Goal: Task Accomplishment & Management: Complete application form

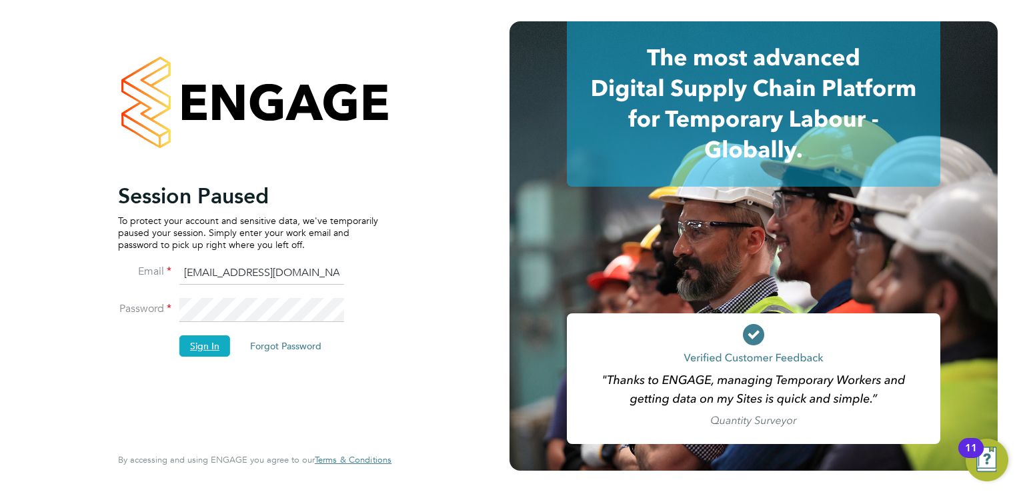
click at [191, 346] on button "Sign In" at bounding box center [204, 346] width 51 height 21
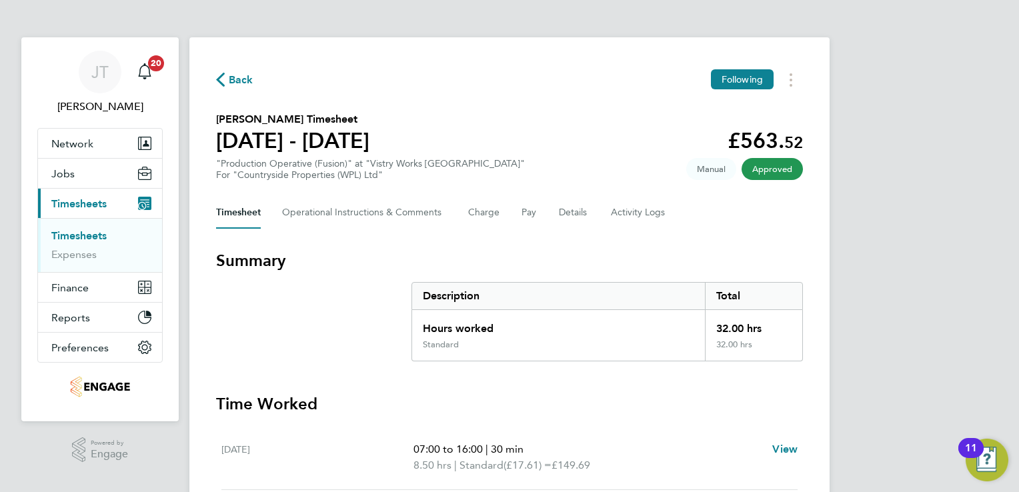
click at [230, 84] on span "Back" at bounding box center [241, 80] width 25 height 16
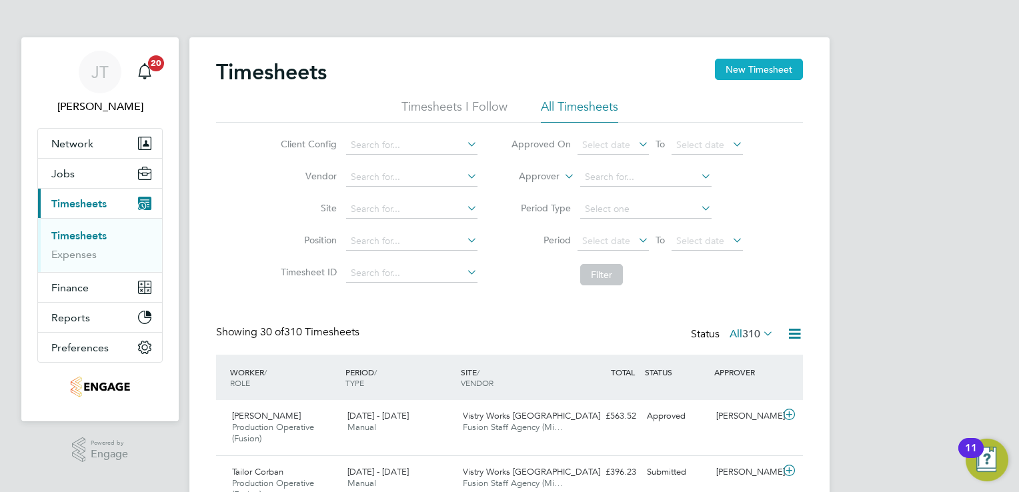
click at [735, 79] on button "New Timesheet" at bounding box center [759, 69] width 88 height 21
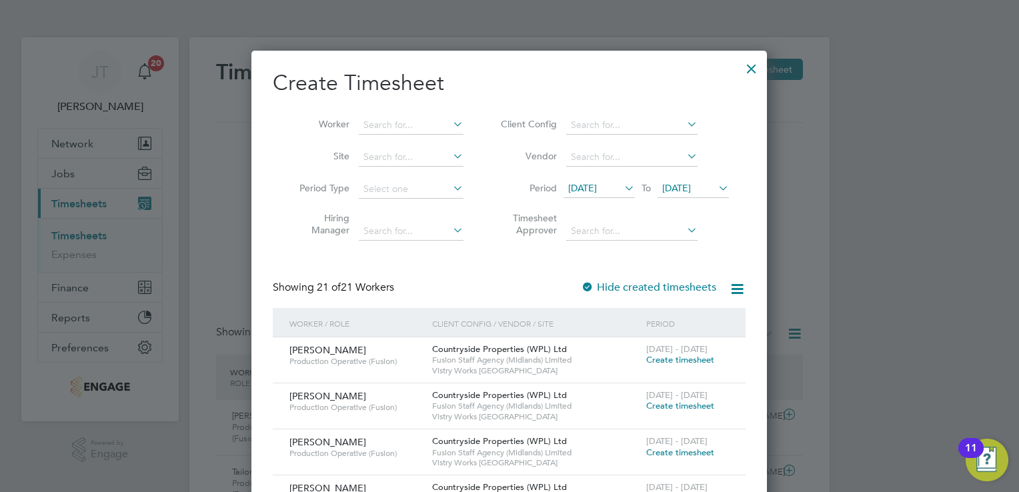
click at [579, 187] on span "[DATE]" at bounding box center [582, 188] width 29 height 12
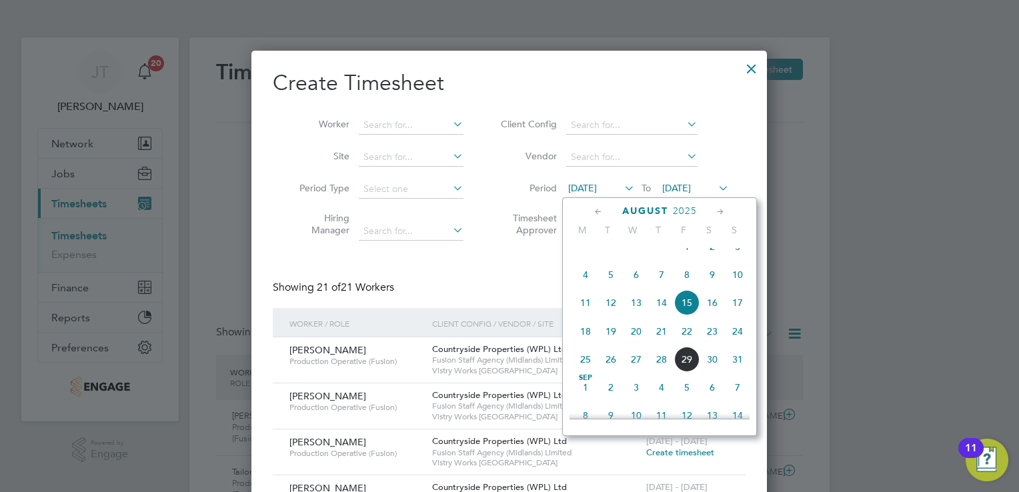
click at [687, 258] on span "Aug 1" at bounding box center [686, 246] width 25 height 25
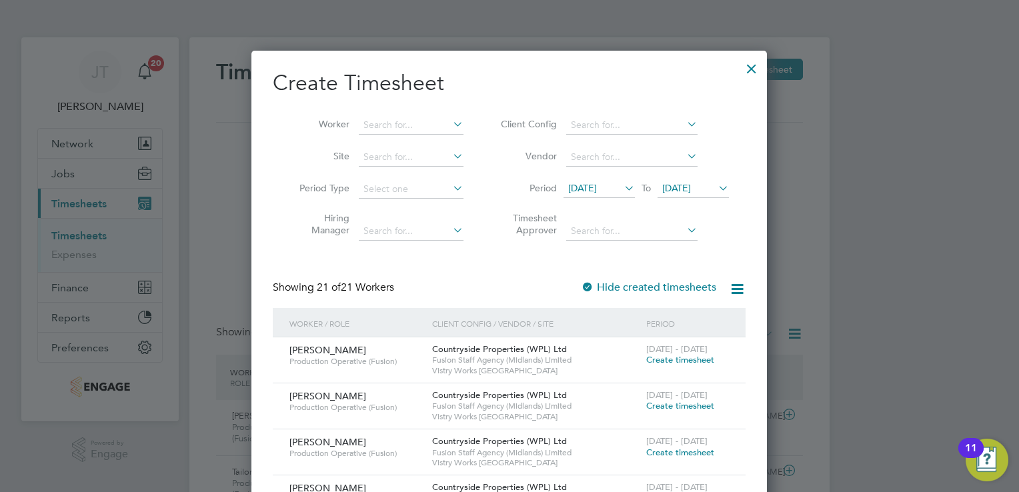
click at [597, 185] on span "01 Aug 2025" at bounding box center [582, 188] width 29 height 12
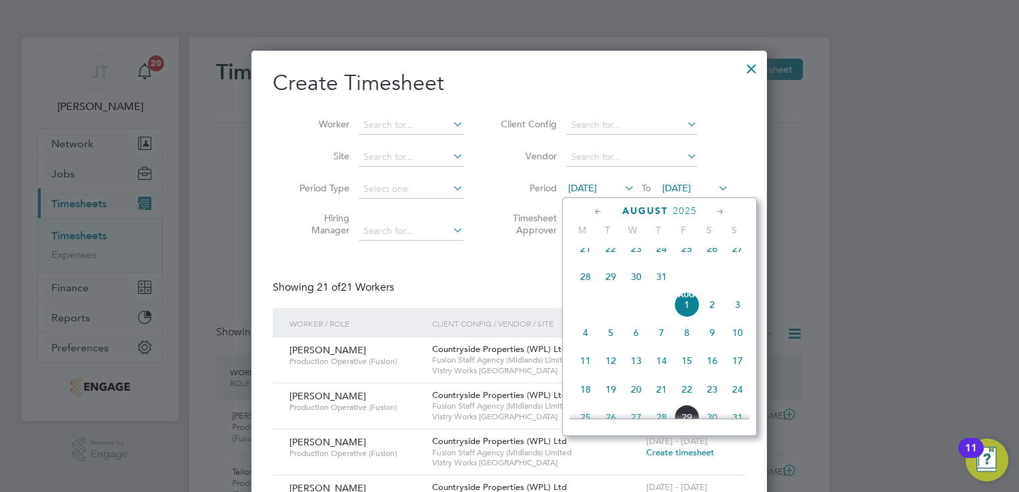
click at [581, 281] on span "28" at bounding box center [585, 276] width 25 height 25
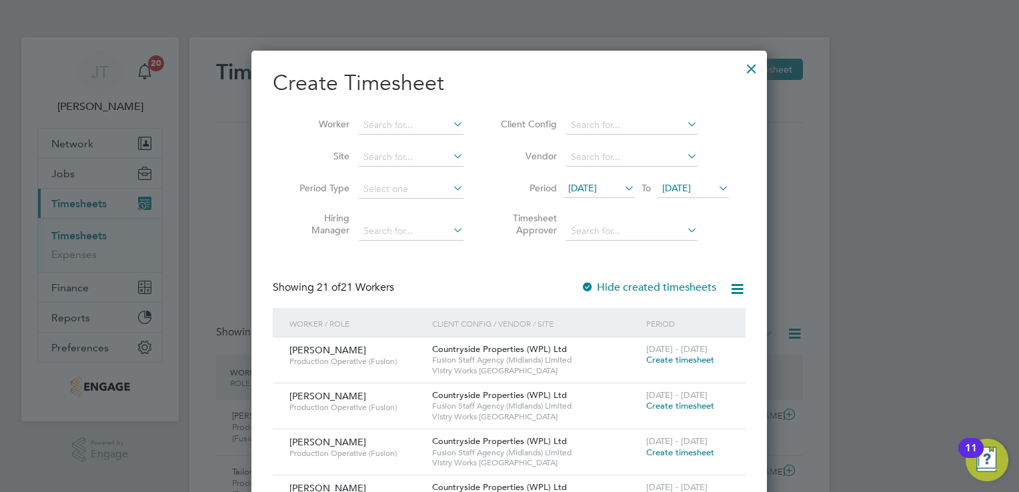
click at [684, 181] on span "22 Aug 2025" at bounding box center [693, 189] width 71 height 18
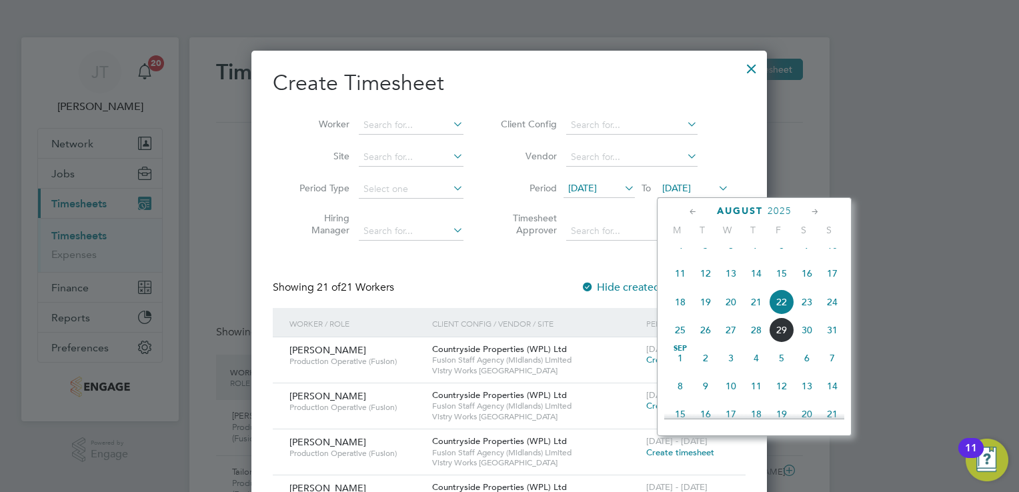
click at [830, 258] on span "10" at bounding box center [832, 245] width 25 height 25
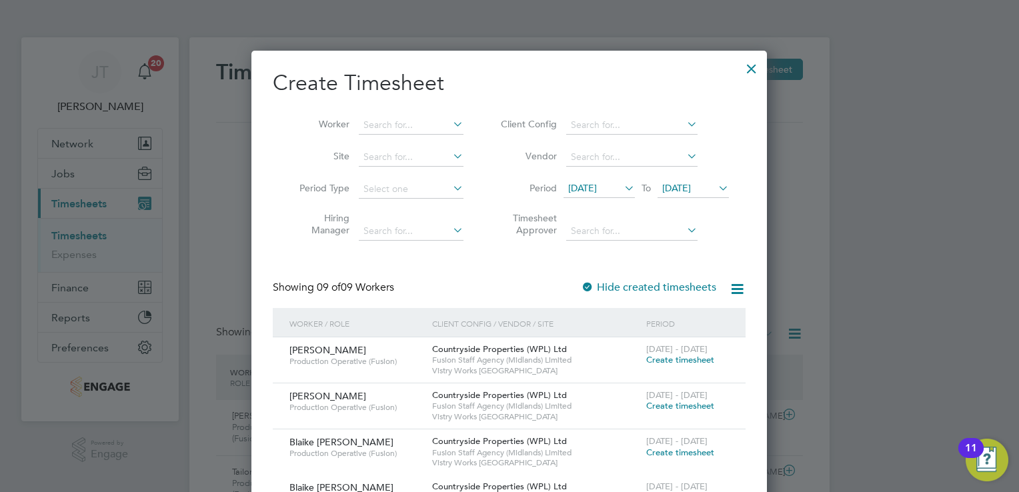
click at [678, 189] on span "10 Aug 2025" at bounding box center [676, 188] width 29 height 12
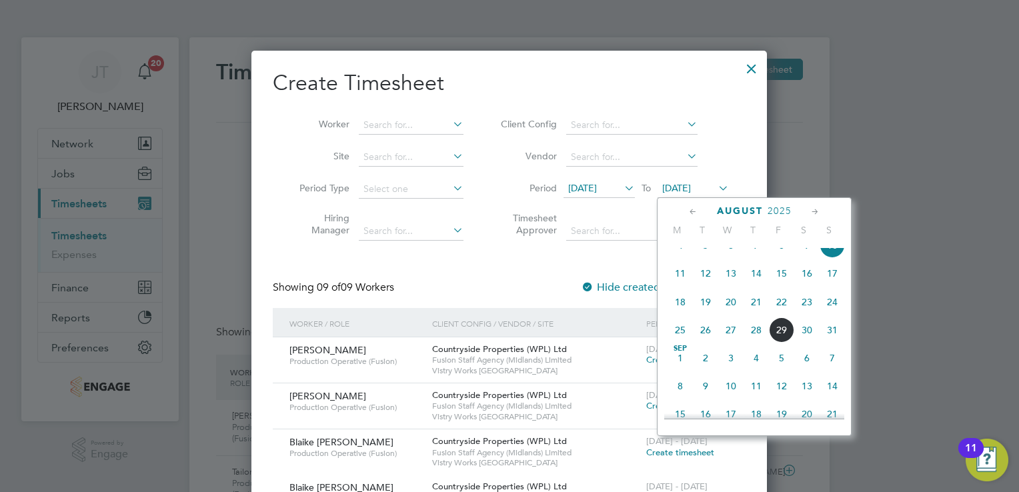
scroll to position [435, 0]
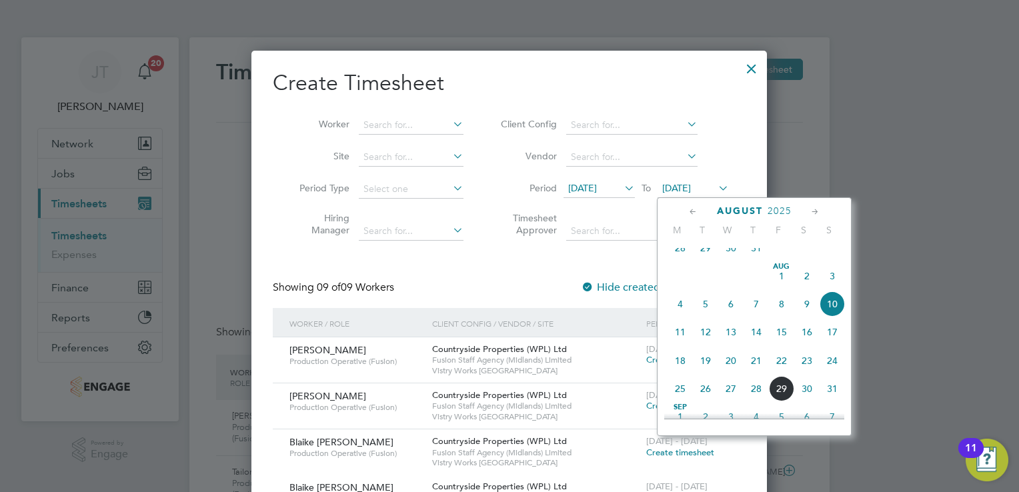
click at [832, 287] on span "3" at bounding box center [832, 275] width 25 height 25
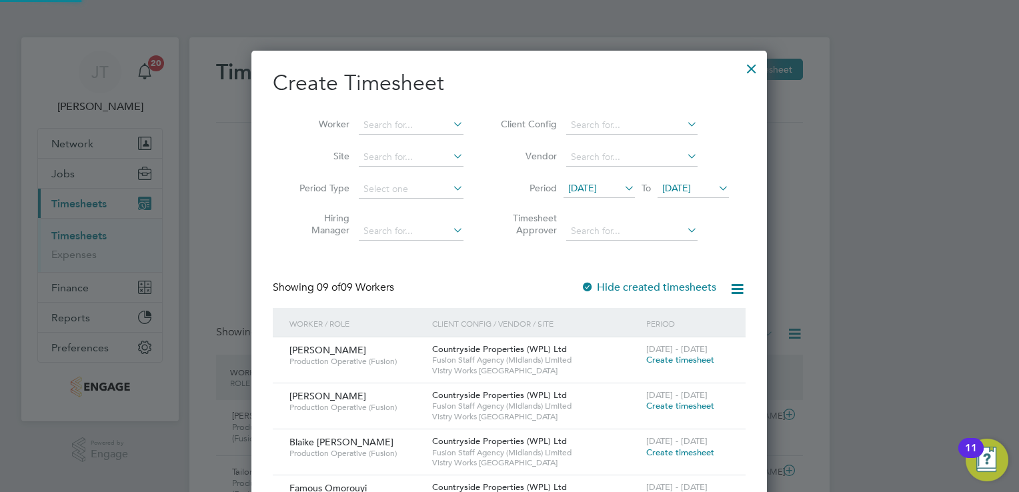
scroll to position [726, 516]
click at [670, 362] on span "Create timesheet" at bounding box center [680, 359] width 68 height 11
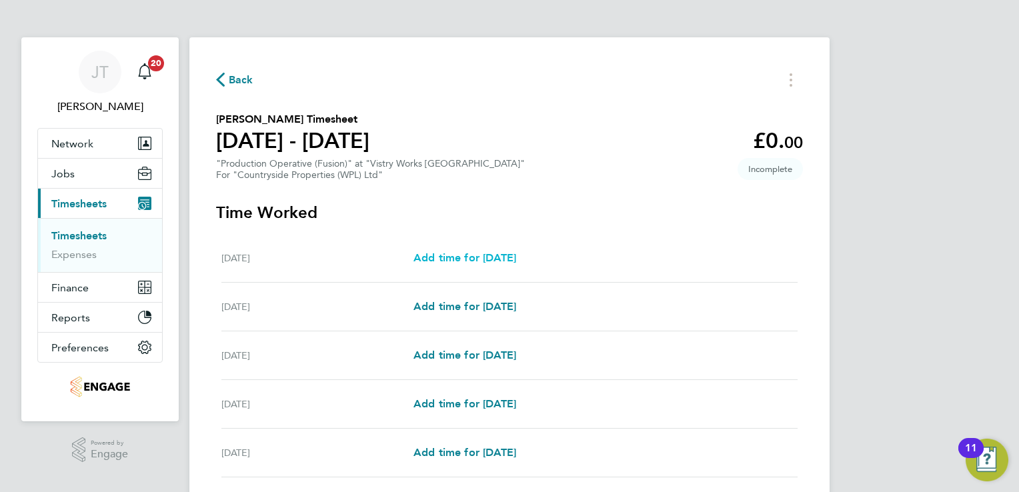
click at [437, 260] on span "Add time for Mon 28 Jul" at bounding box center [465, 257] width 103 height 13
select select "15"
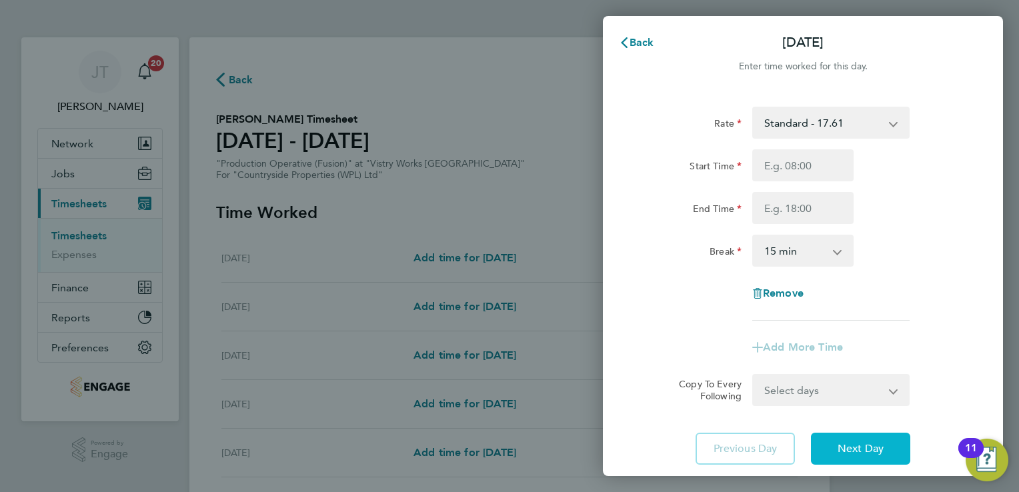
click at [877, 436] on button "Next Day" at bounding box center [860, 449] width 99 height 32
select select "15"
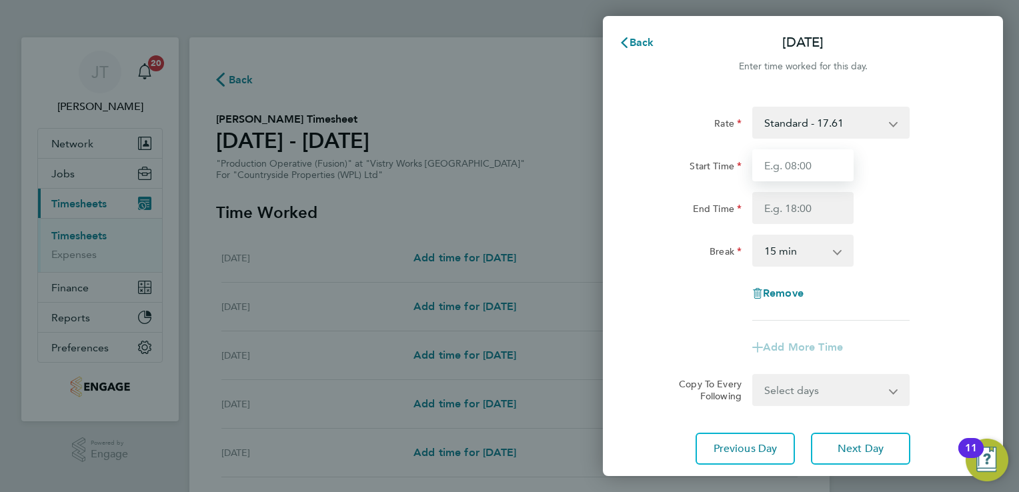
click at [788, 164] on input "Start Time" at bounding box center [802, 165] width 101 height 32
type input "07:00"
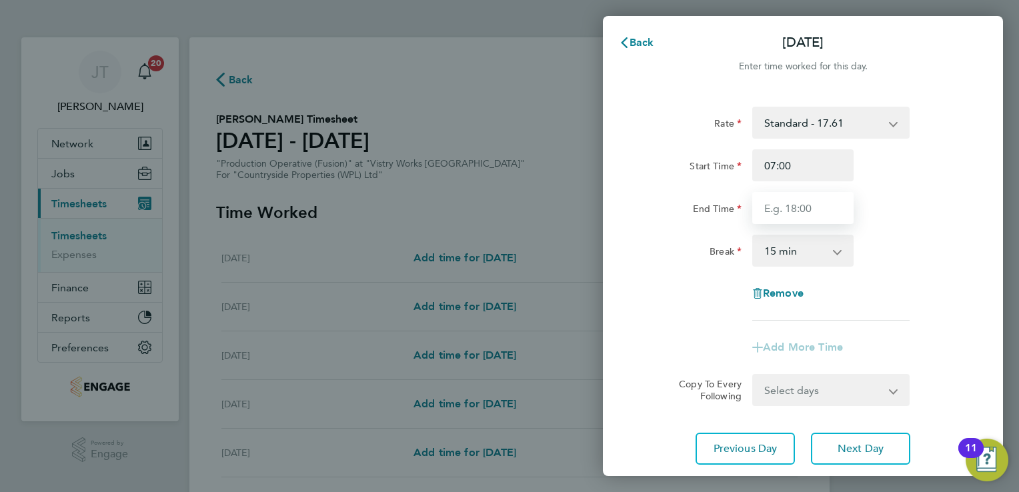
type input "15:00"
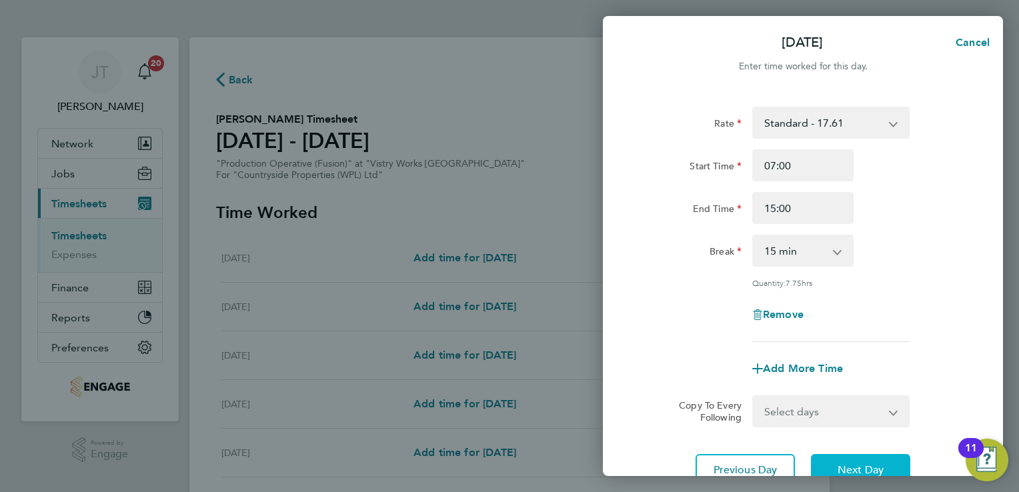
click at [832, 456] on button "Next Day" at bounding box center [860, 470] width 99 height 32
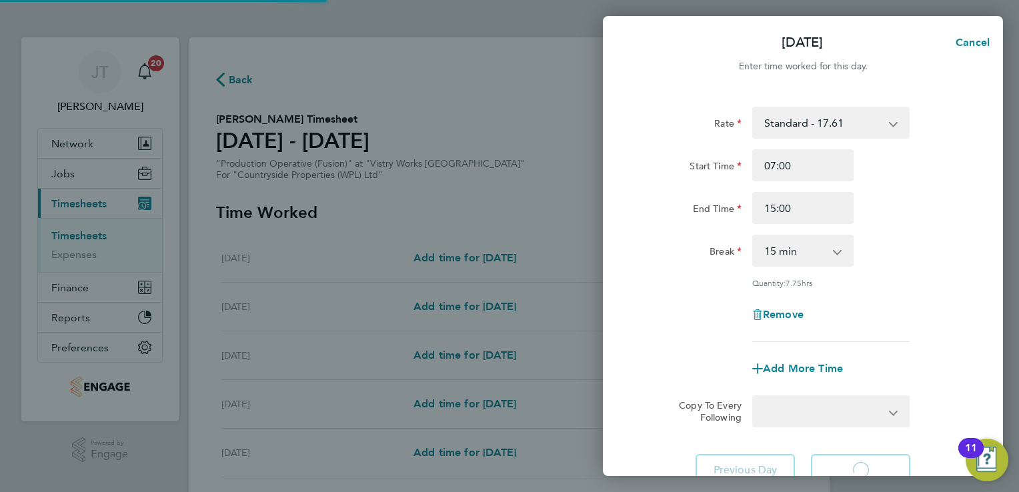
select select "15"
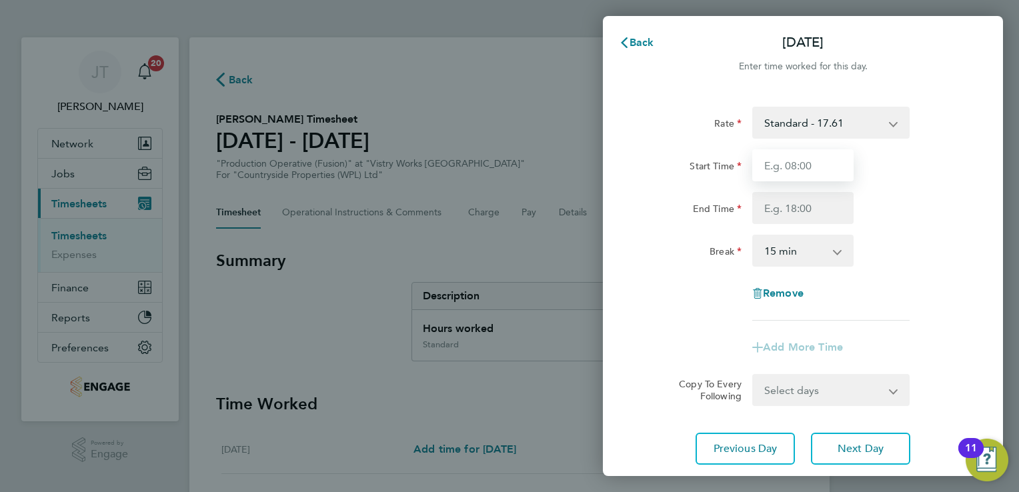
click at [817, 175] on input "Start Time" at bounding box center [802, 165] width 101 height 32
type input "07:00"
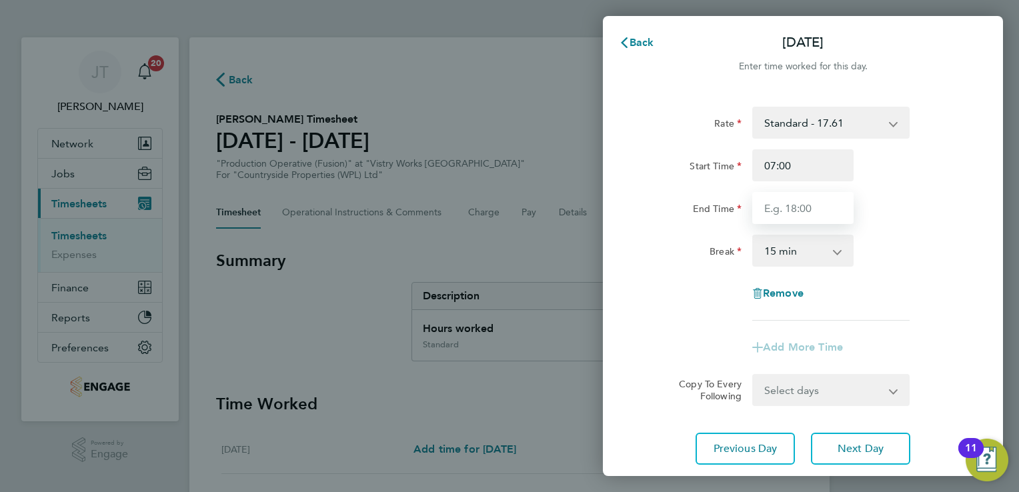
type input "15:00"
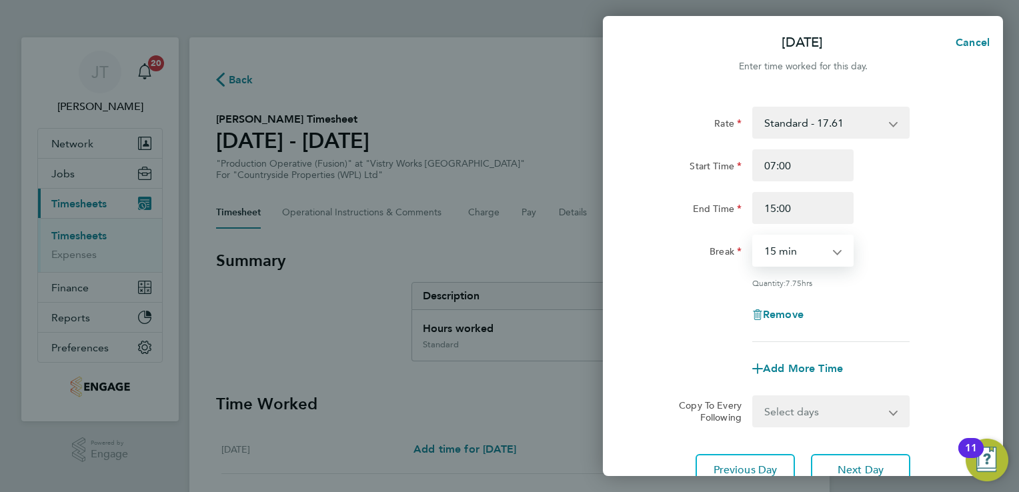
drag, startPoint x: 804, startPoint y: 258, endPoint x: 798, endPoint y: 324, distance: 65.6
click at [798, 324] on div "Rate Standard - 17.61 BONUS - 13.50 OT2 - 35.22 OT 1 - 26.42 PM Standard - 19.1…" at bounding box center [803, 224] width 326 height 235
select select "45"
click at [754, 236] on select "0 min 15 min 30 min 45 min 60 min 75 min 90 min" at bounding box center [795, 250] width 83 height 29
click at [856, 455] on button "Next Day" at bounding box center [860, 470] width 99 height 32
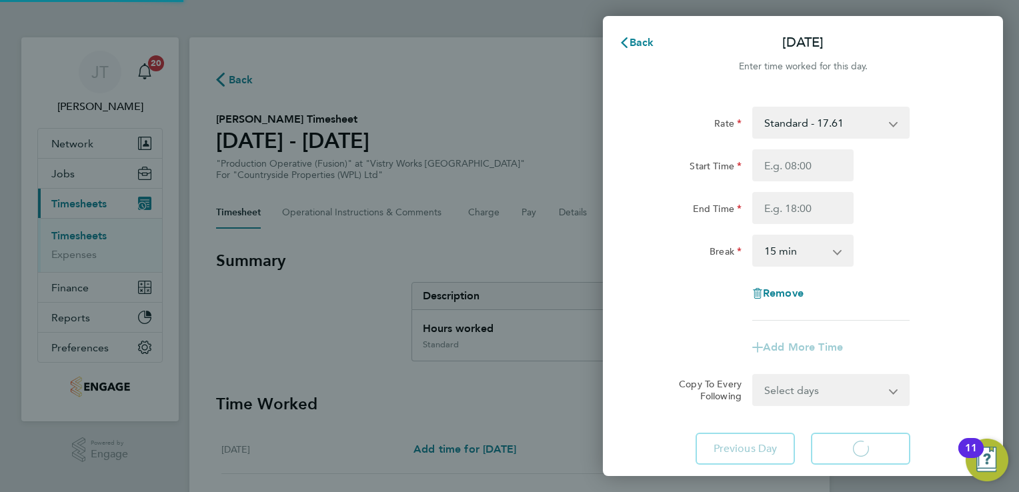
select select "15"
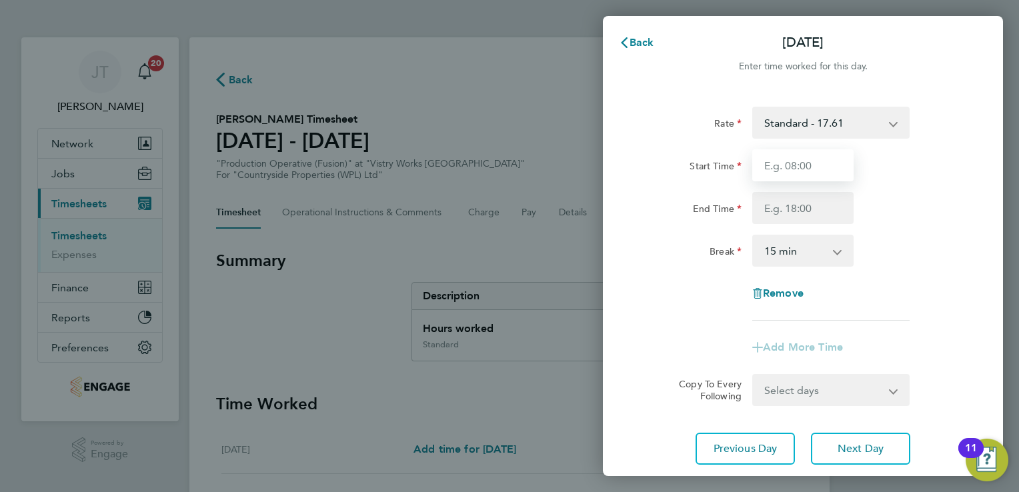
click at [820, 175] on input "Start Time" at bounding box center [802, 165] width 101 height 32
type input "07:00"
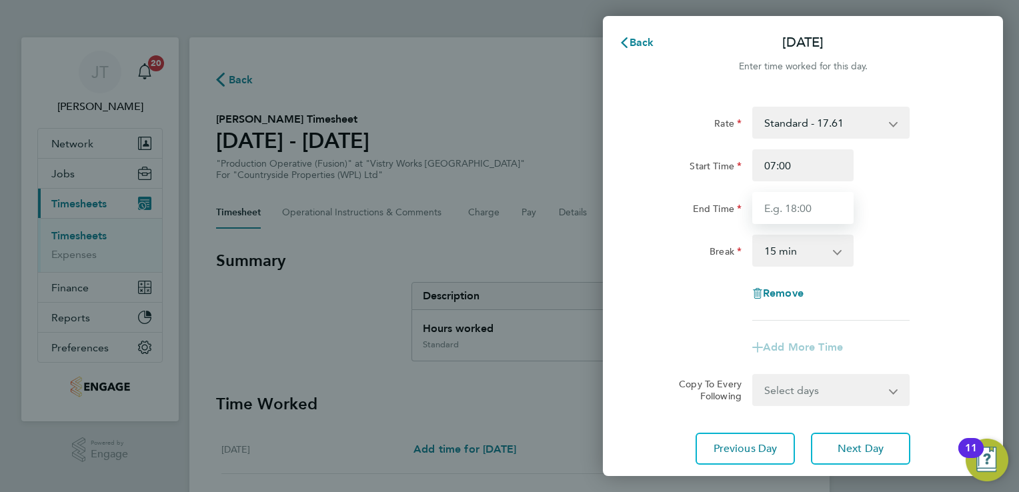
type input "15:00"
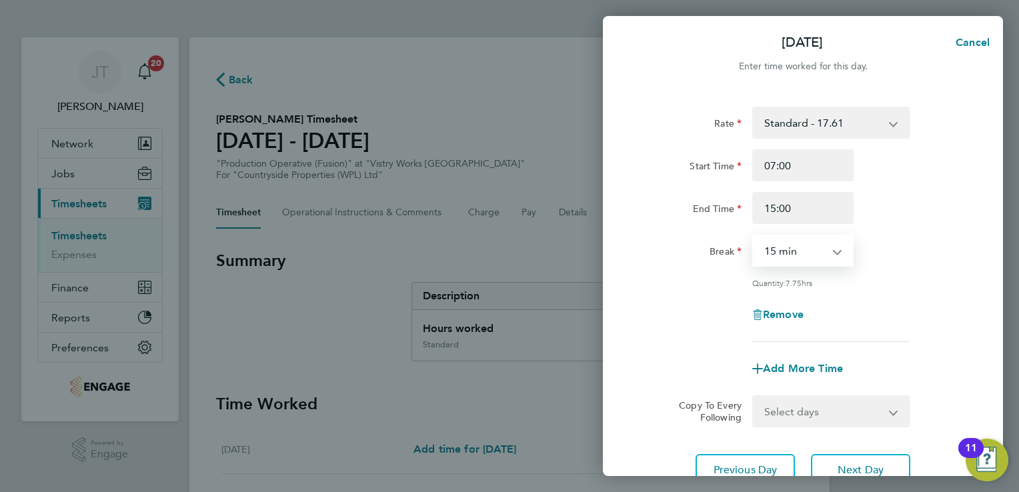
click at [808, 250] on select "0 min 15 min 30 min 45 min 60 min 75 min 90 min" at bounding box center [795, 250] width 83 height 29
select select "30"
click at [754, 236] on select "0 min 15 min 30 min 45 min 60 min 75 min 90 min" at bounding box center [795, 250] width 83 height 29
click at [844, 460] on button "Next Day" at bounding box center [860, 470] width 99 height 32
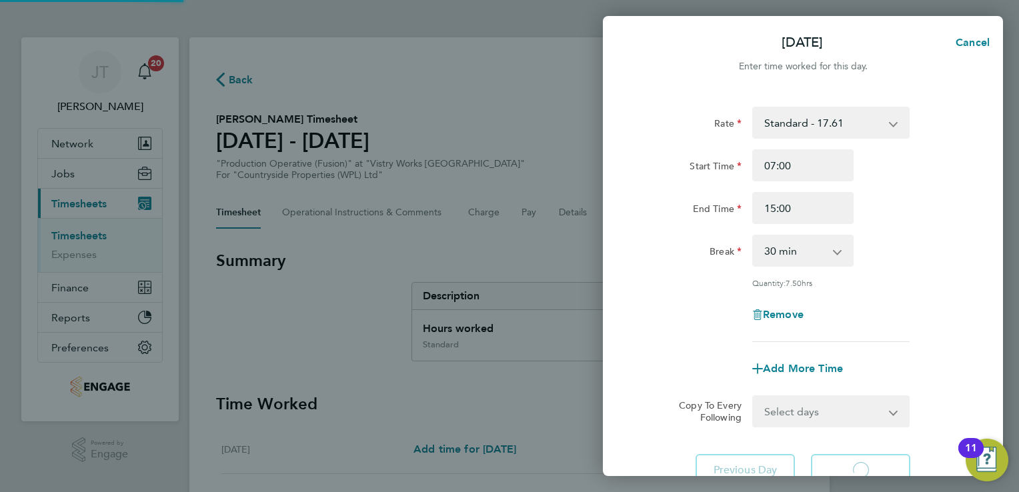
select select "15"
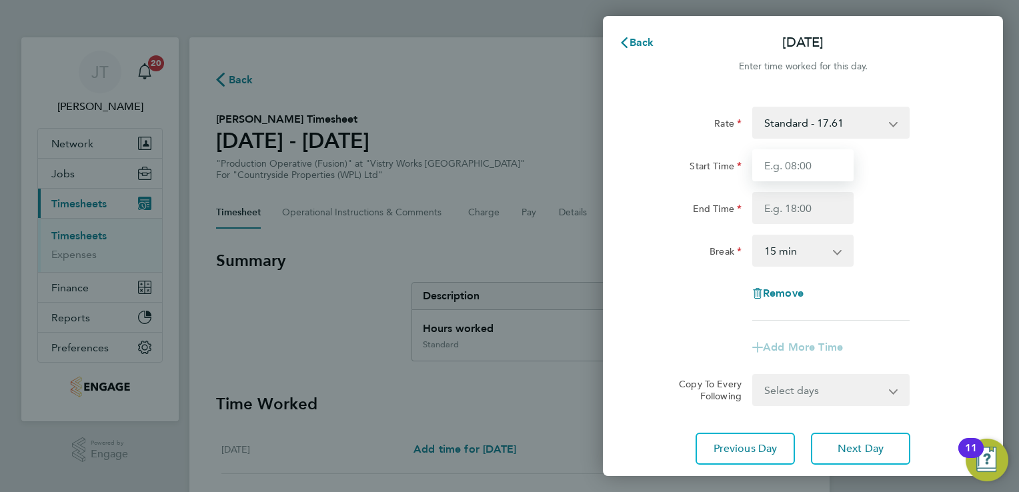
click at [827, 176] on input "Start Time" at bounding box center [802, 165] width 101 height 32
type input "07:00"
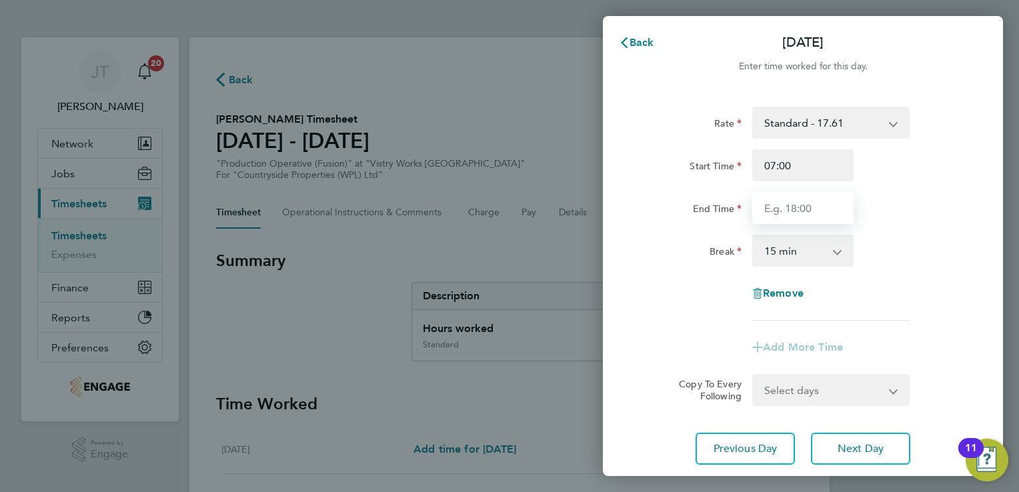
type input "15:00"
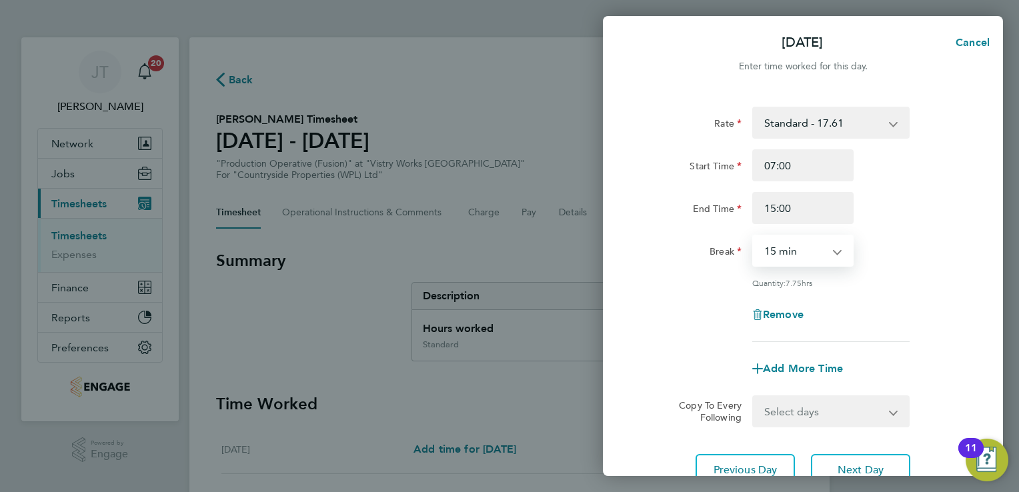
drag, startPoint x: 814, startPoint y: 246, endPoint x: 807, endPoint y: 311, distance: 65.8
click at [807, 311] on div "Rate Standard - 17.61 BONUS - 13.50 OT2 - 35.22 OT 1 - 26.42 PM Standard - 19.1…" at bounding box center [803, 224] width 326 height 235
select select "30"
click at [754, 236] on select "0 min 15 min 30 min 45 min 60 min 75 min 90 min" at bounding box center [795, 250] width 83 height 29
click at [940, 261] on div "Break 0 min 15 min 30 min 45 min 60 min 75 min 90 min" at bounding box center [803, 251] width 336 height 32
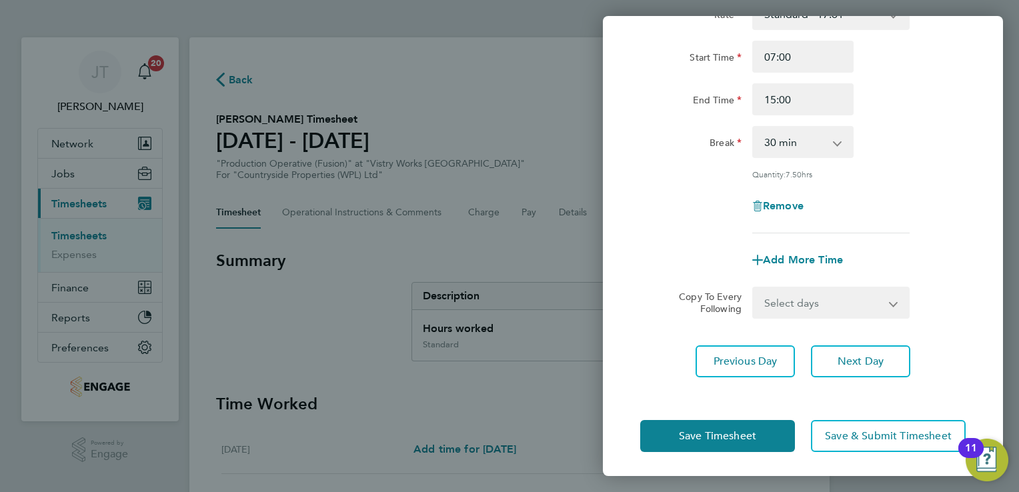
scroll to position [109, 0]
click at [750, 416] on div "Save Timesheet Save & Submit Timesheet" at bounding box center [803, 435] width 400 height 85
drag, startPoint x: 750, startPoint y: 416, endPoint x: 726, endPoint y: 434, distance: 30.0
click at [726, 434] on span "Save Timesheet" at bounding box center [717, 435] width 77 height 13
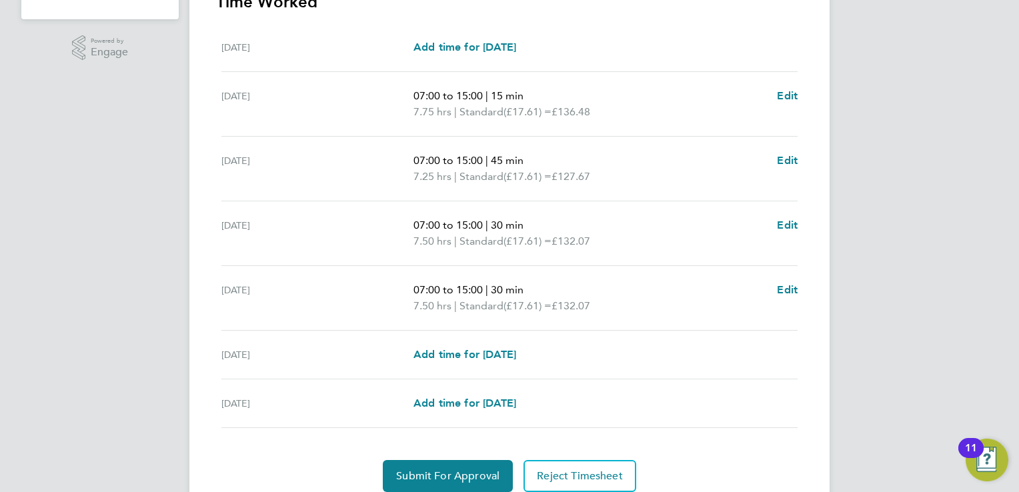
scroll to position [454, 0]
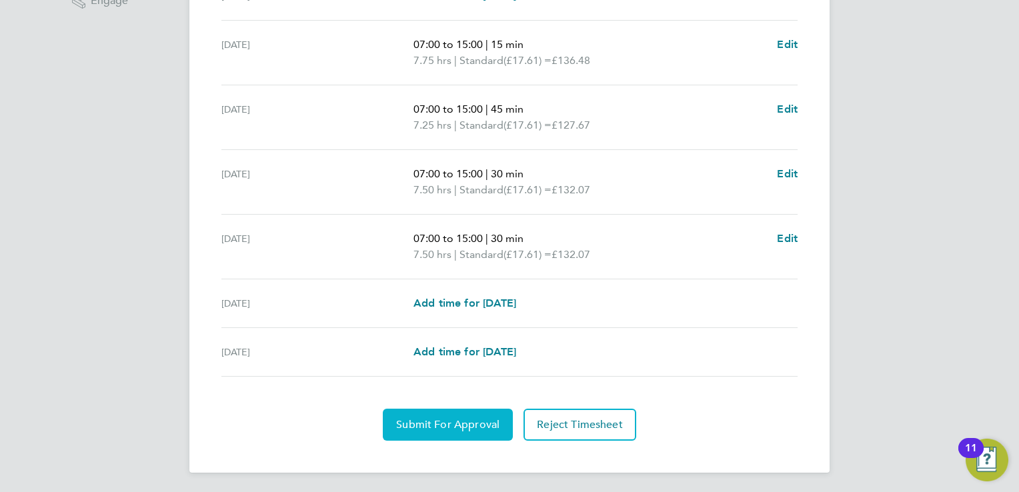
click at [478, 414] on button "Submit For Approval" at bounding box center [448, 425] width 130 height 32
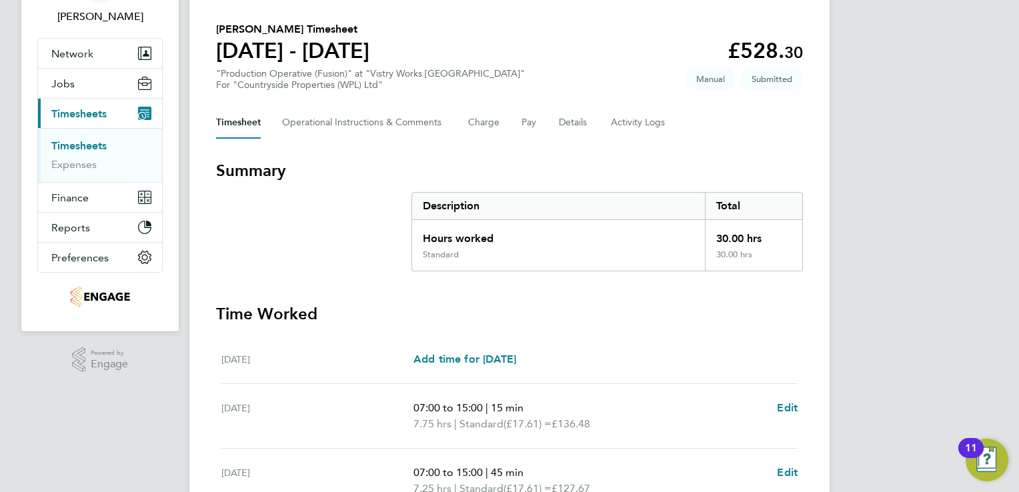
scroll to position [79, 0]
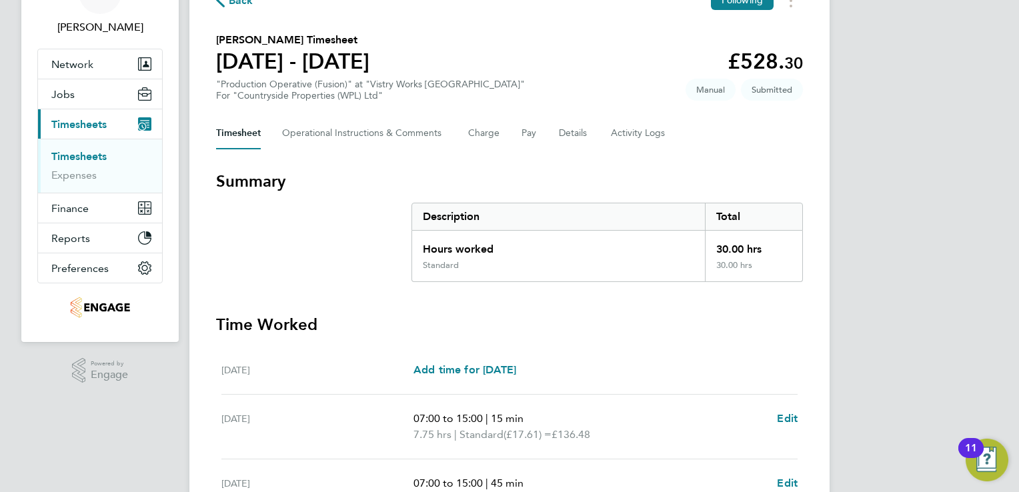
click at [236, 5] on span "Back" at bounding box center [241, 1] width 25 height 16
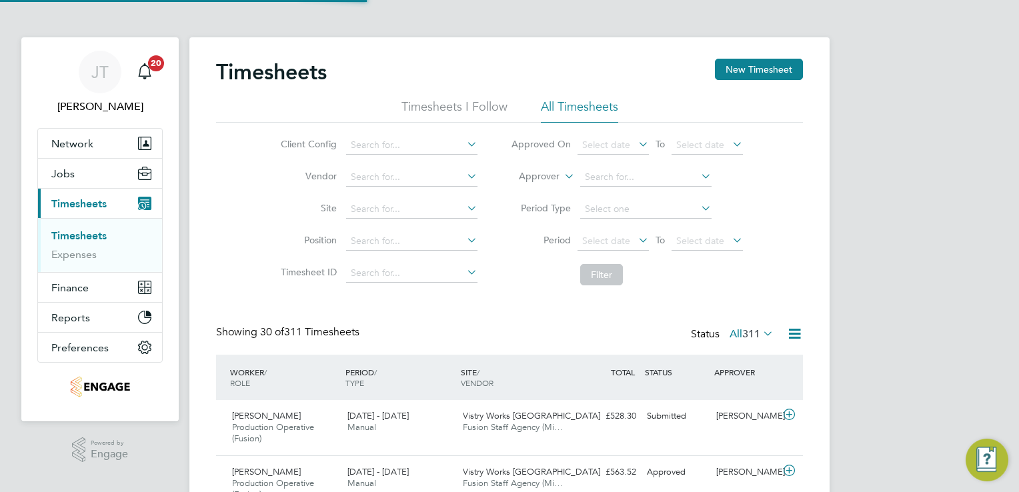
scroll to position [7, 7]
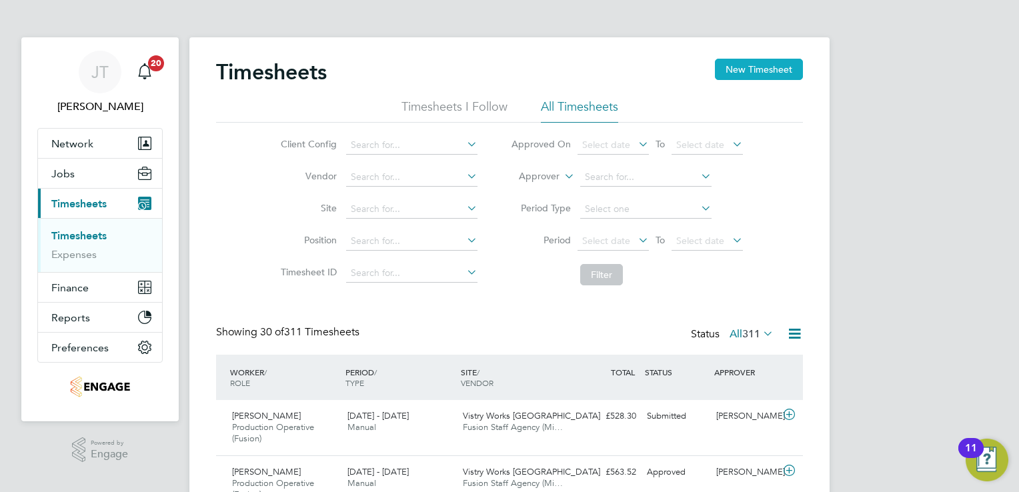
click at [754, 65] on button "New Timesheet" at bounding box center [759, 69] width 88 height 21
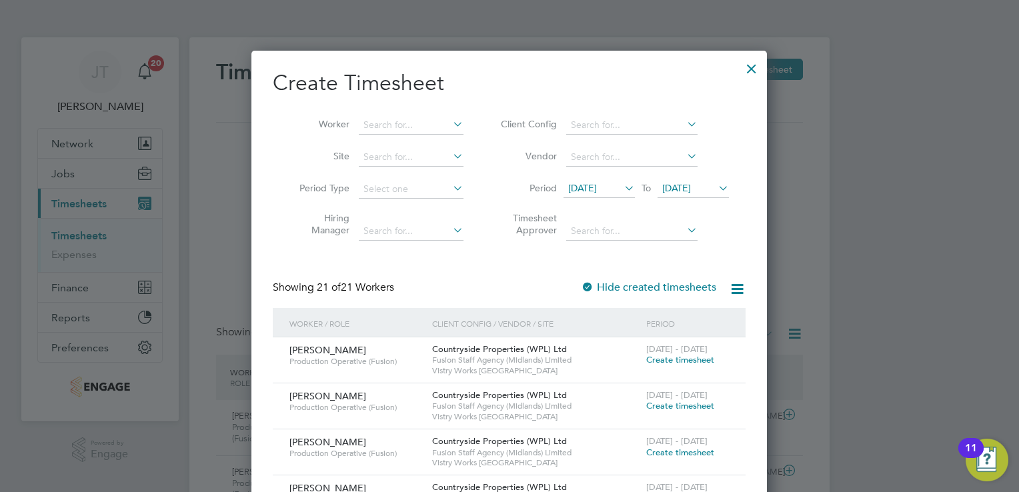
click at [597, 182] on span "15 Aug 2025" at bounding box center [582, 188] width 29 height 12
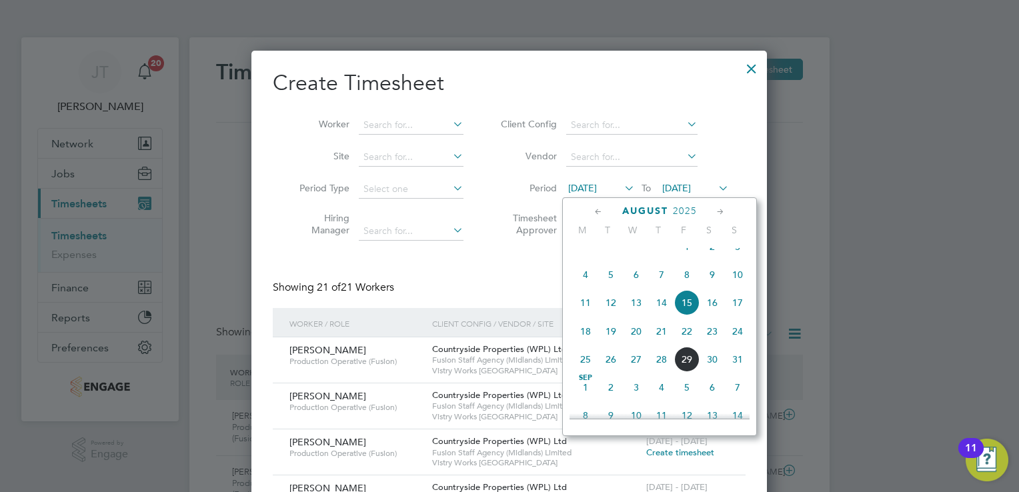
click at [598, 212] on icon at bounding box center [598, 212] width 13 height 15
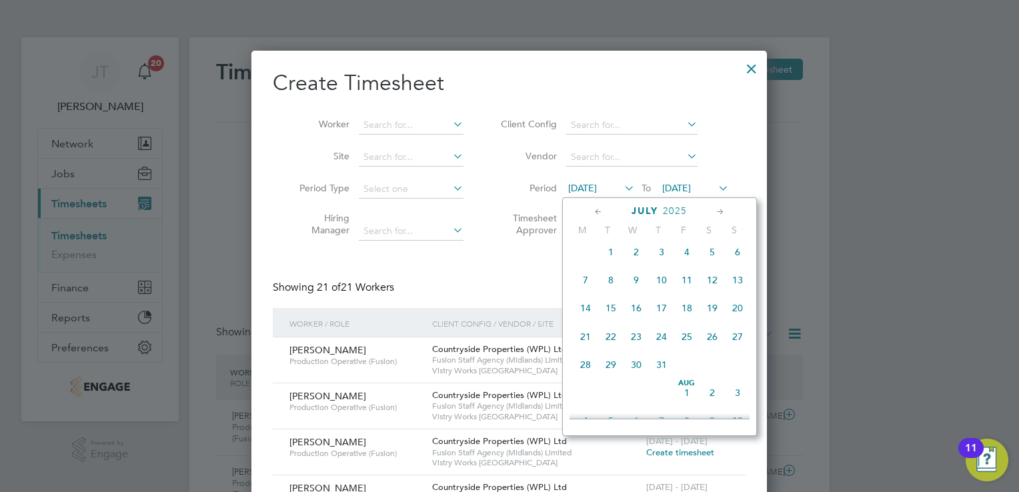
click at [581, 371] on span "28" at bounding box center [585, 364] width 25 height 25
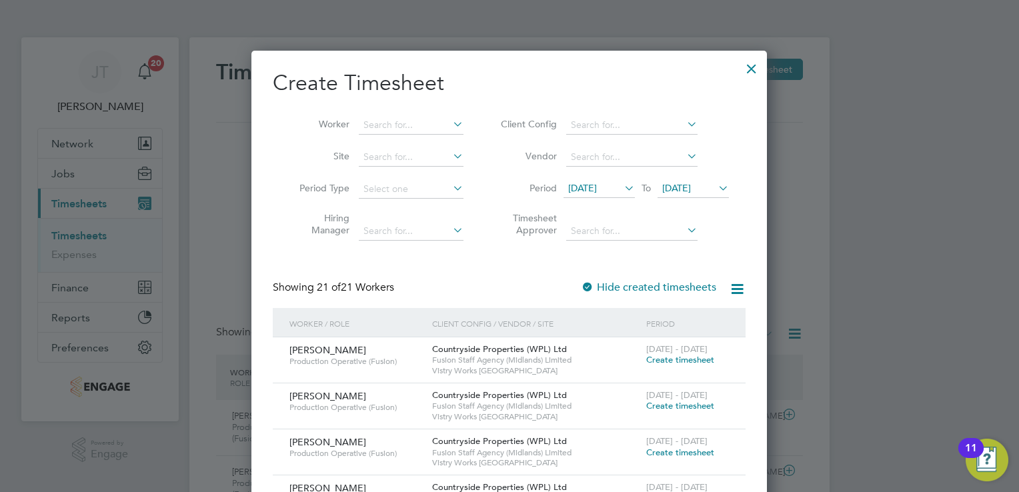
click at [691, 185] on span "22 Aug 2025" at bounding box center [676, 188] width 29 height 12
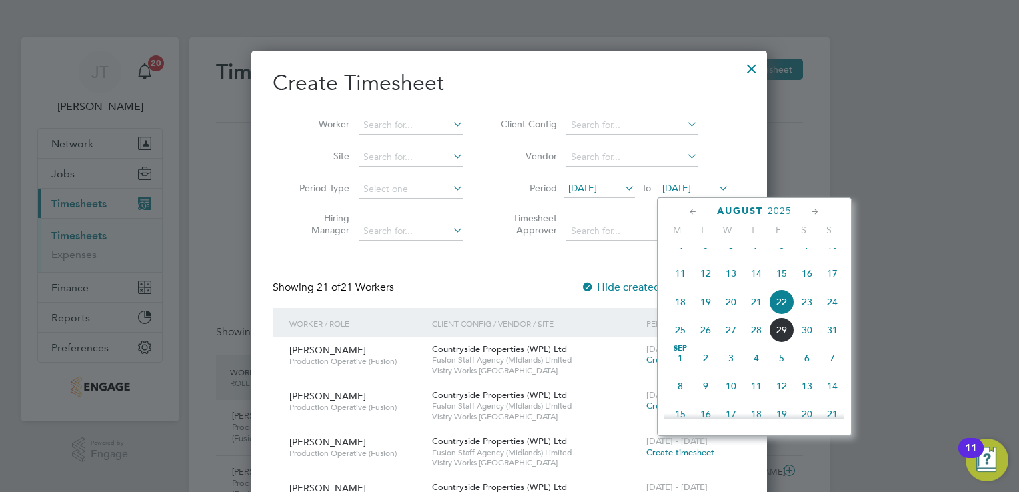
click at [694, 211] on icon at bounding box center [693, 212] width 13 height 15
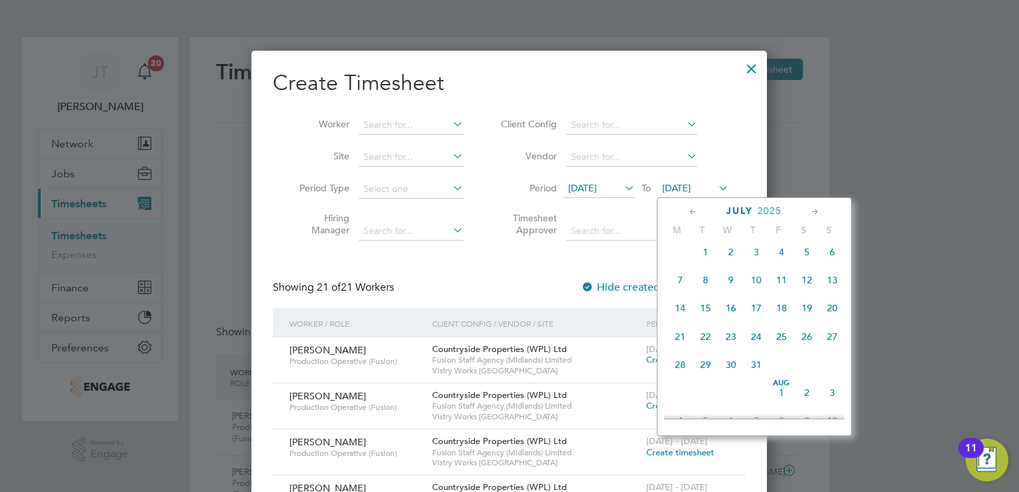
click at [826, 404] on span "3" at bounding box center [832, 392] width 25 height 25
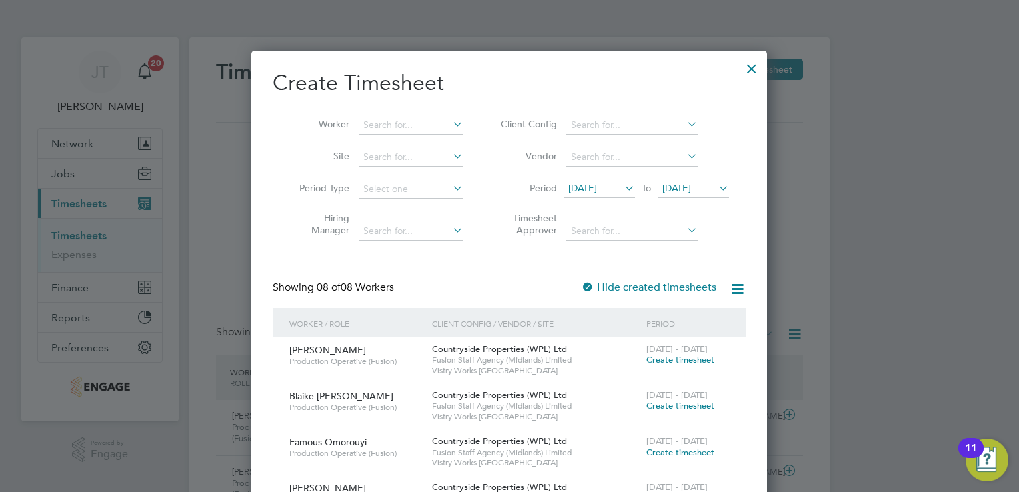
click at [669, 356] on span "Create timesheet" at bounding box center [680, 359] width 68 height 11
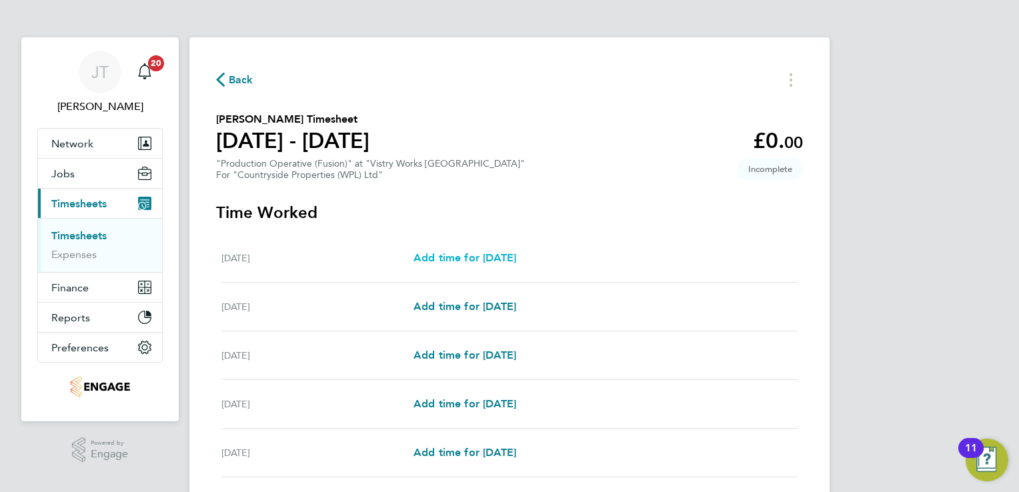
click at [508, 263] on span "Add time for Mon 28 Jul" at bounding box center [465, 257] width 103 height 13
select select "15"
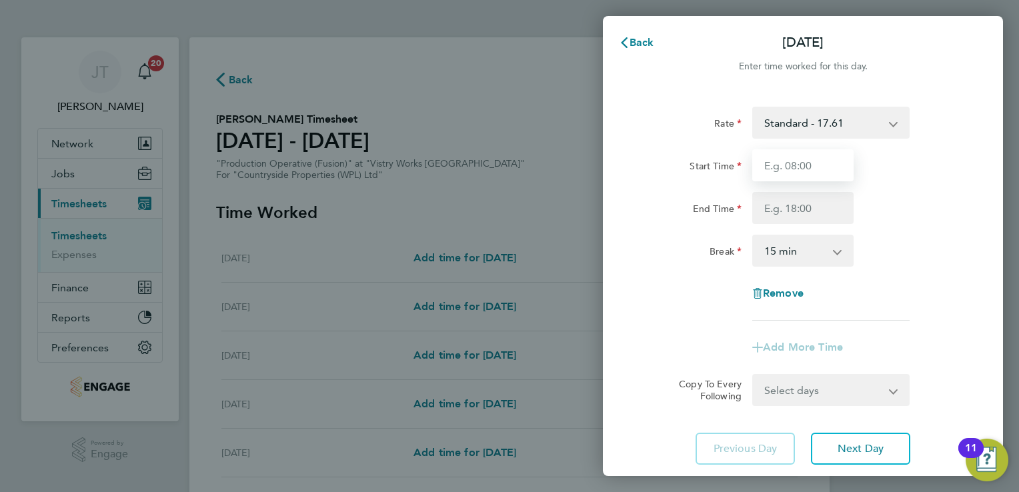
click at [774, 162] on input "Start Time" at bounding box center [802, 165] width 101 height 32
type input "07:00"
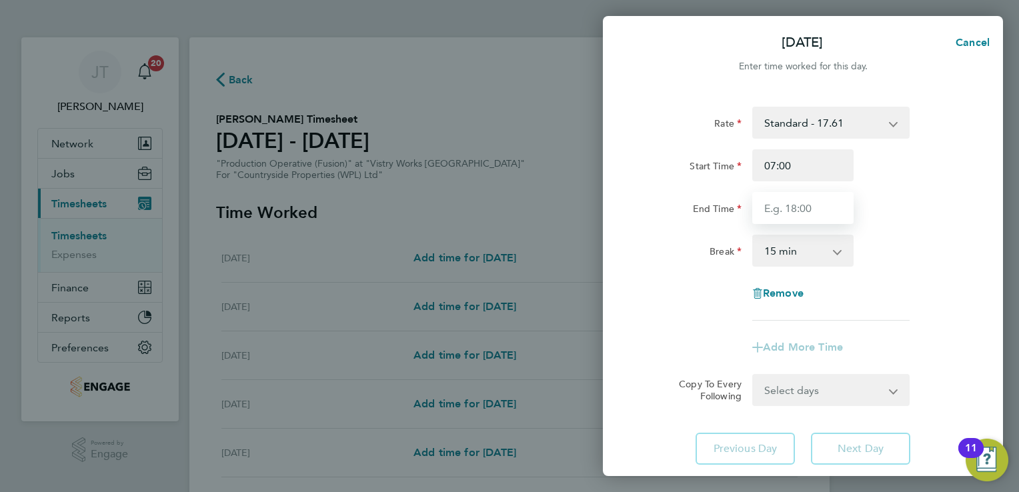
click at [802, 217] on input "End Time" at bounding box center [802, 208] width 101 height 32
type input "16:00"
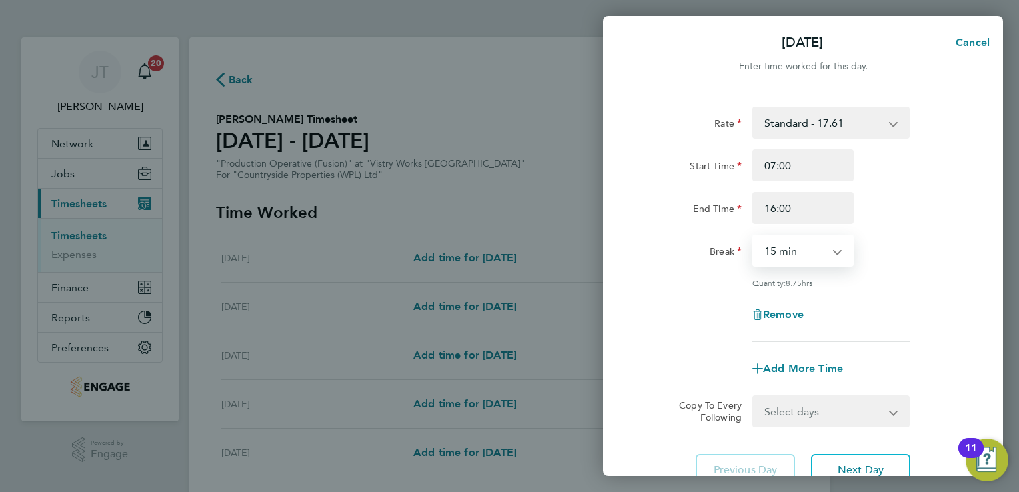
click at [791, 259] on select "0 min 15 min 30 min 45 min 60 min 75 min 90 min" at bounding box center [795, 250] width 83 height 29
select select "30"
click at [754, 236] on select "0 min 15 min 30 min 45 min 60 min 75 min 90 min" at bounding box center [795, 250] width 83 height 29
click at [835, 460] on button "Next Day" at bounding box center [860, 470] width 99 height 32
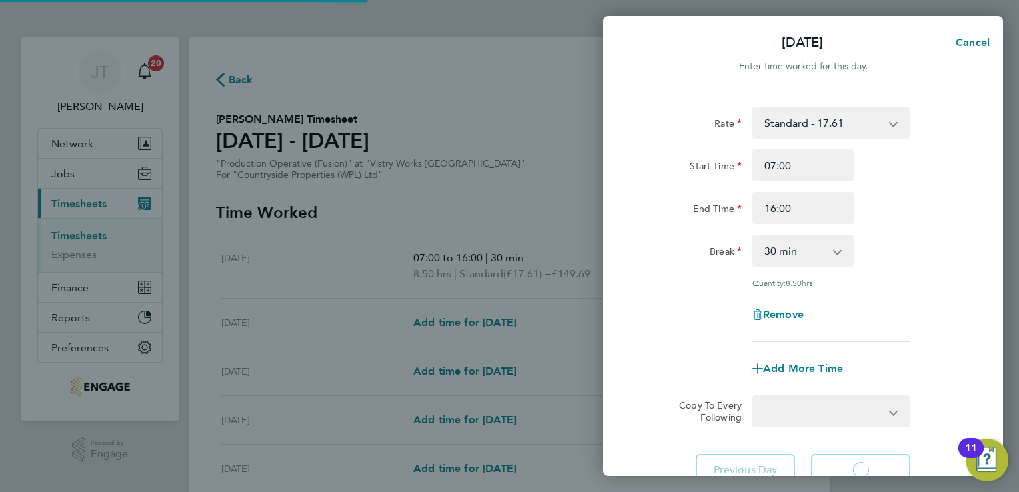
select select "15"
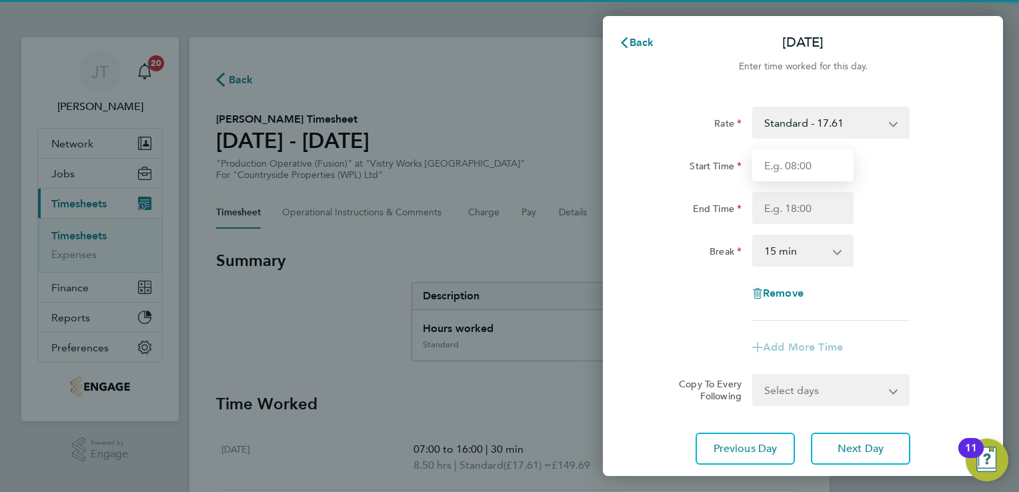
click at [794, 177] on input "Start Time" at bounding box center [802, 165] width 101 height 32
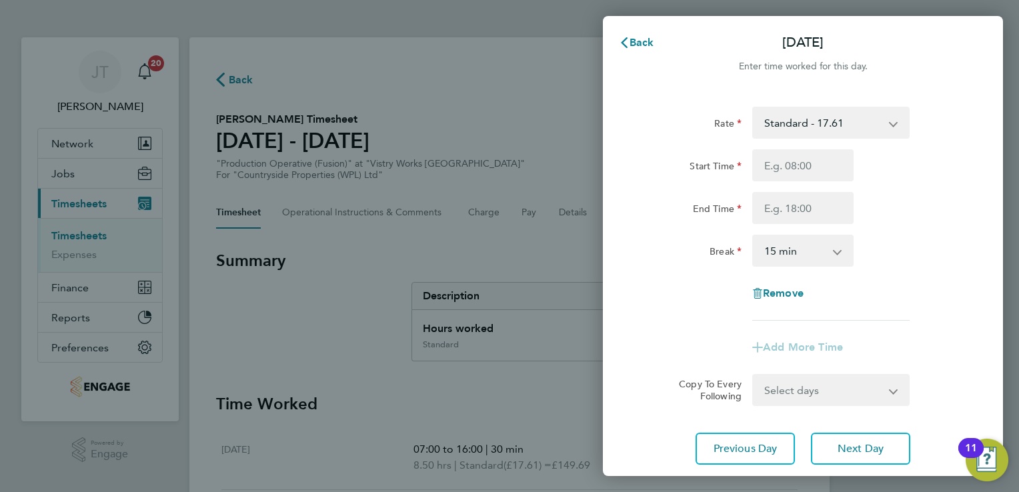
click at [959, 78] on div at bounding box center [803, 83] width 400 height 16
click at [835, 442] on button "Next Day" at bounding box center [860, 449] width 99 height 32
select select "15"
click at [783, 157] on input "Start Time" at bounding box center [802, 165] width 101 height 32
type input "07:00"
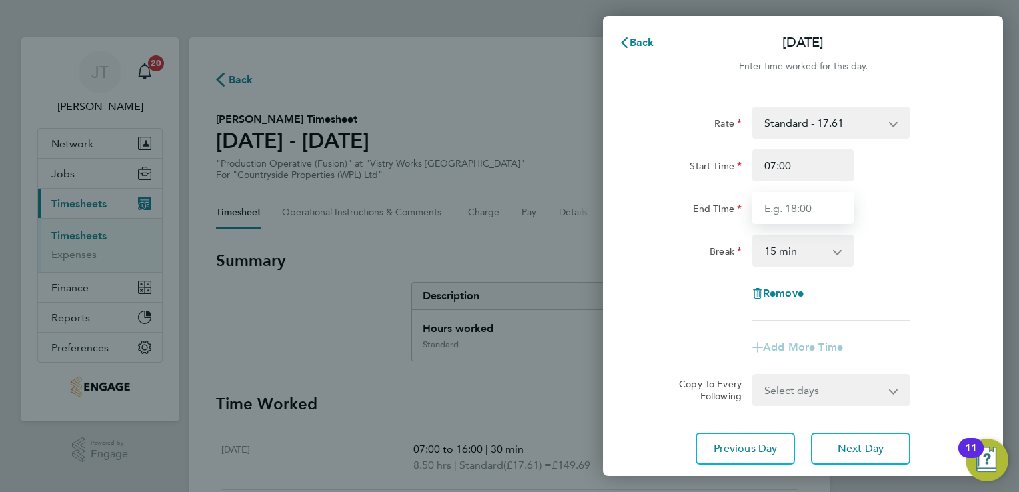
type input "16:00"
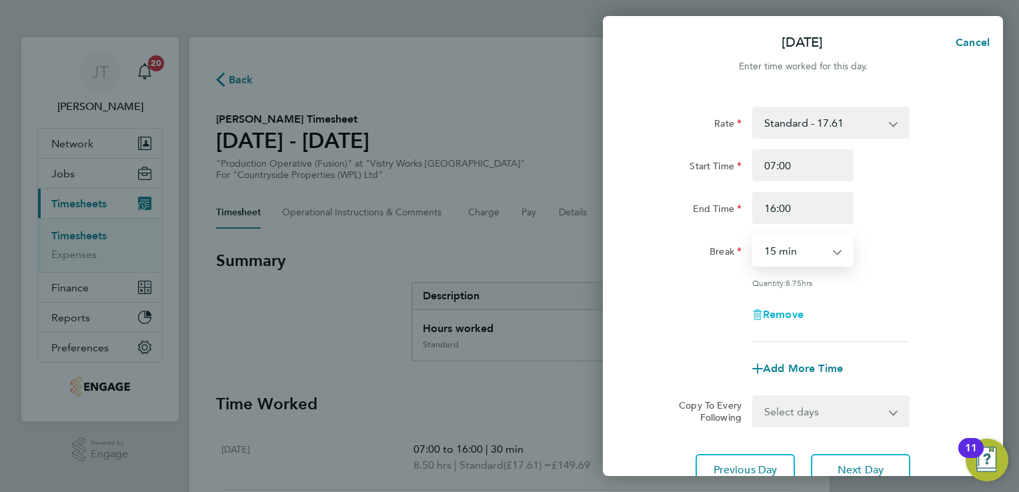
drag, startPoint x: 794, startPoint y: 260, endPoint x: 796, endPoint y: 311, distance: 51.4
click at [796, 311] on div "Rate Standard - 17.61 BONUS - 13.50 OT 1 - 26.42 OT2 - 35.22 PM Standard - 19.1…" at bounding box center [803, 224] width 326 height 235
select select "30"
click at [754, 236] on select "0 min 15 min 30 min 45 min 60 min 75 min 90 min" at bounding box center [795, 250] width 83 height 29
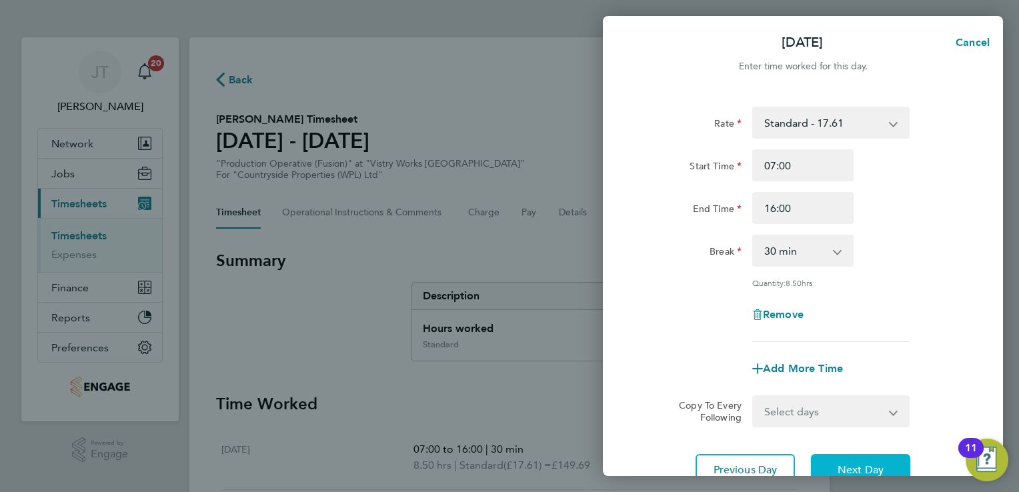
click at [856, 458] on button "Next Day" at bounding box center [860, 470] width 99 height 32
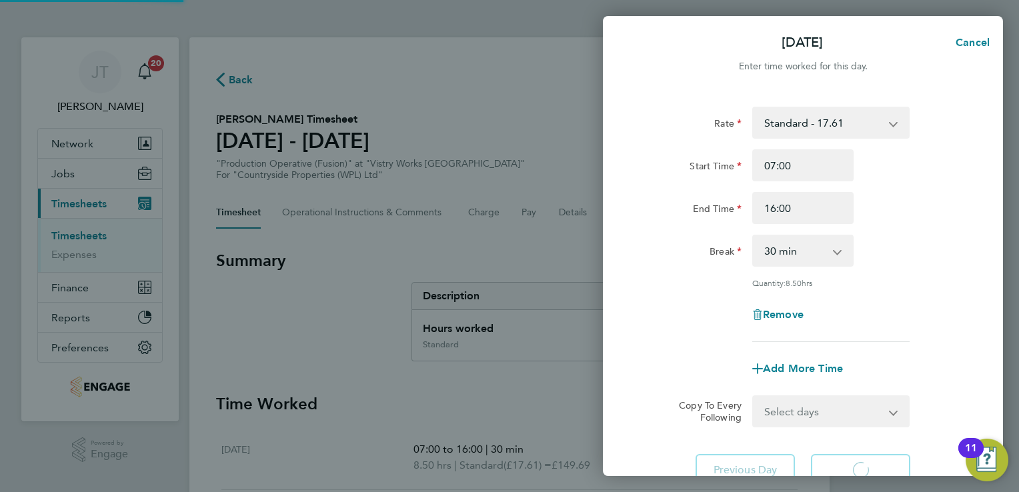
select select "15"
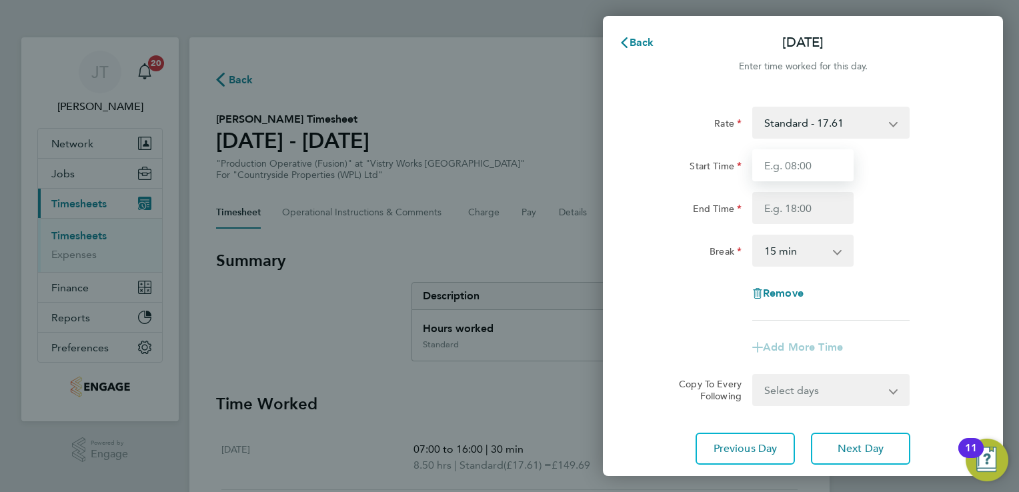
click at [782, 170] on input "Start Time" at bounding box center [802, 165] width 101 height 32
type input "07:00"
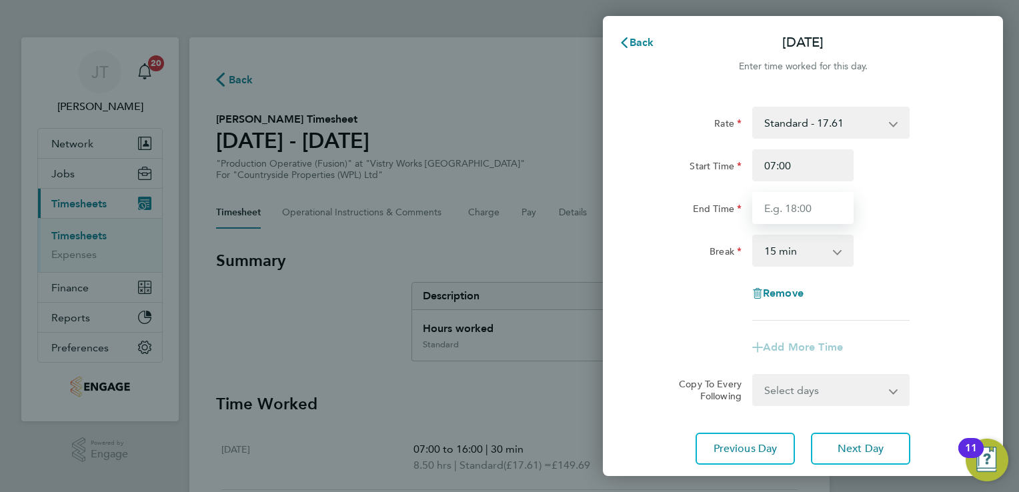
type input "16:00"
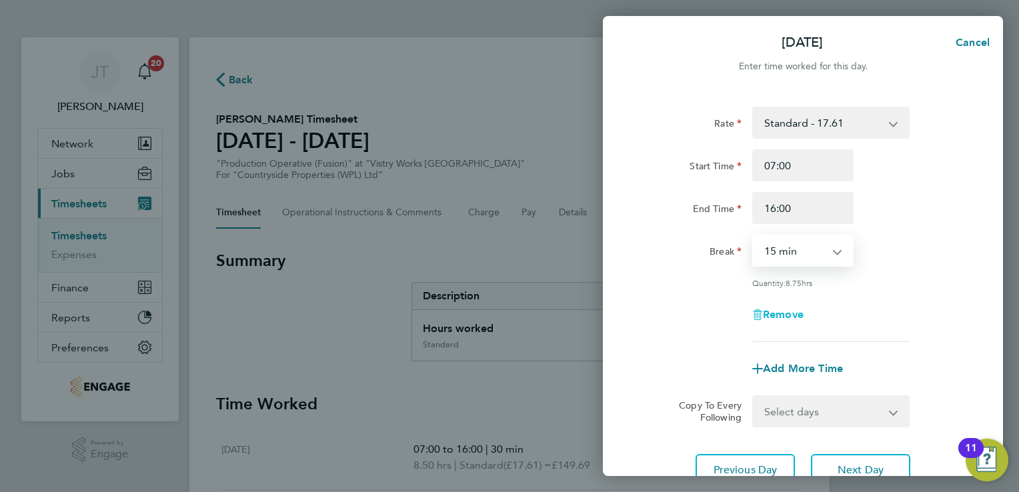
drag, startPoint x: 798, startPoint y: 245, endPoint x: 800, endPoint y: 308, distance: 62.7
click at [800, 308] on div "Rate Standard - 17.61 BONUS - 13.50 OT 1 - 26.42 OT2 - 35.22 PM Standard - 19.1…" at bounding box center [803, 224] width 326 height 235
select select "30"
click at [754, 236] on select "0 min 15 min 30 min 45 min 60 min 75 min 90 min" at bounding box center [795, 250] width 83 height 29
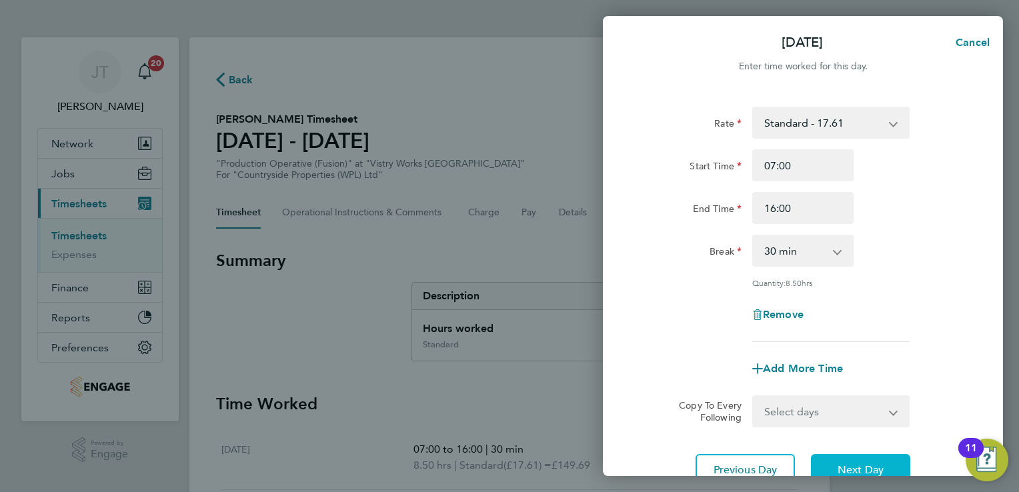
click at [838, 470] on span "Next Day" at bounding box center [861, 470] width 46 height 13
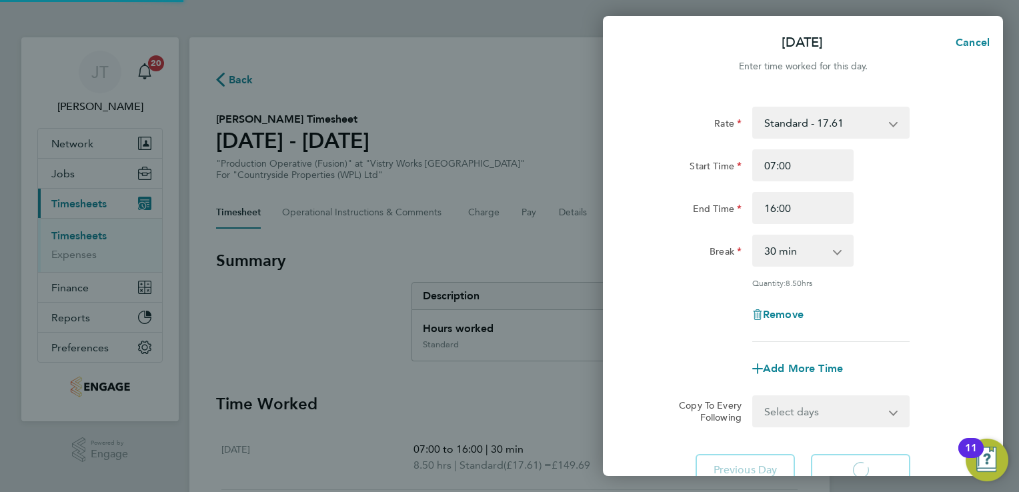
select select "15"
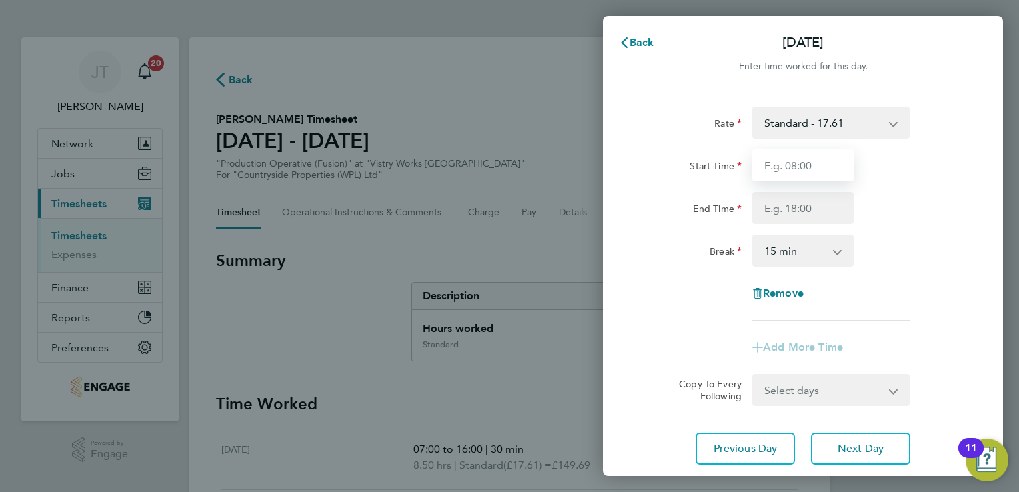
click at [818, 163] on input "Start Time" at bounding box center [802, 165] width 101 height 32
type input "07:00"
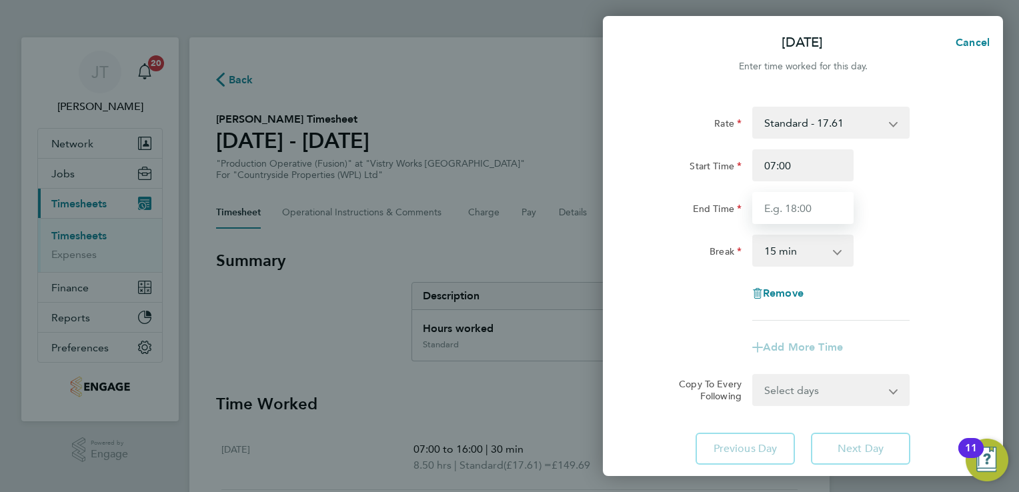
click at [804, 201] on input "End Time" at bounding box center [802, 208] width 101 height 32
type input "14:30"
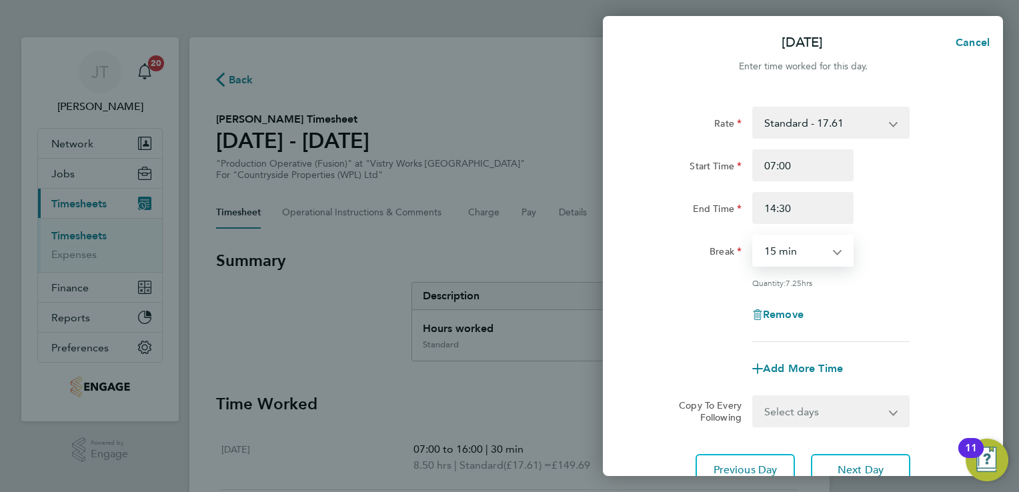
click at [825, 248] on select "0 min 15 min 30 min 45 min 60 min 75 min 90 min" at bounding box center [795, 250] width 83 height 29
select select "30"
click at [754, 236] on select "0 min 15 min 30 min 45 min 60 min 75 min 90 min" at bounding box center [795, 250] width 83 height 29
click at [904, 289] on div "Rate Standard - 17.61 BONUS - 13.50 OT 1 - 26.42 OT2 - 35.22 PM Standard - 19.1…" at bounding box center [803, 224] width 326 height 235
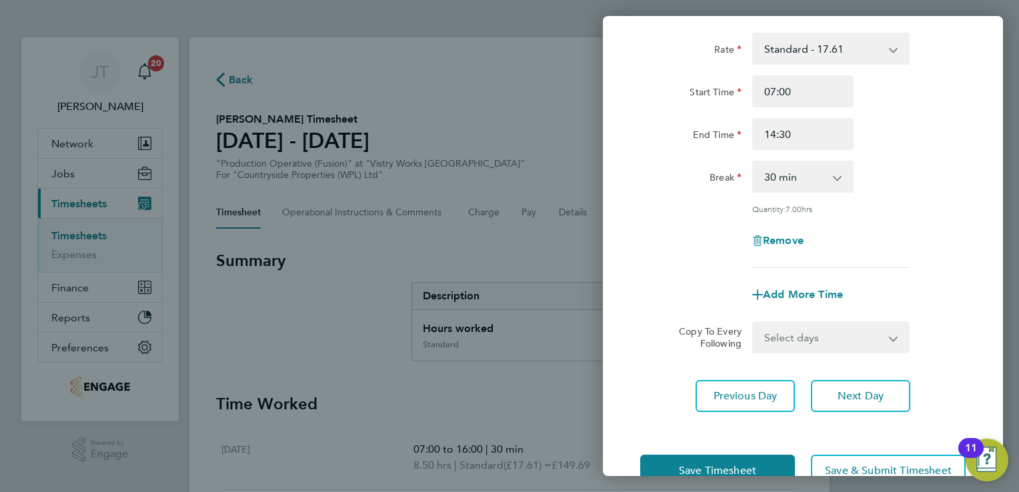
scroll to position [109, 0]
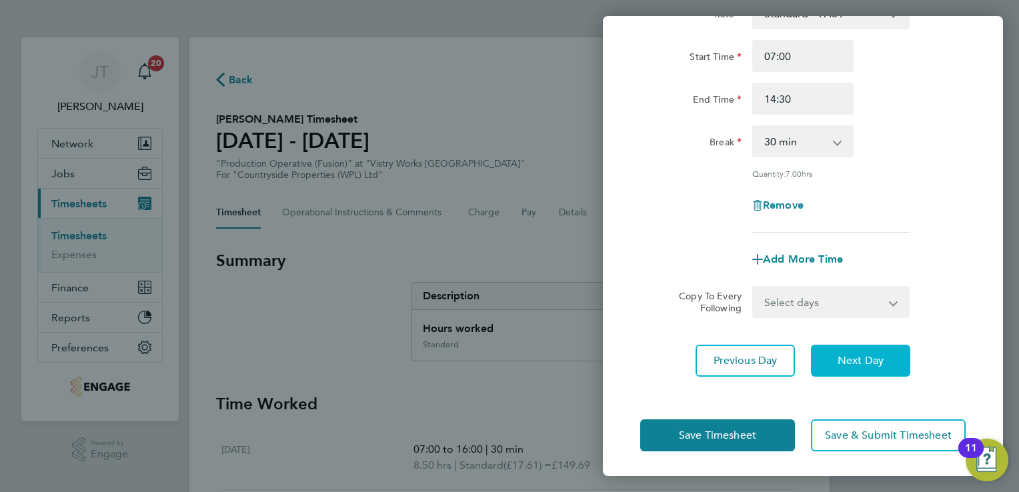
click at [862, 352] on button "Next Day" at bounding box center [860, 361] width 99 height 32
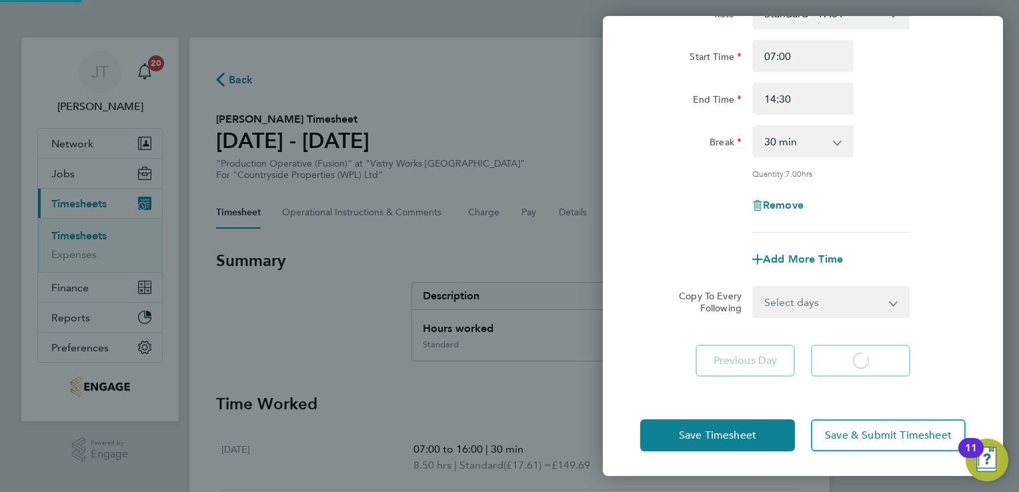
select select "15"
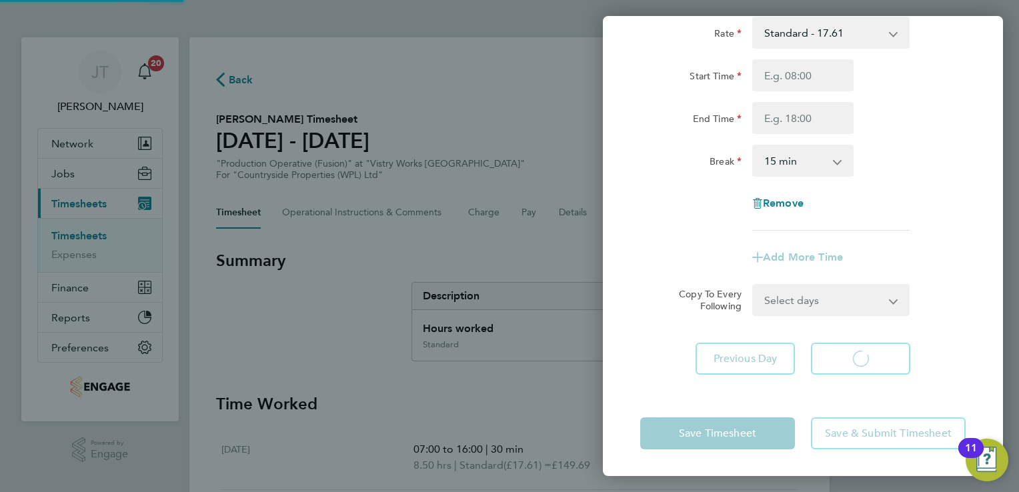
scroll to position [89, 0]
select select "15"
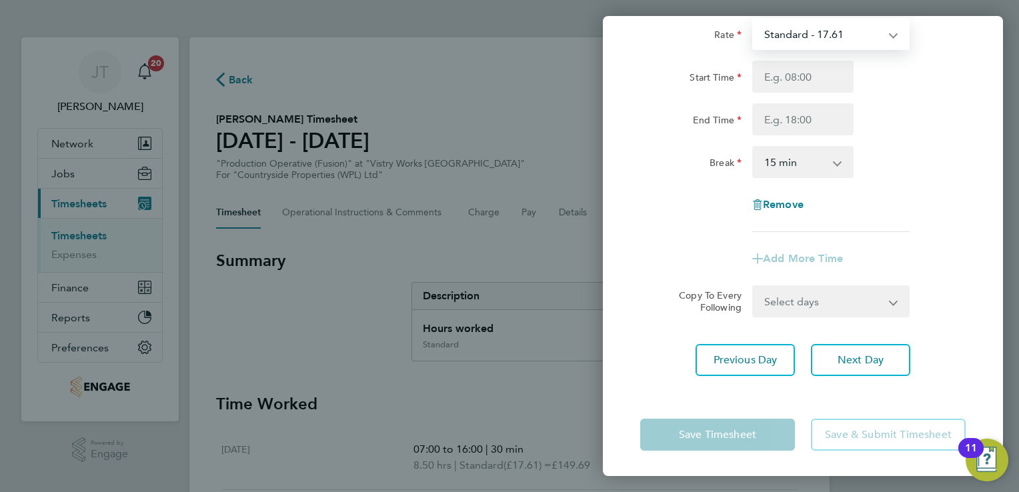
click at [798, 33] on select "Standard - 17.61 BONUS - 13.50 OT 1 - 26.42 OT2 - 35.22 PM Standard - 19.19 PM …" at bounding box center [823, 33] width 139 height 29
select select "15"
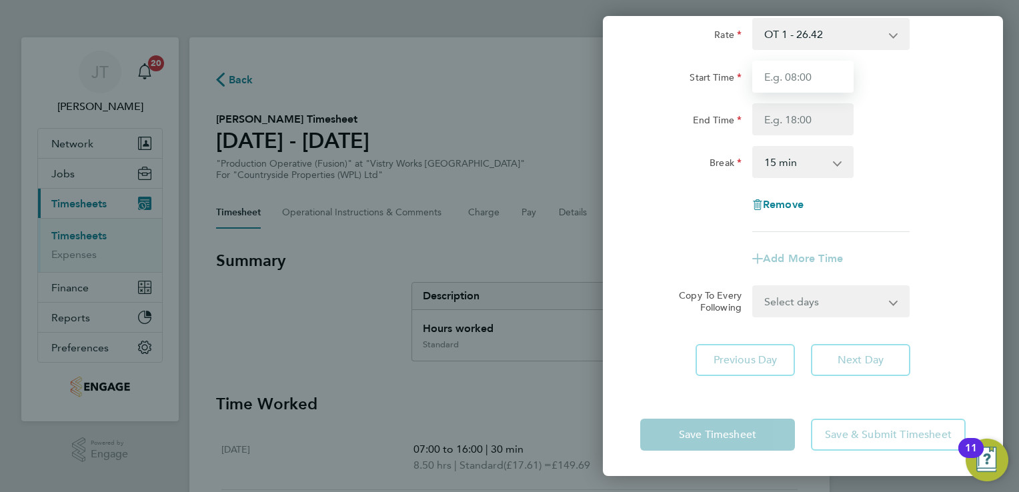
click at [792, 81] on input "Start Time" at bounding box center [802, 77] width 101 height 32
type input "07:00"
click at [782, 113] on input "End Time" at bounding box center [802, 119] width 101 height 32
type input "13:30"
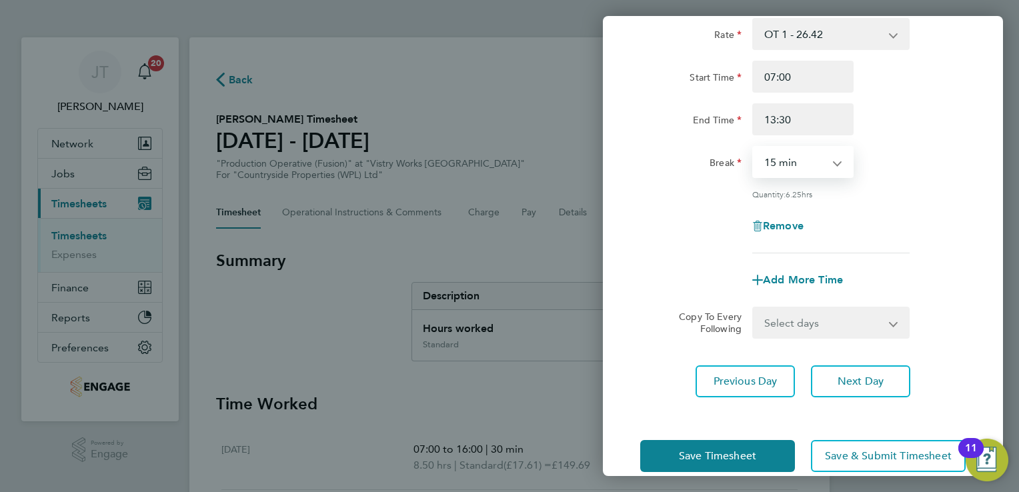
click at [784, 156] on select "0 min 15 min 30 min 45 min 60 min 75 min 90 min" at bounding box center [795, 161] width 83 height 29
select select "30"
click at [754, 147] on select "0 min 15 min 30 min 45 min 60 min 75 min 90 min" at bounding box center [795, 161] width 83 height 29
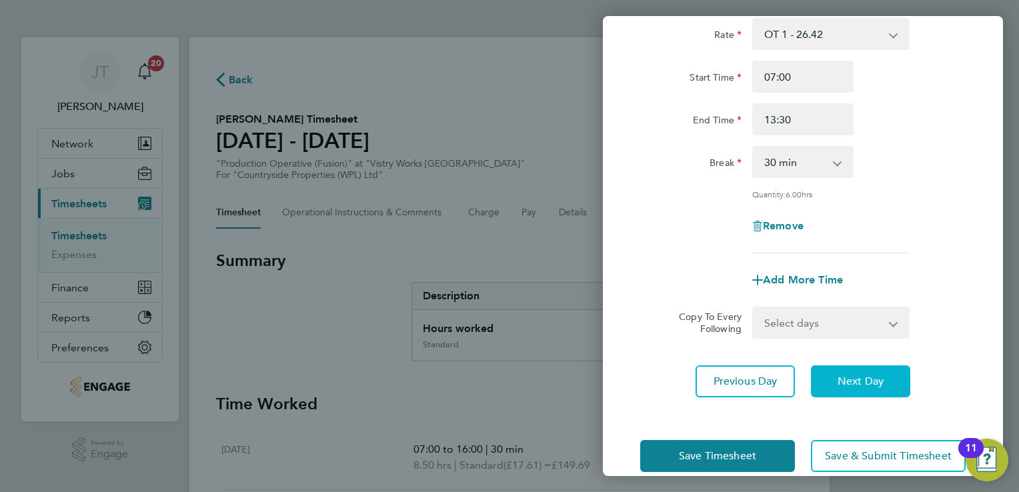
click at [870, 375] on span "Next Day" at bounding box center [861, 381] width 46 height 13
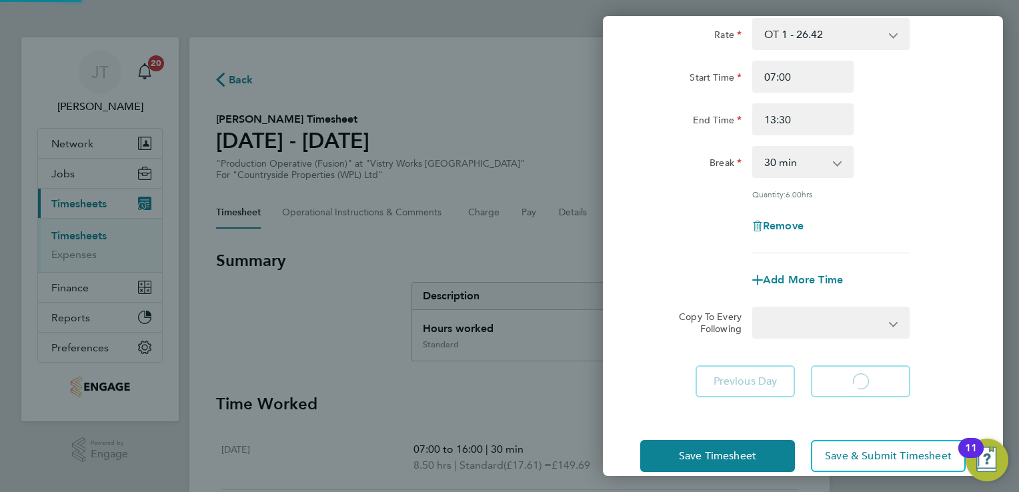
select select "15"
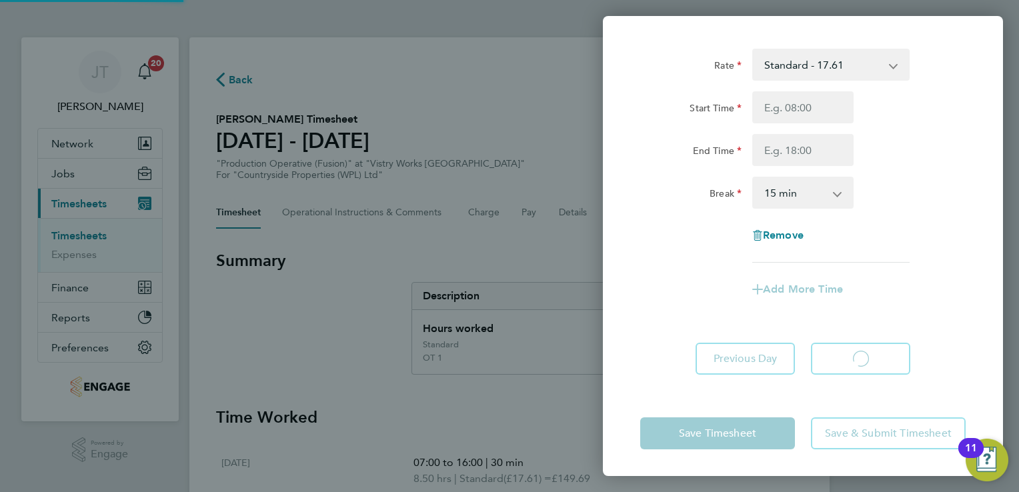
scroll to position [57, 0]
select select "15"
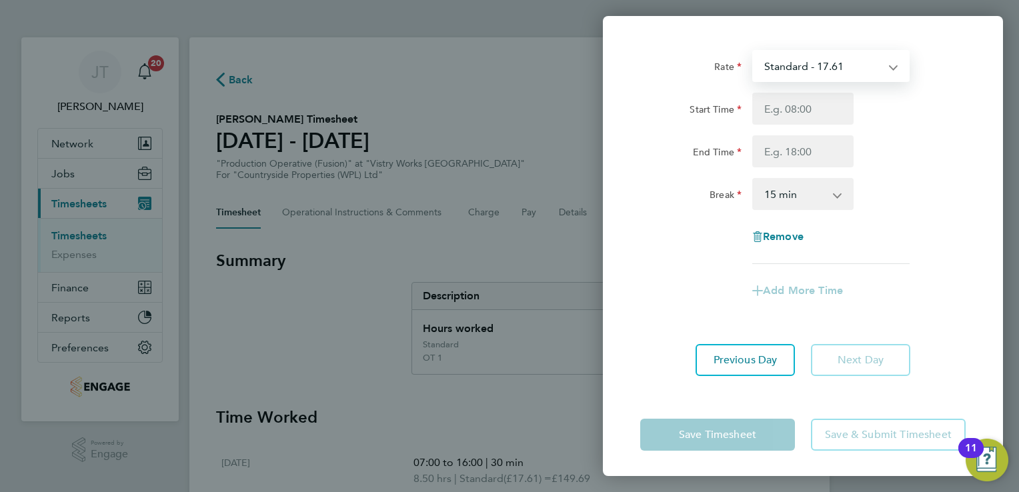
click at [806, 77] on select "Standard - 17.61 BONUS - 13.50 OT 1 - 26.42 OT2 - 35.22 PM Standard - 19.19 PM …" at bounding box center [823, 65] width 139 height 29
select select "15"
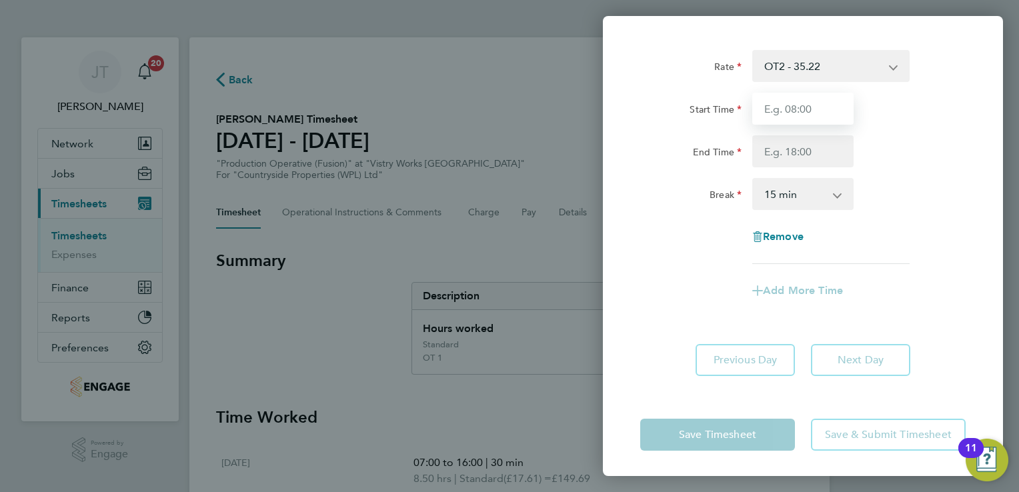
click at [813, 121] on input "Start Time" at bounding box center [802, 109] width 101 height 32
type input "07:00"
type input "13:30"
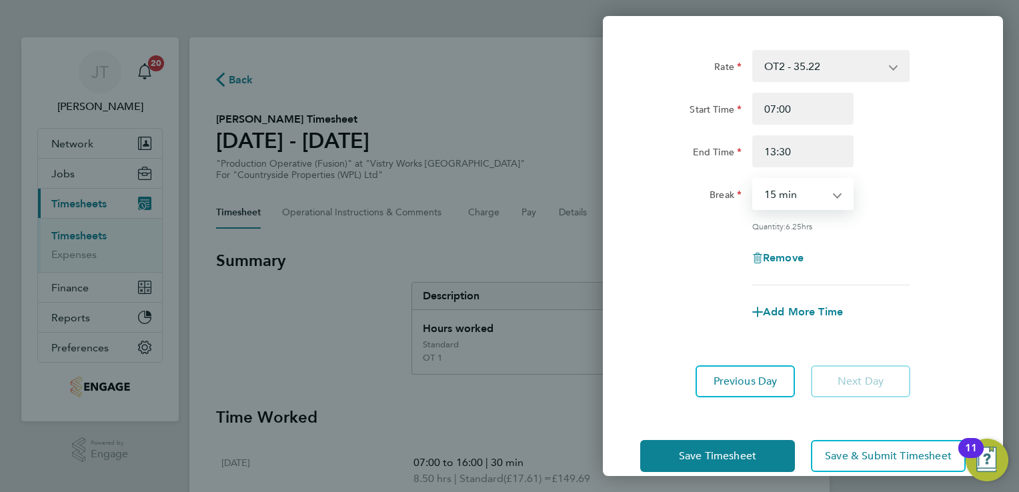
click at [807, 201] on select "0 min 15 min 30 min 45 min 60 min 75 min 90 min" at bounding box center [795, 193] width 83 height 29
select select "30"
click at [754, 179] on select "0 min 15 min 30 min 45 min 60 min 75 min 90 min" at bounding box center [795, 193] width 83 height 29
click at [890, 239] on div "Rate OT2 - 35.22 BONUS - 13.50 Standard - 17.61 OT 1 - 26.42 PM Standard - 19.1…" at bounding box center [803, 167] width 326 height 235
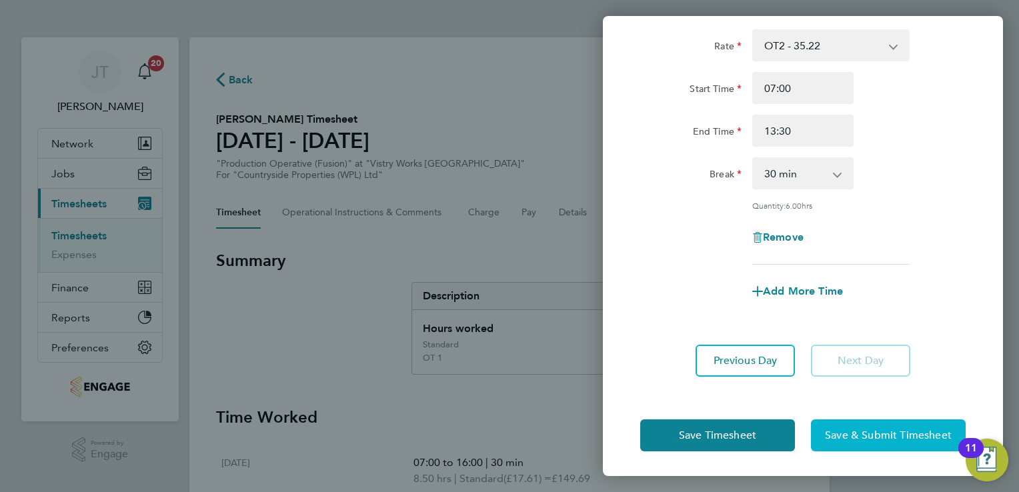
click at [876, 426] on button "Save & Submit Timesheet" at bounding box center [888, 436] width 155 height 32
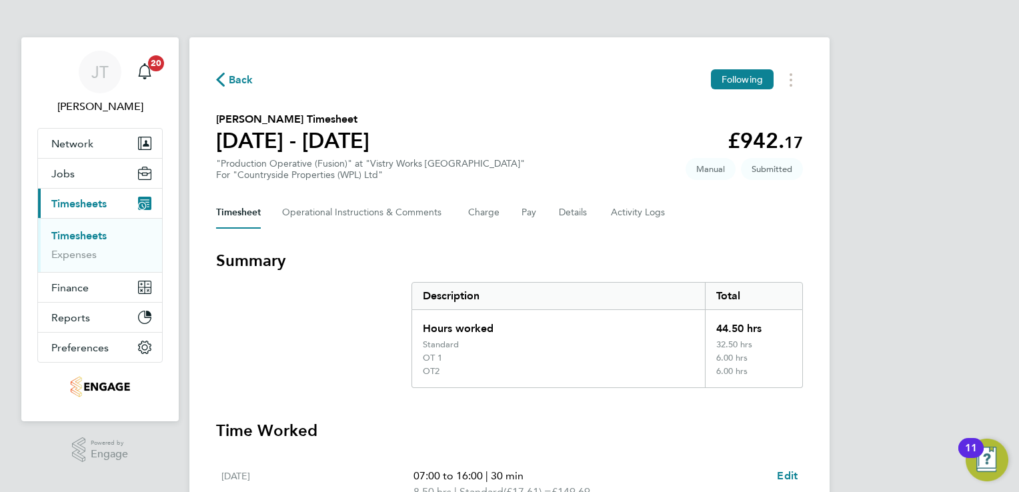
click at [229, 76] on span "Back" at bounding box center [241, 80] width 25 height 16
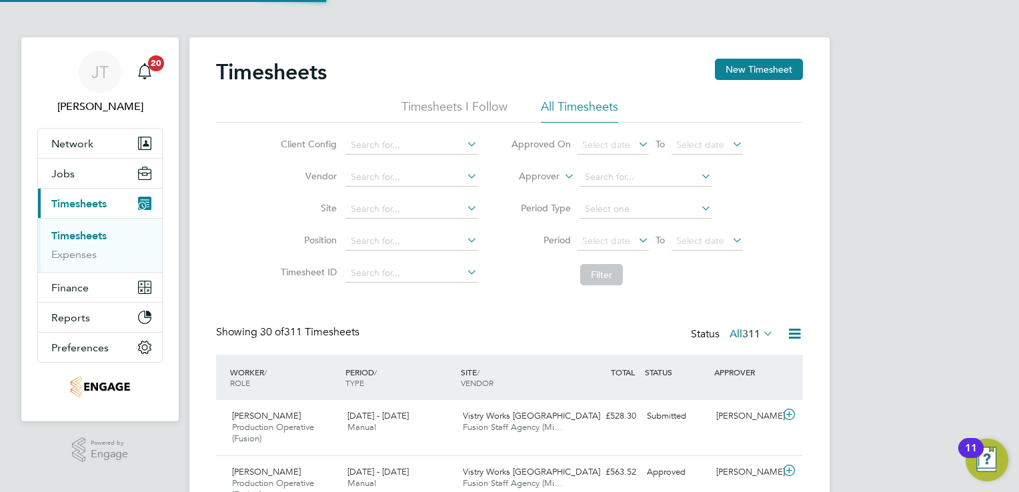
scroll to position [45, 116]
click at [734, 63] on button "New Timesheet" at bounding box center [759, 69] width 88 height 21
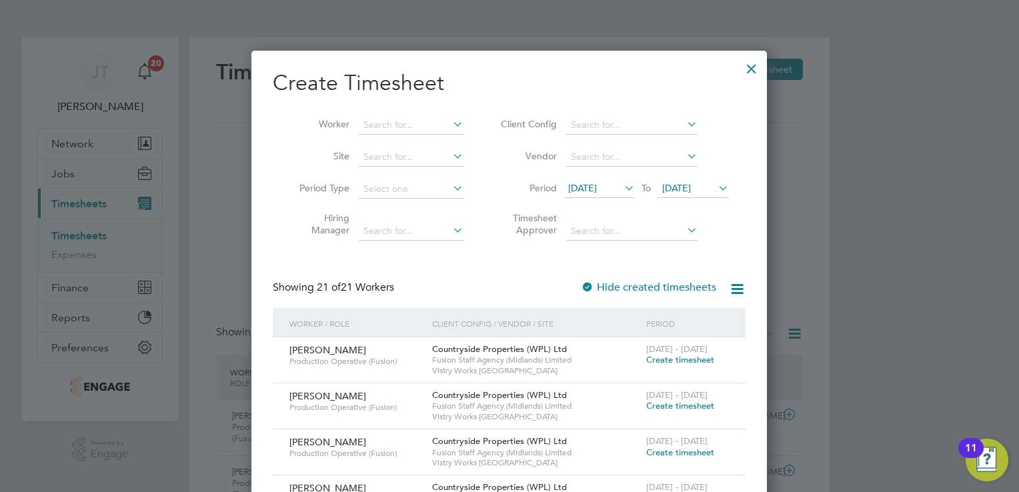
click at [598, 180] on div "15 Aug 2025 To 22 Aug 2025" at bounding box center [646, 189] width 165 height 19
click at [597, 185] on span "15 Aug 2025" at bounding box center [582, 188] width 29 height 12
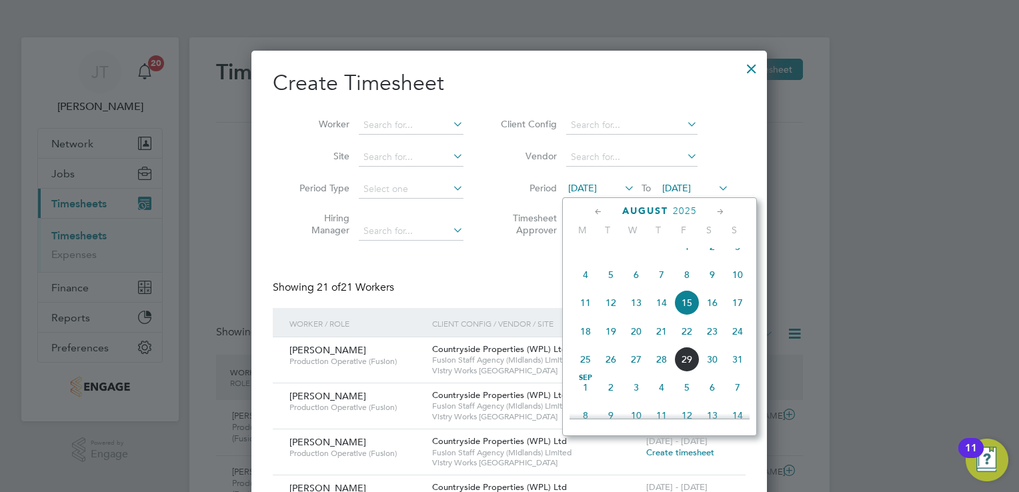
click at [597, 208] on icon at bounding box center [598, 212] width 13 height 15
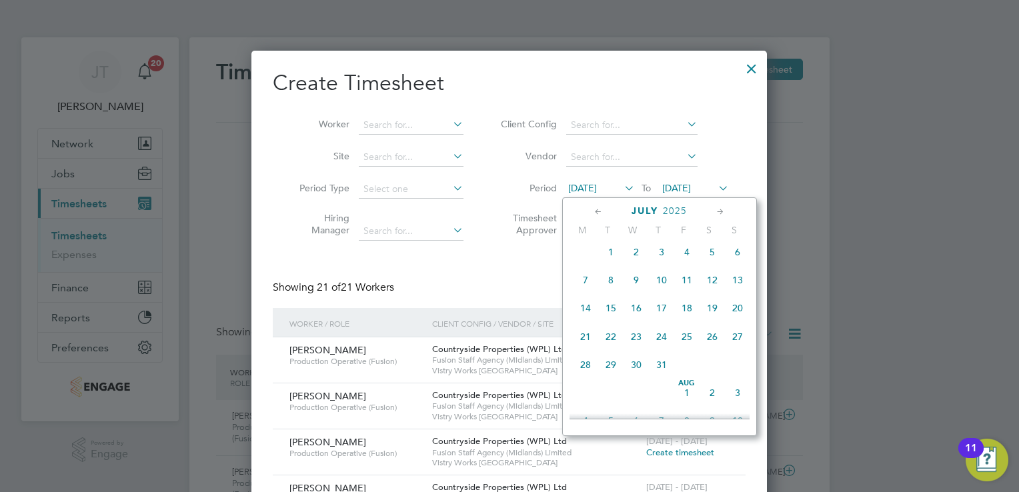
click at [586, 372] on span "28" at bounding box center [585, 364] width 25 height 25
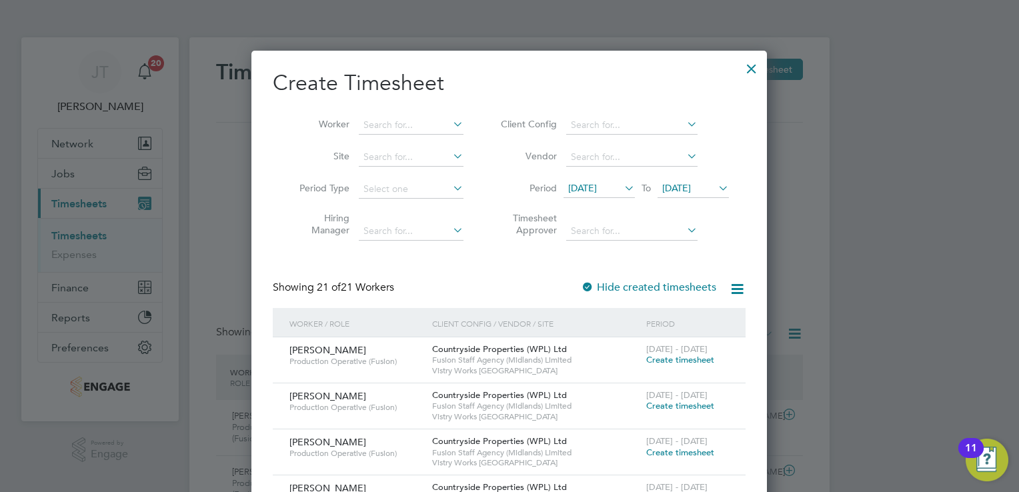
click at [670, 188] on span "22 Aug 2025" at bounding box center [676, 188] width 29 height 12
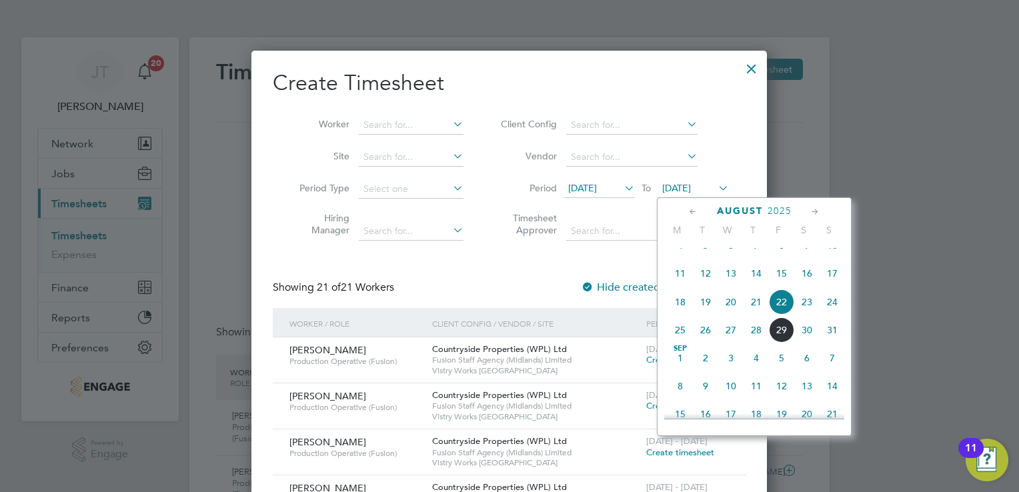
click at [694, 212] on icon at bounding box center [693, 212] width 13 height 15
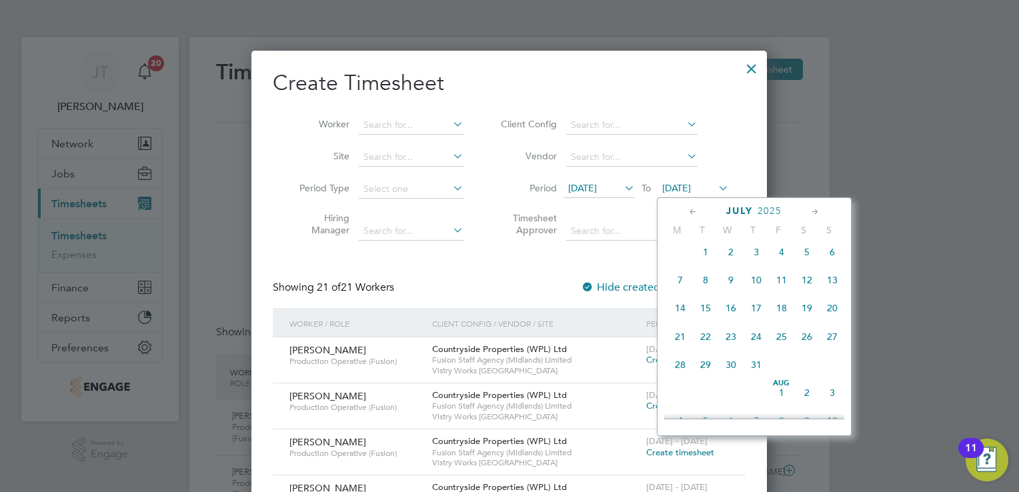
click at [833, 402] on span "3" at bounding box center [832, 392] width 25 height 25
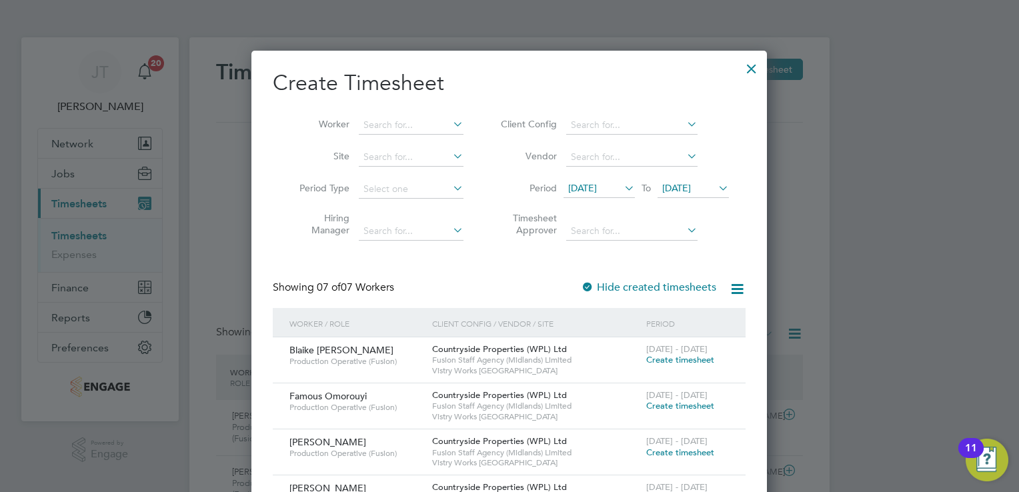
click at [676, 364] on span "Create timesheet" at bounding box center [680, 359] width 68 height 11
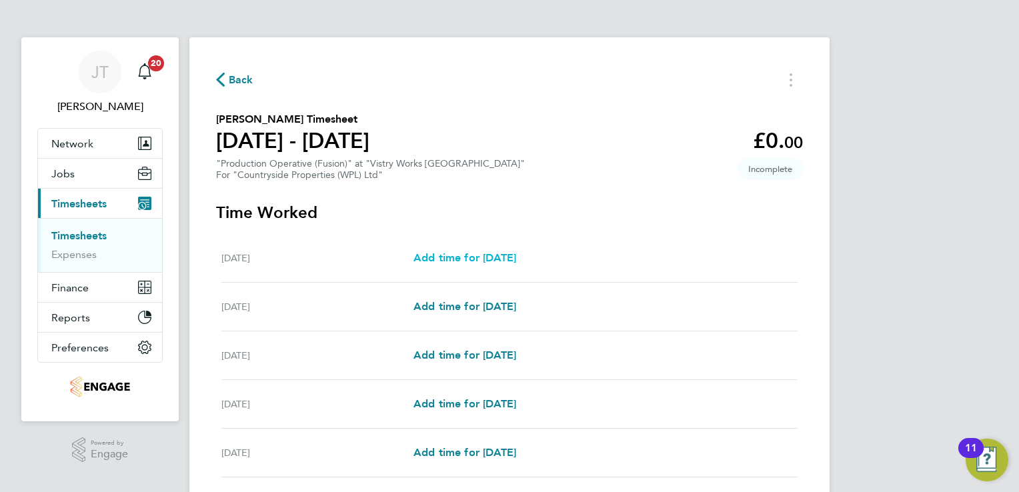
click at [472, 253] on span "Add time for Mon 28 Jul" at bounding box center [465, 257] width 103 height 13
select select "15"
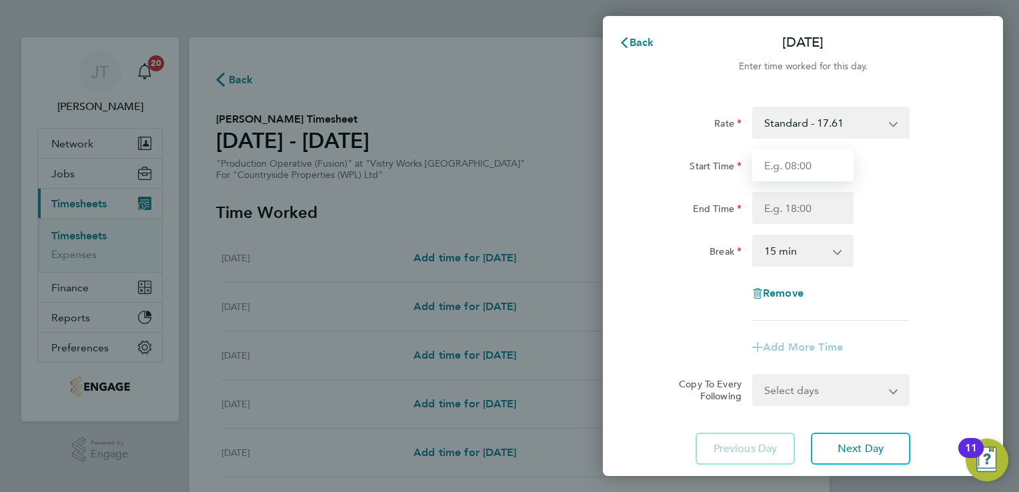
click at [764, 169] on input "Start Time" at bounding box center [802, 165] width 101 height 32
type input "07:00"
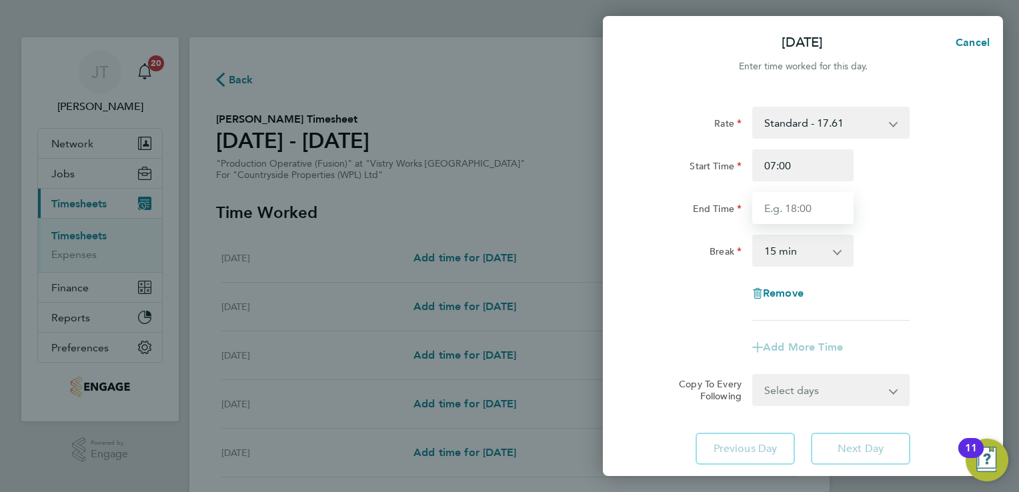
click at [812, 205] on input "End Time" at bounding box center [802, 208] width 101 height 32
type input "15:00"
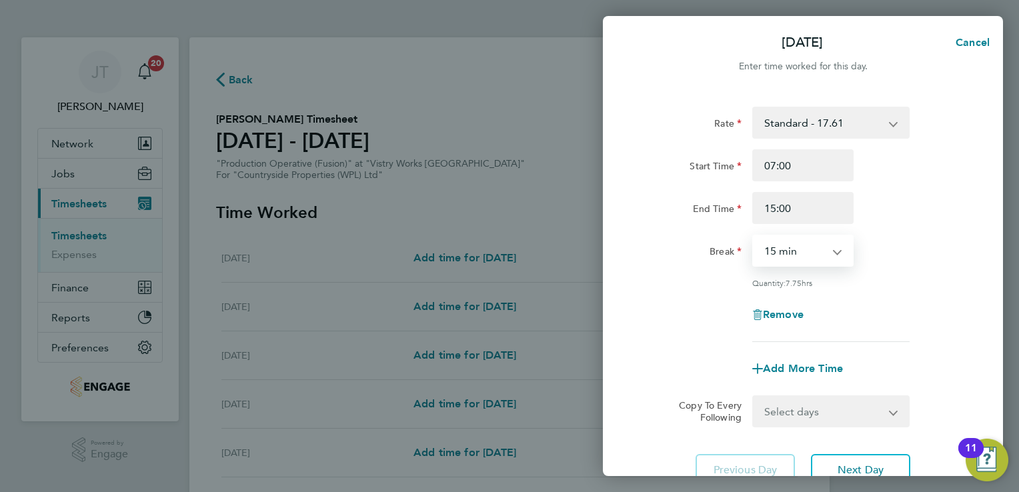
click at [804, 257] on select "0 min 15 min 30 min 45 min 60 min 75 min 90 min" at bounding box center [795, 250] width 83 height 29
select select "30"
click at [754, 236] on select "0 min 15 min 30 min 45 min 60 min 75 min 90 min" at bounding box center [795, 250] width 83 height 29
click at [825, 466] on button "Next Day" at bounding box center [860, 470] width 99 height 32
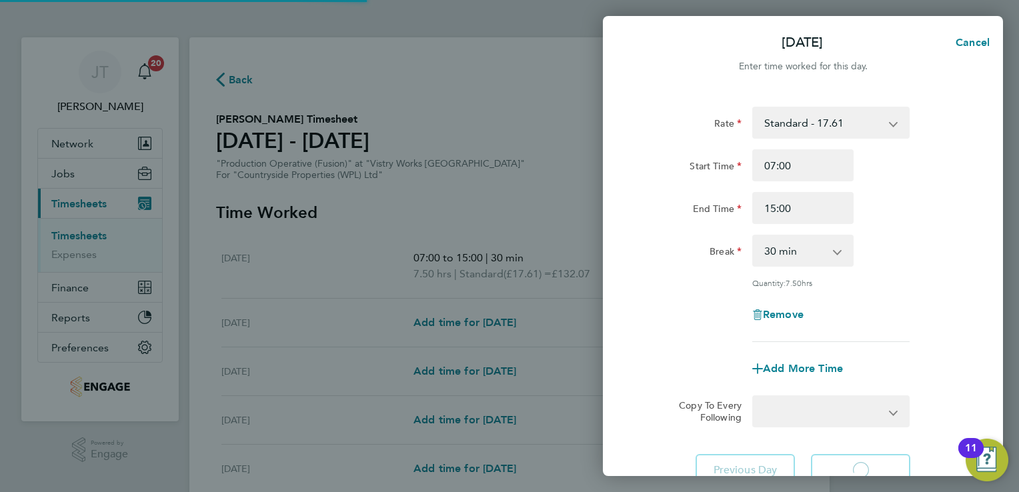
select select "15"
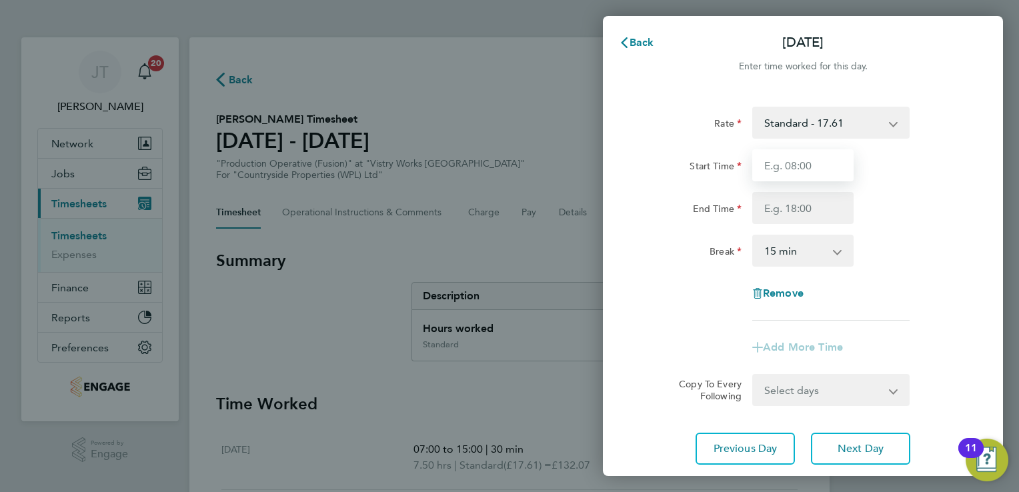
click at [783, 173] on input "Start Time" at bounding box center [802, 165] width 101 height 32
type input "07:00"
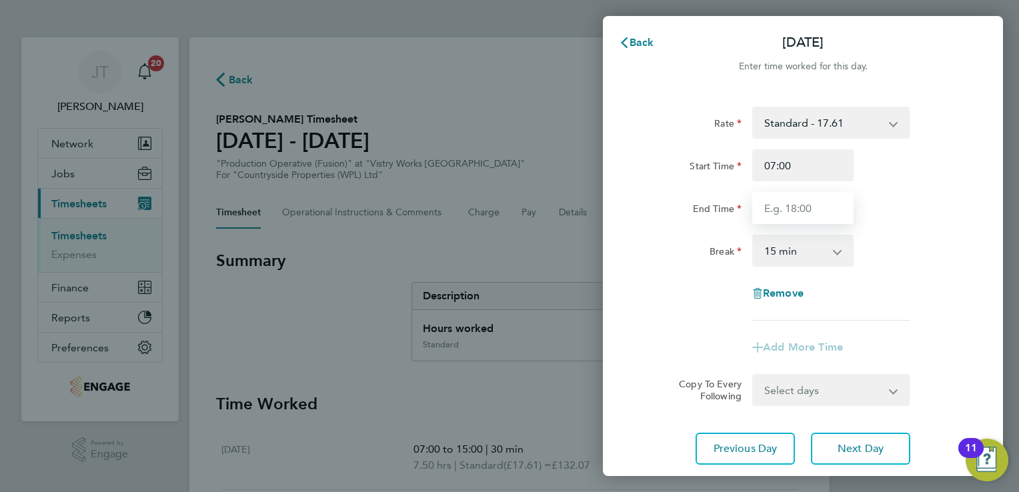
type input "15:00"
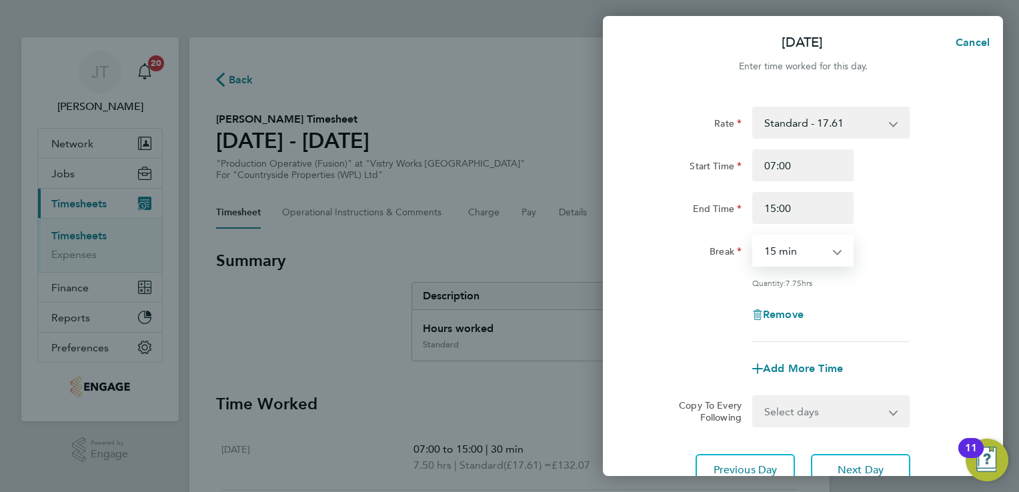
drag, startPoint x: 800, startPoint y: 252, endPoint x: 793, endPoint y: 323, distance: 71.0
click at [793, 323] on div "Rate Standard - 17.61 OT 1 - 26.42 OT2 - 35.22 PM Standard - 19.19 PM OT1 - 28.…" at bounding box center [803, 224] width 326 height 235
select select "30"
click at [754, 236] on select "0 min 15 min 30 min 45 min 60 min 75 min 90 min" at bounding box center [795, 250] width 83 height 29
click at [838, 460] on button "Next Day" at bounding box center [860, 470] width 99 height 32
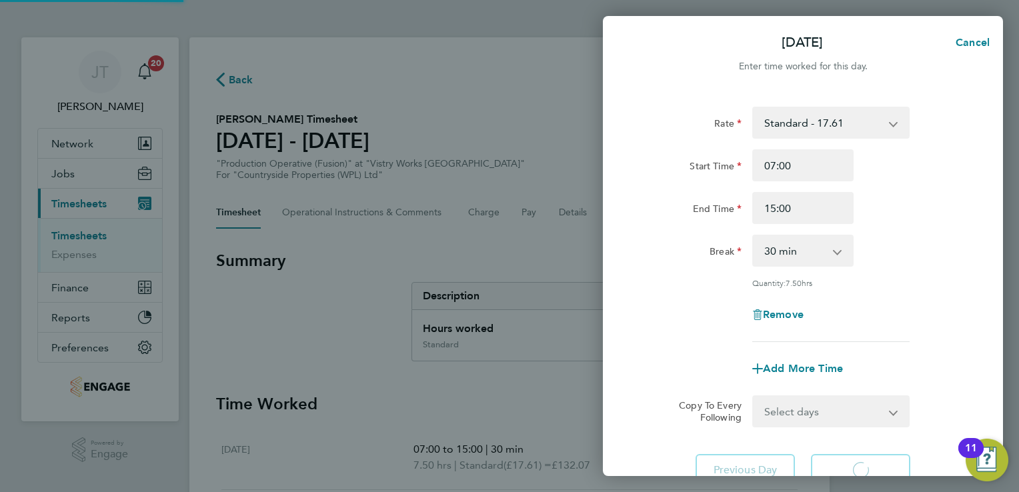
select select "15"
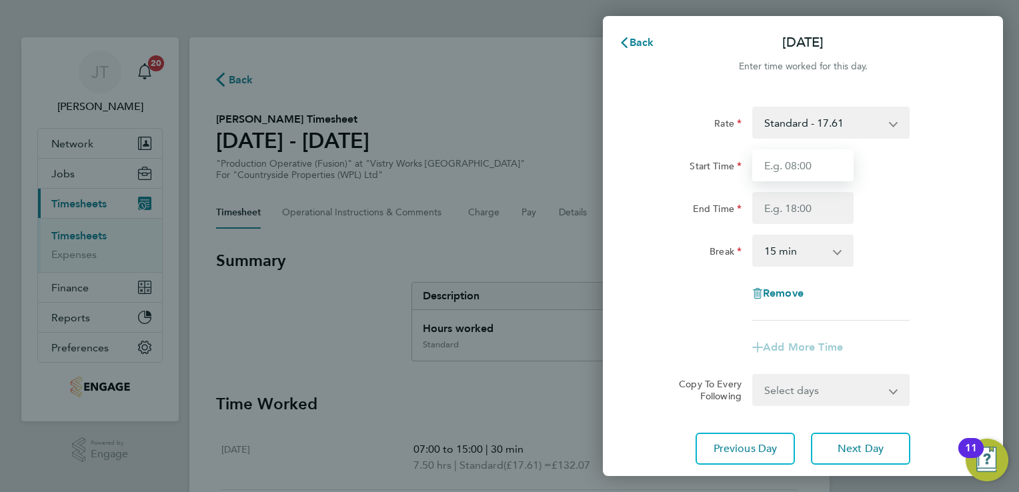
click at [814, 170] on input "Start Time" at bounding box center [802, 165] width 101 height 32
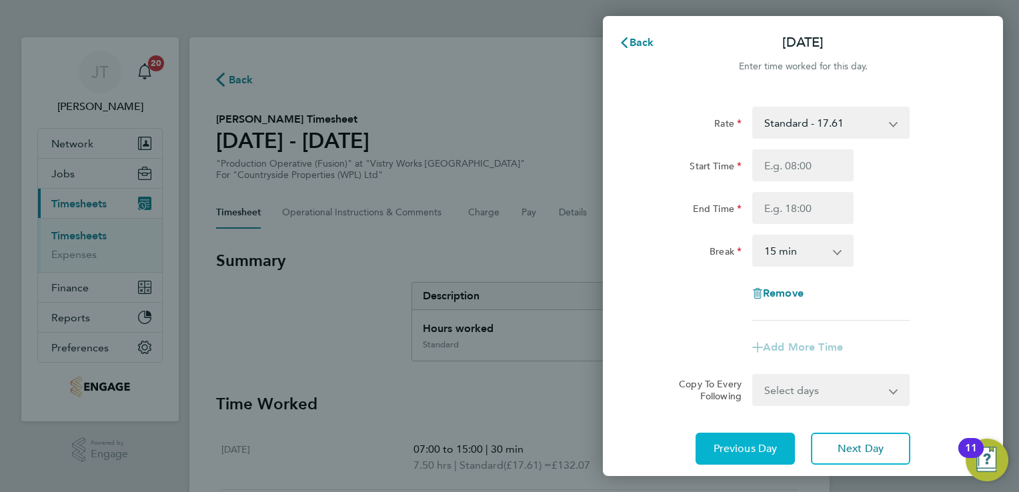
click at [759, 462] on button "Previous Day" at bounding box center [745, 449] width 99 height 32
select select "30"
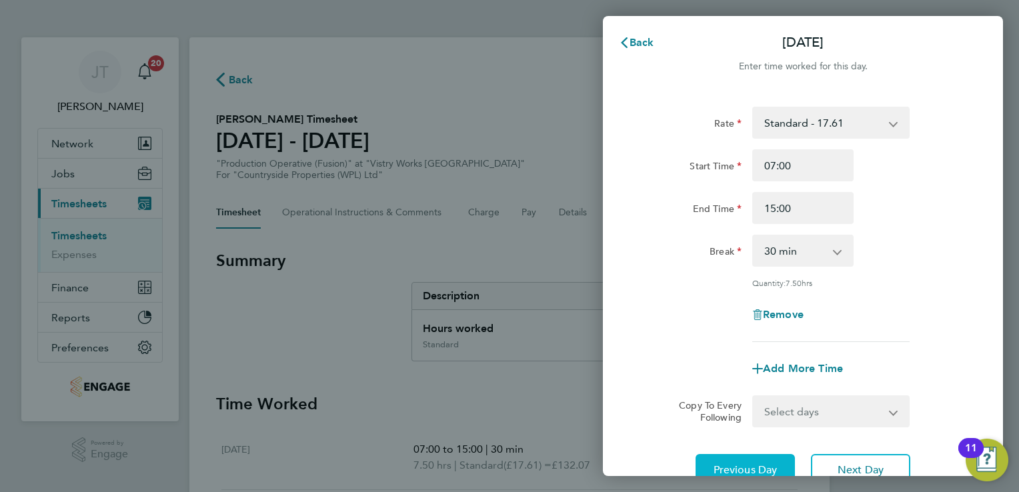
click at [758, 461] on button "Previous Day" at bounding box center [745, 470] width 99 height 32
select select "30"
click at [770, 365] on span "Add More Time" at bounding box center [803, 368] width 80 height 13
select select "null"
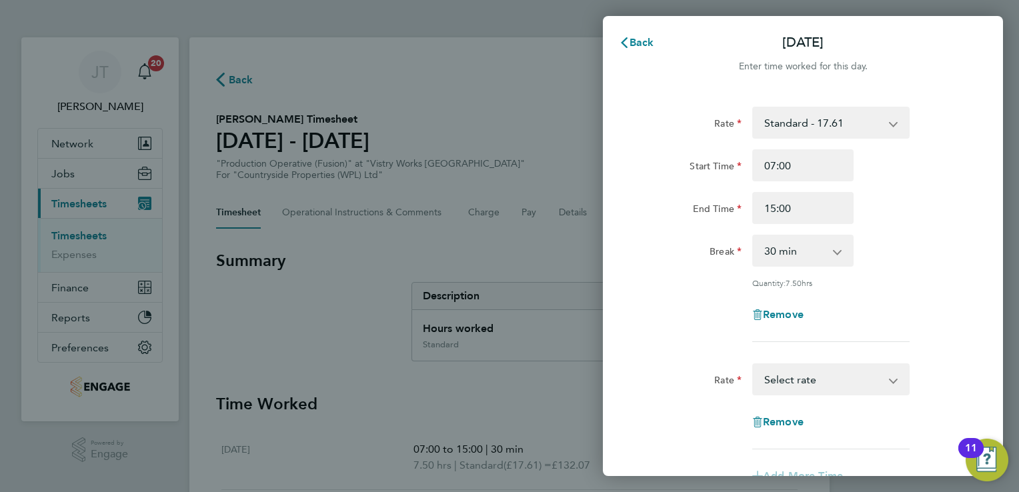
click at [770, 365] on select "Standard - 17.61 OT 1 - 26.42 OT2 - 35.22 PM Standard - 19.19 PM OT1 - 28.79 PM…" at bounding box center [823, 379] width 139 height 29
select select "15"
click at [790, 430] on input "Start Time" at bounding box center [802, 422] width 101 height 32
type input "15:00"
type input "16:00"
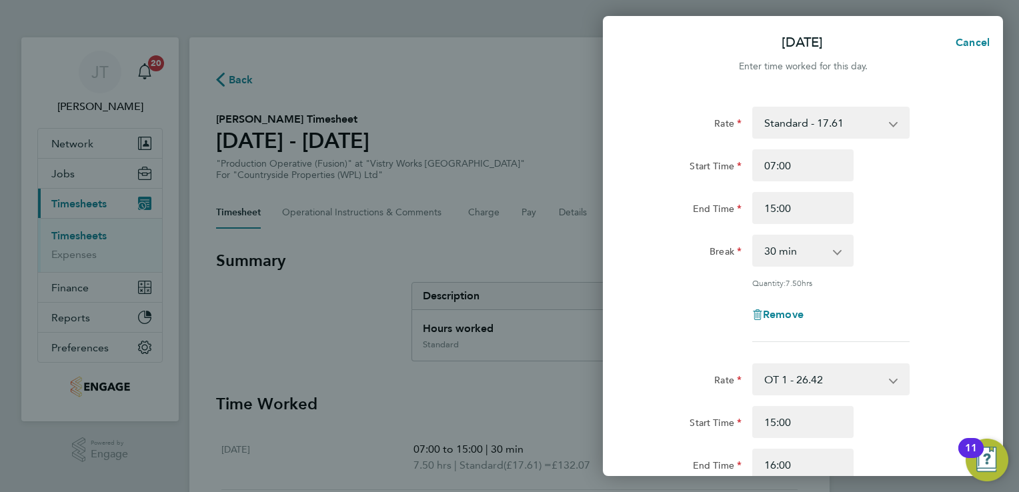
click at [910, 294] on div "Rate Standard - 17.61 OT 1 - 26.42 OT2 - 35.22 PM Standard - 19.19 PM OT1 - 28.…" at bounding box center [803, 224] width 326 height 235
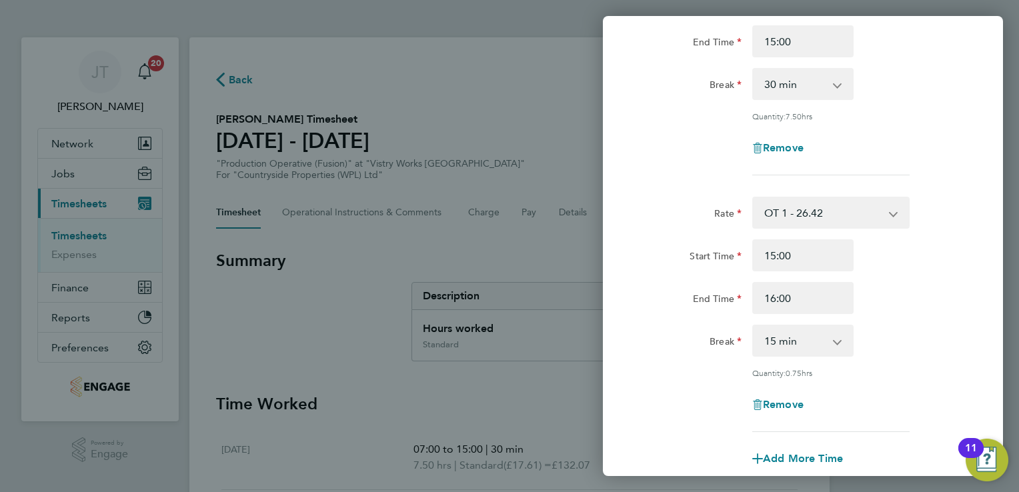
scroll to position [213, 0]
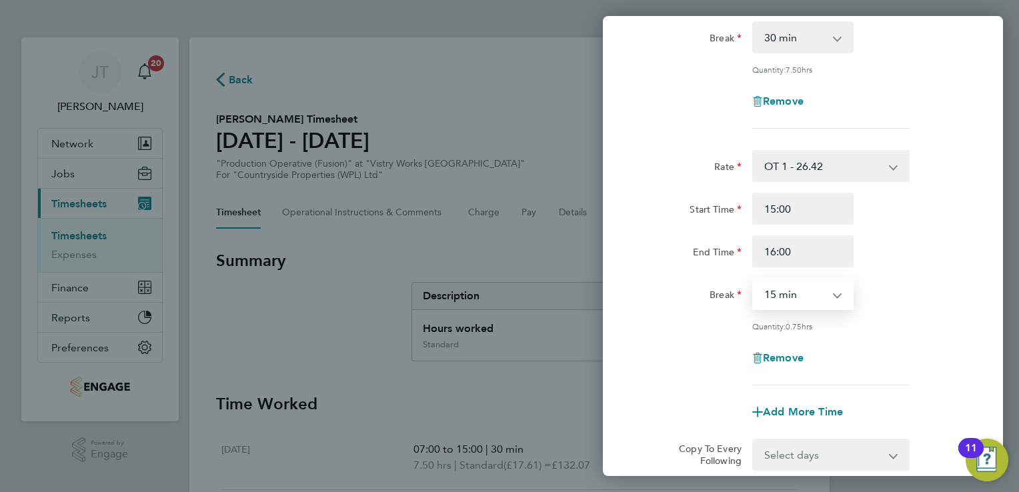
click at [783, 295] on select "0 min 15 min 30 min 45 min" at bounding box center [795, 293] width 83 height 29
select select "0"
click at [754, 279] on select "0 min 15 min 30 min 45 min" at bounding box center [795, 293] width 83 height 29
click at [922, 317] on div "Rate OT 1 - 26.42 Standard - 17.61 OT2 - 35.22 PM Standard - 19.19 PM OT1 - 28.…" at bounding box center [803, 267] width 326 height 235
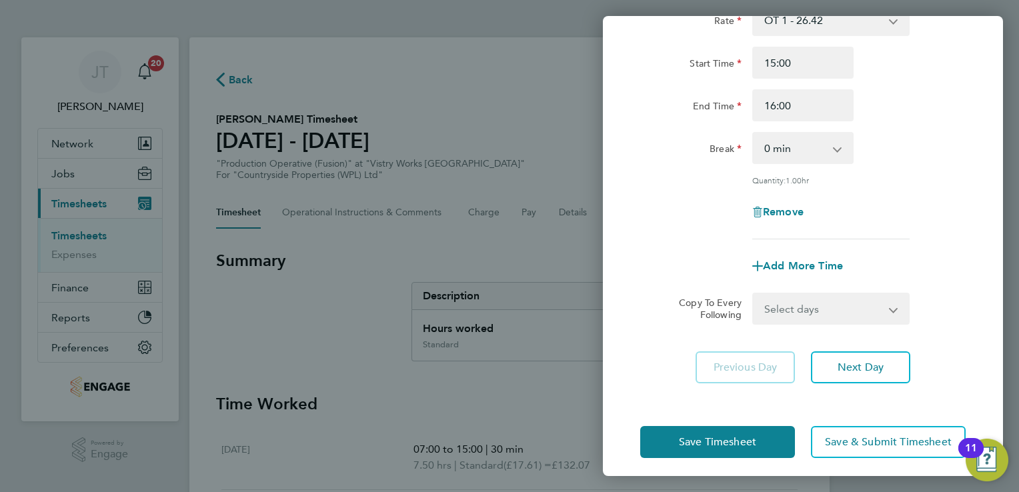
scroll to position [365, 0]
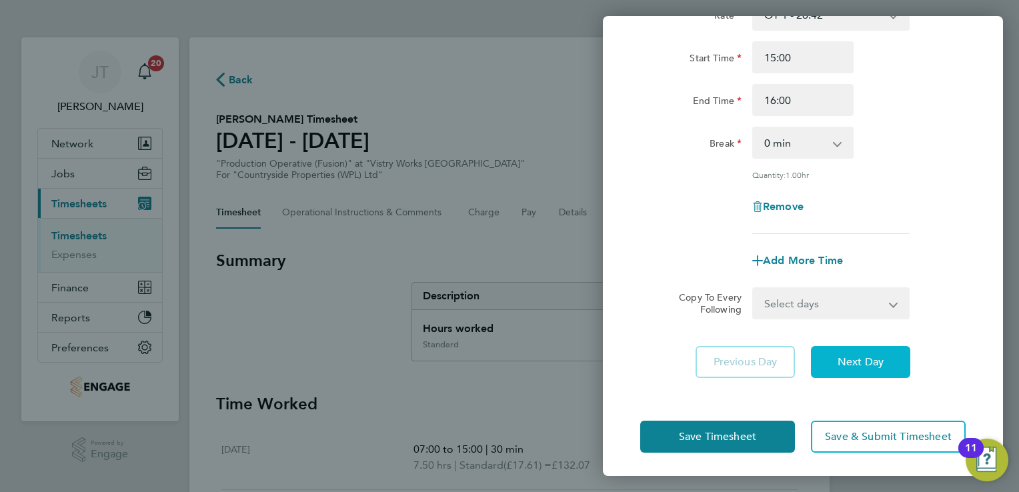
click at [862, 364] on span "Next Day" at bounding box center [861, 362] width 46 height 13
select select "30"
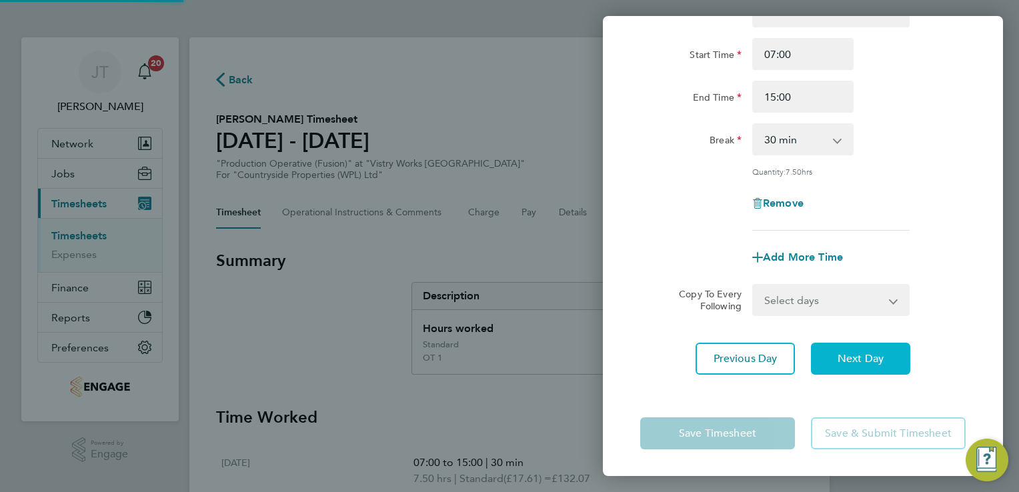
scroll to position [109, 0]
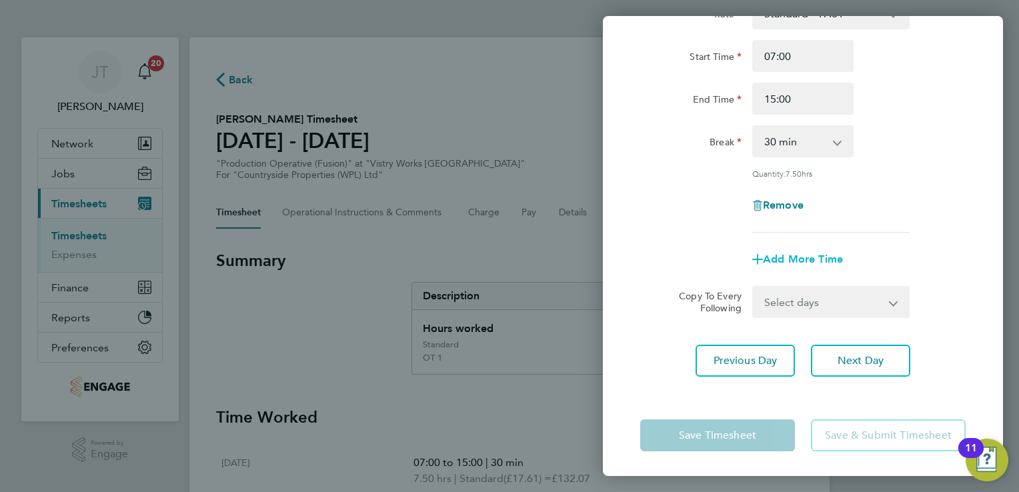
click at [809, 261] on span "Add More Time" at bounding box center [803, 259] width 80 height 13
select select "null"
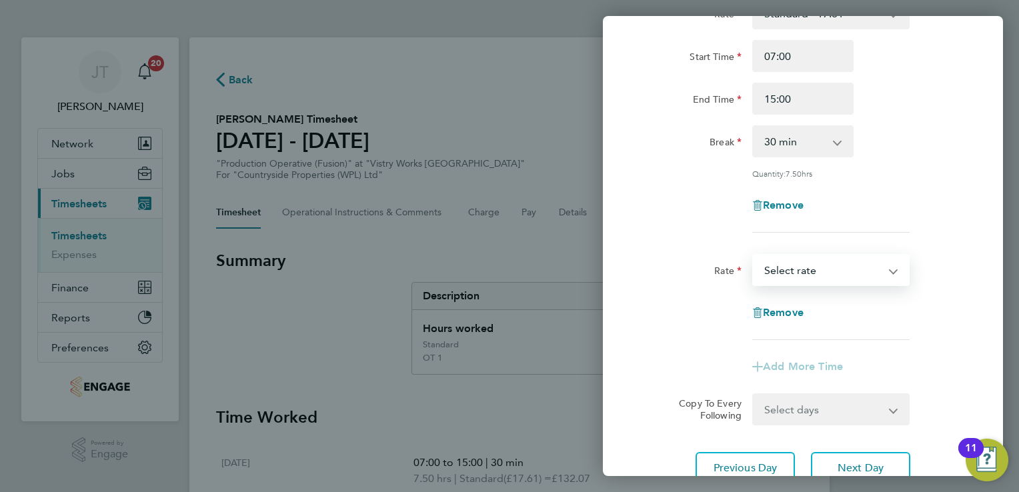
click at [800, 273] on select "Standard - 17.61 OT 1 - 26.42 OT2 - 35.22 PM Standard - 19.19 PM OT1 - 28.79 PM…" at bounding box center [823, 269] width 139 height 29
select select "15"
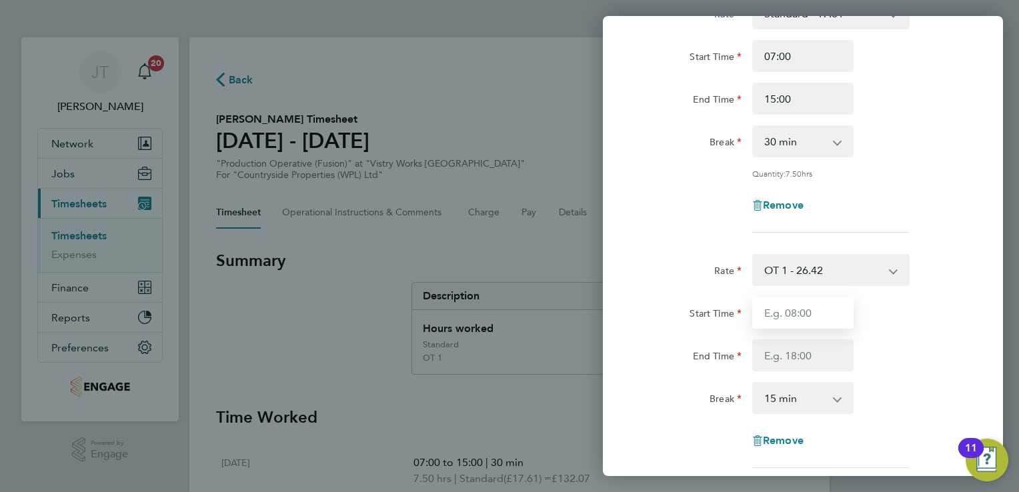
click at [784, 315] on input "Start Time" at bounding box center [802, 313] width 101 height 32
type input "15:00"
click at [787, 356] on input "End Time" at bounding box center [802, 356] width 101 height 32
type input "16:00"
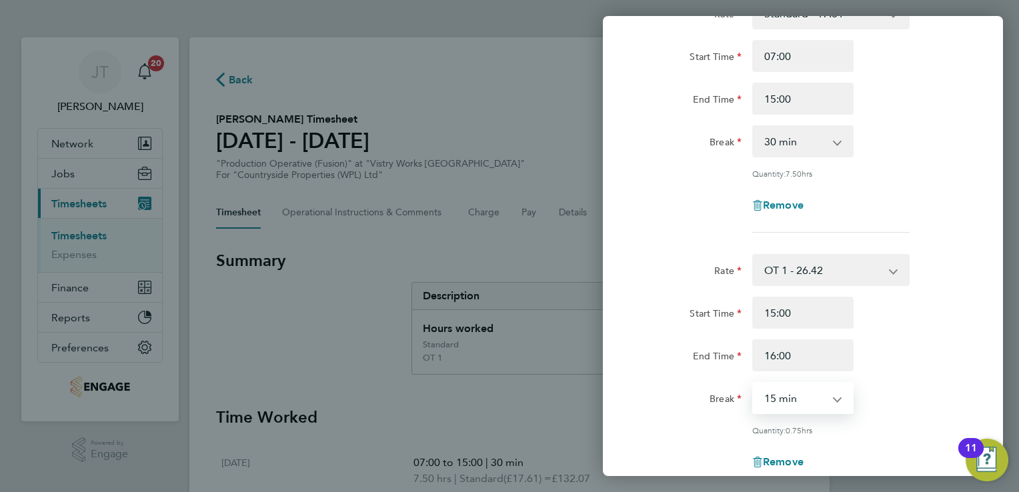
click at [774, 409] on select "0 min 15 min 30 min 45 min" at bounding box center [795, 398] width 83 height 29
click at [754, 384] on select "0 min 15 min 30 min 45 min" at bounding box center [795, 398] width 83 height 29
click at [937, 376] on div "Rate OT 1 - 26.42 Standard - 17.61 OT2 - 35.22 PM Standard - 19.19 PM OT1 - 28.…" at bounding box center [803, 371] width 326 height 235
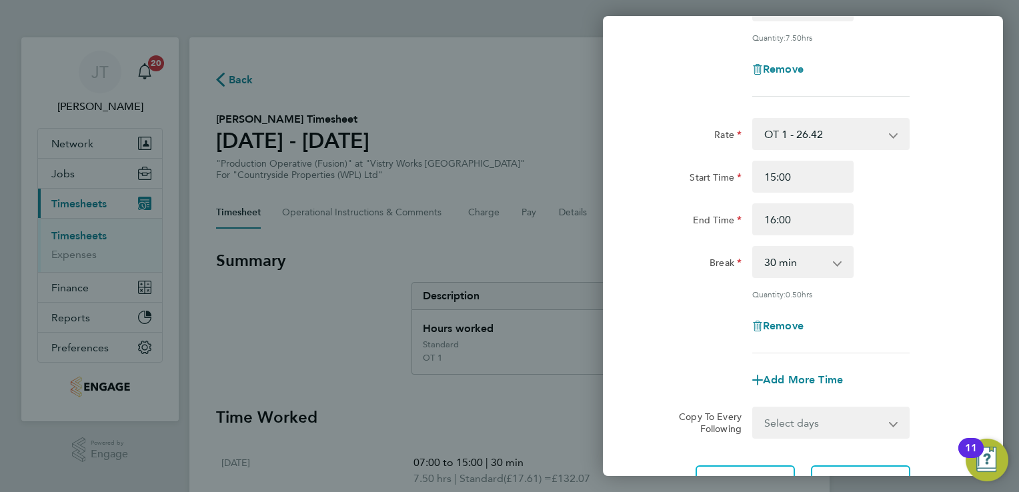
scroll to position [296, 0]
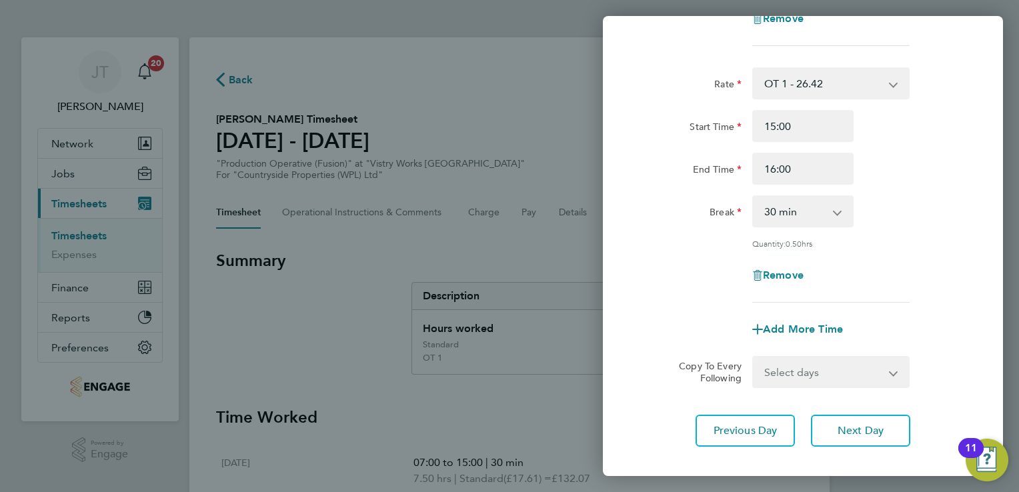
click at [794, 212] on select "0 min 15 min 30 min 45 min" at bounding box center [795, 211] width 83 height 29
select select "0"
click at [754, 197] on select "0 min 15 min 30 min 45 min" at bounding box center [795, 211] width 83 height 29
click at [854, 420] on button "Next Day" at bounding box center [860, 431] width 99 height 32
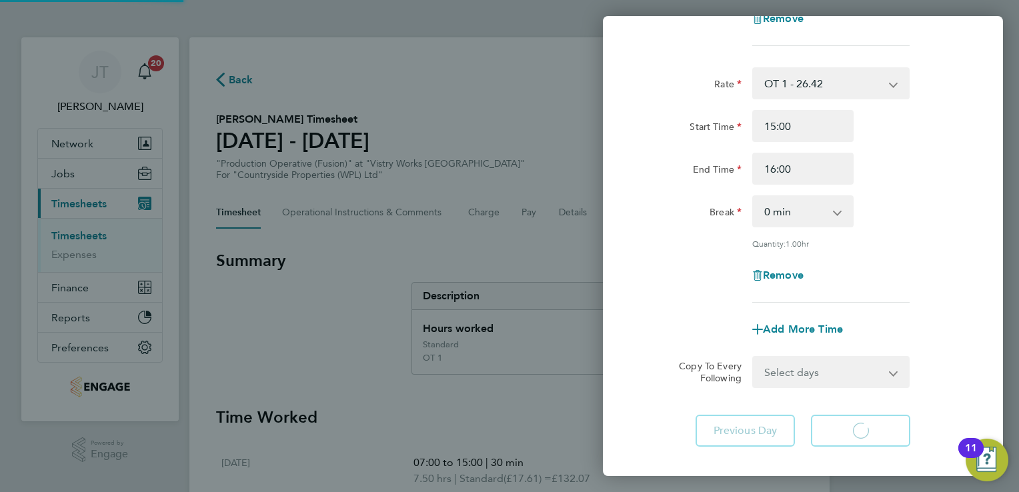
scroll to position [89, 0]
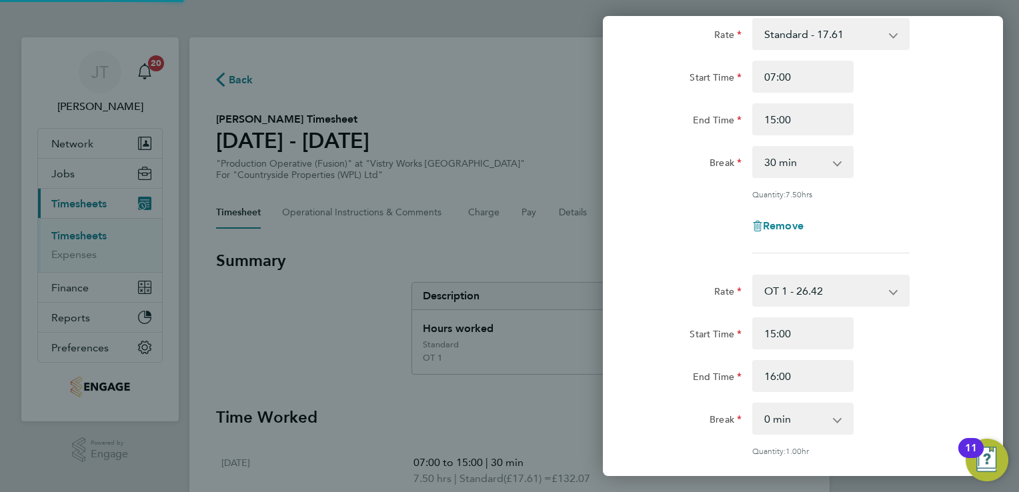
select select "15"
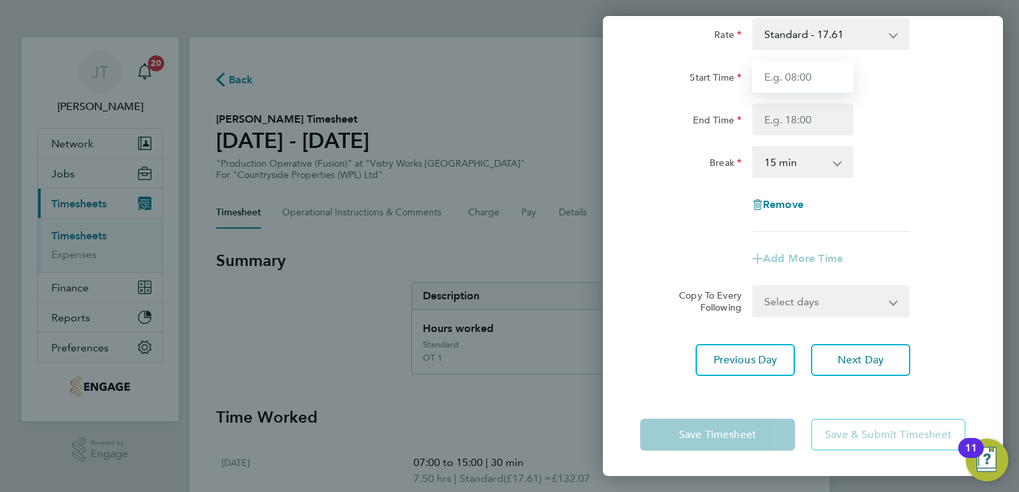
click at [806, 84] on input "Start Time" at bounding box center [802, 77] width 101 height 32
type input "07:00"
type input "15:00"
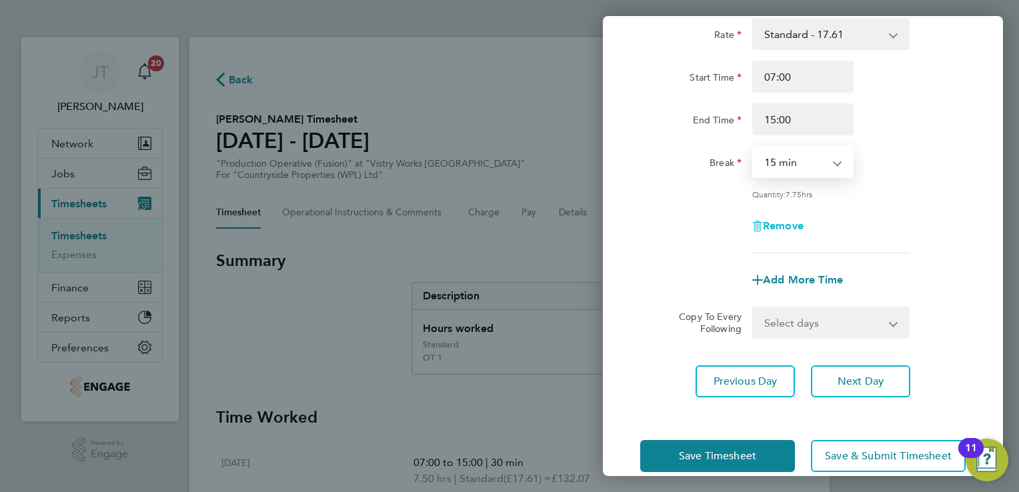
drag, startPoint x: 806, startPoint y: 154, endPoint x: 806, endPoint y: 224, distance: 70.0
click at [806, 224] on div "Rate Standard - 17.61 OT 1 - 26.42 OT2 - 35.22 PM Standard - 19.19 PM OT1 - 28.…" at bounding box center [803, 135] width 326 height 235
select select "30"
click at [754, 147] on select "0 min 15 min 30 min 45 min 60 min 75 min 90 min" at bounding box center [795, 161] width 83 height 29
click at [770, 277] on span "Add More Time" at bounding box center [803, 279] width 80 height 13
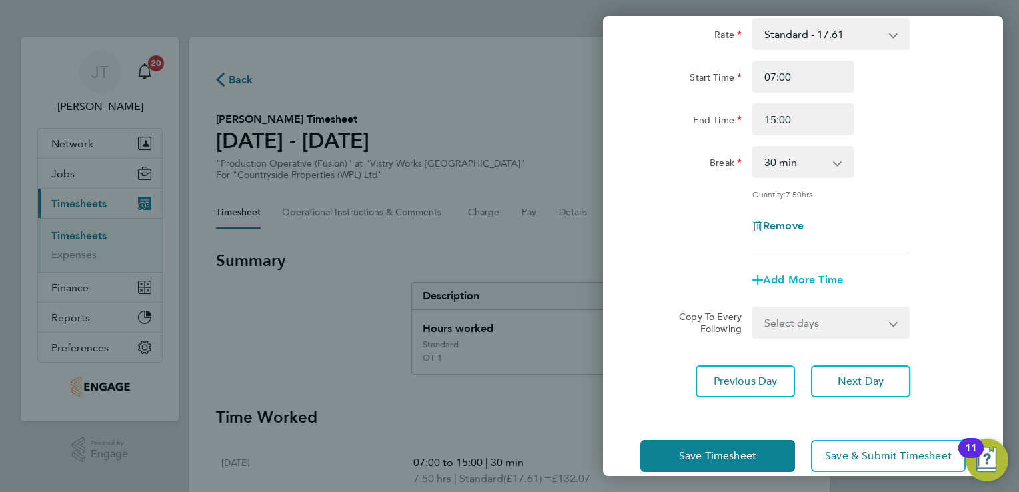
select select "null"
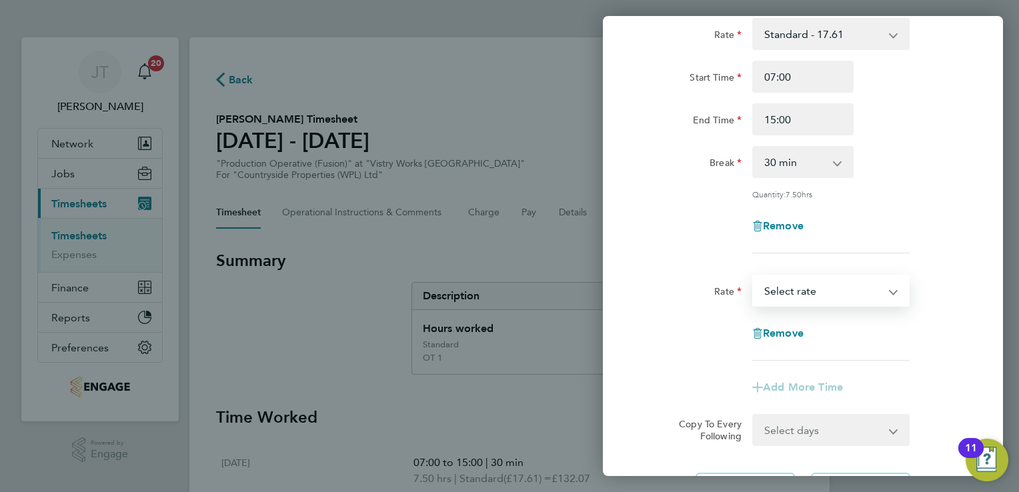
click at [770, 277] on select "Standard - 17.61 OT 1 - 26.42 OT2 - 35.22 PM Standard - 19.19 PM OT1 - 28.79 PM…" at bounding box center [823, 290] width 139 height 29
select select "15"
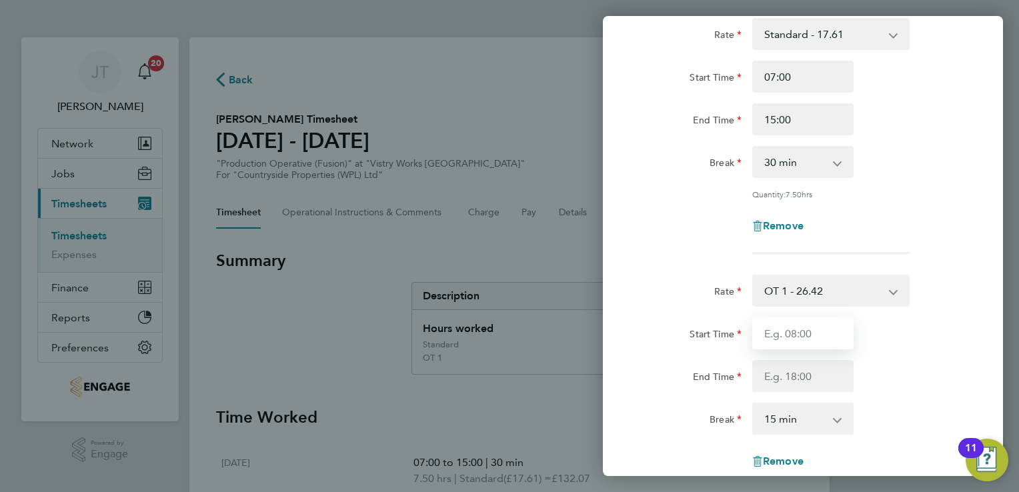
click at [776, 338] on input "Start Time" at bounding box center [802, 333] width 101 height 32
type input "15:00"
type input "16:00"
click at [788, 426] on select "0 min 15 min 30 min 45 min" at bounding box center [795, 418] width 83 height 29
select select "0"
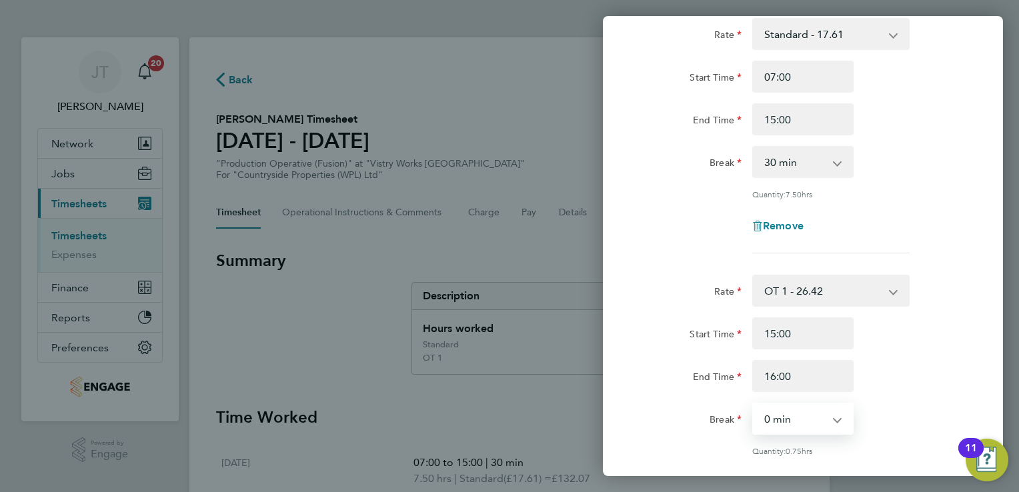
click at [754, 404] on select "0 min 15 min 30 min 45 min" at bounding box center [795, 418] width 83 height 29
click at [875, 348] on div "Start Time 15:00 End Time 16:00" at bounding box center [803, 354] width 336 height 75
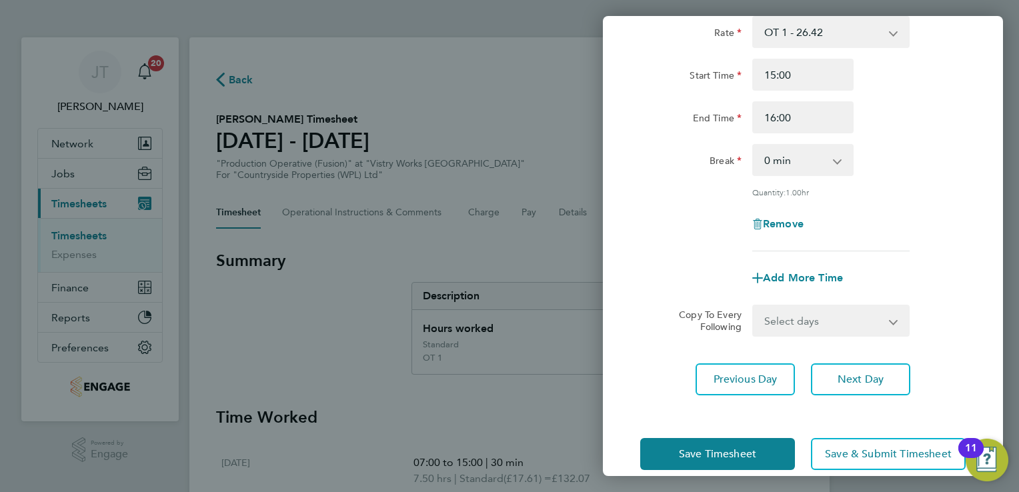
scroll to position [356, 0]
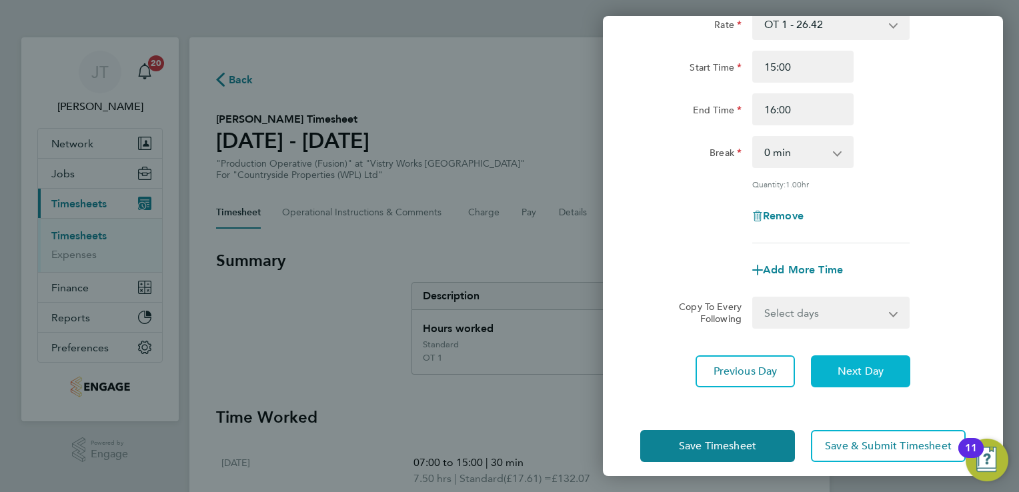
click at [872, 358] on button "Next Day" at bounding box center [860, 372] width 99 height 32
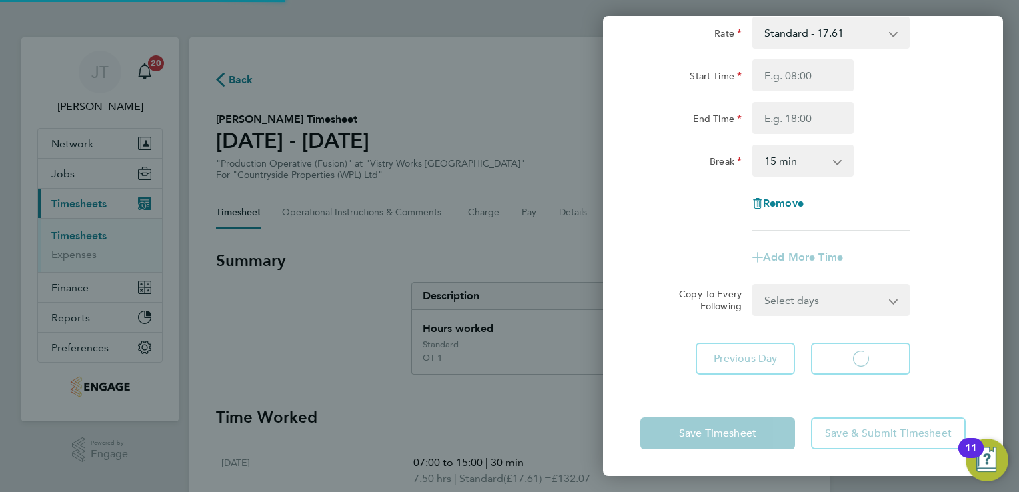
scroll to position [89, 0]
select select "15"
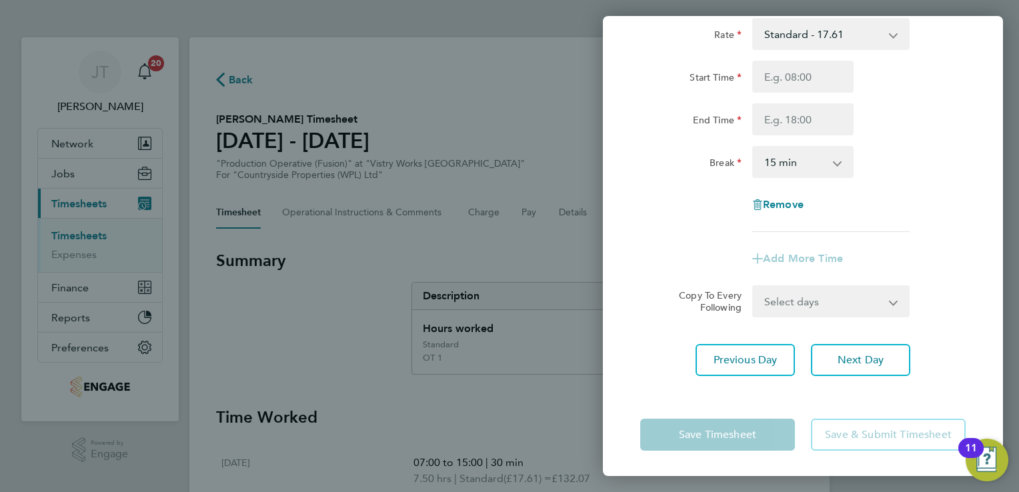
click at [944, 175] on div "Break 0 min 15 min 30 min 45 min 60 min 75 min 90 min" at bounding box center [803, 162] width 336 height 32
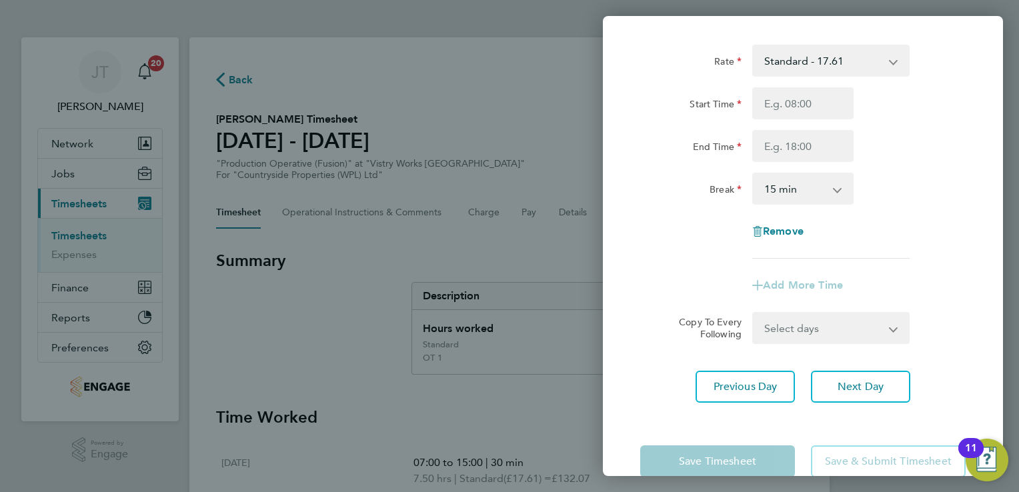
scroll to position [0, 0]
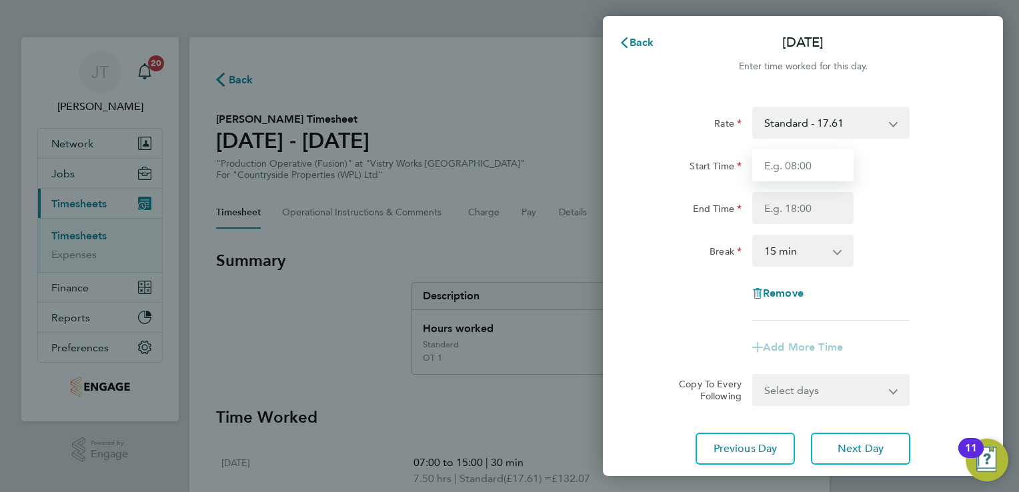
click at [824, 166] on input "Start Time" at bounding box center [802, 165] width 101 height 32
type input "07:00"
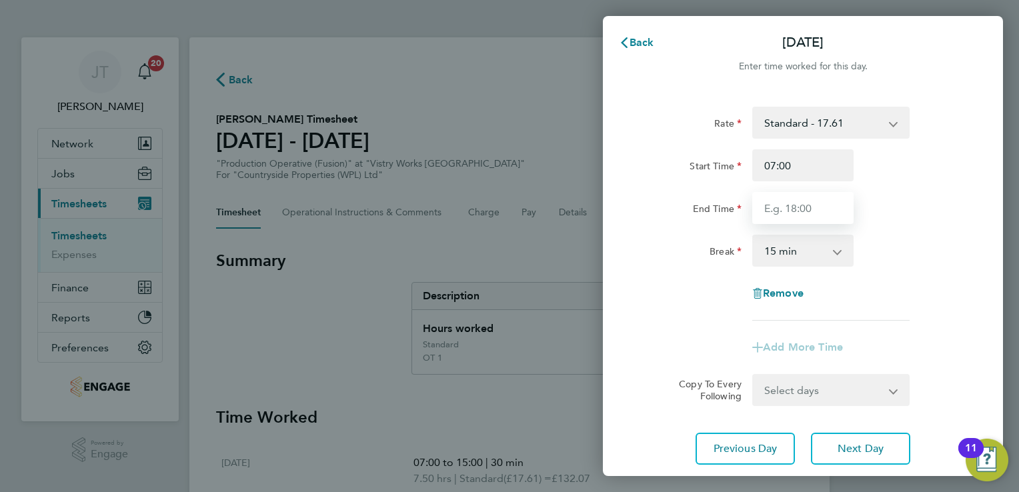
type input "15:00"
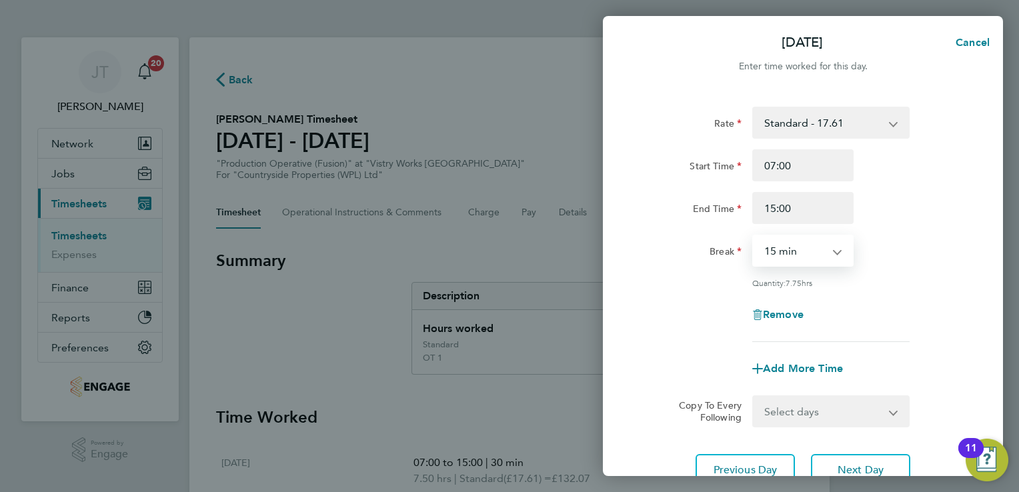
drag, startPoint x: 811, startPoint y: 261, endPoint x: 817, endPoint y: 311, distance: 49.7
click at [817, 311] on div "Rate Standard - 17.61 OT 1 - 26.42 OT2 - 35.22 PM Standard - 19.19 PM OT1 - 28.…" at bounding box center [803, 224] width 326 height 235
select select "30"
click at [754, 236] on select "0 min 15 min 30 min 45 min 60 min 75 min 90 min" at bounding box center [795, 250] width 83 height 29
click at [784, 372] on span "Add More Time" at bounding box center [803, 368] width 80 height 13
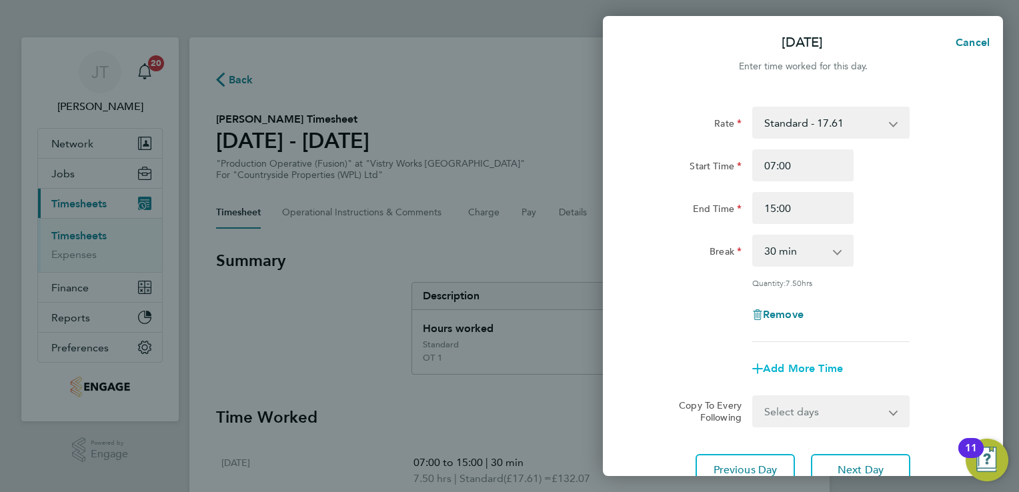
select select "null"
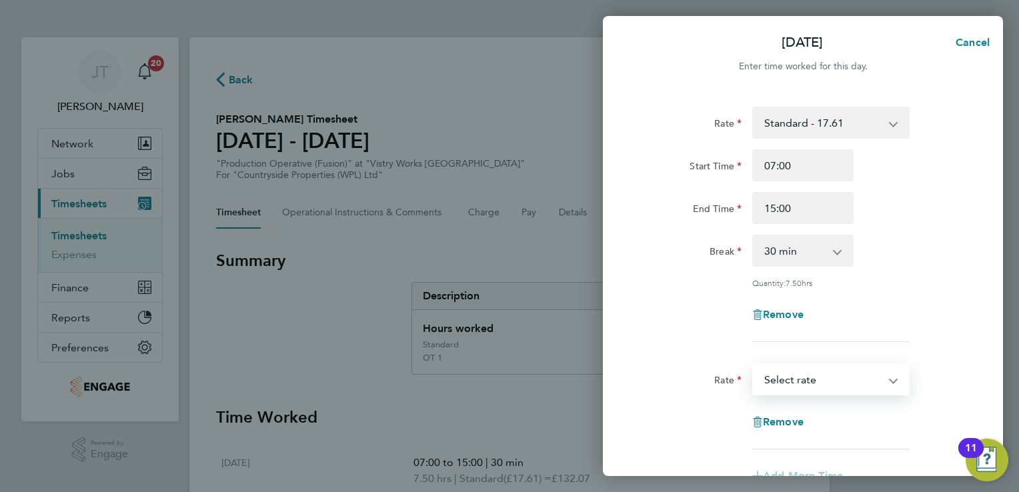
click at [787, 373] on select "Standard - 17.61 OT 1 - 26.42 OT2 - 35.22 PM Standard - 19.19 PM OT1 - 28.79 PM…" at bounding box center [823, 379] width 139 height 29
select select "15"
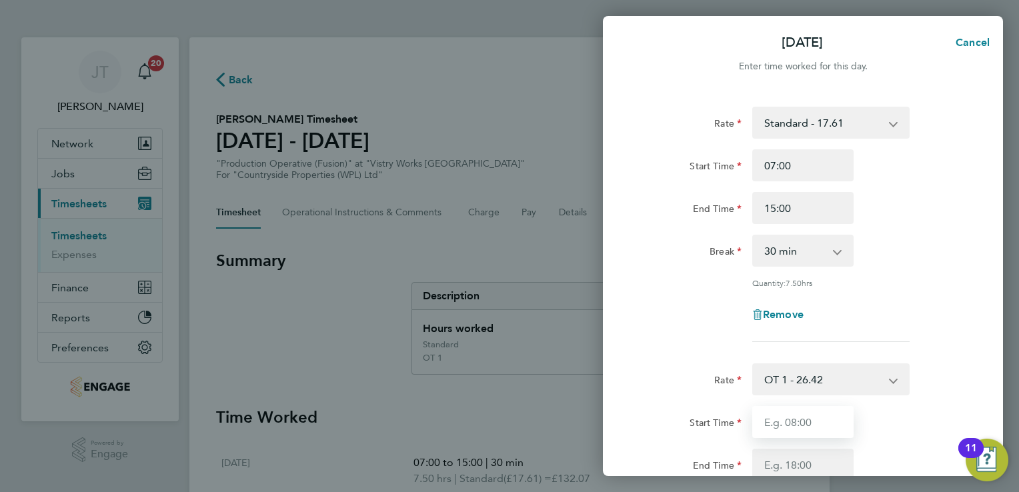
click at [785, 426] on input "Start Time" at bounding box center [802, 422] width 101 height 32
type input "15:00"
type input "16:00"
click at [888, 295] on div "Rate Standard - 17.61 OT 1 - 26.42 OT2 - 35.22 PM Standard - 19.19 PM OT1 - 28.…" at bounding box center [803, 224] width 326 height 235
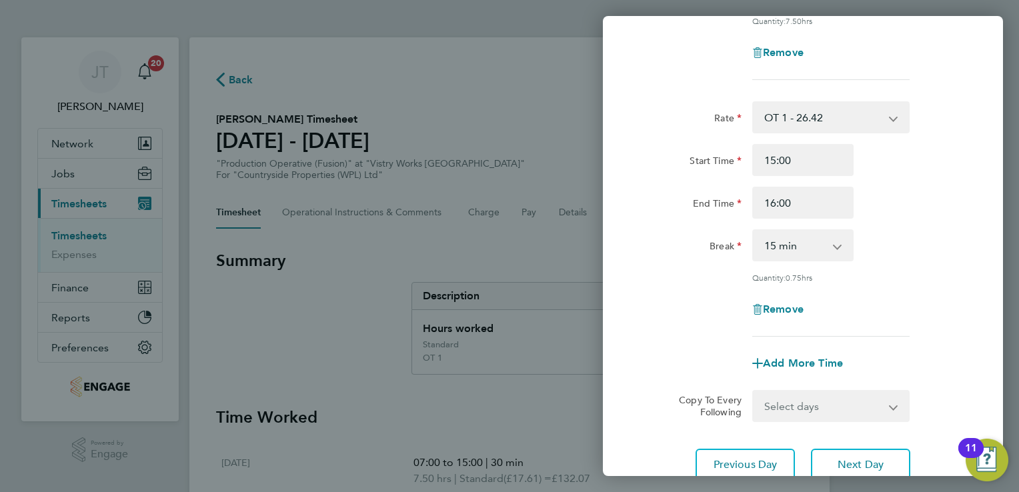
scroll to position [267, 0]
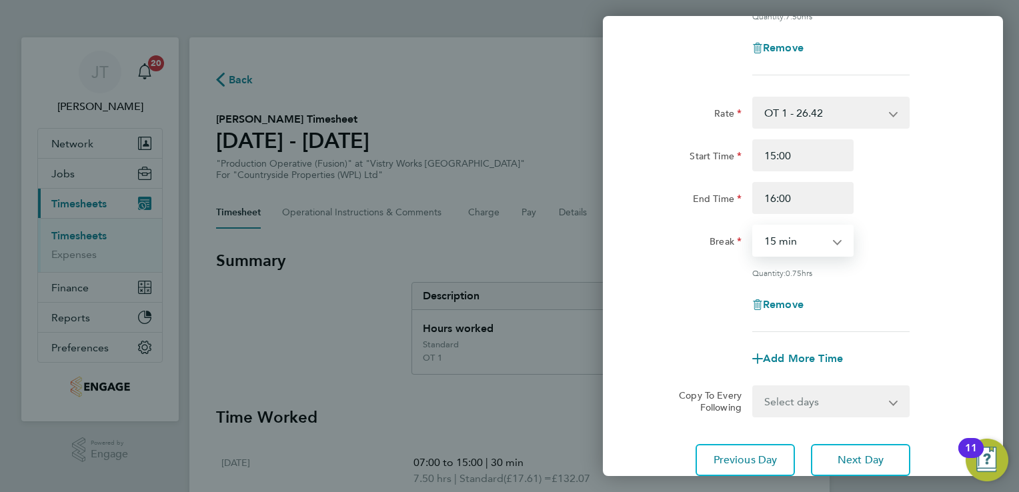
click at [824, 234] on select "0 min 15 min 30 min 45 min" at bounding box center [795, 240] width 83 height 29
click at [787, 226] on select "0 min 15 min 30 min 45 min" at bounding box center [795, 240] width 83 height 29
select select "0"
click at [754, 226] on select "0 min 15 min 30 min 45 min" at bounding box center [795, 240] width 83 height 29
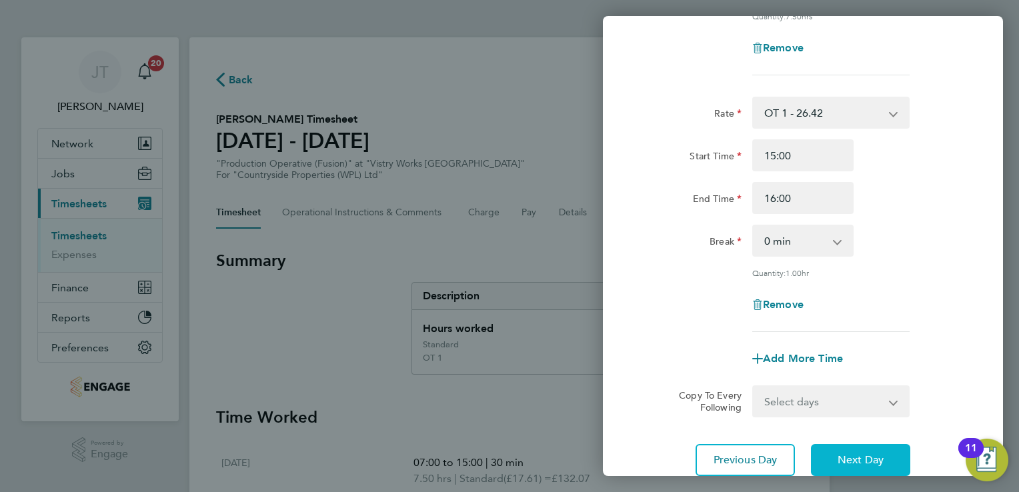
click at [848, 461] on span "Next Day" at bounding box center [861, 460] width 46 height 13
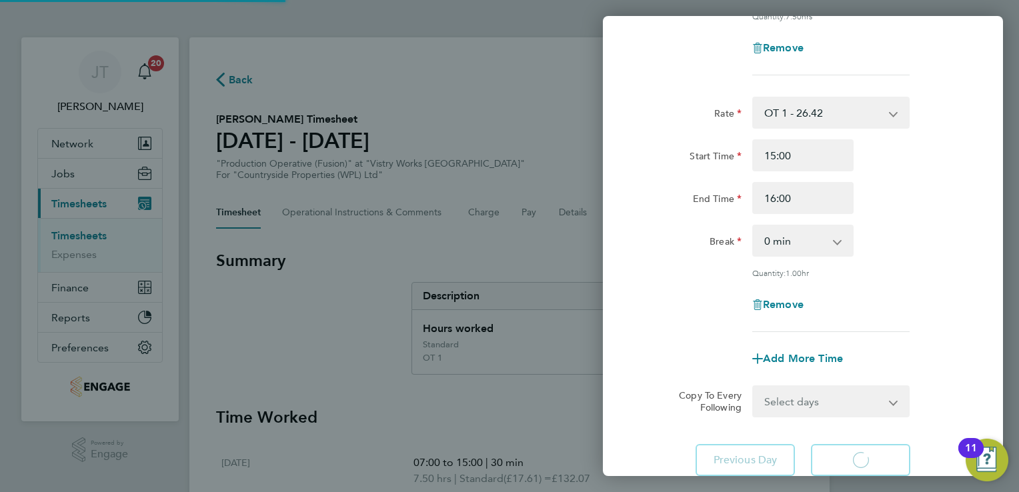
scroll to position [89, 0]
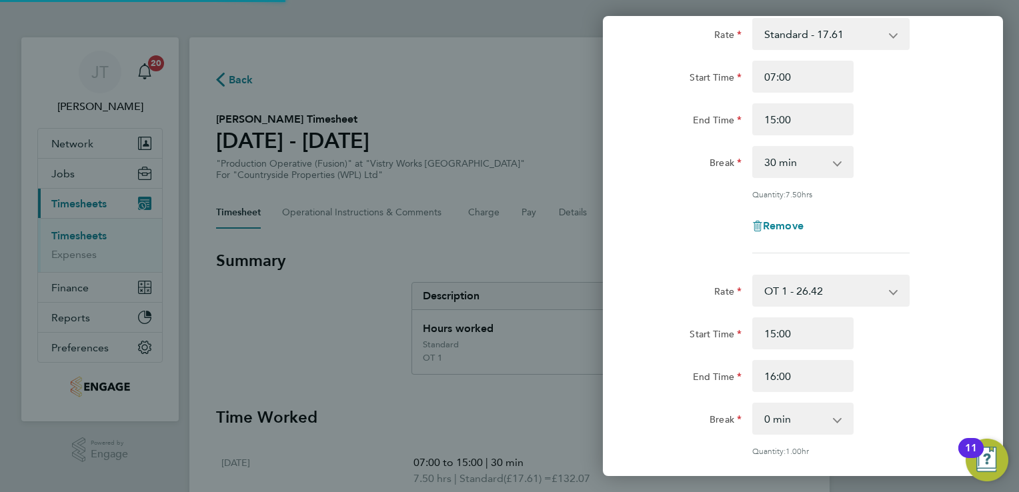
select select "15"
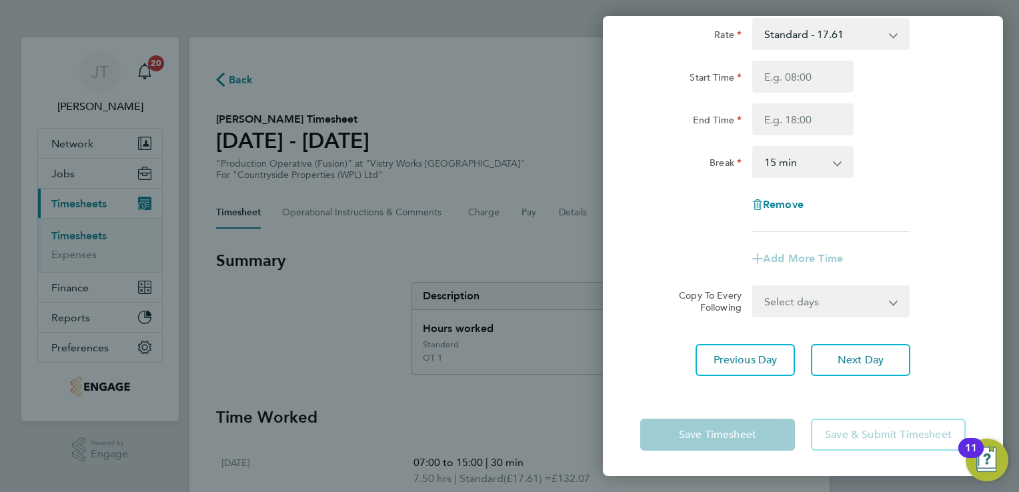
click at [924, 123] on div "End Time" at bounding box center [803, 119] width 336 height 32
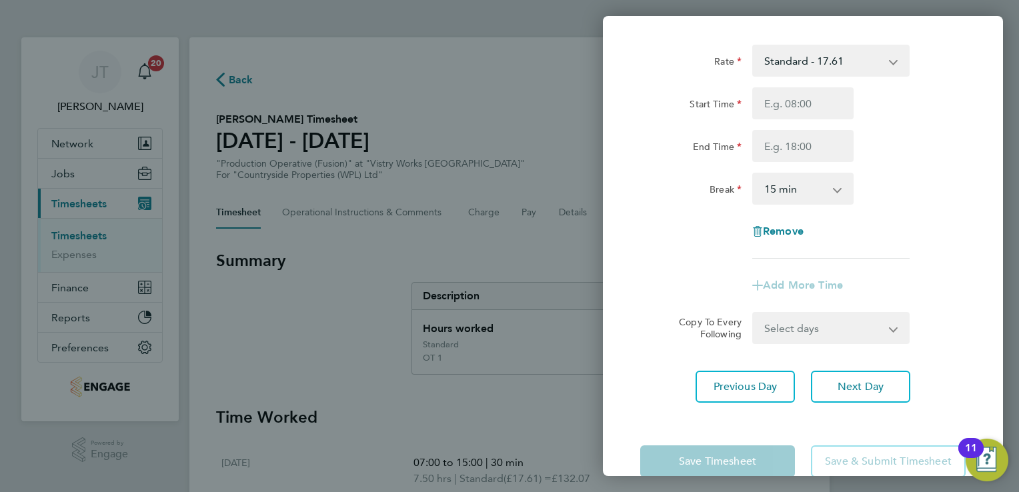
scroll to position [0, 0]
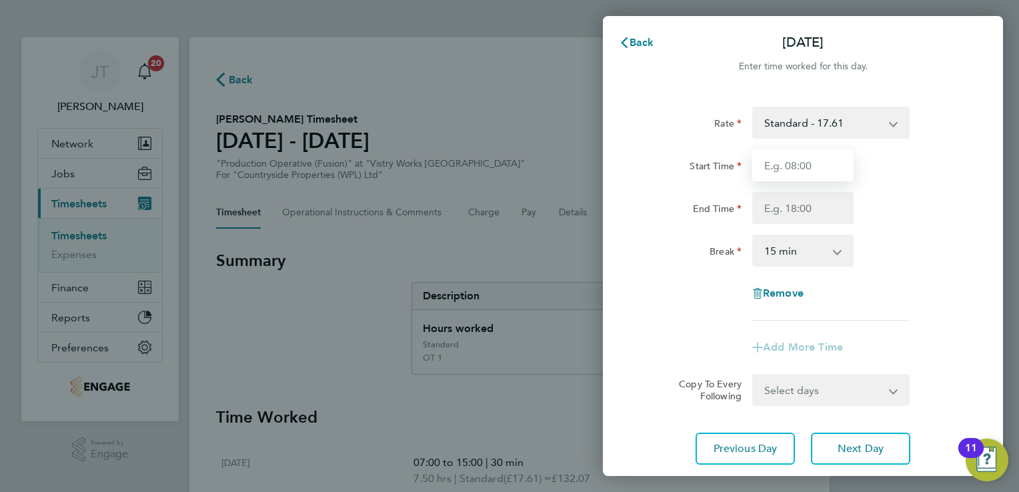
click at [788, 161] on input "Start Time" at bounding box center [802, 165] width 101 height 32
type input "07:00"
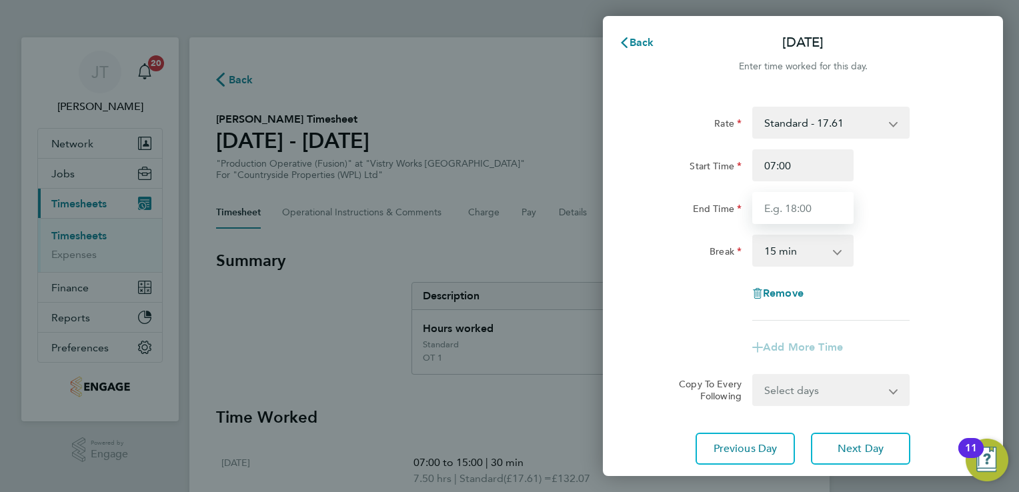
type input "15:00"
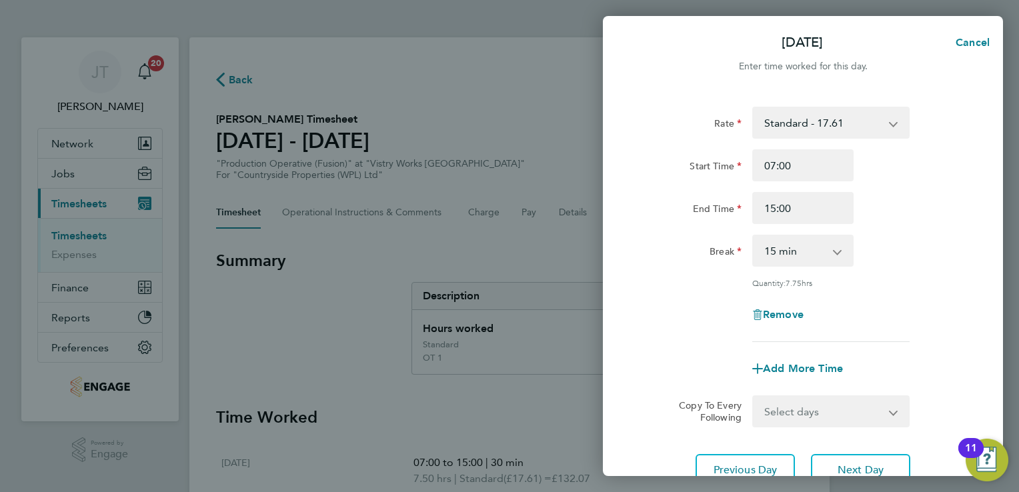
click at [804, 241] on select "0 min 15 min 30 min 45 min 60 min 75 min 90 min" at bounding box center [795, 250] width 83 height 29
select select "30"
click at [754, 236] on select "0 min 15 min 30 min 45 min 60 min 75 min 90 min" at bounding box center [795, 250] width 83 height 29
click at [894, 292] on div "Rate Standard - 17.61 OT 1 - 26.42 OT2 - 35.22 PM Standard - 19.19 PM OT1 - 28.…" at bounding box center [803, 224] width 326 height 235
click at [862, 460] on button "Next Day" at bounding box center [860, 470] width 99 height 32
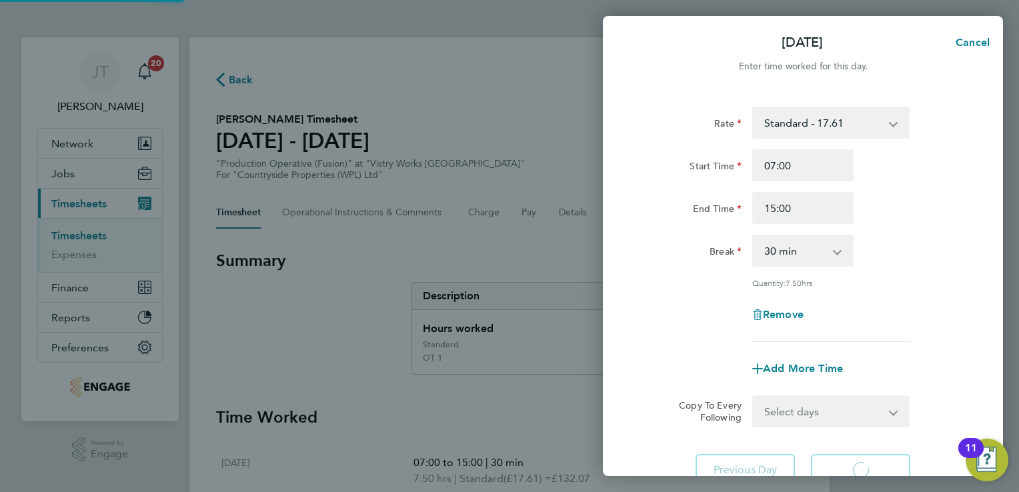
select select "15"
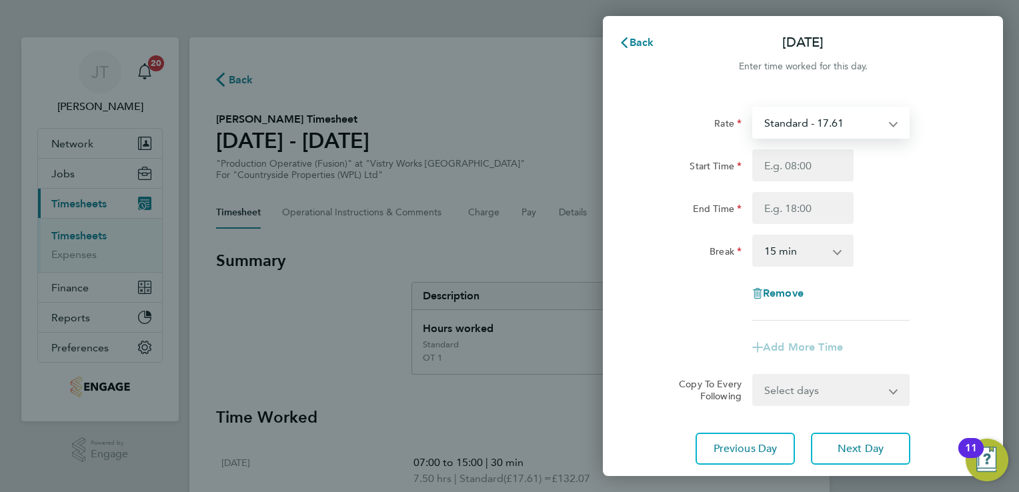
click at [808, 115] on select "Standard - 17.61 OT 1 - 26.42 OT2 - 35.22 PM Standard - 19.19 PM OT1 - 28.79 PM…" at bounding box center [823, 122] width 139 height 29
select select "15"
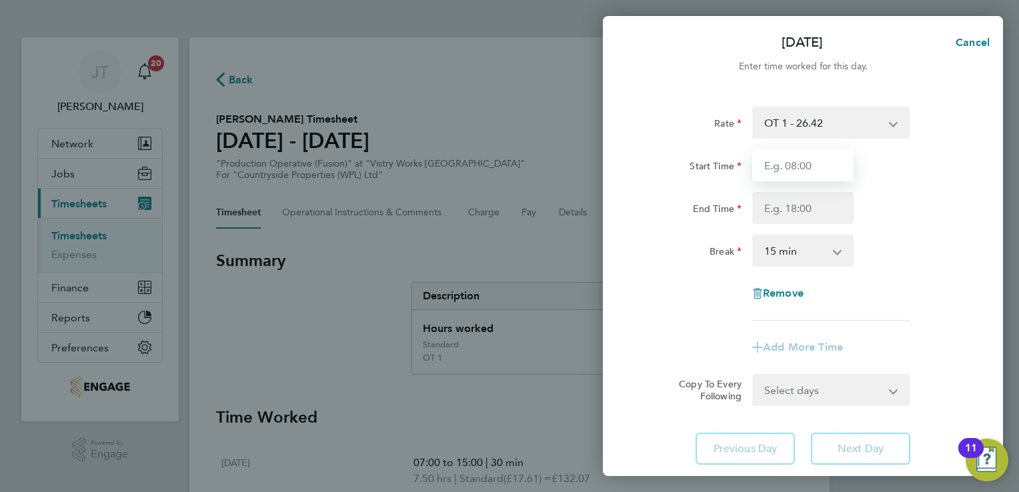
drag, startPoint x: 810, startPoint y: 137, endPoint x: 814, endPoint y: 172, distance: 34.9
click at [814, 172] on input "Start Time" at bounding box center [802, 165] width 101 height 32
type input "07:00"
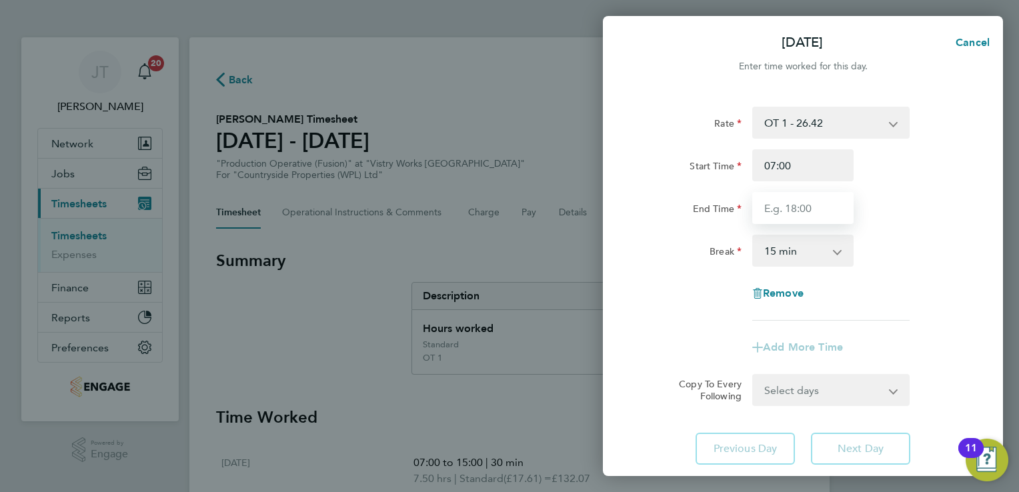
click at [800, 212] on input "End Time" at bounding box center [802, 208] width 101 height 32
type input "13:30"
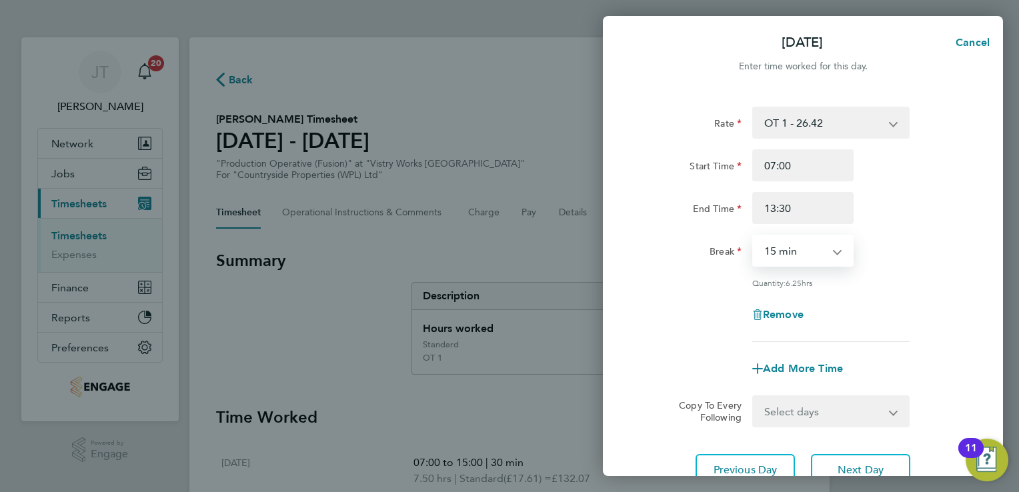
click at [806, 256] on select "0 min 15 min 30 min 45 min 60 min 75 min 90 min" at bounding box center [795, 250] width 83 height 29
select select "30"
click at [754, 236] on select "0 min 15 min 30 min 45 min 60 min 75 min 90 min" at bounding box center [795, 250] width 83 height 29
click at [846, 469] on span "Next Day" at bounding box center [861, 470] width 46 height 13
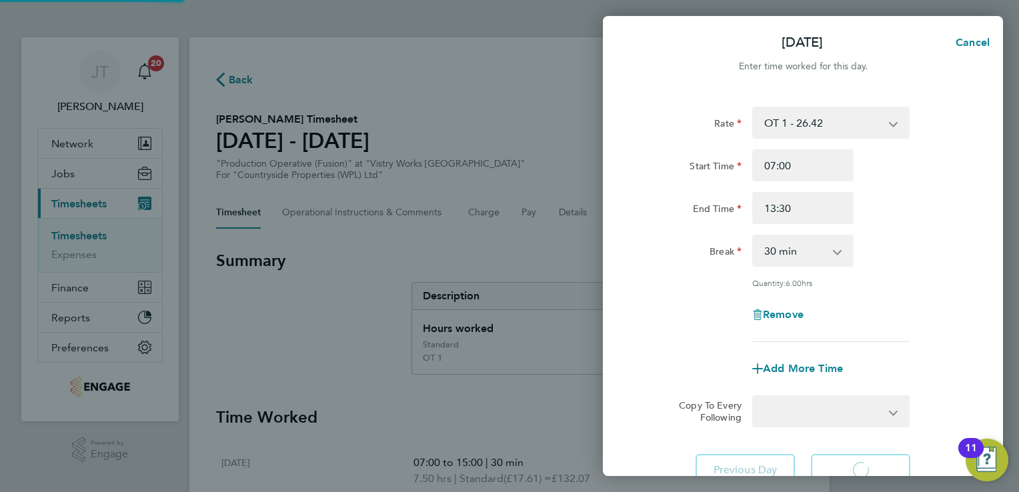
select select "15"
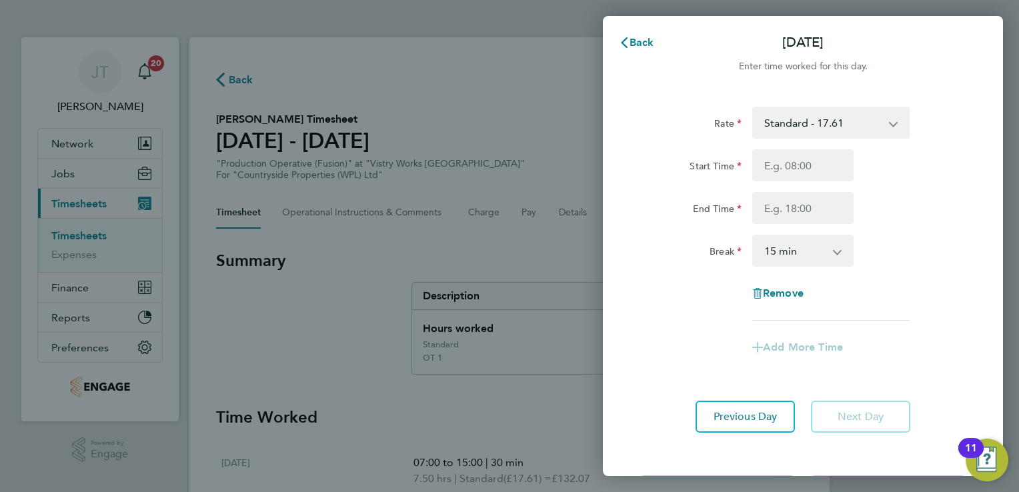
click at [794, 129] on select "Standard - 17.61 OT 1 - 26.42 OT2 - 35.22 PM Standard - 19.19 PM OT1 - 28.79 PM…" at bounding box center [823, 122] width 139 height 29
select select "15"
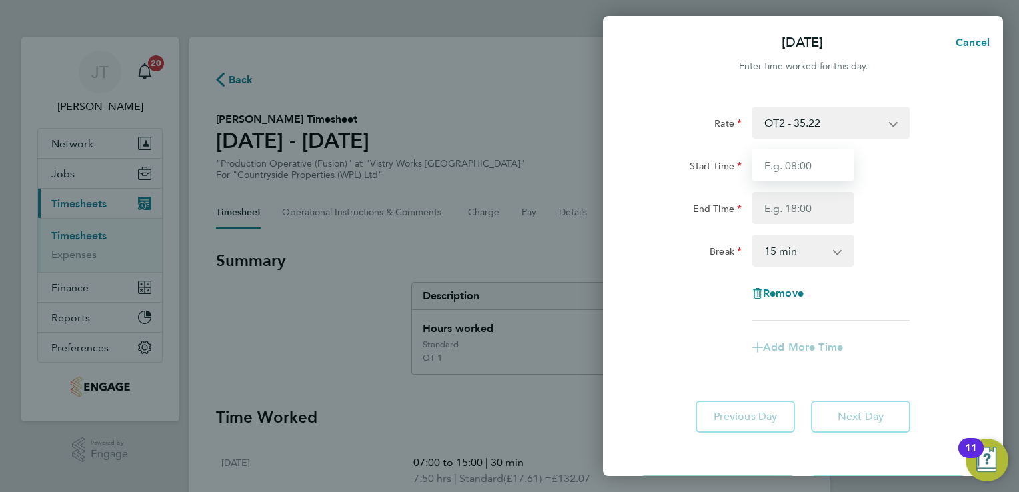
click at [792, 172] on input "Start Time" at bounding box center [802, 165] width 101 height 32
type input "07:00"
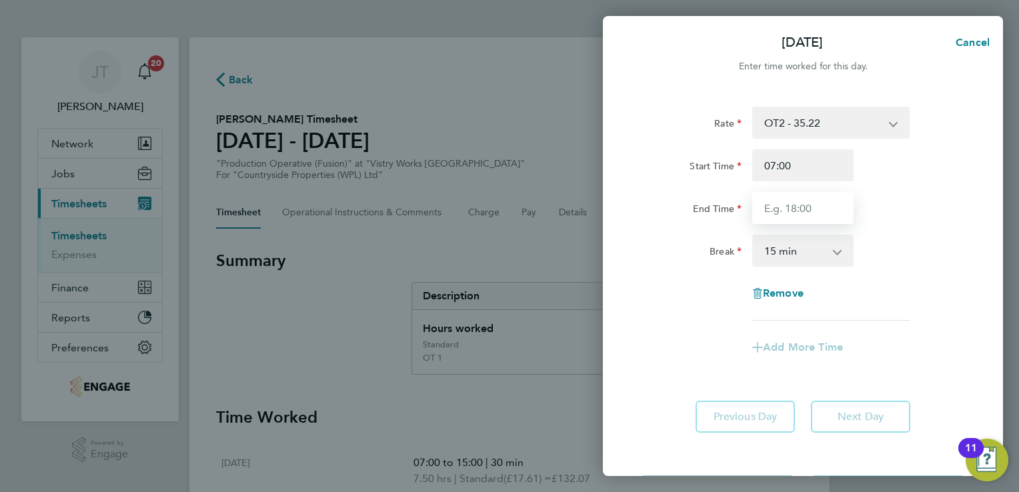
type input "13:30"
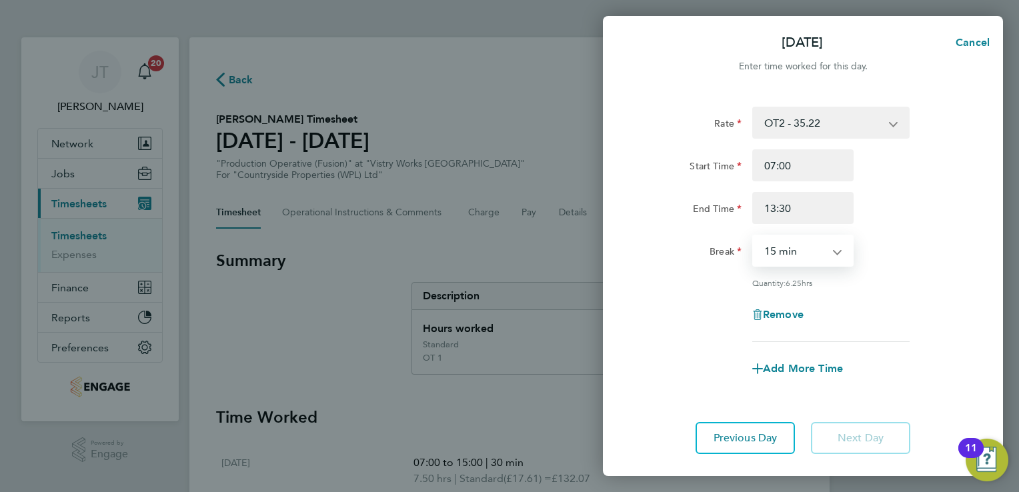
click at [787, 255] on select "0 min 15 min 30 min 45 min 60 min 75 min 90 min" at bounding box center [795, 250] width 83 height 29
select select "30"
click at [754, 236] on select "0 min 15 min 30 min 45 min 60 min 75 min 90 min" at bounding box center [795, 250] width 83 height 29
click at [917, 289] on div "Rate OT2 - 35.22 Standard - 17.61 OT 1 - 26.42 PM Standard - 19.19 PM OT1 - 28.…" at bounding box center [803, 224] width 326 height 235
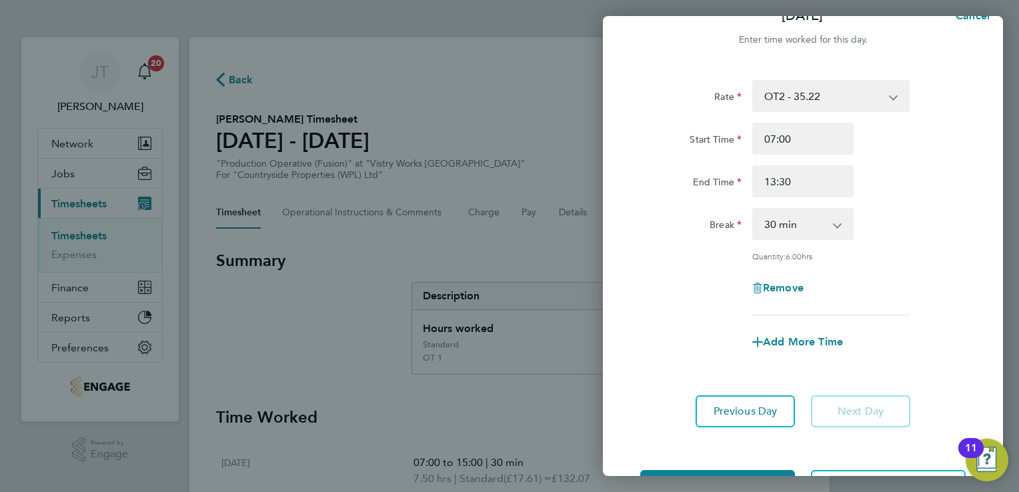
scroll to position [77, 0]
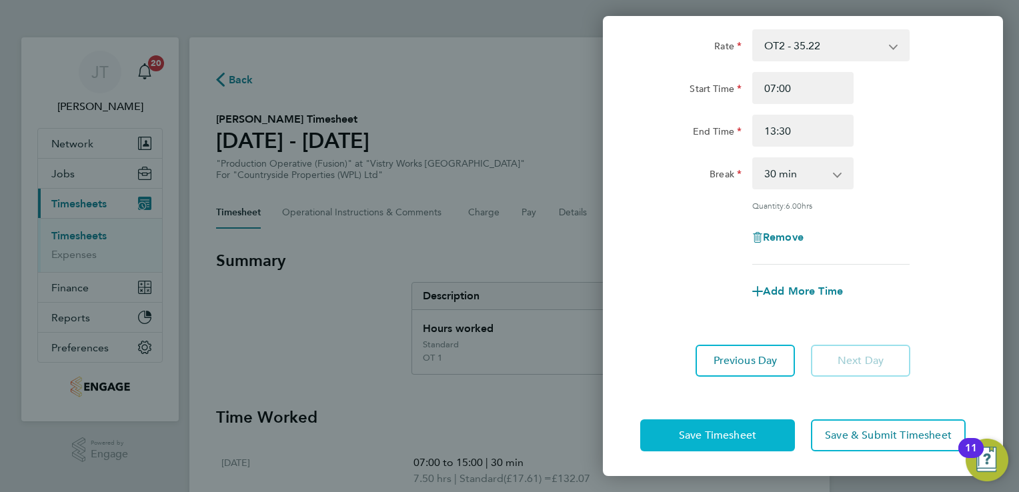
click at [674, 429] on button "Save Timesheet" at bounding box center [717, 436] width 155 height 32
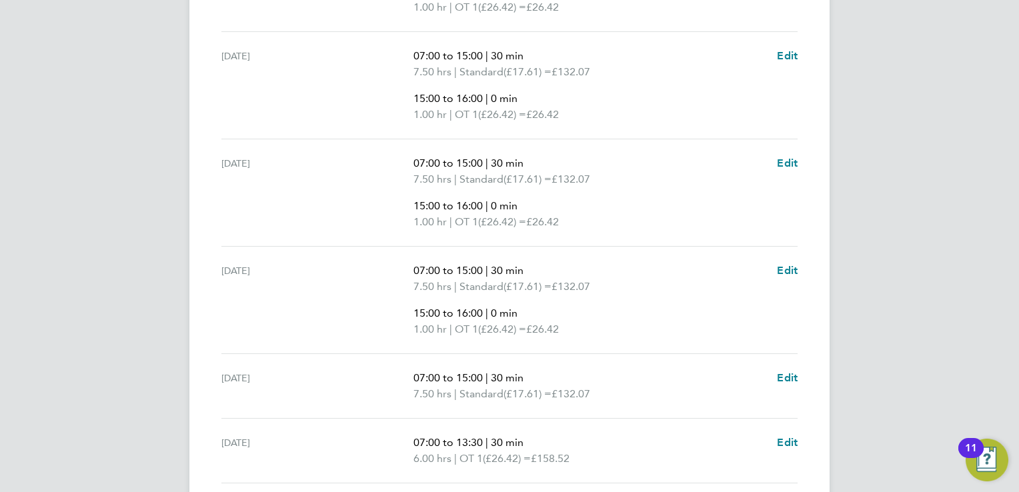
scroll to position [534, 0]
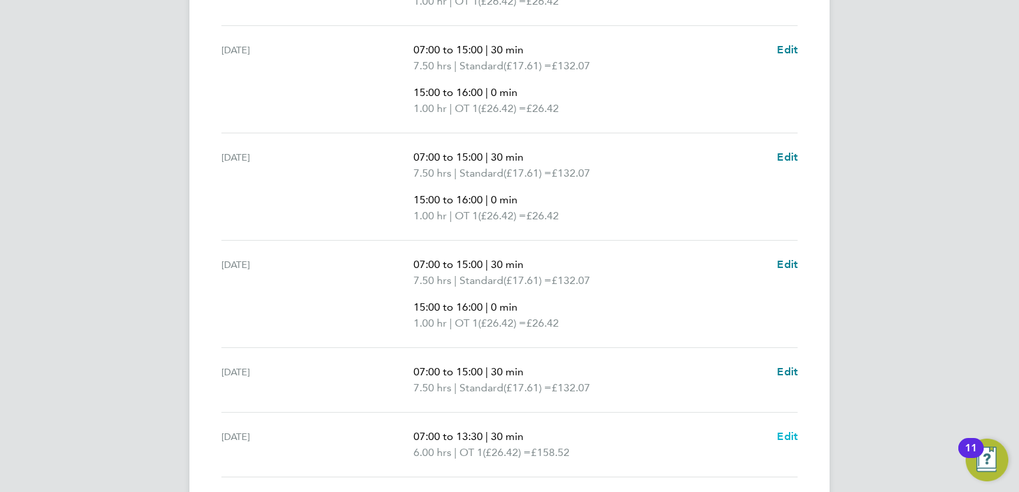
click at [786, 433] on span "Edit" at bounding box center [787, 436] width 21 height 13
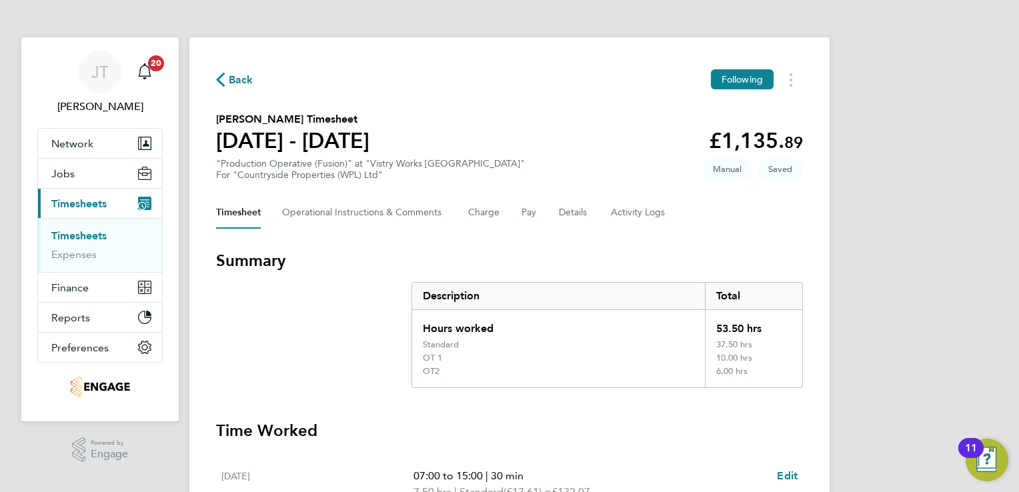
select select "30"
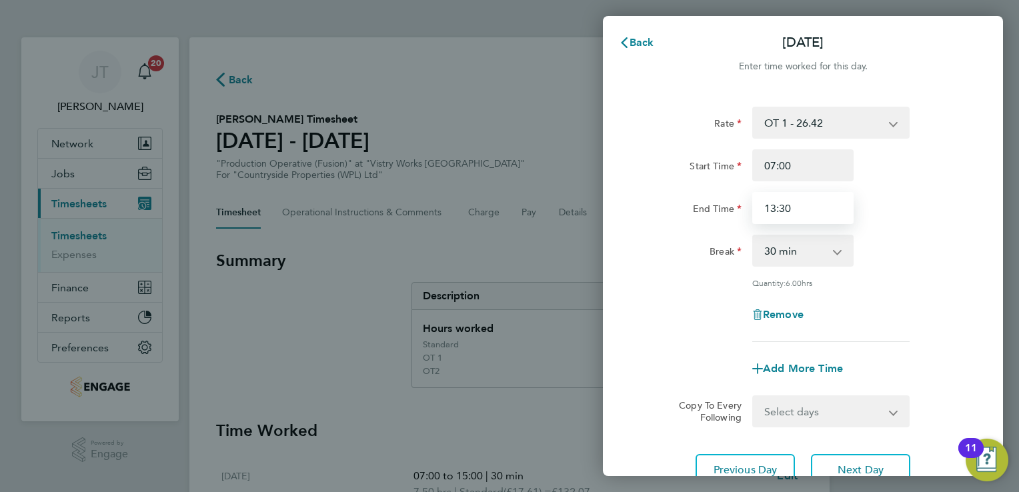
click at [774, 209] on input "13:30" at bounding box center [802, 208] width 101 height 32
type input "11:30"
click at [934, 354] on div "Add More Time" at bounding box center [803, 369] width 336 height 32
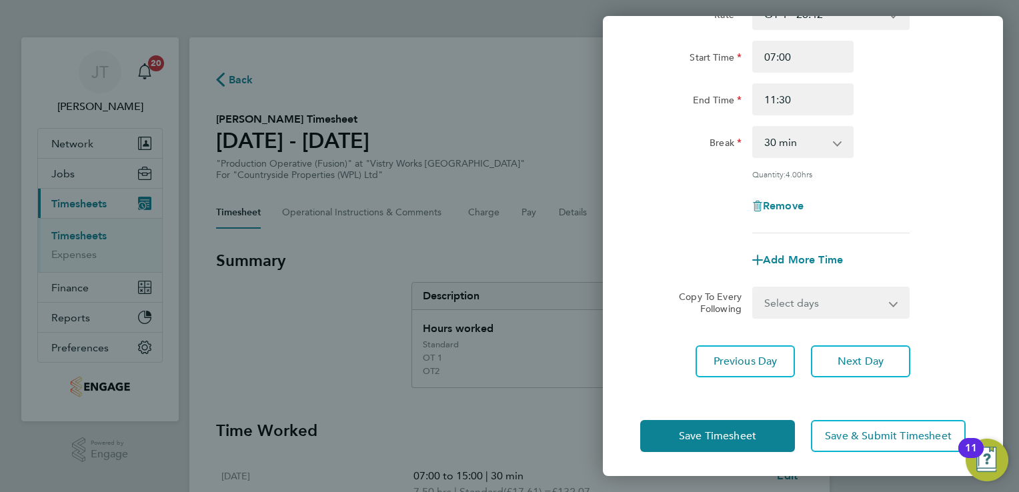
scroll to position [109, 0]
click at [758, 440] on button "Save Timesheet" at bounding box center [717, 436] width 155 height 32
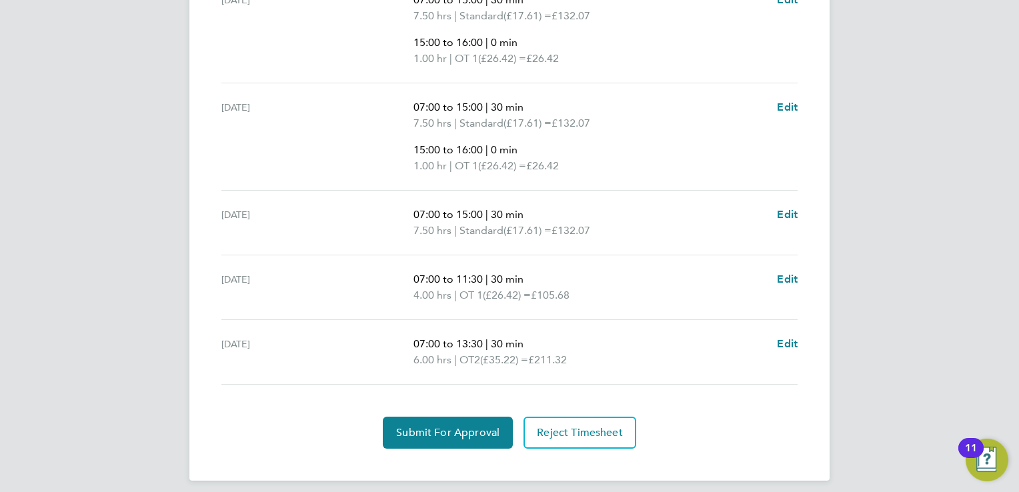
scroll to position [699, 0]
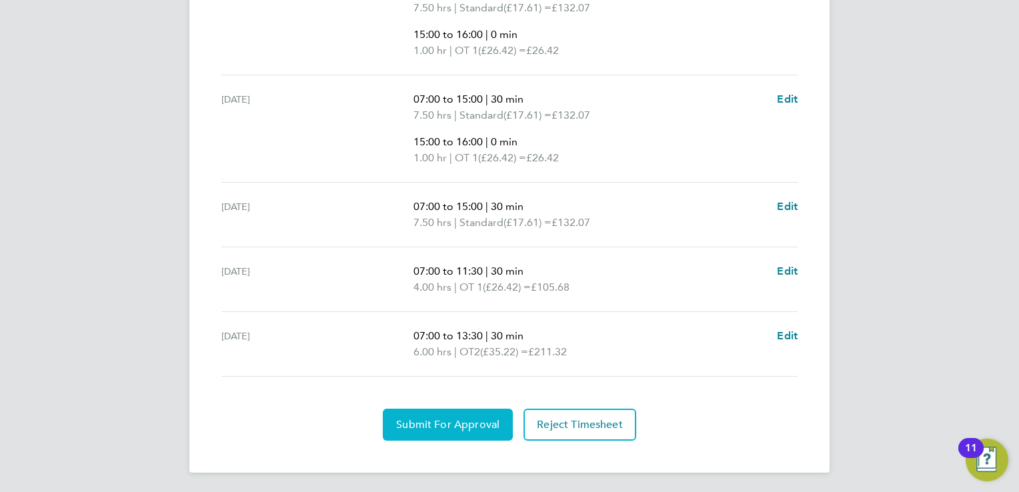
click at [438, 430] on button "Submit For Approval" at bounding box center [448, 425] width 130 height 32
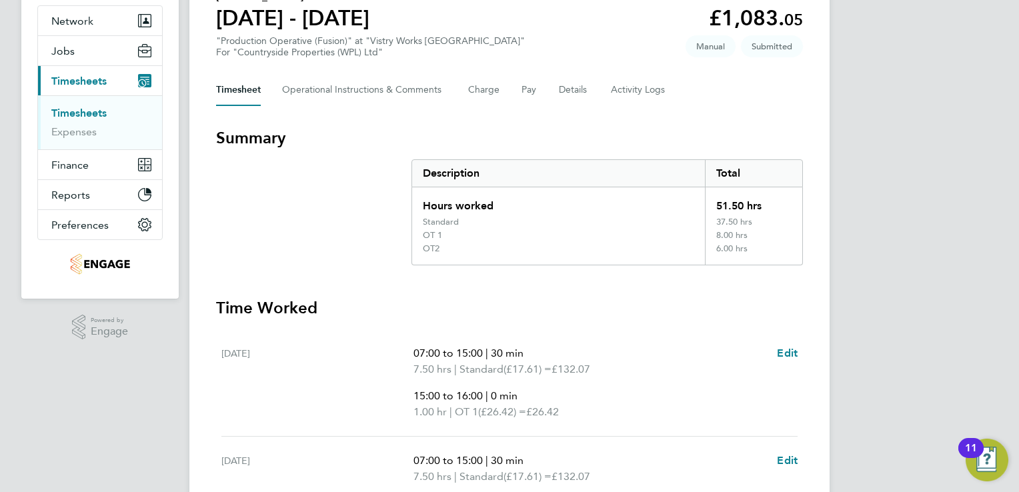
scroll to position [0, 0]
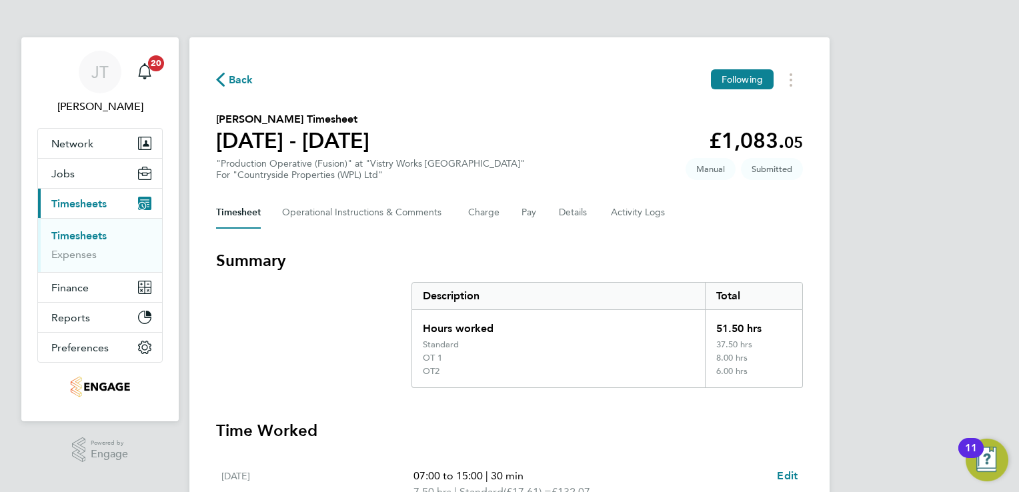
click at [238, 81] on span "Back" at bounding box center [241, 80] width 25 height 16
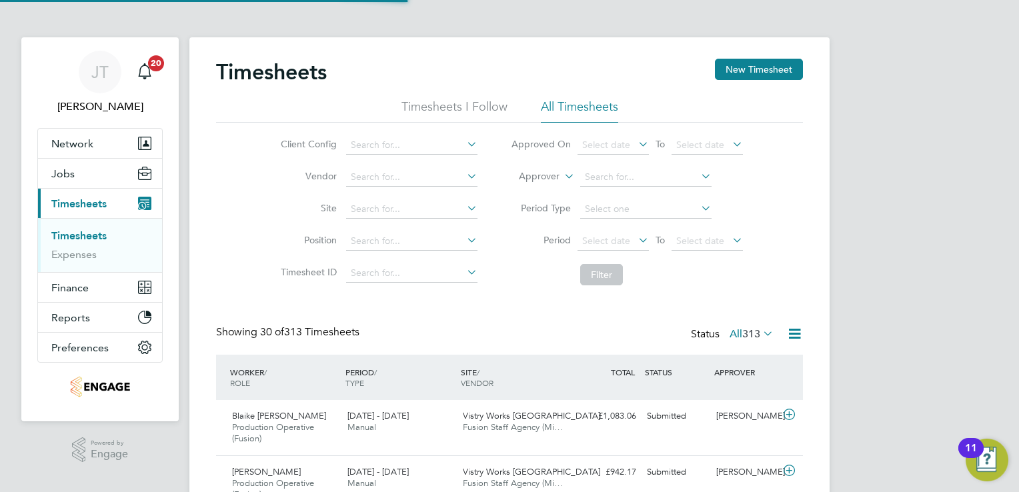
scroll to position [45, 116]
click at [748, 69] on button "New Timesheet" at bounding box center [759, 69] width 88 height 21
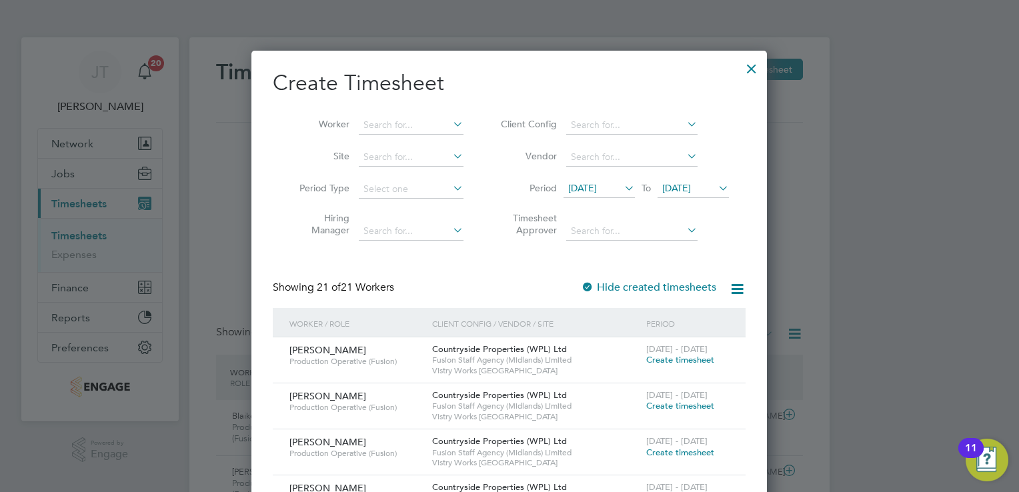
click at [597, 184] on span "15 Aug 2025" at bounding box center [582, 188] width 29 height 12
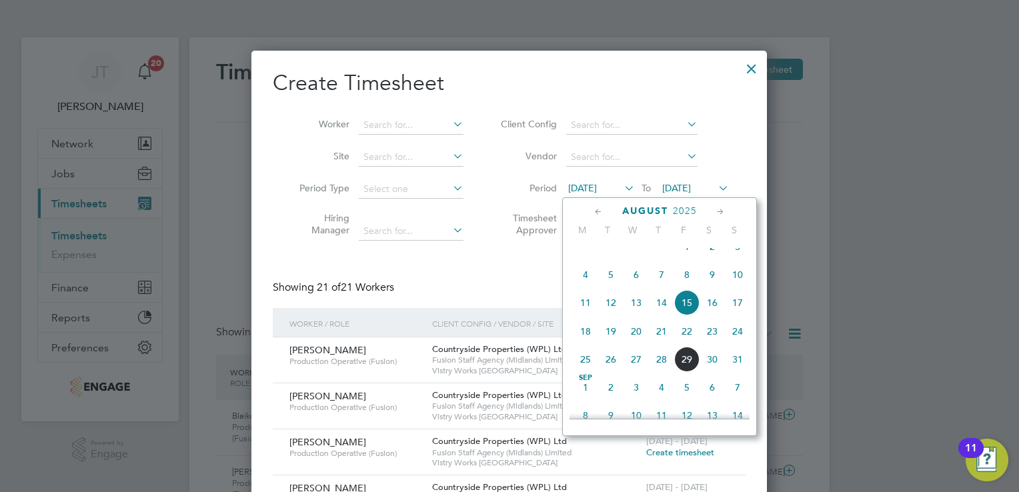
click at [600, 207] on icon at bounding box center [598, 212] width 13 height 15
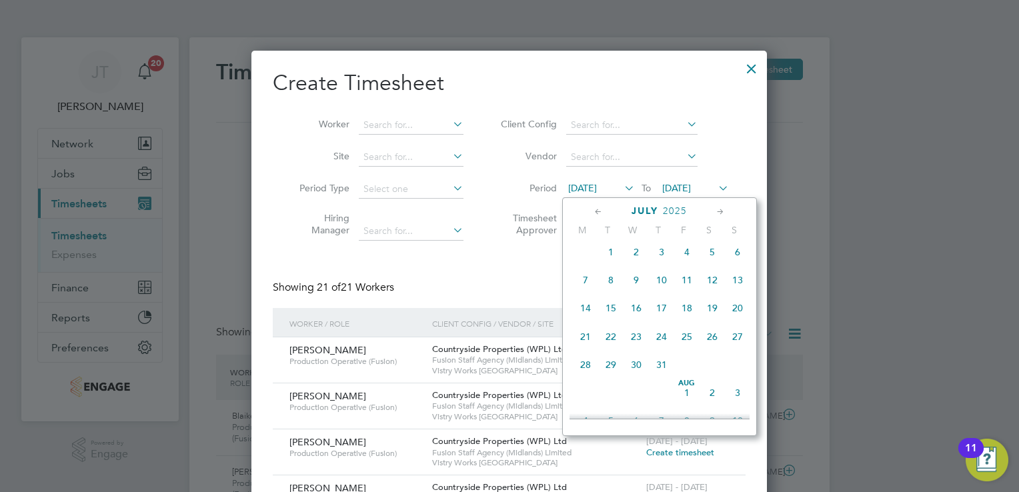
click at [566, 345] on div "July 2025 M T W T F S S May 1 2 3 4 5 6 7 8 9 10 11 12 13 14 15 16 17 18 19 20 …" at bounding box center [659, 316] width 195 height 239
click at [586, 378] on span "28" at bounding box center [585, 364] width 25 height 25
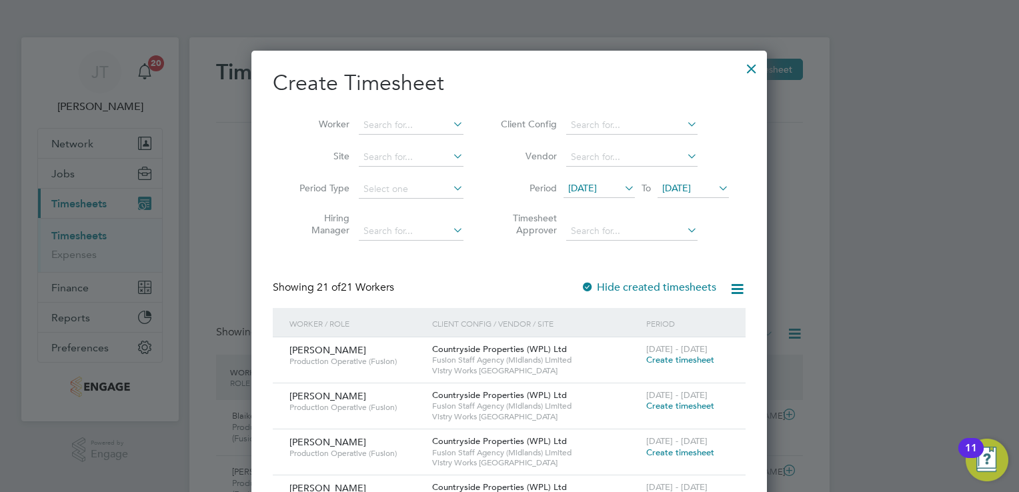
click at [696, 196] on span "22 Aug 2025" at bounding box center [693, 189] width 71 height 18
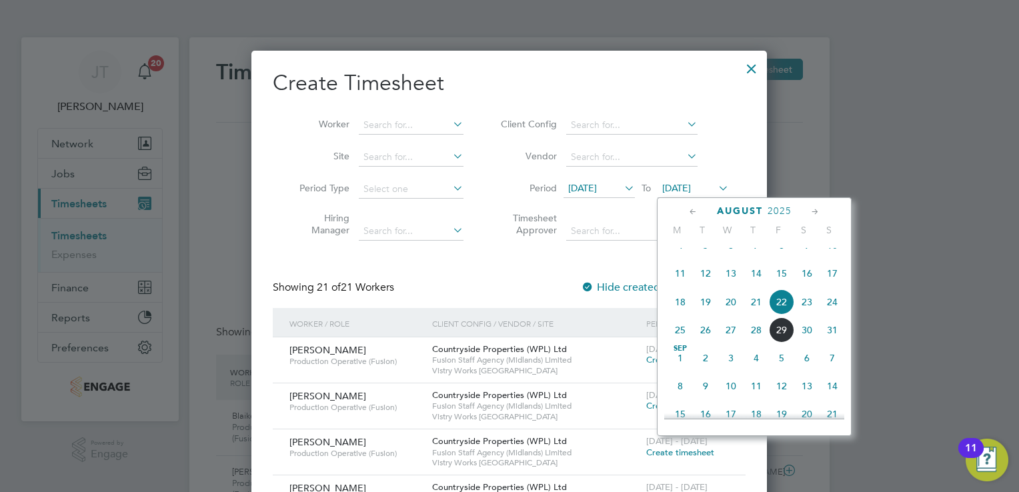
click at [694, 217] on icon at bounding box center [693, 212] width 13 height 15
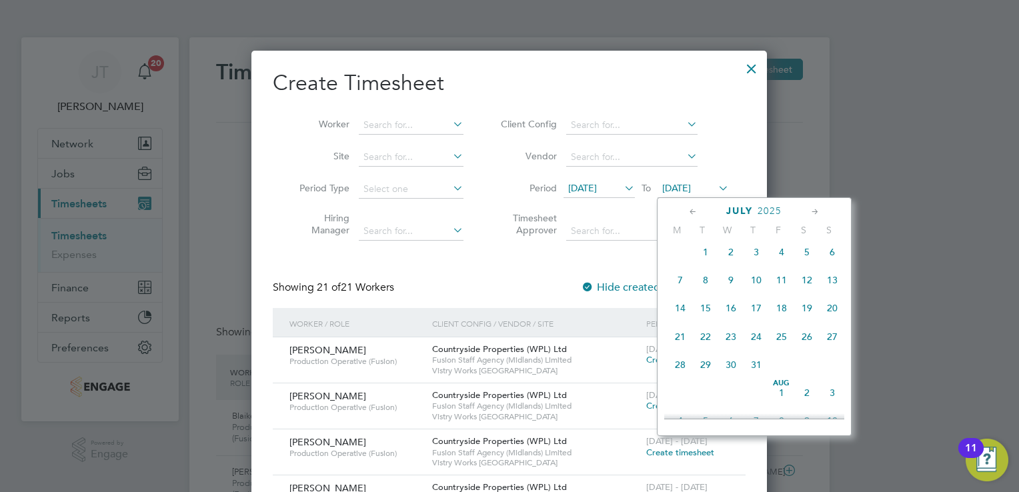
click at [827, 401] on span "3" at bounding box center [832, 392] width 25 height 25
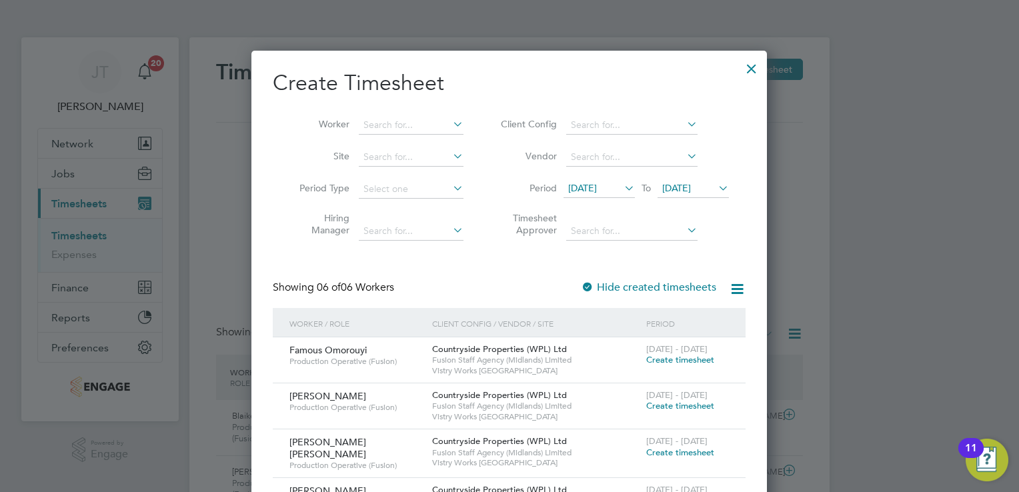
click at [702, 360] on span "Create timesheet" at bounding box center [680, 359] width 68 height 11
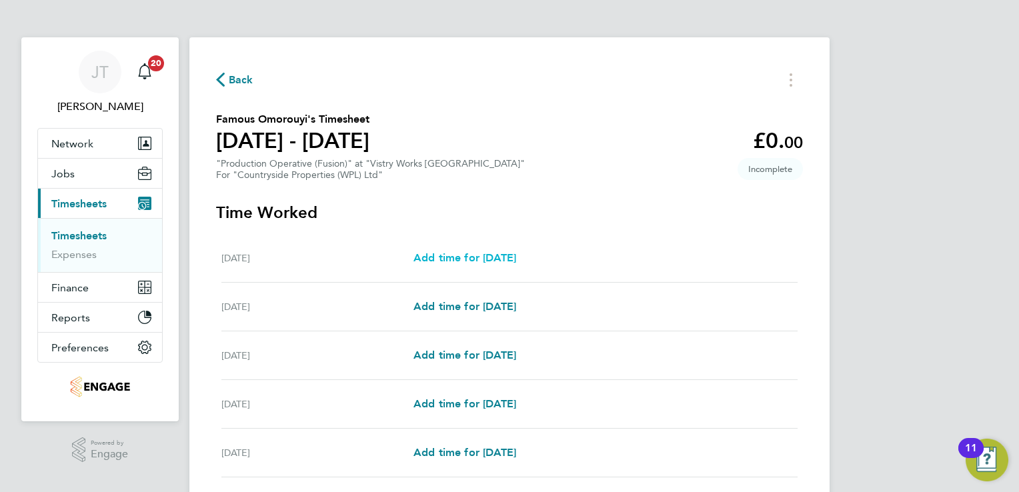
click at [469, 257] on span "Add time for Mon 28 Jul" at bounding box center [465, 257] width 103 height 13
select select "15"
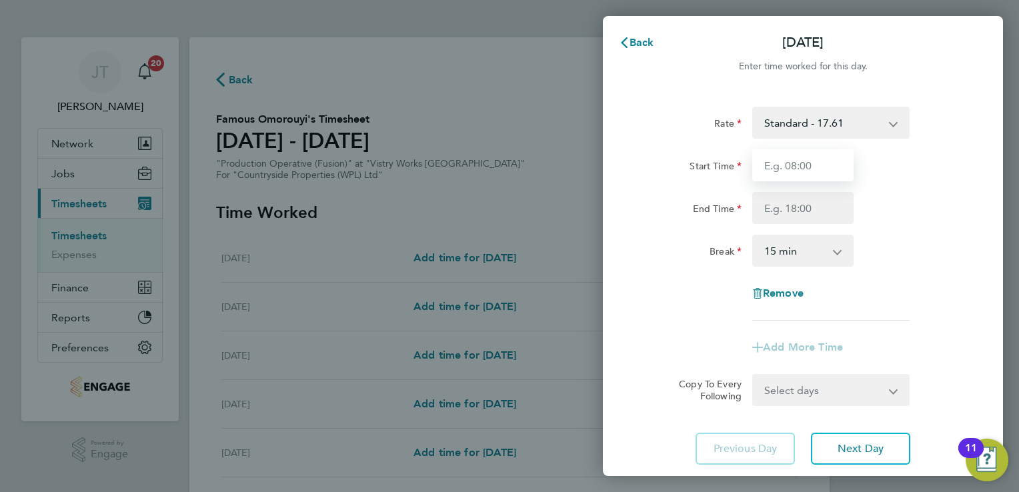
click at [794, 177] on input "Start Time" at bounding box center [802, 165] width 101 height 32
type input "07:00"
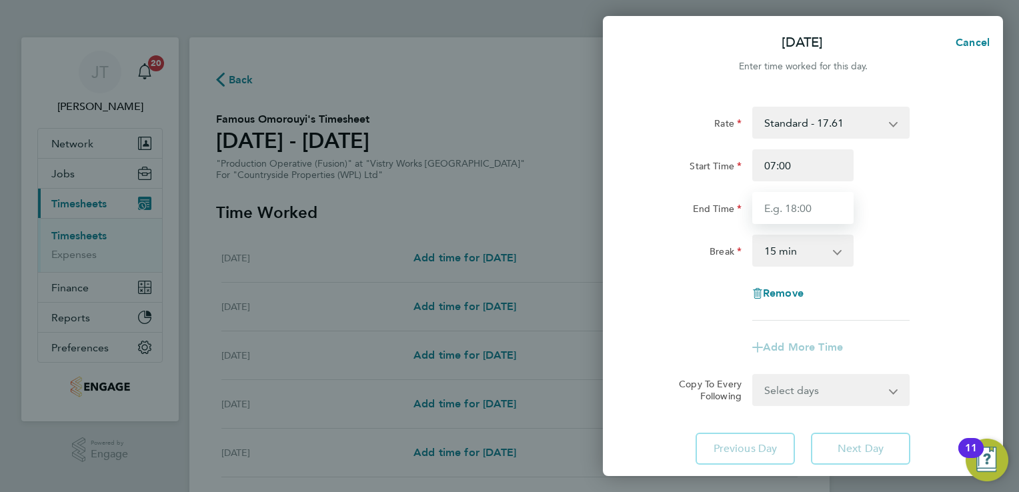
click at [781, 219] on input "End Time" at bounding box center [802, 208] width 101 height 32
type input "15:00"
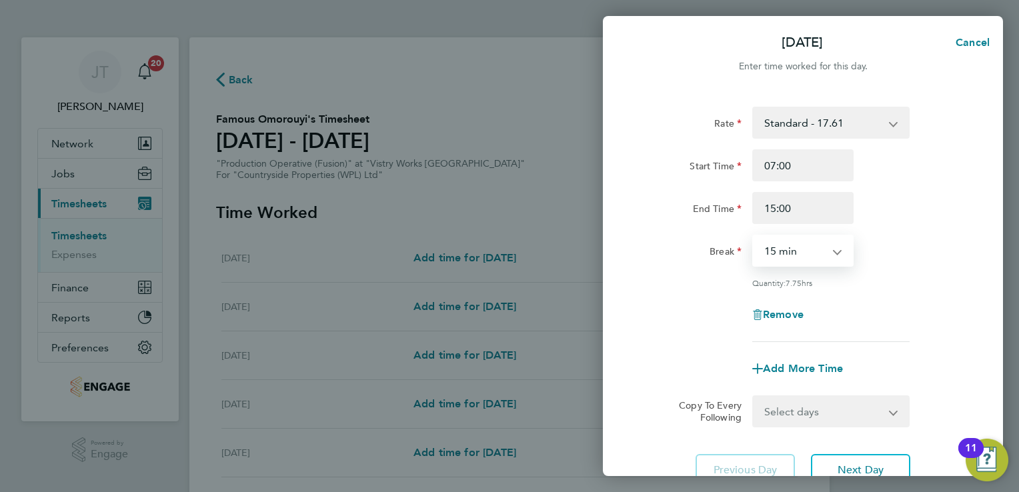
click at [804, 254] on select "0 min 15 min 30 min 45 min 60 min 75 min 90 min" at bounding box center [795, 250] width 83 height 29
select select "30"
click at [754, 236] on select "0 min 15 min 30 min 45 min 60 min 75 min 90 min" at bounding box center [795, 250] width 83 height 29
click at [783, 363] on span "Add More Time" at bounding box center [803, 368] width 80 height 13
select select "null"
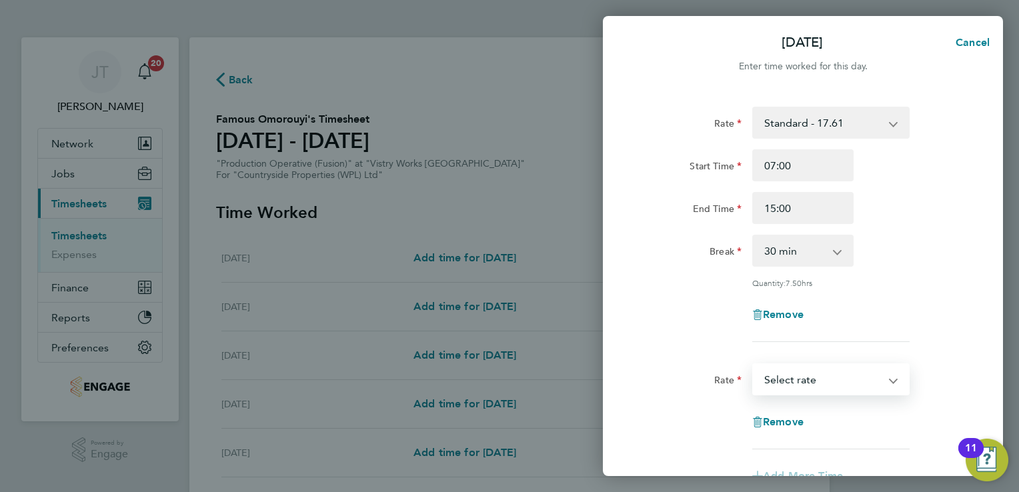
click at [785, 378] on select "Standard - 17.61 OT2 - 35.22 OT 1 - 26.42 PM Standard - 19.19 PM OT1 - 28.79 PM…" at bounding box center [823, 379] width 139 height 29
select select "15"
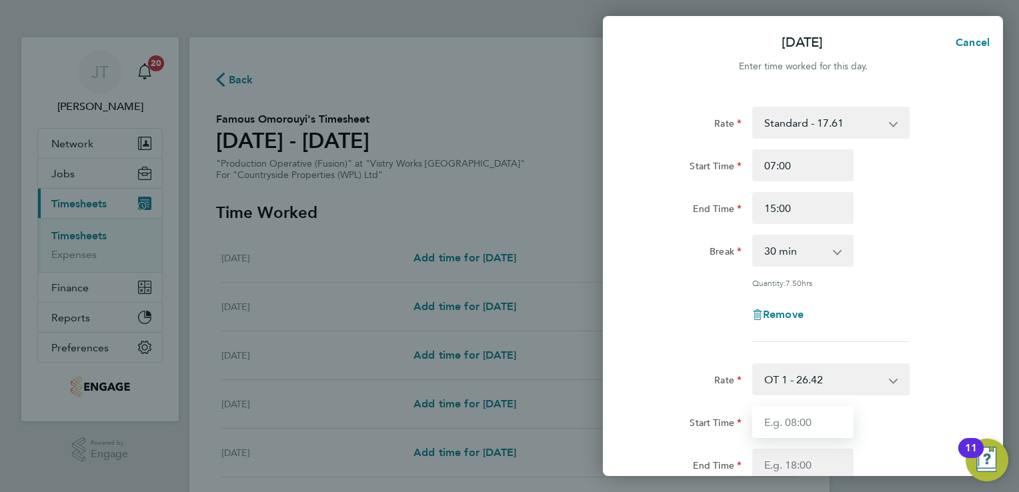
click at [806, 428] on input "Start Time" at bounding box center [802, 422] width 101 height 32
type input "15:00"
type input "16:00"
click at [881, 284] on div "Quantity: 7.50 hrs" at bounding box center [830, 282] width 157 height 11
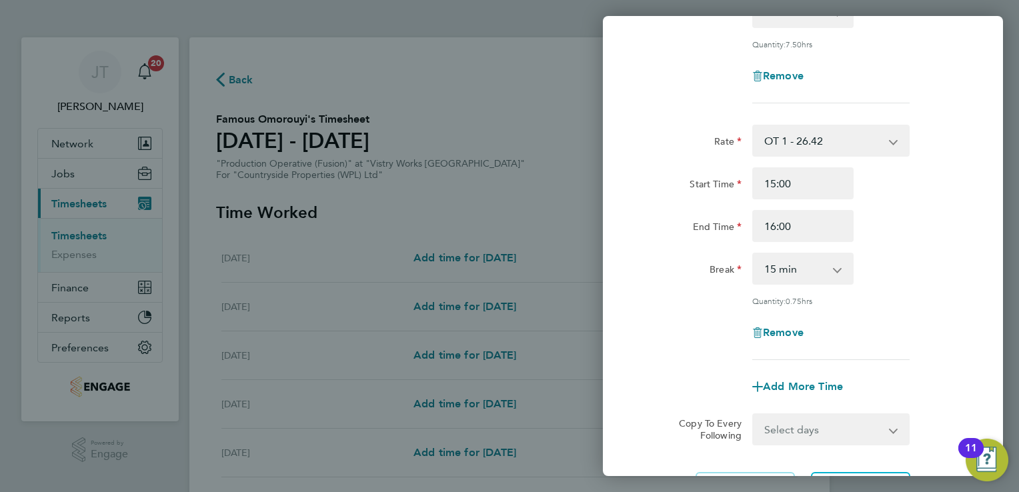
scroll to position [240, 0]
click at [800, 266] on select "0 min 15 min 30 min 45 min" at bounding box center [795, 267] width 83 height 29
select select "0"
click at [754, 253] on select "0 min 15 min 30 min 45 min" at bounding box center [795, 267] width 83 height 29
click at [926, 343] on div "Remove" at bounding box center [803, 331] width 336 height 32
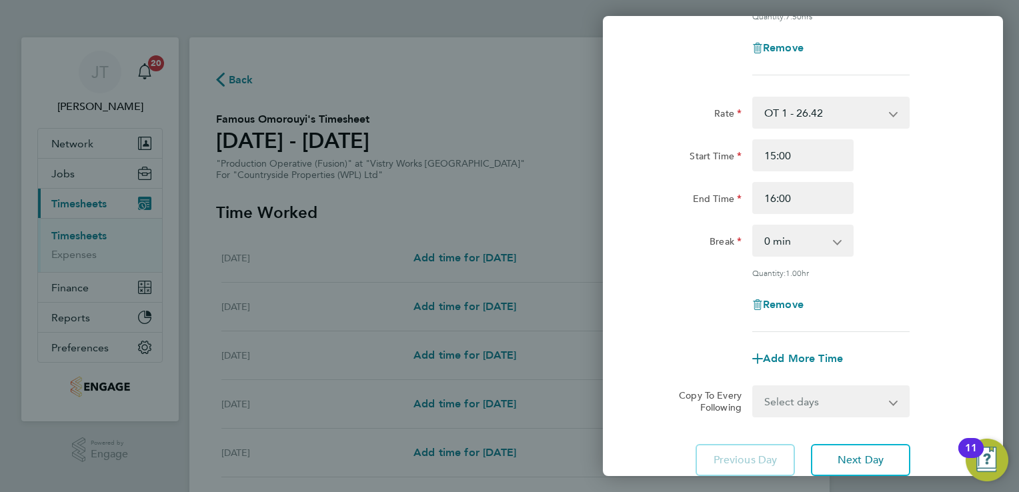
scroll to position [293, 0]
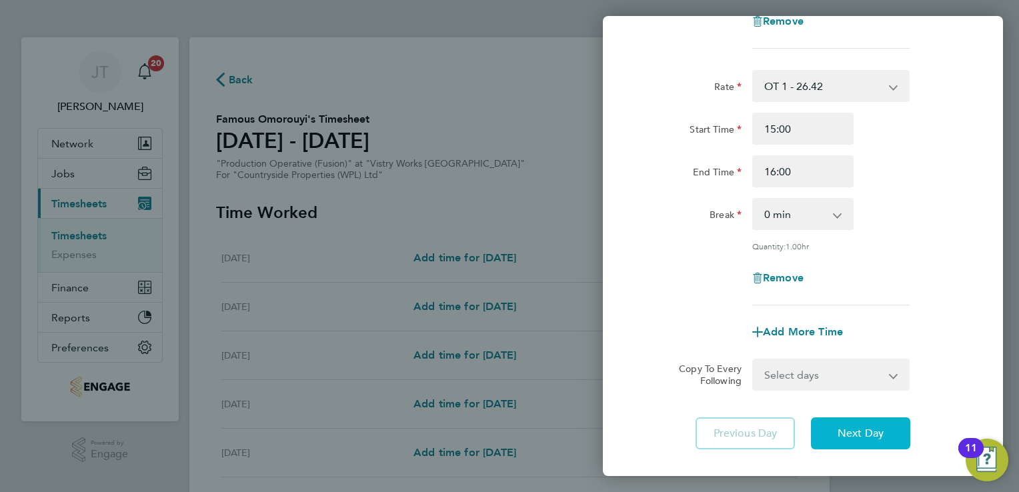
click at [867, 427] on span "Next Day" at bounding box center [861, 433] width 46 height 13
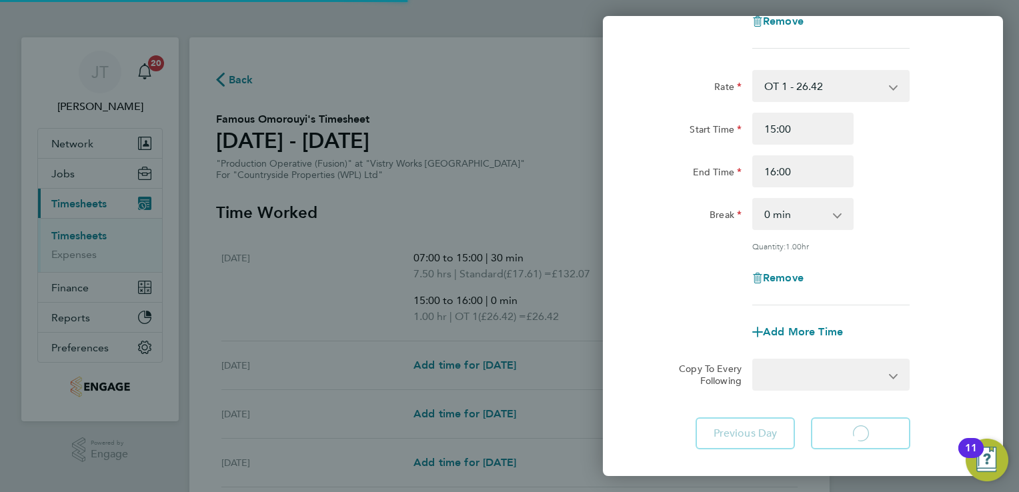
select select "15"
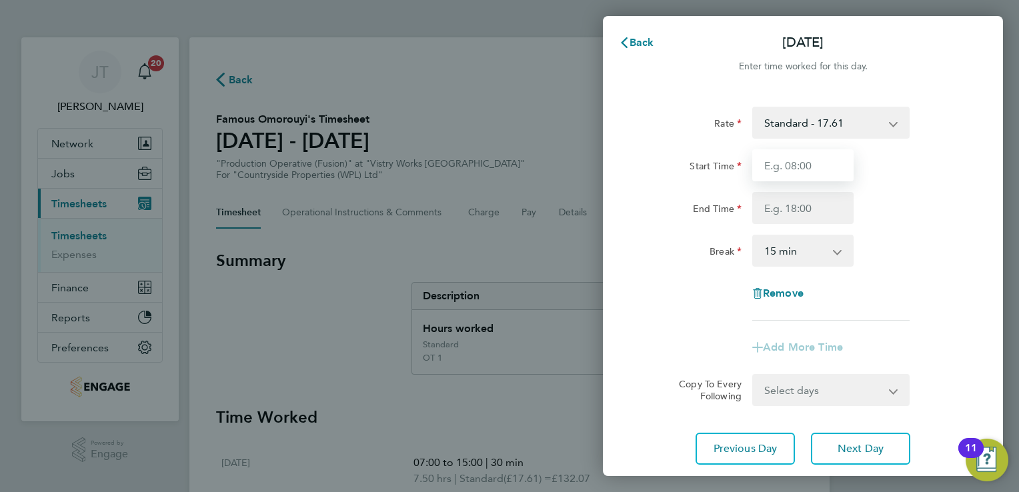
click at [776, 169] on input "Start Time" at bounding box center [802, 165] width 101 height 32
type input "07:00"
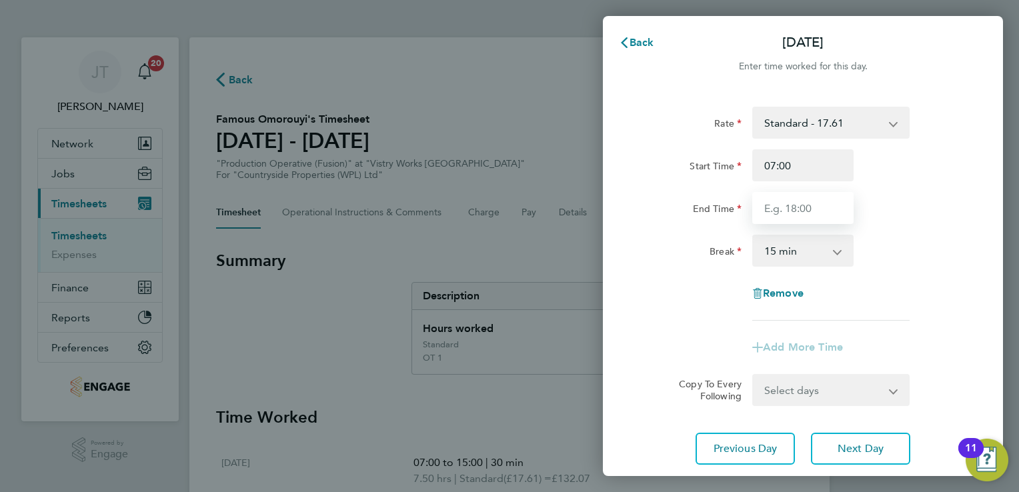
type input "15:00"
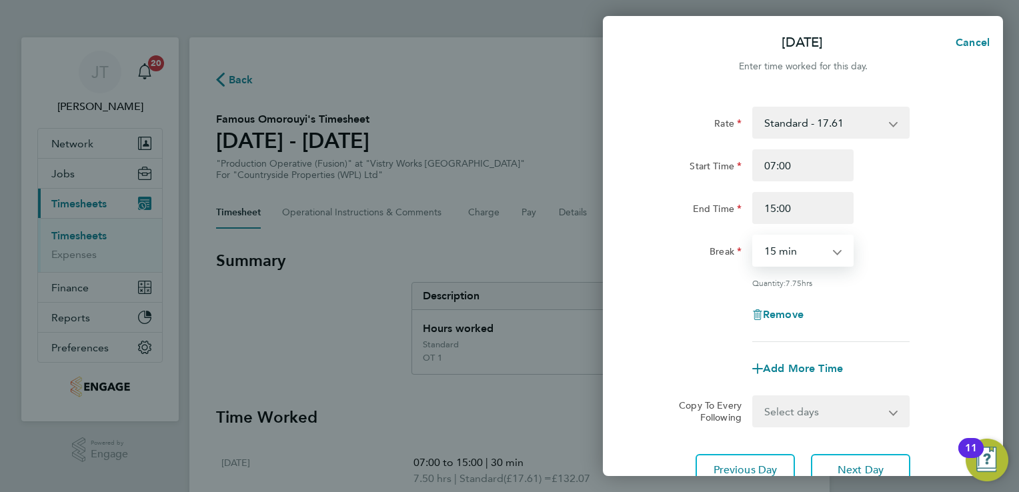
drag, startPoint x: 810, startPoint y: 257, endPoint x: 810, endPoint y: 308, distance: 50.7
click at [810, 308] on div "Rate Standard - 17.61 OT2 - 35.22 OT 1 - 26.42 PM Standard - 19.19 PM OT1 - 28.…" at bounding box center [803, 224] width 326 height 235
select select "30"
click at [754, 236] on select "0 min 15 min 30 min 45 min 60 min 75 min 90 min" at bounding box center [795, 250] width 83 height 29
click at [810, 372] on span "Add More Time" at bounding box center [803, 368] width 80 height 13
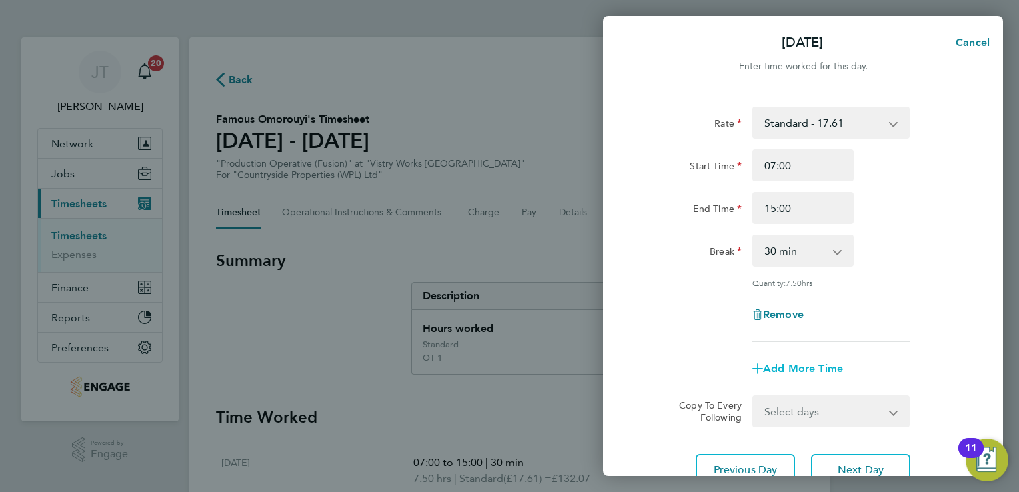
select select "null"
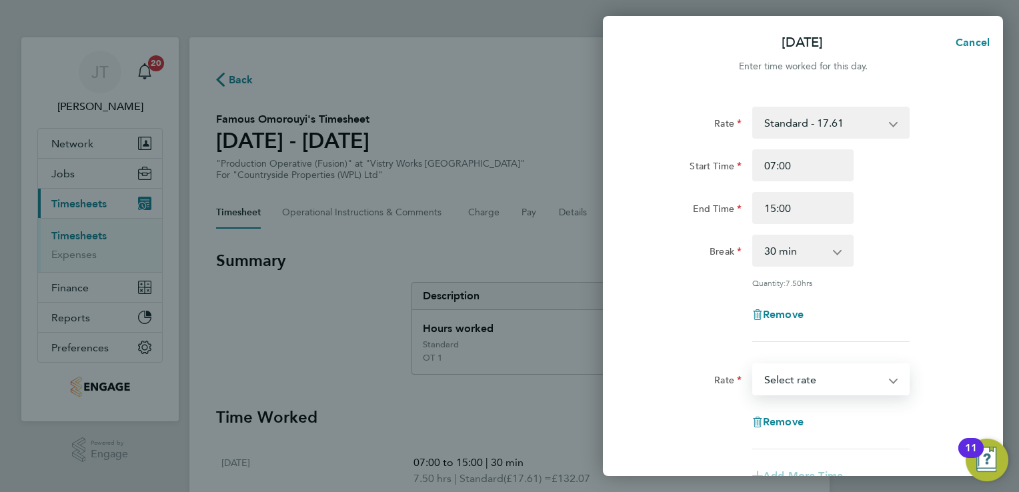
click at [792, 377] on select "Standard - 17.61 OT2 - 35.22 OT 1 - 26.42 PM Standard - 19.19 PM OT1 - 28.79 PM…" at bounding box center [823, 379] width 139 height 29
select select "15"
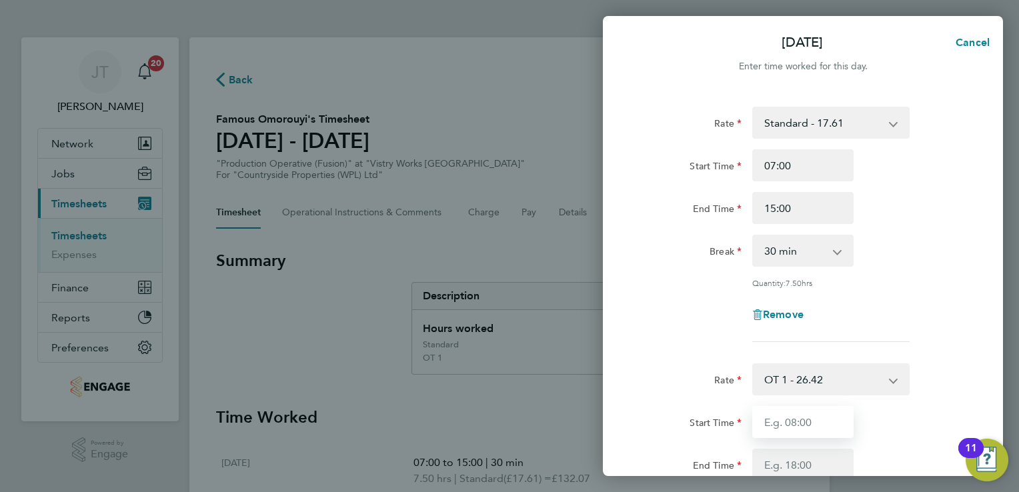
click at [796, 412] on input "Start Time" at bounding box center [802, 422] width 101 height 32
type input "15:00"
type input "16:00"
click at [887, 285] on div "Quantity: 7.50 hrs" at bounding box center [830, 282] width 157 height 11
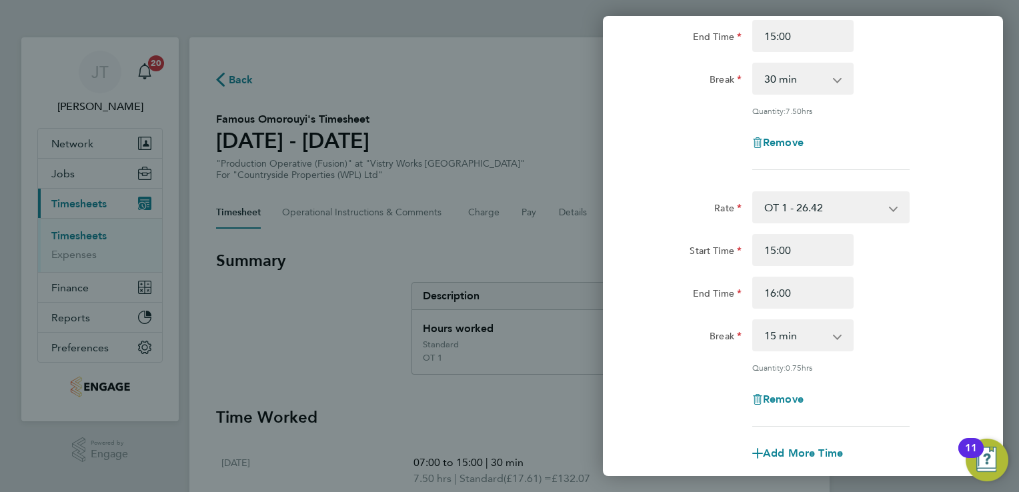
scroll to position [240, 0]
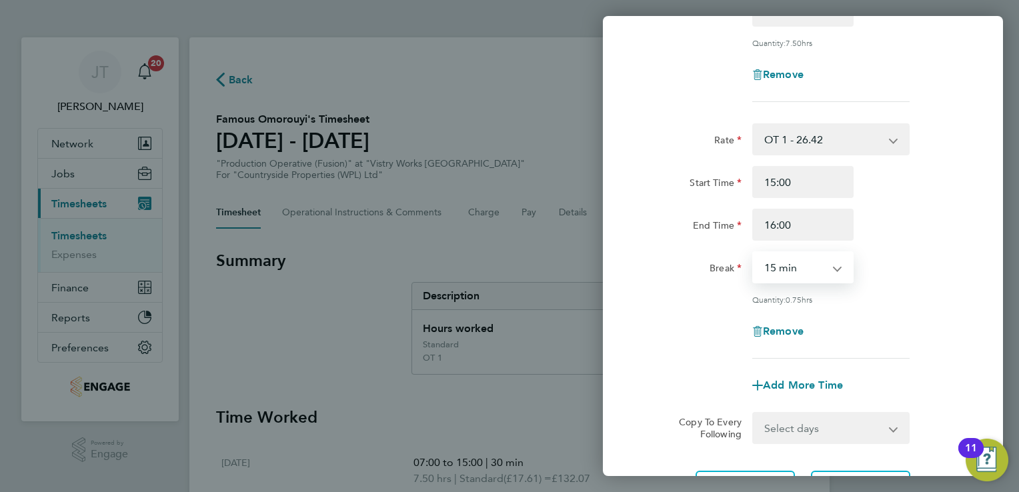
click at [836, 265] on select "0 min 15 min 30 min 45 min" at bounding box center [795, 267] width 83 height 29
select select "0"
click at [754, 253] on select "0 min 15 min 30 min 45 min" at bounding box center [795, 267] width 83 height 29
click at [866, 471] on button "Next Day" at bounding box center [860, 487] width 99 height 32
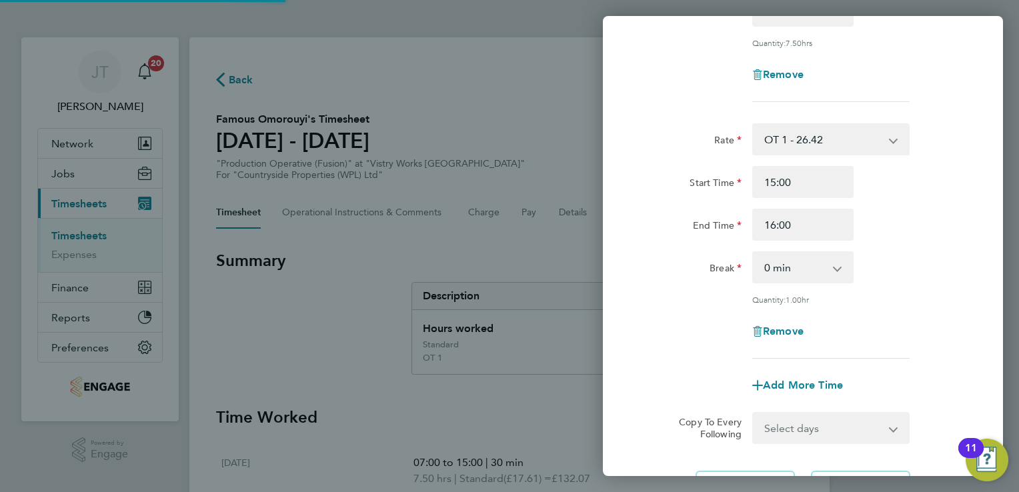
scroll to position [89, 0]
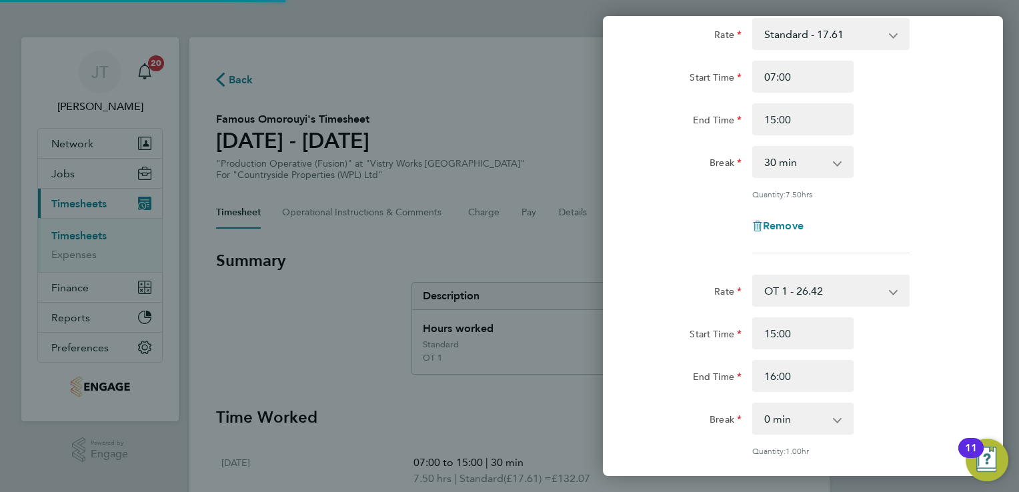
select select "15"
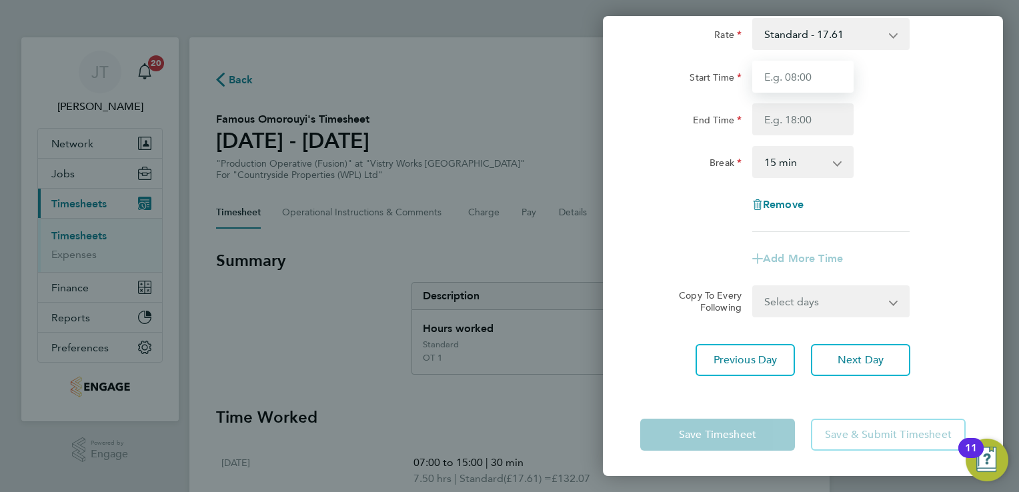
click at [802, 77] on input "Start Time" at bounding box center [802, 77] width 101 height 32
type input "07:00"
type input "15:00"
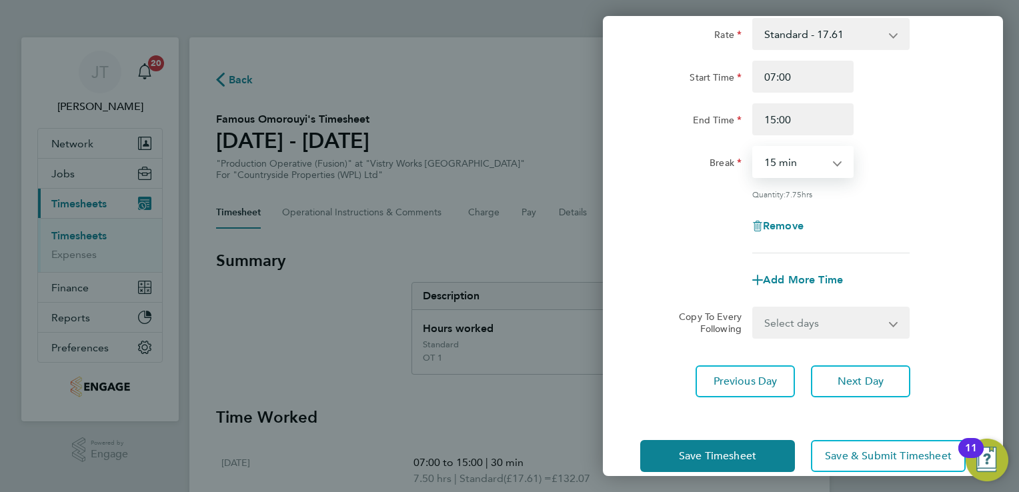
click at [810, 169] on select "0 min 15 min 30 min 45 min 60 min 75 min 90 min" at bounding box center [795, 161] width 83 height 29
select select "30"
click at [754, 147] on select "0 min 15 min 30 min 45 min 60 min 75 min 90 min" at bounding box center [795, 161] width 83 height 29
click at [800, 283] on span "Add More Time" at bounding box center [803, 279] width 80 height 13
select select "null"
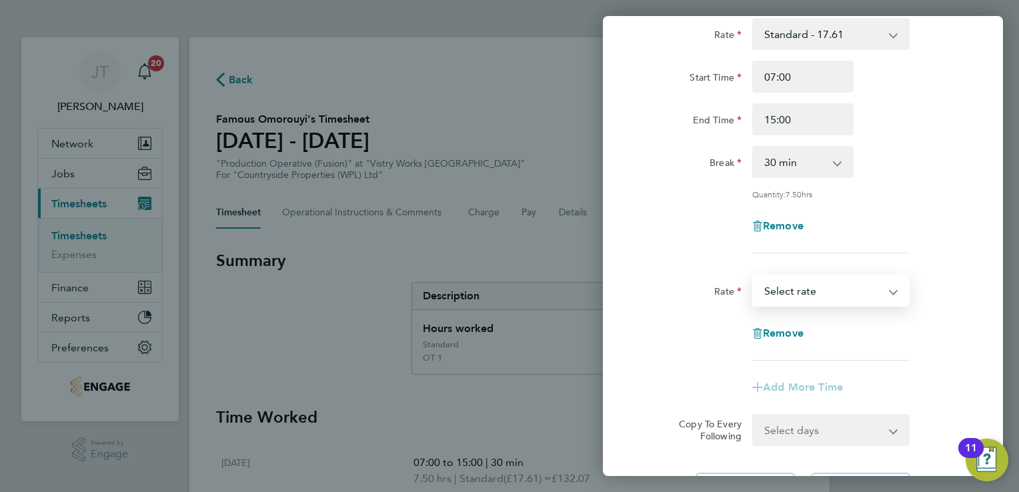
click at [800, 303] on select "Standard - 17.61 OT2 - 35.22 OT 1 - 26.42 PM Standard - 19.19 PM OT1 - 28.79 PM…" at bounding box center [823, 290] width 139 height 29
select select "15"
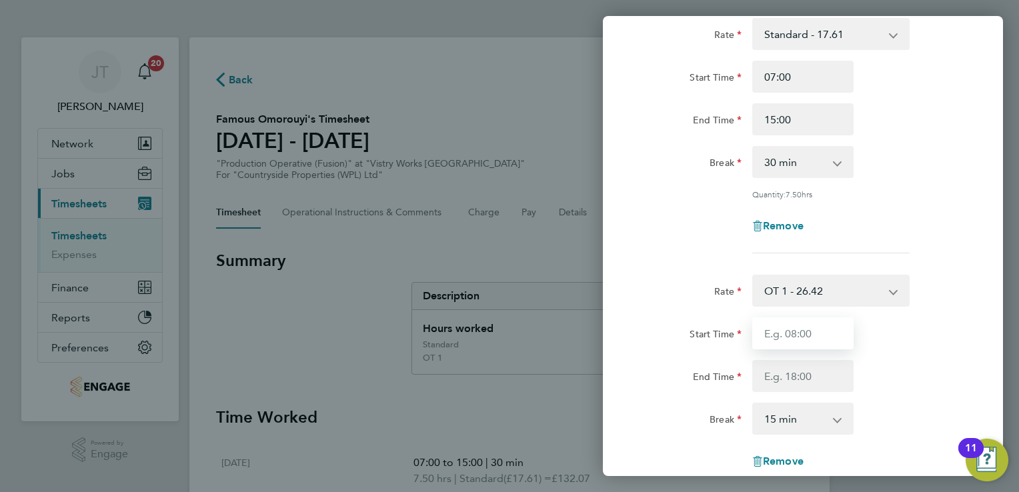
click at [788, 332] on input "Start Time" at bounding box center [802, 333] width 101 height 32
type input "15:00"
type input "16:00"
click at [805, 418] on select "0 min 15 min 30 min 45 min" at bounding box center [795, 418] width 83 height 29
select select "0"
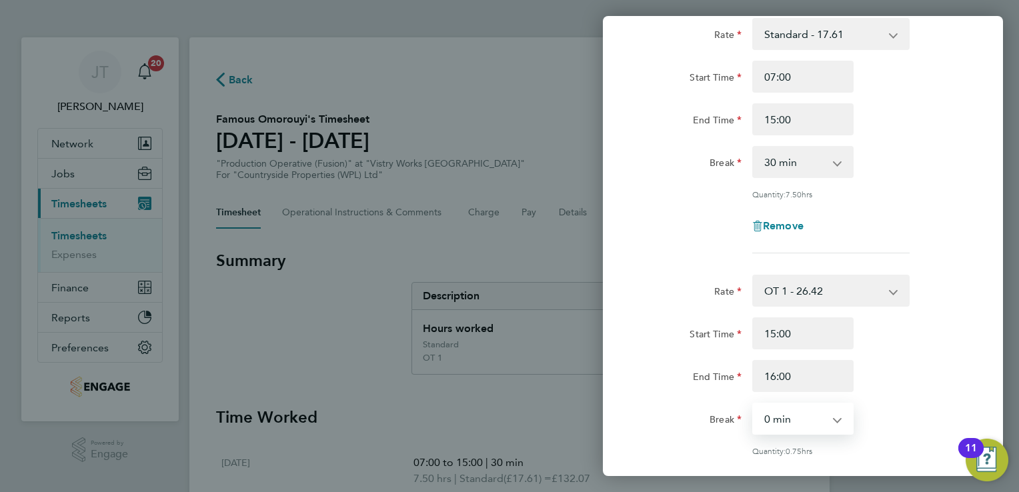
click at [754, 404] on select "0 min 15 min 30 min 45 min" at bounding box center [795, 418] width 83 height 29
click at [910, 386] on div "End Time 16:00" at bounding box center [803, 376] width 336 height 32
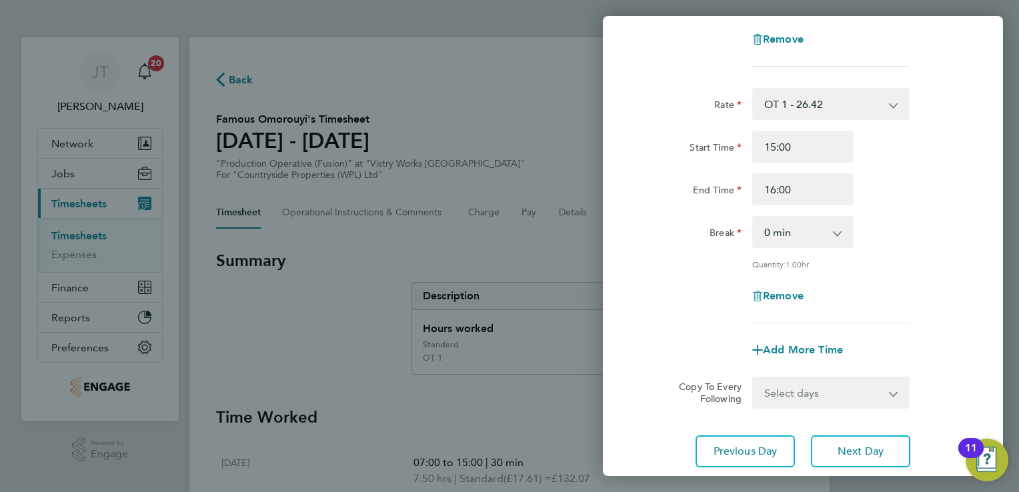
scroll to position [302, 0]
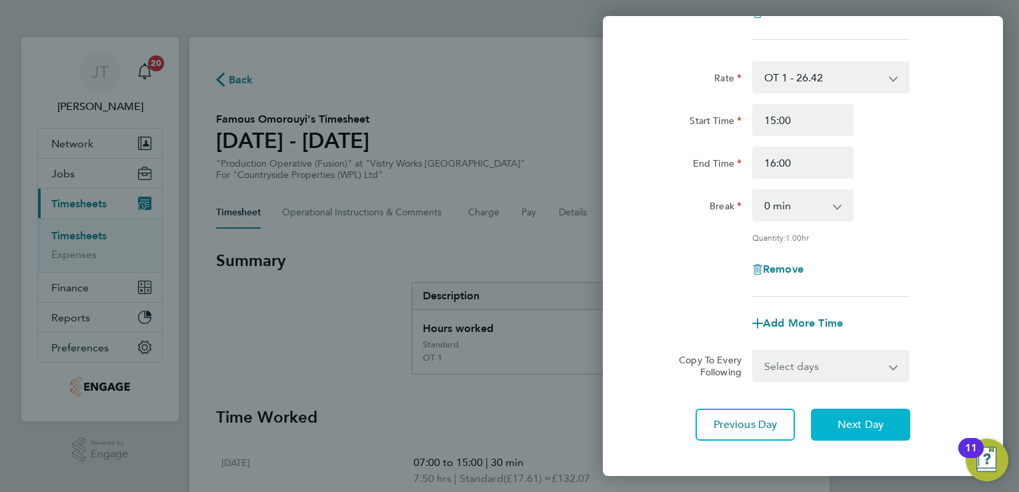
click at [878, 409] on button "Next Day" at bounding box center [860, 425] width 99 height 32
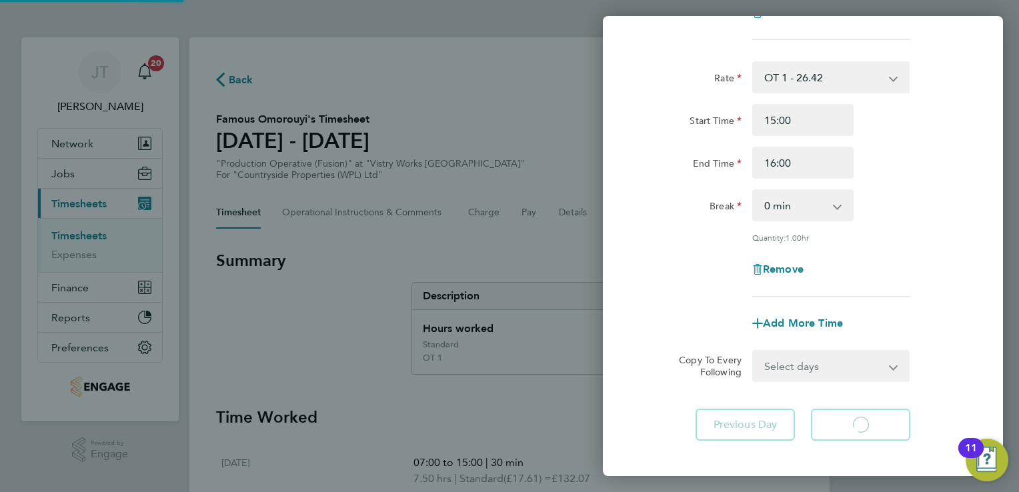
select select "15"
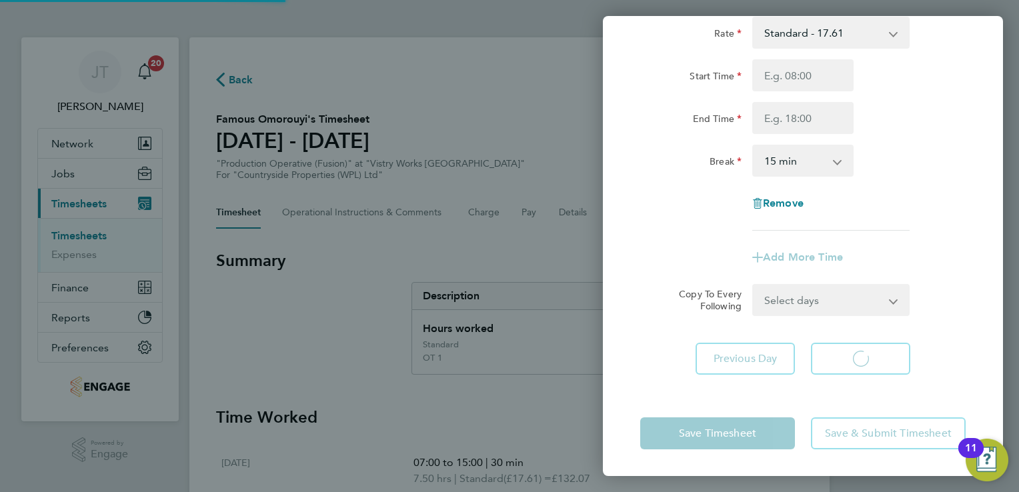
scroll to position [89, 0]
select select "15"
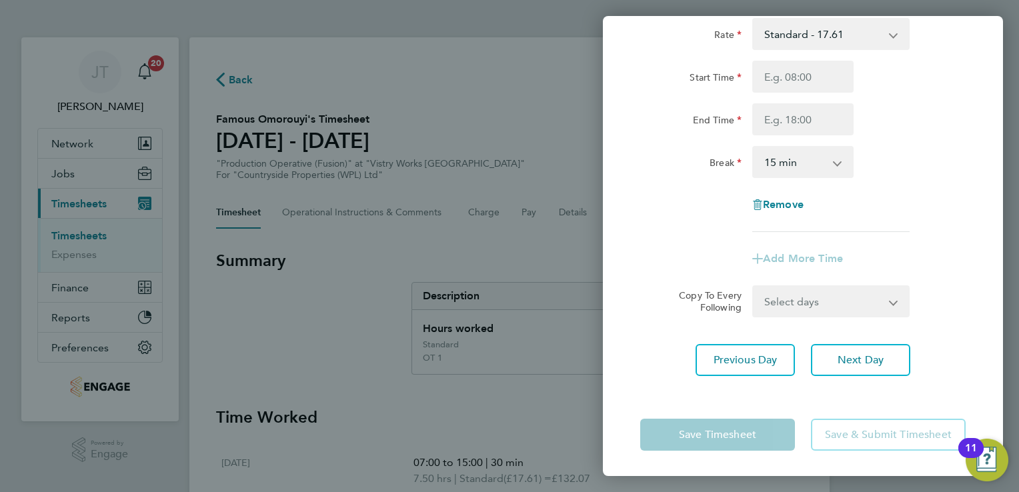
click at [930, 158] on div "Break 0 min 15 min 30 min 45 min 60 min 75 min 90 min" at bounding box center [803, 162] width 336 height 32
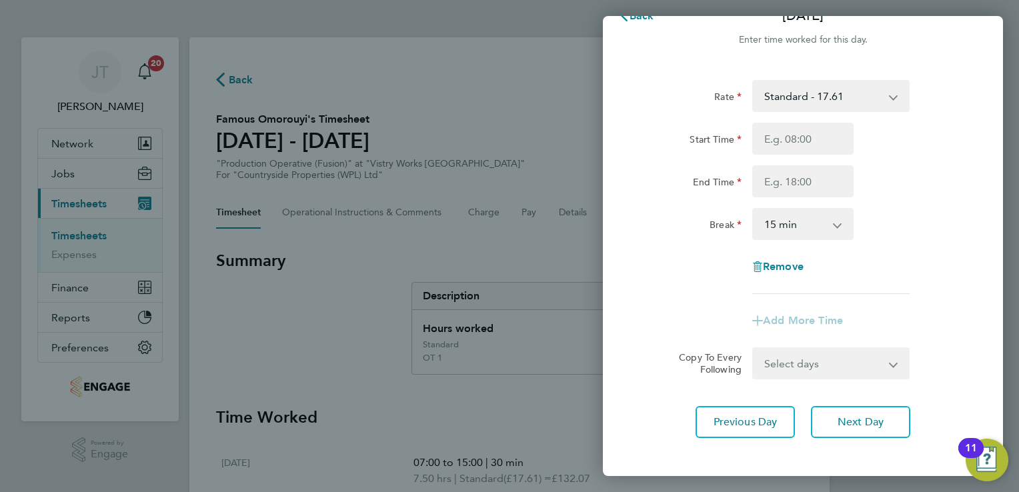
scroll to position [0, 0]
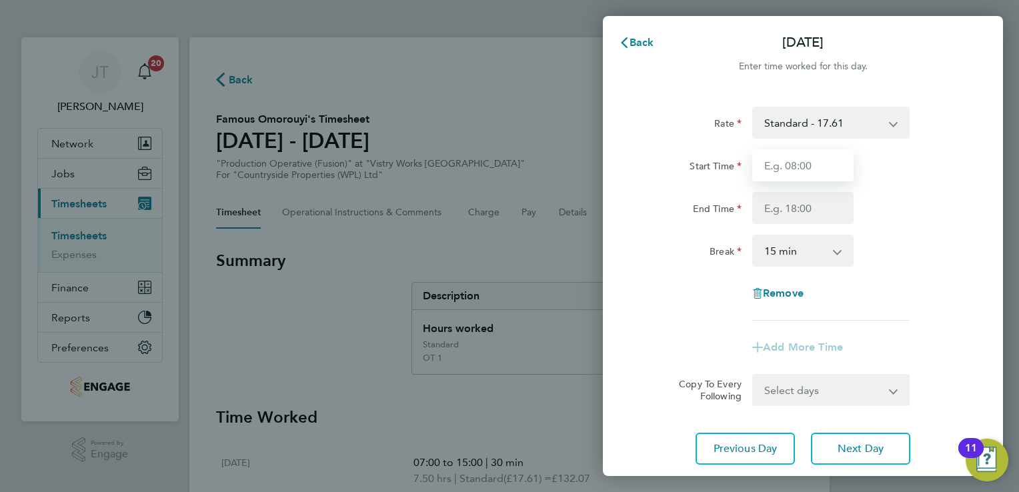
click at [810, 163] on input "Start Time" at bounding box center [802, 165] width 101 height 32
type input "07:00"
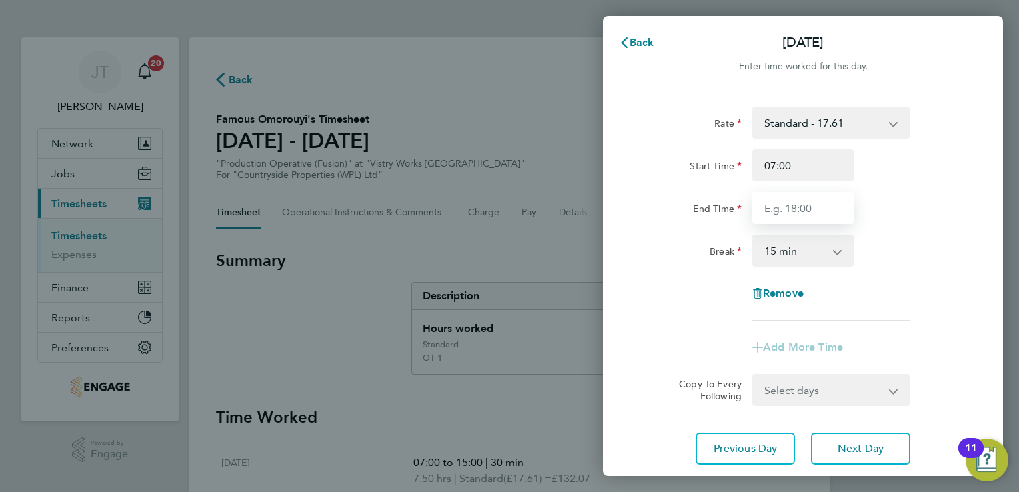
type input "15:00"
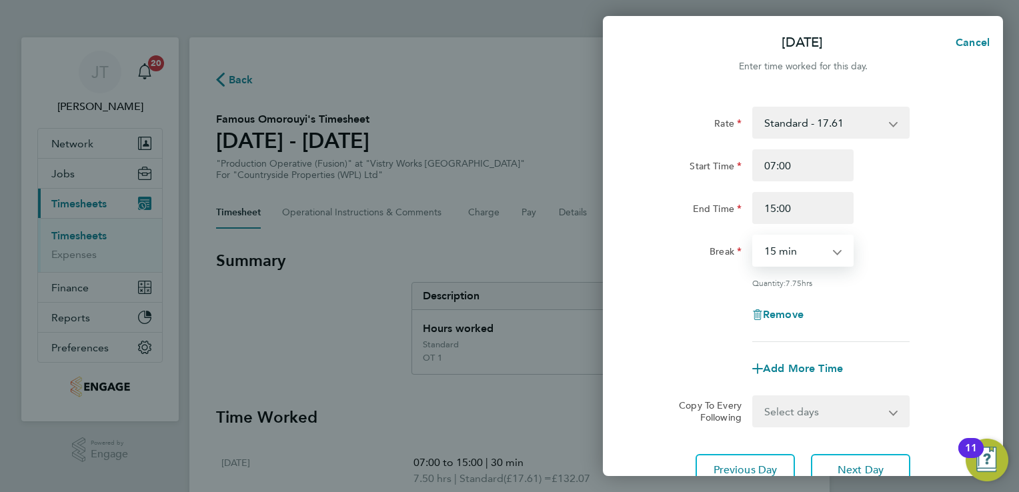
drag, startPoint x: 814, startPoint y: 243, endPoint x: 820, endPoint y: 315, distance: 72.2
click at [820, 315] on div "Rate Standard - 17.61 OT2 - 35.22 OT 1 - 26.42 PM Standard - 19.19 PM OT1 - 28.…" at bounding box center [803, 224] width 326 height 235
select select "30"
click at [754, 236] on select "0 min 15 min 30 min 45 min 60 min 75 min 90 min" at bounding box center [795, 250] width 83 height 29
click at [783, 364] on span "Add More Time" at bounding box center [803, 368] width 80 height 13
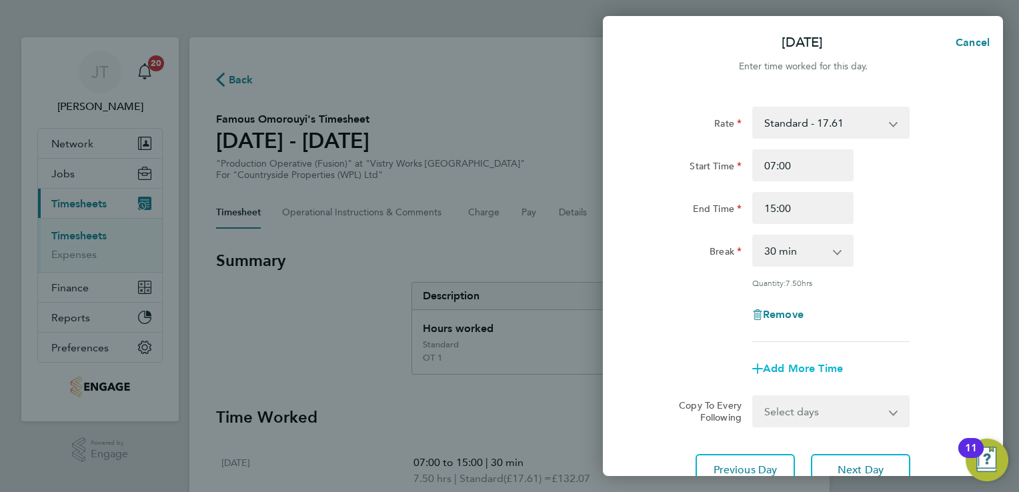
select select "null"
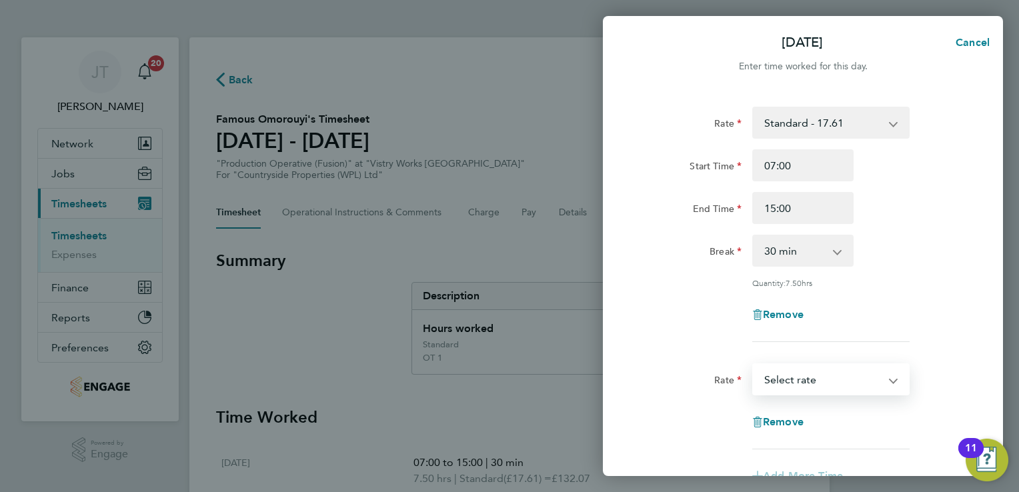
click at [782, 388] on select "Standard - 17.61 OT2 - 35.22 OT 1 - 26.42 PM Standard - 19.19 PM OT1 - 28.79 PM…" at bounding box center [823, 379] width 139 height 29
select select "15"
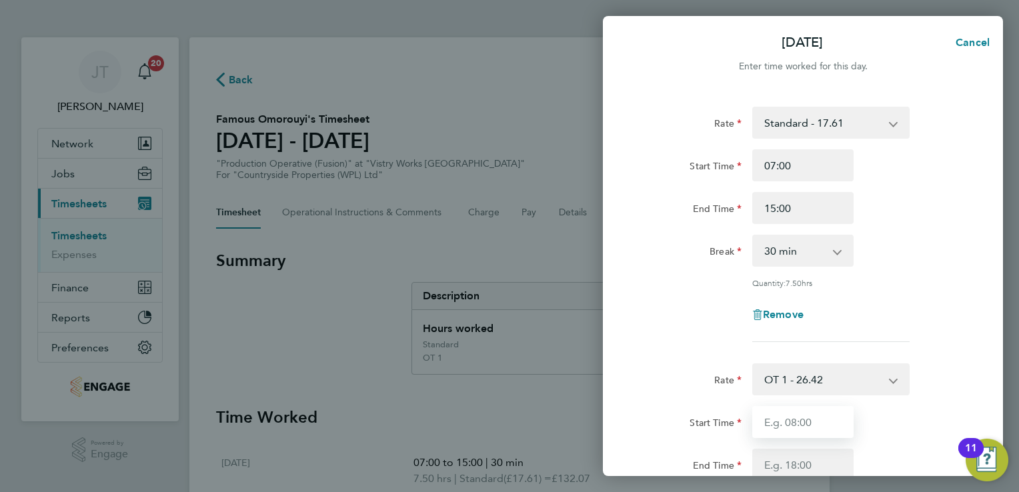
click at [818, 430] on input "Start Time" at bounding box center [802, 422] width 101 height 32
type input "15:00"
type input "16:00"
click at [923, 273] on div "Rate Standard - 17.61 OT2 - 35.22 OT 1 - 26.42 PM Standard - 19.19 PM OT1 - 28.…" at bounding box center [803, 224] width 326 height 235
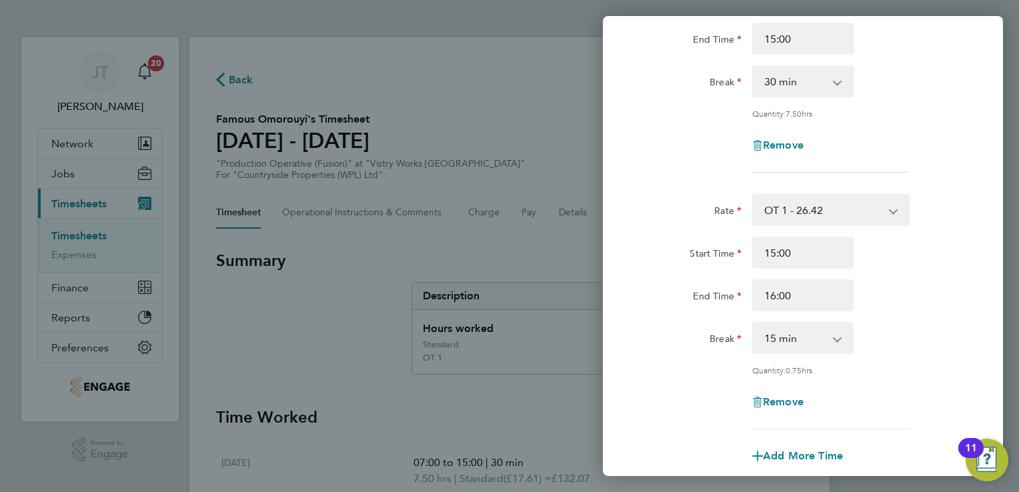
scroll to position [213, 0]
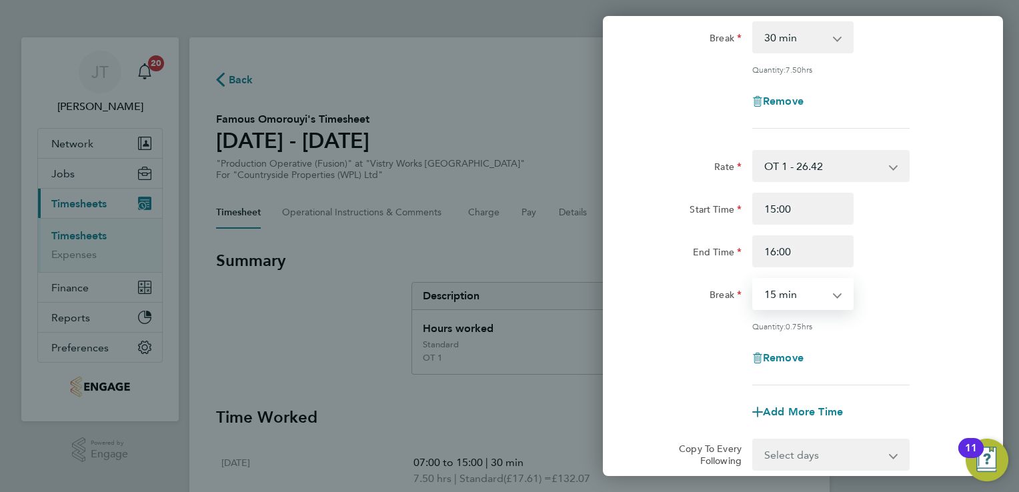
click at [832, 287] on select "0 min 15 min 30 min 45 min" at bounding box center [795, 293] width 83 height 29
select select "0"
click at [754, 279] on select "0 min 15 min 30 min 45 min" at bounding box center [795, 293] width 83 height 29
click at [934, 303] on div "Break 0 min 15 min 30 min 45 min" at bounding box center [803, 294] width 336 height 32
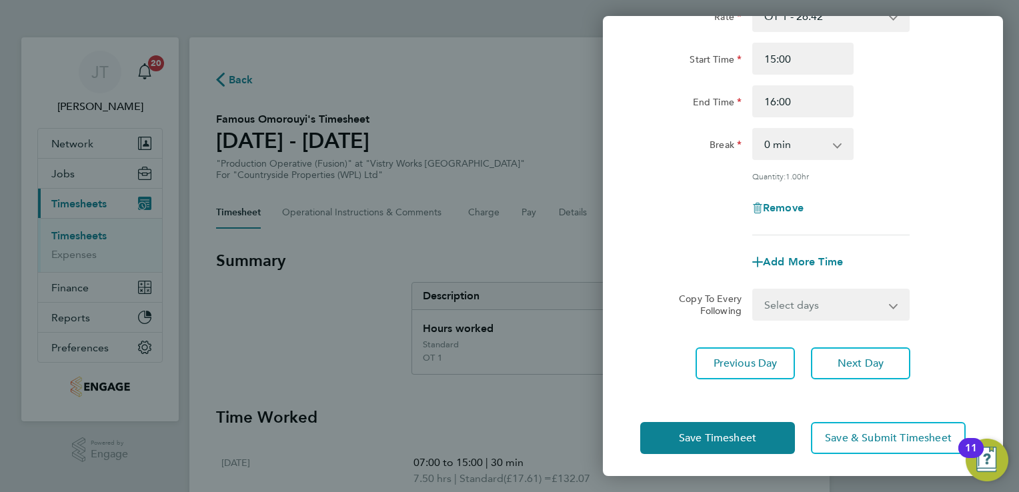
scroll to position [365, 0]
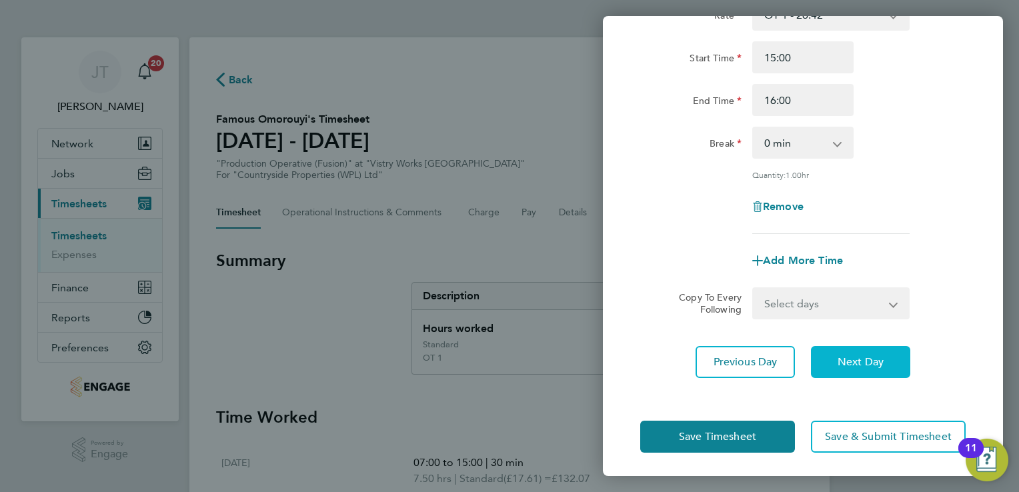
click at [862, 356] on span "Next Day" at bounding box center [861, 362] width 46 height 13
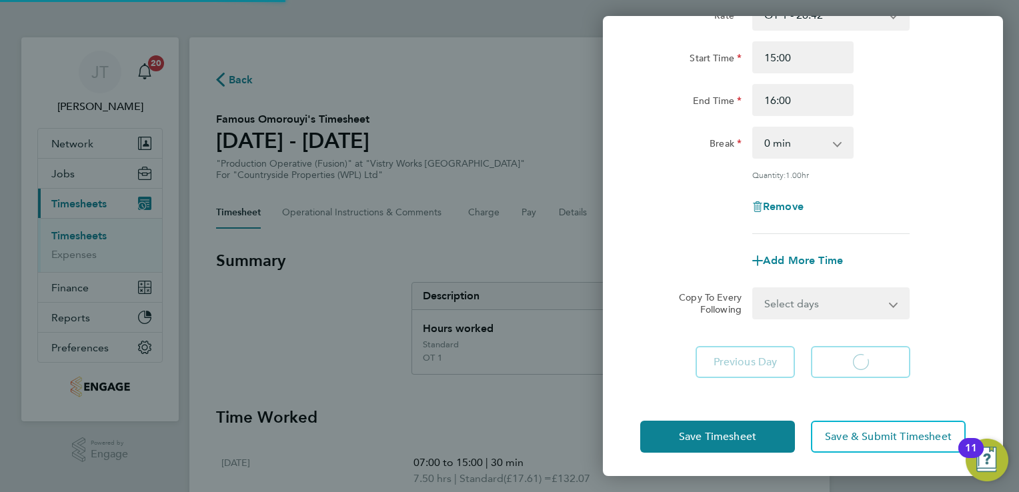
scroll to position [89, 0]
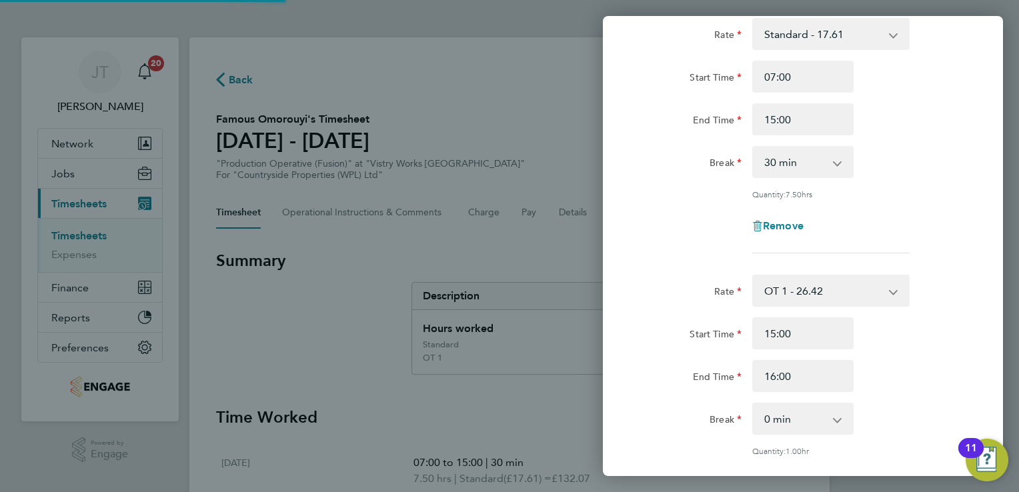
select select "15"
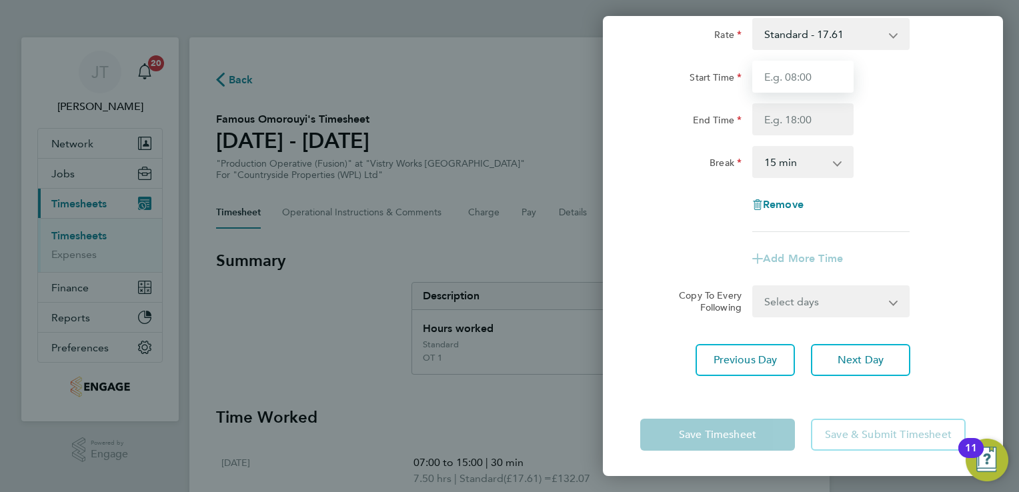
click at [790, 84] on input "Start Time" at bounding box center [802, 77] width 101 height 32
type input "07:00"
type input "15:00"
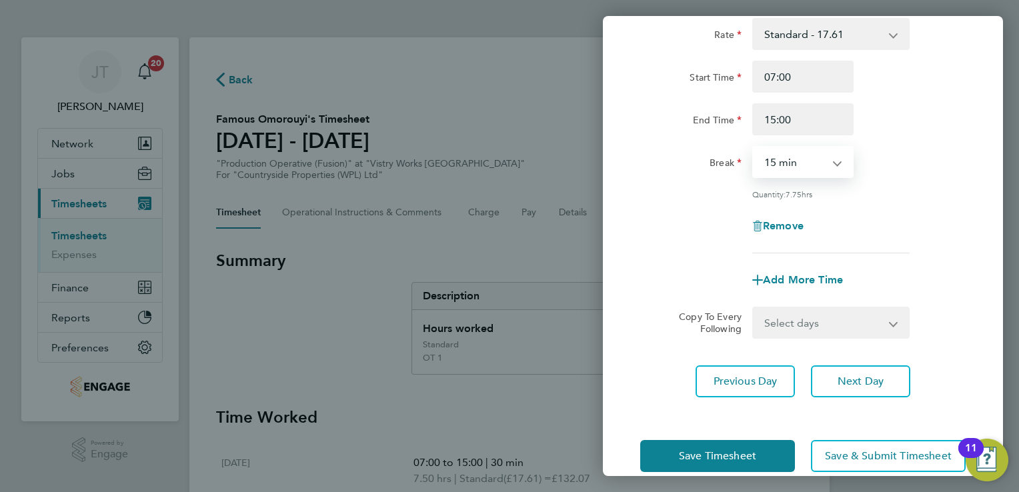
click at [794, 150] on select "0 min 15 min 30 min 45 min 60 min 75 min 90 min" at bounding box center [795, 161] width 83 height 29
select select "30"
click at [754, 147] on select "0 min 15 min 30 min 45 min 60 min 75 min 90 min" at bounding box center [795, 161] width 83 height 29
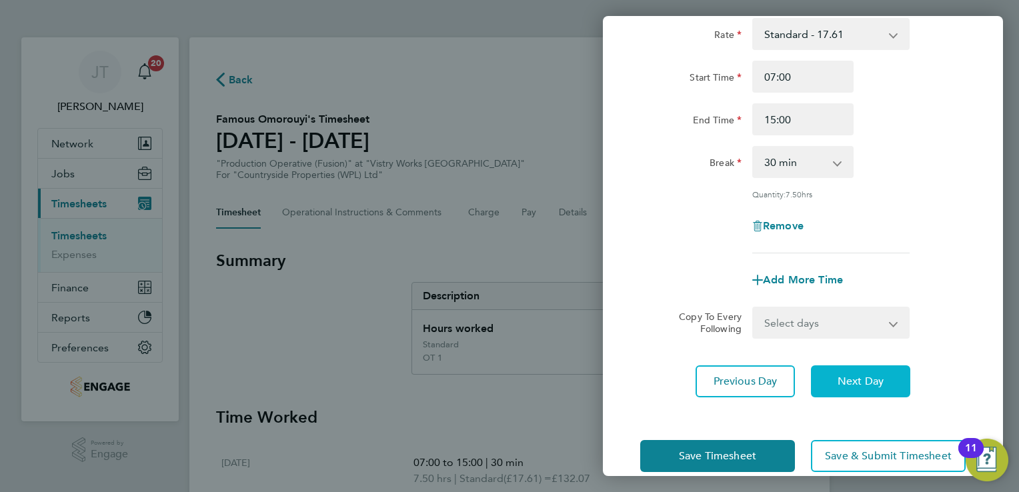
click at [836, 378] on button "Next Day" at bounding box center [860, 382] width 99 height 32
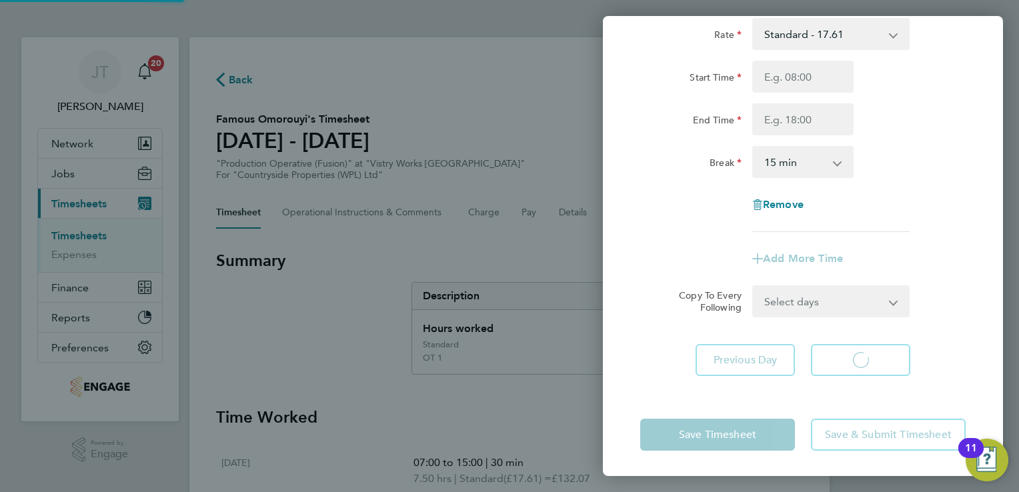
select select "15"
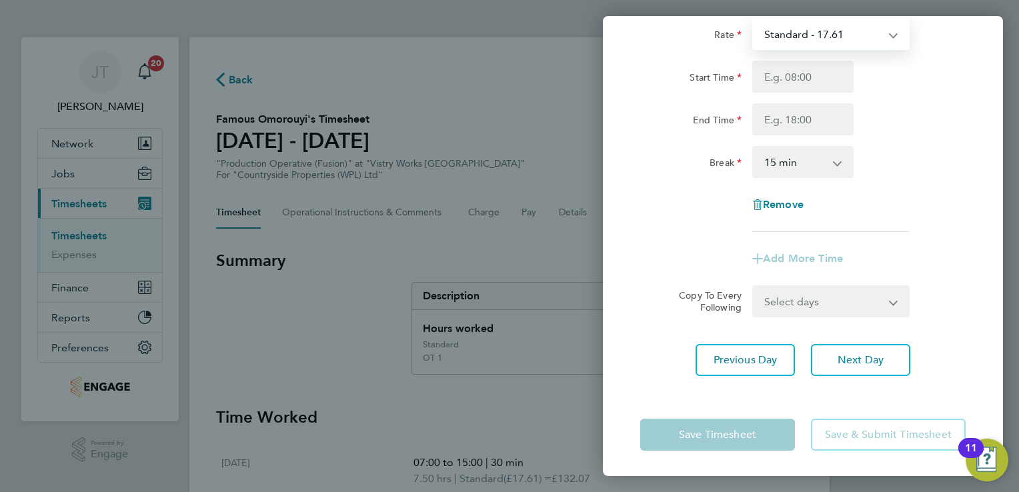
click at [811, 32] on select "Standard - 17.61 OT2 - 35.22 OT 1 - 26.42 PM Standard - 19.19 PM OT1 - 28.79 PM…" at bounding box center [823, 33] width 139 height 29
select select "15"
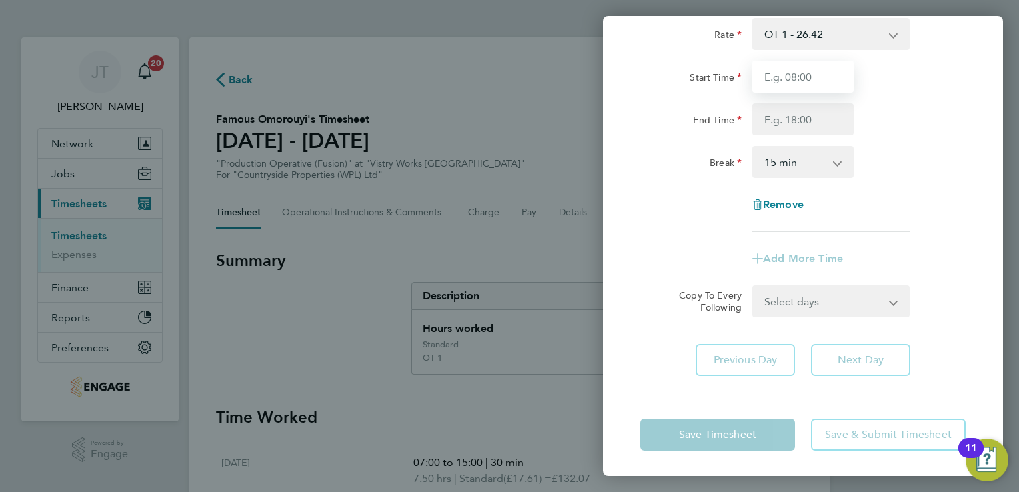
click at [806, 87] on input "Start Time" at bounding box center [802, 77] width 101 height 32
type input "07:00"
click at [781, 123] on input "End Time" at bounding box center [802, 119] width 101 height 32
type input "13:30"
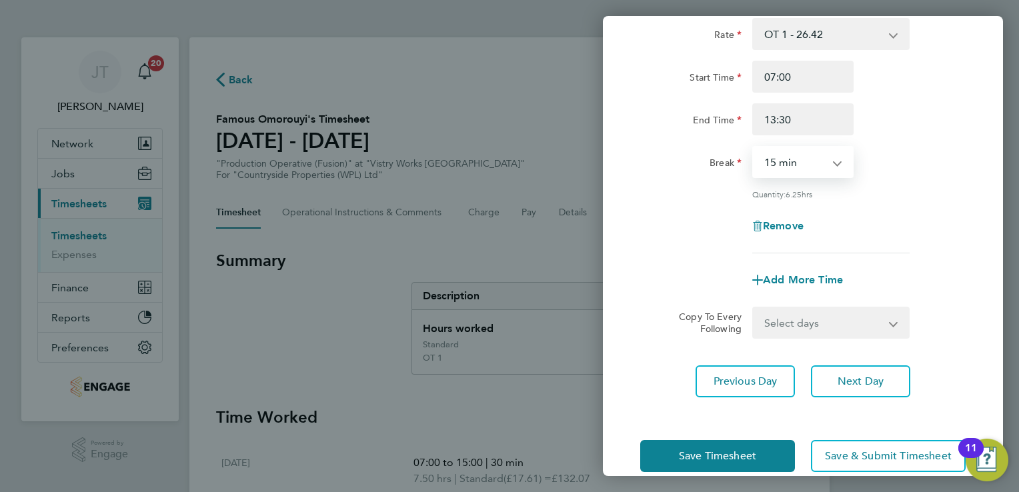
click at [792, 153] on select "0 min 15 min 30 min 45 min 60 min 75 min 90 min" at bounding box center [795, 161] width 83 height 29
select select "30"
click at [754, 147] on select "0 min 15 min 30 min 45 min 60 min 75 min 90 min" at bounding box center [795, 161] width 83 height 29
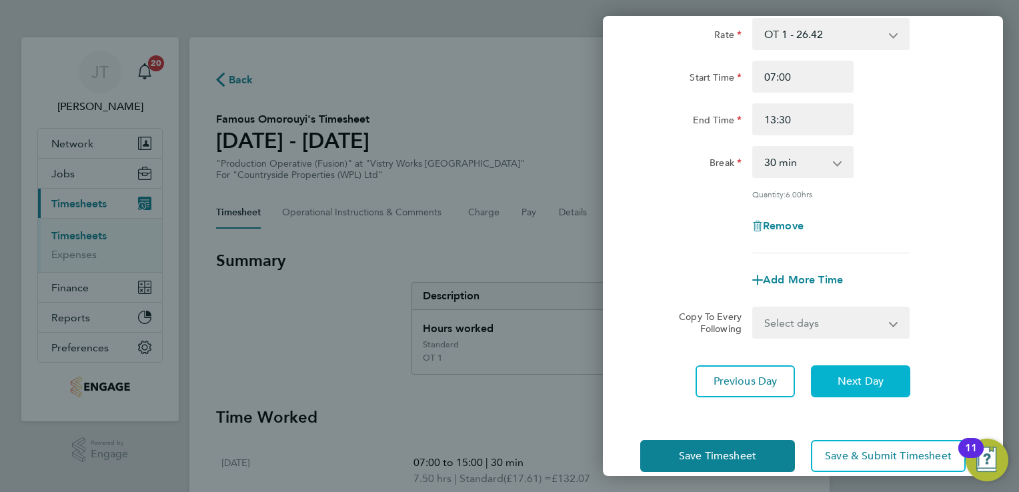
click at [864, 376] on span "Next Day" at bounding box center [861, 381] width 46 height 13
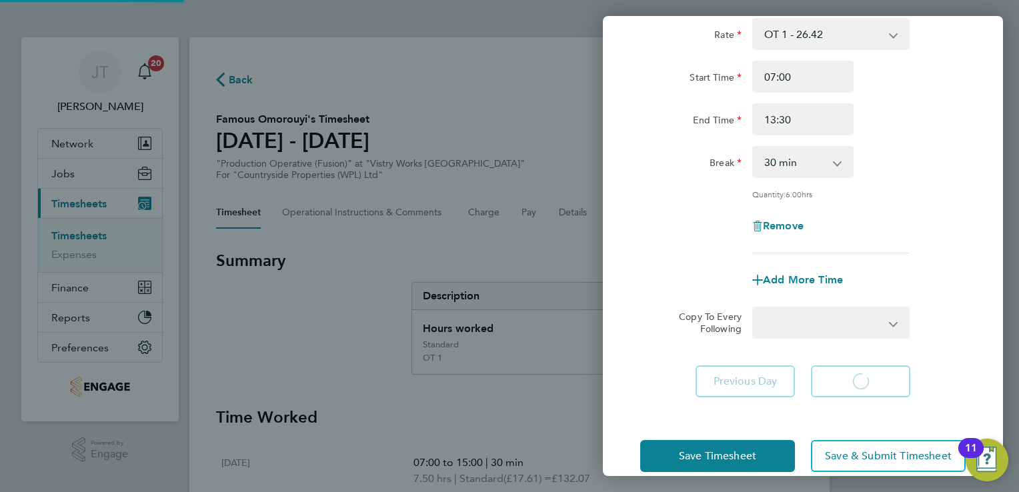
scroll to position [57, 0]
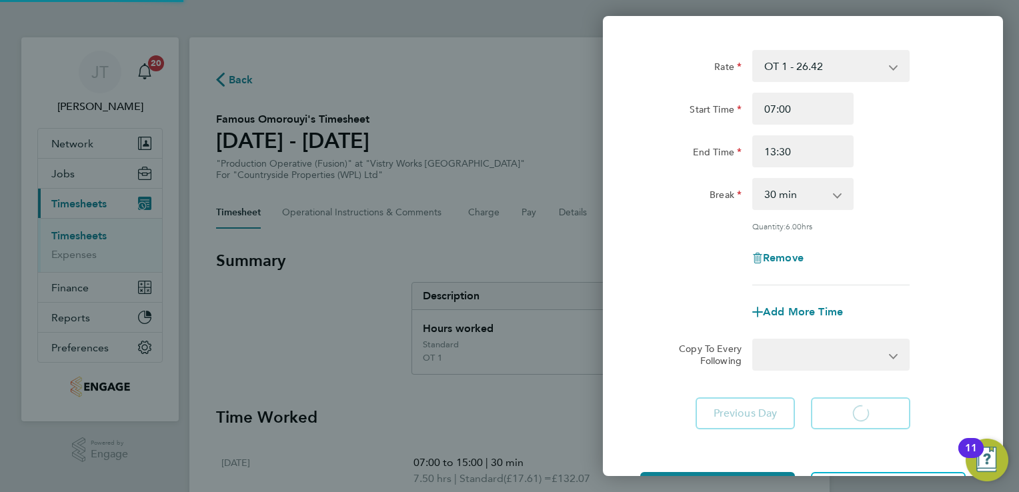
select select "15"
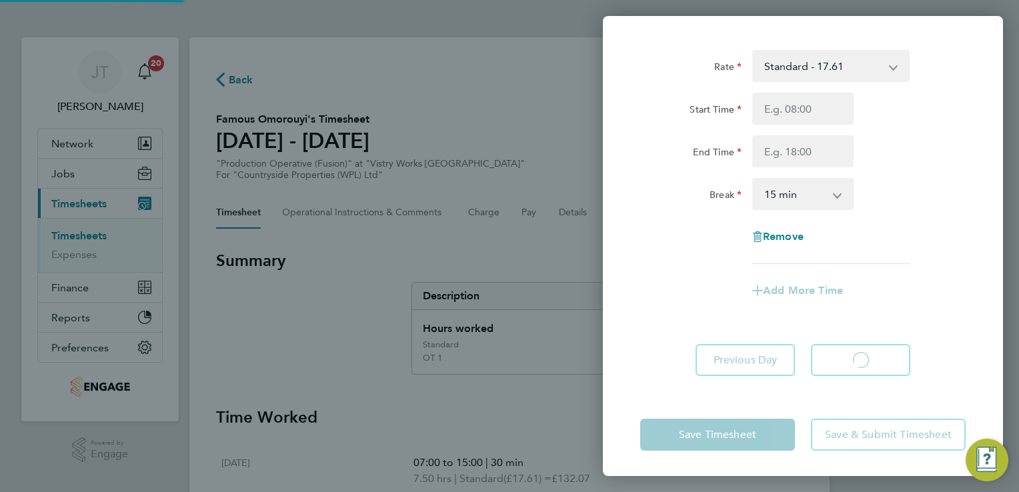
select select "15"
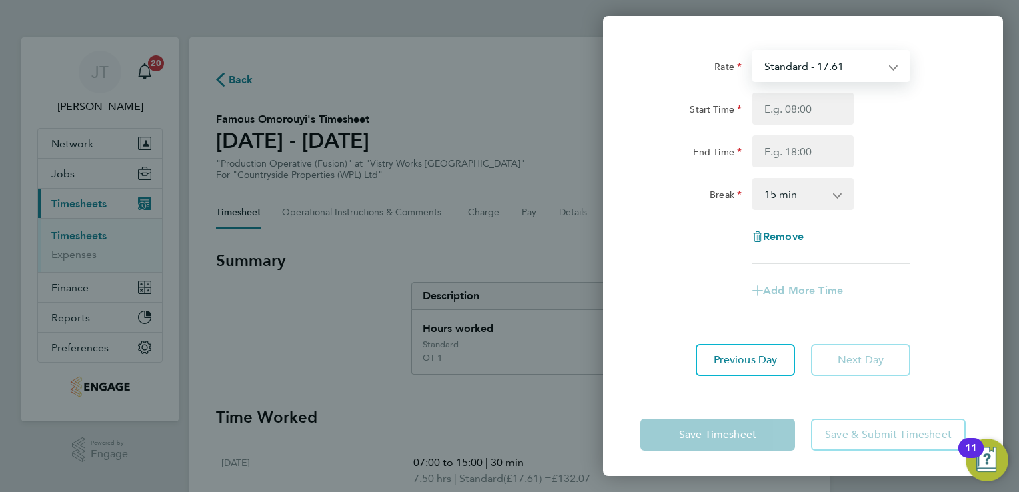
click at [782, 67] on select "Standard - 17.61 OT2 - 35.22 OT 1 - 26.42 PM Standard - 19.19 PM OT1 - 28.79 PM…" at bounding box center [823, 65] width 139 height 29
select select "15"
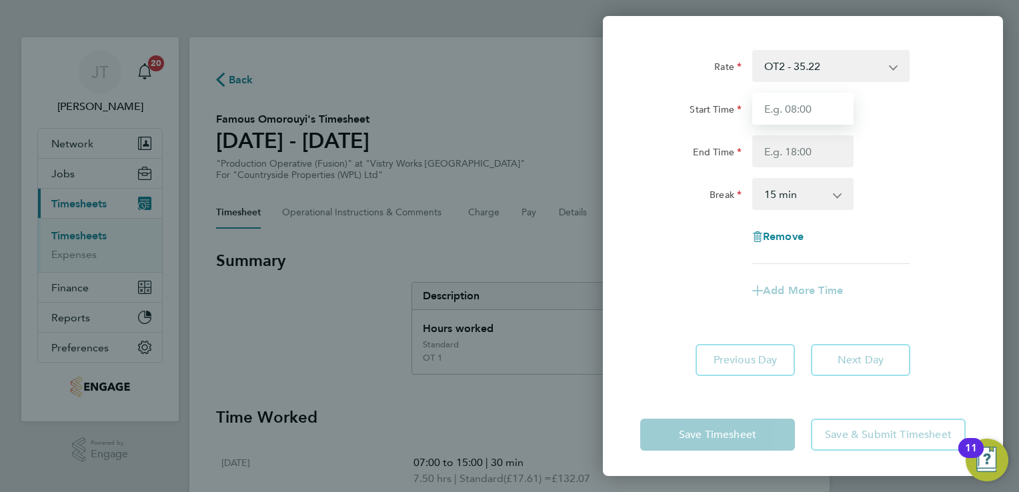
drag, startPoint x: 782, startPoint y: 79, endPoint x: 790, endPoint y: 108, distance: 30.4
click at [790, 108] on input "Start Time" at bounding box center [802, 109] width 101 height 32
type input "07:00"
type input "13:30"
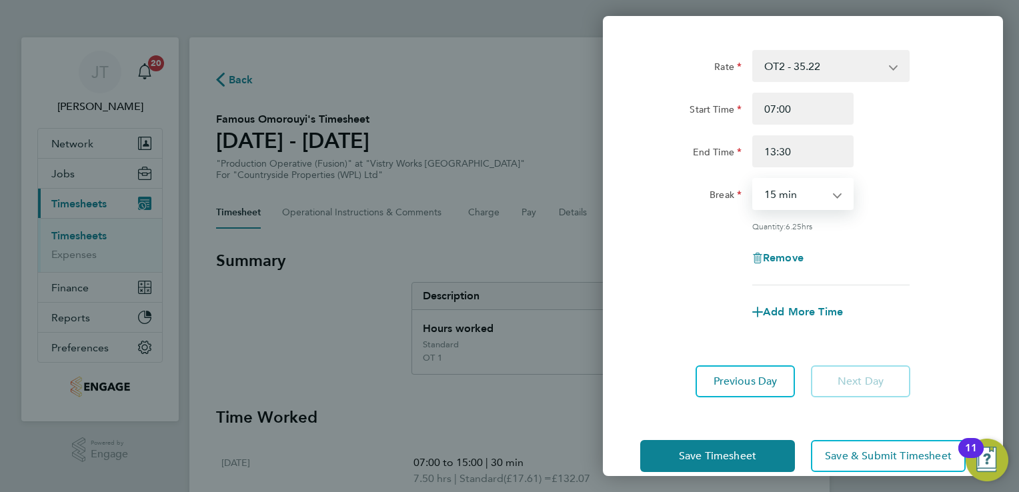
click at [814, 203] on select "0 min 15 min 30 min 45 min 60 min 75 min 90 min" at bounding box center [795, 193] width 83 height 29
select select "30"
click at [754, 179] on select "0 min 15 min 30 min 45 min 60 min 75 min 90 min" at bounding box center [795, 193] width 83 height 29
click at [934, 221] on div "Quantity: 6.00 hrs" at bounding box center [803, 226] width 336 height 11
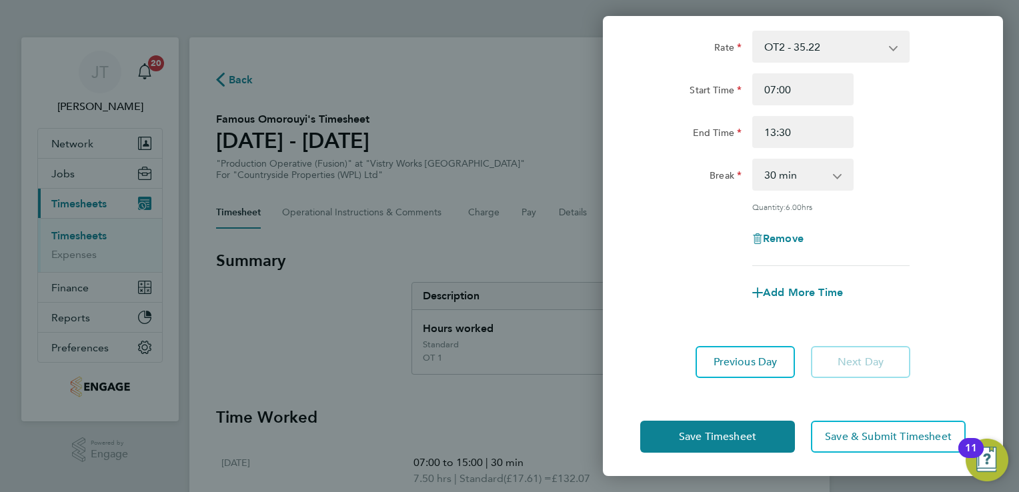
scroll to position [77, 0]
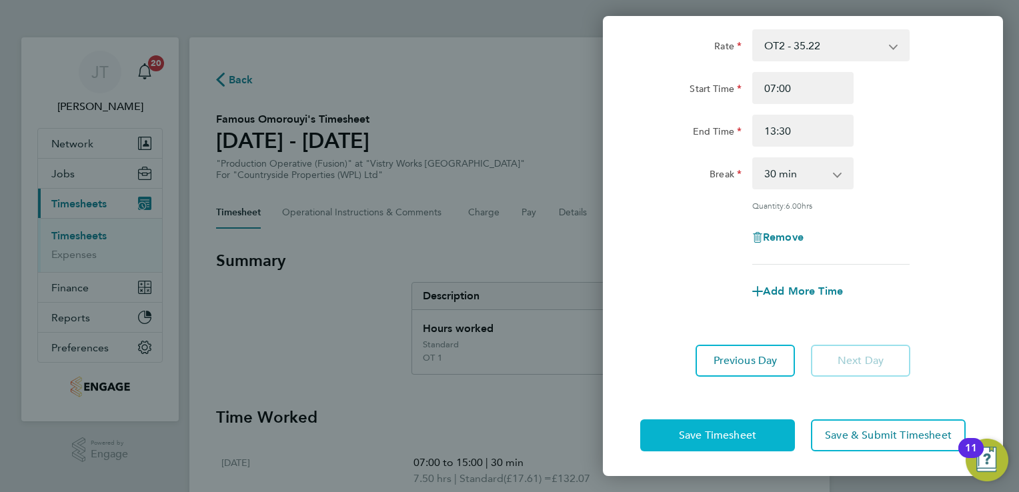
click at [696, 434] on span "Save Timesheet" at bounding box center [717, 435] width 77 height 13
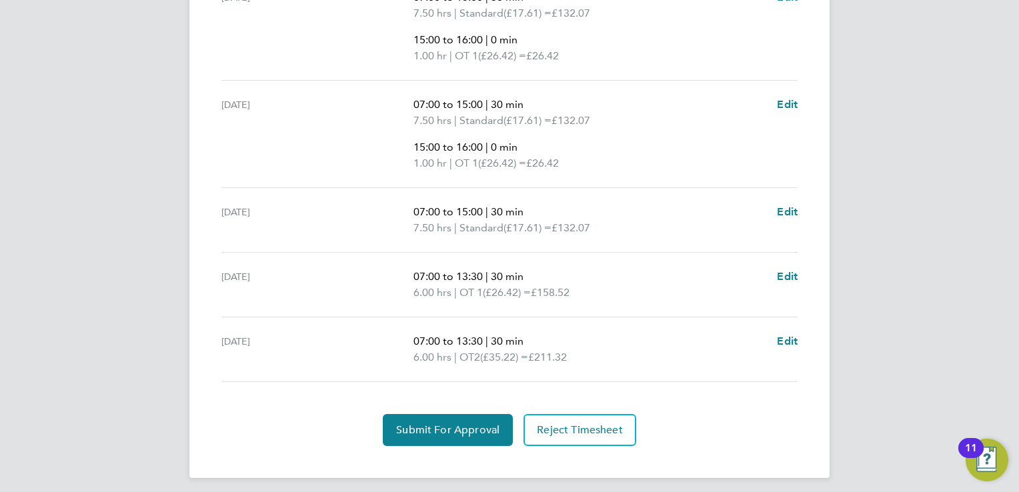
scroll to position [699, 0]
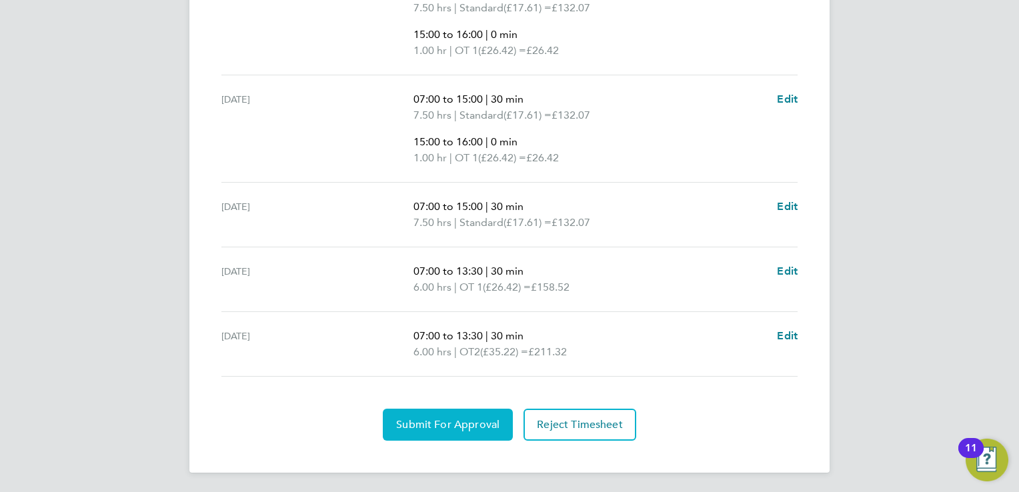
click at [446, 420] on span "Submit For Approval" at bounding box center [447, 424] width 103 height 13
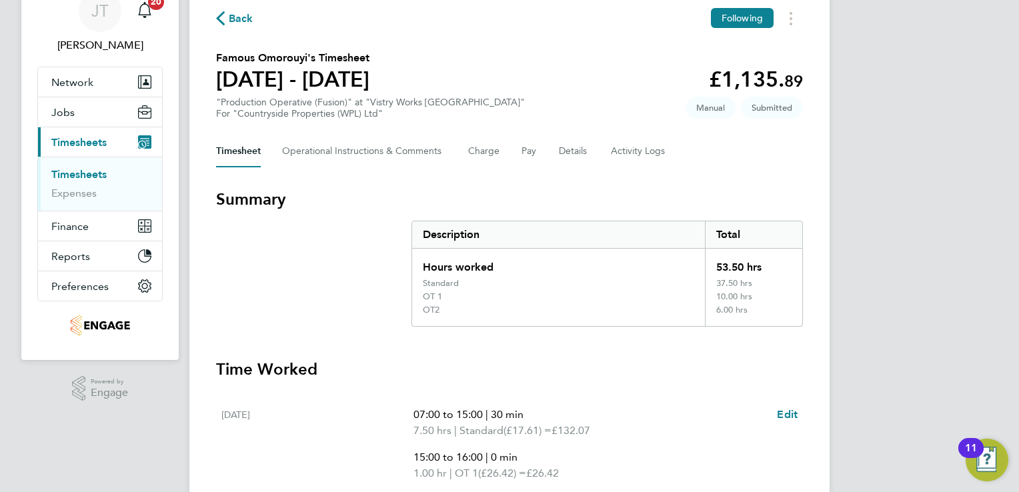
scroll to position [58, 0]
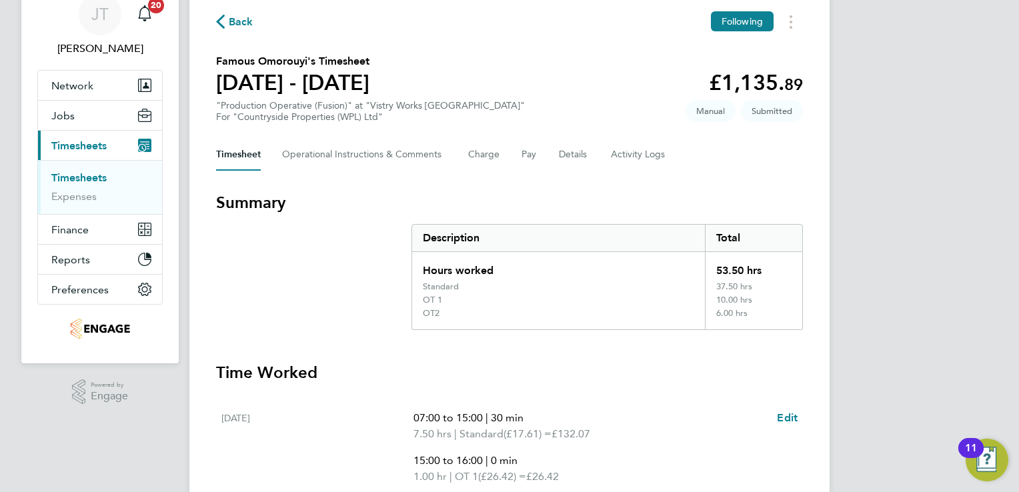
click at [231, 23] on span "Back" at bounding box center [241, 22] width 25 height 16
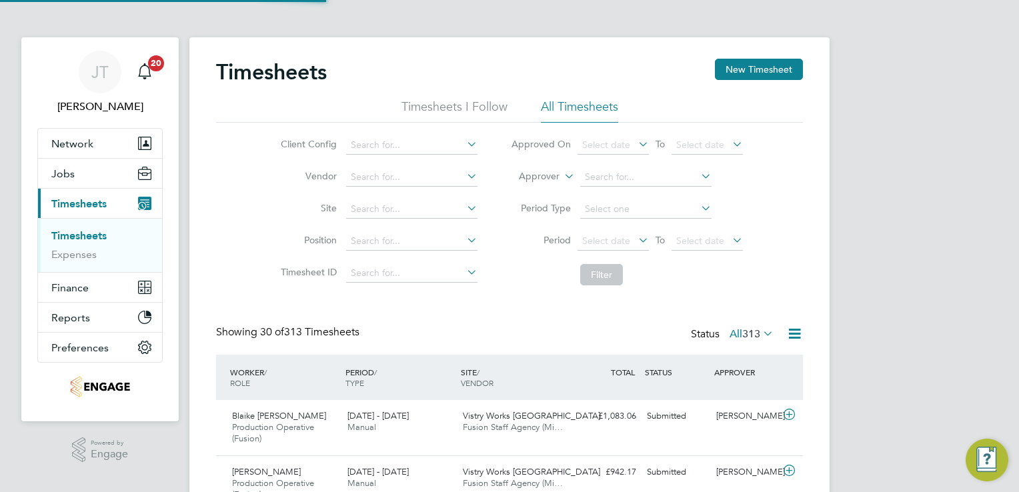
scroll to position [7, 7]
click at [748, 71] on button "New Timesheet" at bounding box center [759, 69] width 88 height 21
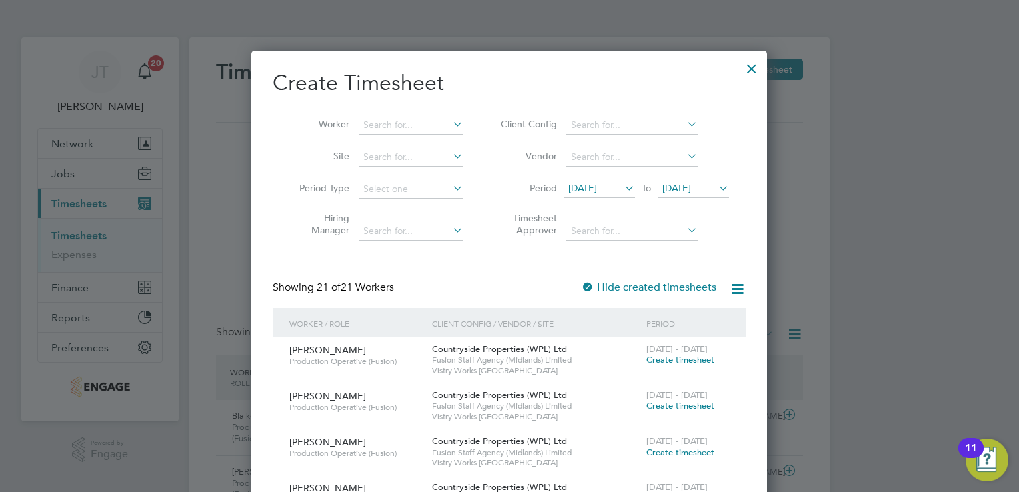
click at [597, 185] on span "15 Aug 2025" at bounding box center [582, 188] width 29 height 12
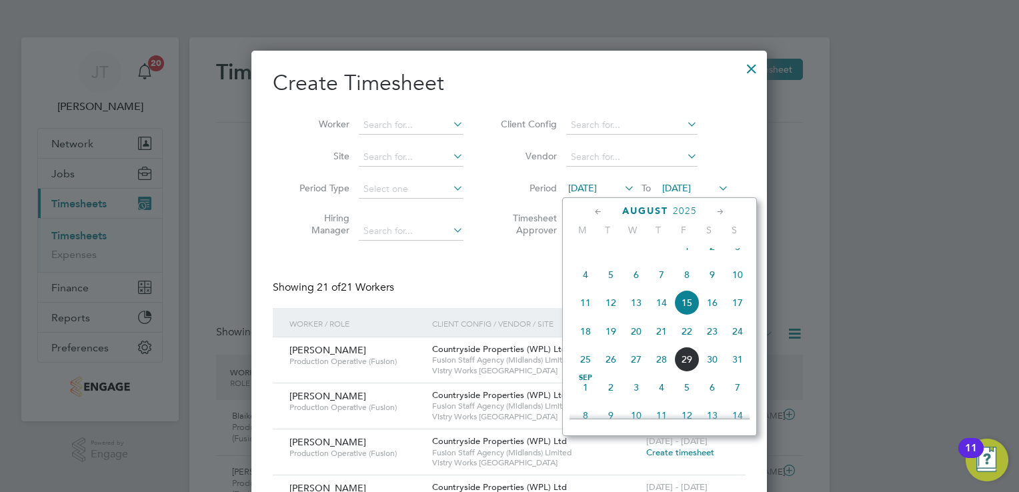
click at [592, 213] on icon at bounding box center [598, 212] width 13 height 15
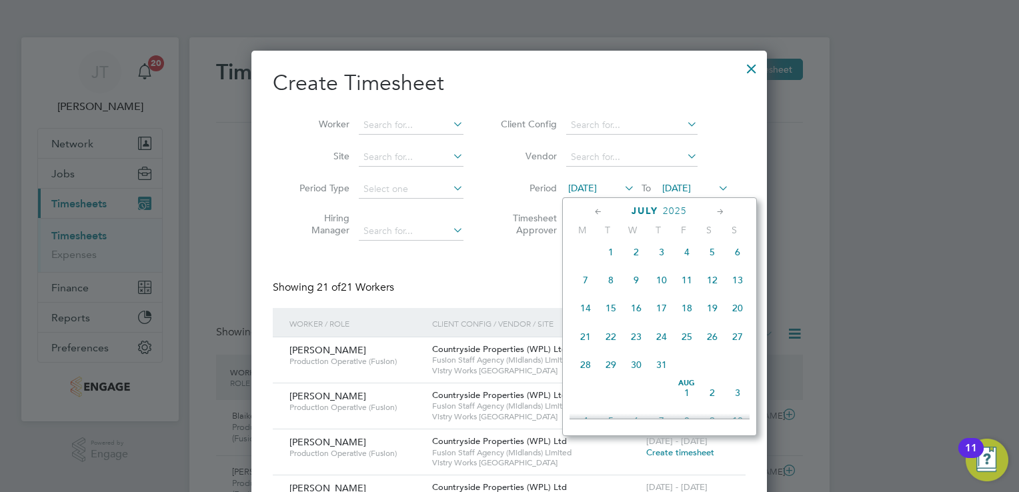
click at [582, 378] on span "28" at bounding box center [585, 364] width 25 height 25
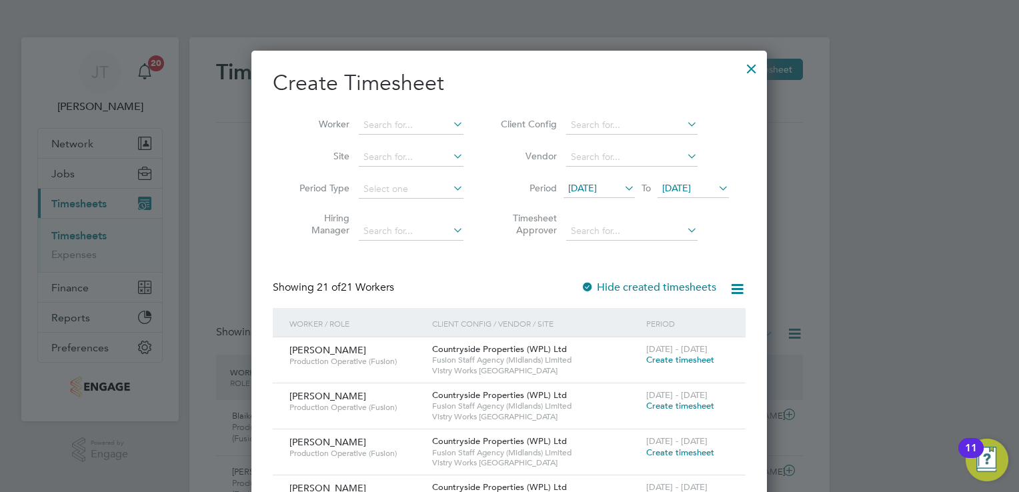
click at [668, 196] on span "22 Aug 2025" at bounding box center [693, 189] width 71 height 18
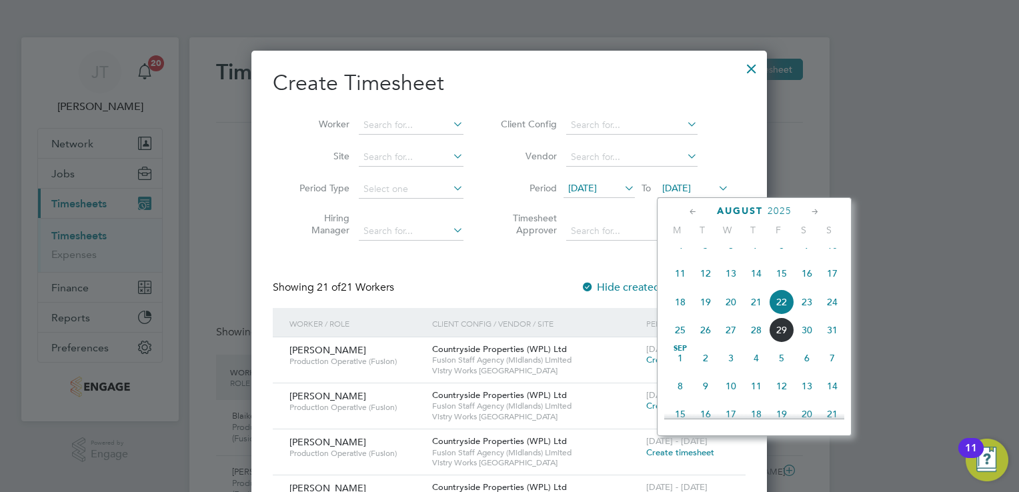
click at [698, 209] on icon at bounding box center [693, 212] width 13 height 15
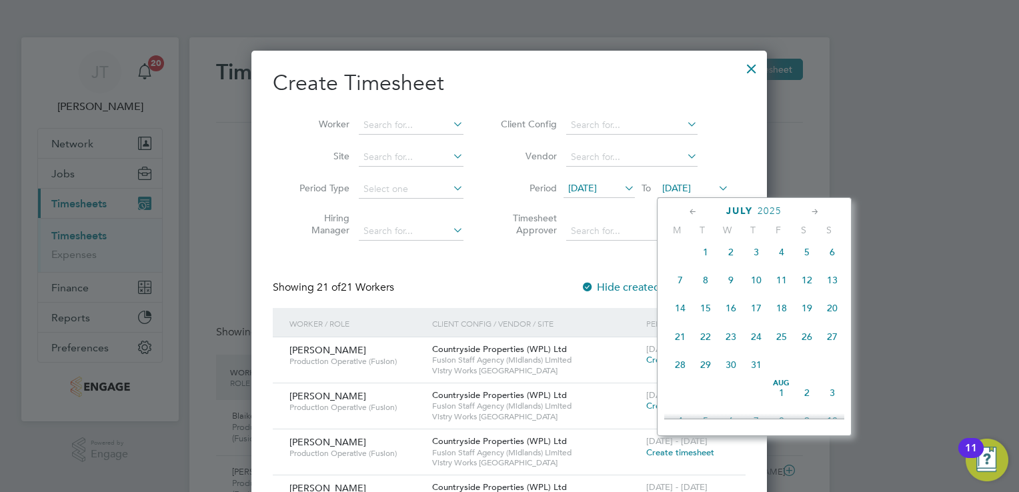
click at [830, 402] on span "3" at bounding box center [832, 392] width 25 height 25
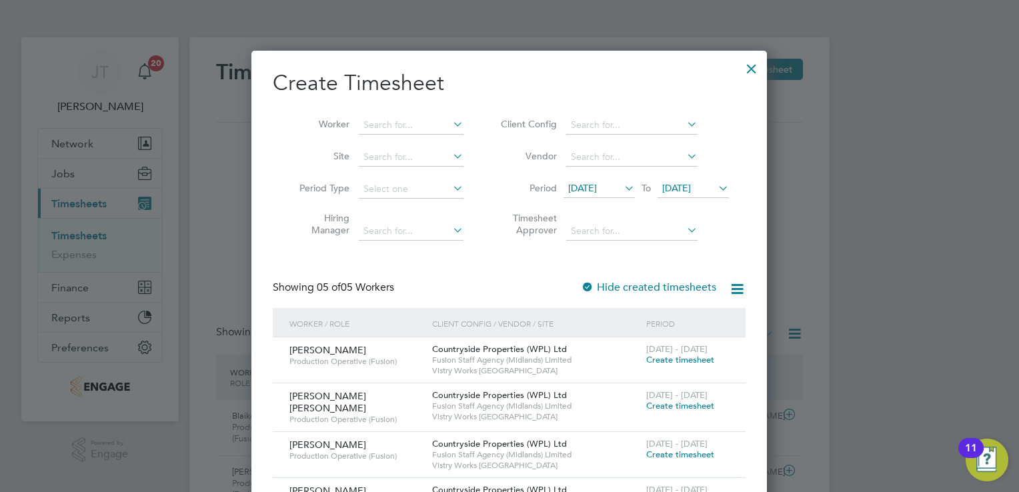
click at [661, 360] on span "Create timesheet" at bounding box center [680, 359] width 68 height 11
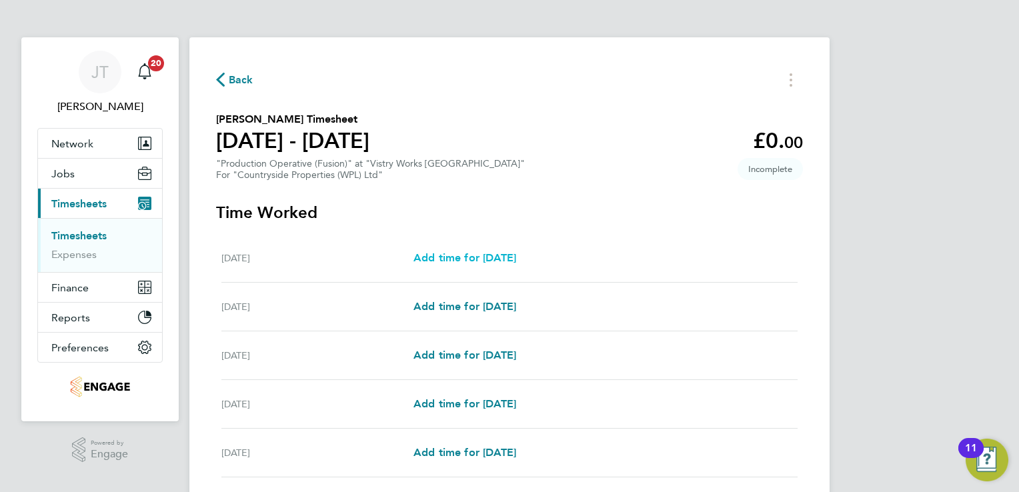
click at [453, 254] on span "Add time for Mon 28 Jul" at bounding box center [465, 257] width 103 height 13
select select "15"
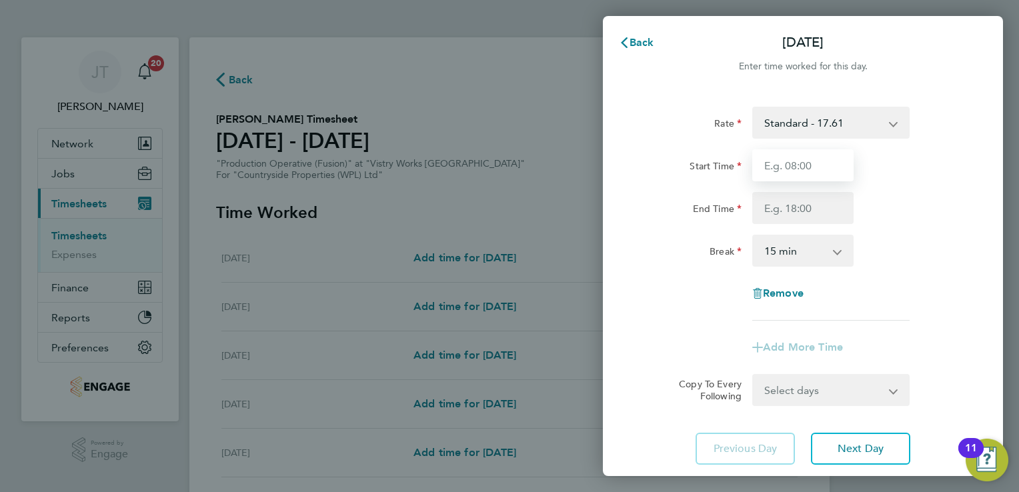
click at [808, 160] on input "Start Time" at bounding box center [802, 165] width 101 height 32
type input "07:00"
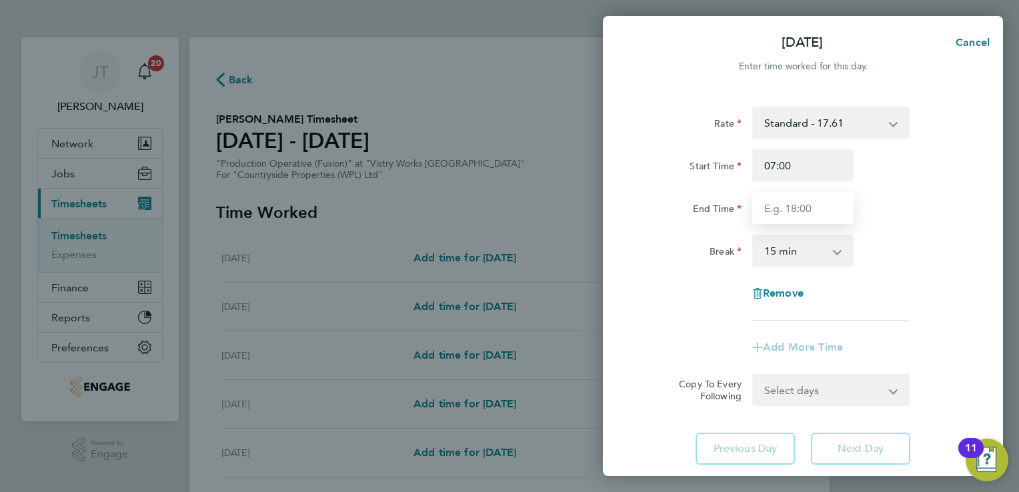
click at [784, 220] on input "End Time" at bounding box center [802, 208] width 101 height 32
type input "15:00"
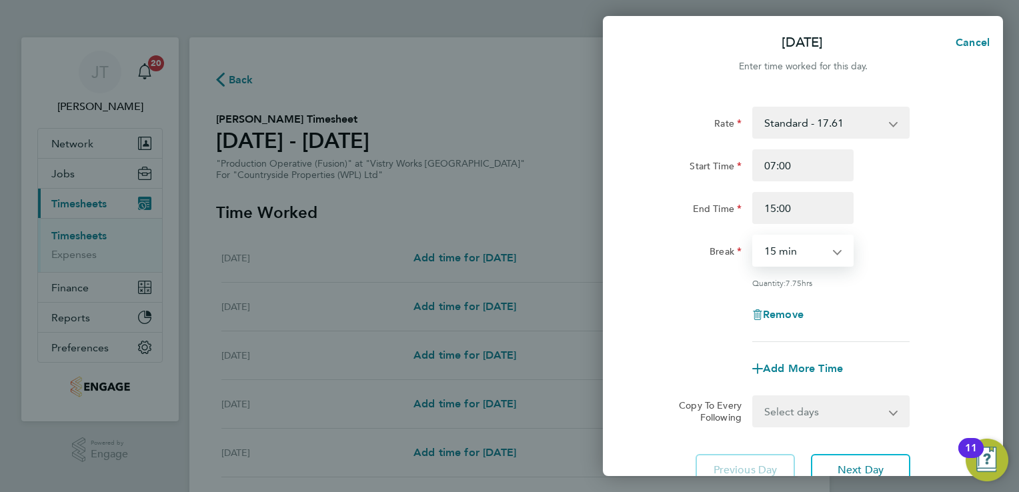
click at [784, 239] on select "0 min 15 min 30 min 45 min 60 min 75 min 90 min" at bounding box center [795, 250] width 83 height 29
select select "30"
click at [754, 236] on select "0 min 15 min 30 min 45 min 60 min 75 min 90 min" at bounding box center [795, 250] width 83 height 29
click at [849, 456] on button "Next Day" at bounding box center [860, 470] width 99 height 32
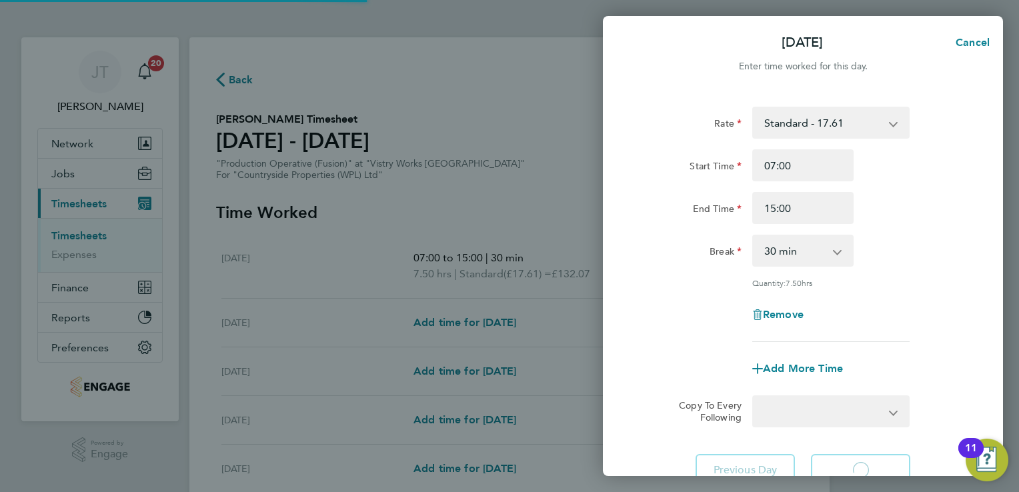
select select "15"
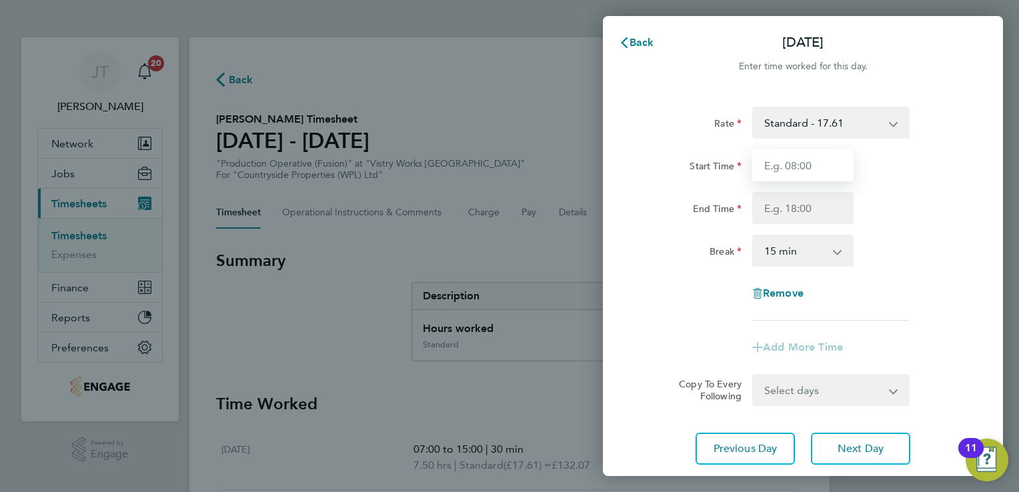
drag, startPoint x: 798, startPoint y: 161, endPoint x: 792, endPoint y: 235, distance: 73.6
click at [792, 235] on app-timesheet-line-hourly "Start Time End Time Break 0 min 15 min 30 min 45 min 60 min 75 min 90 min" at bounding box center [803, 207] width 326 height 117
type input "07:00"
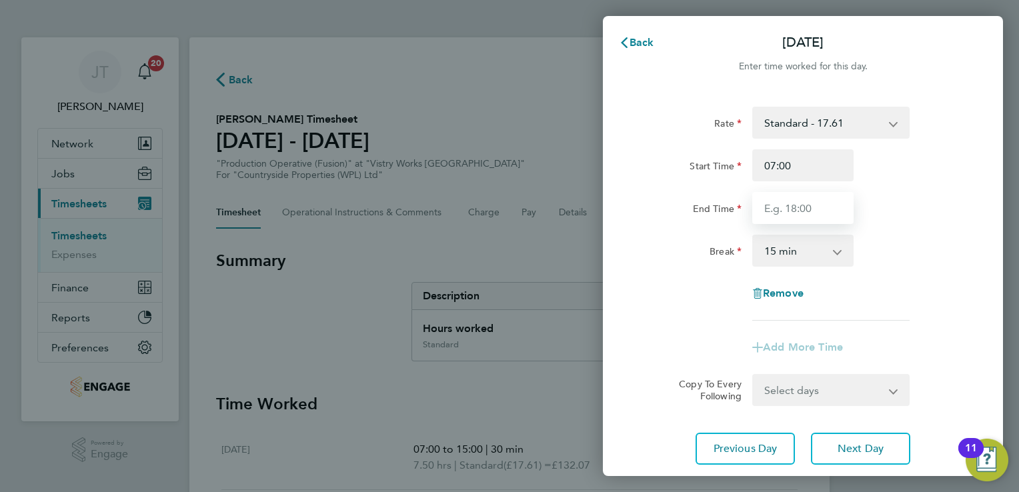
type input "15:00"
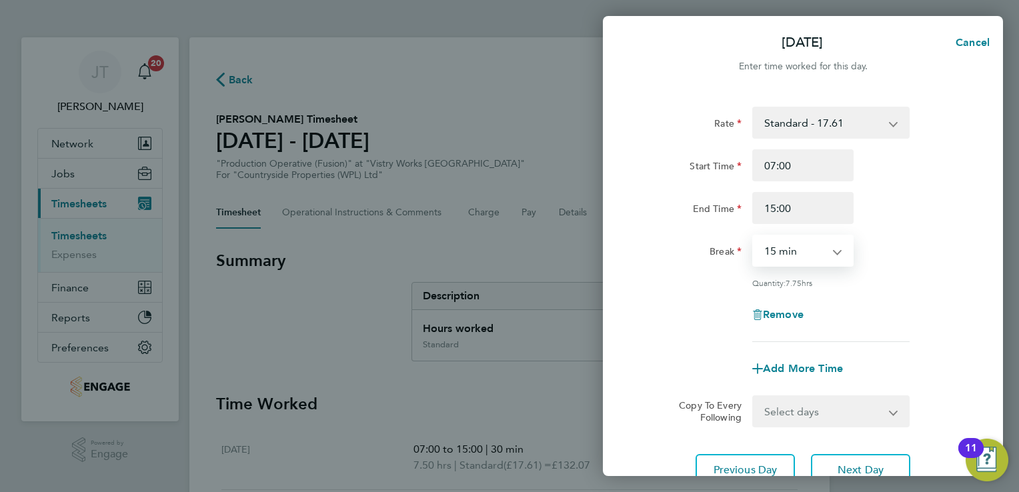
drag, startPoint x: 792, startPoint y: 243, endPoint x: 793, endPoint y: 329, distance: 85.4
click at [793, 329] on div "Rate Standard - 17.61 BONUS - 13.50 OT 1 - 26.42 OT2 - 35.22 PM Standard - 19.1…" at bounding box center [803, 224] width 326 height 235
select select "30"
click at [754, 236] on select "0 min 15 min 30 min 45 min 60 min 75 min 90 min" at bounding box center [795, 250] width 83 height 29
click at [859, 470] on span "Next Day" at bounding box center [861, 470] width 46 height 13
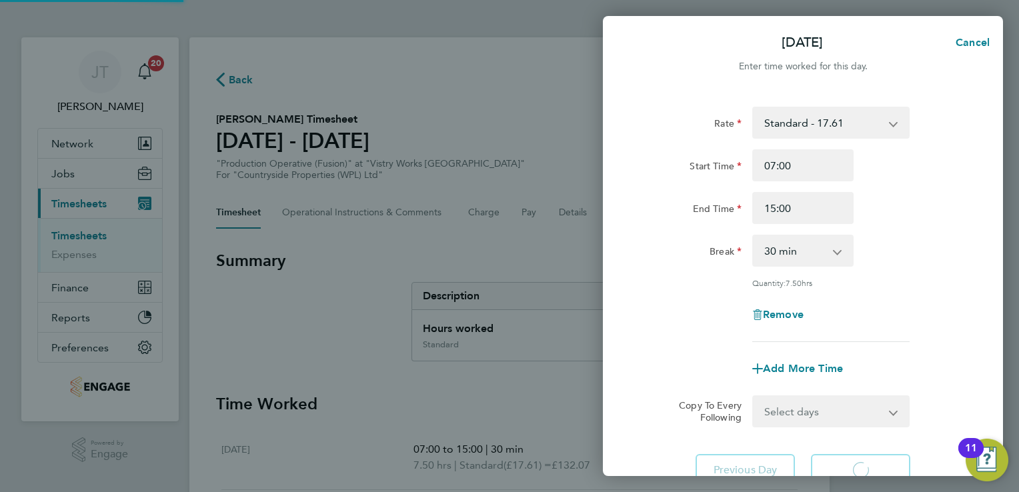
select select "15"
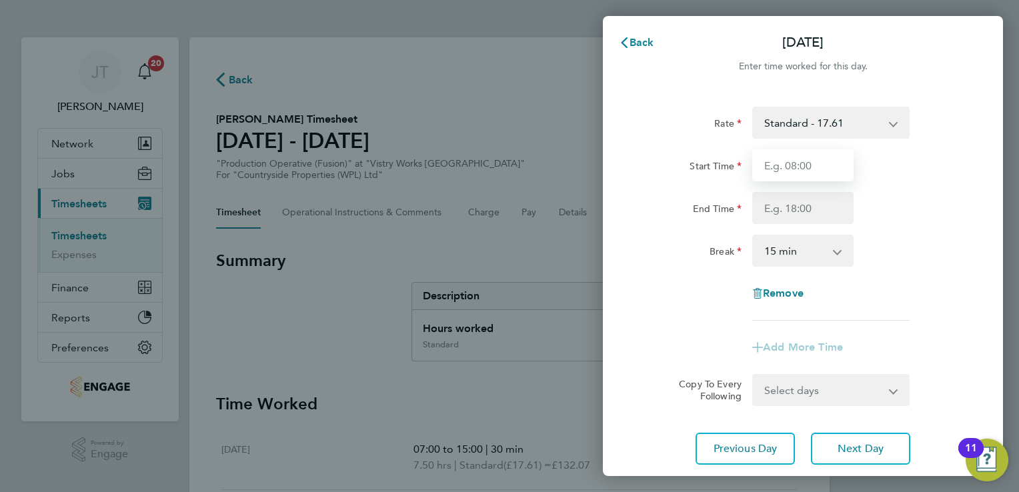
drag, startPoint x: 780, startPoint y: 167, endPoint x: 806, endPoint y: 233, distance: 71.0
click at [806, 233] on div "Rate Standard - 17.61 BONUS - 13.50 OT 1 - 26.42 OT2 - 35.22 PM Standard - 19.1…" at bounding box center [803, 214] width 326 height 214
type input "07:00"
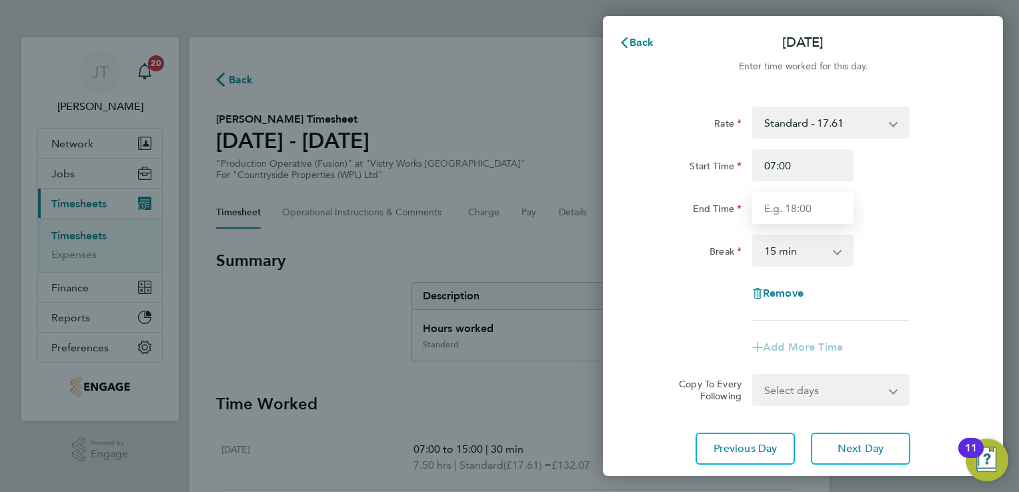
type input "15:00"
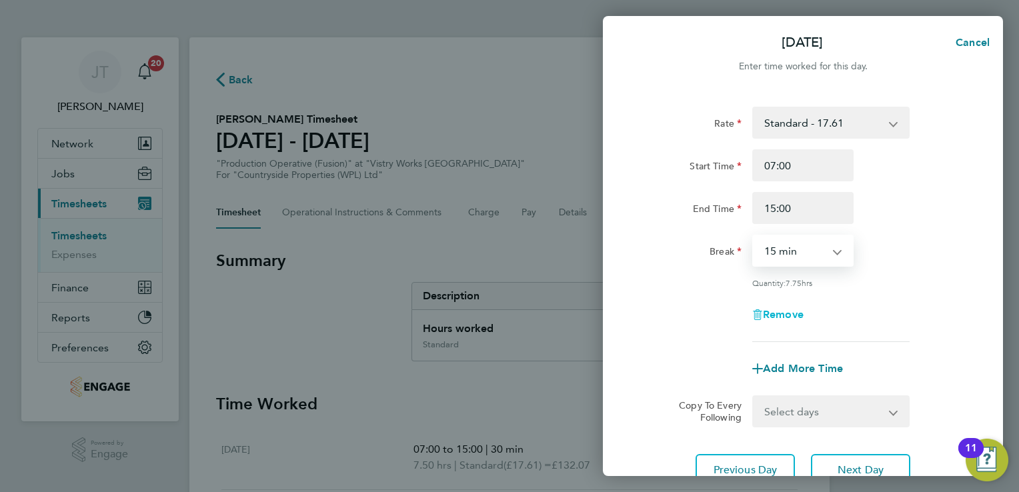
drag, startPoint x: 806, startPoint y: 251, endPoint x: 806, endPoint y: 319, distance: 67.4
click at [806, 319] on div "Rate Standard - 17.61 BONUS - 13.50 OT 1 - 26.42 OT2 - 35.22 PM Standard - 19.1…" at bounding box center [803, 224] width 326 height 235
select select "30"
click at [754, 236] on select "0 min 15 min 30 min 45 min 60 min 75 min 90 min" at bounding box center [795, 250] width 83 height 29
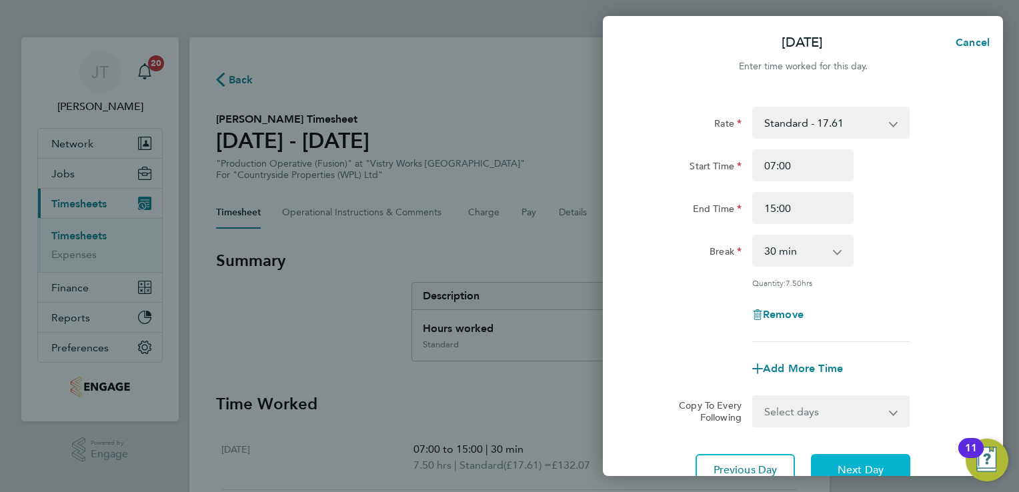
click at [856, 468] on span "Next Day" at bounding box center [861, 470] width 46 height 13
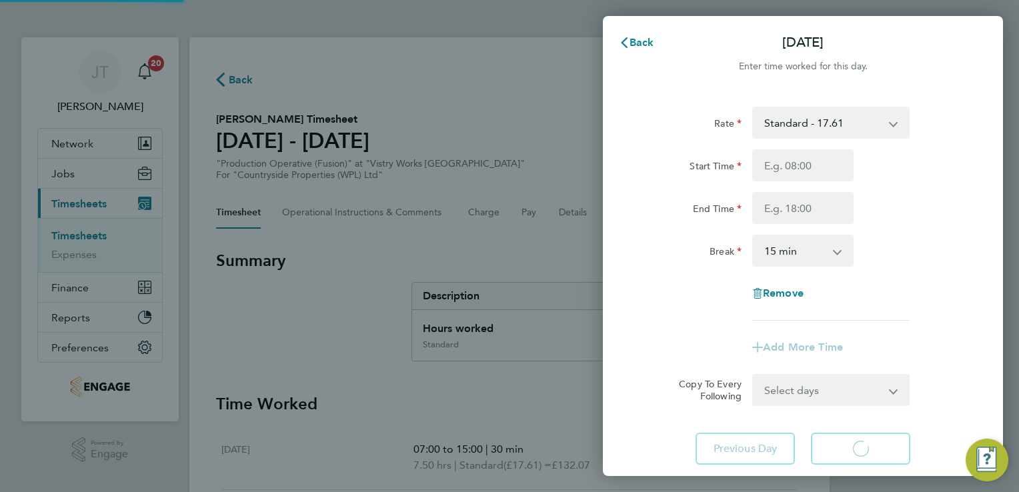
select select "15"
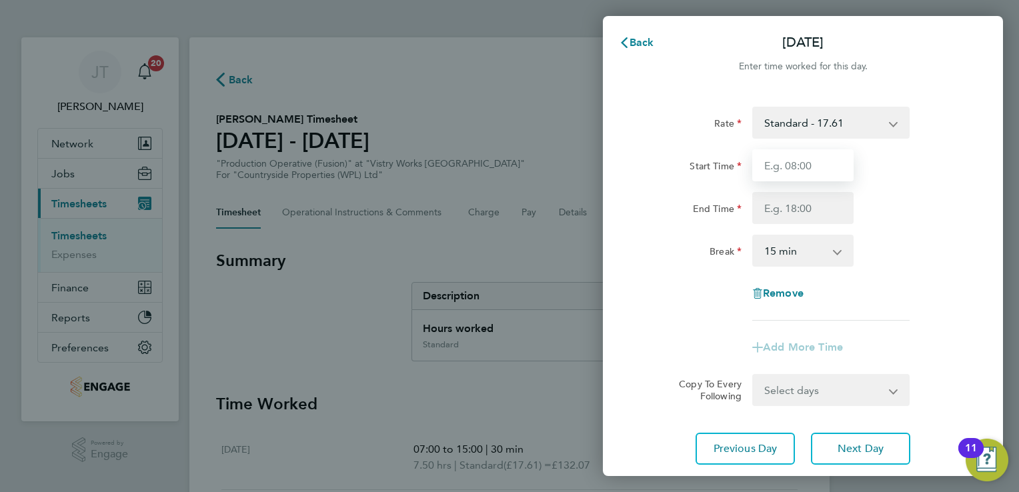
drag, startPoint x: 820, startPoint y: 167, endPoint x: 816, endPoint y: 234, distance: 67.5
click at [816, 234] on app-timesheet-line-hourly "Start Time End Time Break 0 min 15 min 30 min 45 min 60 min 75 min 90 min" at bounding box center [803, 207] width 326 height 117
type input "07:00"
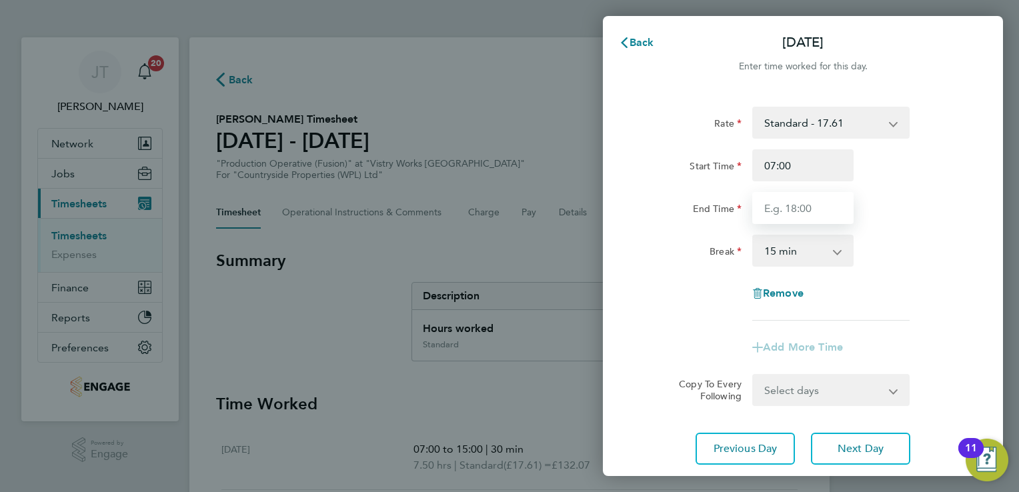
type input "15:00"
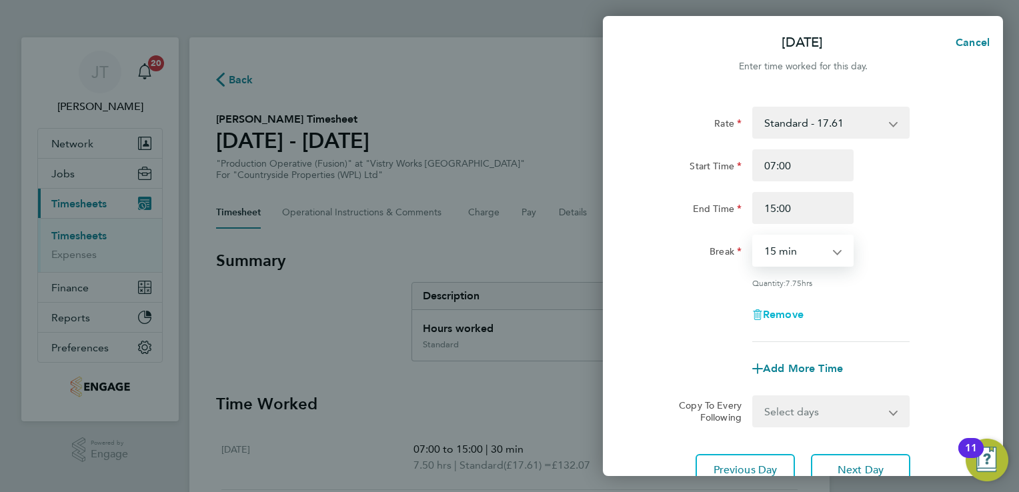
drag, startPoint x: 816, startPoint y: 244, endPoint x: 806, endPoint y: 313, distance: 69.5
click at [806, 313] on div "Rate Standard - 17.61 BONUS - 13.50 OT 1 - 26.42 OT2 - 35.22 PM Standard - 19.1…" at bounding box center [803, 224] width 326 height 235
select select "30"
click at [754, 236] on select "0 min 15 min 30 min 45 min 60 min 75 min 90 min" at bounding box center [795, 250] width 83 height 29
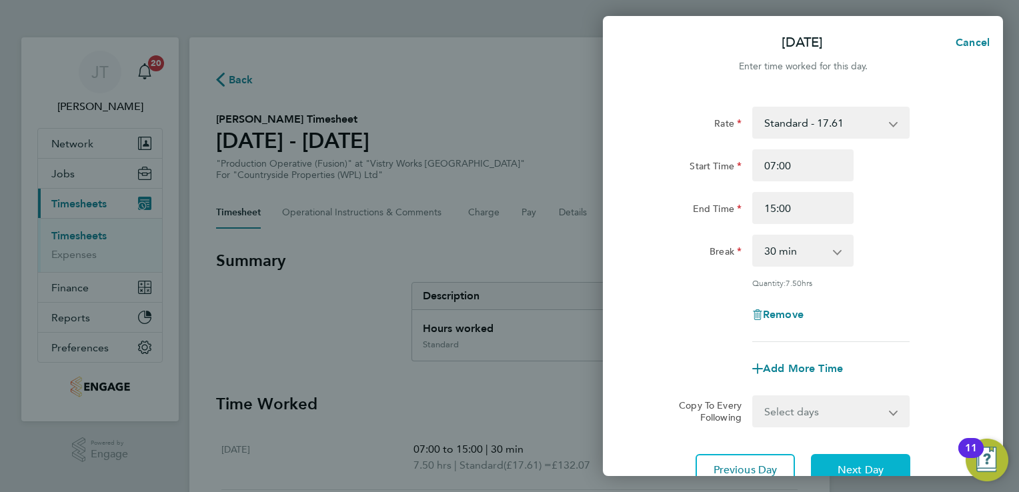
click at [830, 457] on button "Next Day" at bounding box center [860, 470] width 99 height 32
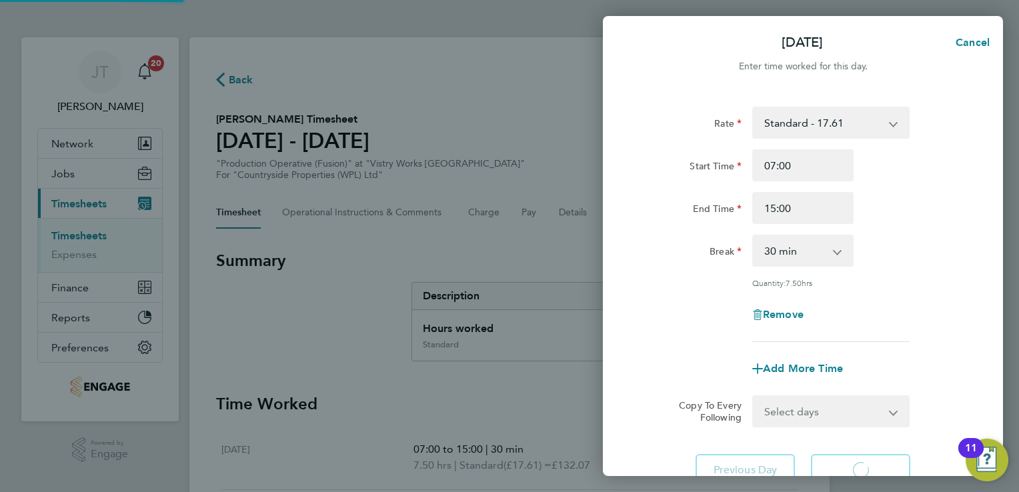
select select "15"
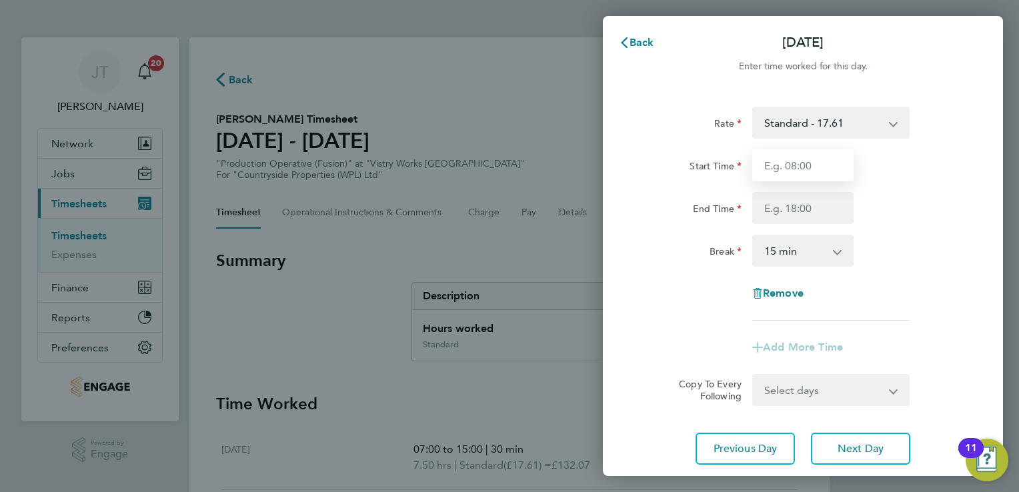
click at [771, 168] on input "Start Time" at bounding box center [802, 165] width 101 height 32
type input "07:00"
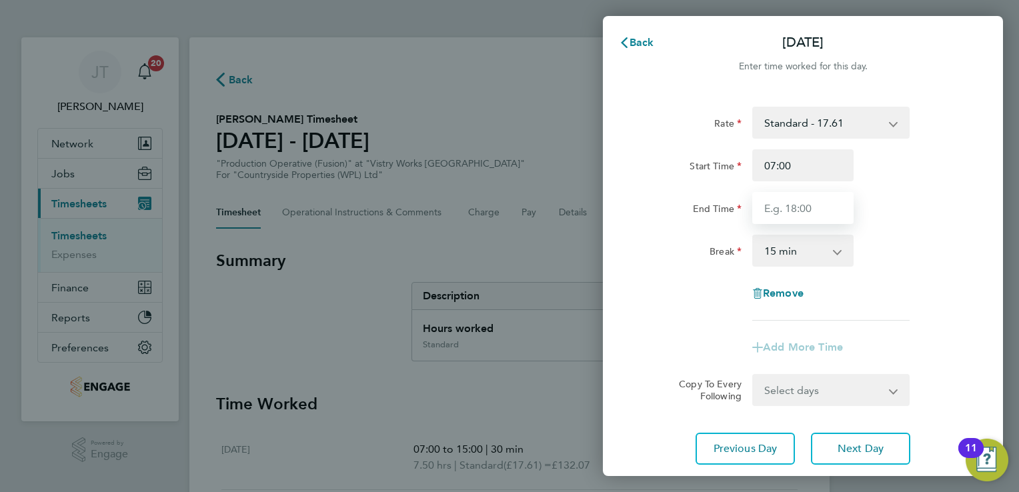
type input "15:00"
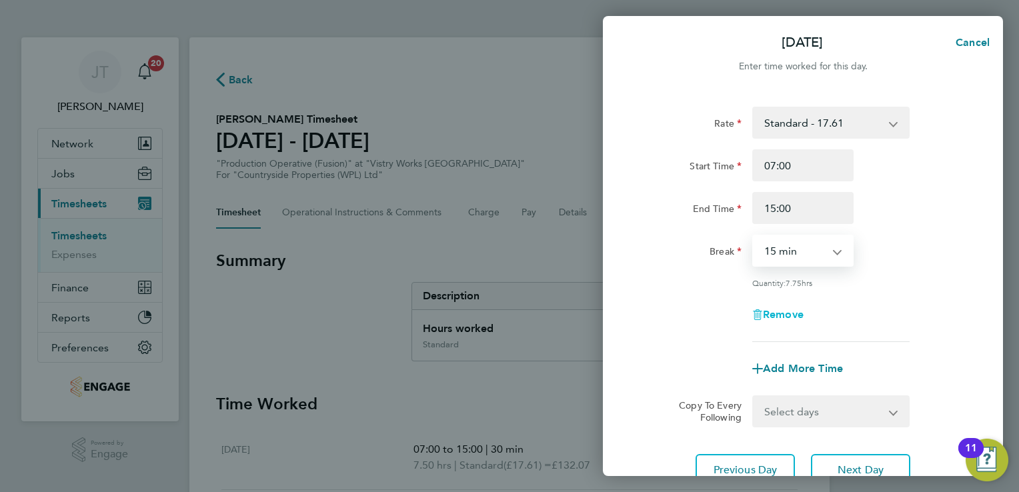
drag, startPoint x: 806, startPoint y: 251, endPoint x: 805, endPoint y: 317, distance: 66.0
click at [805, 317] on div "Rate Standard - 17.61 BONUS - 13.50 OT 1 - 26.42 OT2 - 35.22 PM Standard - 19.1…" at bounding box center [803, 224] width 326 height 235
select select "30"
click at [754, 236] on select "0 min 15 min 30 min 45 min 60 min 75 min 90 min" at bounding box center [795, 250] width 83 height 29
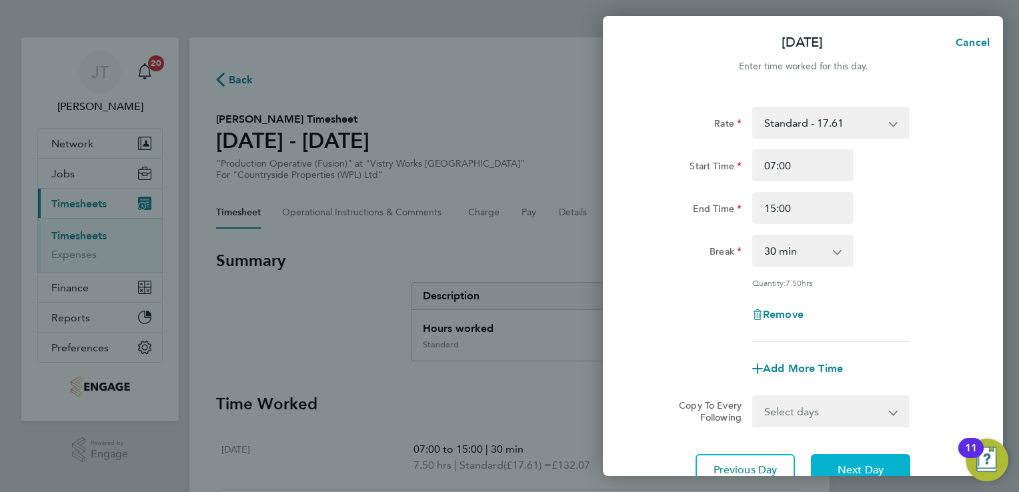
click at [848, 468] on span "Next Day" at bounding box center [861, 470] width 46 height 13
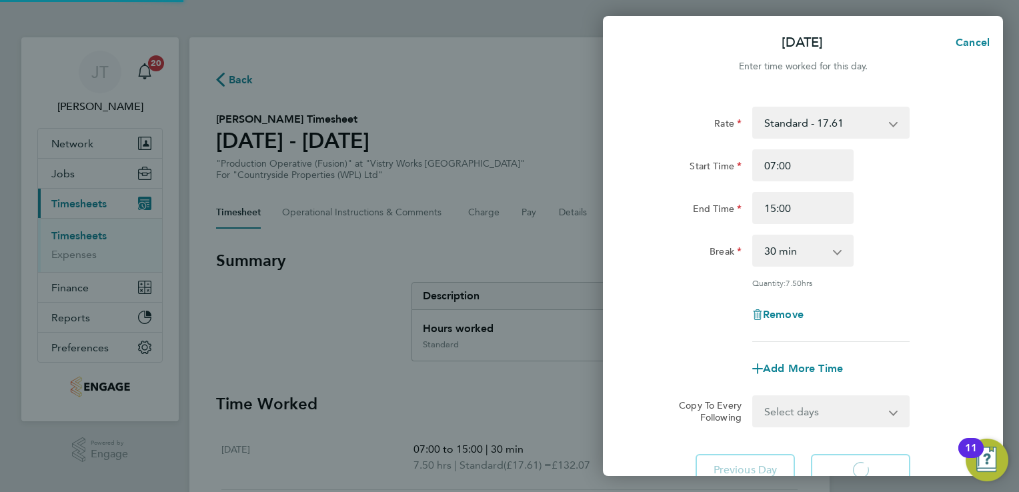
select select "15"
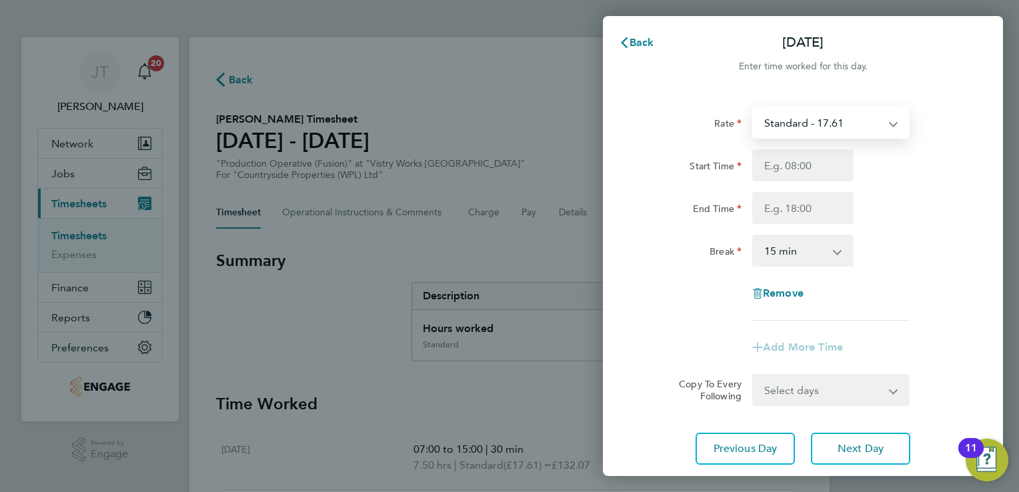
click at [856, 125] on select "Standard - 17.61 BONUS - 13.50 OT 1 - 26.42 OT2 - 35.22 PM Standard - 19.19 PM …" at bounding box center [823, 122] width 139 height 29
select select "15"
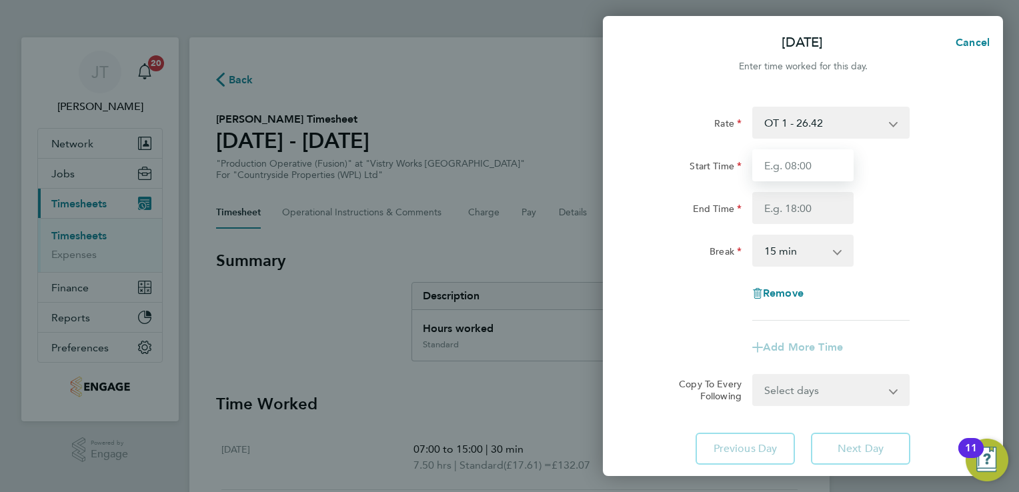
click at [815, 169] on input "Start Time" at bounding box center [802, 165] width 101 height 32
type input "07:00"
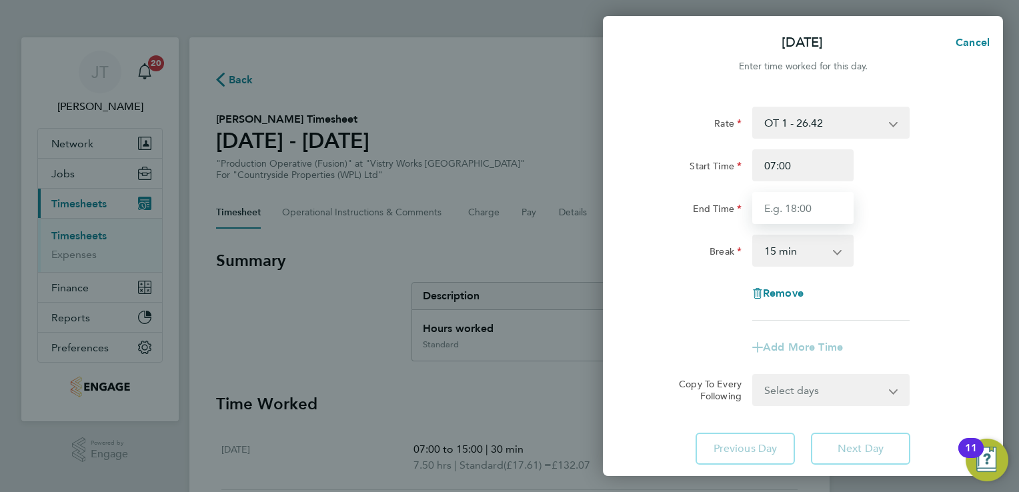
click at [780, 211] on input "End Time" at bounding box center [802, 208] width 101 height 32
type input "13:30"
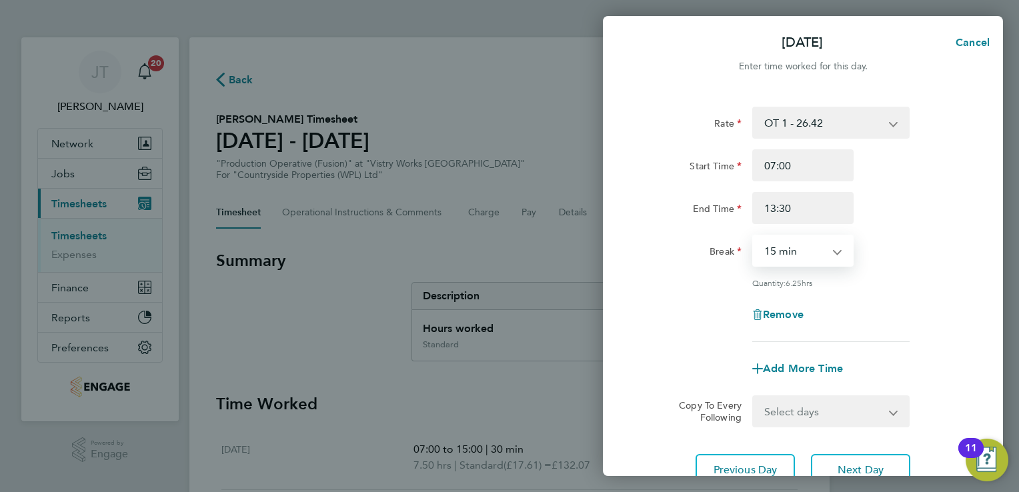
click at [810, 252] on select "0 min 15 min 30 min 45 min 60 min 75 min 90 min" at bounding box center [795, 250] width 83 height 29
select select "30"
click at [754, 236] on select "0 min 15 min 30 min 45 min 60 min 75 min 90 min" at bounding box center [795, 250] width 83 height 29
click at [904, 289] on div "Rate OT 1 - 26.42 BONUS - 13.50 Standard - 17.61 OT2 - 35.22 PM Standard - 19.1…" at bounding box center [803, 224] width 326 height 235
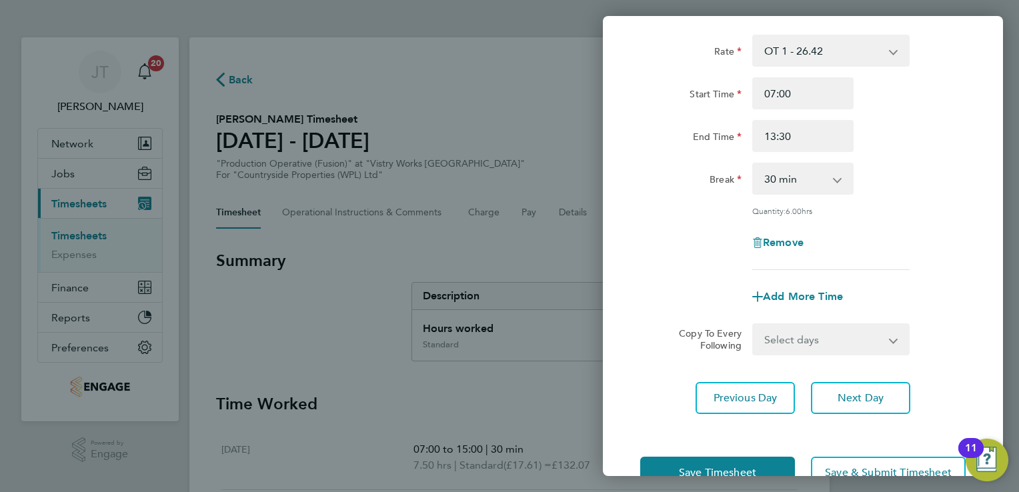
scroll to position [109, 0]
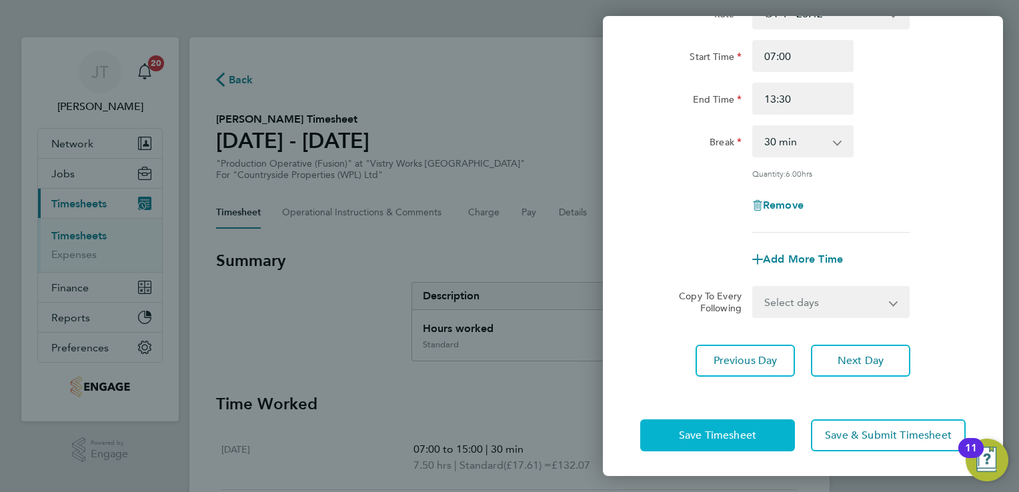
click at [705, 430] on span "Save Timesheet" at bounding box center [717, 435] width 77 height 13
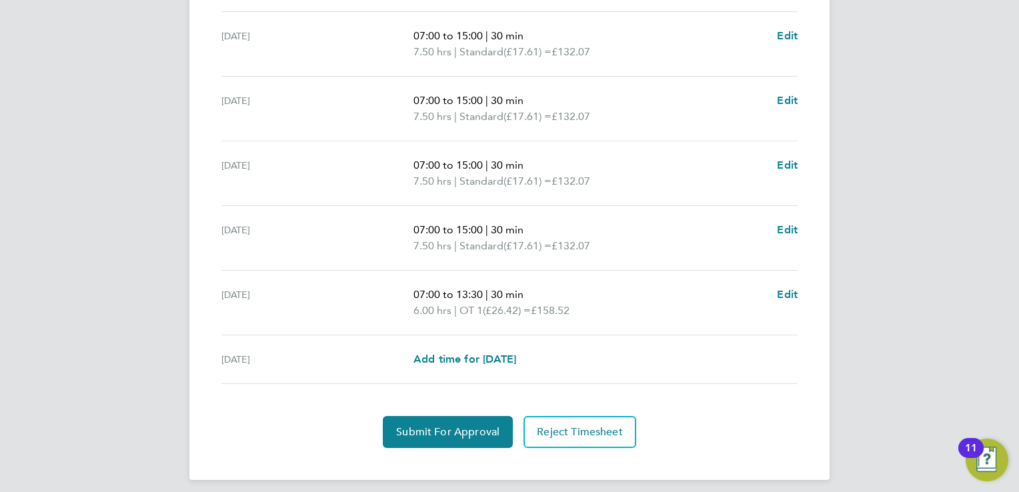
scroll to position [499, 0]
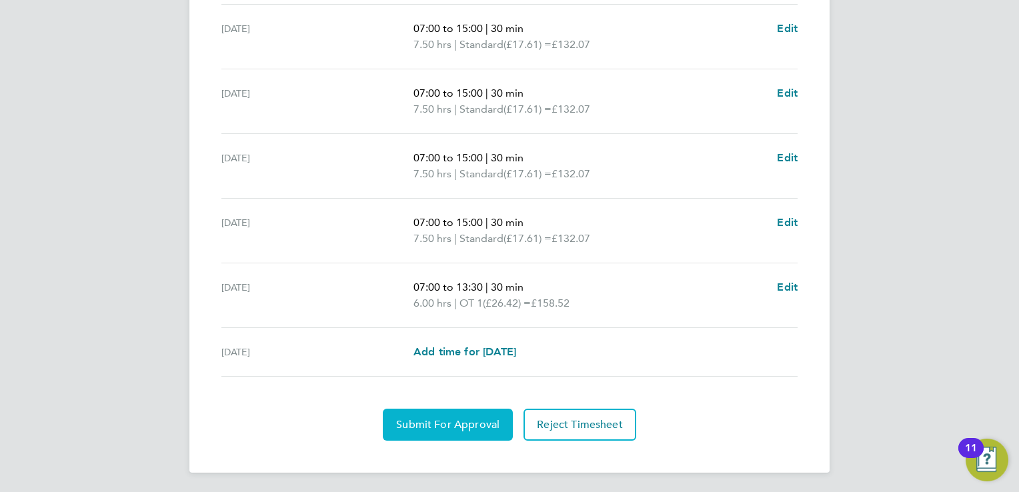
click at [448, 415] on button "Submit For Approval" at bounding box center [448, 425] width 130 height 32
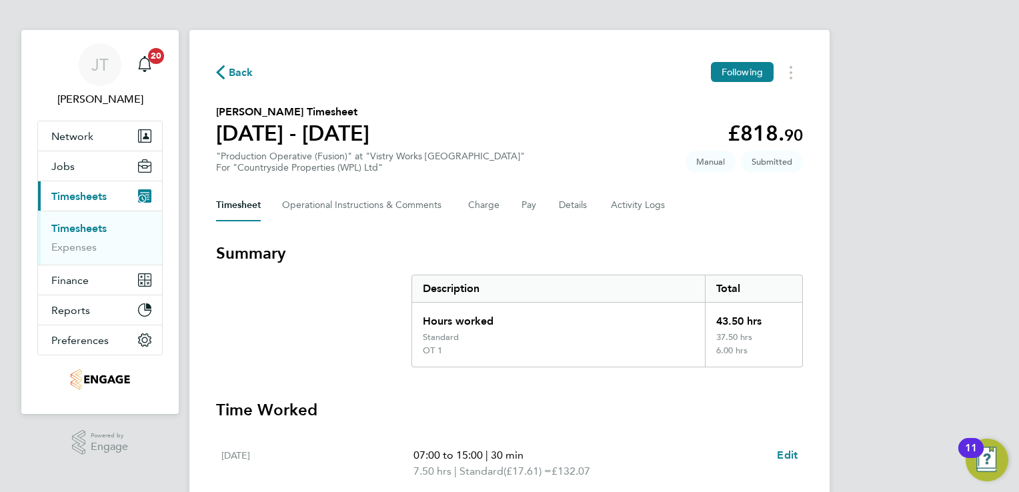
scroll to position [0, 0]
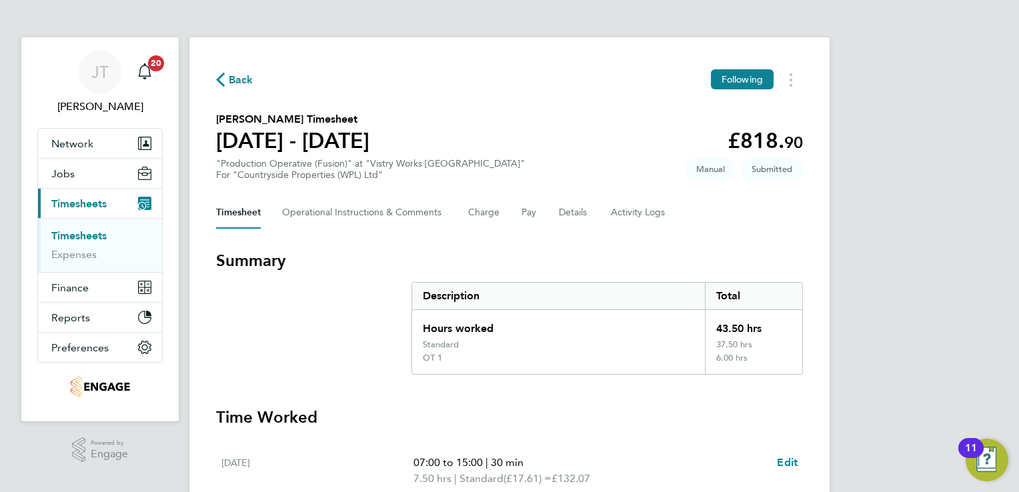
click at [240, 78] on span "Back" at bounding box center [241, 80] width 25 height 16
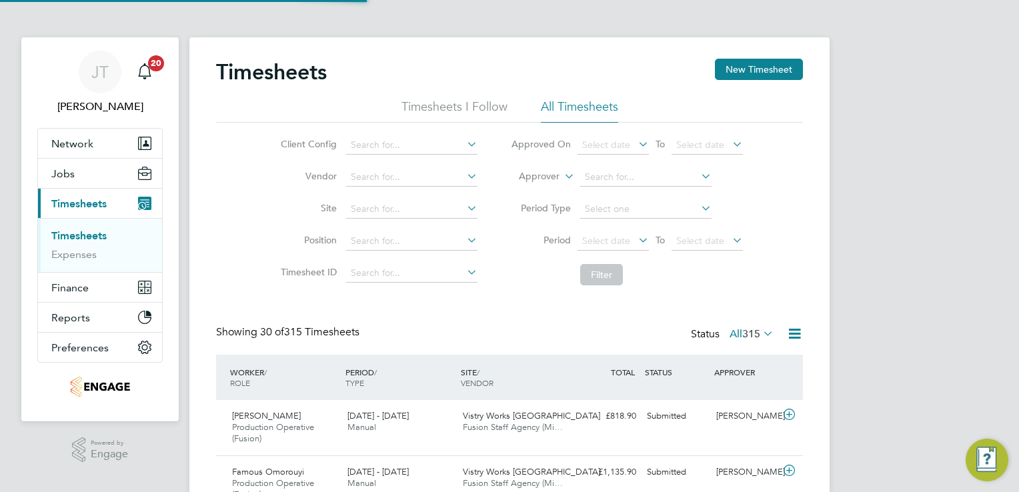
scroll to position [45, 116]
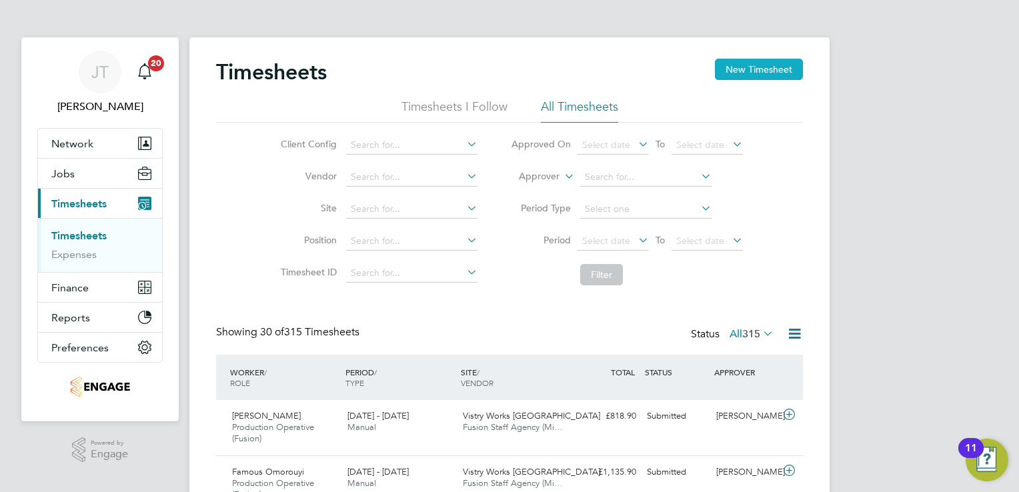
click at [736, 71] on button "New Timesheet" at bounding box center [759, 69] width 88 height 21
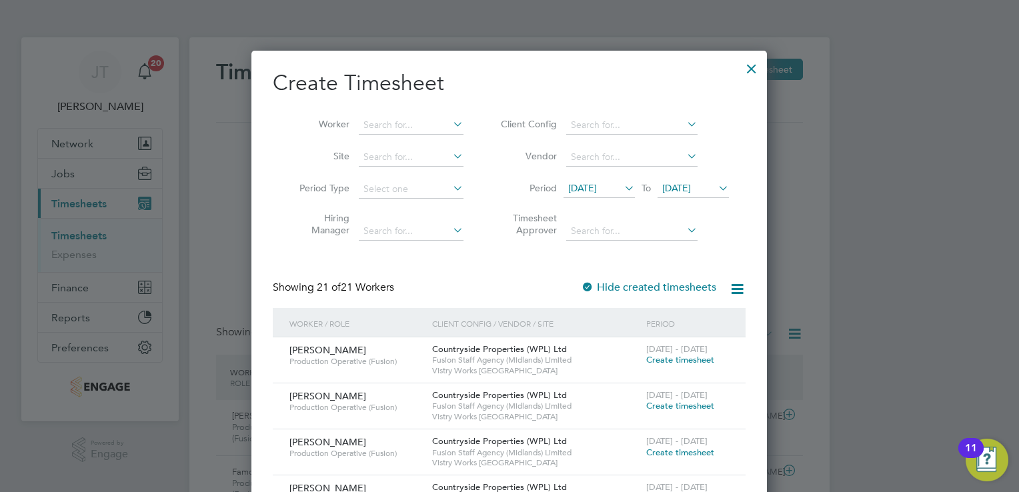
click at [608, 193] on span "15 Aug 2025" at bounding box center [599, 189] width 71 height 18
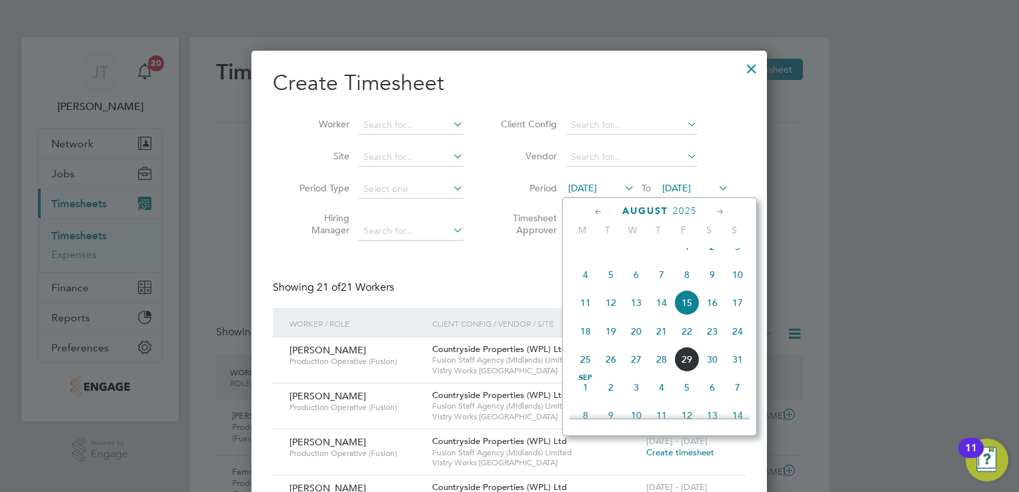
click at [592, 201] on div "August 2025 M T W T F S S May 1 2 3 4 5 6 7 8 9 10 11 12 13 14 15 16 17 18 19 2…" at bounding box center [659, 316] width 195 height 239
click at [596, 214] on icon at bounding box center [598, 212] width 13 height 15
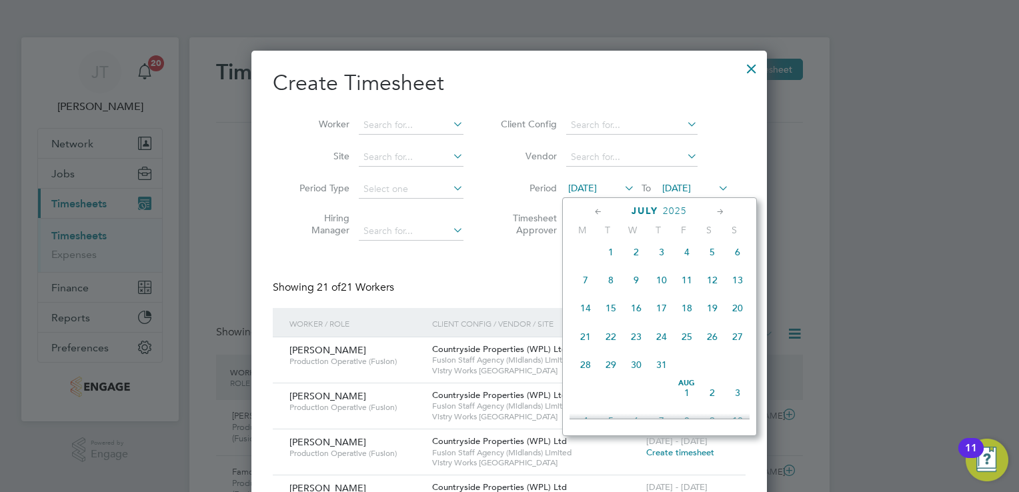
click at [584, 377] on span "28" at bounding box center [585, 364] width 25 height 25
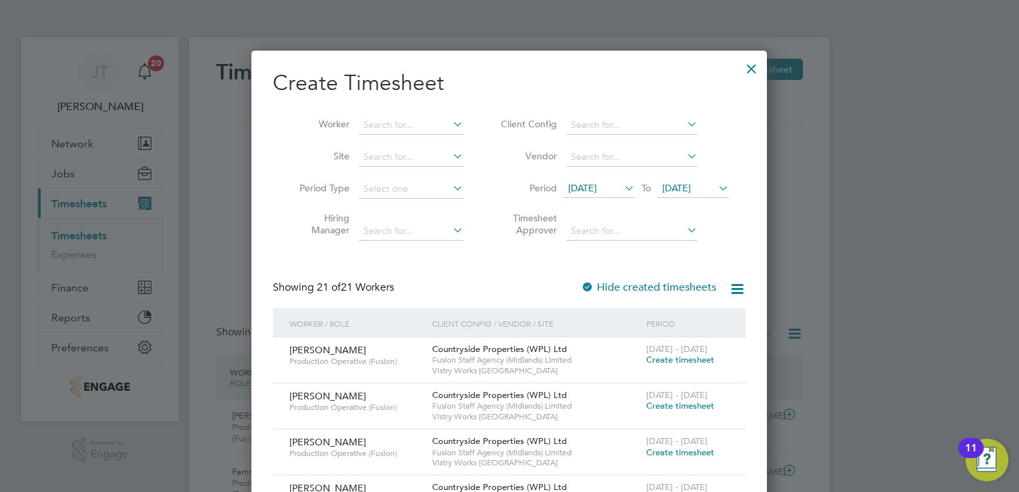
click at [690, 195] on span "22 Aug 2025" at bounding box center [693, 189] width 71 height 18
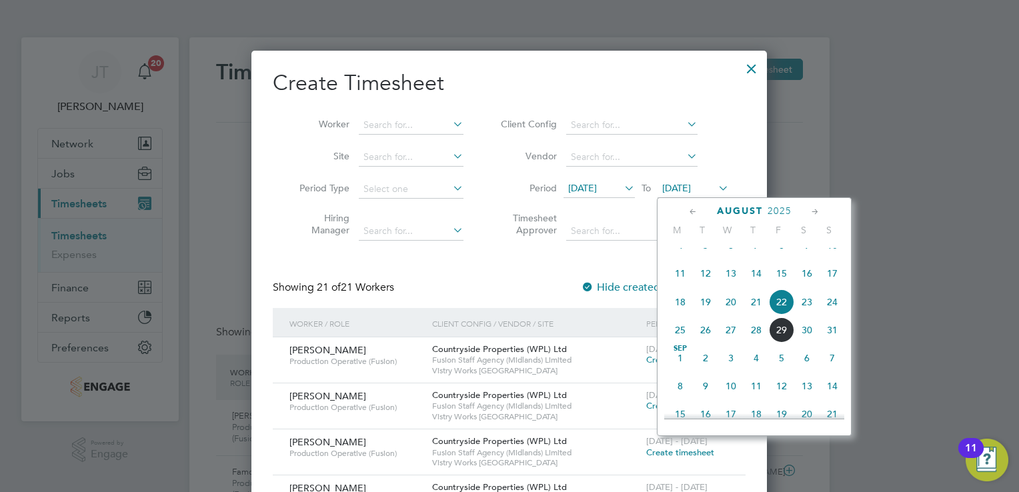
click at [694, 210] on icon at bounding box center [693, 212] width 13 height 15
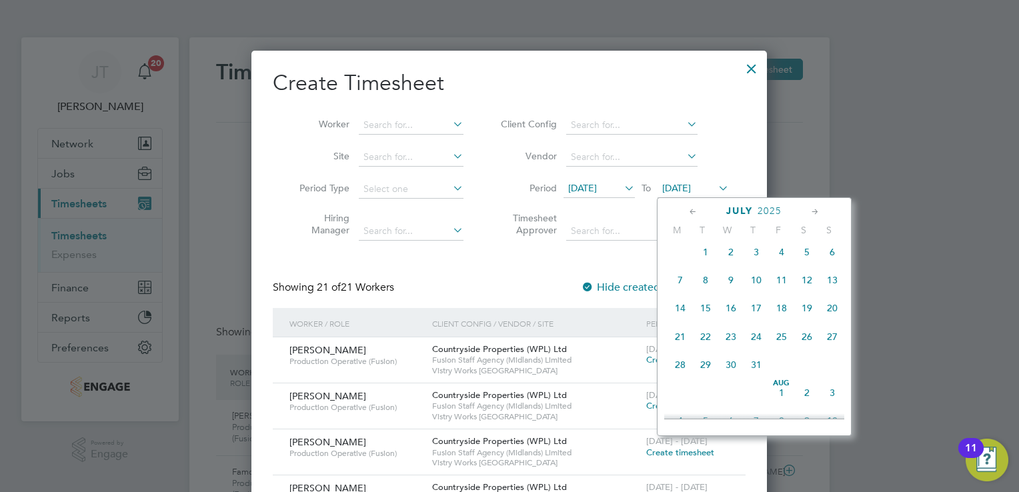
click at [830, 399] on span "3" at bounding box center [832, 392] width 25 height 25
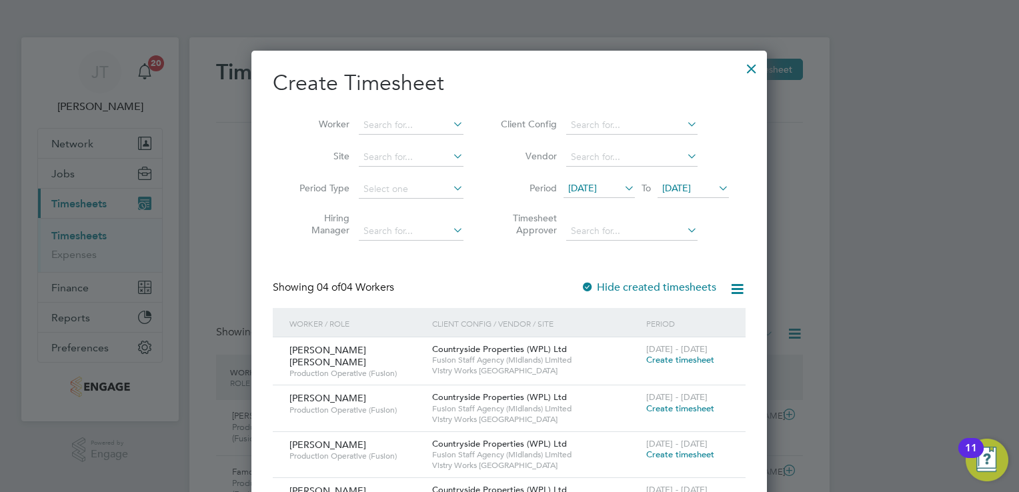
click at [656, 360] on span "Create timesheet" at bounding box center [680, 359] width 68 height 11
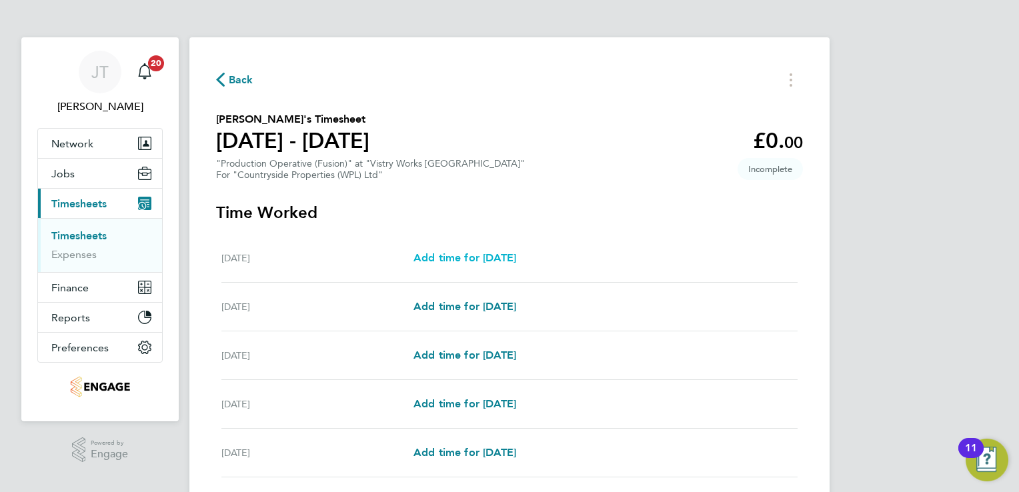
click at [502, 251] on span "Add time for Mon 28 Jul" at bounding box center [465, 257] width 103 height 13
select select "15"
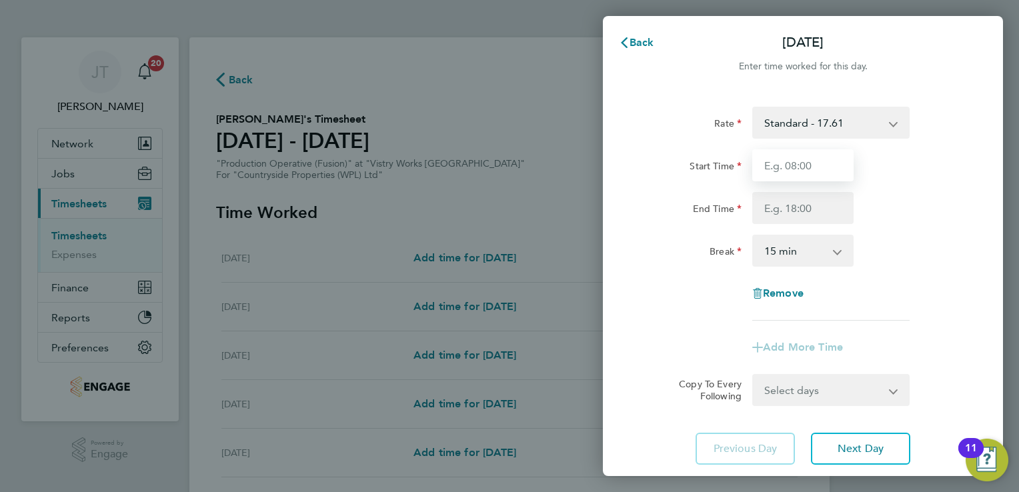
click at [796, 156] on input "Start Time" at bounding box center [802, 165] width 101 height 32
type input "07:00"
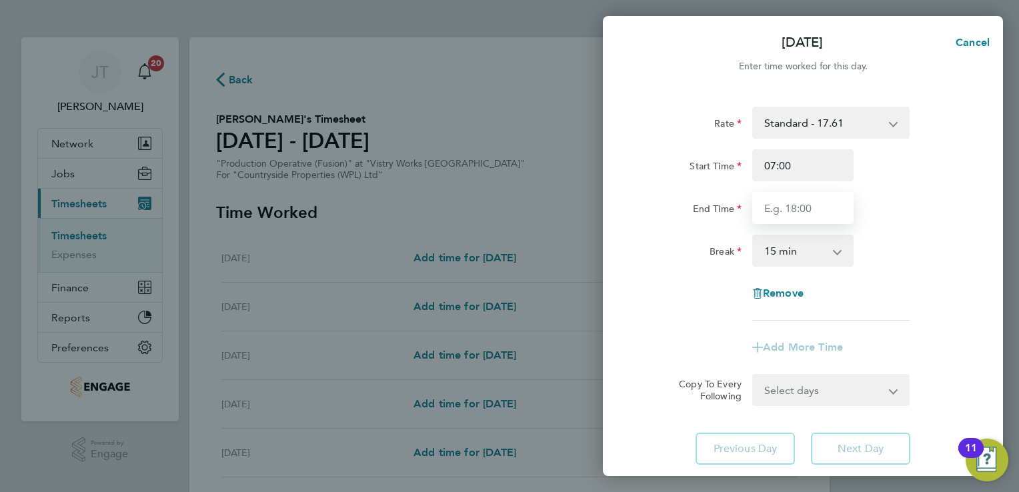
click at [787, 204] on input "End Time" at bounding box center [802, 208] width 101 height 32
type input "15:00"
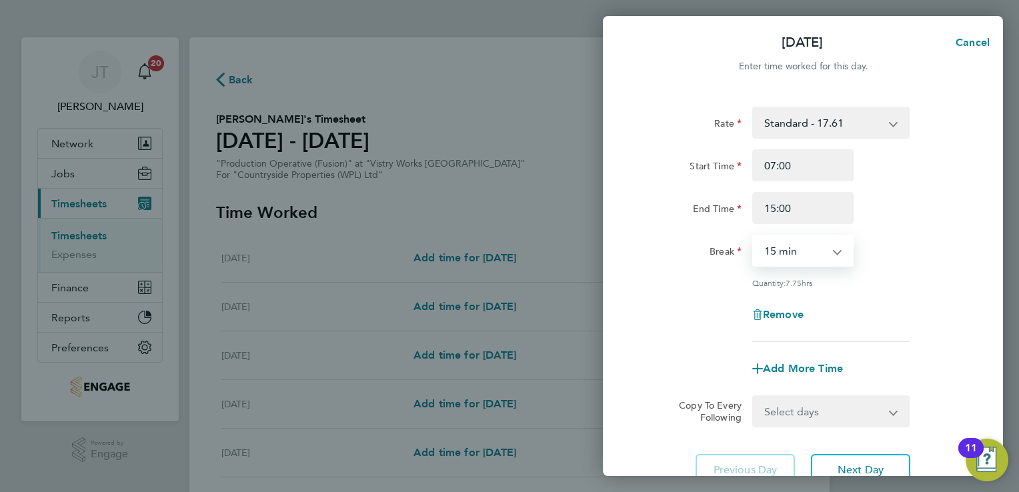
click at [786, 251] on select "0 min 15 min 30 min 45 min 60 min 75 min 90 min" at bounding box center [795, 250] width 83 height 29
select select "30"
click at [754, 236] on select "0 min 15 min 30 min 45 min 60 min 75 min 90 min" at bounding box center [795, 250] width 83 height 29
click at [798, 366] on span "Add More Time" at bounding box center [803, 368] width 80 height 13
select select "null"
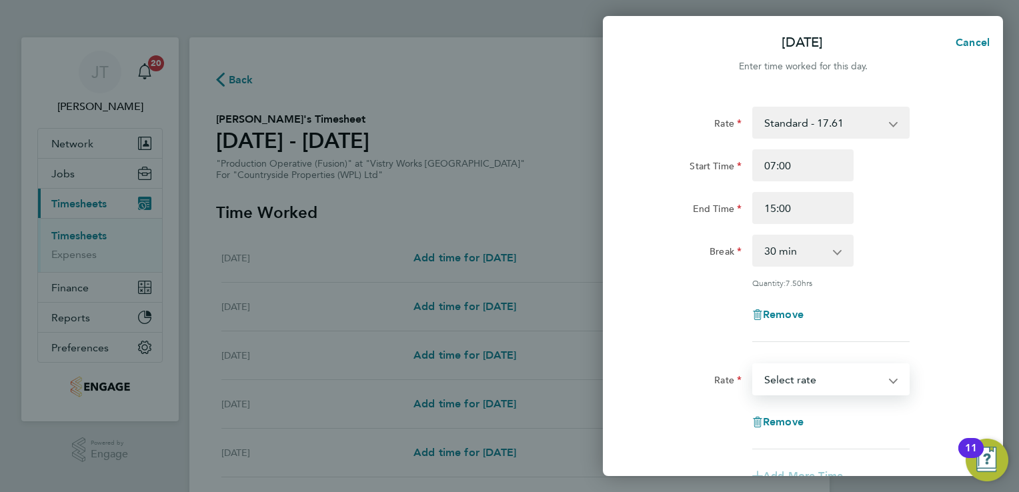
click at [798, 366] on select "BONUS - 13.50 Standard - 17.61 OT 1 - 26.42 OT2 - 35.22 PM Standard - 19.19 PM …" at bounding box center [823, 379] width 139 height 29
select select "15"
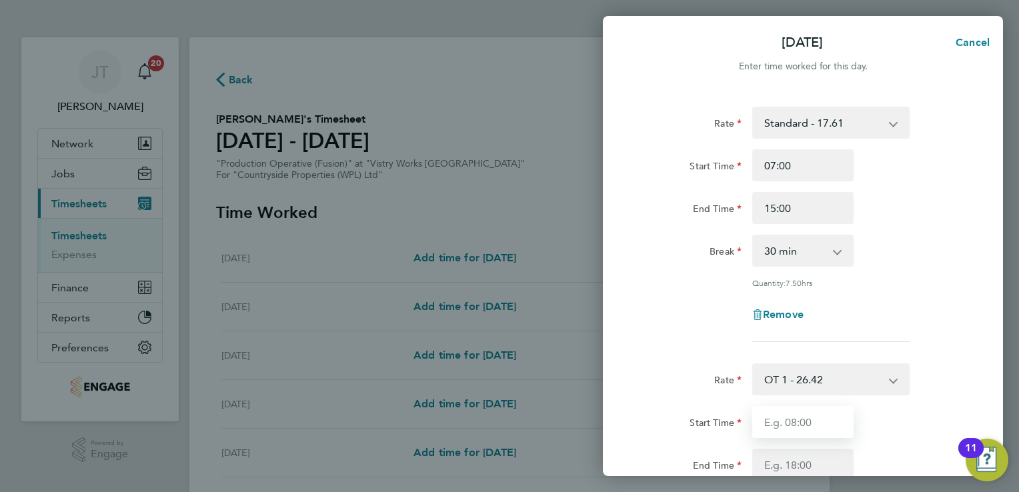
click at [766, 426] on input "Start Time" at bounding box center [802, 422] width 101 height 32
type input "15:00"
type input "16:00"
click at [894, 280] on div "Quantity: 7.50 hrs" at bounding box center [830, 282] width 157 height 11
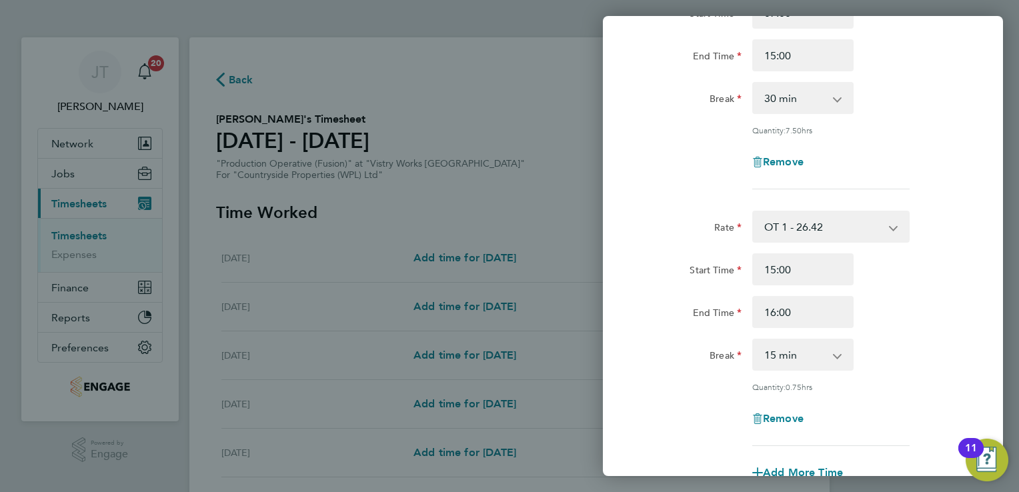
scroll to position [160, 0]
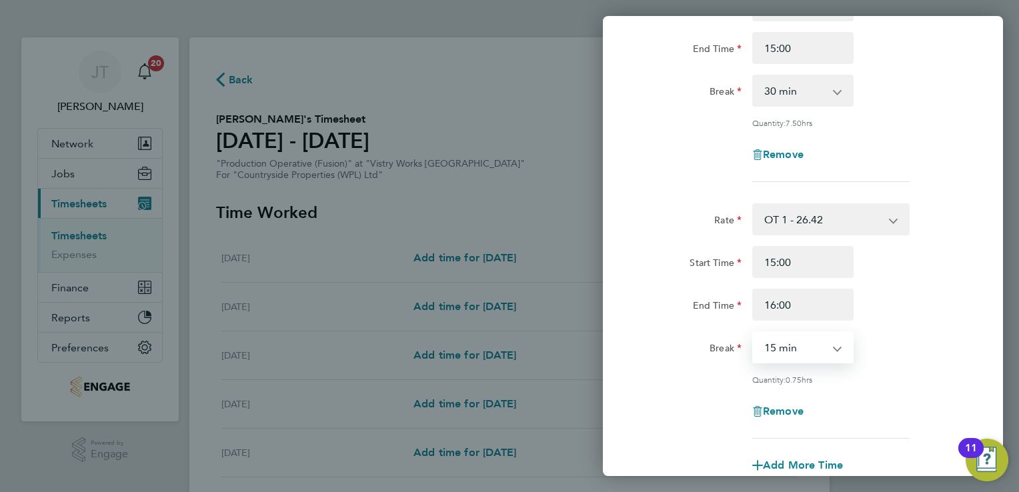
click at [790, 348] on select "0 min 15 min 30 min 45 min" at bounding box center [795, 347] width 83 height 29
select select "0"
click at [754, 333] on select "0 min 15 min 30 min 45 min" at bounding box center [795, 347] width 83 height 29
click at [886, 342] on div "Break 0 min 15 min 30 min 45 min" at bounding box center [803, 348] width 336 height 32
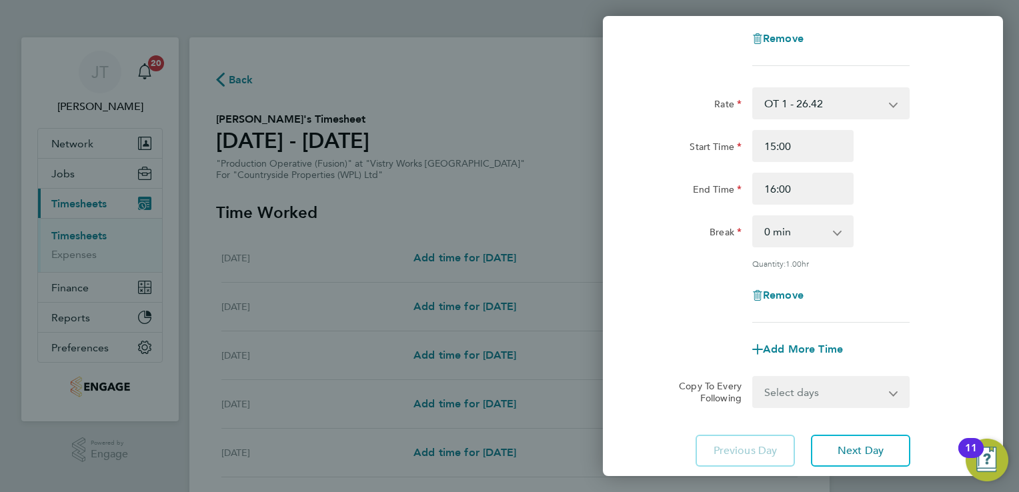
scroll to position [293, 0]
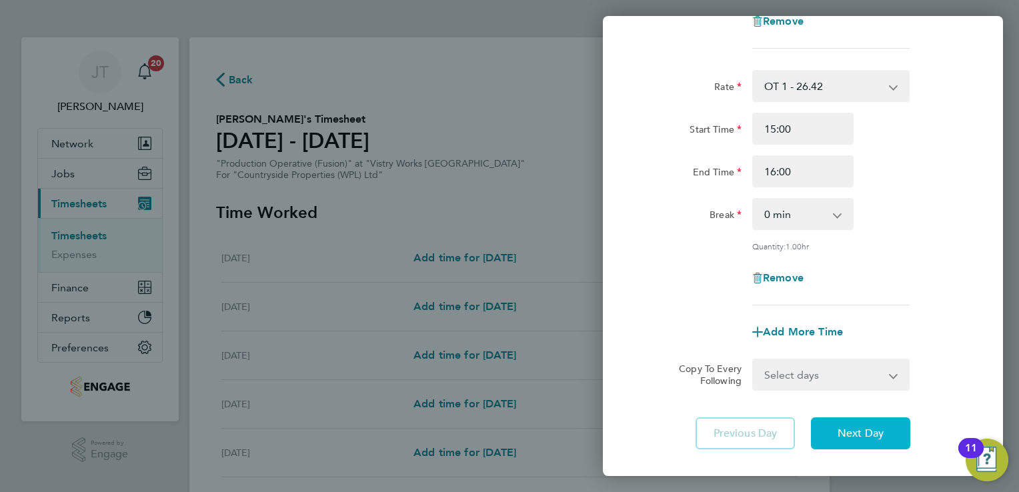
click at [868, 433] on span "Next Day" at bounding box center [861, 433] width 46 height 13
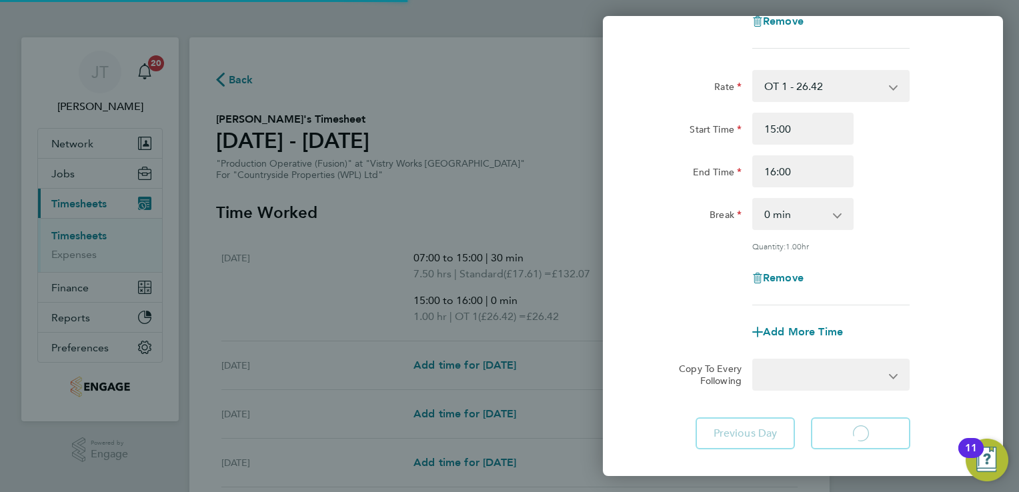
select select "15"
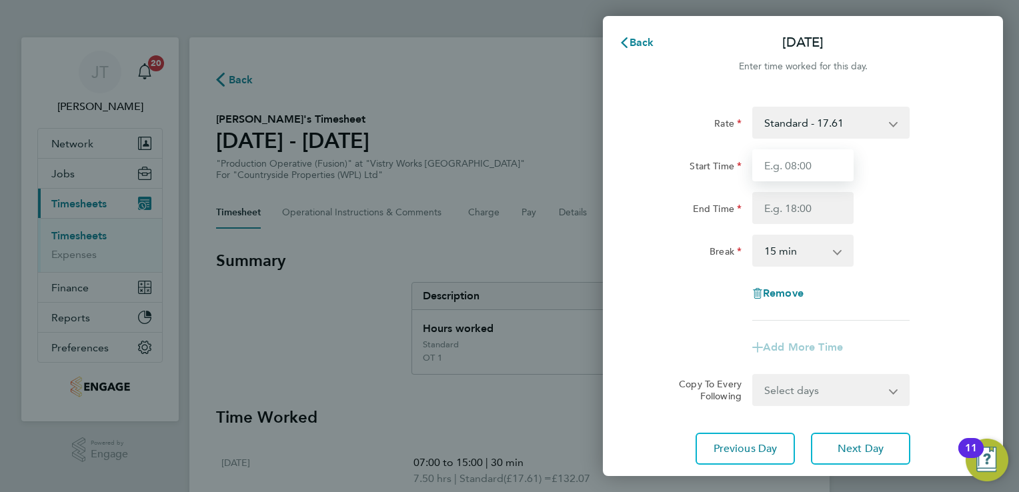
click at [807, 157] on input "Start Time" at bounding box center [802, 165] width 101 height 32
type input "07:00"
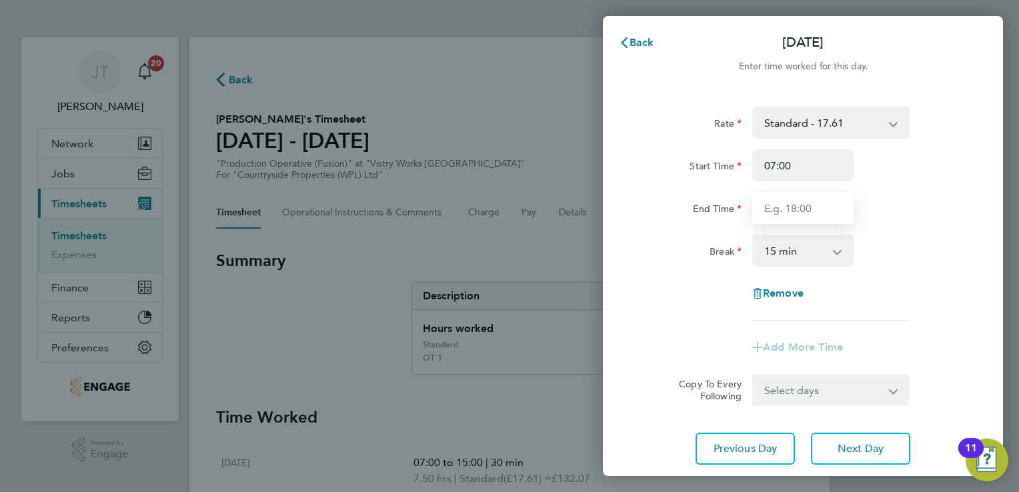
type input "15:00"
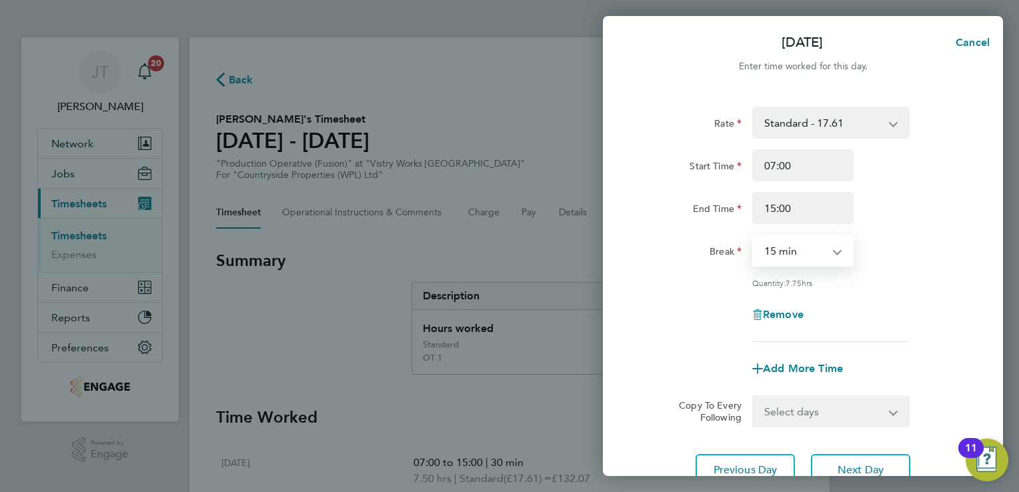
drag, startPoint x: 814, startPoint y: 249, endPoint x: 806, endPoint y: 348, distance: 99.1
click at [806, 348] on app-timesheet-line-form-group "Rate Standard - 17.61 BONUS - 13.50 OT 1 - 26.42 OT2 - 35.22 PM Standard - 19.1…" at bounding box center [803, 246] width 326 height 278
select select "30"
click at [754, 236] on select "0 min 15 min 30 min 45 min 60 min 75 min 90 min" at bounding box center [795, 250] width 83 height 29
click at [802, 367] on span "Add More Time" at bounding box center [803, 368] width 80 height 13
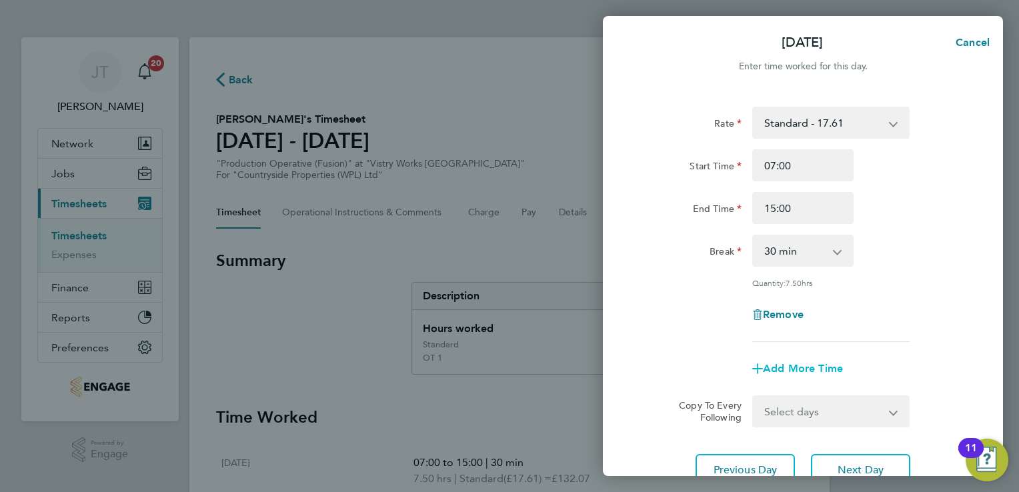
select select "null"
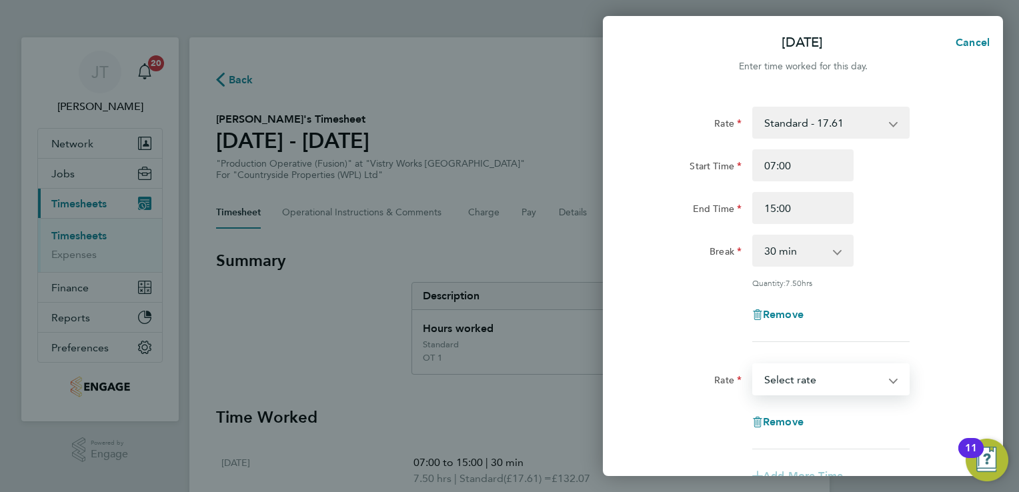
click at [802, 367] on select "BONUS - 13.50 Standard - 17.61 OT 1 - 26.42 OT2 - 35.22 PM Standard - 19.19 PM …" at bounding box center [823, 379] width 139 height 29
select select "15"
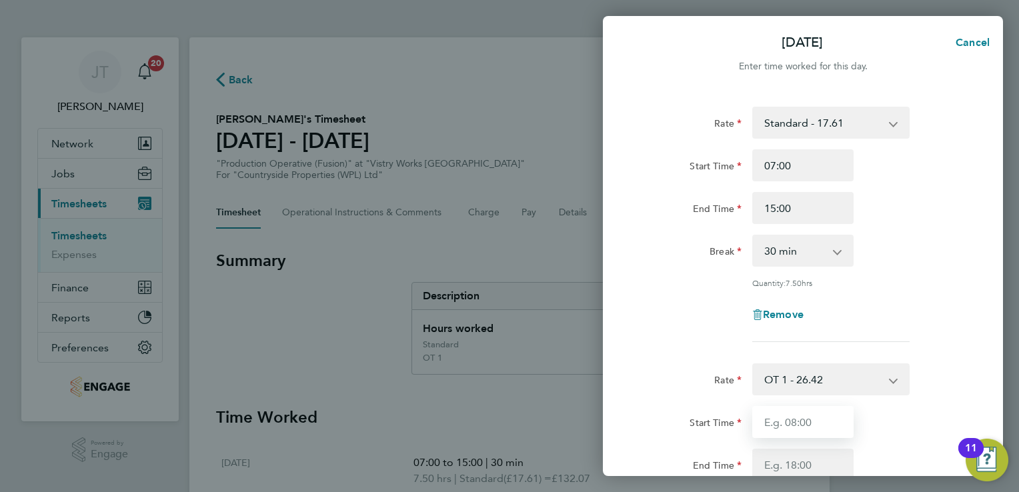
click at [778, 429] on input "Start Time" at bounding box center [802, 422] width 101 height 32
type input "15:00"
type input "16:00"
click at [894, 438] on div "Start Time 15:00 End Time 16:00" at bounding box center [803, 443] width 336 height 75
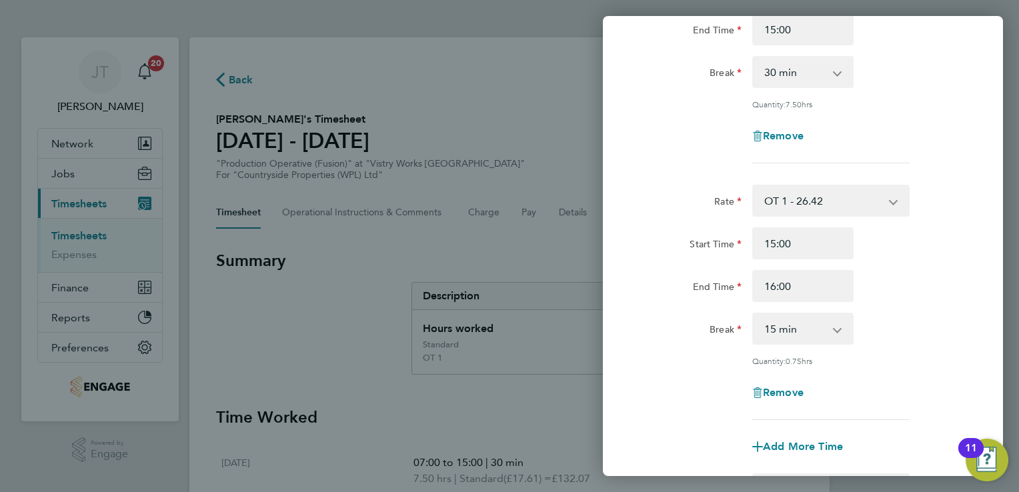
scroll to position [213, 0]
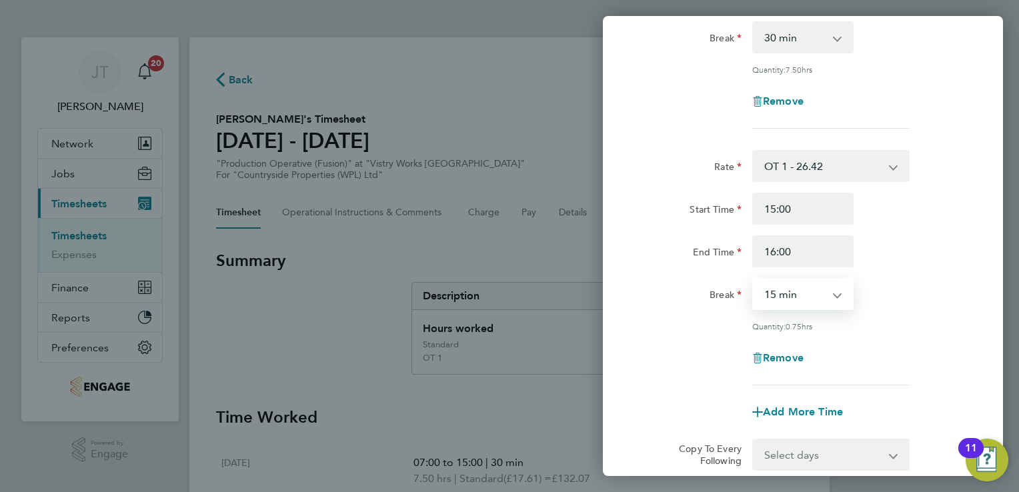
click at [808, 306] on select "0 min 15 min 30 min 45 min" at bounding box center [795, 293] width 83 height 29
select select "0"
click at [754, 279] on select "0 min 15 min 30 min 45 min" at bounding box center [795, 293] width 83 height 29
click at [905, 292] on div "Break 0 min 15 min 30 min 45 min" at bounding box center [803, 294] width 336 height 32
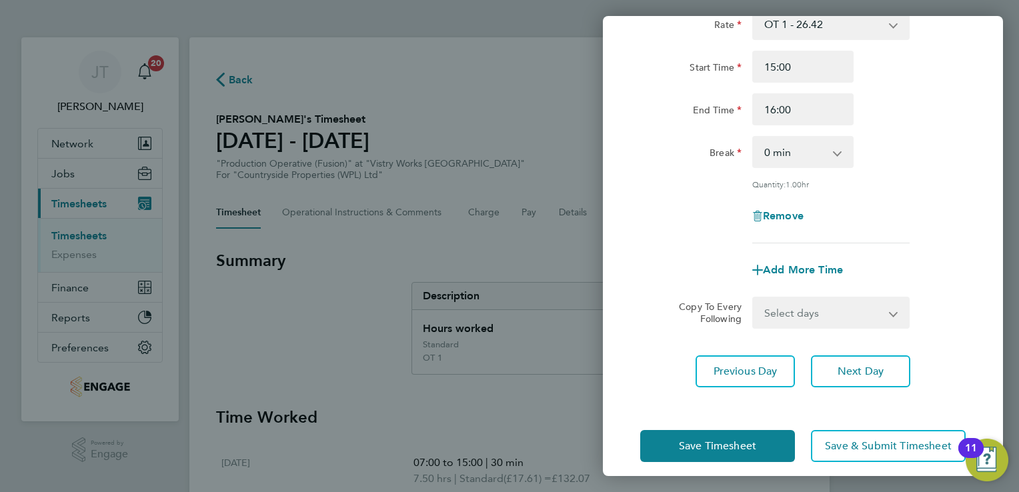
scroll to position [365, 0]
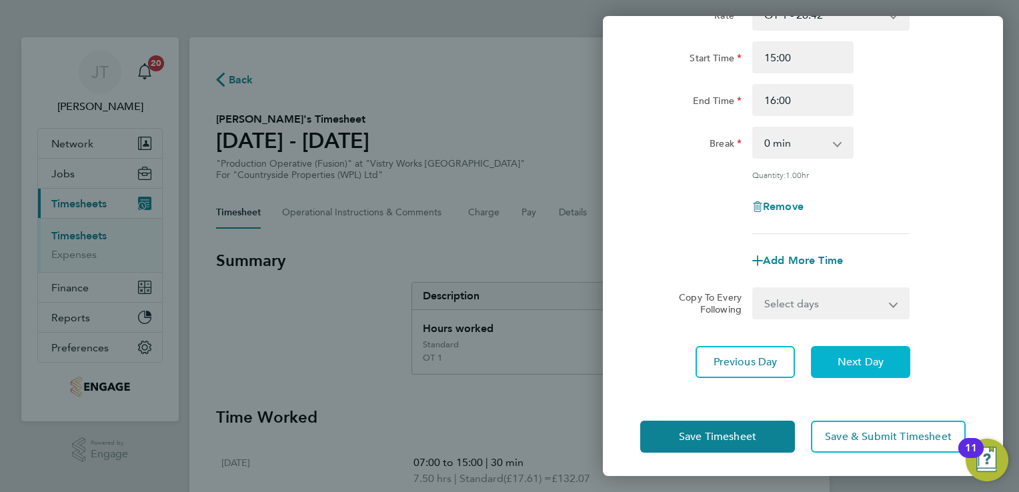
click at [850, 364] on span "Next Day" at bounding box center [861, 362] width 46 height 13
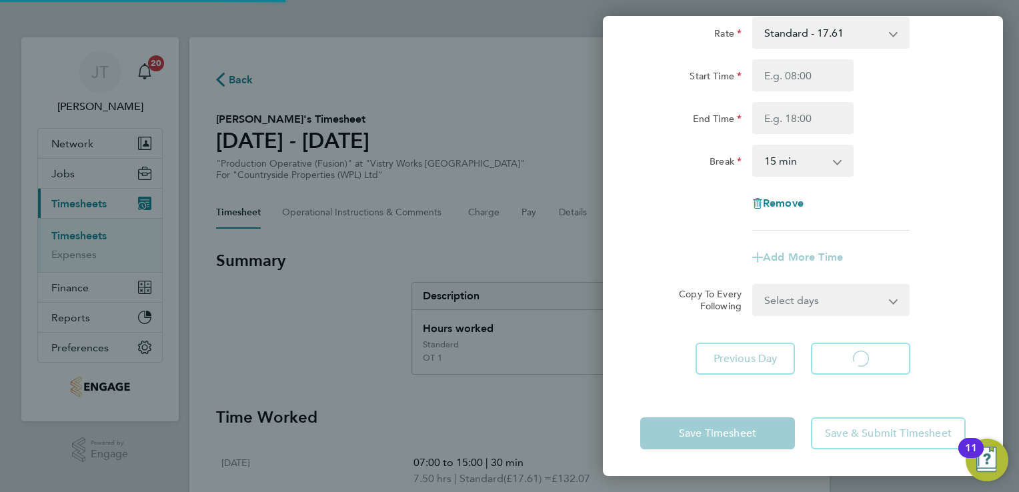
scroll to position [89, 0]
select select "15"
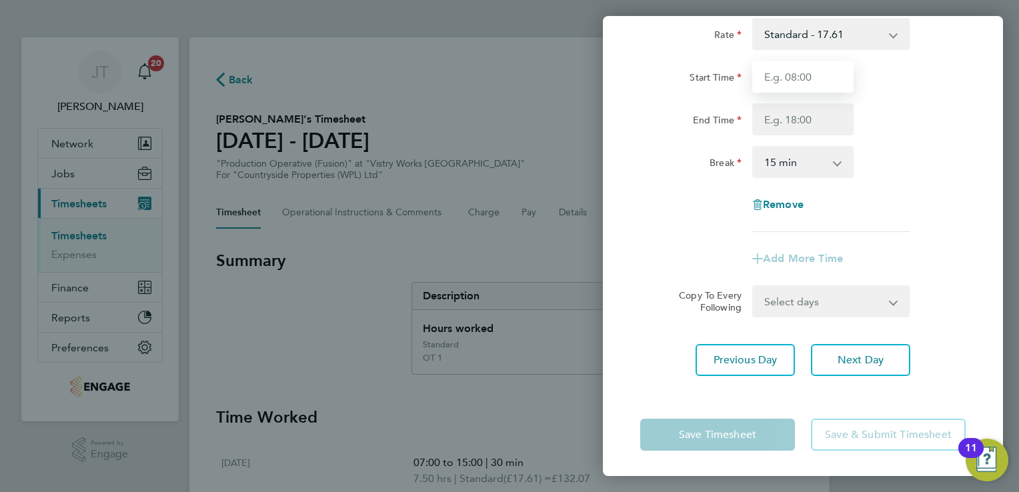
click at [838, 80] on input "Start Time" at bounding box center [802, 77] width 101 height 32
type input "07:00"
type input "15:00"
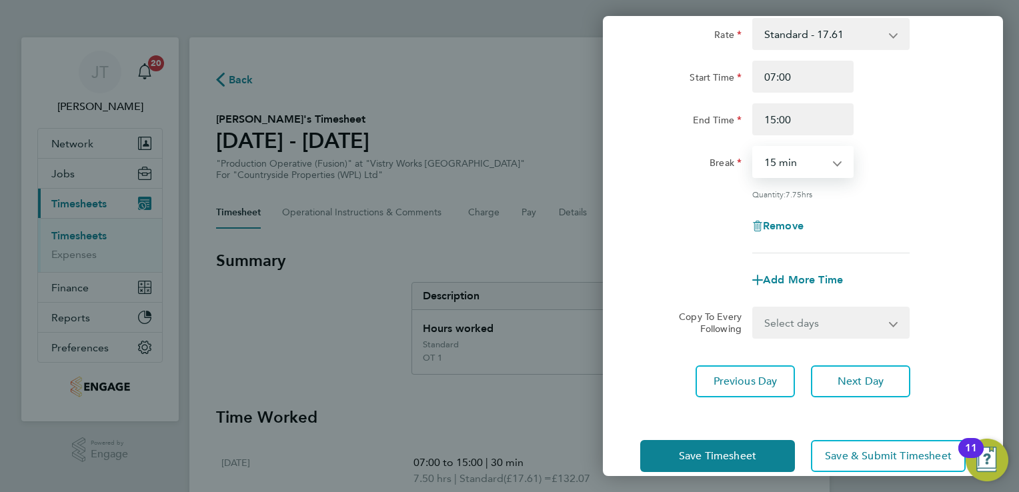
click at [811, 164] on select "0 min 15 min 30 min 45 min 60 min 75 min 90 min" at bounding box center [795, 161] width 83 height 29
click at [754, 147] on select "0 min 15 min 30 min 45 min 60 min 75 min 90 min" at bounding box center [795, 161] width 83 height 29
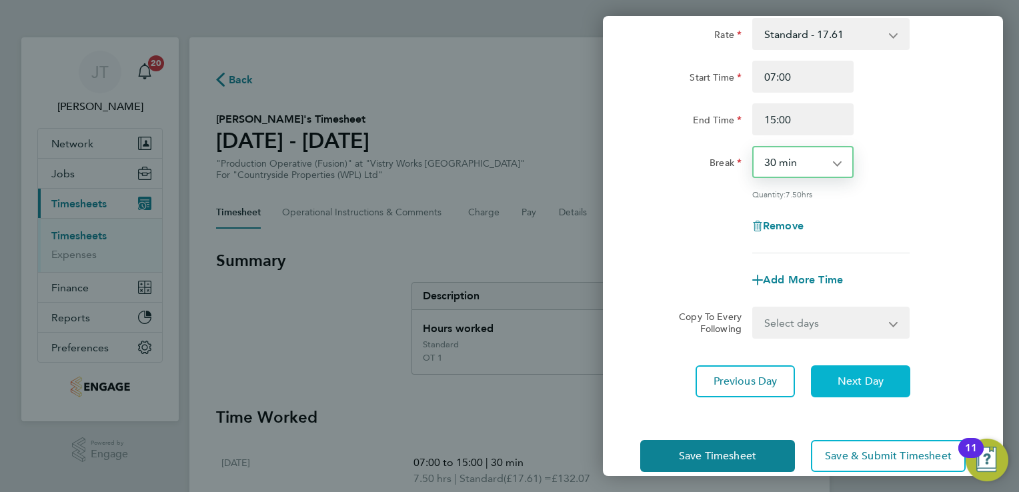
click at [846, 380] on span "Next Day" at bounding box center [861, 381] width 46 height 13
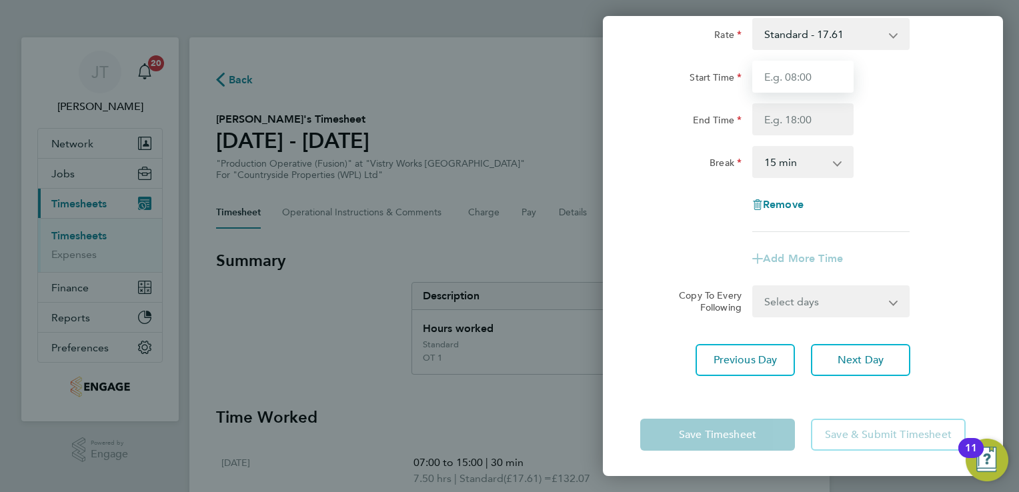
click at [792, 78] on input "Start Time" at bounding box center [802, 77] width 101 height 32
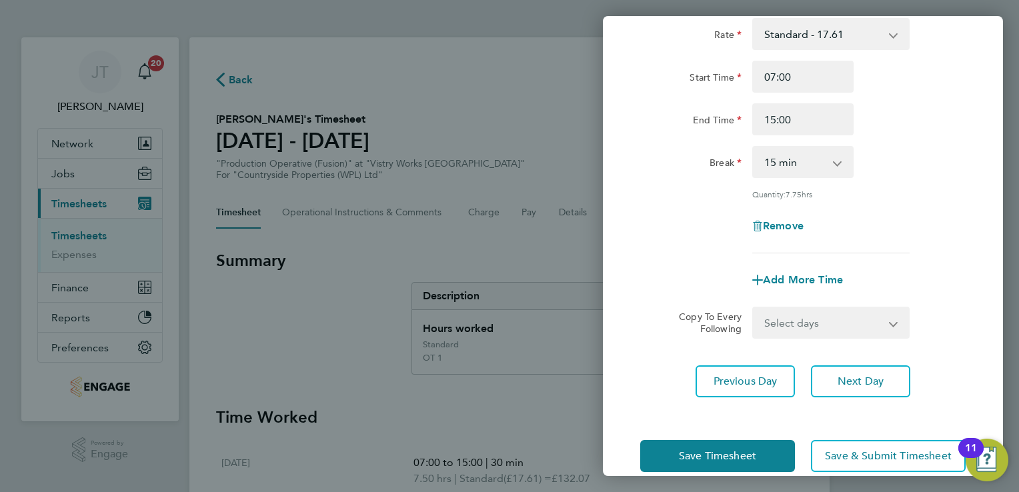
click at [806, 141] on div "Rate Standard - 17.61 BONUS - 13.50 OT 1 - 26.42 OT2 - 35.22 PM Standard - 19.1…" at bounding box center [803, 135] width 326 height 235
click at [808, 149] on select "0 min 15 min 30 min 45 min 60 min 75 min 90 min" at bounding box center [795, 161] width 83 height 29
click at [754, 147] on select "0 min 15 min 30 min 45 min 60 min 75 min 90 min" at bounding box center [795, 161] width 83 height 29
click at [842, 370] on button "Next Day" at bounding box center [860, 382] width 99 height 32
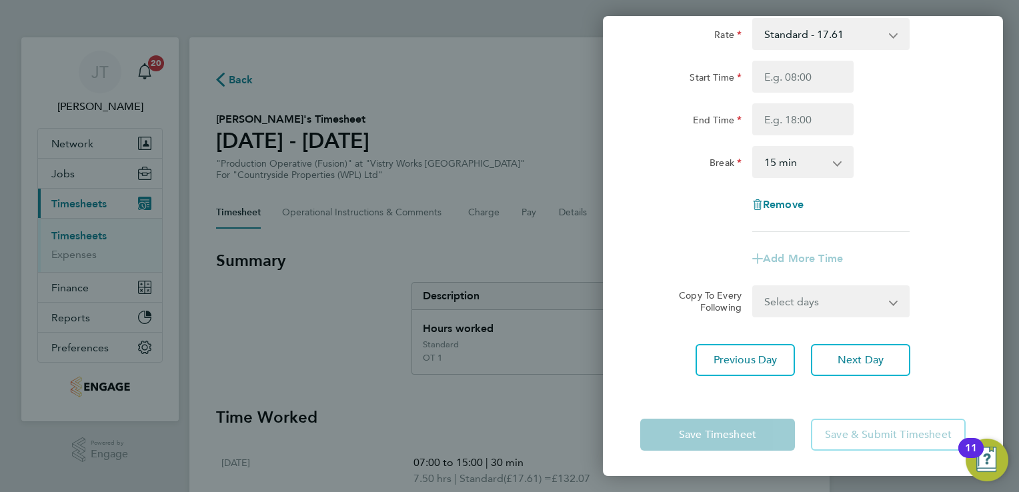
click at [914, 124] on div "End Time" at bounding box center [803, 119] width 336 height 32
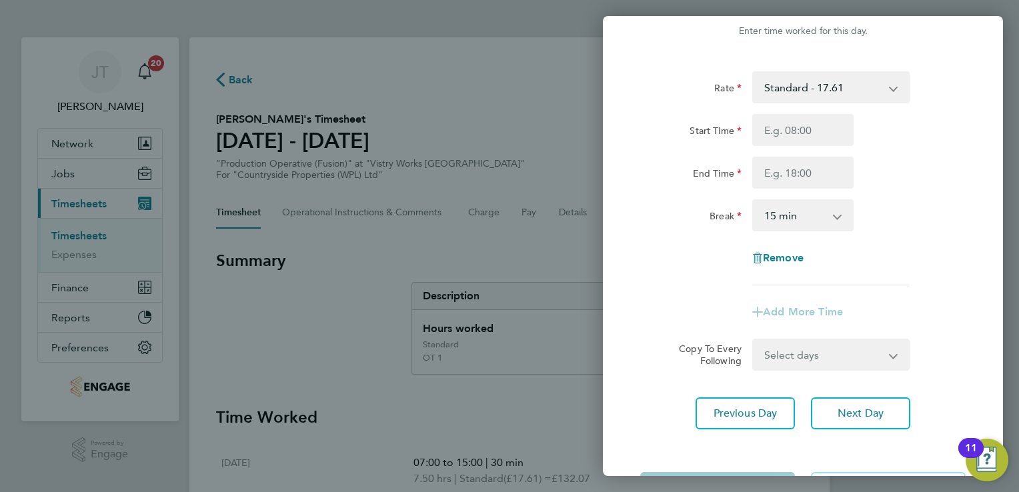
scroll to position [9, 0]
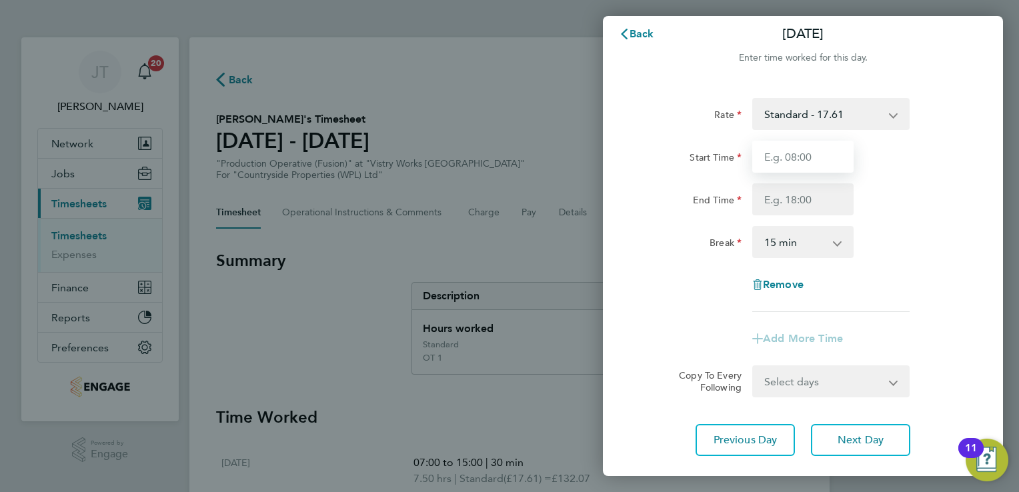
click at [770, 154] on input "Start Time" at bounding box center [802, 157] width 101 height 32
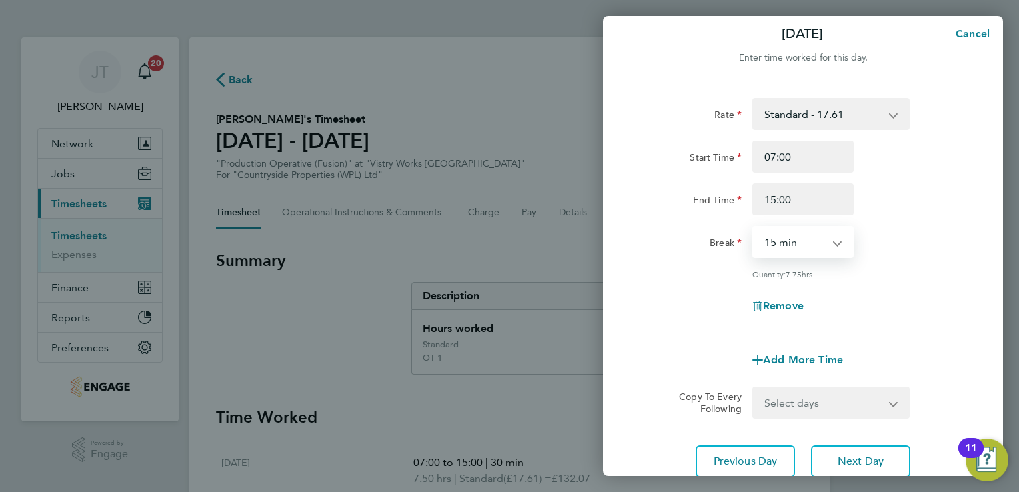
click at [812, 235] on select "0 min 15 min 30 min 45 min 60 min 75 min 90 min" at bounding box center [795, 241] width 83 height 29
click at [754, 227] on select "0 min 15 min 30 min 45 min 60 min 75 min 90 min" at bounding box center [795, 241] width 83 height 29
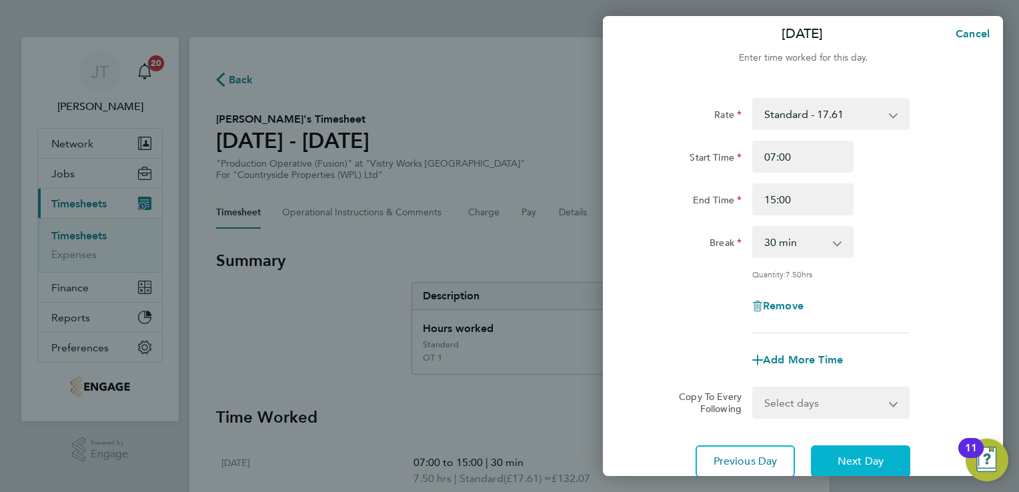
click at [878, 449] on button "Next Day" at bounding box center [860, 462] width 99 height 32
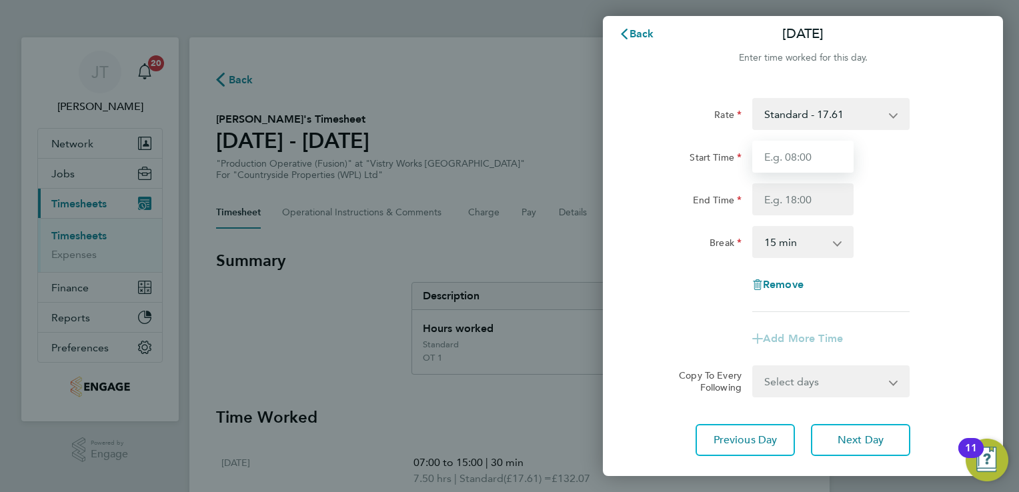
click at [783, 156] on input "Start Time" at bounding box center [802, 157] width 101 height 32
click at [788, 209] on input "End Time" at bounding box center [802, 199] width 101 height 32
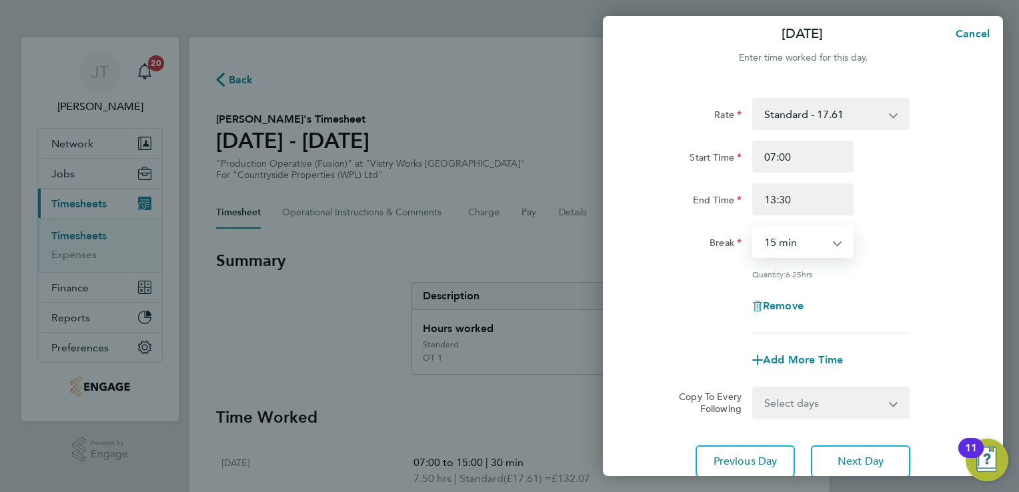
click at [793, 242] on select "0 min 15 min 30 min 45 min 60 min 75 min 90 min" at bounding box center [795, 241] width 83 height 29
click at [754, 227] on select "0 min 15 min 30 min 45 min 60 min 75 min 90 min" at bounding box center [795, 241] width 83 height 29
click at [932, 252] on div "Break 0 min 15 min 30 min 45 min 60 min 75 min 90 min" at bounding box center [803, 242] width 336 height 32
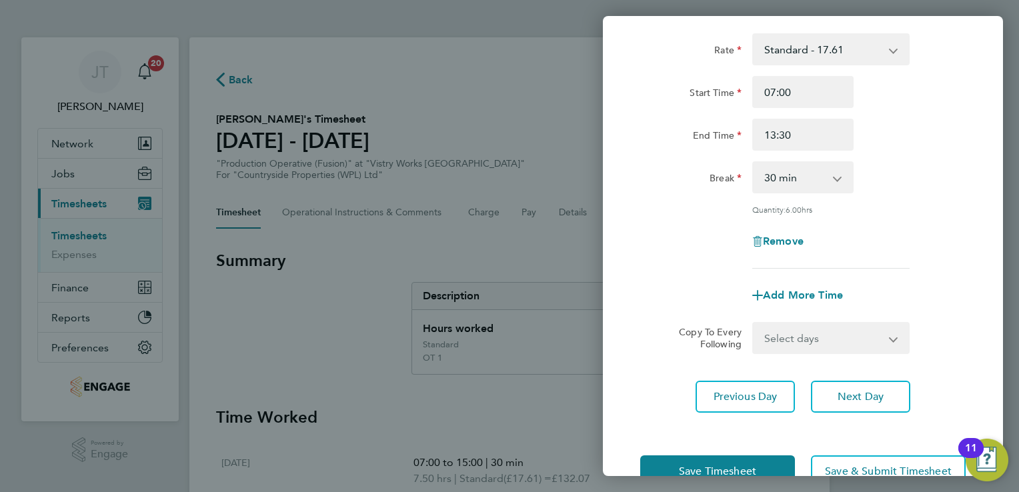
scroll to position [109, 0]
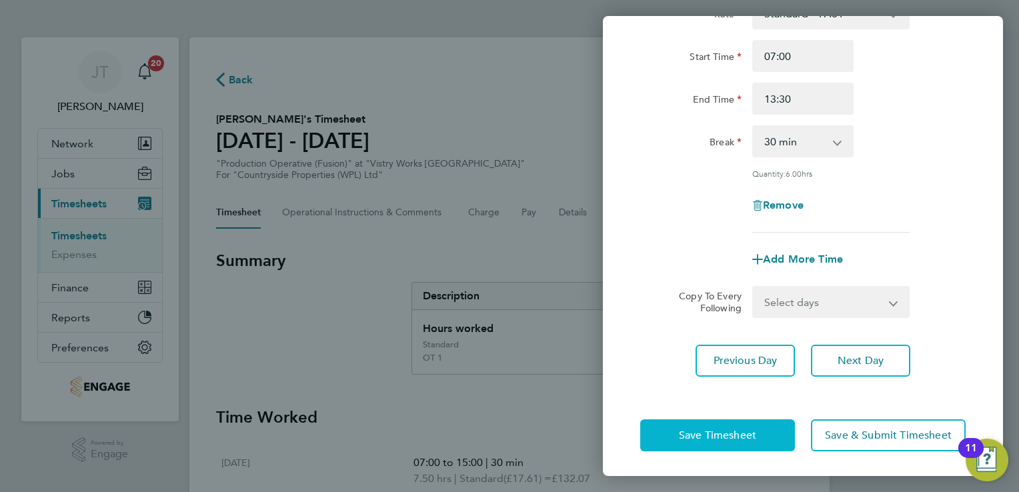
click at [708, 421] on button "Save Timesheet" at bounding box center [717, 436] width 155 height 32
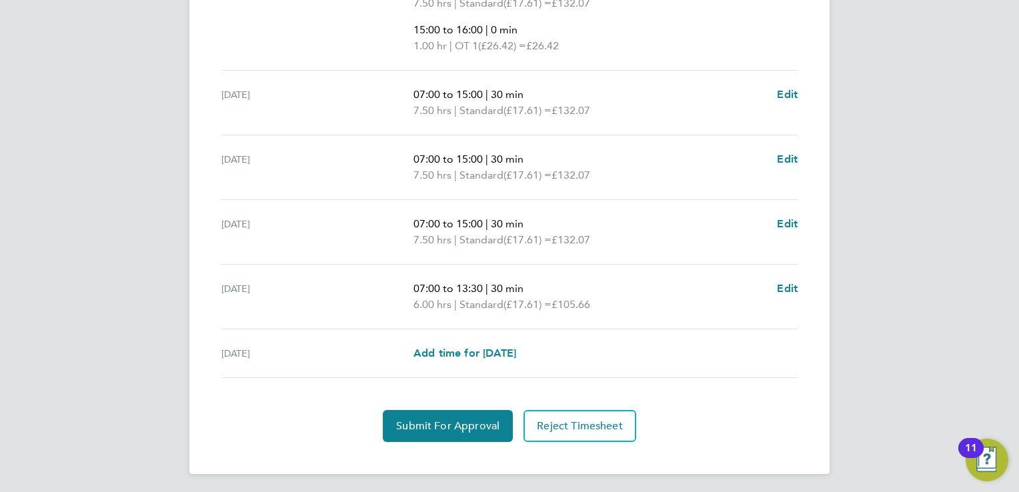
scroll to position [584, 0]
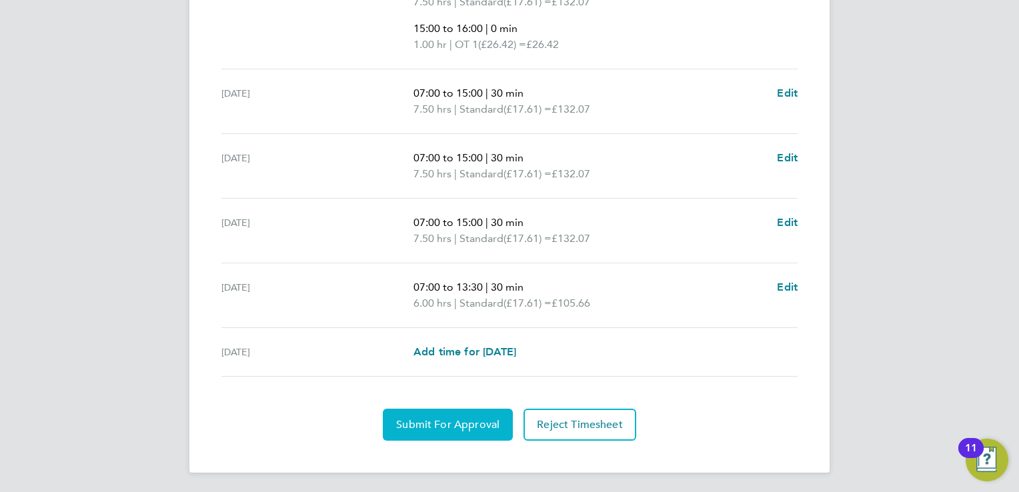
click at [423, 420] on span "Submit For Approval" at bounding box center [447, 424] width 103 height 13
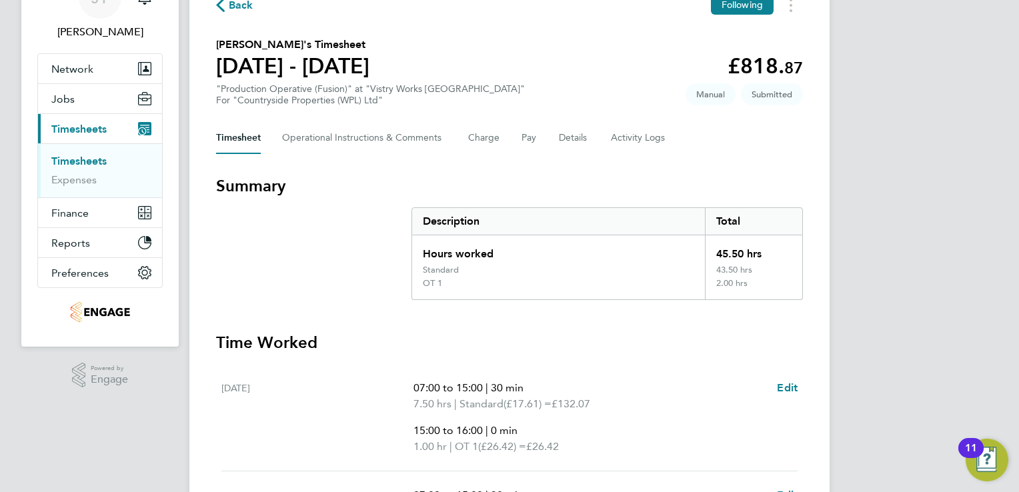
scroll to position [0, 0]
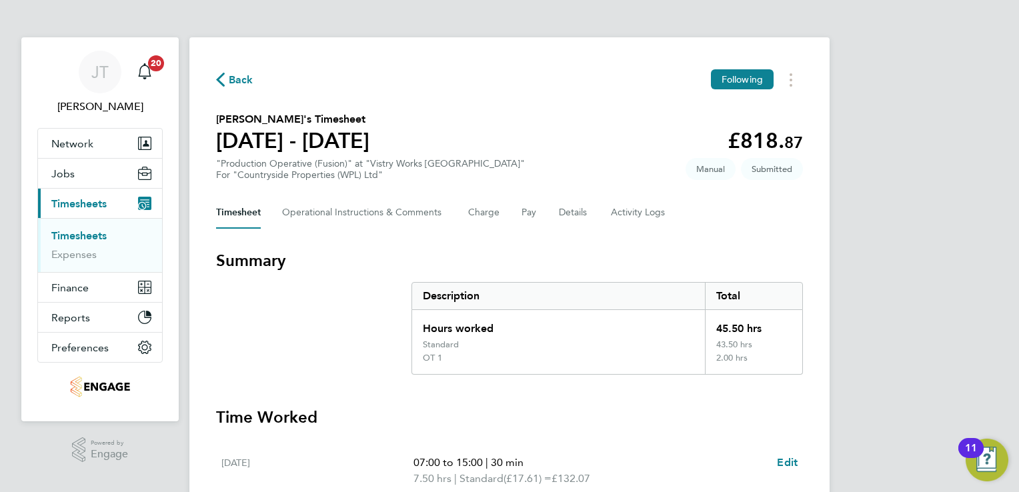
click at [240, 84] on span "Back" at bounding box center [241, 80] width 25 height 16
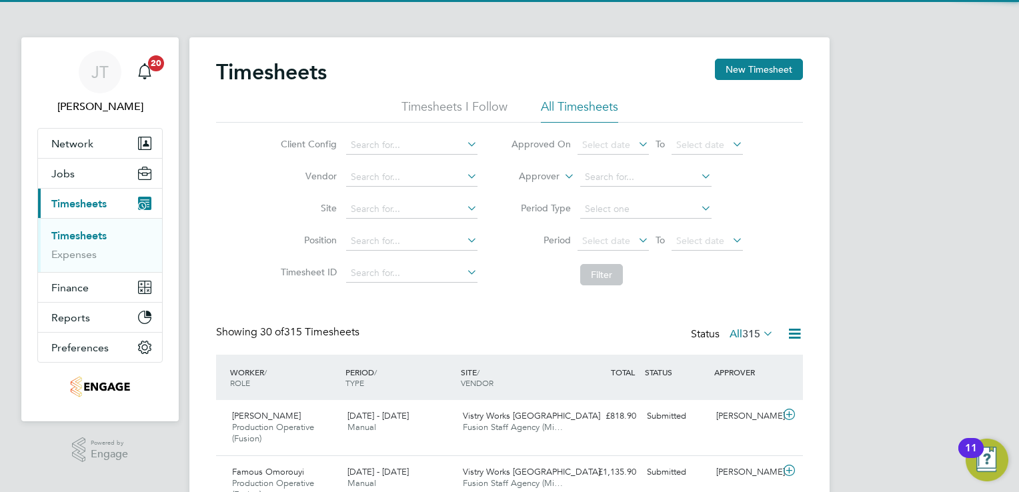
scroll to position [45, 116]
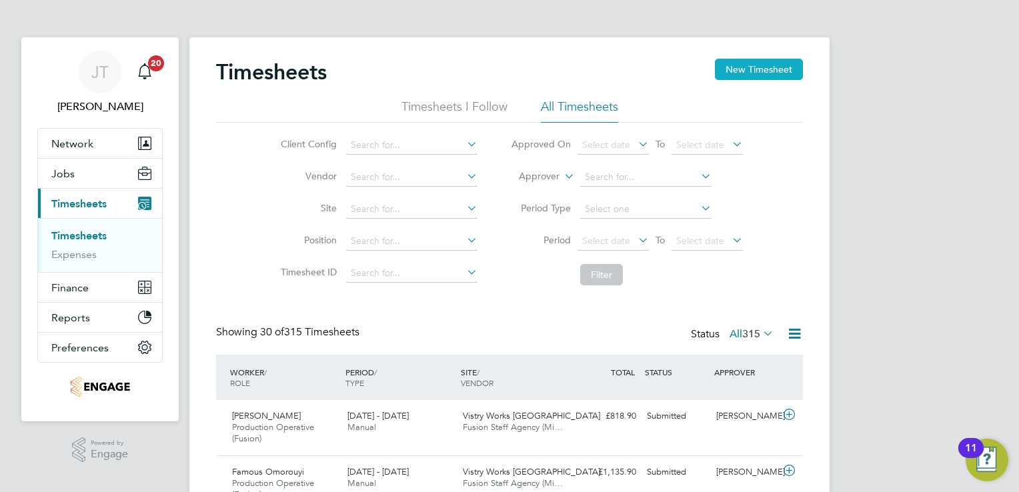
click at [775, 65] on button "New Timesheet" at bounding box center [759, 69] width 88 height 21
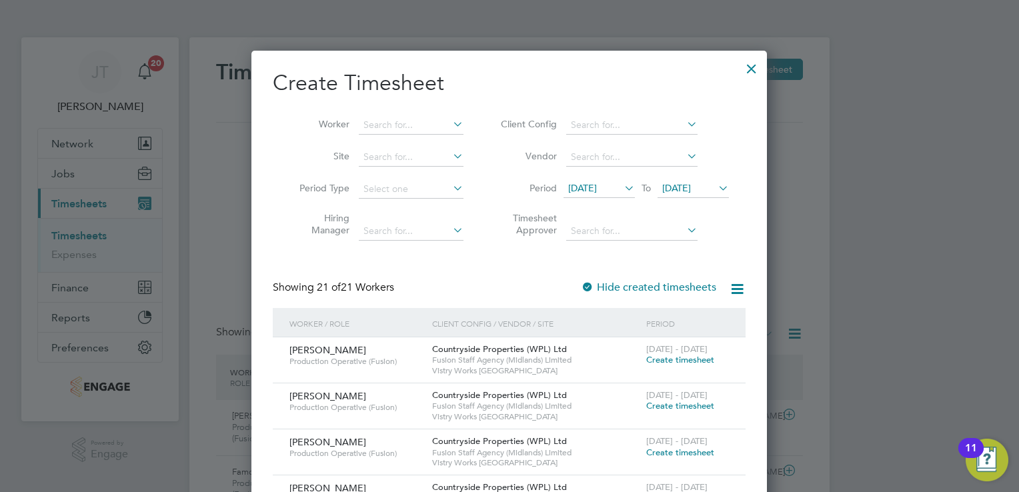
click at [595, 185] on span "15 Aug 2025" at bounding box center [582, 188] width 29 height 12
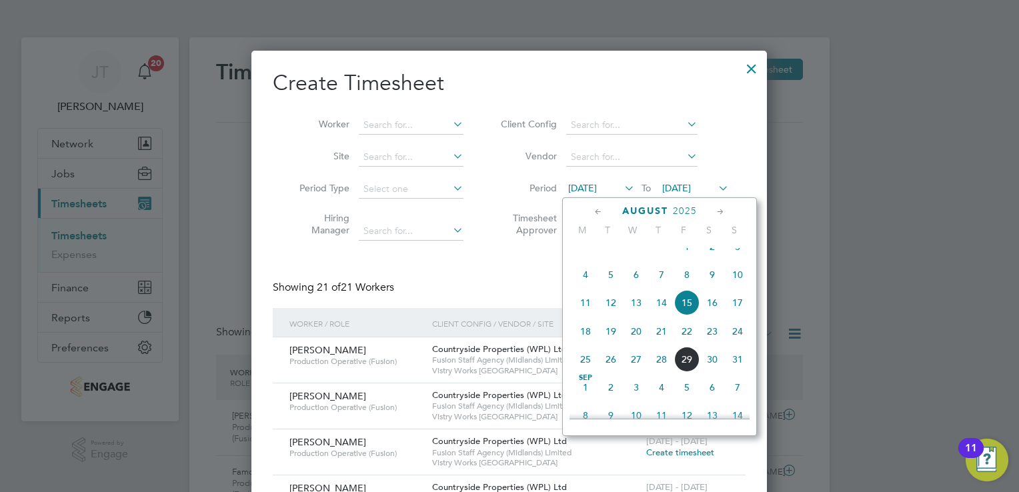
click at [603, 212] on icon at bounding box center [598, 212] width 13 height 15
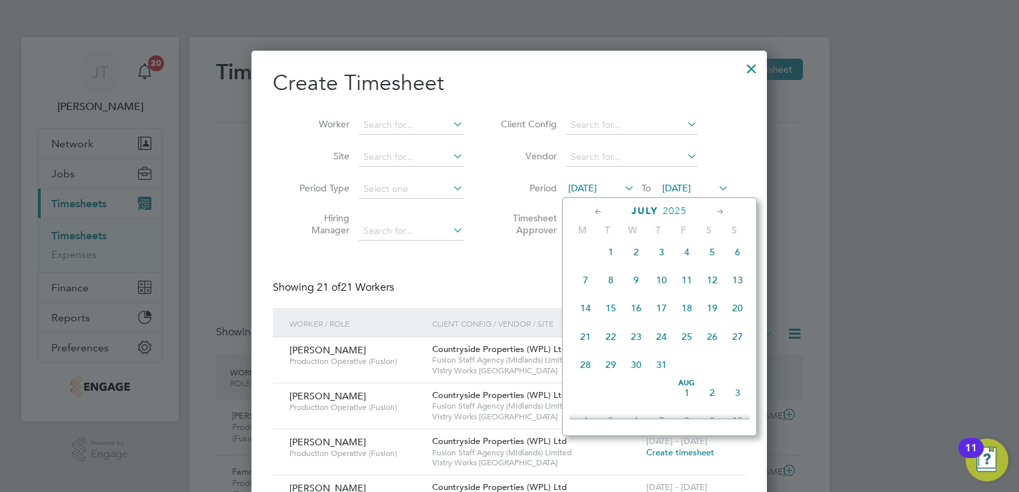
click at [582, 372] on span "28" at bounding box center [585, 364] width 25 height 25
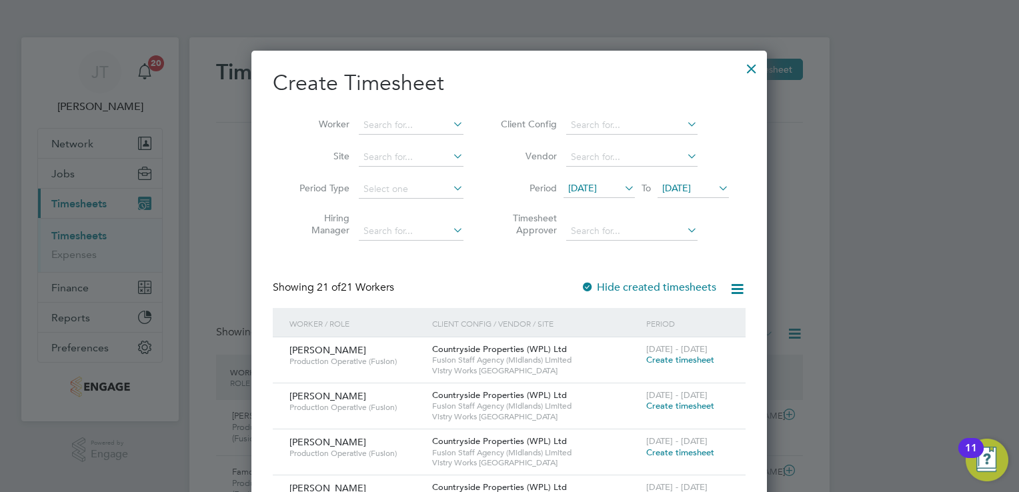
click at [683, 185] on span "22 Aug 2025" at bounding box center [676, 188] width 29 height 12
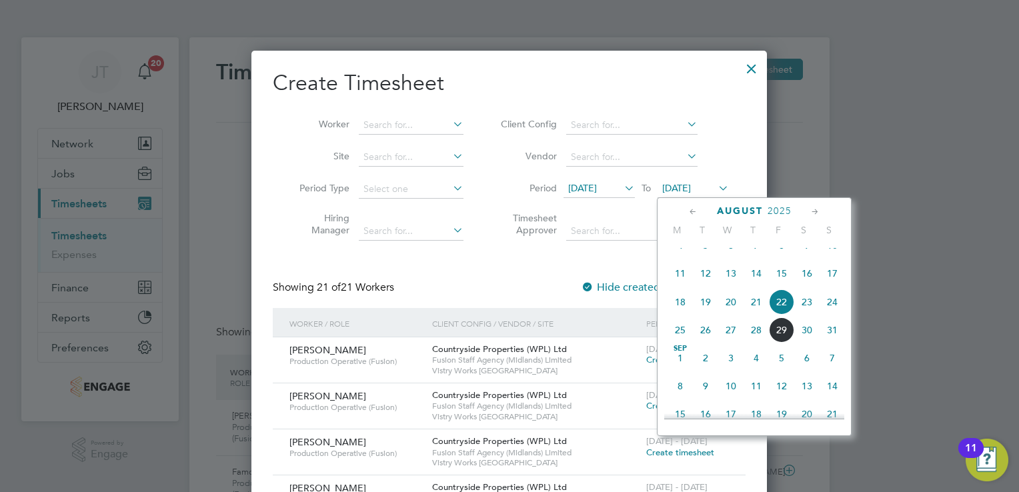
click at [688, 212] on icon at bounding box center [693, 212] width 13 height 15
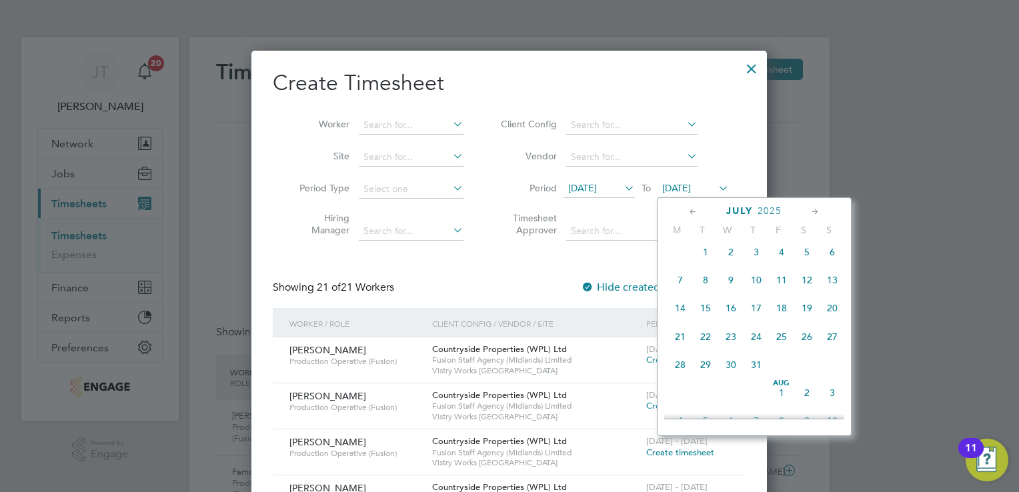
click at [830, 402] on span "3" at bounding box center [832, 392] width 25 height 25
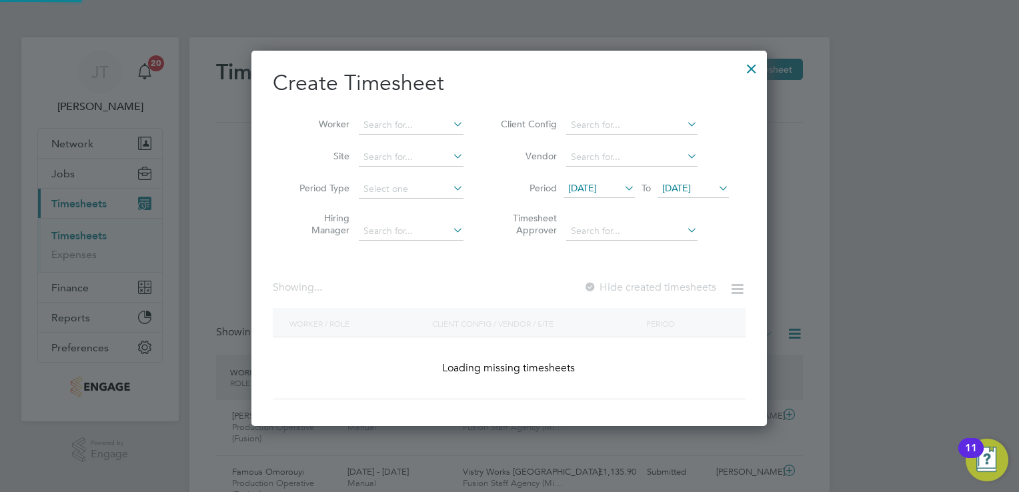
scroll to position [451, 516]
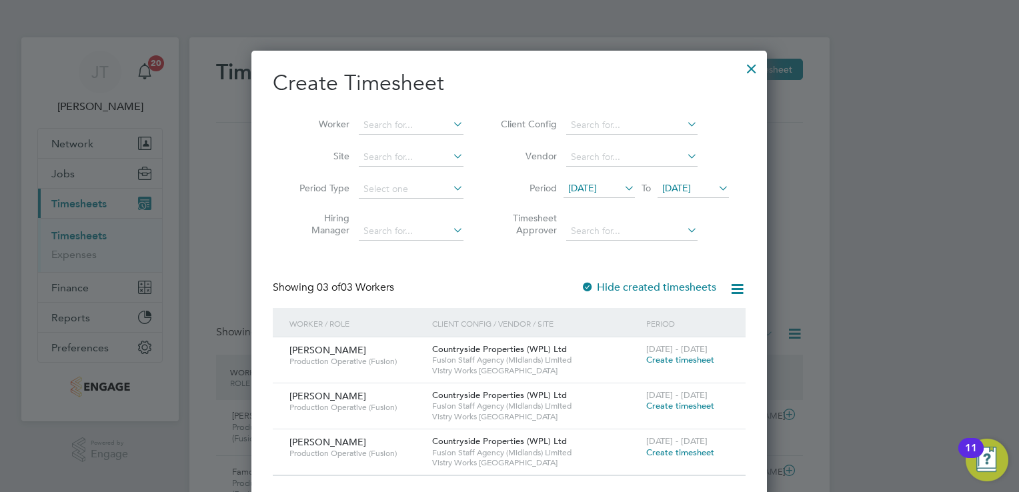
click at [688, 363] on span "Create timesheet" at bounding box center [680, 359] width 68 height 11
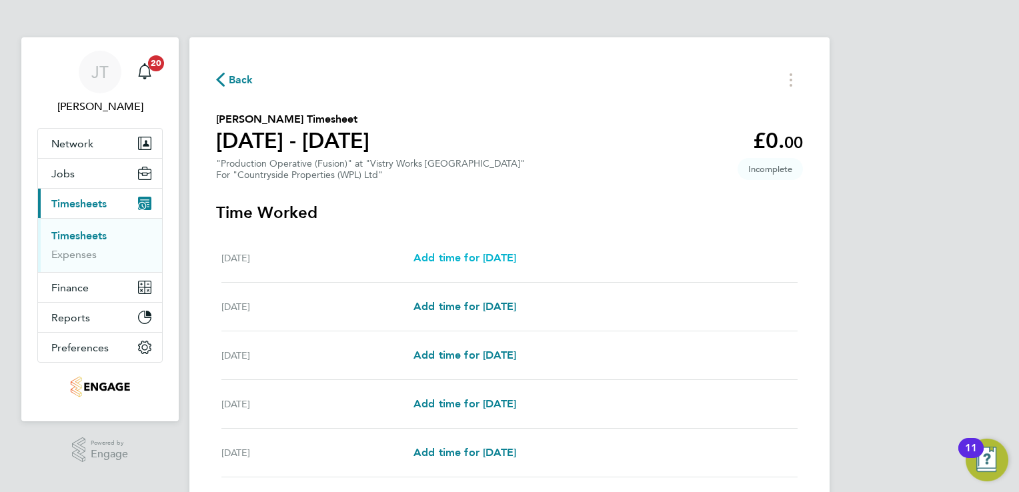
click at [462, 257] on span "Add time for Mon 28 Jul" at bounding box center [465, 257] width 103 height 13
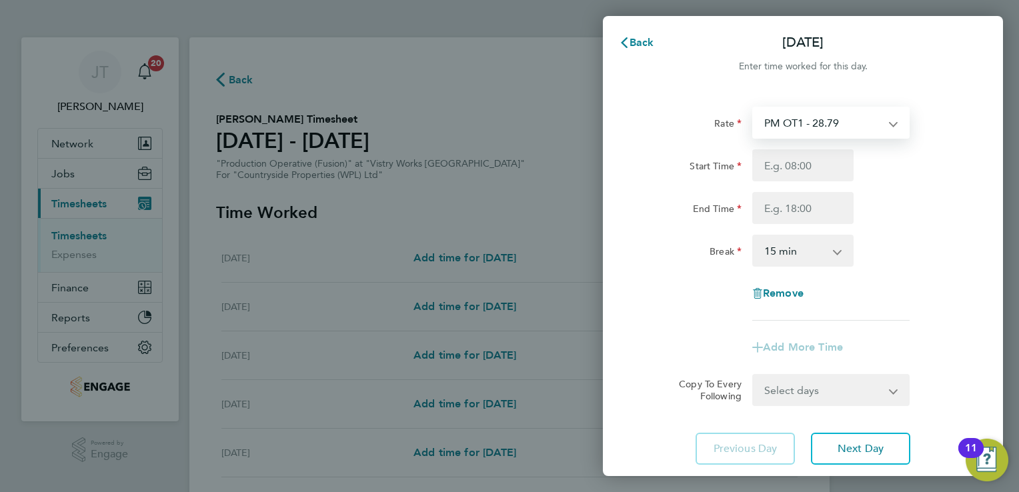
click at [776, 134] on select "PM OT1 - 28.79 BONUS - 13.50 Standard - 17.61 OT 1 - 26.42 OT2 - 35.22 PM Stand…" at bounding box center [823, 122] width 139 height 29
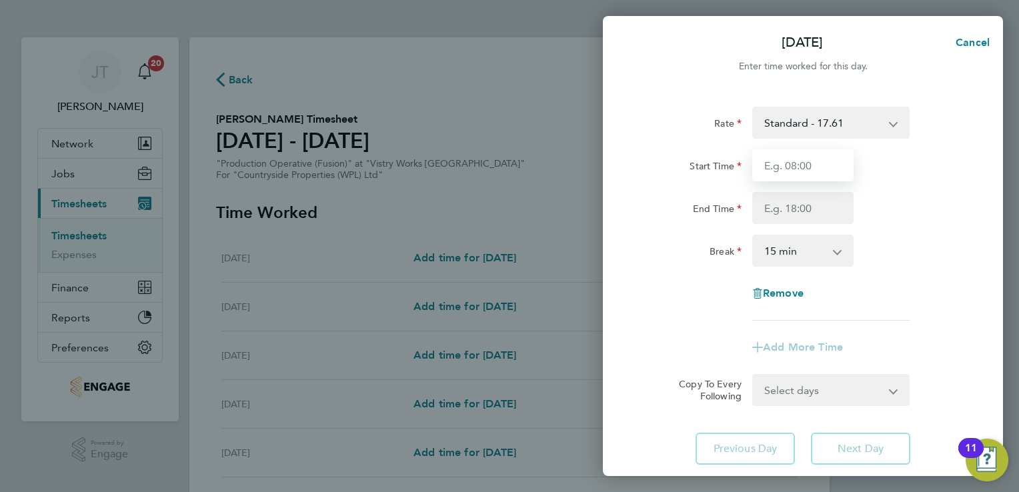
click at [766, 154] on input "Start Time" at bounding box center [802, 165] width 101 height 32
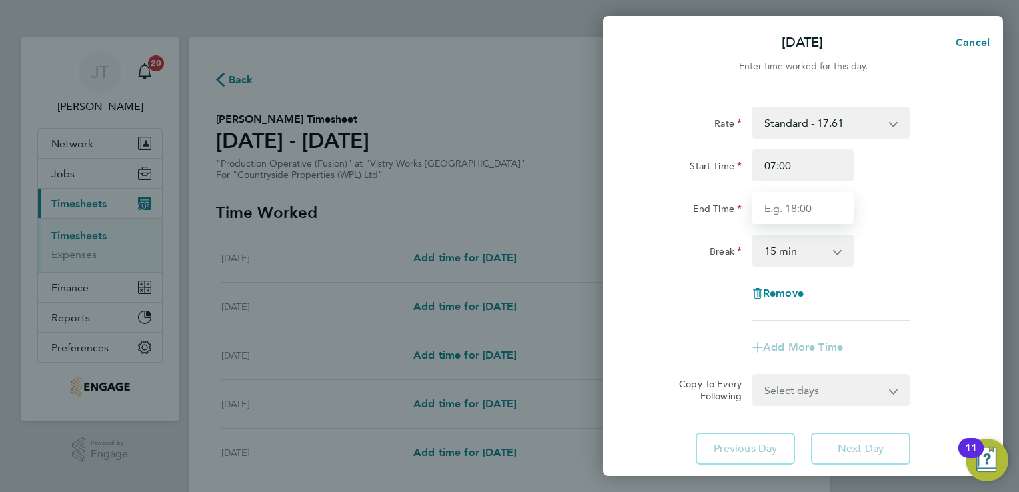
click at [811, 207] on input "End Time" at bounding box center [802, 208] width 101 height 32
click at [795, 212] on input "15:00" at bounding box center [802, 208] width 101 height 32
click at [773, 207] on input "15:00" at bounding box center [802, 208] width 101 height 32
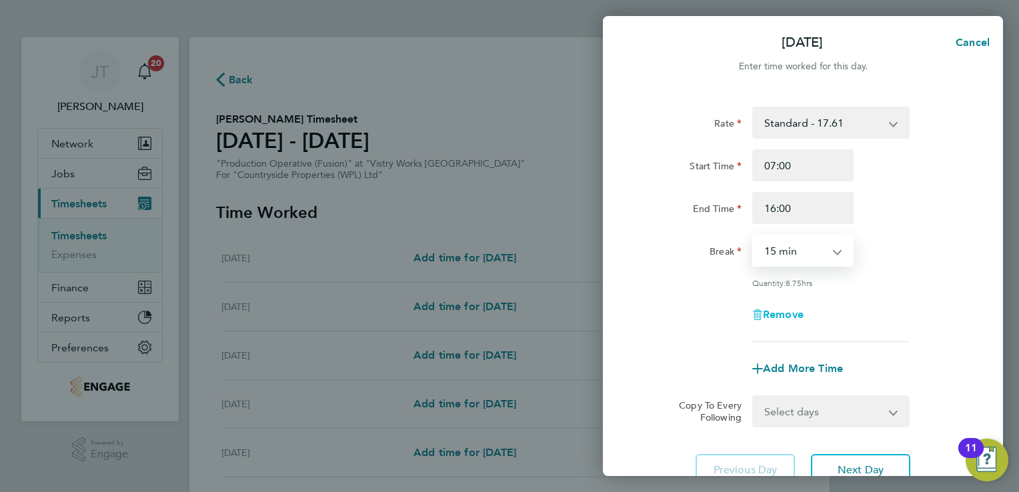
drag, startPoint x: 783, startPoint y: 243, endPoint x: 784, endPoint y: 315, distance: 72.0
click at [784, 315] on div "Rate Standard - 17.61 BONUS - 13.50 PM OT1 - 28.79 OT 1 - 26.42 OT2 - 35.22 PM …" at bounding box center [803, 224] width 326 height 235
click at [754, 236] on select "0 min 15 min 30 min 45 min 60 min 75 min 90 min" at bounding box center [795, 250] width 83 height 29
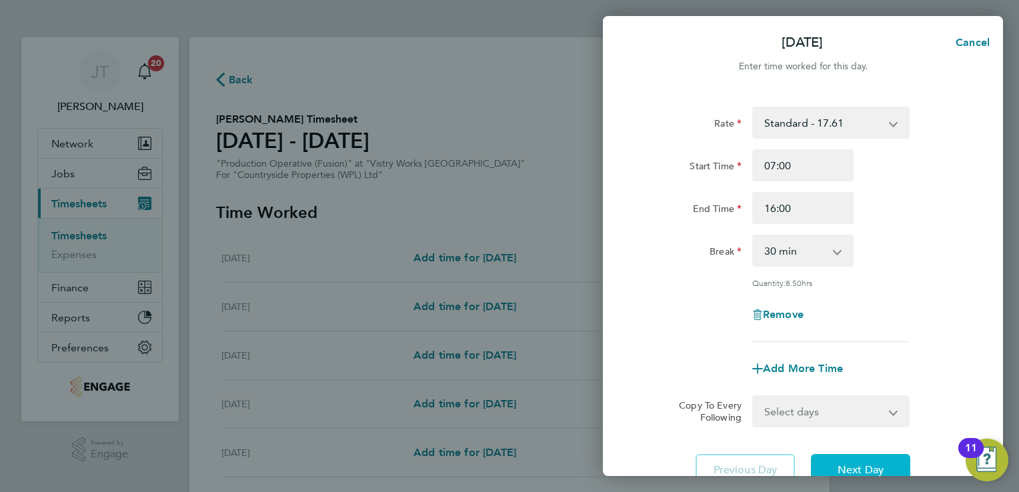
click at [849, 468] on span "Next Day" at bounding box center [861, 470] width 46 height 13
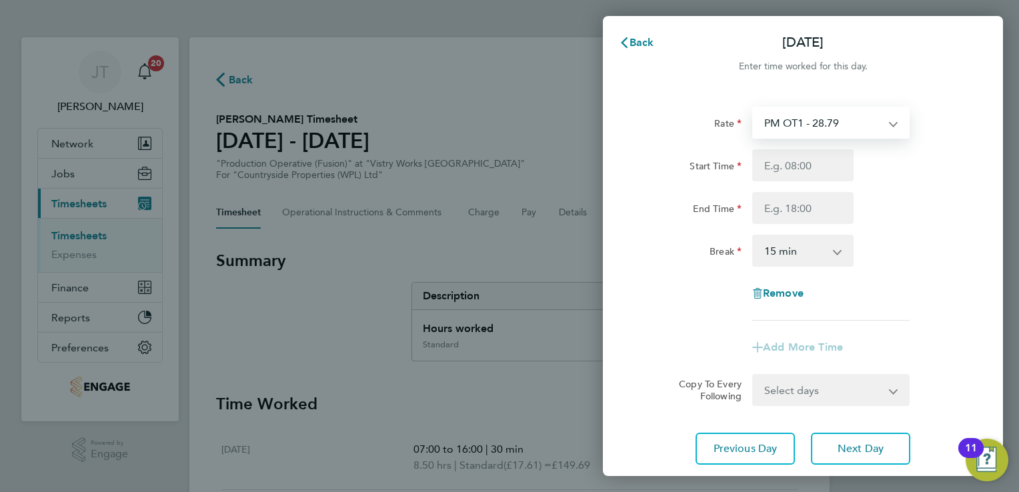
click at [800, 134] on select "PM OT1 - 28.79 BONUS - 13.50 Standard - 17.61 OT 1 - 26.42 OT2 - 35.22 PM Stand…" at bounding box center [823, 122] width 139 height 29
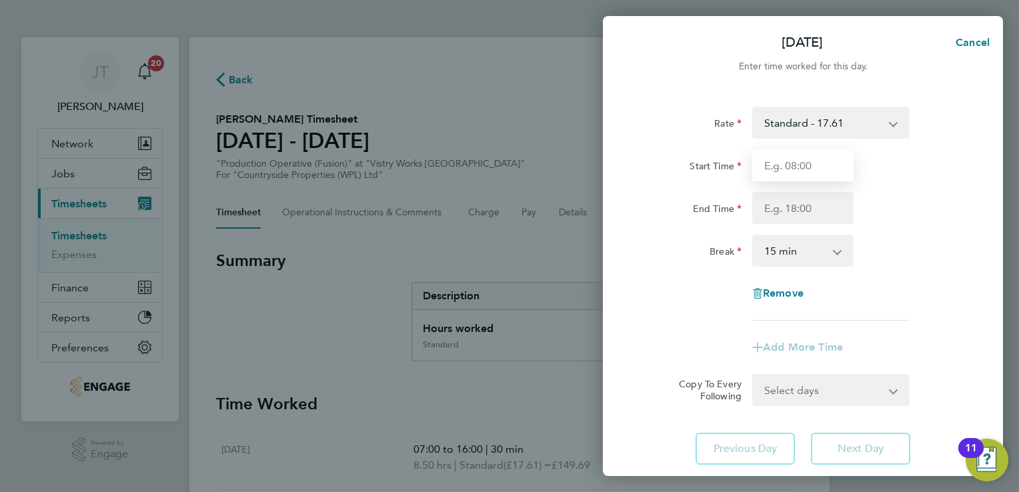
click at [788, 165] on input "Start Time" at bounding box center [802, 165] width 101 height 32
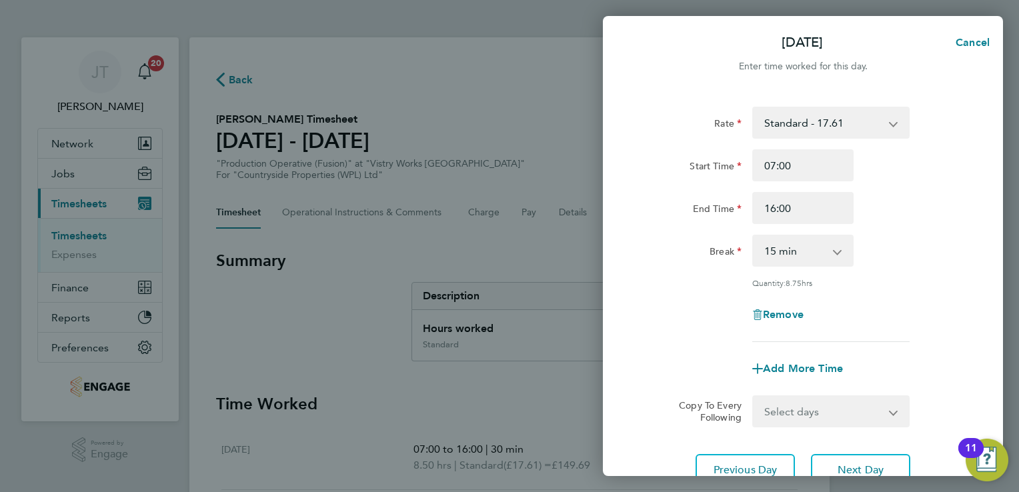
click at [797, 233] on div "Rate Standard - 17.61 BONUS - 13.50 PM OT1 - 28.79 OT 1 - 26.42 OT2 - 35.22 PM …" at bounding box center [803, 224] width 326 height 235
click at [798, 247] on select "0 min 15 min 30 min 45 min 60 min 75 min 90 min" at bounding box center [795, 250] width 83 height 29
click at [754, 236] on select "0 min 15 min 30 min 45 min 60 min 75 min 90 min" at bounding box center [795, 250] width 83 height 29
click at [856, 464] on span "Next Day" at bounding box center [861, 470] width 46 height 13
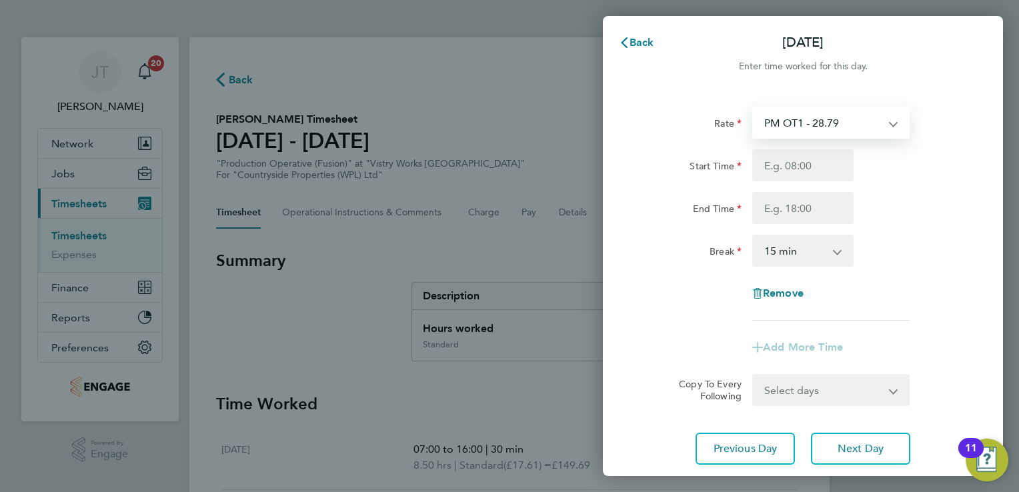
click at [792, 137] on select "PM OT1 - 28.79 BONUS - 13.50 Standard - 17.61 OT 1 - 26.42 OT2 - 35.22 PM Stand…" at bounding box center [823, 122] width 139 height 29
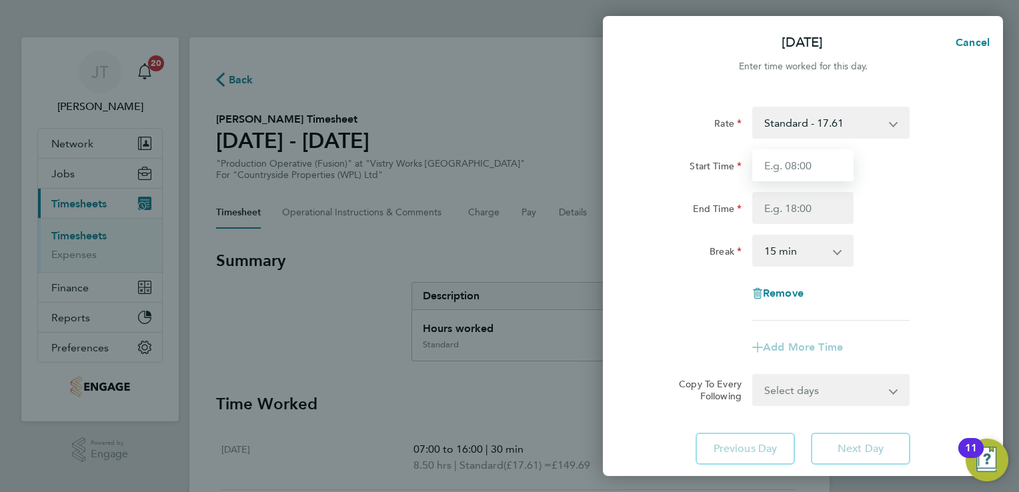
click at [782, 165] on input "Start Time" at bounding box center [802, 165] width 101 height 32
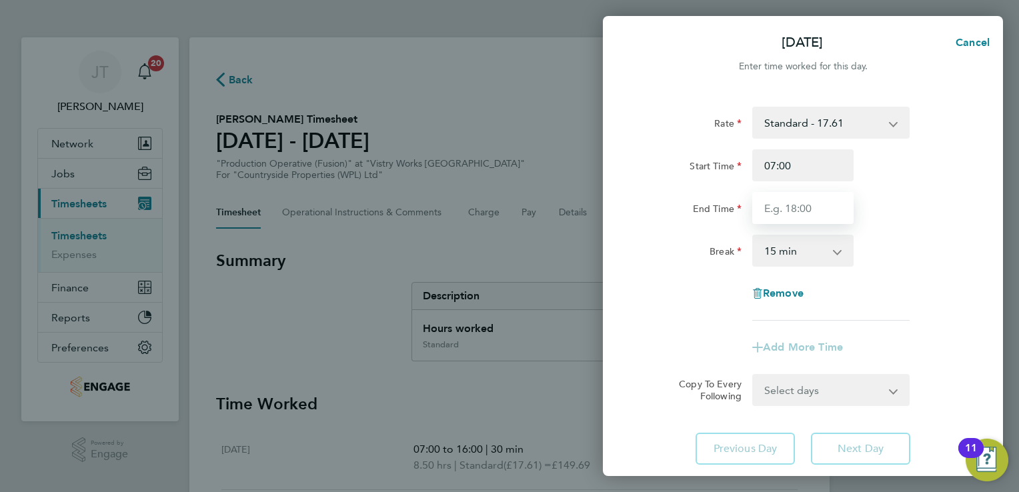
click at [782, 203] on input "End Time" at bounding box center [802, 208] width 101 height 32
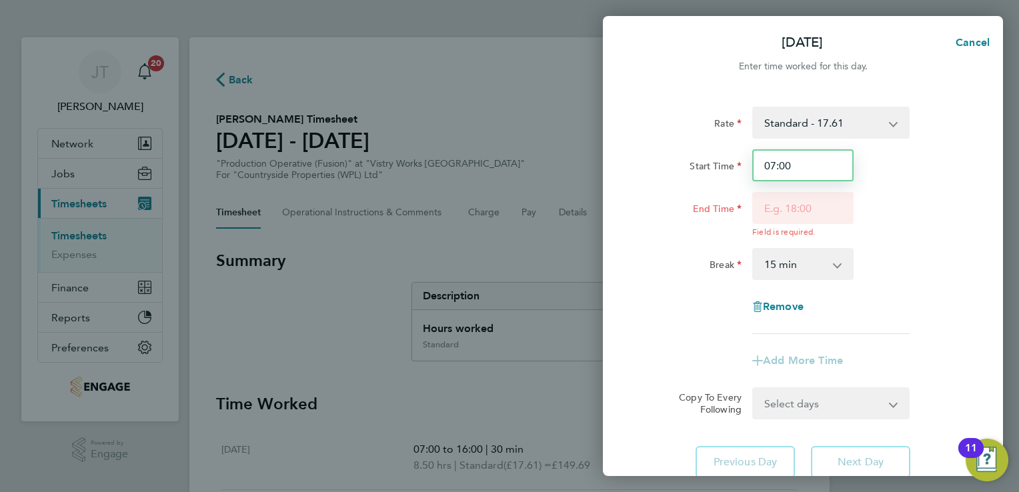
click at [792, 155] on input "07:00" at bounding box center [802, 165] width 101 height 32
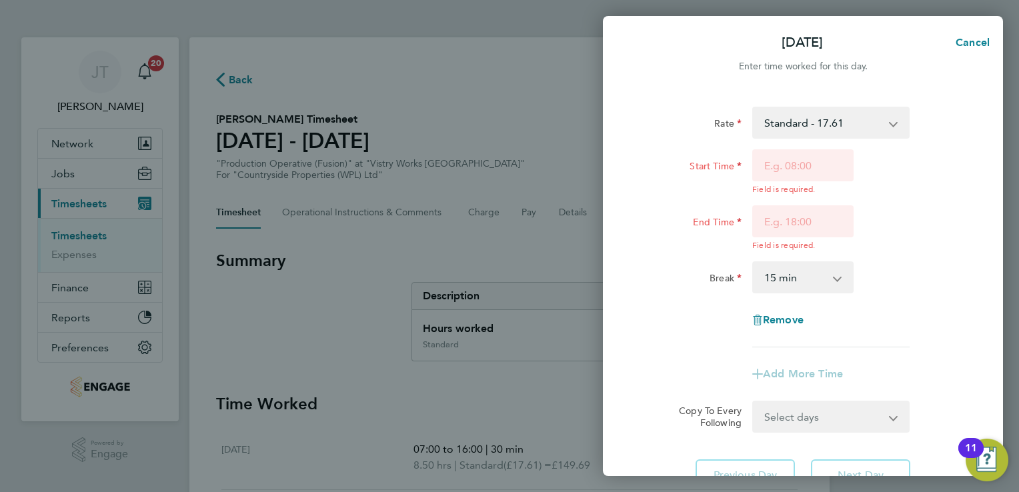
click at [862, 207] on div "End Time Field is required." at bounding box center [803, 227] width 336 height 45
click at [772, 305] on div "Remove" at bounding box center [803, 320] width 112 height 32
click at [776, 316] on div "Remove" at bounding box center [803, 320] width 112 height 32
click at [776, 316] on span "Remove" at bounding box center [783, 319] width 41 height 13
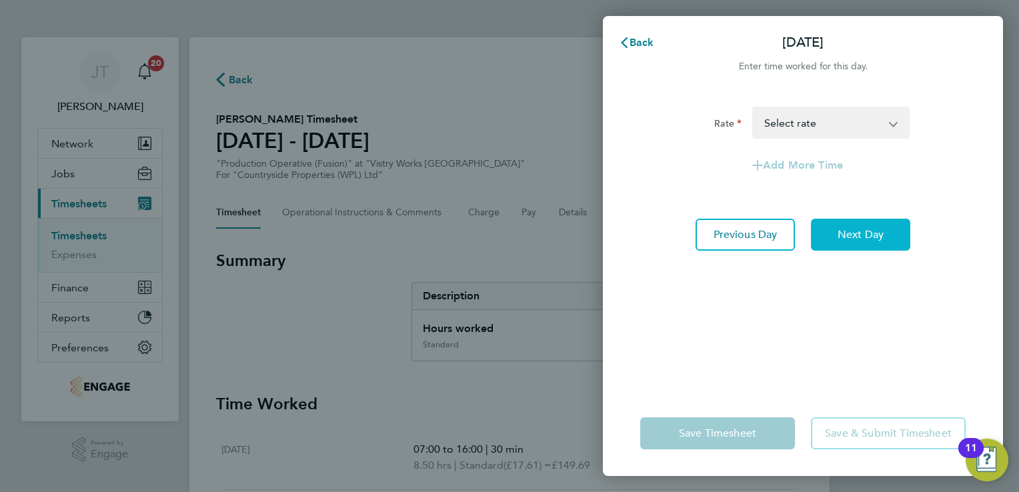
click at [862, 227] on button "Next Day" at bounding box center [860, 235] width 99 height 32
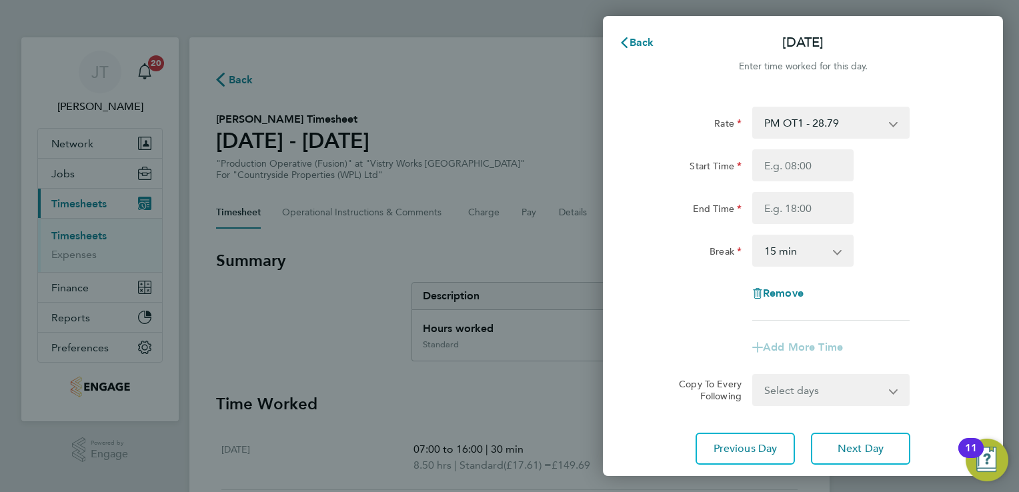
click at [798, 129] on select "PM OT1 - 28.79 BONUS - 13.50 Standard - 17.61 OT 1 - 26.42 OT2 - 35.22 PM Stand…" at bounding box center [823, 122] width 139 height 29
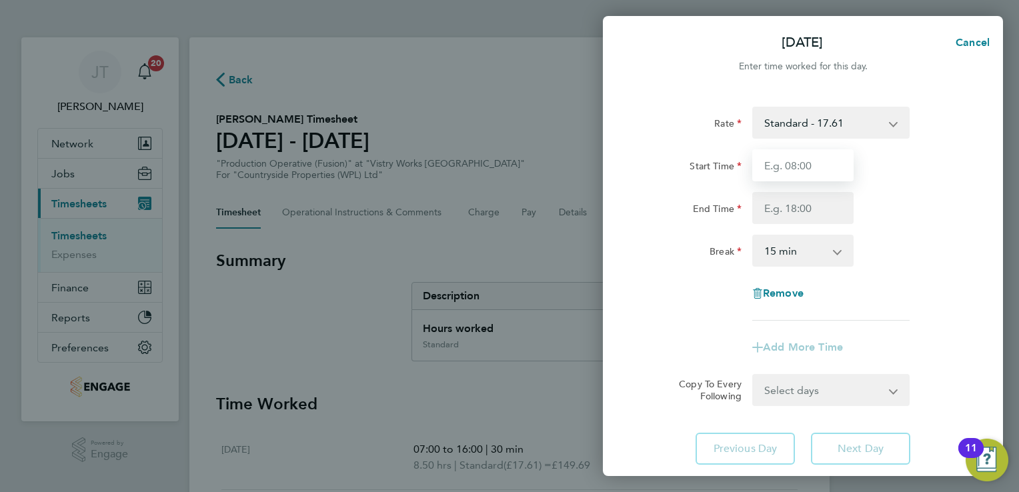
click at [796, 165] on input "Start Time" at bounding box center [802, 165] width 101 height 32
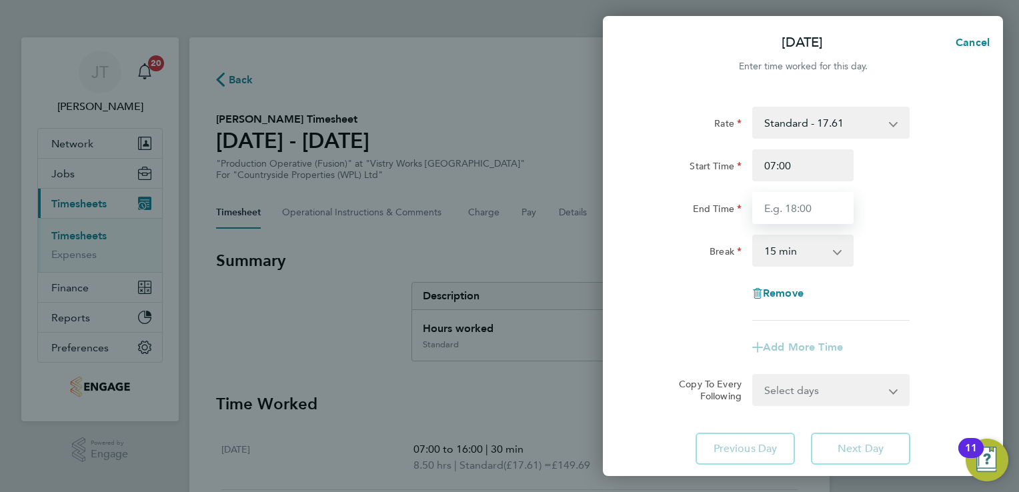
click at [793, 218] on input "End Time" at bounding box center [802, 208] width 101 height 32
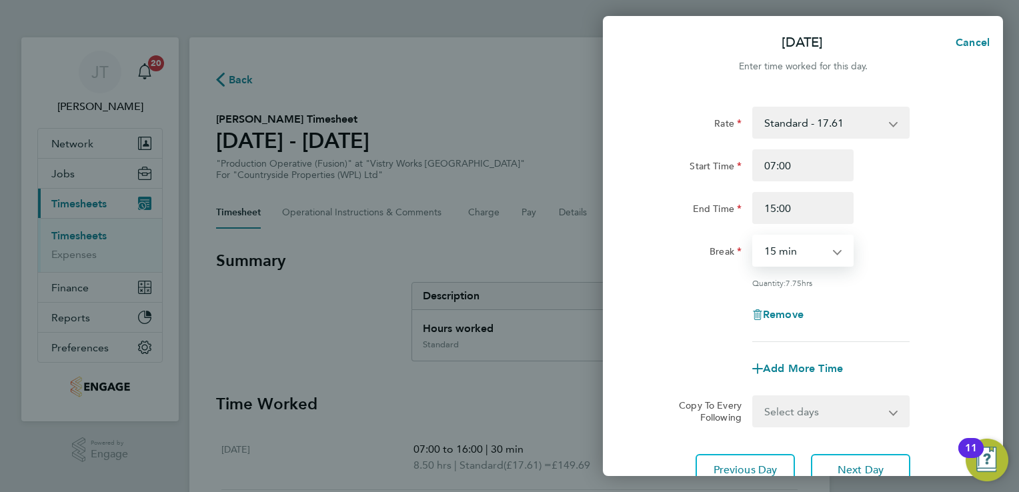
click at [792, 249] on select "0 min 15 min 30 min 45 min 60 min 75 min 90 min" at bounding box center [795, 250] width 83 height 29
click at [754, 236] on select "0 min 15 min 30 min 45 min 60 min 75 min 90 min" at bounding box center [795, 250] width 83 height 29
click at [835, 456] on button "Next Day" at bounding box center [860, 470] width 99 height 32
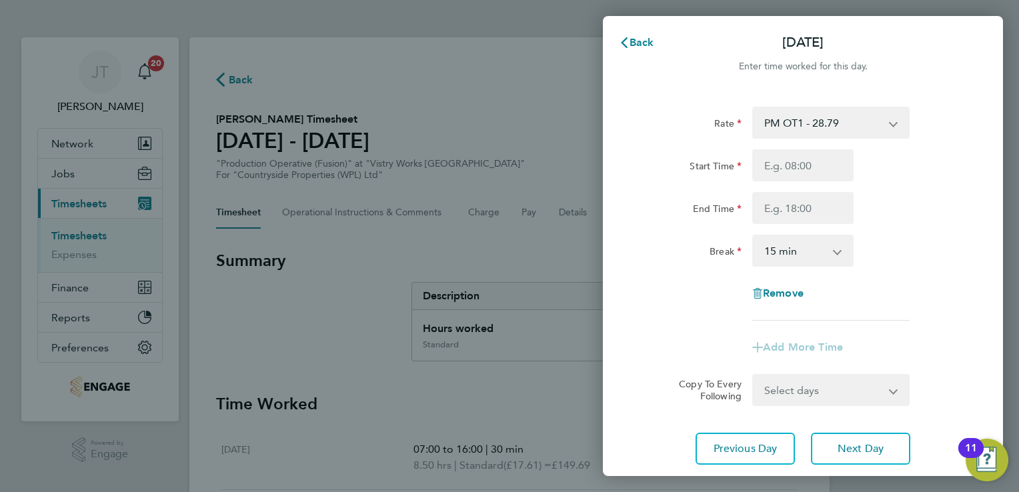
click at [784, 119] on select "PM OT1 - 28.79 BONUS - 13.50 Standard - 17.61 OT 1 - 26.42 OT2 - 35.22 PM Stand…" at bounding box center [823, 122] width 139 height 29
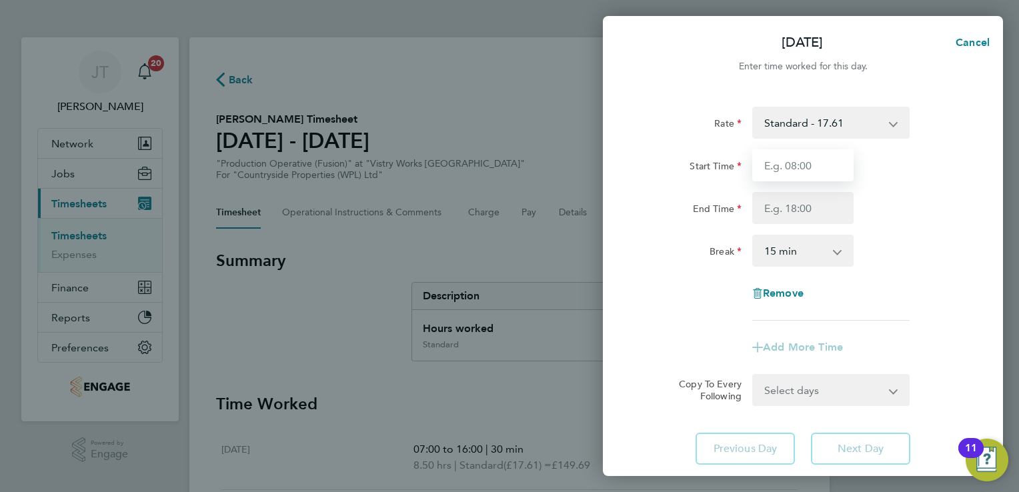
click at [785, 169] on input "Start Time" at bounding box center [802, 165] width 101 height 32
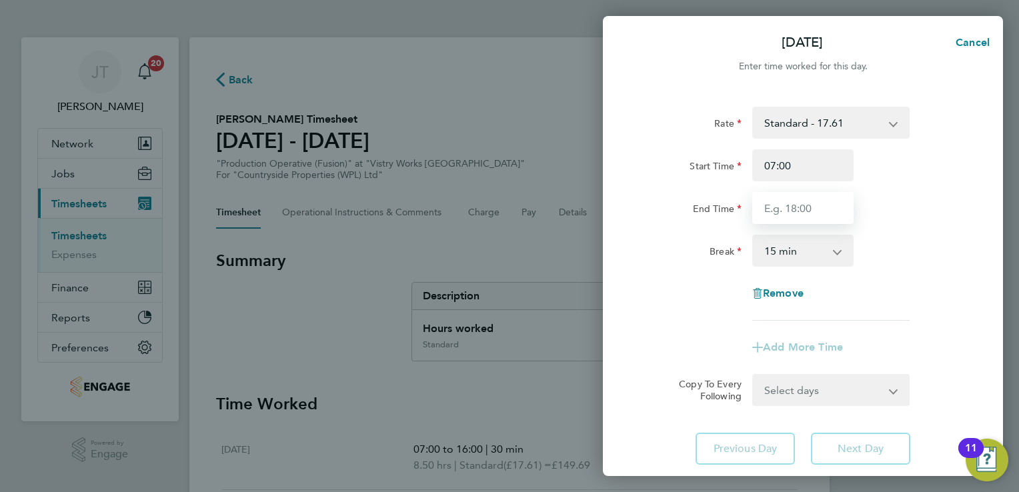
click at [794, 215] on input "End Time" at bounding box center [802, 208] width 101 height 32
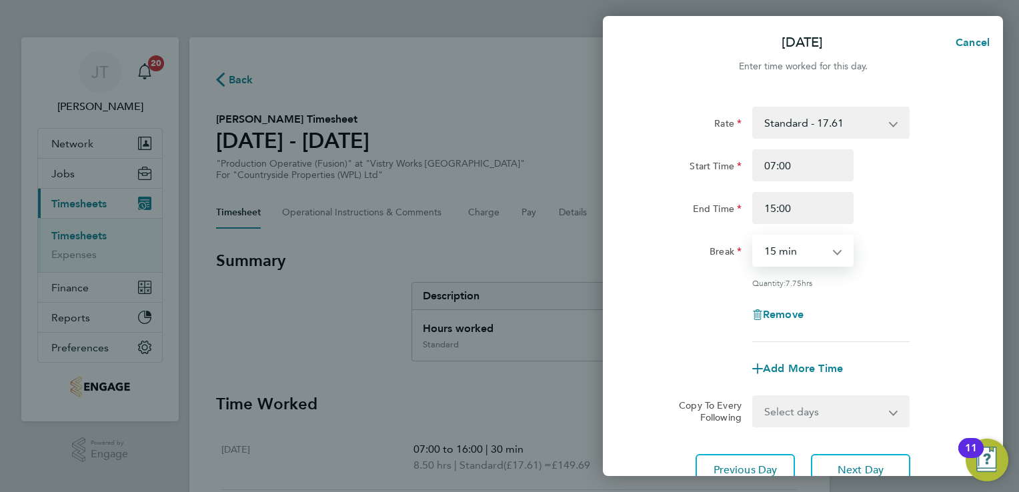
click at [803, 258] on select "0 min 15 min 30 min 45 min 60 min 75 min 90 min" at bounding box center [795, 250] width 83 height 29
click at [754, 236] on select "0 min 15 min 30 min 45 min 60 min 75 min 90 min" at bounding box center [795, 250] width 83 height 29
click at [835, 463] on button "Next Day" at bounding box center [860, 470] width 99 height 32
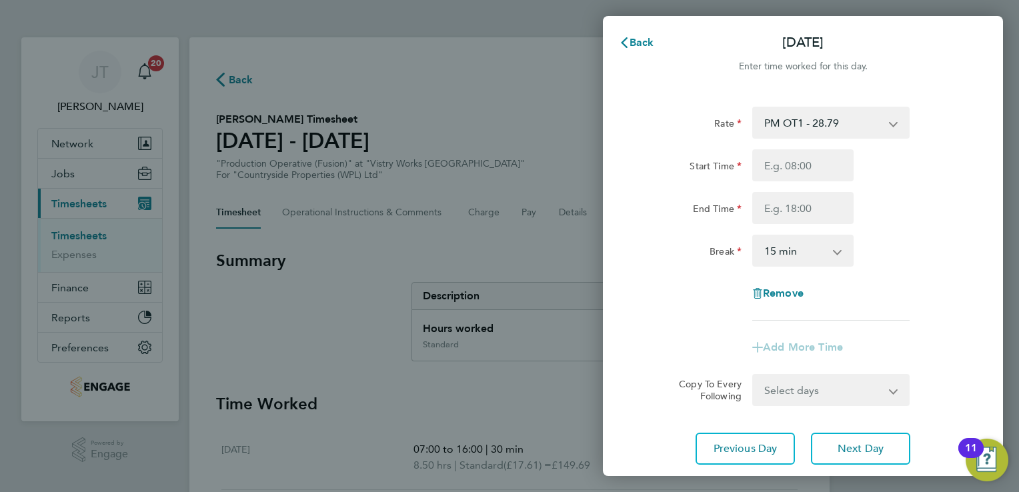
click at [838, 139] on div "Rate PM OT1 - 28.79 BONUS - 13.50 Standard - 17.61 OT 1 - 26.42 OT2 - 35.22 PM …" at bounding box center [803, 214] width 326 height 214
click at [836, 135] on select "PM OT1 - 28.79 BONUS - 13.50 Standard - 17.61 OT 1 - 26.42 OT2 - 35.22 PM Stand…" at bounding box center [823, 122] width 139 height 29
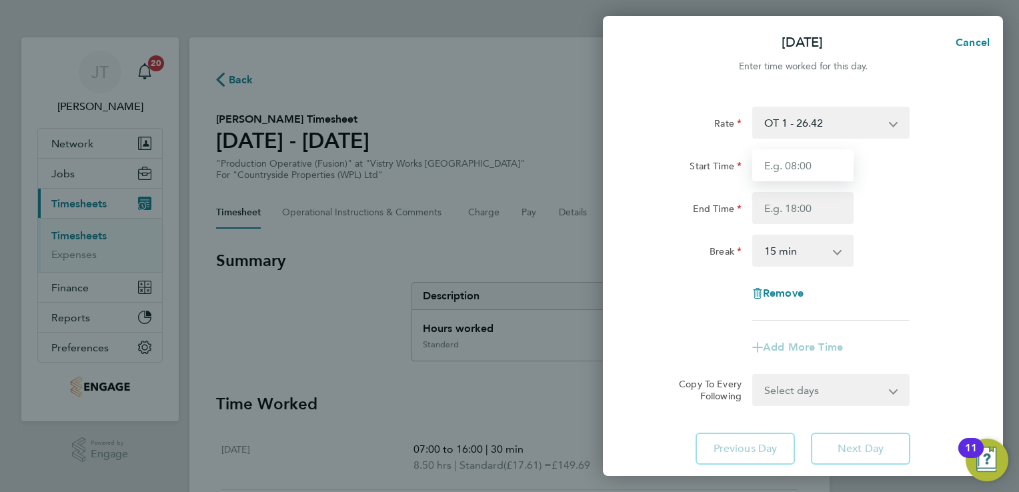
click at [802, 173] on input "Start Time" at bounding box center [802, 165] width 101 height 32
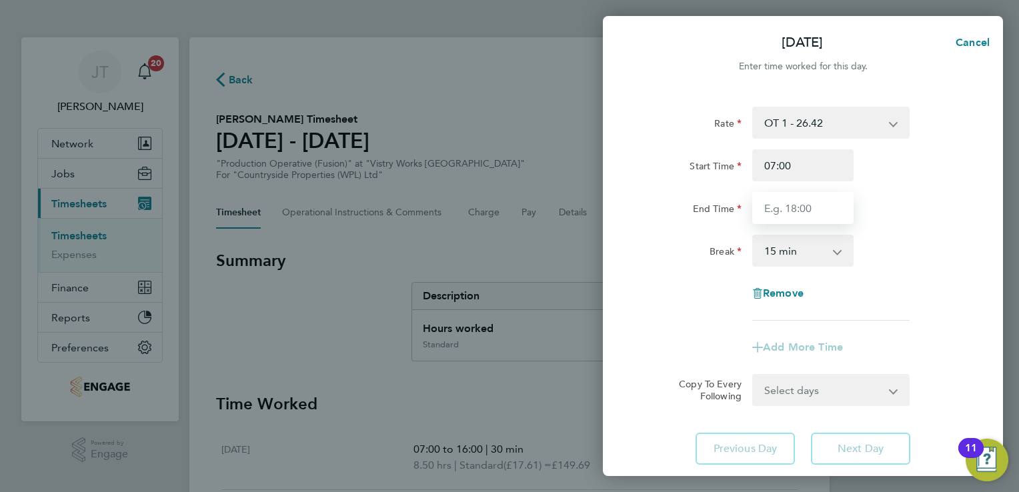
click at [778, 204] on input "End Time" at bounding box center [802, 208] width 101 height 32
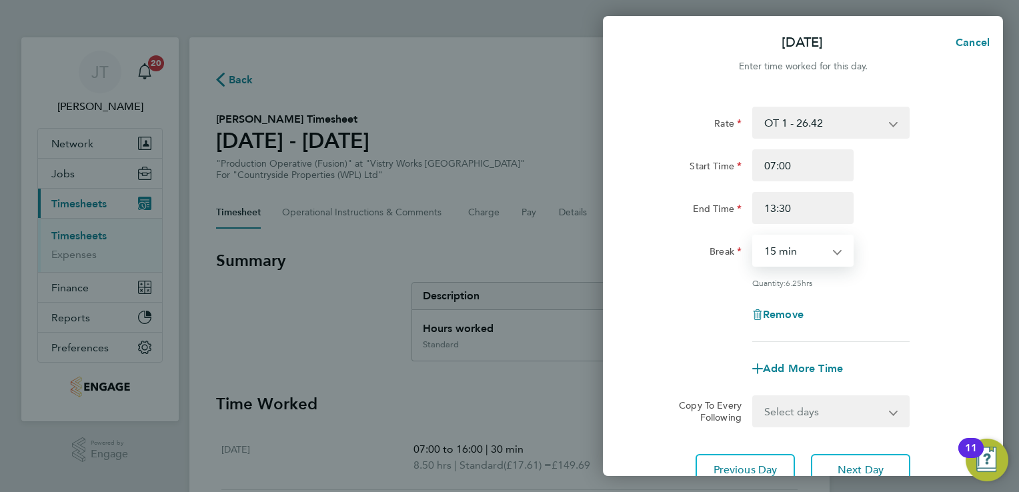
click at [804, 241] on select "0 min 15 min 30 min 45 min 60 min 75 min 90 min" at bounding box center [795, 250] width 83 height 29
click at [754, 236] on select "0 min 15 min 30 min 45 min 60 min 75 min 90 min" at bounding box center [795, 250] width 83 height 29
click at [840, 460] on button "Next Day" at bounding box center [860, 470] width 99 height 32
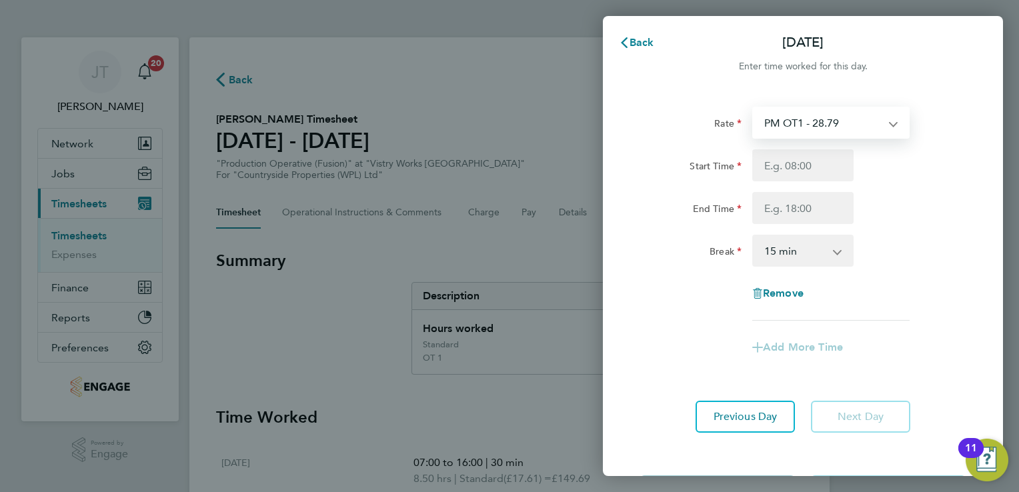
click at [817, 113] on select "PM OT1 - 28.79 BONUS - 13.50 Standard - 17.61 OT 1 - 26.42 OT2 - 35.22 PM Stand…" at bounding box center [823, 122] width 139 height 29
click at [793, 128] on select "OT2 - 35.22 BONUS - 13.50 PM OT1 - 28.79 Standard - 17.61 OT 1 - 26.42 PM Stand…" at bounding box center [823, 122] width 139 height 29
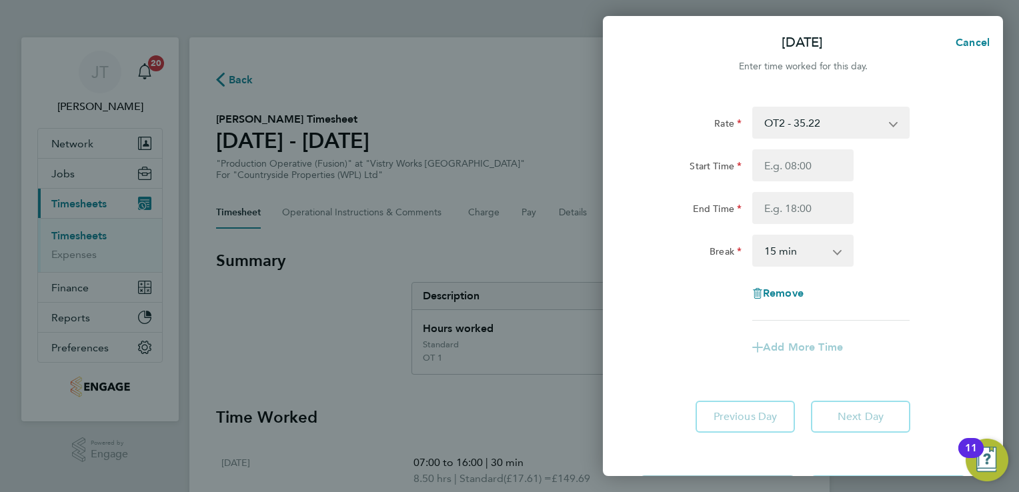
click at [953, 171] on div "Start Time" at bounding box center [803, 165] width 336 height 32
click at [822, 167] on input "Start Time" at bounding box center [802, 165] width 101 height 32
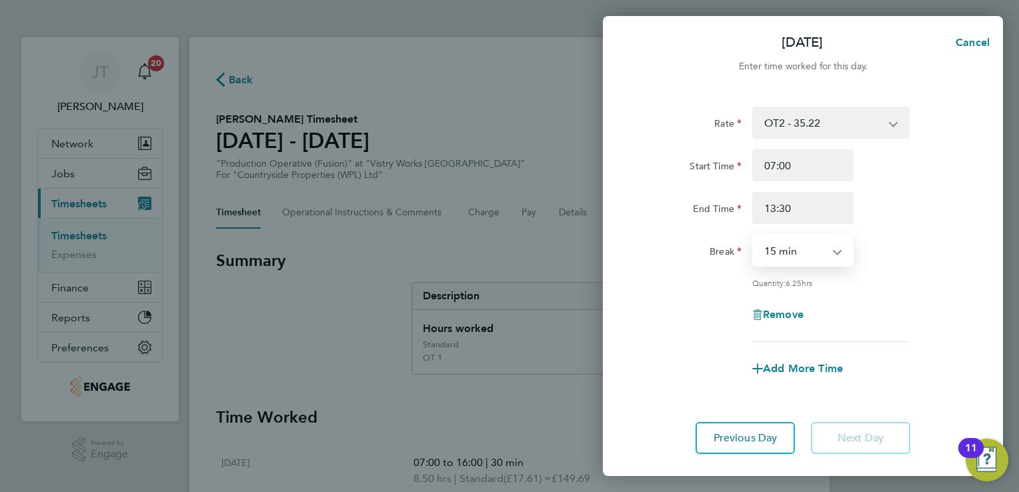
click at [807, 244] on select "0 min 15 min 30 min 45 min 60 min 75 min 90 min" at bounding box center [795, 250] width 83 height 29
click at [754, 236] on select "0 min 15 min 30 min 45 min 60 min 75 min 90 min" at bounding box center [795, 250] width 83 height 29
click at [926, 202] on div "End Time 13:30" at bounding box center [803, 208] width 336 height 32
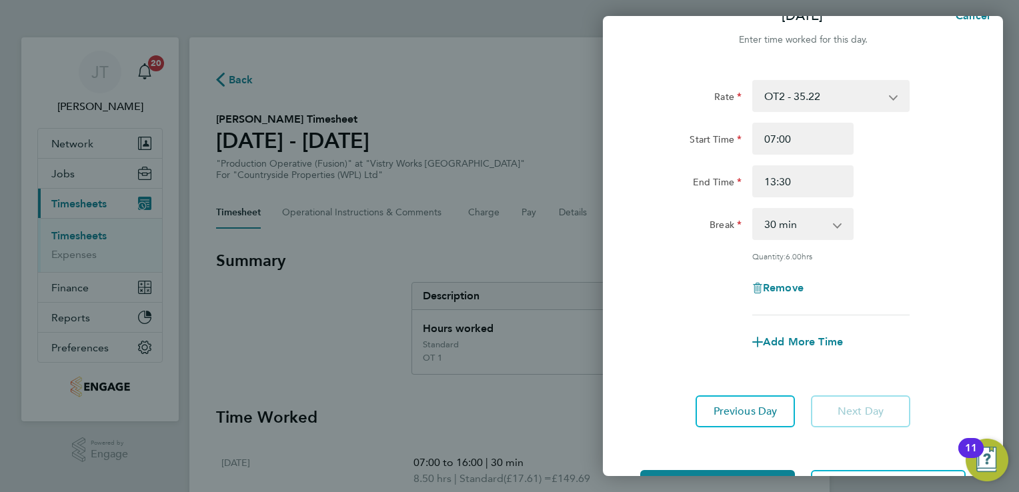
scroll to position [77, 0]
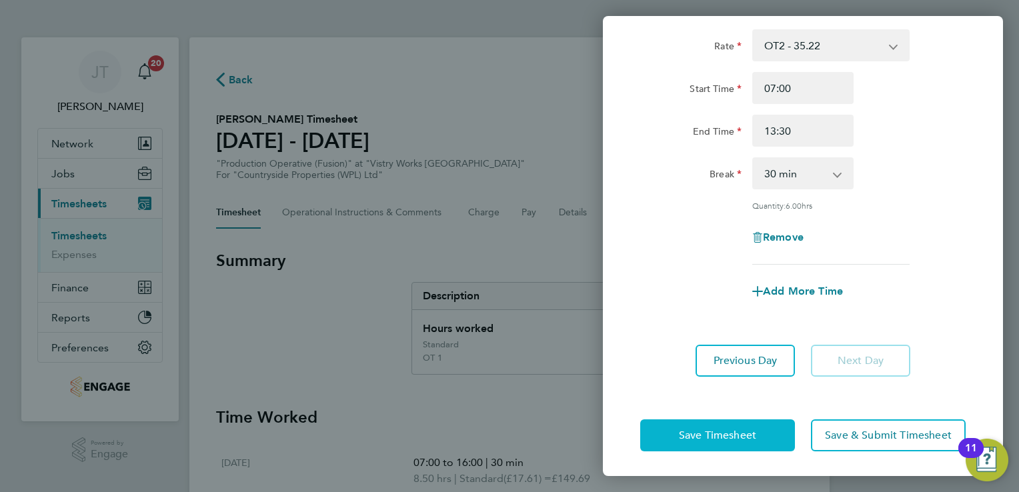
click at [716, 423] on button "Save Timesheet" at bounding box center [717, 436] width 155 height 32
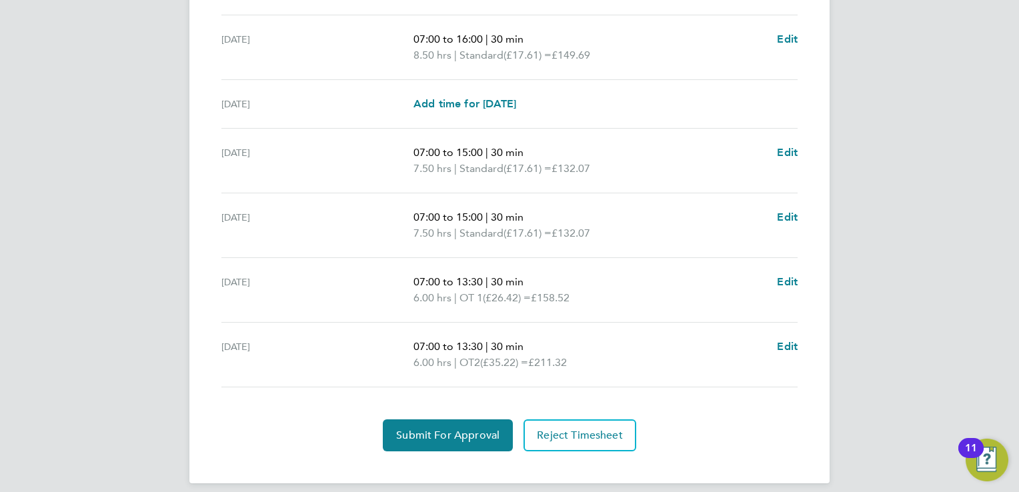
scroll to position [512, 0]
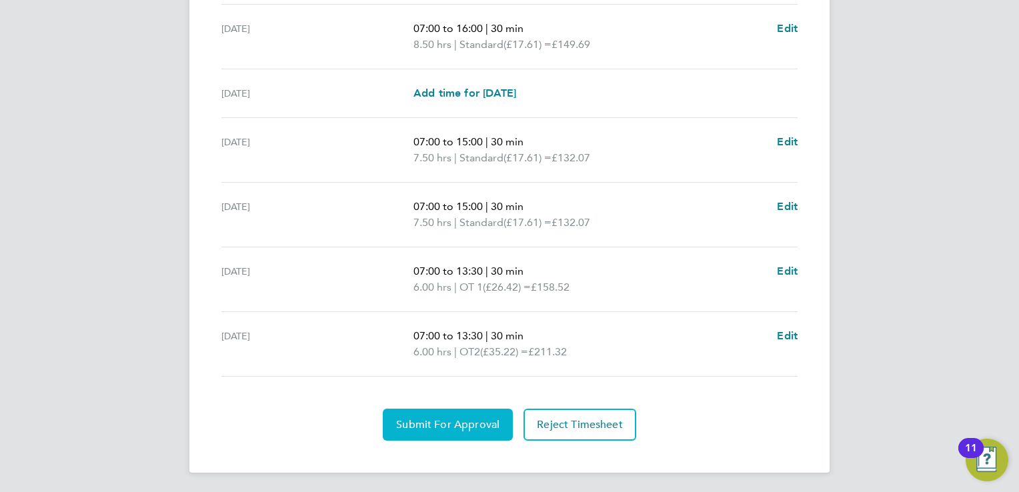
click at [432, 428] on span "Submit For Approval" at bounding box center [447, 424] width 103 height 13
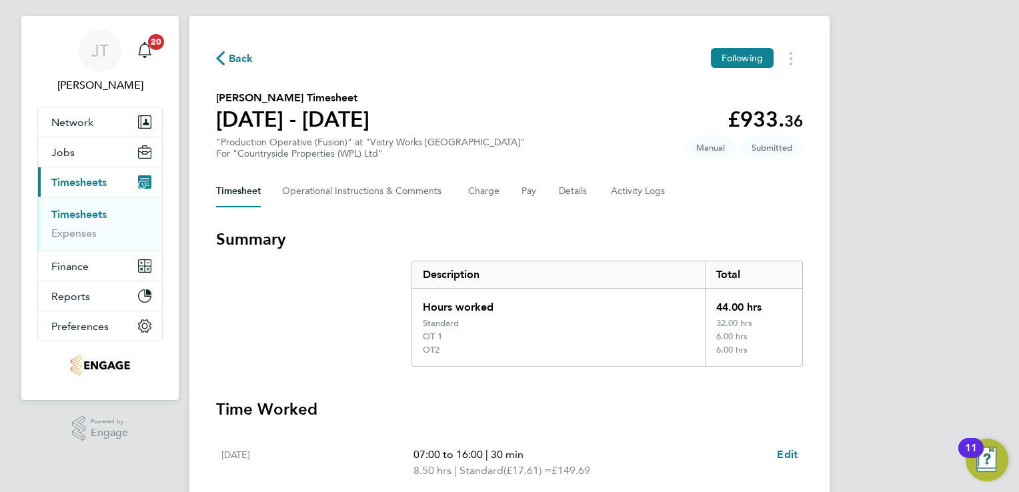
scroll to position [0, 0]
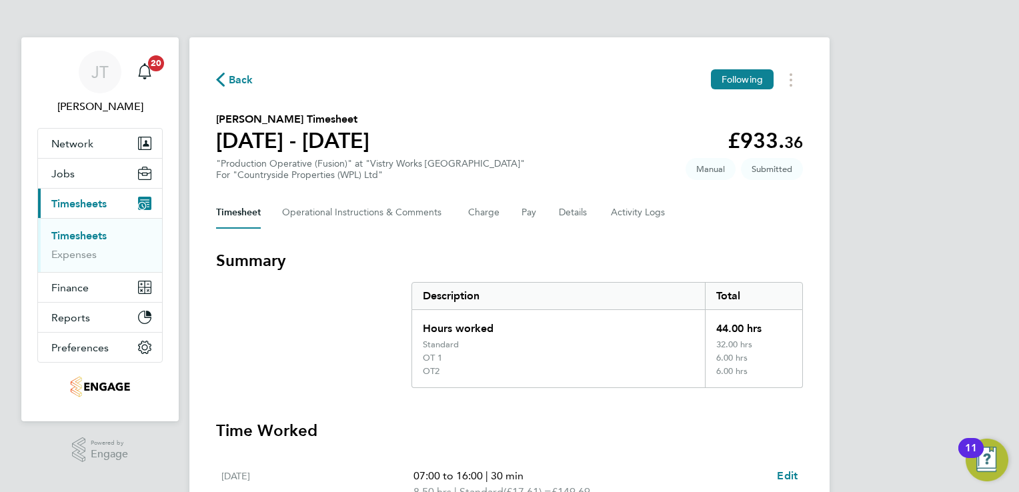
click at [243, 83] on span "Back" at bounding box center [241, 80] width 25 height 16
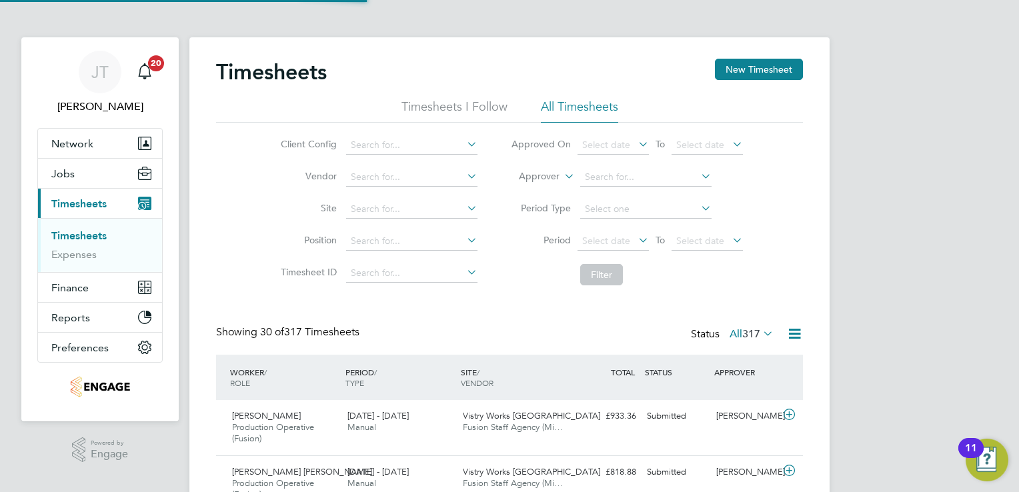
scroll to position [45, 116]
click at [766, 79] on button "New Timesheet" at bounding box center [759, 69] width 88 height 21
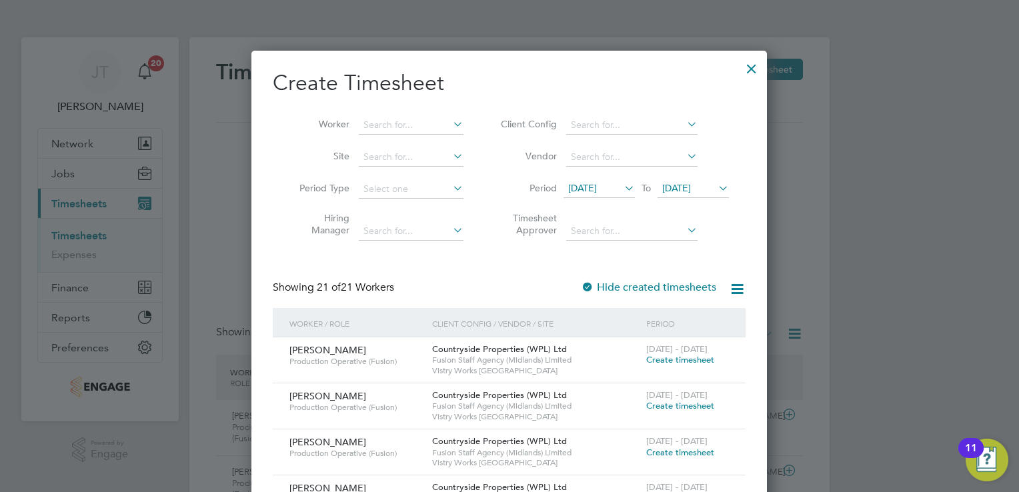
click at [597, 188] on span "15 Aug 2025" at bounding box center [582, 188] width 29 height 12
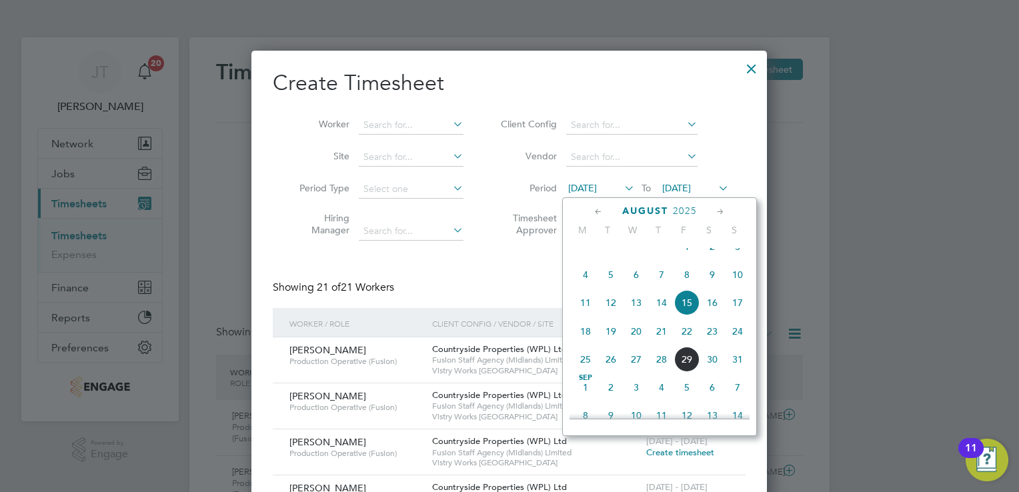
click at [596, 212] on icon at bounding box center [598, 212] width 13 height 15
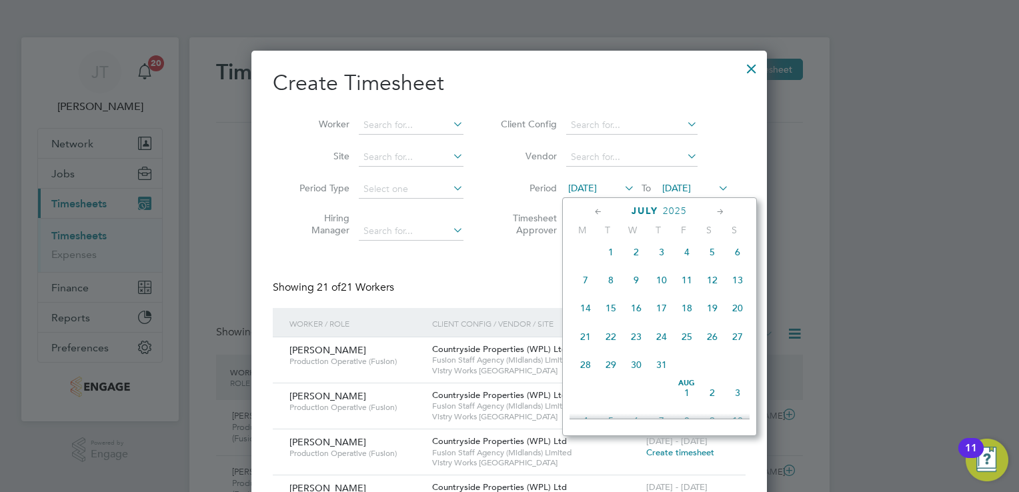
click at [584, 375] on span "28" at bounding box center [585, 364] width 25 height 25
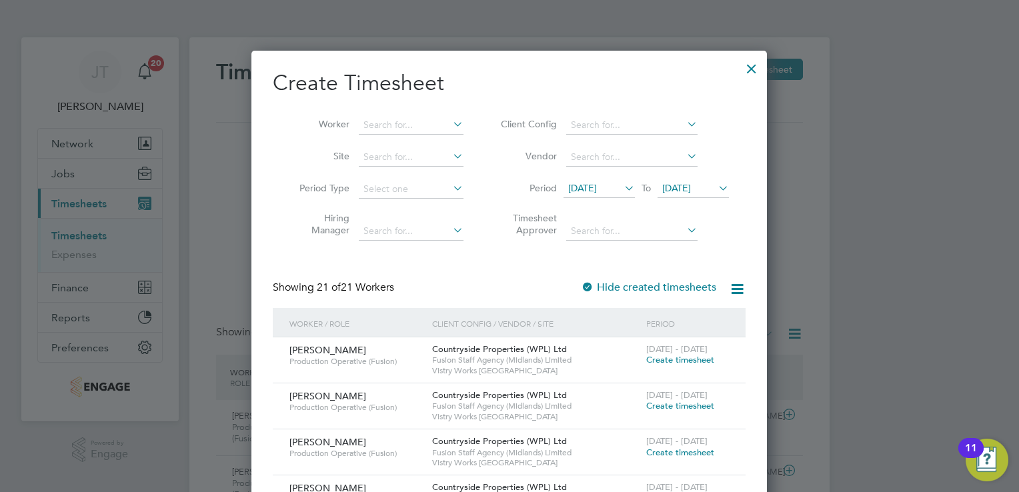
click at [691, 183] on span "22 Aug 2025" at bounding box center [676, 188] width 29 height 12
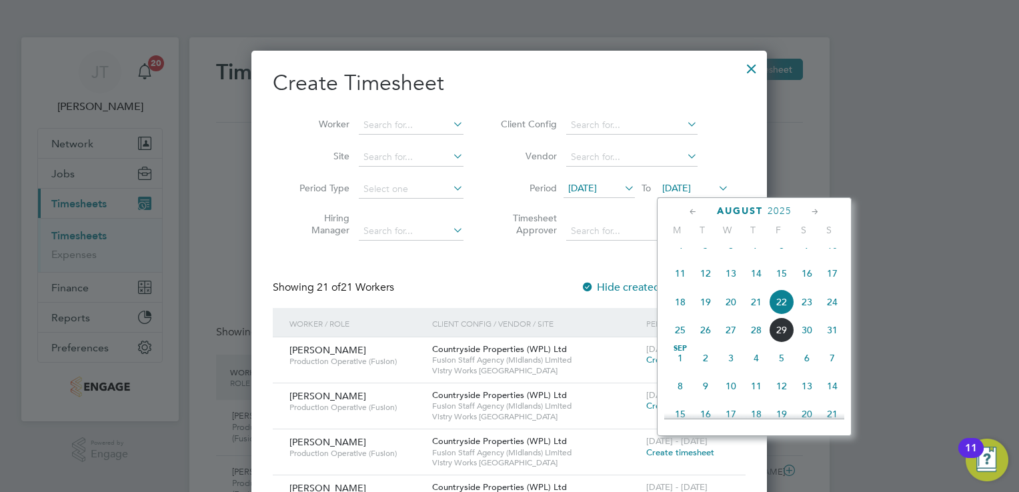
click at [700, 210] on div "August 2025" at bounding box center [754, 211] width 180 height 13
click at [694, 212] on icon at bounding box center [693, 212] width 13 height 15
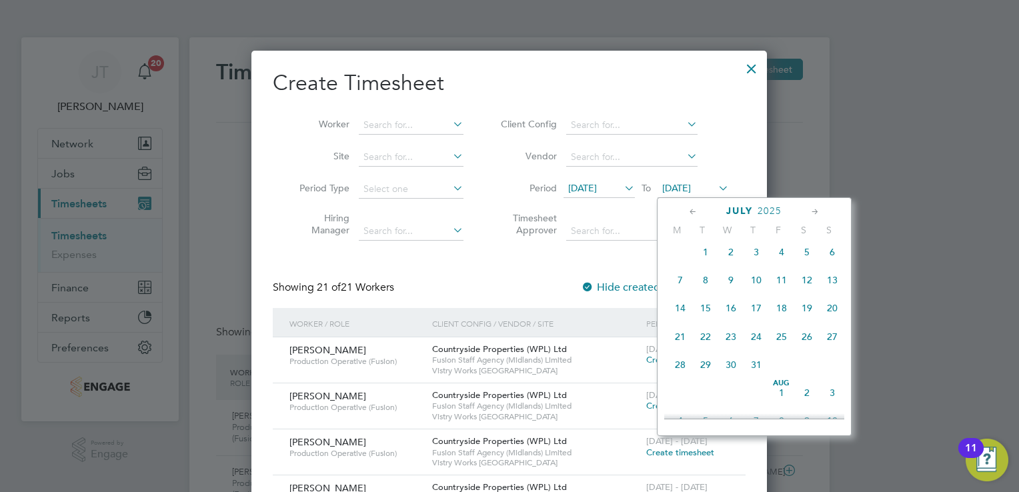
click at [828, 402] on span "3" at bounding box center [832, 392] width 25 height 25
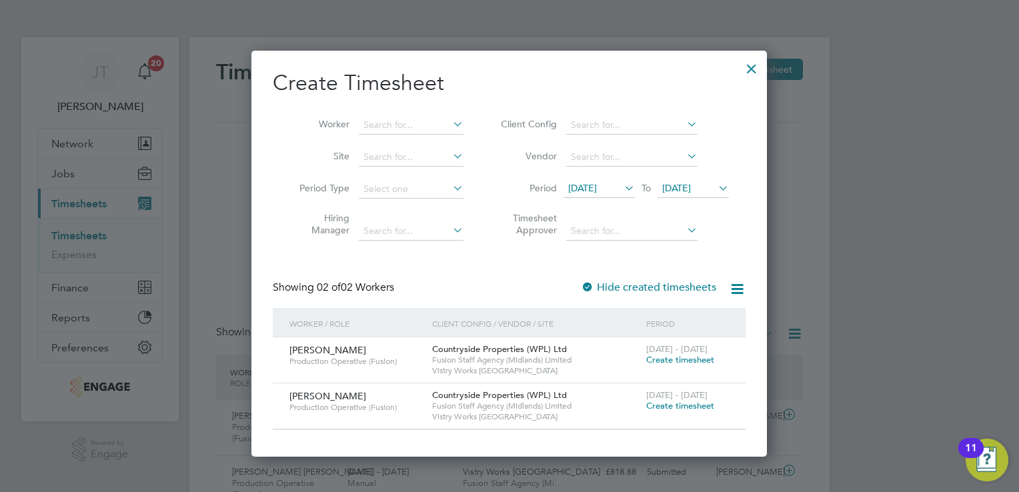
click at [666, 356] on span "Create timesheet" at bounding box center [680, 359] width 68 height 11
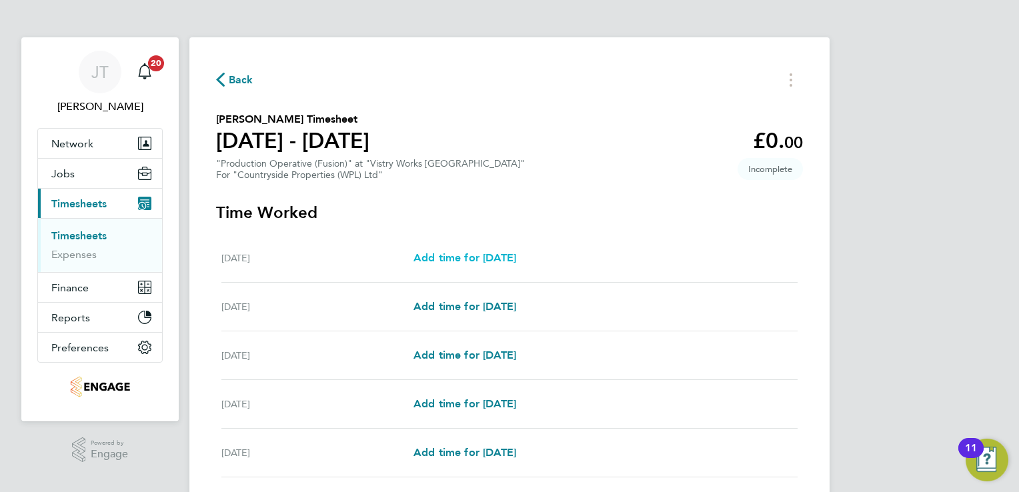
click at [461, 260] on span "Add time for Mon 28 Jul" at bounding box center [465, 257] width 103 height 13
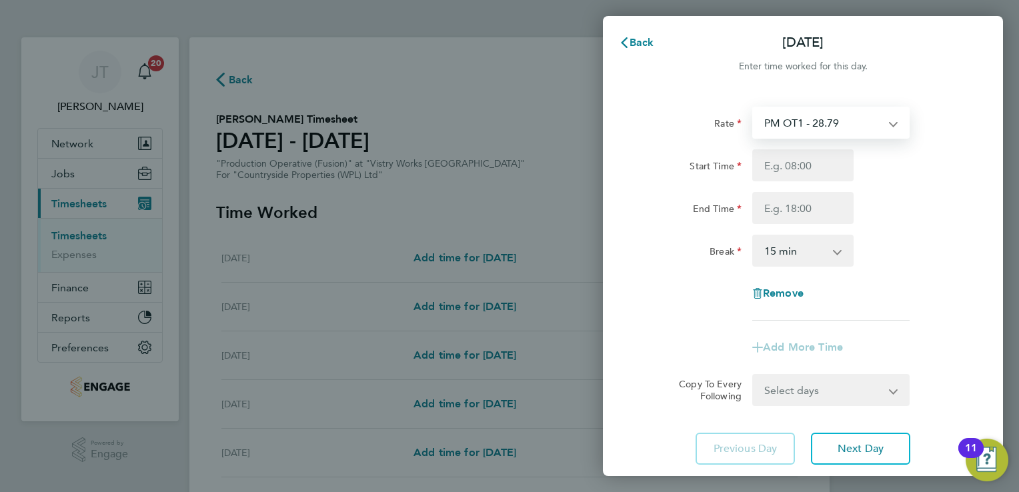
click at [760, 127] on select "PM OT1 - 28.79 PM OT2 - 38.38 PM Standard - 19.19 BONUS. - 13.50 OT 1 - 26.42 O…" at bounding box center [823, 122] width 139 height 29
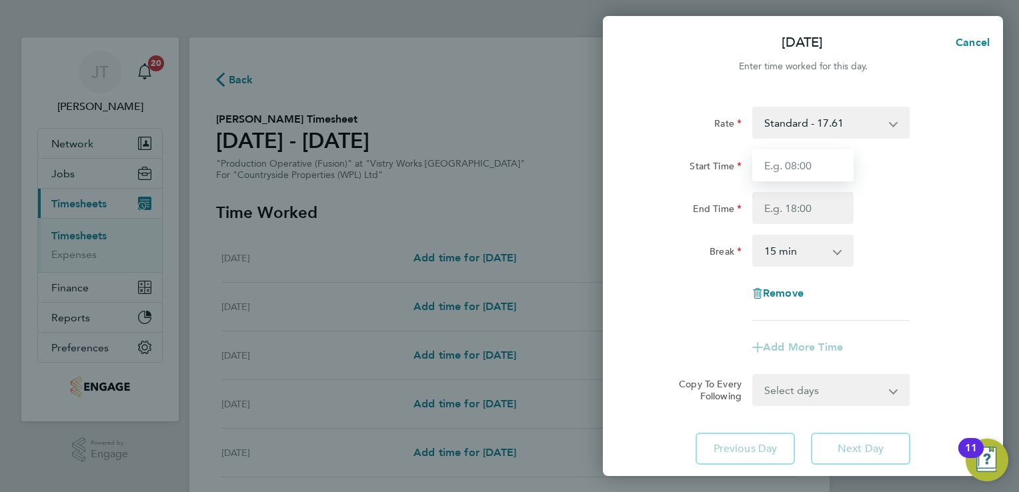
click at [770, 171] on input "Start Time" at bounding box center [802, 165] width 101 height 32
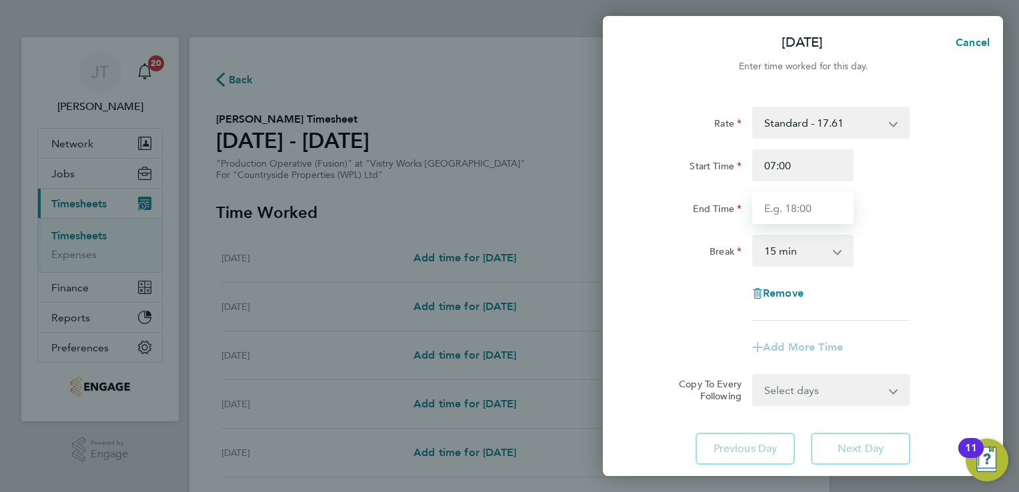
click at [779, 214] on input "End Time" at bounding box center [802, 208] width 101 height 32
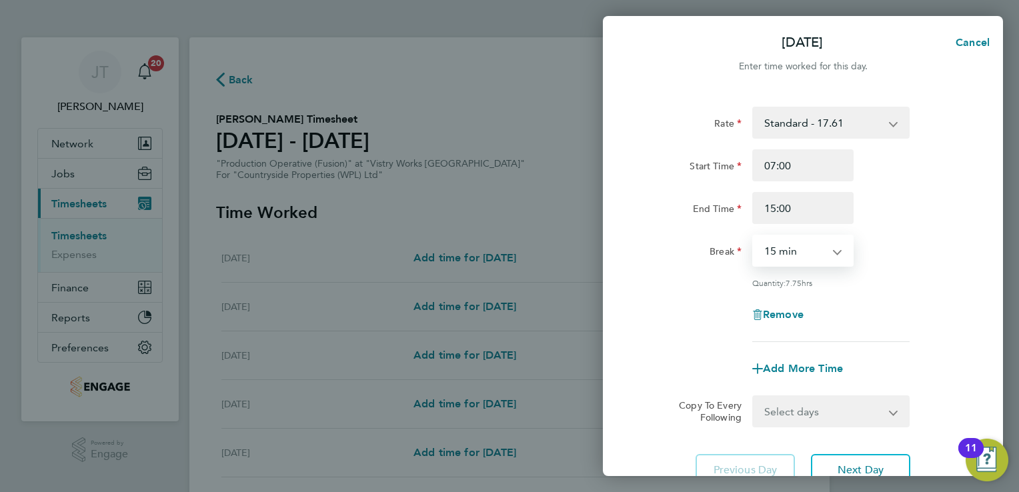
click at [798, 263] on select "0 min 15 min 30 min 45 min 60 min 75 min 90 min" at bounding box center [795, 250] width 83 height 29
click at [754, 236] on select "0 min 15 min 30 min 45 min 60 min 75 min 90 min" at bounding box center [795, 250] width 83 height 29
click at [826, 463] on button "Next Day" at bounding box center [860, 470] width 99 height 32
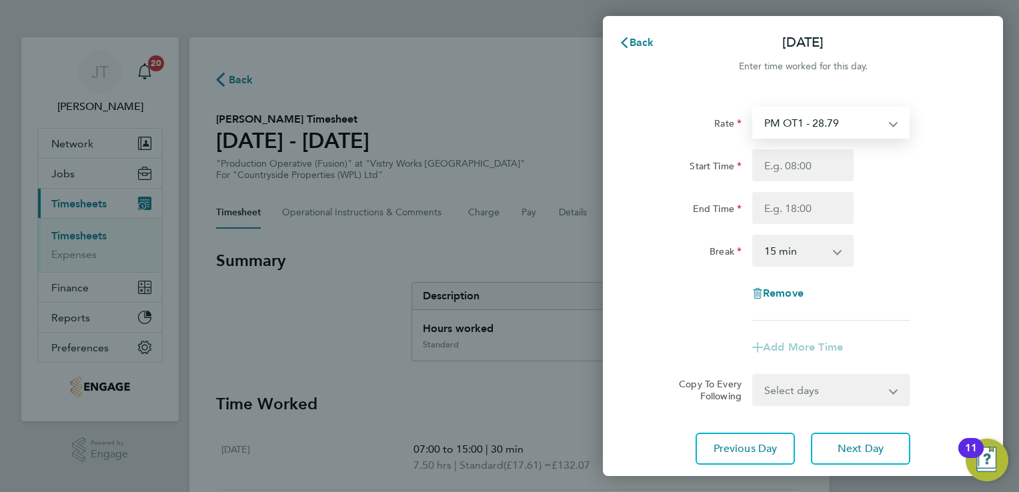
click at [787, 129] on select "PM OT1 - 28.79 PM OT2 - 38.38 PM Standard - 19.19 BONUS. - 13.50 OT 1 - 26.42 O…" at bounding box center [823, 122] width 139 height 29
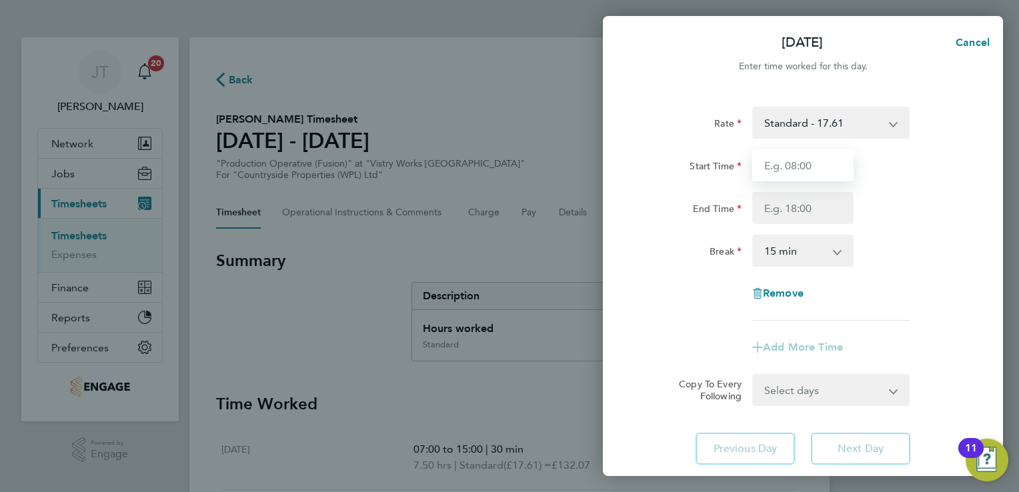
click at [774, 153] on input "Start Time" at bounding box center [802, 165] width 101 height 32
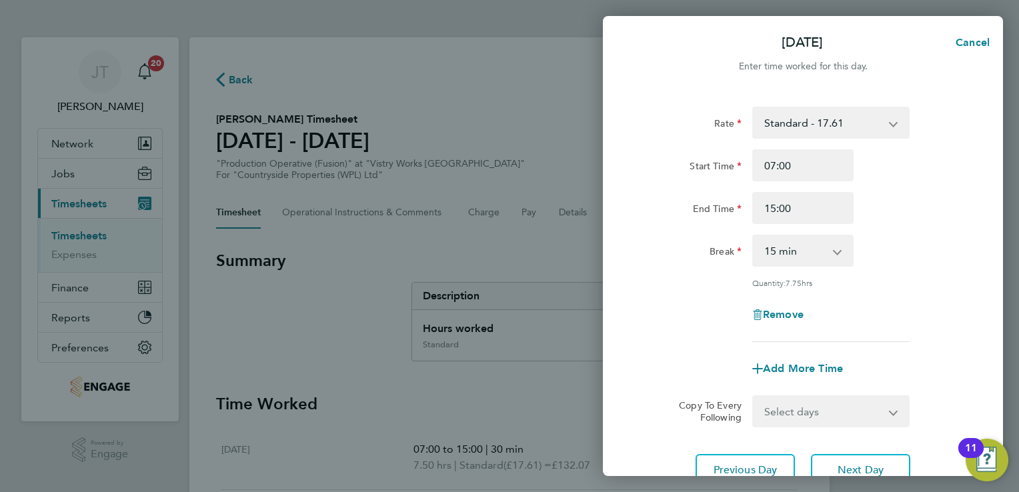
click at [814, 268] on div "Rate Standard - 17.61 PM OT2 - 38.38 PM Standard - 19.19 BONUS. - 13.50 OT 1 - …" at bounding box center [803, 224] width 326 height 235
click at [804, 257] on select "0 min 15 min 30 min 45 min 60 min 75 min 90 min" at bounding box center [795, 250] width 83 height 29
click at [754, 236] on select "0 min 15 min 30 min 45 min 60 min 75 min 90 min" at bounding box center [795, 250] width 83 height 29
drag, startPoint x: 784, startPoint y: 321, endPoint x: 782, endPoint y: 313, distance: 8.4
click at [782, 313] on div "Remove" at bounding box center [803, 315] width 112 height 32
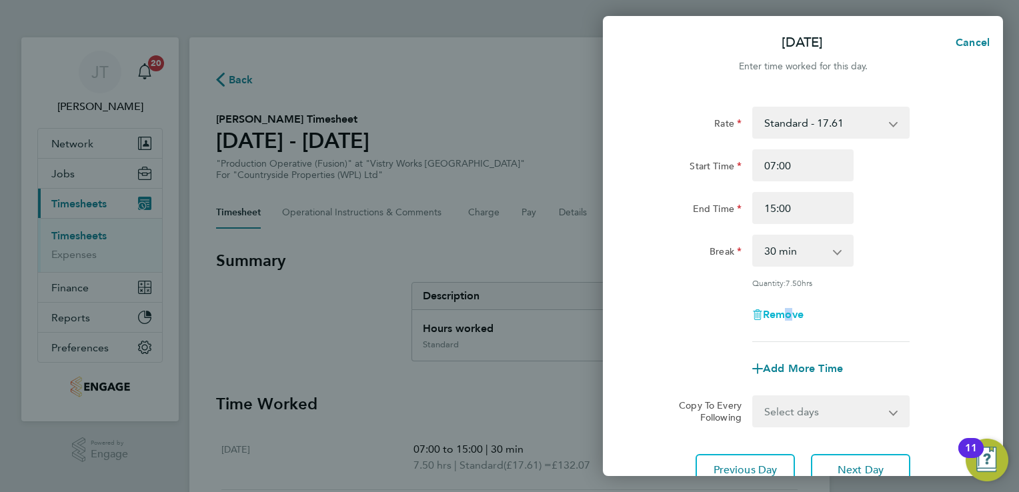
click at [782, 313] on span "Remove" at bounding box center [783, 314] width 41 height 13
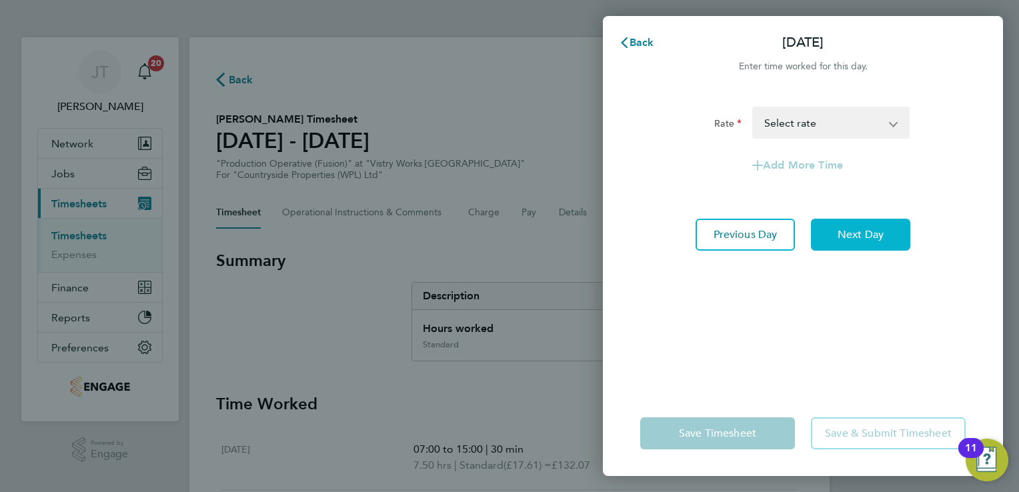
click at [835, 245] on button "Next Day" at bounding box center [860, 235] width 99 height 32
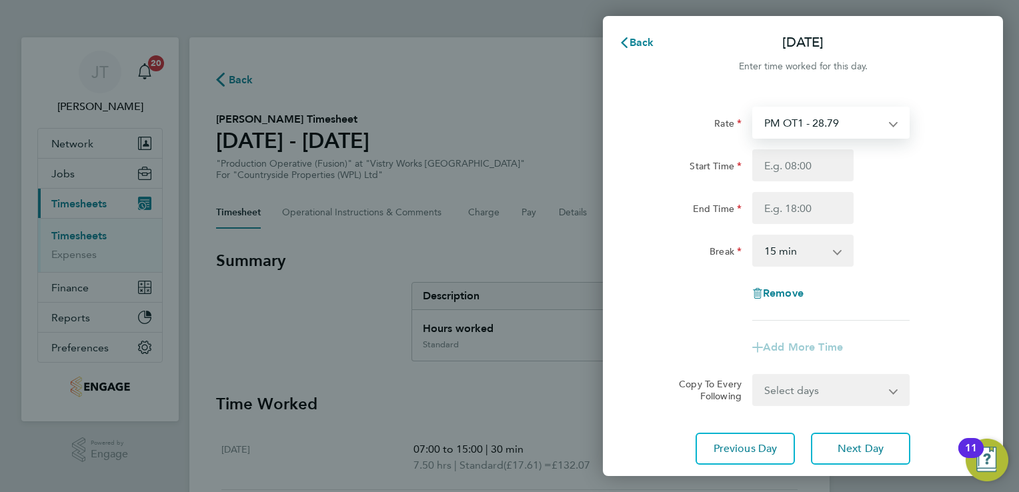
click at [812, 117] on select "PM OT1 - 28.79 PM OT2 - 38.38 PM Standard - 19.19 BONUS. - 13.50 OT 1 - 26.42 O…" at bounding box center [823, 122] width 139 height 29
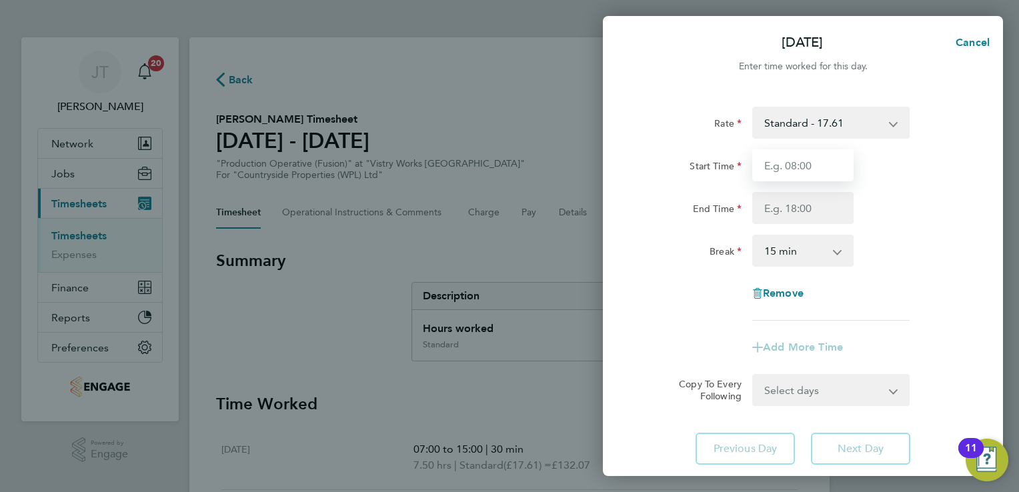
click at [786, 163] on input "Start Time" at bounding box center [802, 165] width 101 height 32
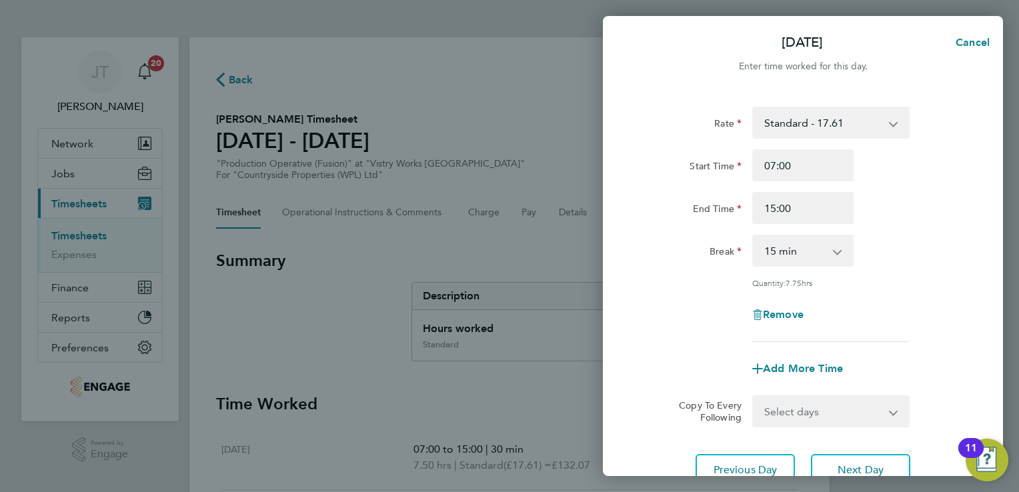
click at [800, 243] on select "0 min 15 min 30 min 45 min 60 min 75 min 90 min" at bounding box center [795, 250] width 83 height 29
click at [754, 236] on select "0 min 15 min 30 min 45 min 60 min 75 min 90 min" at bounding box center [795, 250] width 83 height 29
click at [842, 459] on button "Next Day" at bounding box center [860, 470] width 99 height 32
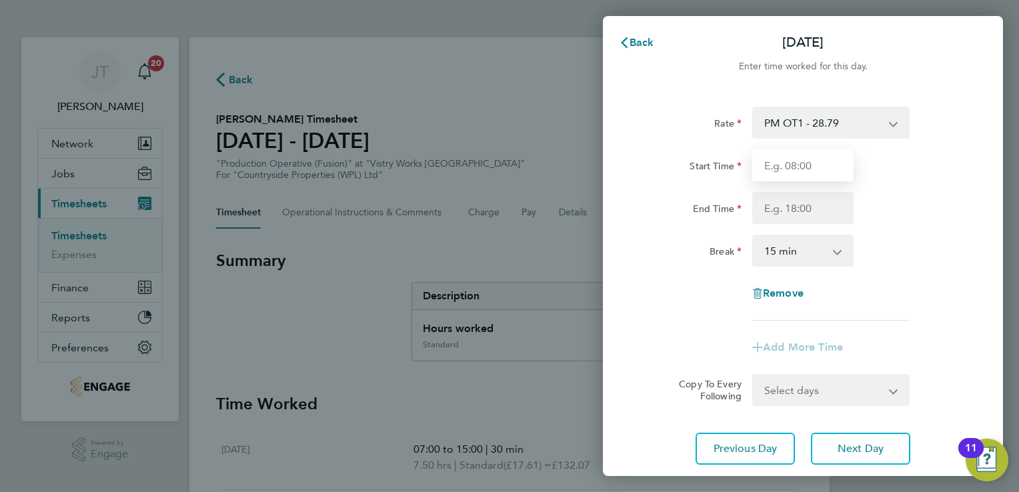
click at [776, 169] on input "Start Time" at bounding box center [802, 165] width 101 height 32
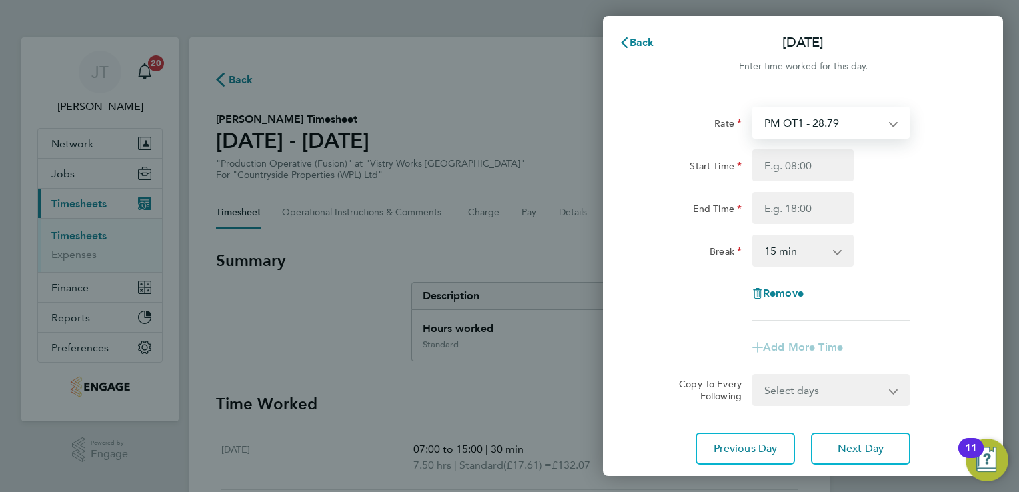
click at [784, 119] on select "PM OT1 - 28.79 PM OT2 - 38.38 PM Standard - 19.19 BONUS. - 13.50 OT 1 - 26.42 O…" at bounding box center [823, 122] width 139 height 29
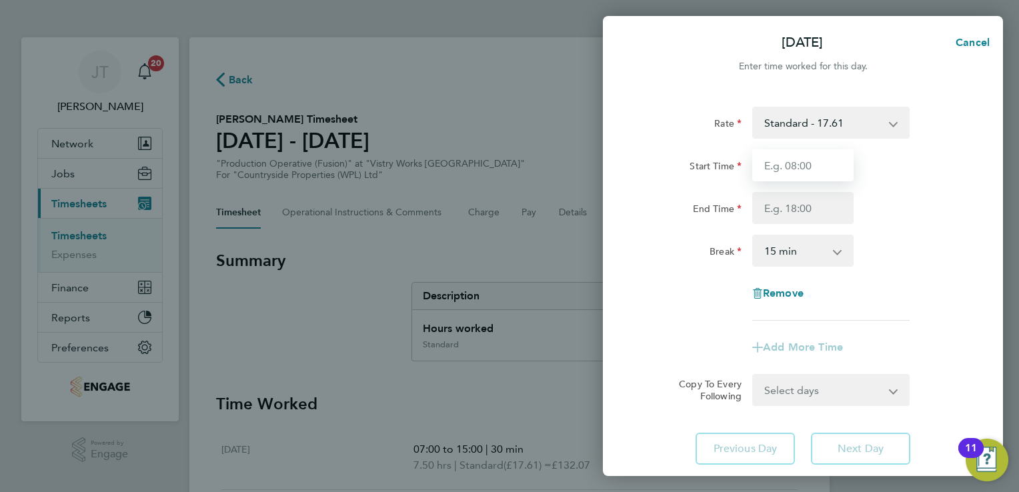
click at [802, 175] on input "Start Time" at bounding box center [802, 165] width 101 height 32
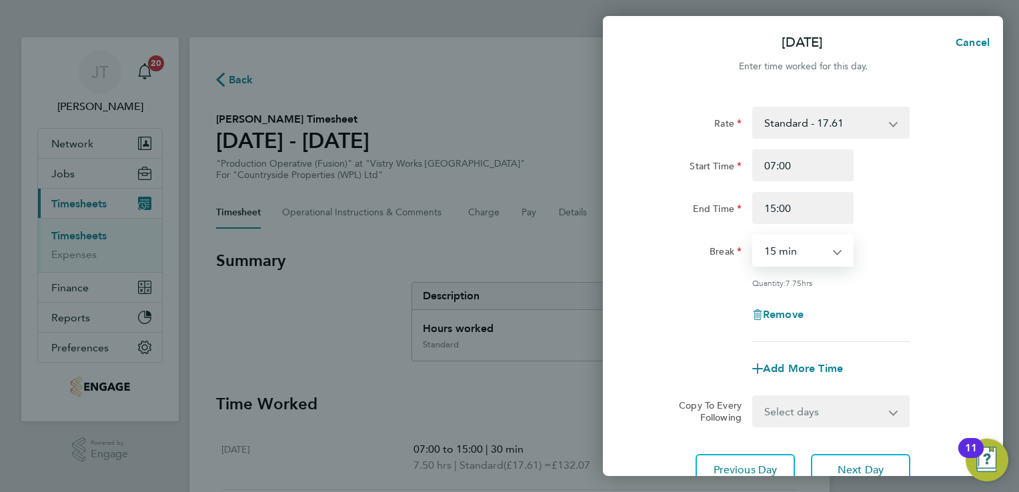
click at [803, 248] on select "0 min 15 min 30 min 45 min 60 min 75 min 90 min" at bounding box center [795, 250] width 83 height 29
click at [754, 236] on select "0 min 15 min 30 min 45 min 60 min 75 min 90 min" at bounding box center [795, 250] width 83 height 29
click at [861, 460] on button "Next Day" at bounding box center [860, 470] width 99 height 32
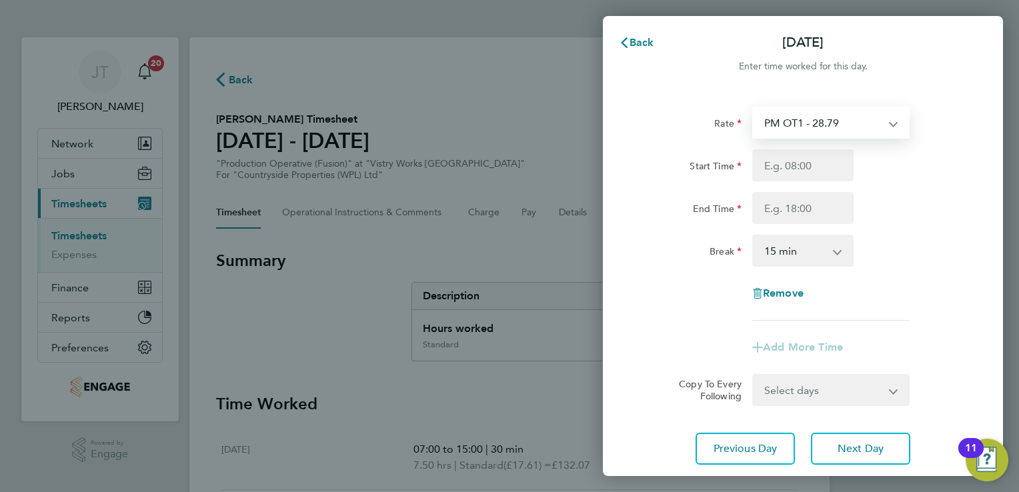
click at [798, 122] on select "PM OT1 - 28.79 PM OT2 - 38.38 PM Standard - 19.19 BONUS. - 13.50 OT 1 - 26.42 O…" at bounding box center [823, 122] width 139 height 29
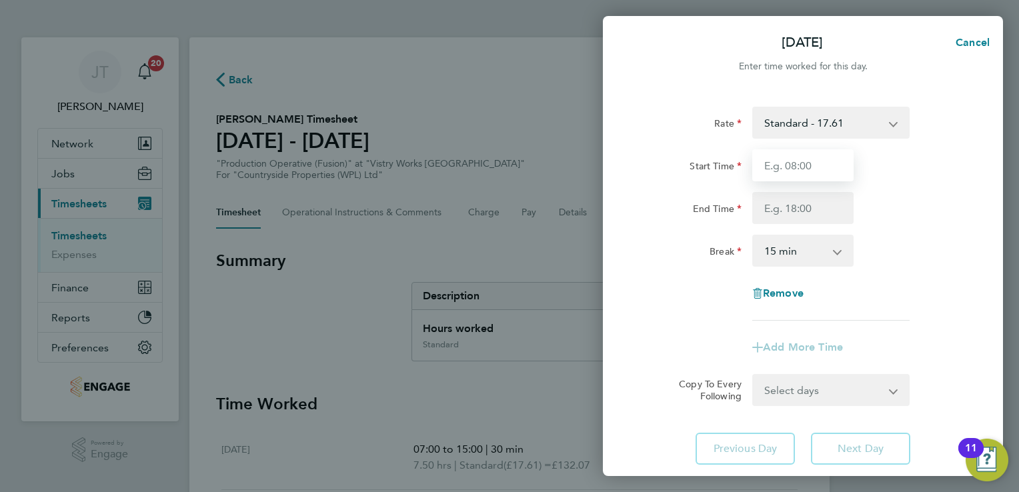
click at [802, 165] on input "Start Time" at bounding box center [802, 165] width 101 height 32
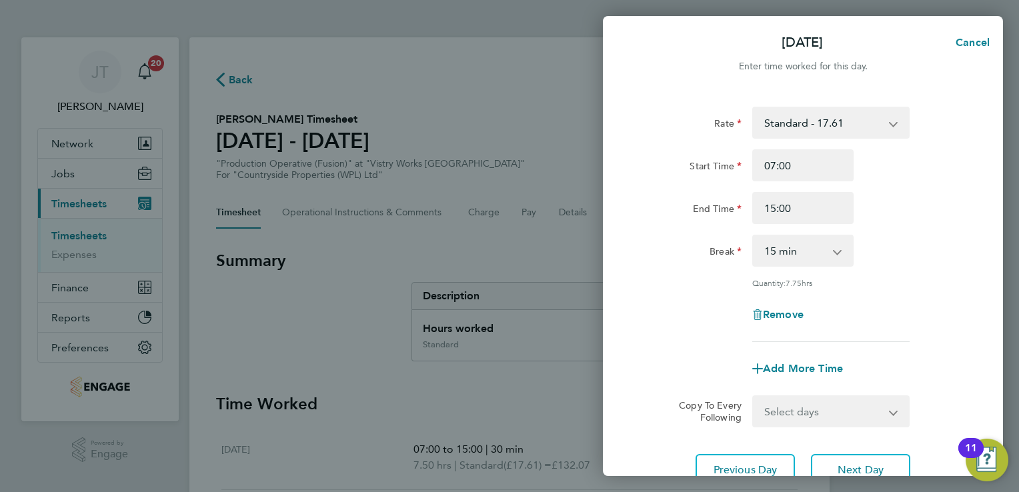
click at [806, 273] on div "Rate Standard - 17.61 PM OT2 - 38.38 PM Standard - 19.19 BONUS. - 13.50 OT 1 - …" at bounding box center [803, 224] width 326 height 235
click at [798, 259] on select "0 min 15 min 30 min 45 min 60 min 75 min 90 min" at bounding box center [795, 250] width 83 height 29
click at [754, 236] on select "0 min 15 min 30 min 45 min 60 min 75 min 90 min" at bounding box center [795, 250] width 83 height 29
click at [884, 464] on button "Next Day" at bounding box center [860, 470] width 99 height 32
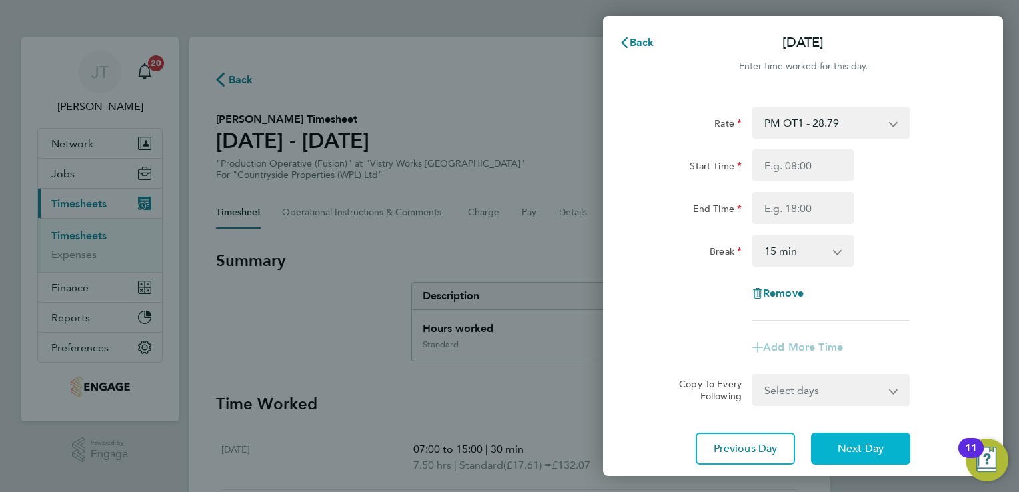
click at [872, 452] on span "Next Day" at bounding box center [861, 448] width 46 height 13
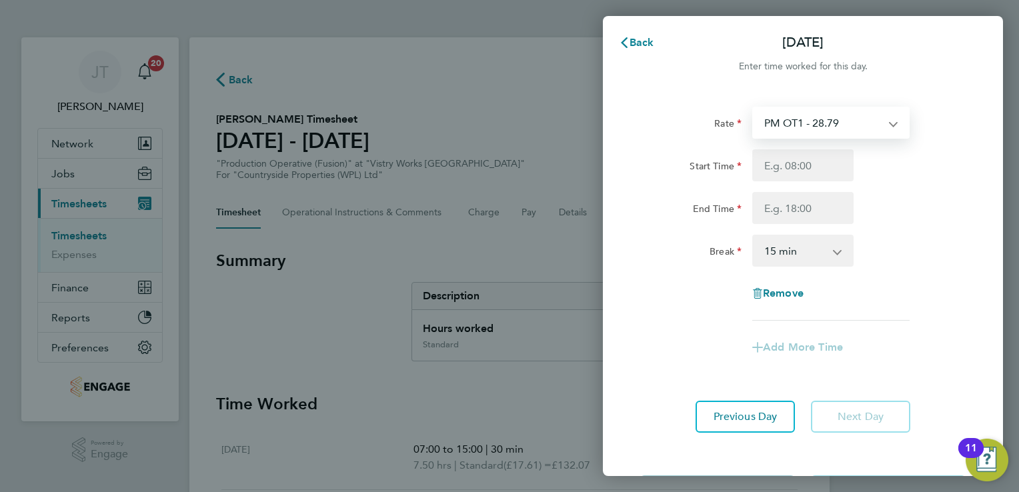
click at [814, 127] on select "PM OT1 - 28.79 PM OT2 - 38.38 PM Standard - 19.19 BONUS. - 13.50 OT 1 - 26.42 O…" at bounding box center [823, 122] width 139 height 29
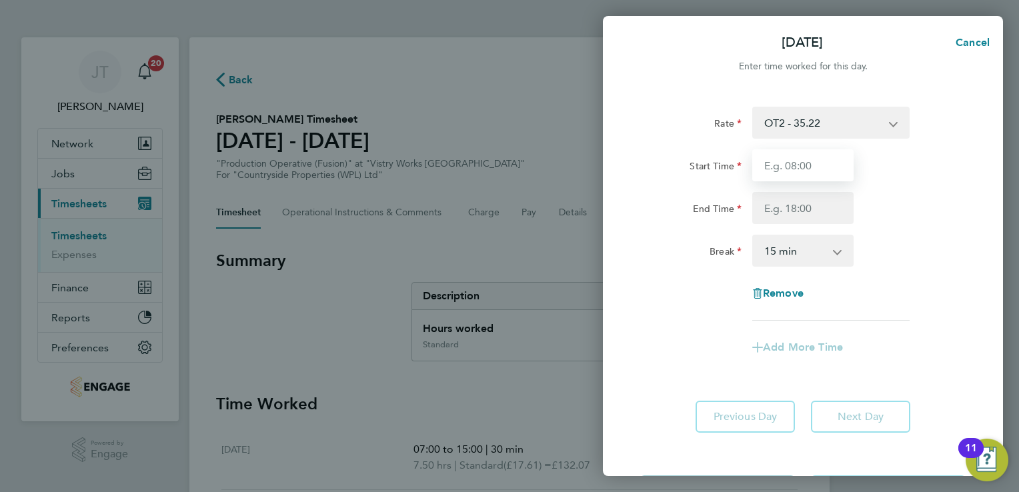
click at [804, 165] on input "Start Time" at bounding box center [802, 165] width 101 height 32
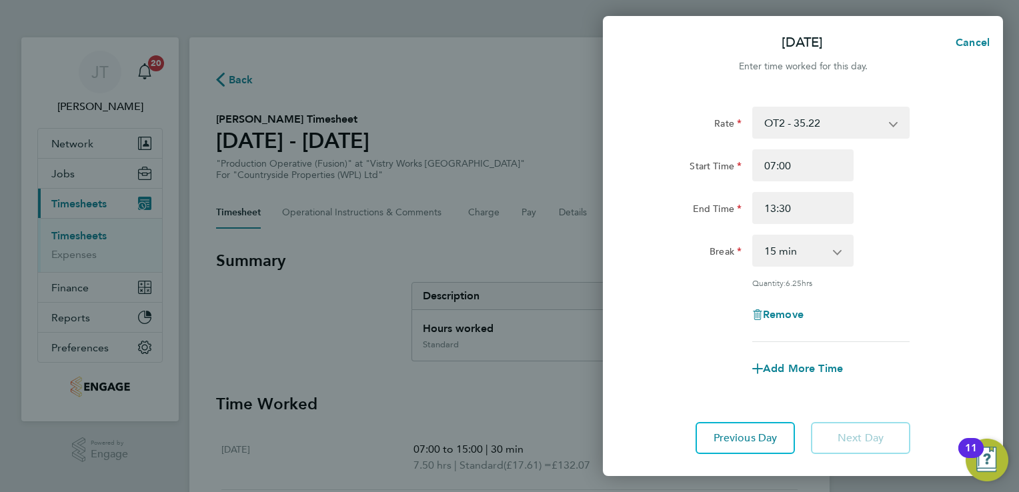
click at [840, 247] on app-icon-cross-button at bounding box center [844, 250] width 16 height 29
click at [810, 255] on select "0 min 15 min 30 min 45 min 60 min 75 min 90 min" at bounding box center [795, 250] width 83 height 29
click at [754, 236] on select "0 min 15 min 30 min 45 min 60 min 75 min 90 min" at bounding box center [795, 250] width 83 height 29
click at [896, 296] on div "Rate OT2 - 35.22 PM OT2 - 38.38 PM Standard - 19.19 BONUS. - 13.50 OT 1 - 26.42…" at bounding box center [803, 224] width 326 height 235
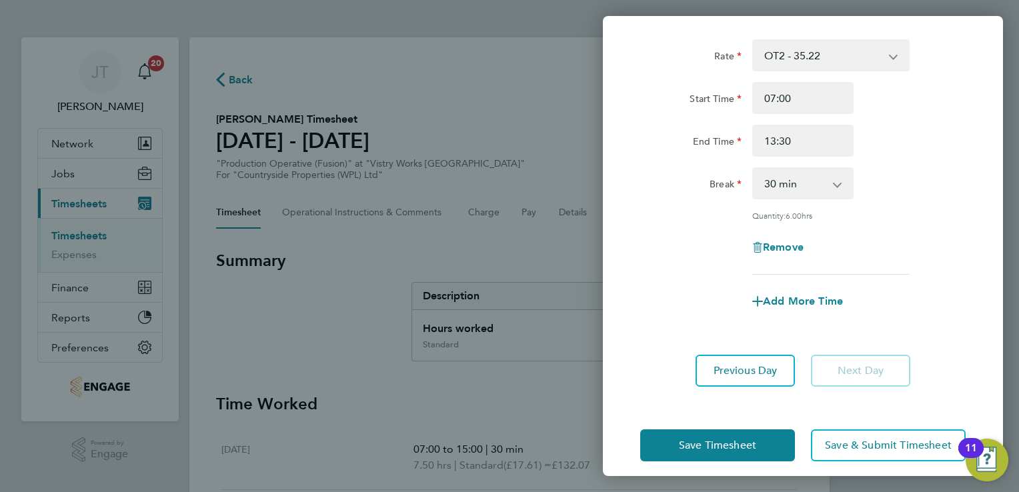
scroll to position [77, 0]
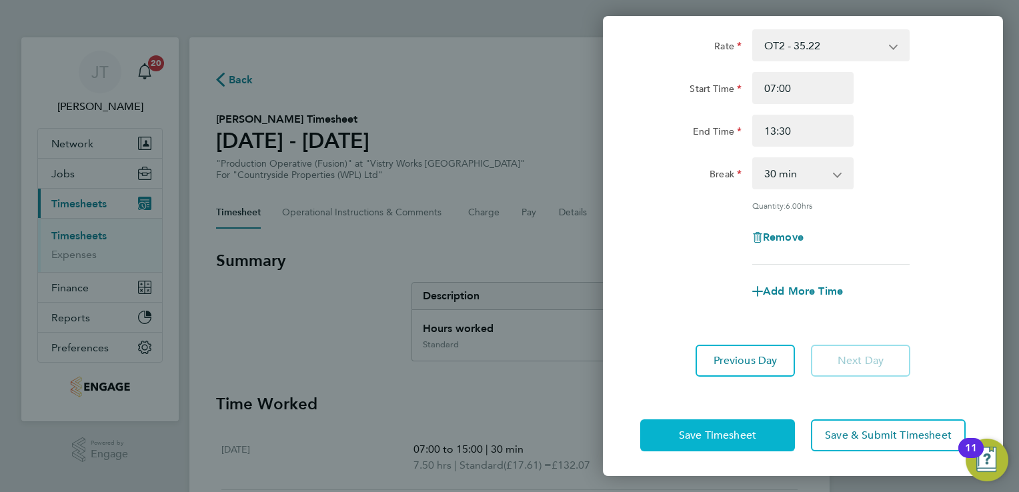
click at [692, 436] on span "Save Timesheet" at bounding box center [717, 435] width 77 height 13
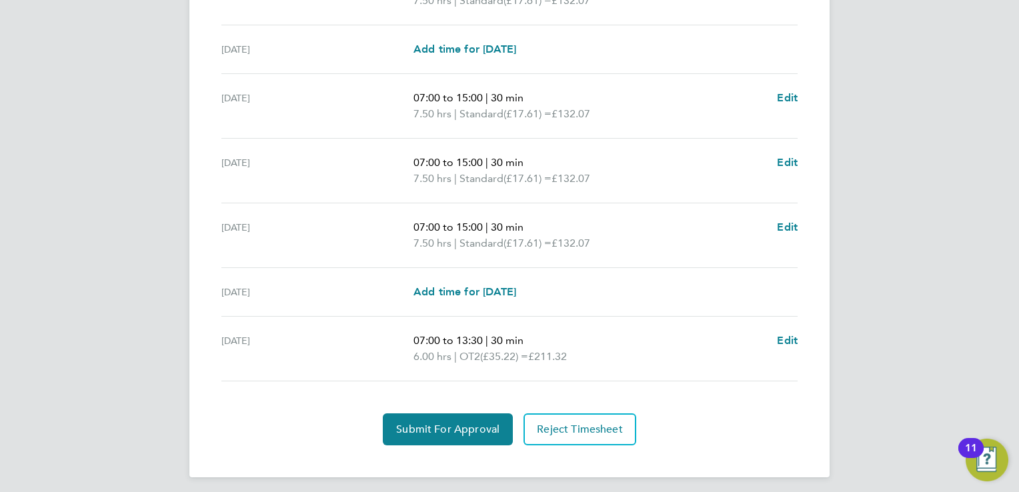
scroll to position [483, 0]
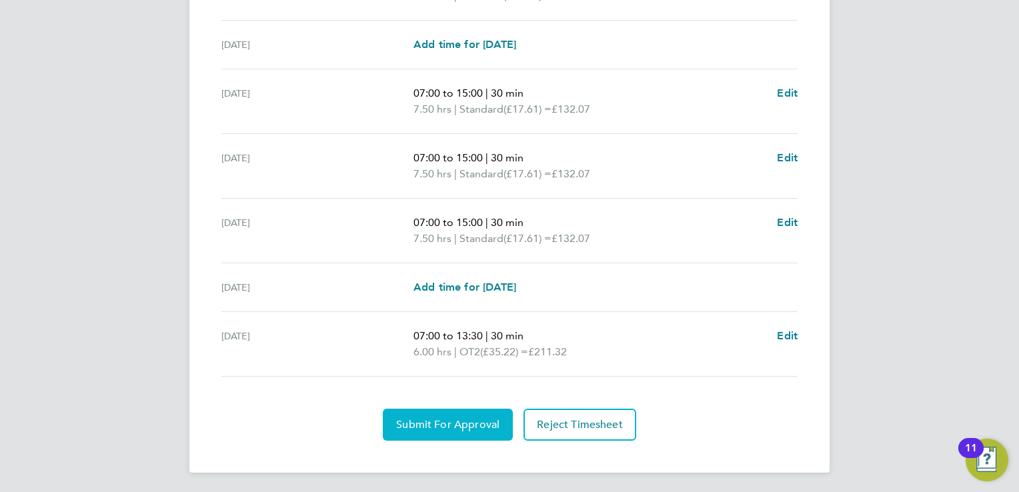
click at [437, 420] on span "Submit For Approval" at bounding box center [447, 424] width 103 height 13
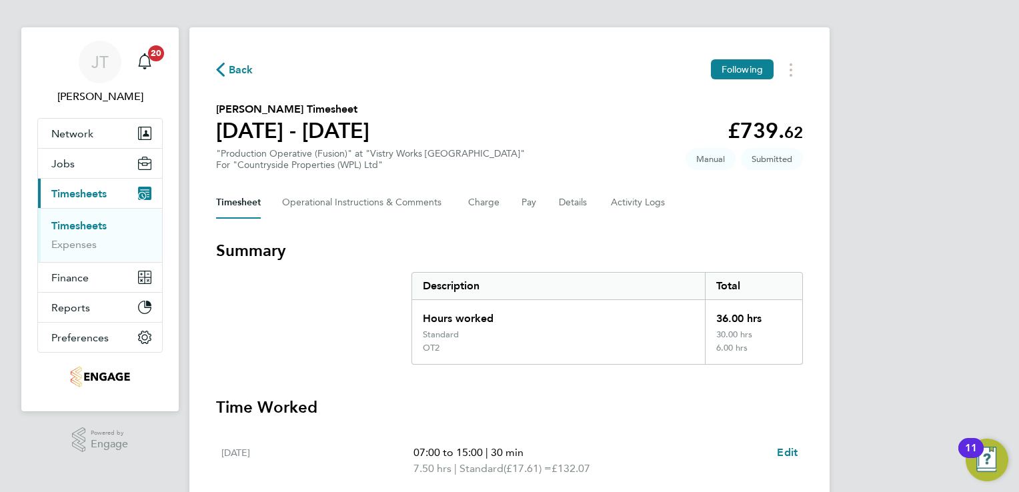
scroll to position [0, 0]
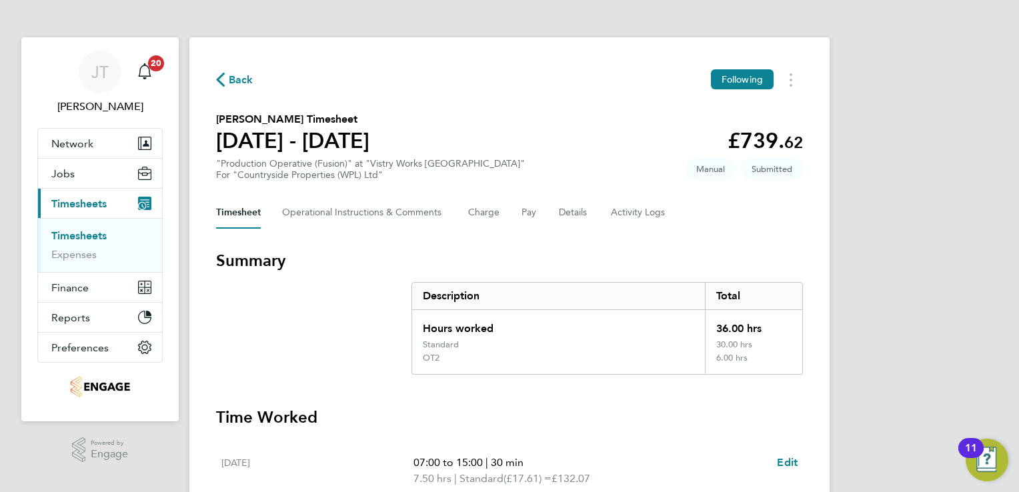
click at [239, 79] on span "Back" at bounding box center [241, 80] width 25 height 16
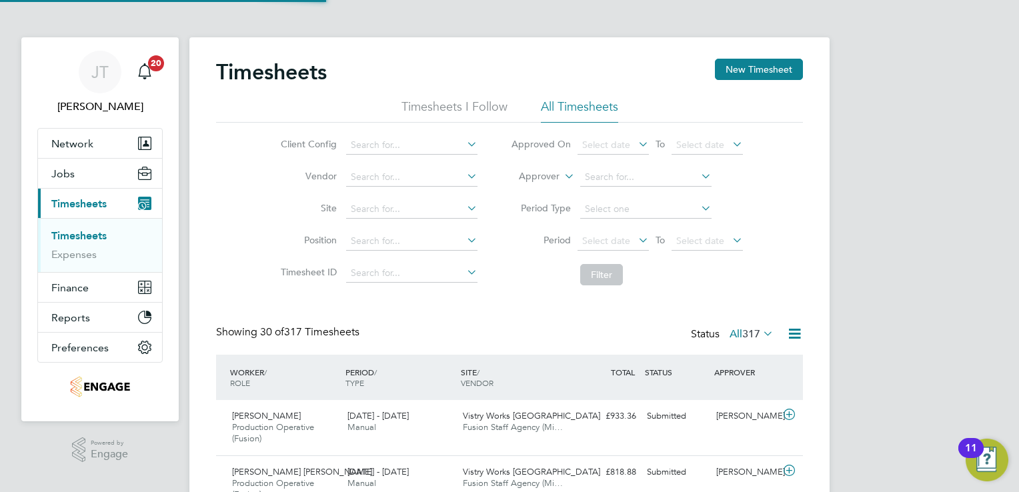
scroll to position [45, 116]
click at [724, 71] on button "New Timesheet" at bounding box center [759, 69] width 88 height 21
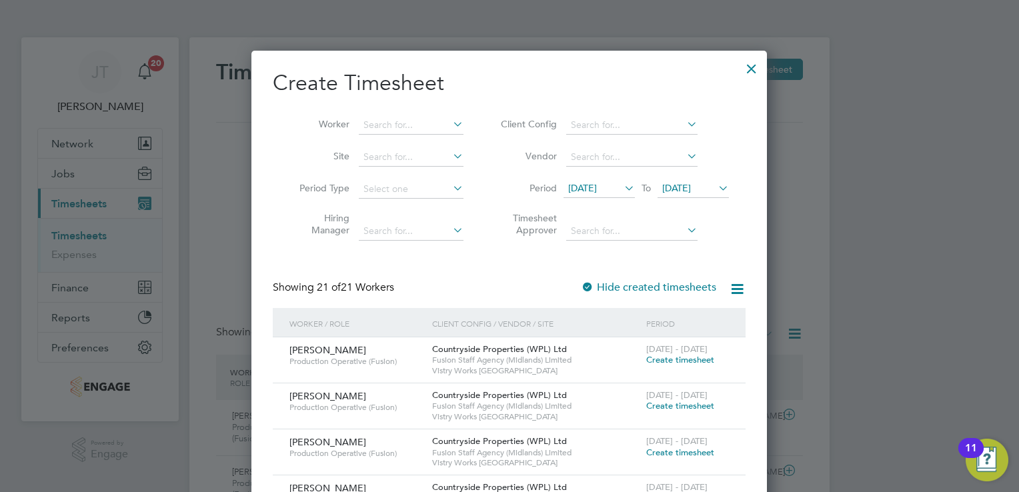
click at [592, 180] on span "15 Aug 2025" at bounding box center [599, 189] width 71 height 18
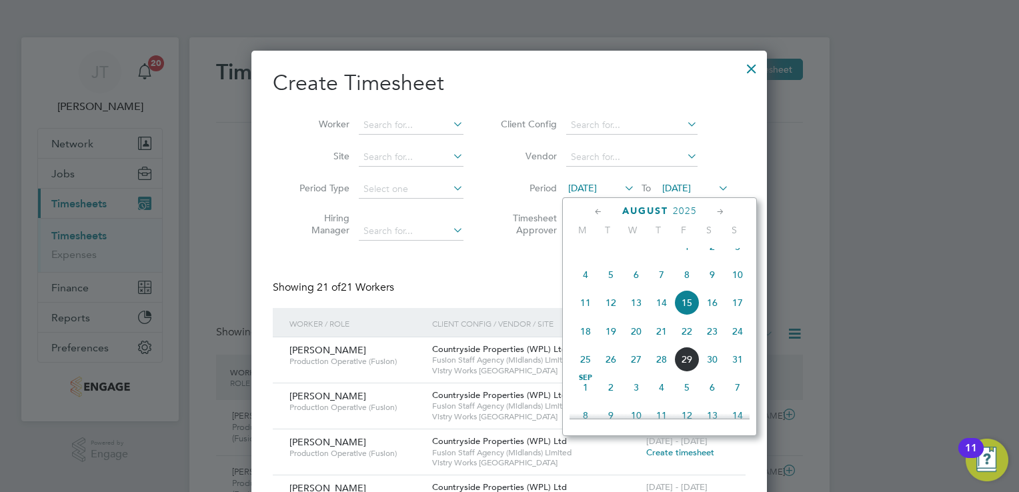
click at [592, 209] on icon at bounding box center [598, 212] width 13 height 15
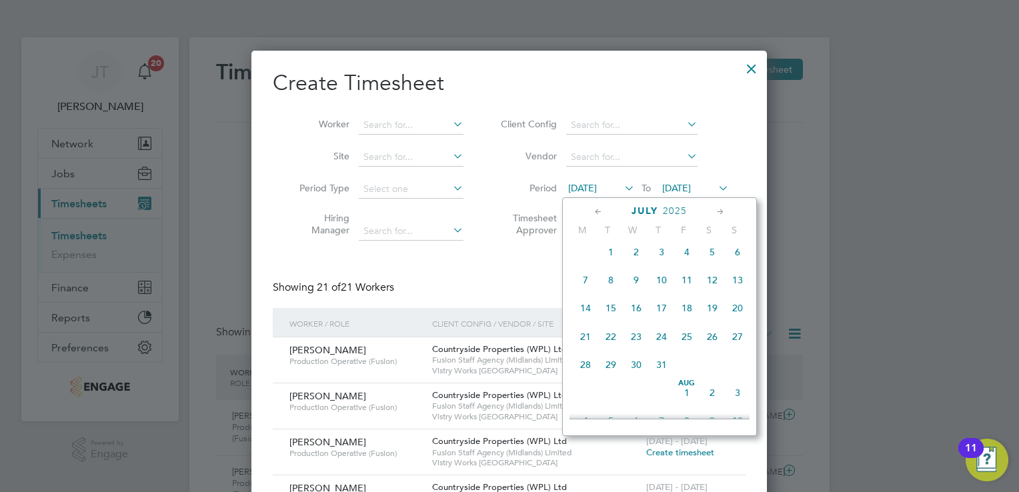
click at [576, 378] on span "28" at bounding box center [585, 364] width 25 height 25
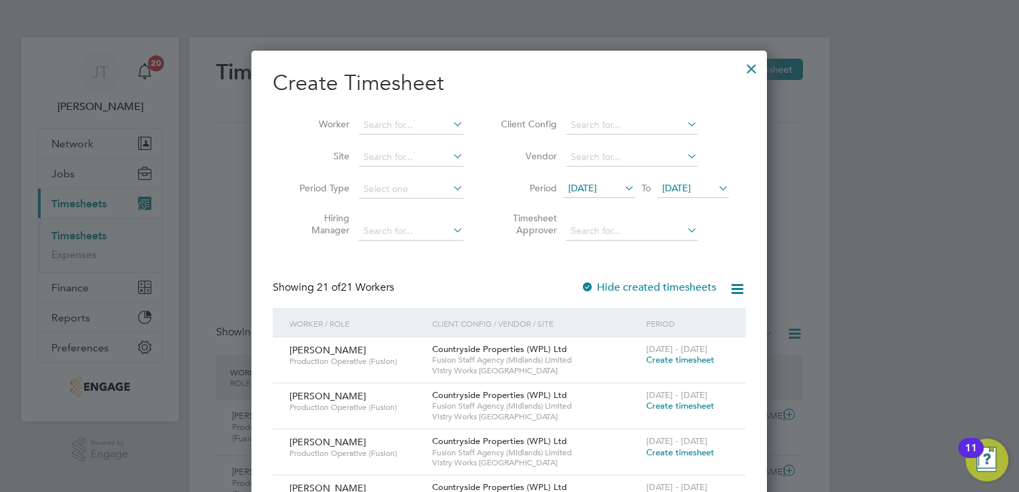
click at [683, 184] on span "22 Aug 2025" at bounding box center [676, 188] width 29 height 12
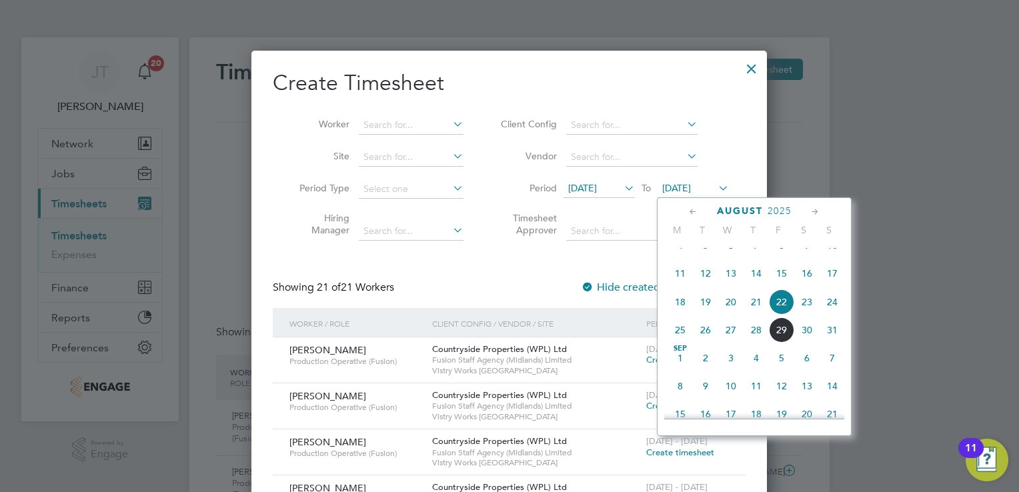
click at [694, 215] on icon at bounding box center [693, 212] width 13 height 15
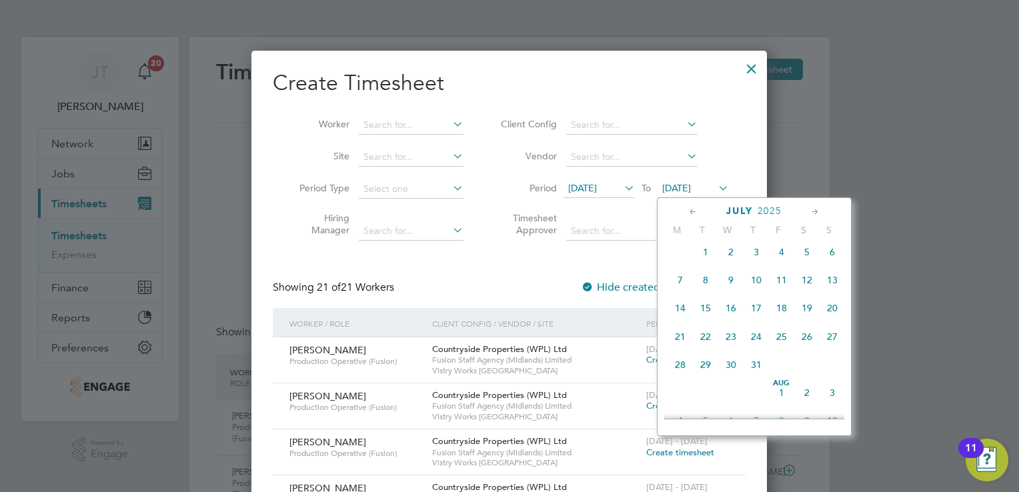
click at [830, 406] on span "3" at bounding box center [832, 392] width 25 height 25
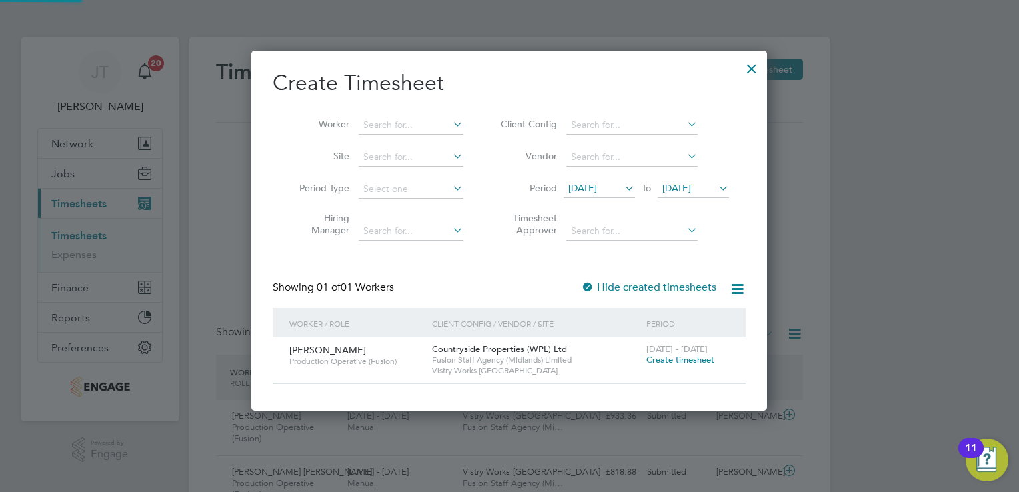
scroll to position [359, 516]
click at [622, 185] on icon at bounding box center [622, 188] width 0 height 19
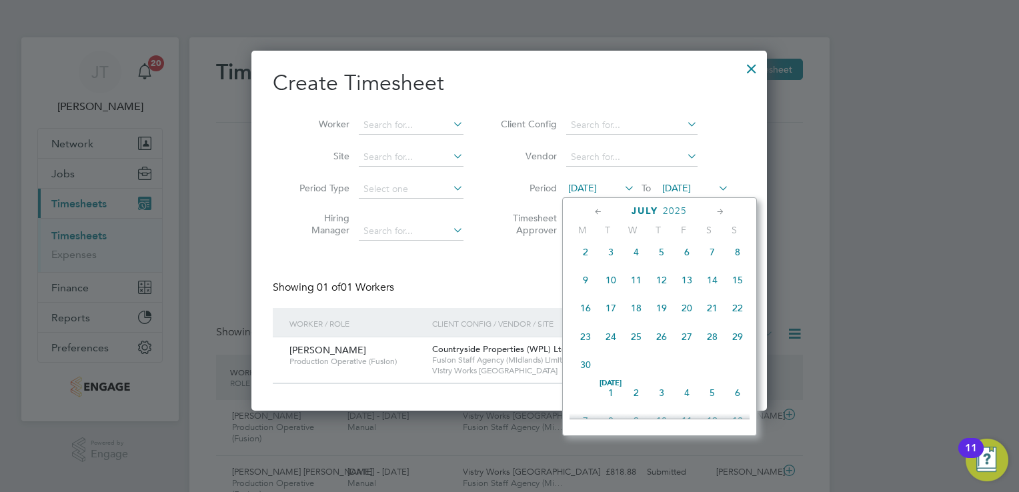
scroll to position [522, 0]
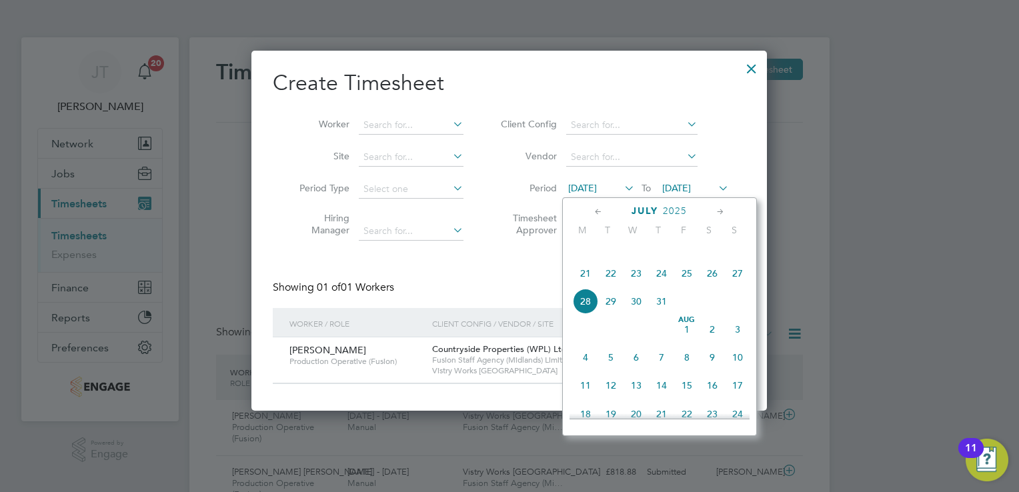
click at [583, 370] on span "4" at bounding box center [585, 357] width 25 height 25
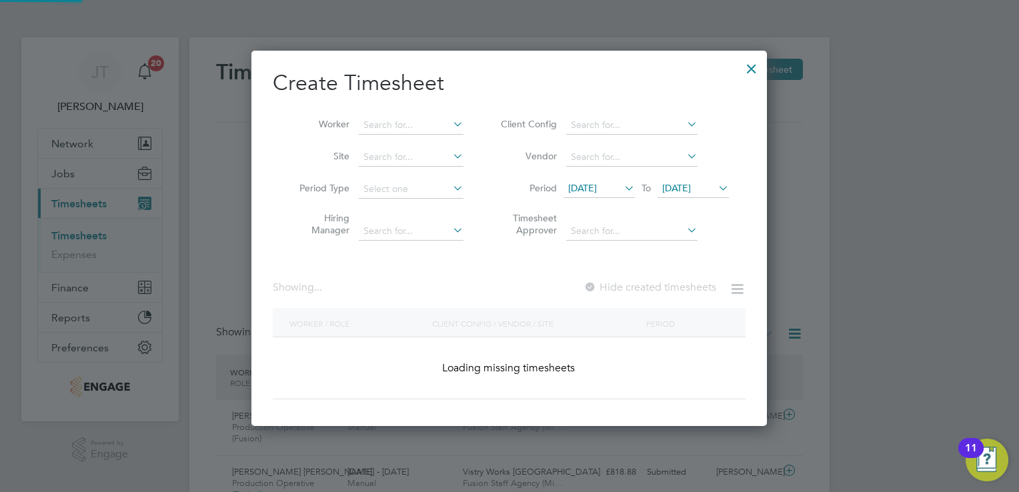
scroll to position [497, 516]
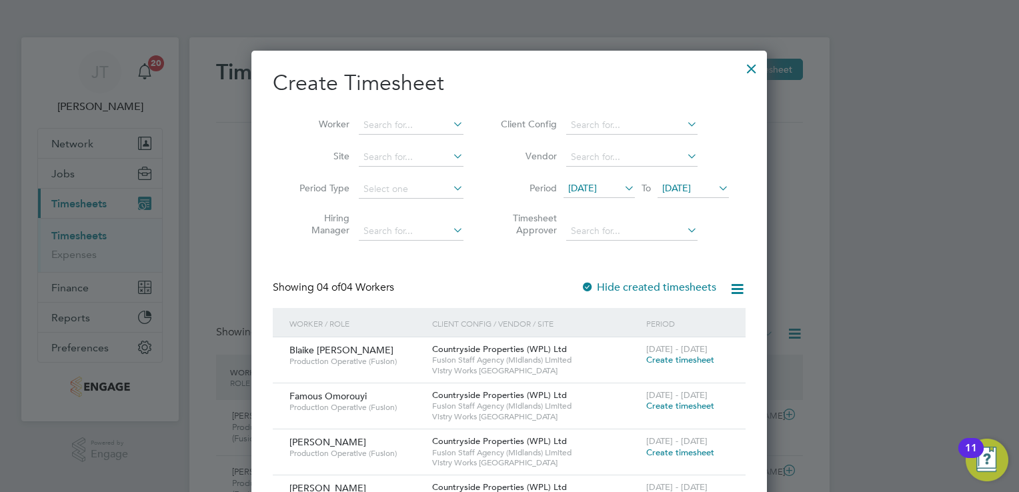
click at [680, 190] on span "04 Aug 2025" at bounding box center [676, 188] width 29 height 12
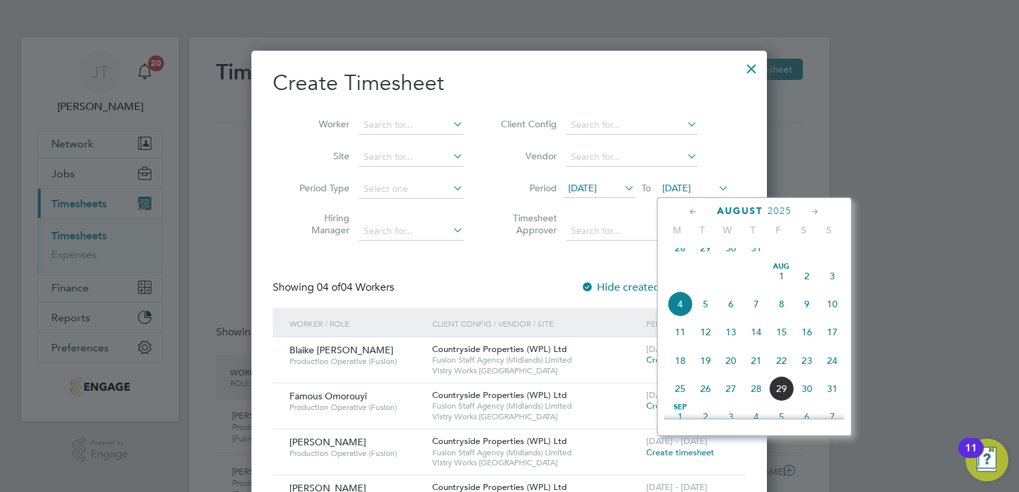
click at [834, 315] on span "10" at bounding box center [832, 303] width 25 height 25
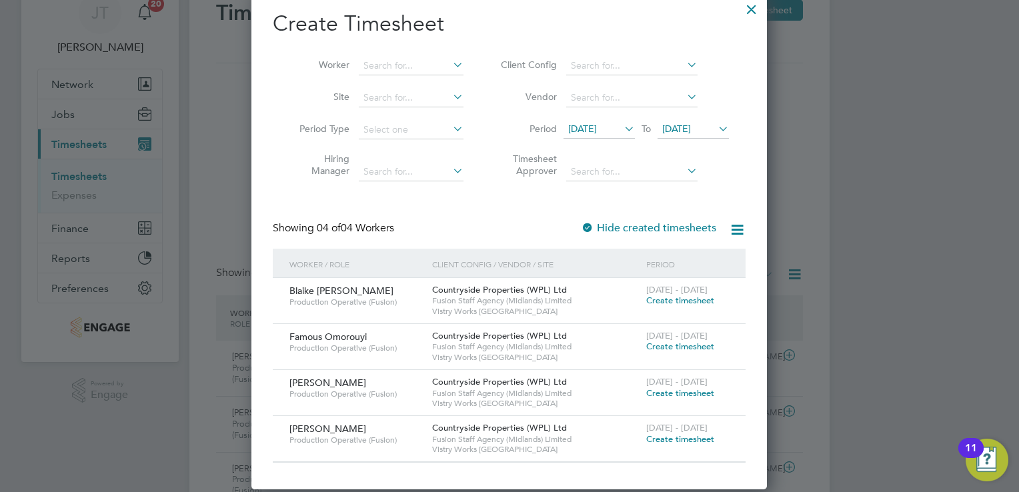
scroll to position [0, 0]
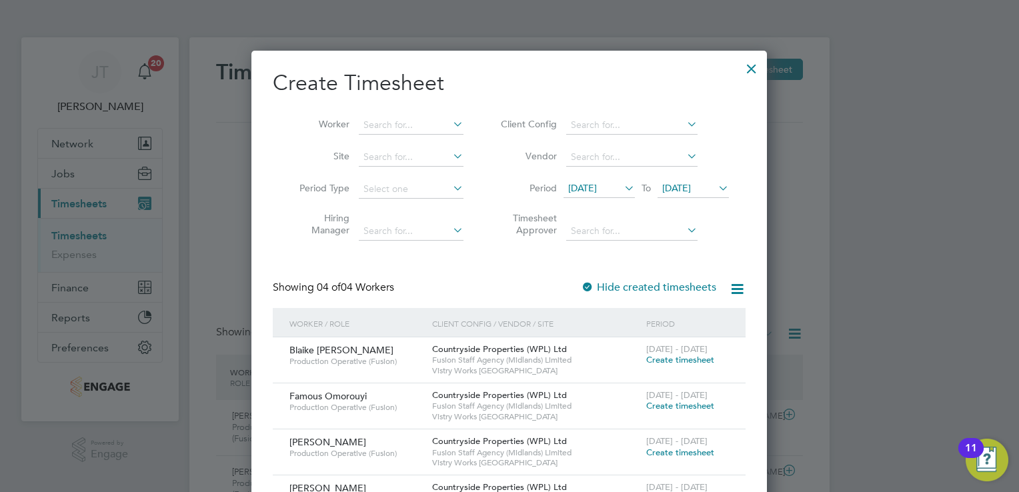
click at [597, 193] on span "04 Aug 2025" at bounding box center [582, 188] width 29 height 12
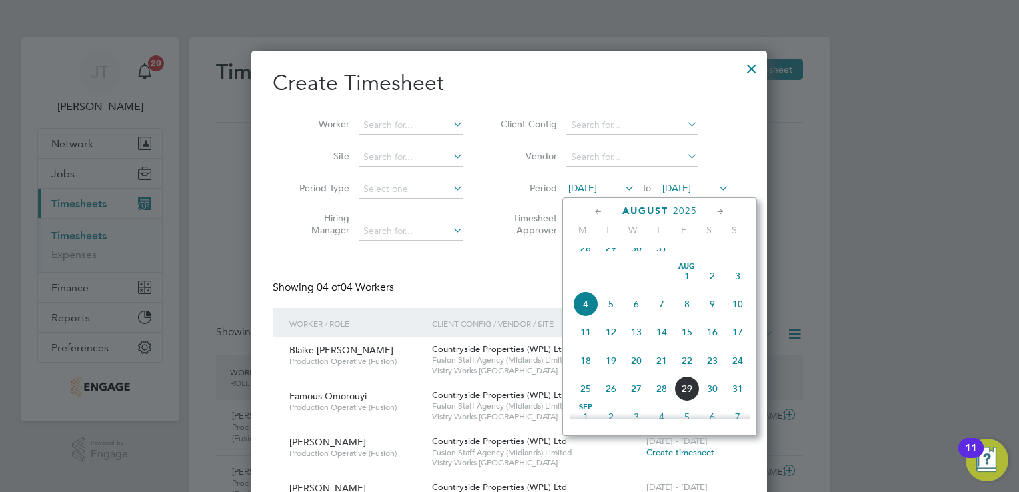
click at [583, 345] on span "11" at bounding box center [585, 331] width 25 height 25
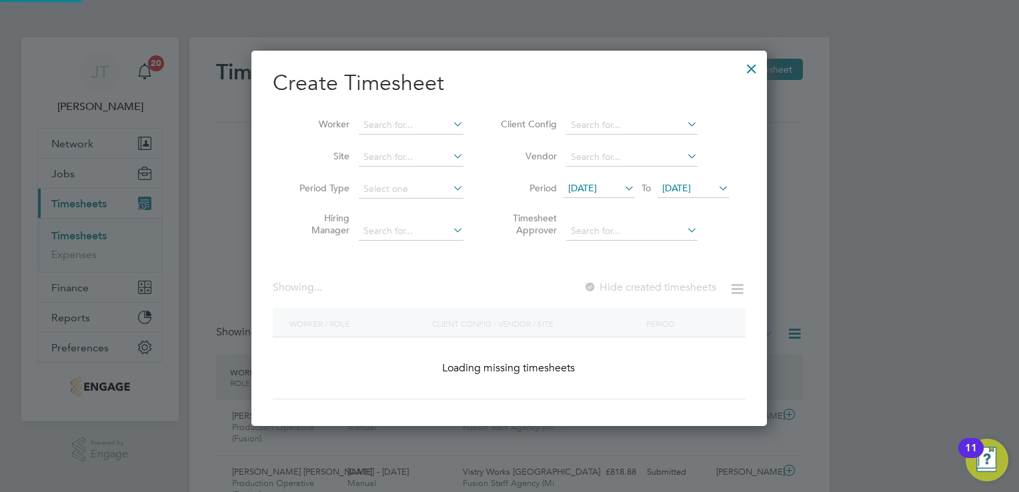
scroll to position [543, 516]
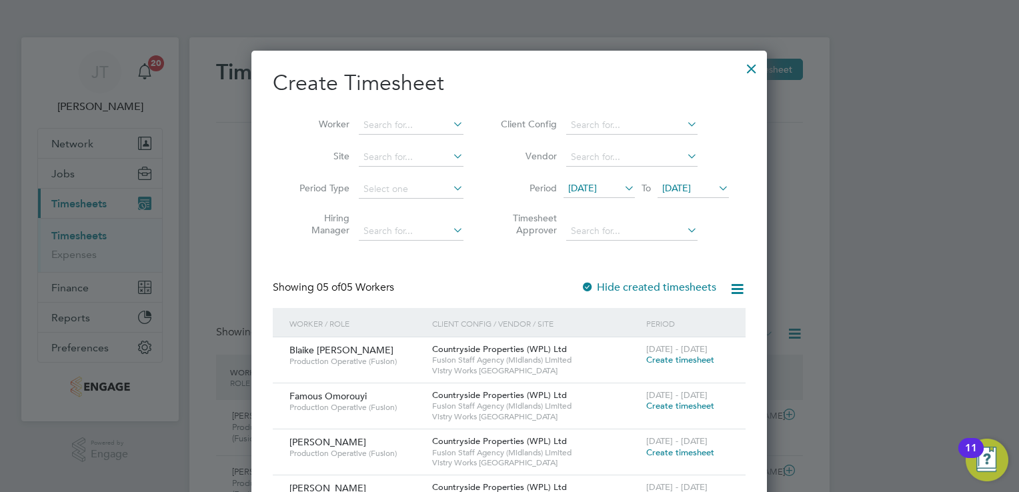
click at [691, 185] on span "[DATE]" at bounding box center [676, 188] width 29 height 12
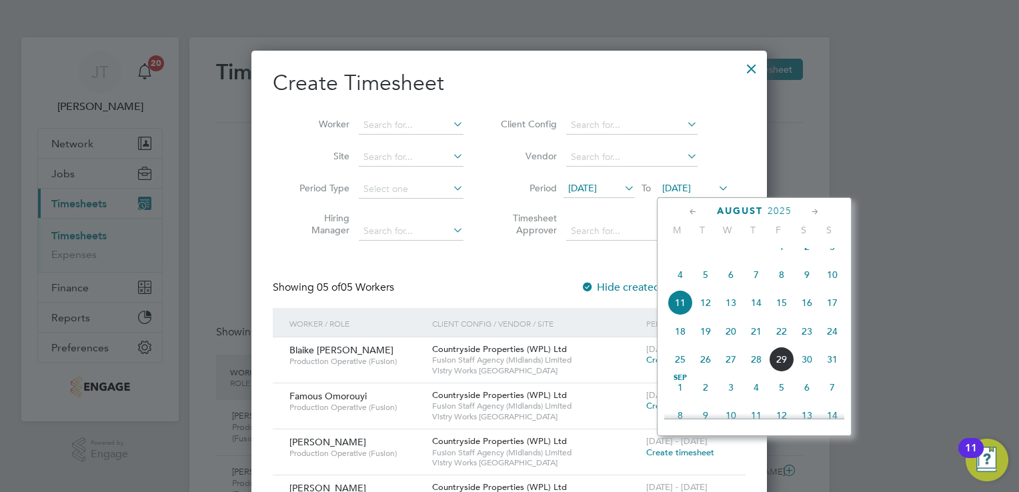
click at [833, 313] on span "17" at bounding box center [832, 302] width 25 height 25
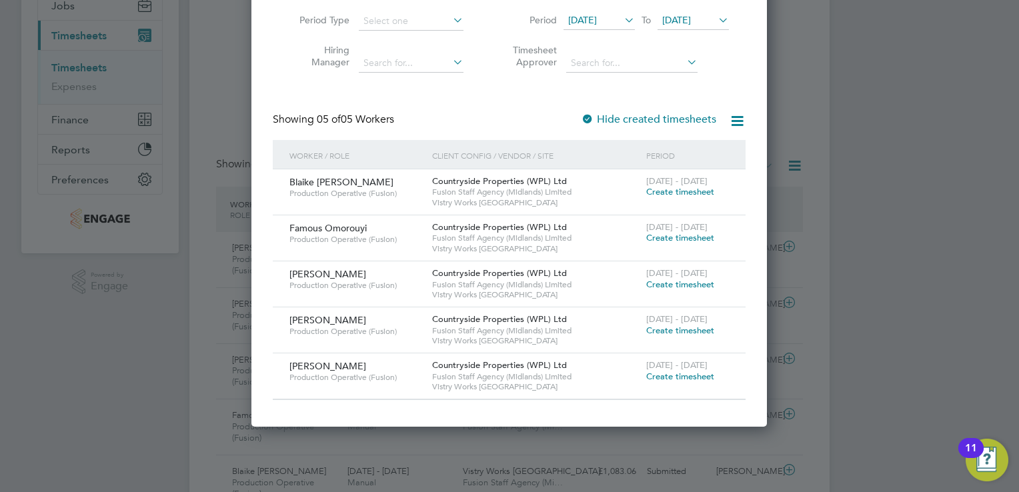
scroll to position [0, 0]
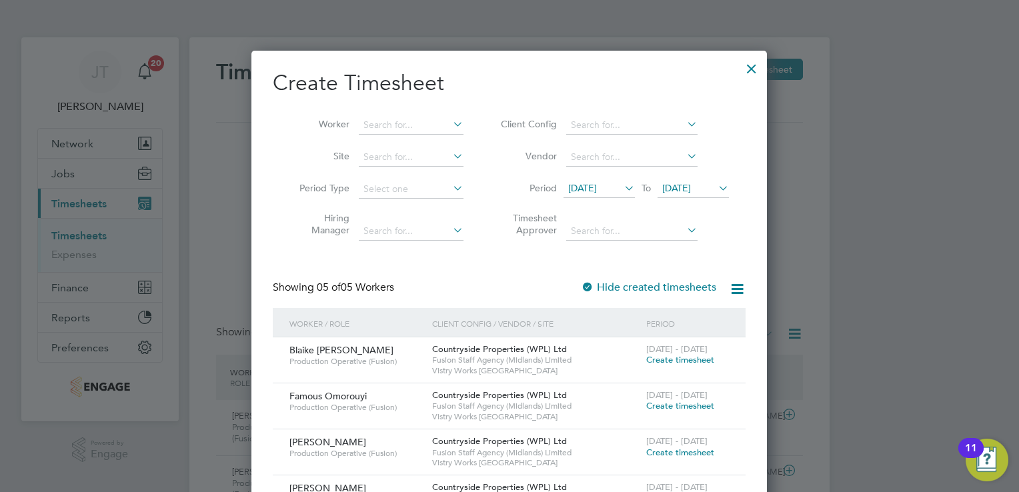
click at [597, 185] on span "[DATE]" at bounding box center [582, 188] width 29 height 12
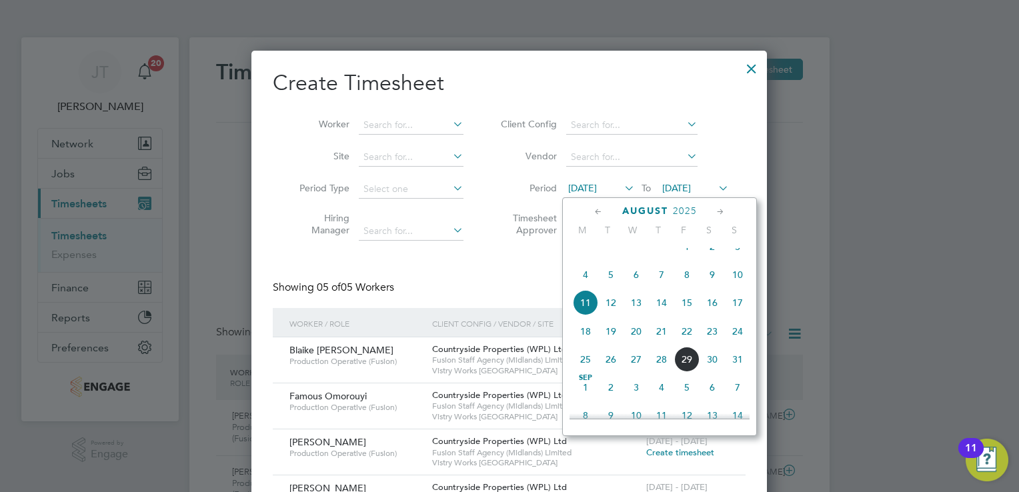
click at [588, 343] on span "18" at bounding box center [585, 331] width 25 height 25
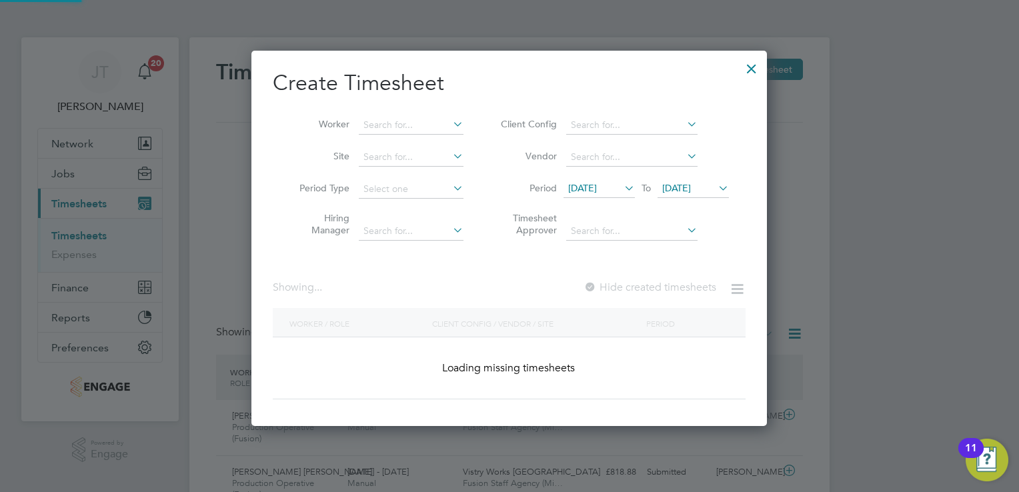
scroll to position [1233, 516]
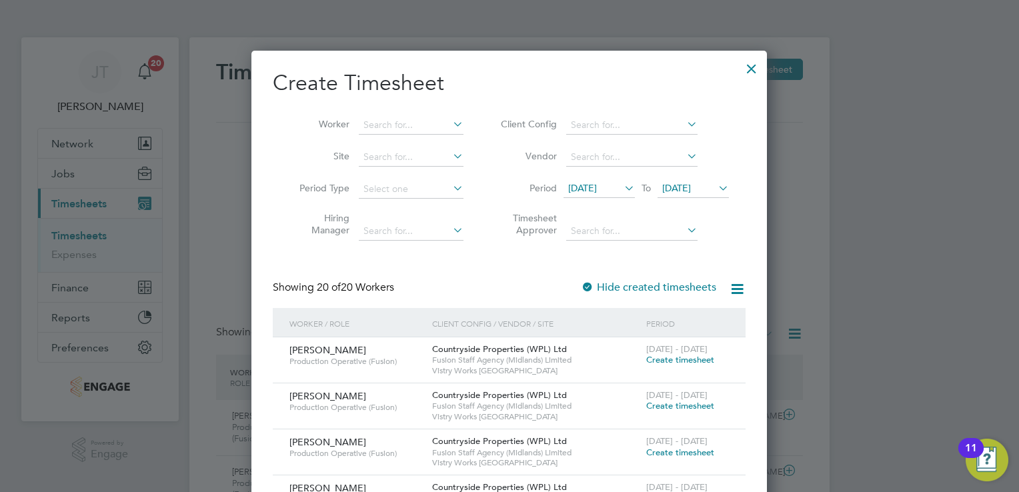
click at [691, 185] on span "[DATE]" at bounding box center [676, 188] width 29 height 12
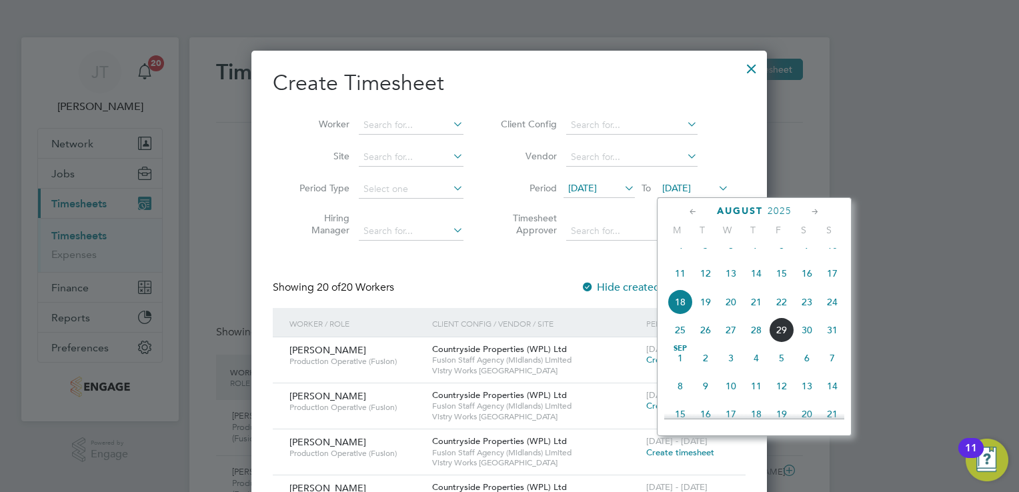
click at [835, 313] on span "24" at bounding box center [832, 301] width 25 height 25
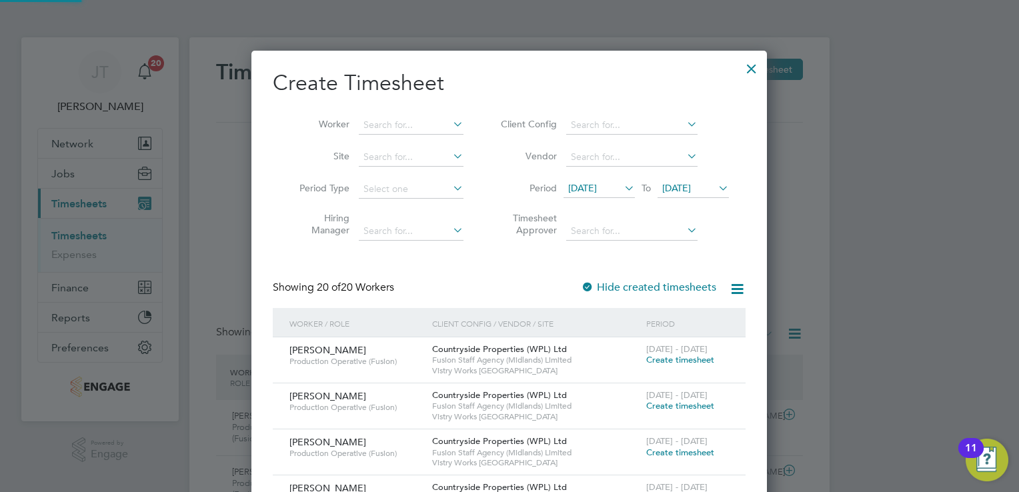
scroll to position [1233, 516]
click at [672, 362] on span "Create timesheet" at bounding box center [680, 359] width 68 height 11
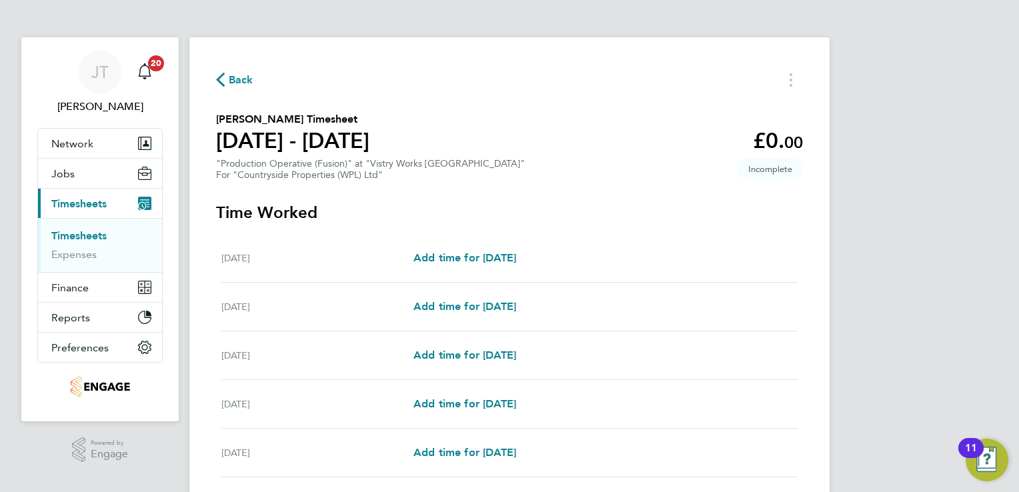
click at [429, 230] on section "Time Worked Mon 18 Aug Add time for Mon 18 Aug Add time for Mon 18 Aug Tue 19 A…" at bounding box center [509, 420] width 587 height 437
click at [443, 261] on span "Add time for Mon 18 Aug" at bounding box center [465, 257] width 103 height 13
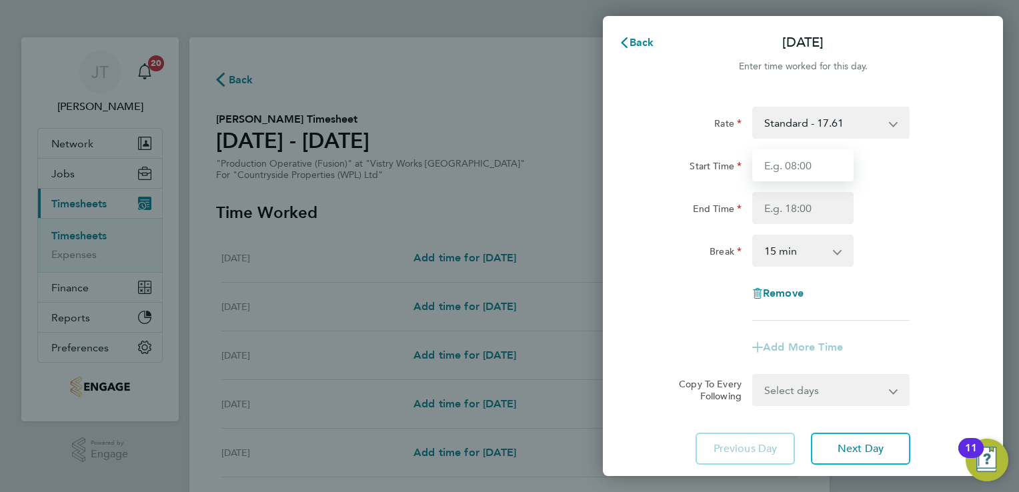
click at [813, 169] on input "Start Time" at bounding box center [802, 165] width 101 height 32
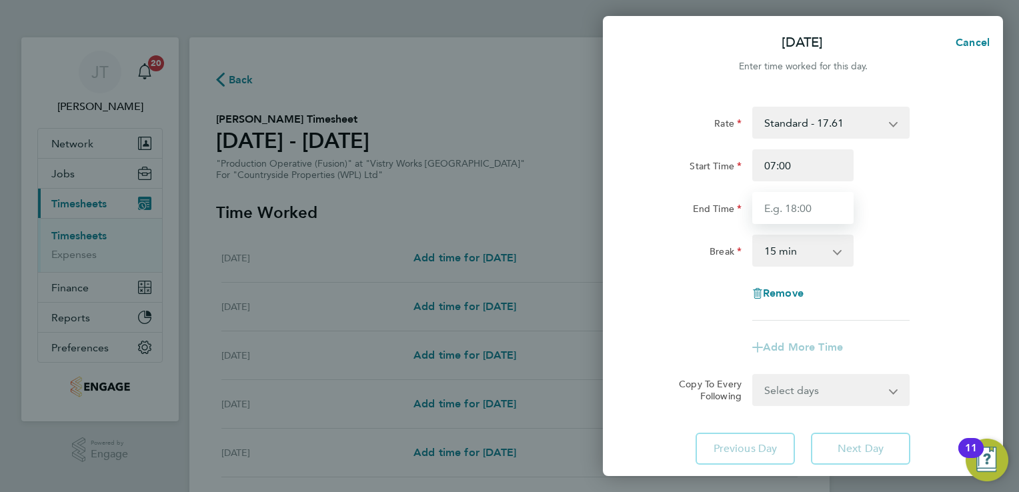
click at [791, 212] on input "End Time" at bounding box center [802, 208] width 101 height 32
click at [796, 261] on select "0 min 15 min 30 min 45 min 60 min 75 min 90 min" at bounding box center [795, 250] width 83 height 29
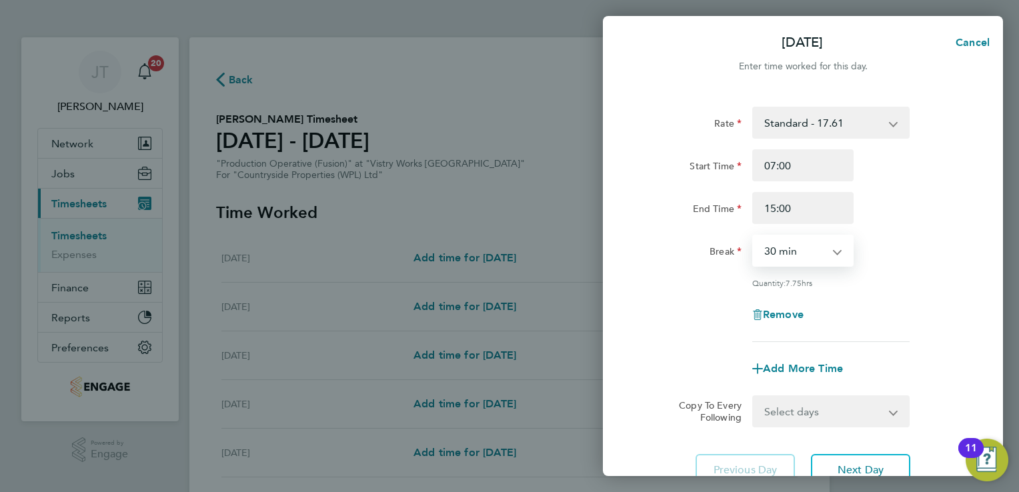
click at [754, 236] on select "0 min 15 min 30 min 45 min 60 min 75 min 90 min" at bounding box center [795, 250] width 83 height 29
click at [860, 466] on span "Next Day" at bounding box center [861, 470] width 46 height 13
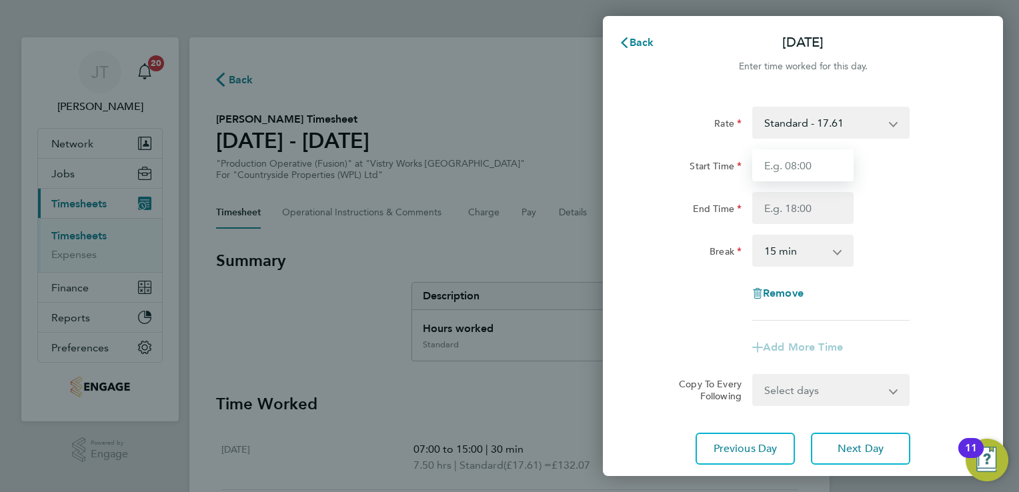
click at [826, 157] on input "Start Time" at bounding box center [802, 165] width 101 height 32
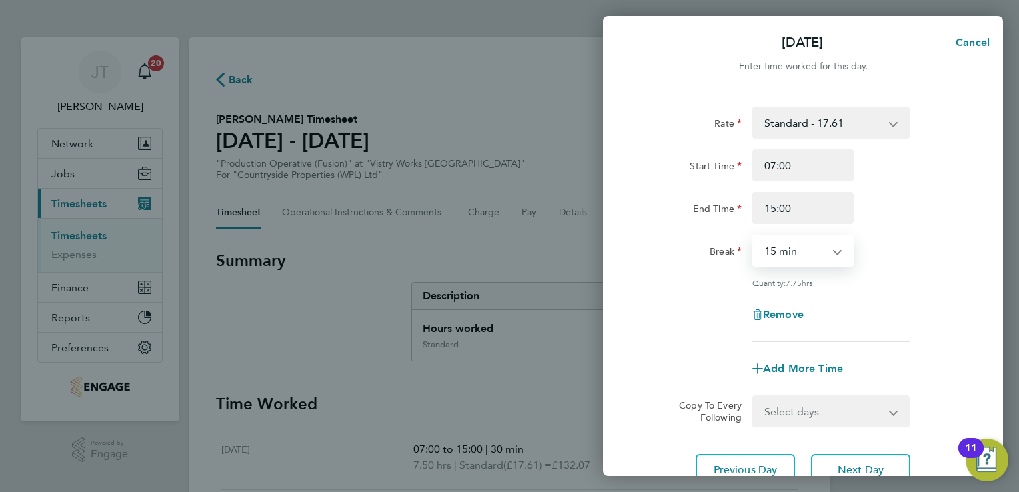
click at [788, 241] on select "0 min 15 min 30 min 45 min 60 min 75 min 90 min" at bounding box center [795, 250] width 83 height 29
click at [754, 236] on select "0 min 15 min 30 min 45 min 60 min 75 min 90 min" at bounding box center [795, 250] width 83 height 29
drag, startPoint x: 785, startPoint y: 263, endPoint x: 780, endPoint y: 297, distance: 34.3
click at [780, 297] on div "Rate Standard - 17.61 BONUS - 13.50 OT2 - 35.22 OT 1 - 26.42 PM Standard - 19.1…" at bounding box center [803, 224] width 326 height 235
click at [754, 236] on select "0 min 15 min 30 min 45 min 60 min 75 min 90 min" at bounding box center [795, 250] width 83 height 29
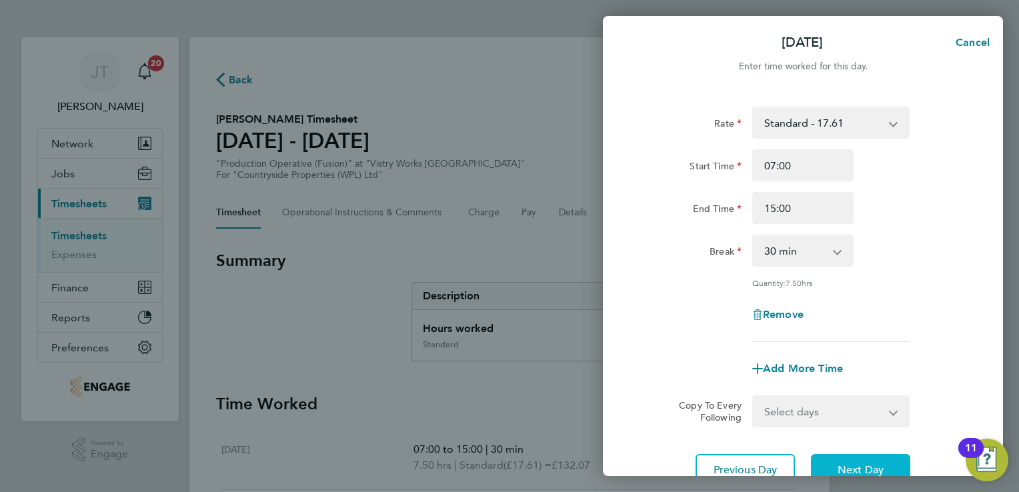
click at [856, 466] on span "Next Day" at bounding box center [861, 470] width 46 height 13
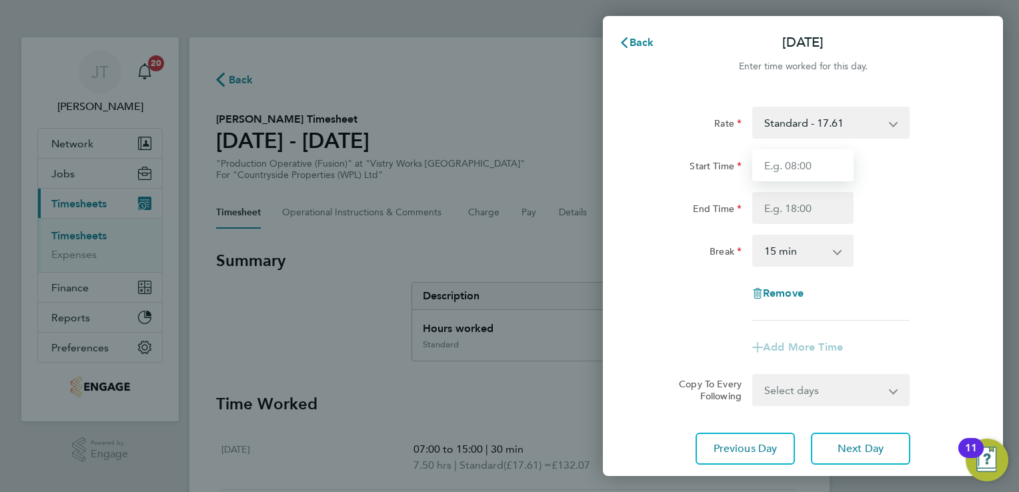
click at [814, 169] on input "Start Time" at bounding box center [802, 165] width 101 height 32
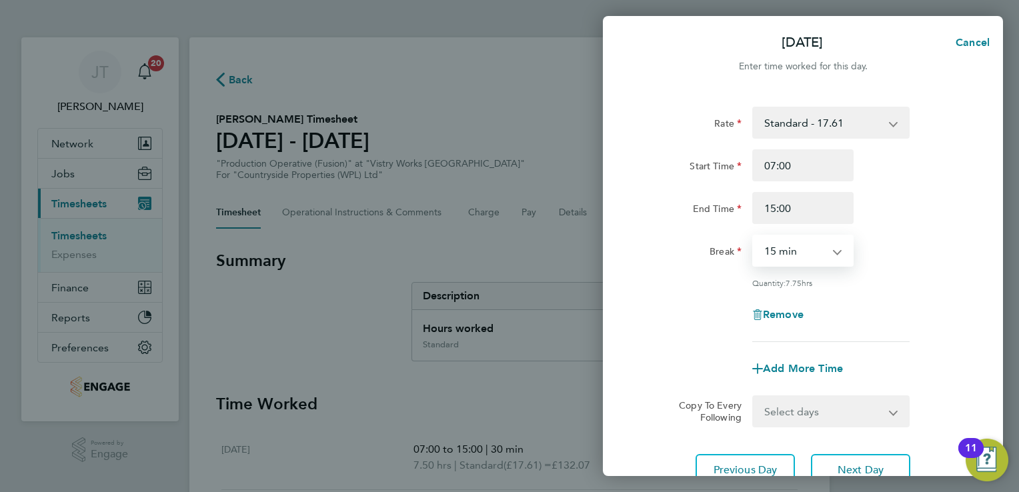
click at [804, 265] on select "0 min 15 min 30 min 45 min 60 min 75 min 90 min" at bounding box center [795, 250] width 83 height 29
click at [754, 236] on select "0 min 15 min 30 min 45 min 60 min 75 min 90 min" at bounding box center [795, 250] width 83 height 29
click at [840, 474] on span "Next Day" at bounding box center [861, 470] width 46 height 13
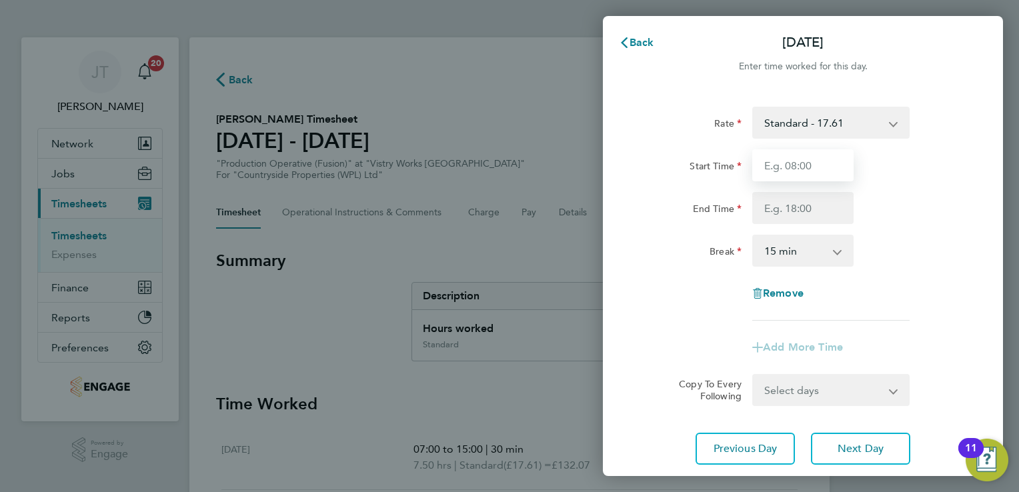
click at [840, 173] on input "Start Time" at bounding box center [802, 165] width 101 height 32
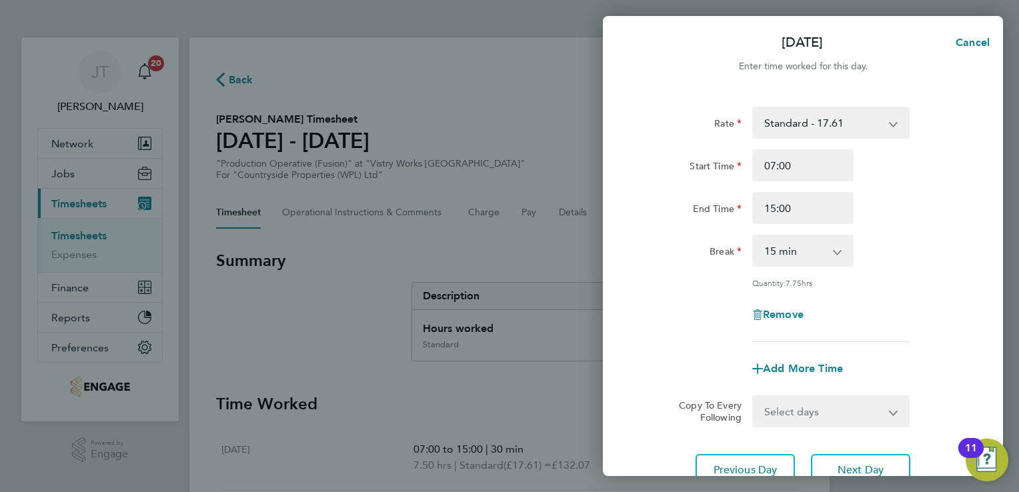
click at [806, 255] on select "0 min 15 min 30 min 45 min 60 min 75 min 90 min" at bounding box center [795, 250] width 83 height 29
click at [754, 236] on select "0 min 15 min 30 min 45 min 60 min 75 min 90 min" at bounding box center [795, 250] width 83 height 29
click at [875, 468] on span "Next Day" at bounding box center [861, 470] width 46 height 13
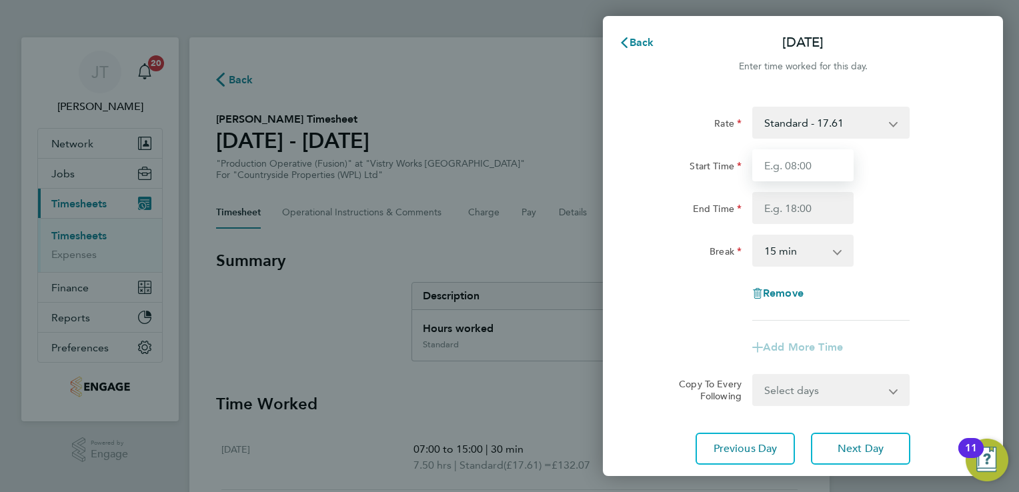
click at [798, 171] on input "Start Time" at bounding box center [802, 165] width 101 height 32
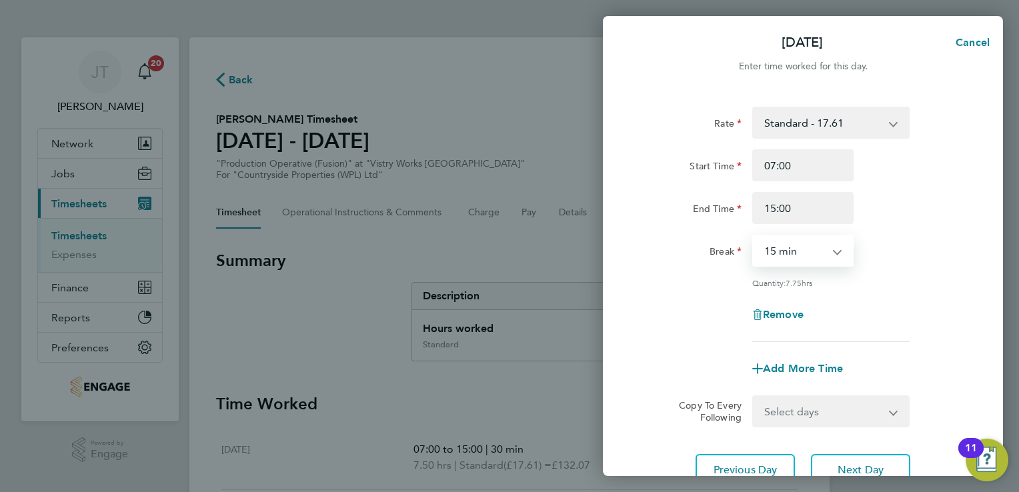
click at [800, 239] on select "0 min 15 min 30 min 45 min 60 min 75 min 90 min" at bounding box center [795, 250] width 83 height 29
click at [754, 236] on select "0 min 15 min 30 min 45 min 60 min 75 min 90 min" at bounding box center [795, 250] width 83 height 29
click at [907, 299] on div "Remove" at bounding box center [803, 315] width 336 height 32
click at [856, 467] on span "Next Day" at bounding box center [861, 470] width 46 height 13
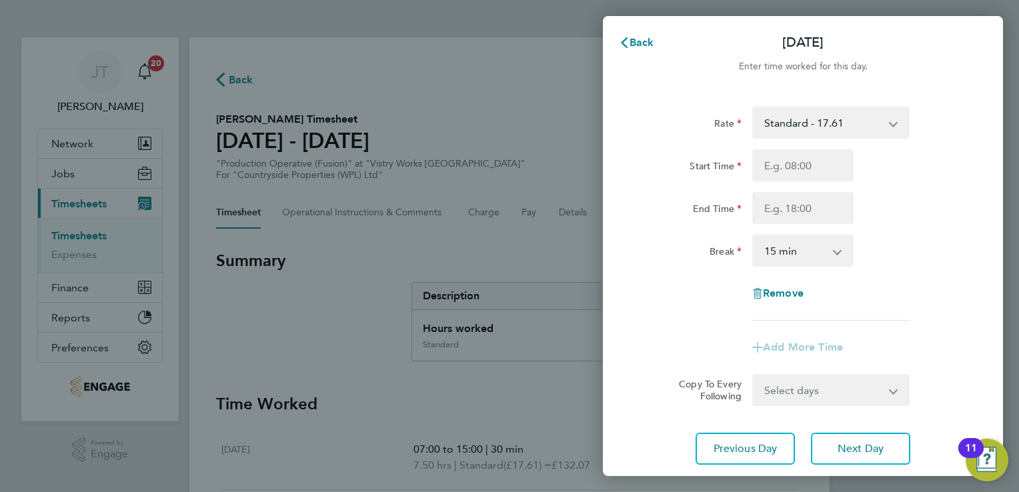
click at [792, 124] on select "Standard - 17.61 BONUS - 13.50 OT2 - 35.22 OT 1 - 26.42 PM Standard - 19.19 PM …" at bounding box center [823, 122] width 139 height 29
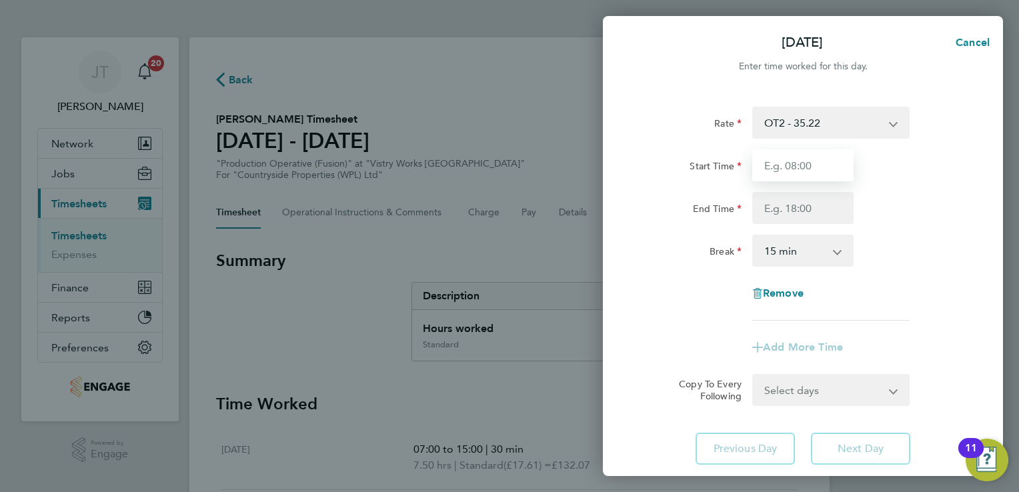
click at [790, 170] on input "Start Time" at bounding box center [802, 165] width 101 height 32
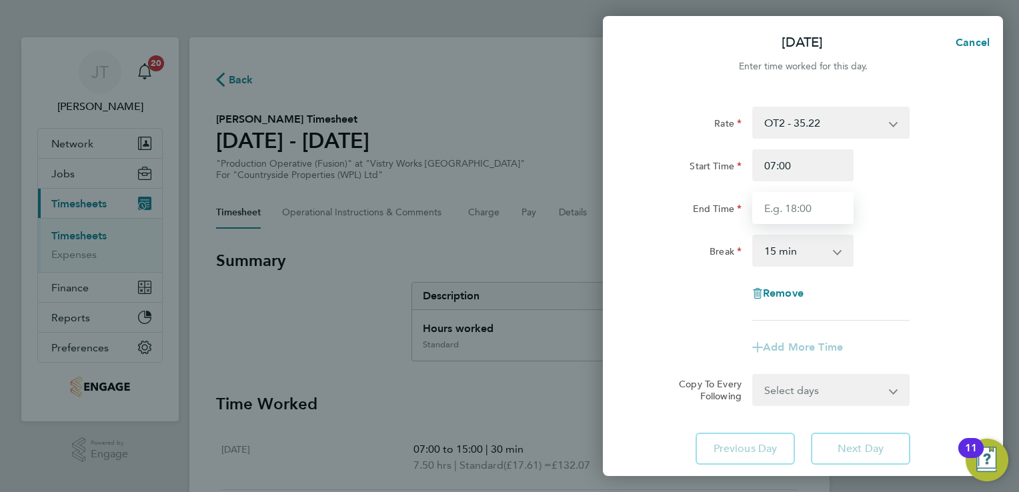
click at [794, 212] on input "End Time" at bounding box center [802, 208] width 101 height 32
click at [774, 209] on input "1330" at bounding box center [802, 208] width 101 height 32
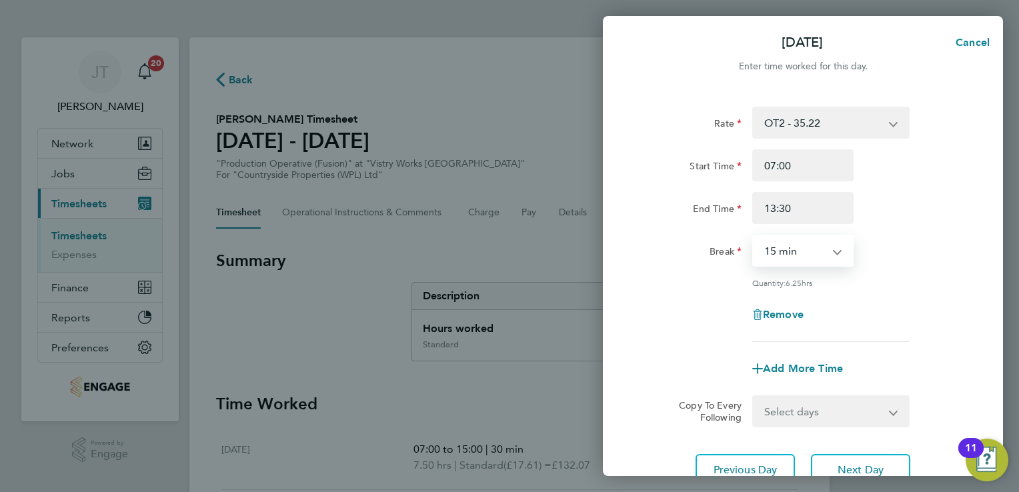
click at [793, 247] on select "0 min 15 min 30 min 45 min 60 min 75 min 90 min" at bounding box center [795, 250] width 83 height 29
click at [754, 236] on select "0 min 15 min 30 min 45 min 60 min 75 min 90 min" at bounding box center [795, 250] width 83 height 29
click at [936, 313] on div "Remove" at bounding box center [803, 315] width 336 height 32
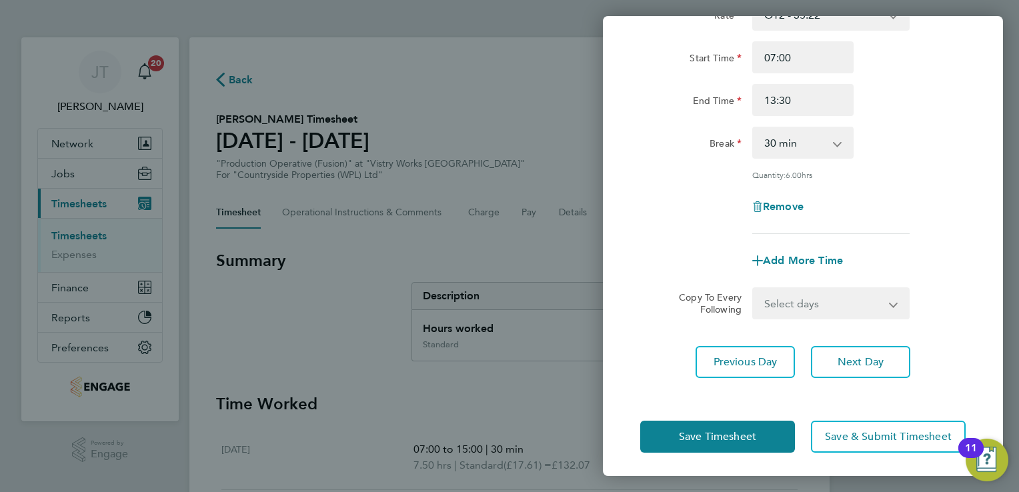
scroll to position [109, 0]
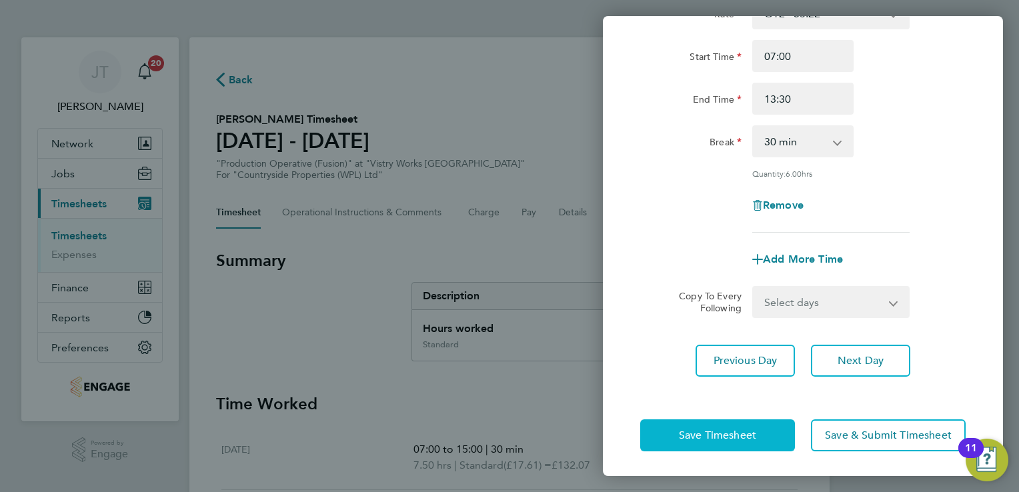
click at [730, 436] on span "Save Timesheet" at bounding box center [717, 435] width 77 height 13
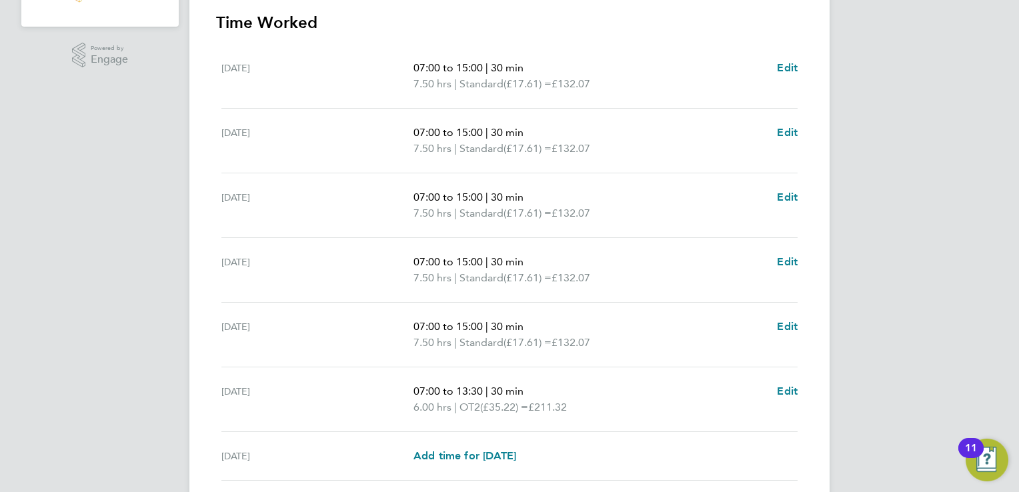
scroll to position [499, 0]
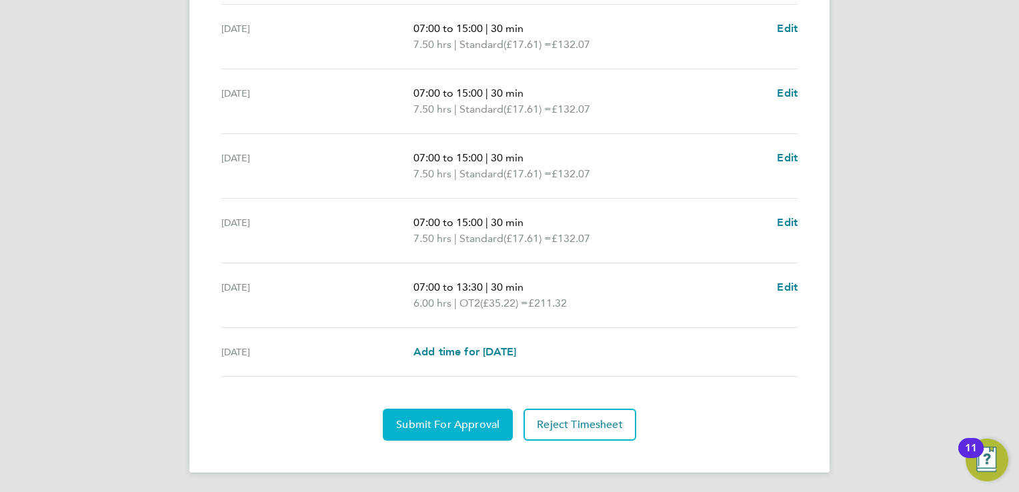
click at [488, 422] on span "Submit For Approval" at bounding box center [447, 424] width 103 height 13
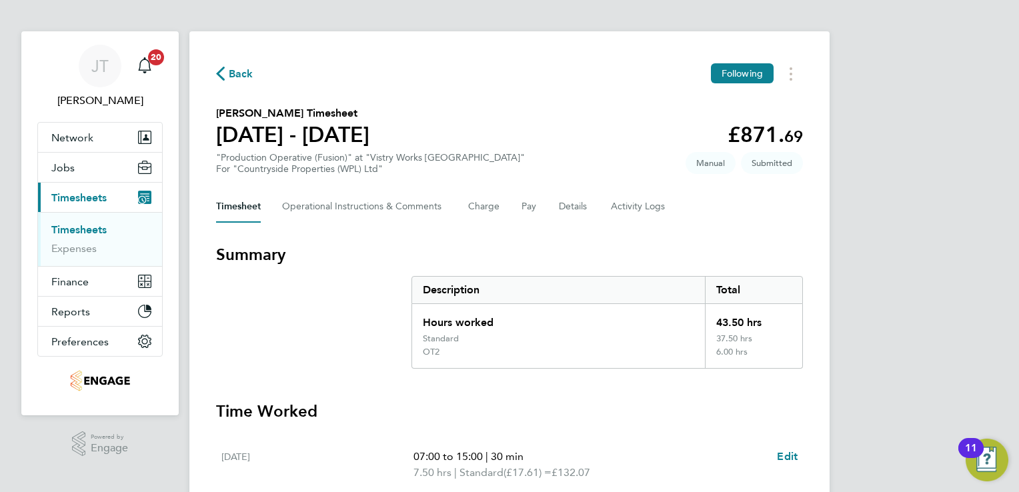
scroll to position [0, 0]
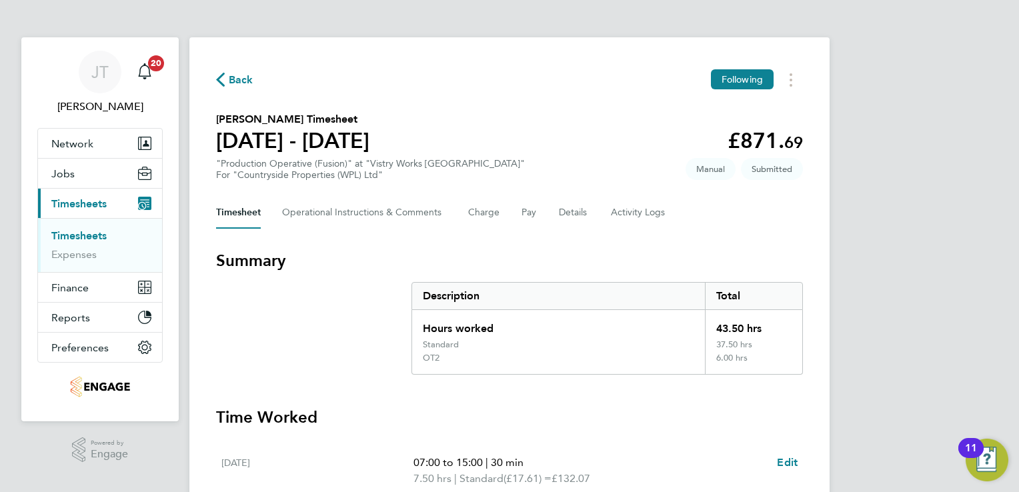
click at [243, 79] on span "Back" at bounding box center [241, 80] width 25 height 16
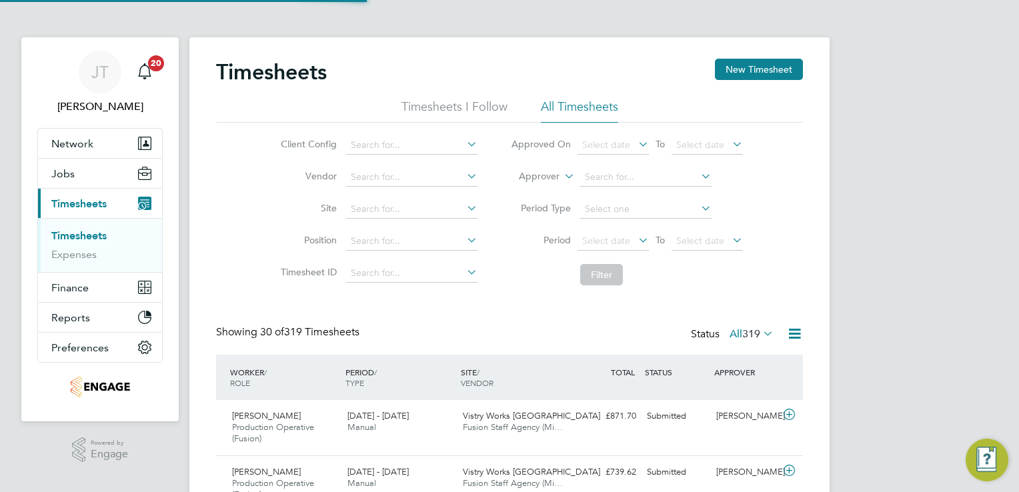
scroll to position [45, 116]
click at [77, 139] on span "Network" at bounding box center [72, 143] width 42 height 13
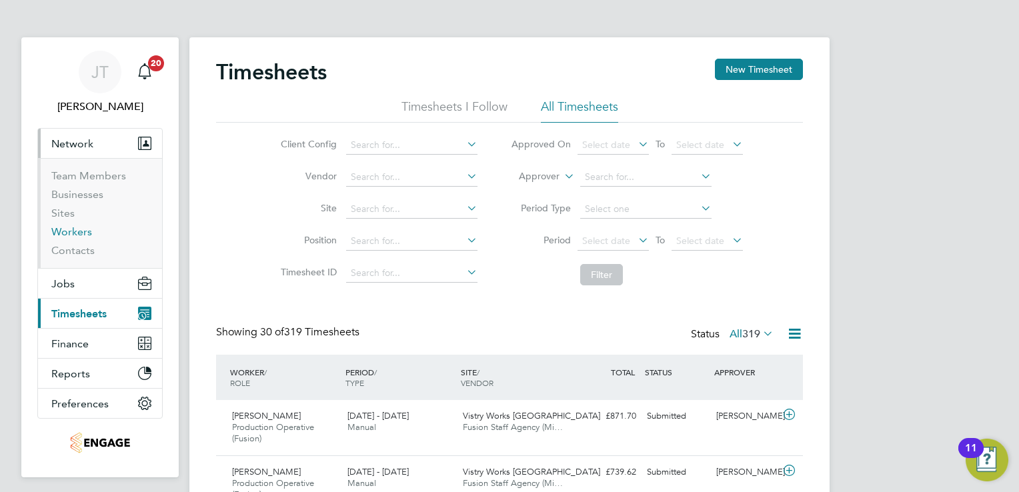
click at [72, 229] on link "Workers" at bounding box center [71, 231] width 41 height 13
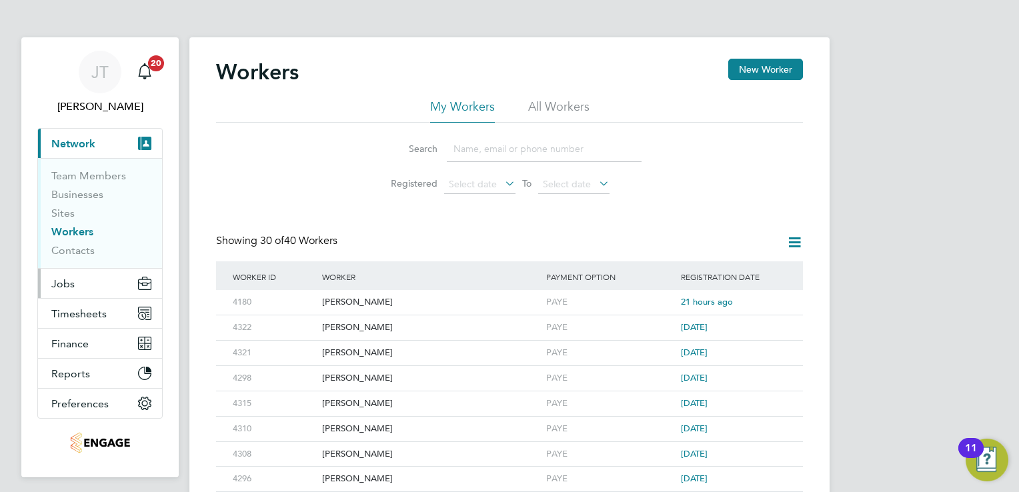
click at [66, 277] on span "Jobs" at bounding box center [62, 283] width 23 height 13
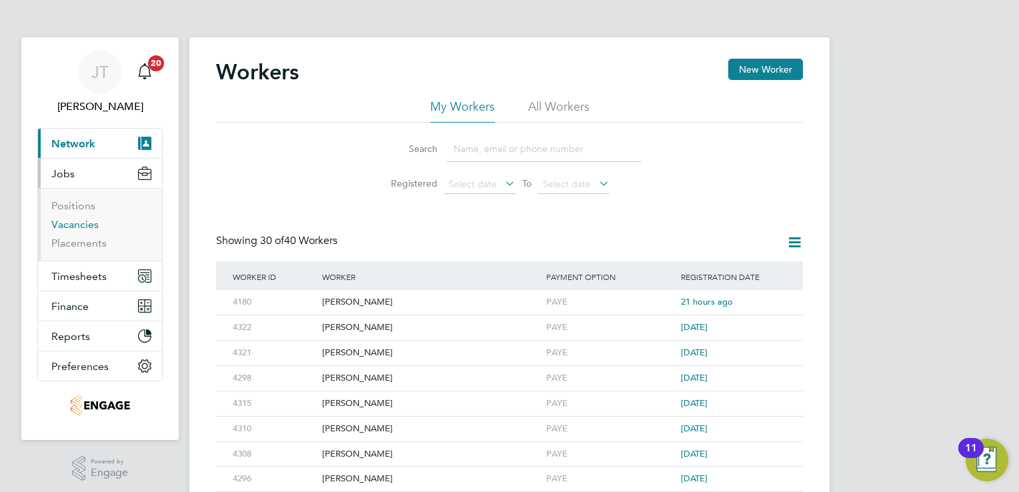
click at [73, 225] on link "Vacancies" at bounding box center [74, 224] width 47 height 13
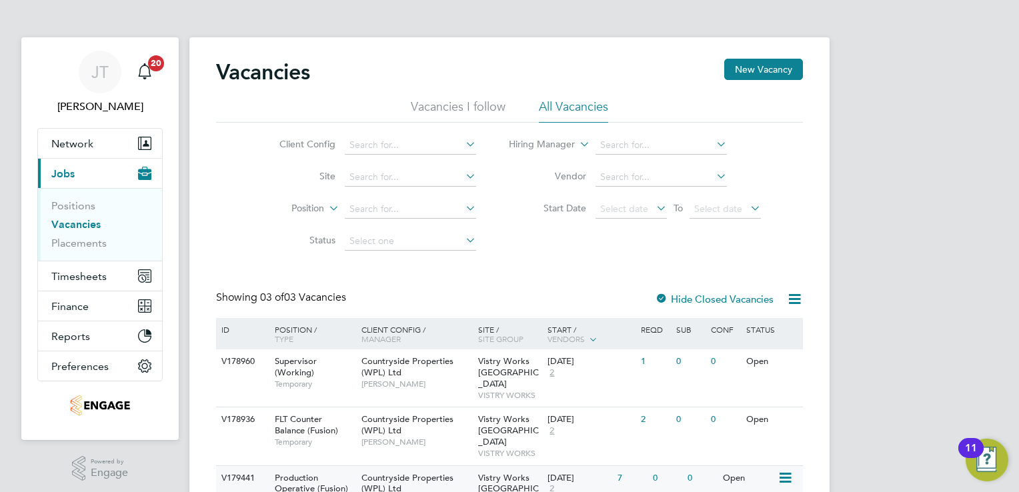
click at [784, 470] on icon at bounding box center [784, 478] width 13 height 16
click at [755, 483] on li "View Details" at bounding box center [753, 486] width 77 height 19
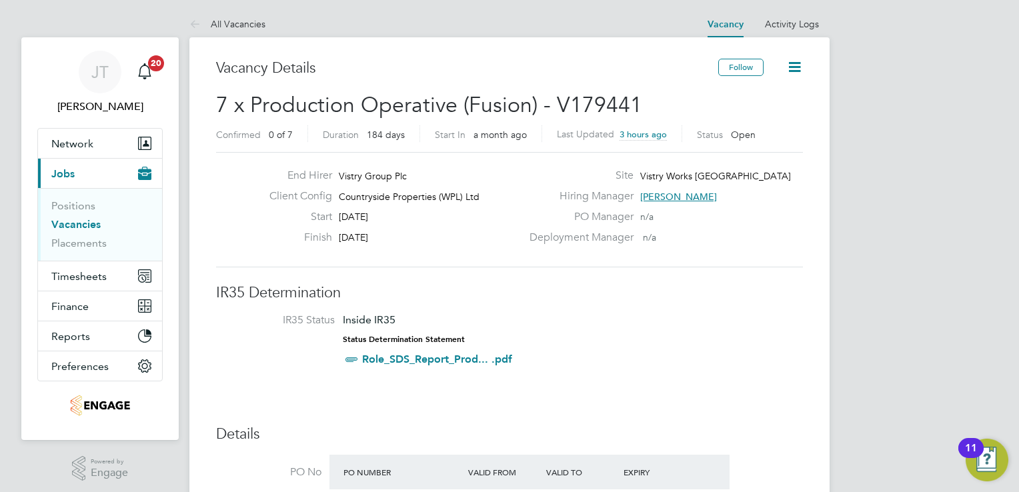
click at [89, 212] on li "Positions" at bounding box center [101, 208] width 100 height 19
click at [87, 224] on link "Vacancies" at bounding box center [75, 224] width 49 height 13
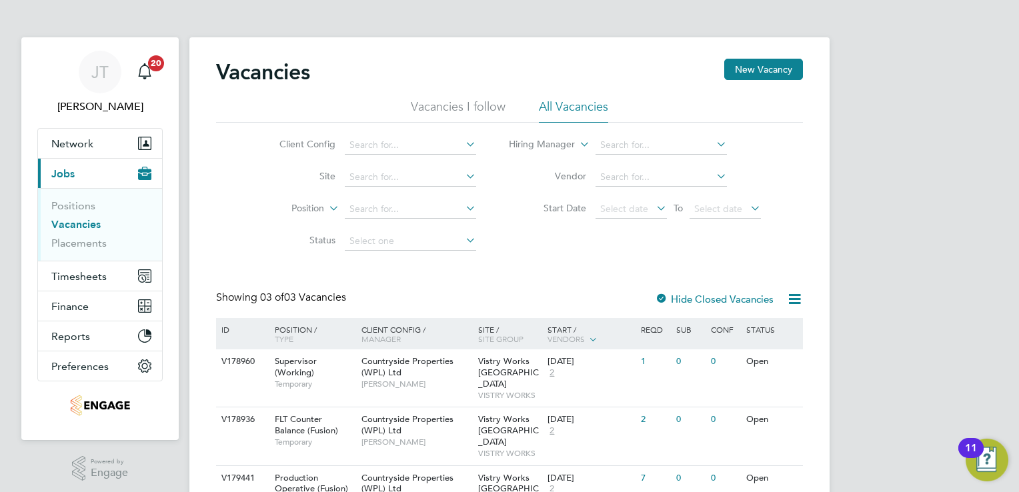
click at [896, 275] on div "JT Joanne Taylor Notifications 20 Applications: Network Team Members Businesses…" at bounding box center [509, 286] width 1019 height 572
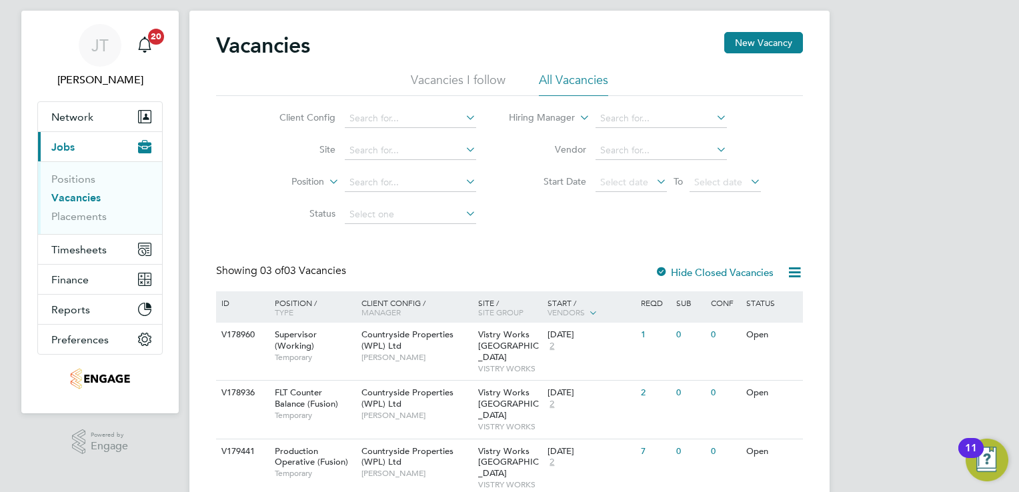
scroll to position [45, 0]
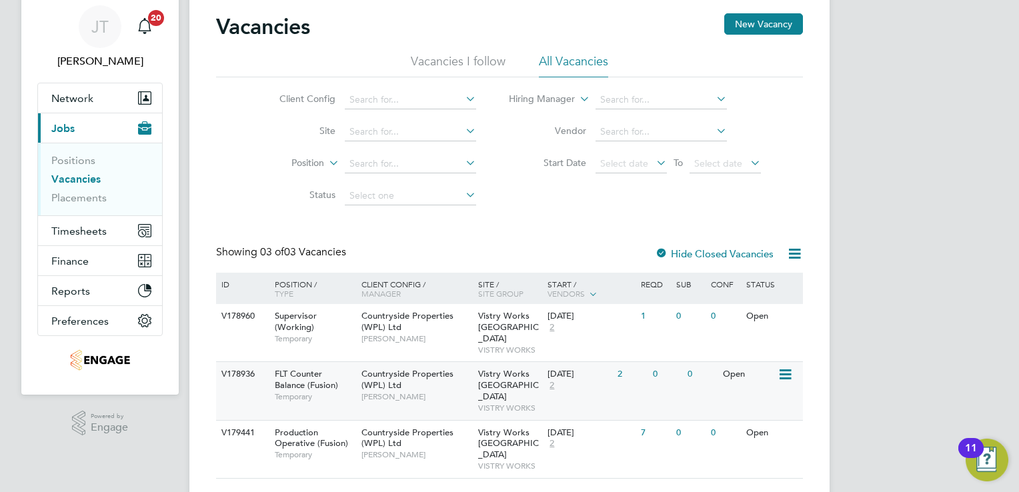
click at [779, 367] on icon at bounding box center [784, 375] width 13 height 16
click at [75, 95] on span "Network" at bounding box center [72, 98] width 42 height 13
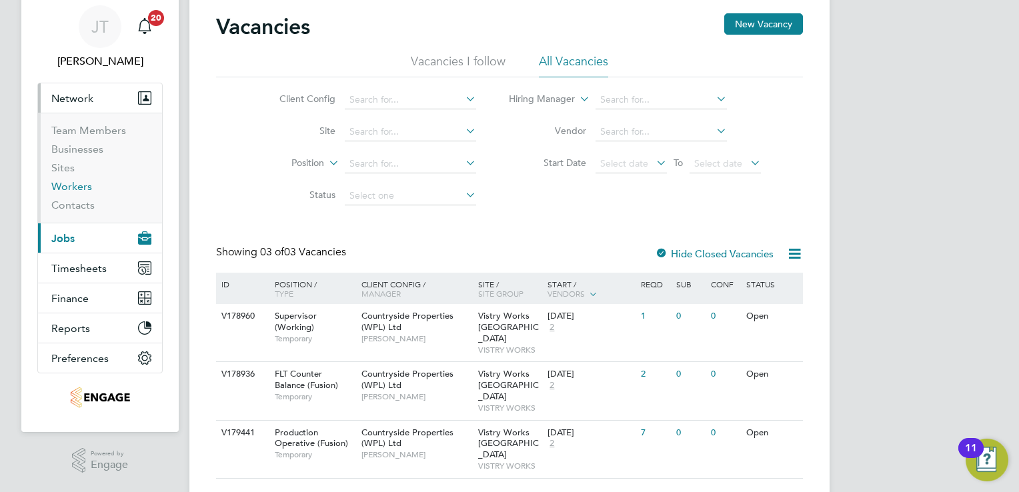
click at [67, 189] on link "Workers" at bounding box center [71, 186] width 41 height 13
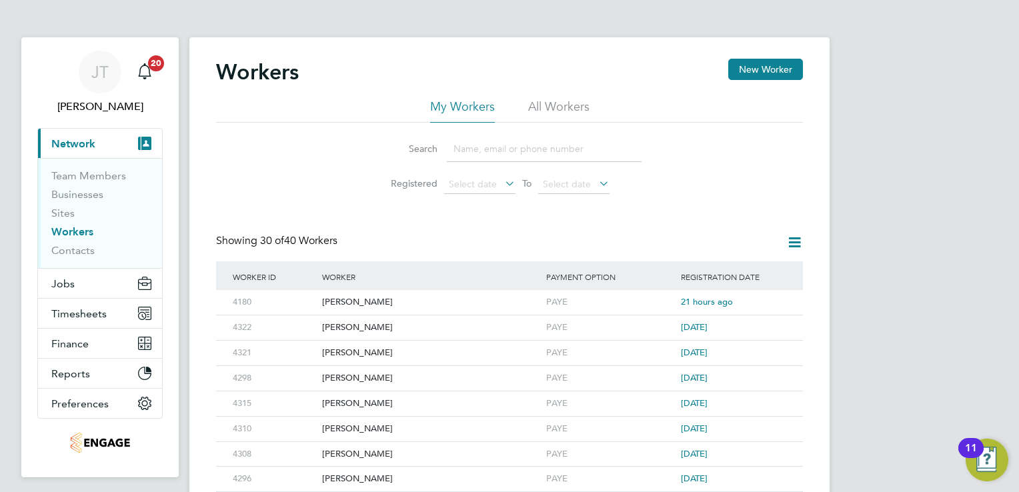
click at [82, 232] on link "Workers" at bounding box center [72, 231] width 42 height 13
click at [744, 66] on button "New Worker" at bounding box center [765, 69] width 75 height 21
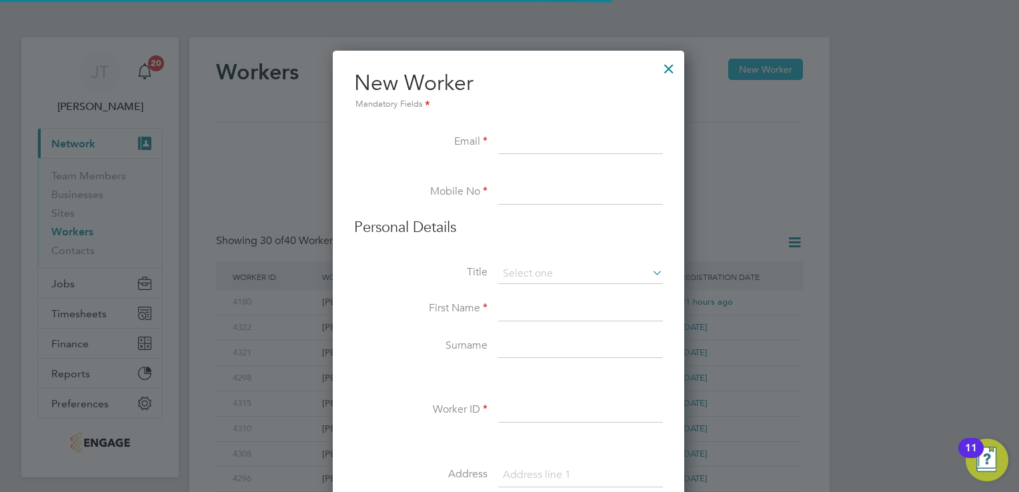
scroll to position [1131, 353]
click at [672, 71] on div at bounding box center [669, 65] width 24 height 24
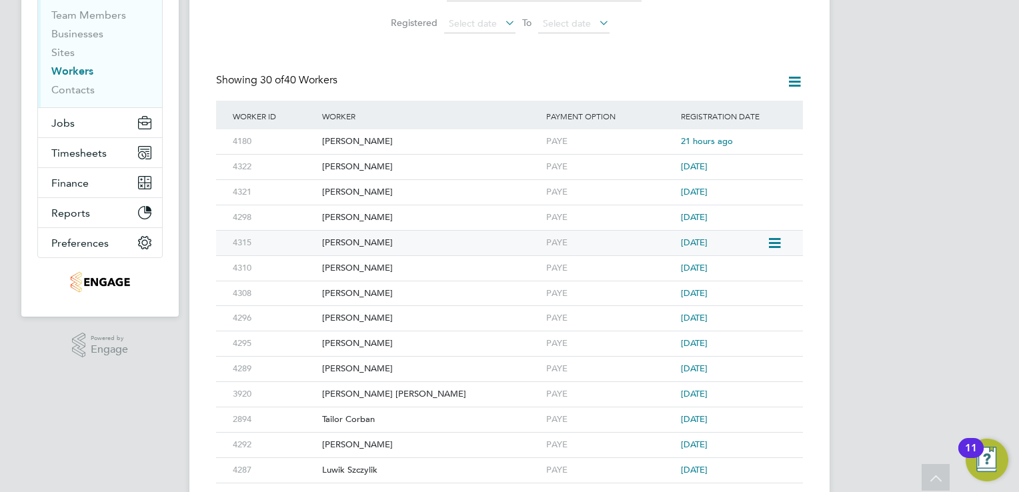
scroll to position [0, 0]
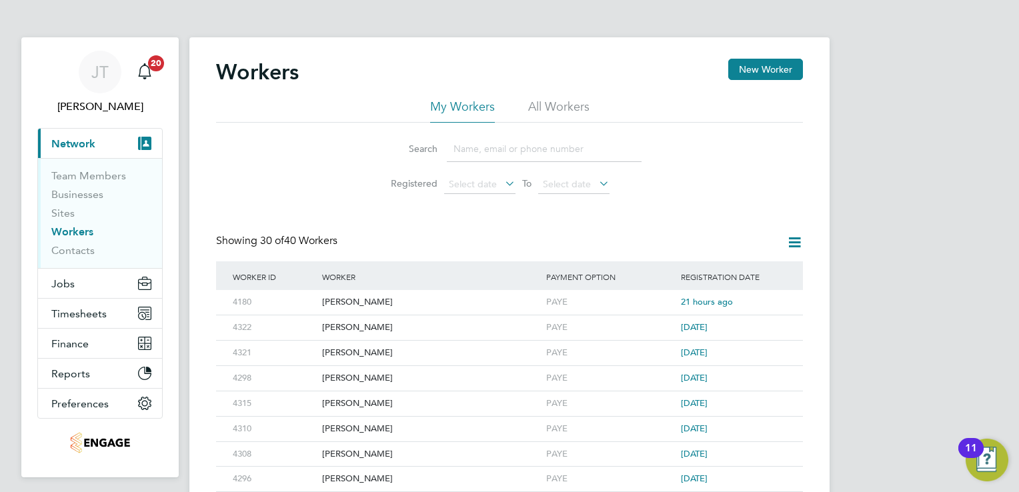
click at [78, 236] on link "Workers" at bounding box center [72, 231] width 42 height 13
click at [74, 288] on button "Jobs" at bounding box center [100, 283] width 124 height 29
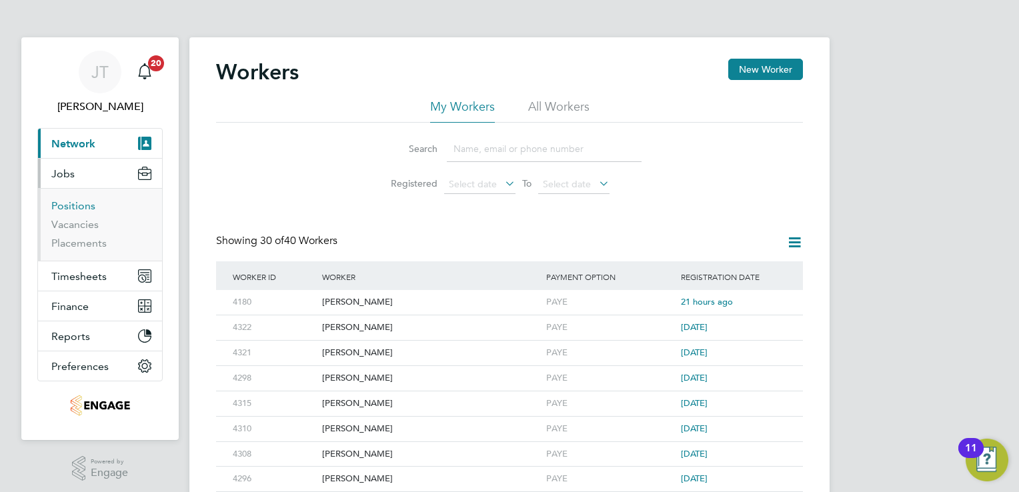
click at [77, 208] on link "Positions" at bounding box center [73, 205] width 44 height 13
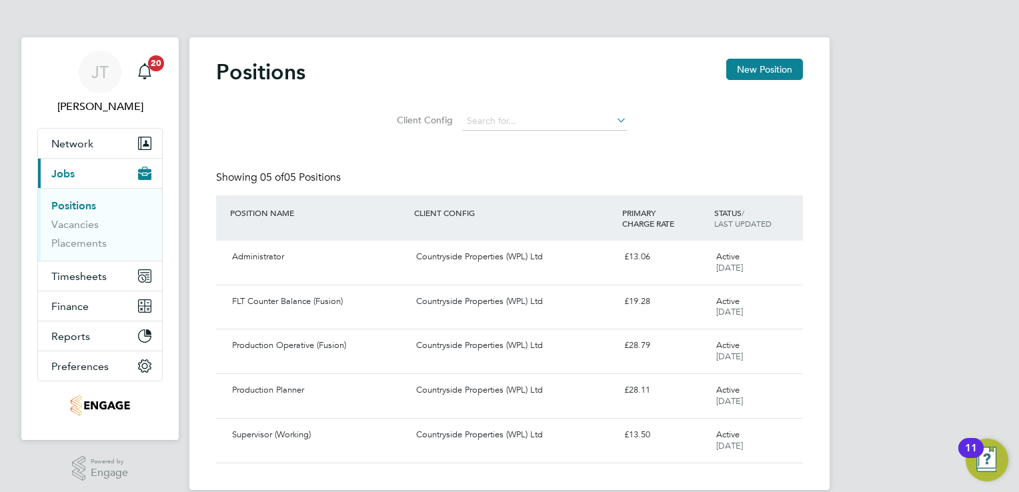
click at [948, 310] on div "JT Joanne Taylor Notifications 20 Applications: Network Team Members Businesses…" at bounding box center [509, 256] width 1019 height 512
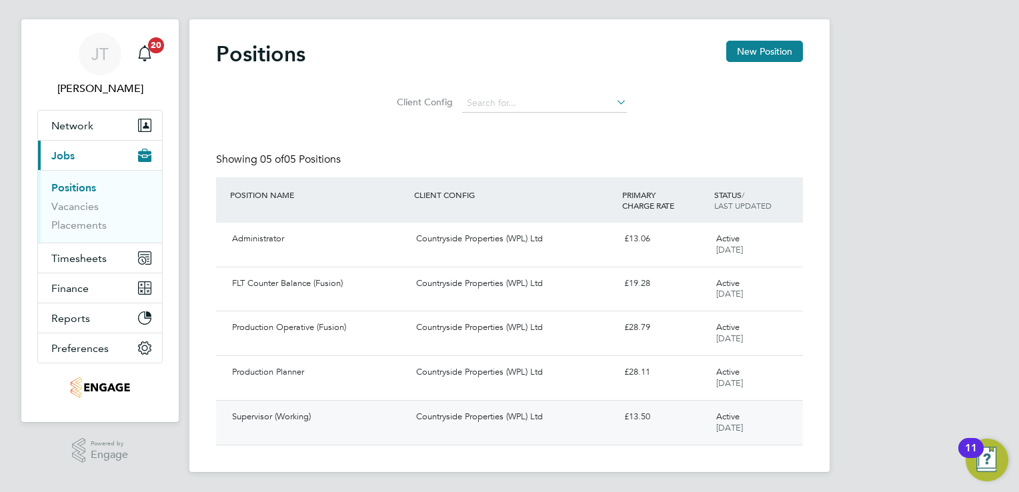
click at [610, 431] on div "Supervisor (Working) Countryside Properties (WPL) Ltd £13.50 Active 15 Aug 2025" at bounding box center [509, 422] width 587 height 45
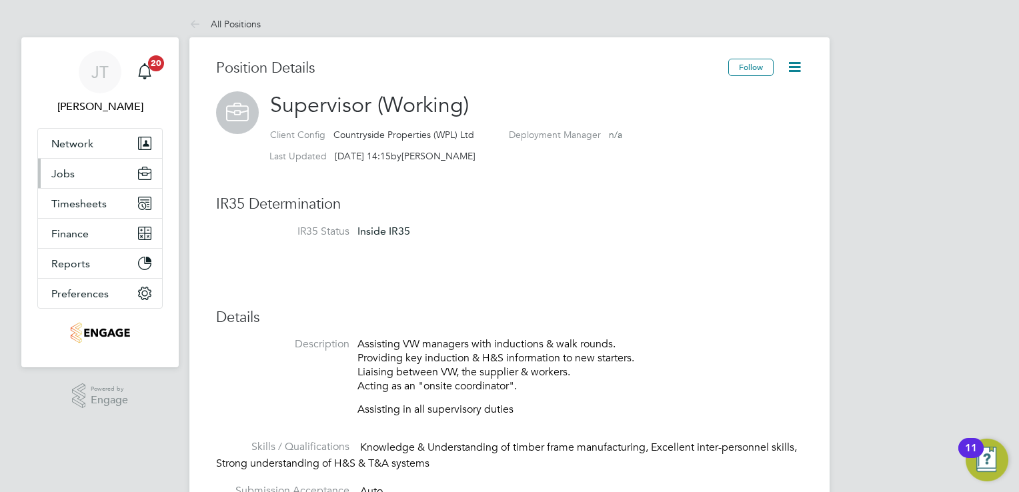
click at [106, 180] on button "Jobs" at bounding box center [100, 173] width 124 height 29
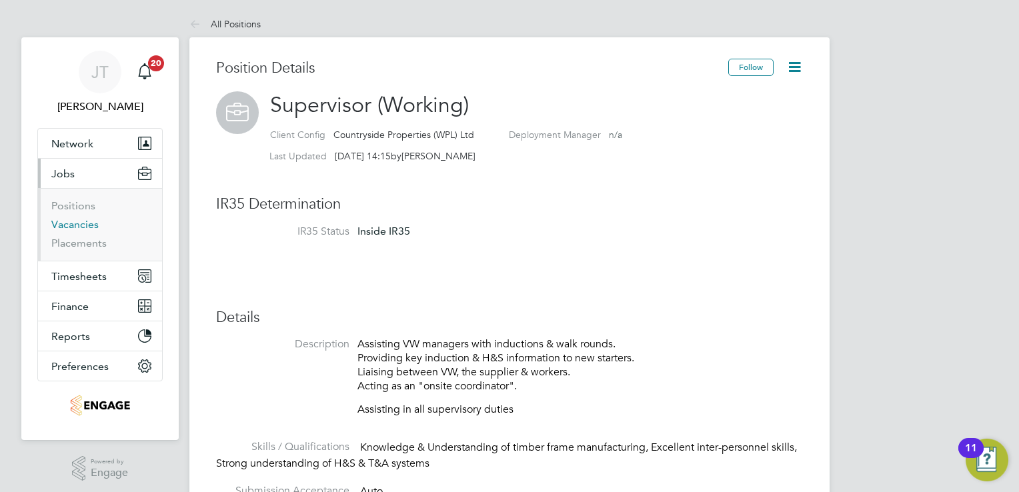
click at [86, 221] on link "Vacancies" at bounding box center [74, 224] width 47 height 13
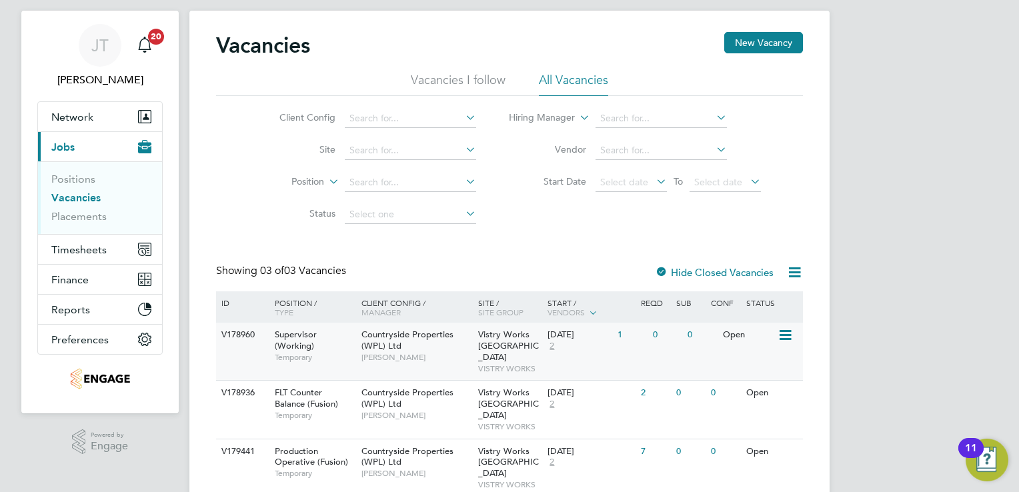
scroll to position [45, 0]
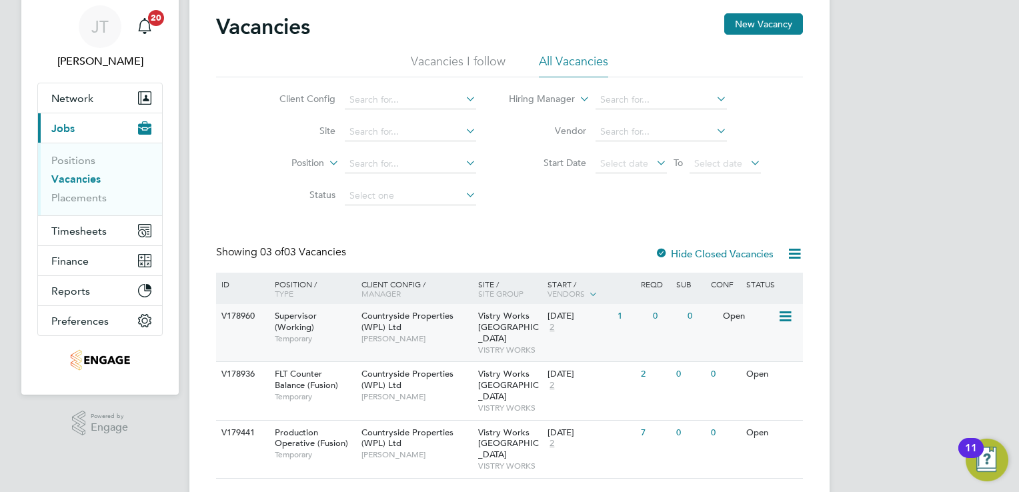
click at [779, 312] on icon at bounding box center [784, 317] width 13 height 16
click at [743, 348] on li "View Details" at bounding box center [753, 347] width 77 height 19
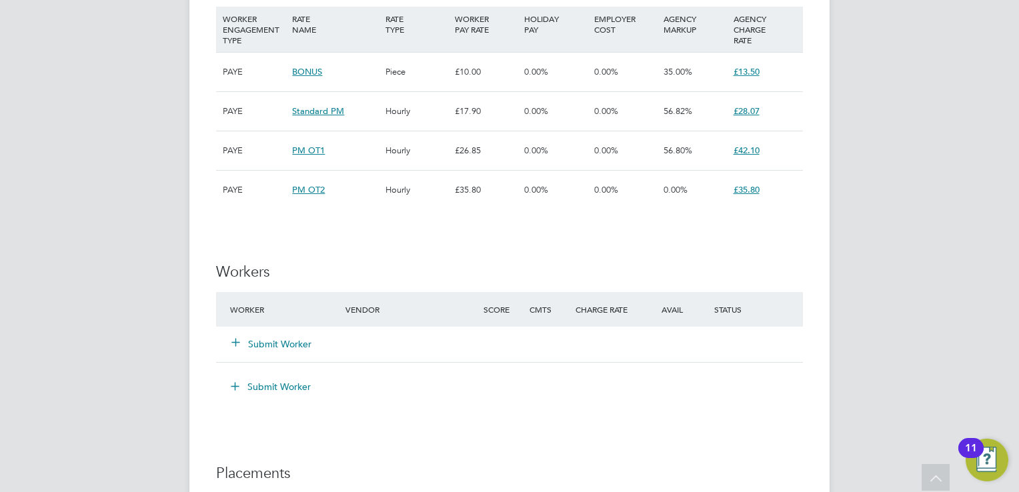
scroll to position [934, 0]
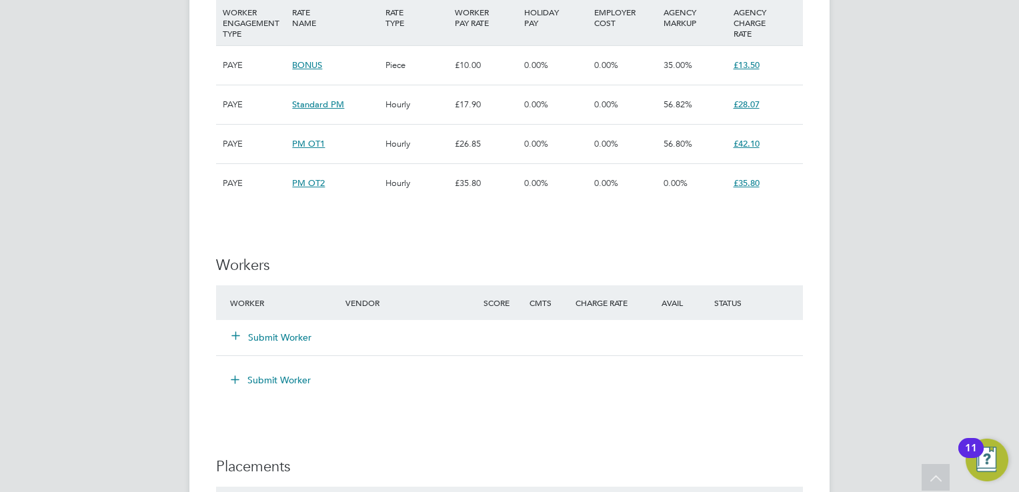
click at [265, 342] on button "Submit Worker" at bounding box center [272, 337] width 80 height 13
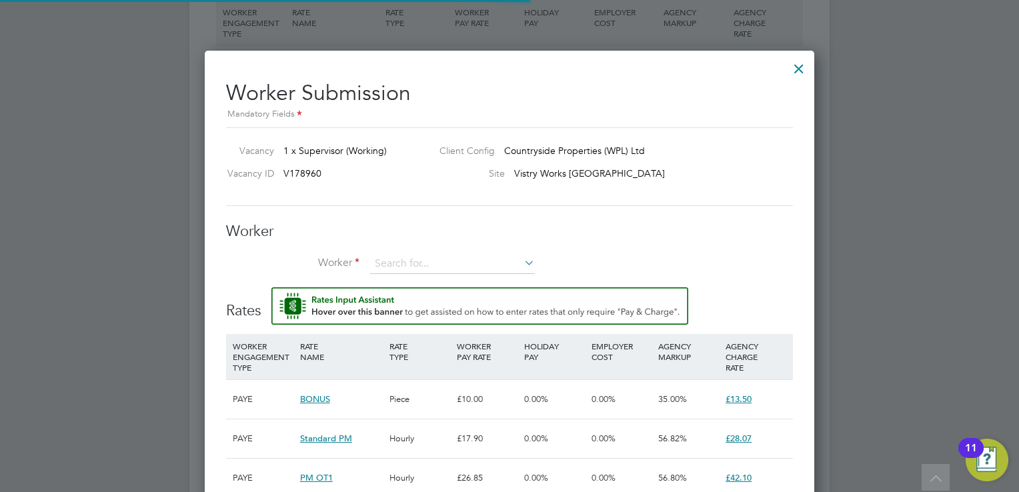
scroll to position [19, 347]
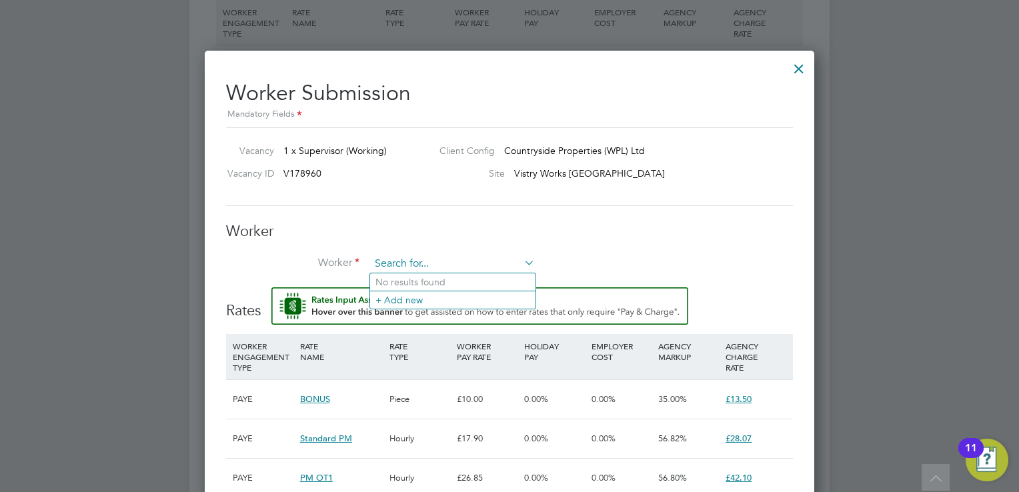
click at [385, 267] on input at bounding box center [452, 264] width 165 height 20
click at [395, 293] on li "Nickolas Th ornton (4321)" at bounding box center [452, 300] width 165 height 18
type input "Nickolas Thornton (4321)"
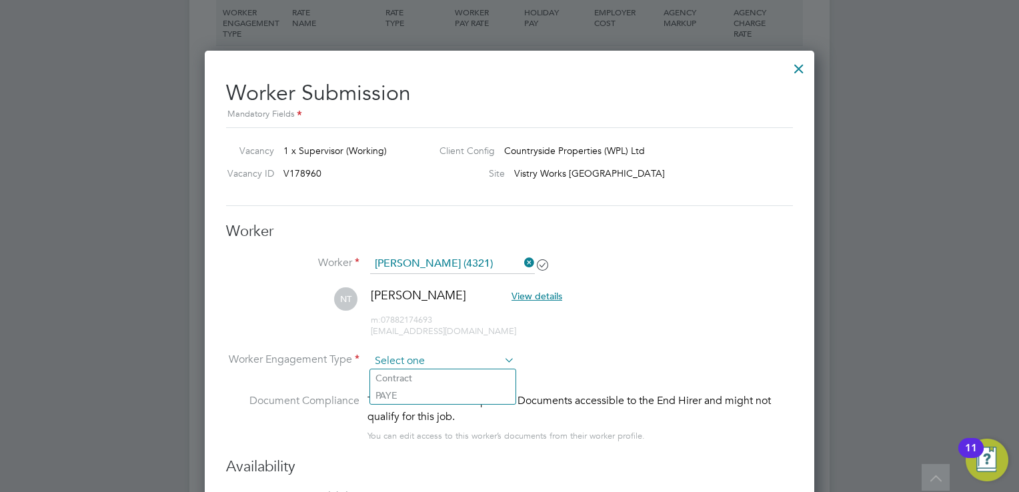
click at [468, 362] on input at bounding box center [442, 362] width 145 height 20
click at [456, 394] on li "PAYE" at bounding box center [442, 395] width 145 height 17
type input "PAYE"
click at [626, 356] on li "Worker Engagement Type PAYE" at bounding box center [509, 372] width 567 height 41
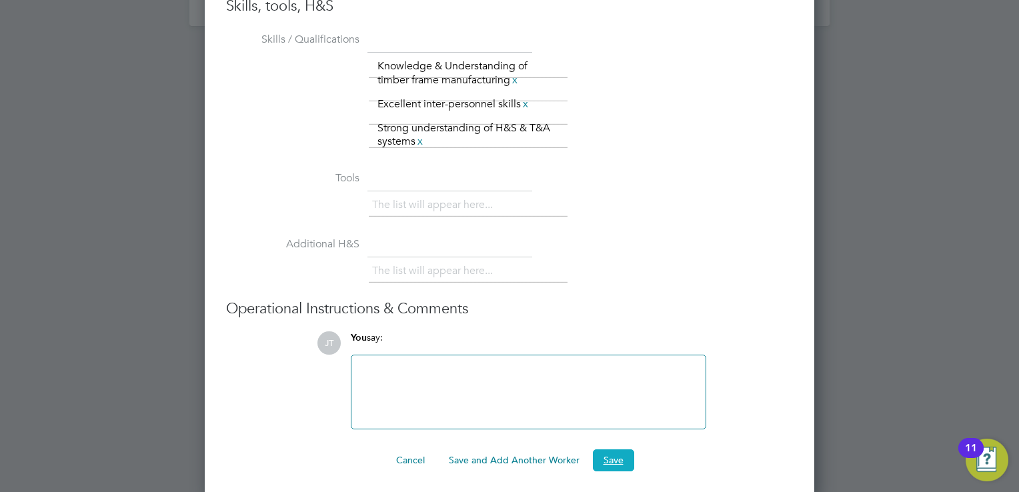
click at [608, 450] on button "Save" at bounding box center [613, 460] width 41 height 21
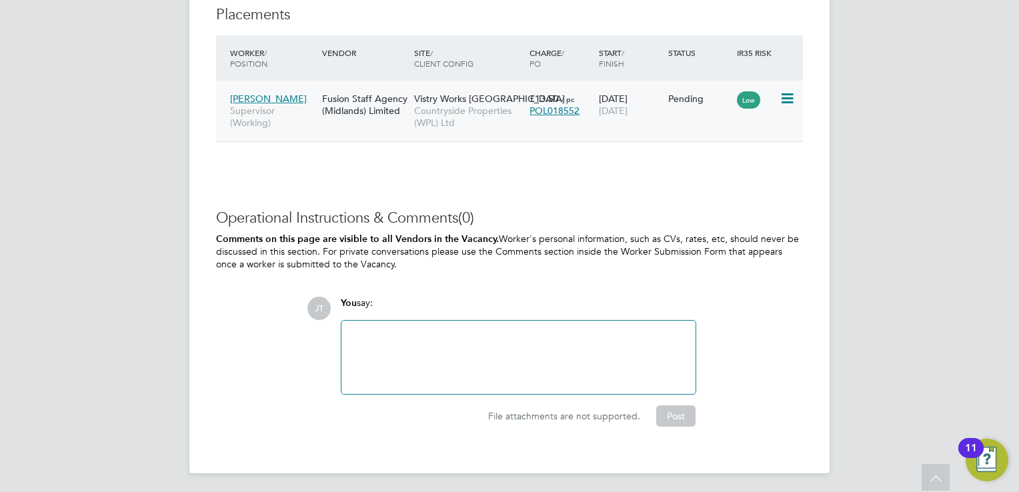
click at [778, 100] on div "Low" at bounding box center [757, 98] width 46 height 25
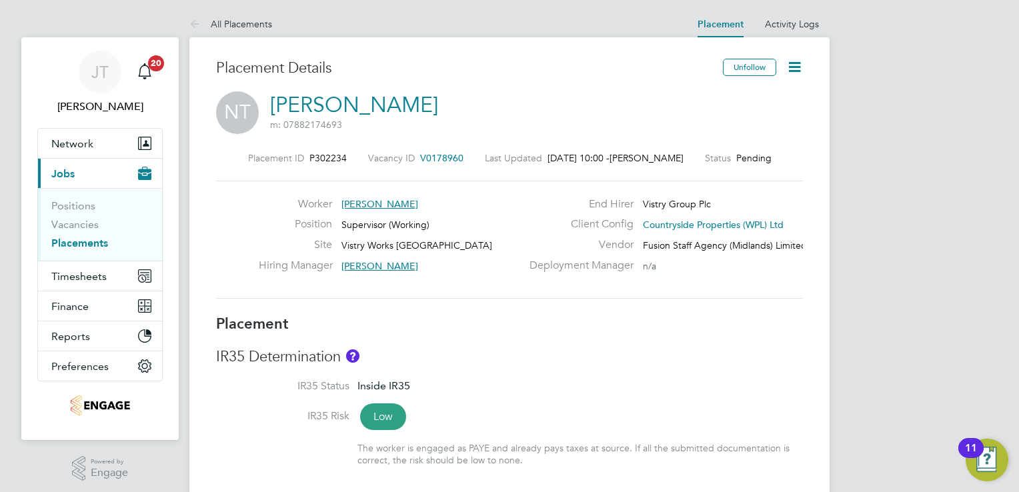
click at [798, 64] on icon at bounding box center [794, 67] width 17 height 17
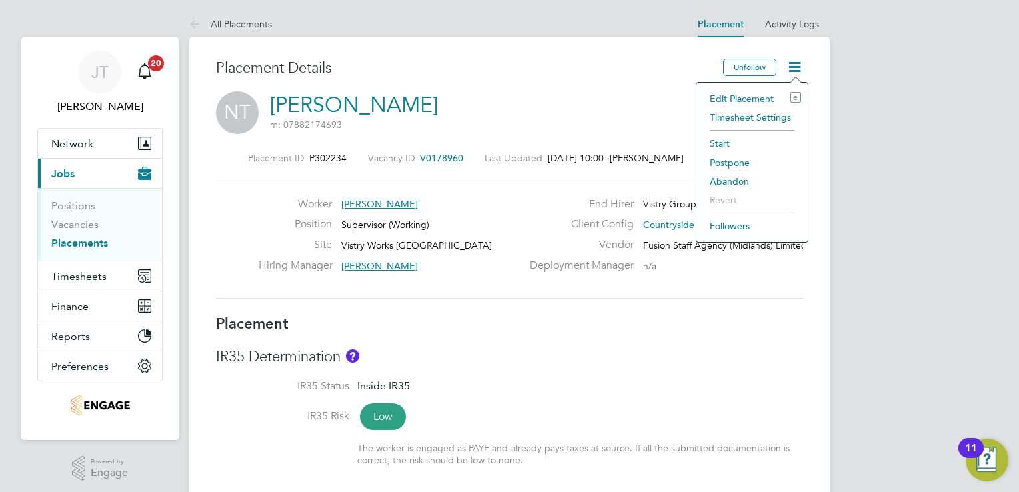
click at [728, 137] on li "Start" at bounding box center [752, 143] width 98 height 19
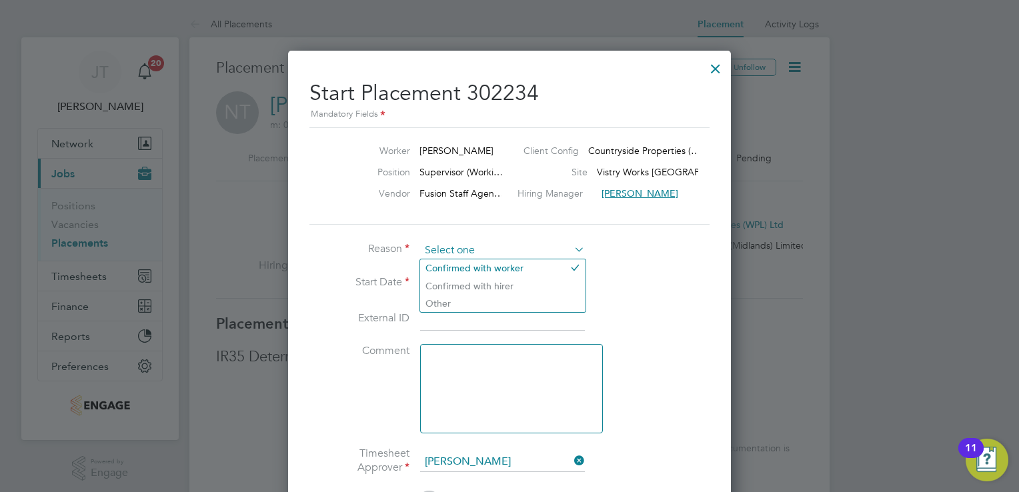
click at [492, 244] on input at bounding box center [502, 251] width 165 height 20
click at [488, 286] on li "Confirmed with hirer" at bounding box center [502, 285] width 165 height 17
type input "Confirmed with hirer"
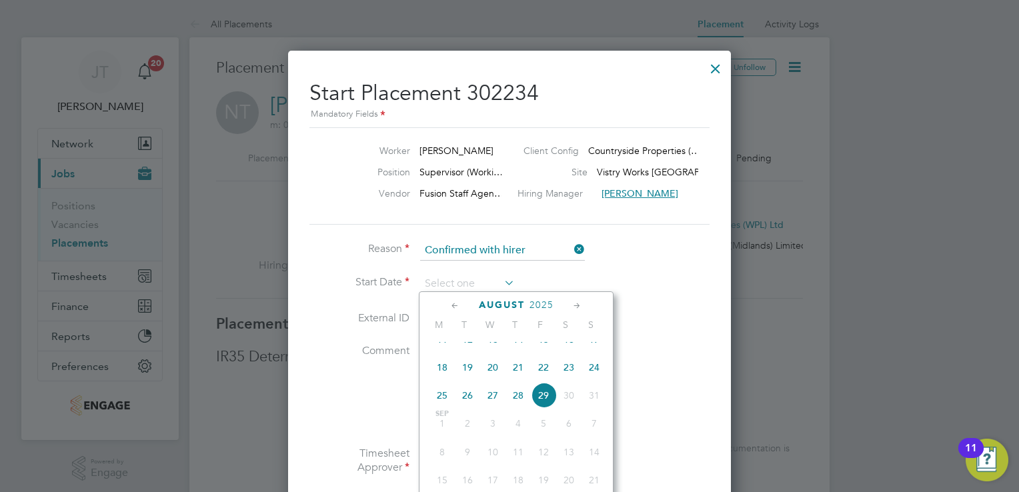
click at [488, 286] on input at bounding box center [467, 284] width 95 height 20
click at [446, 380] on span "18" at bounding box center [442, 367] width 25 height 25
type input "18 Aug 2025"
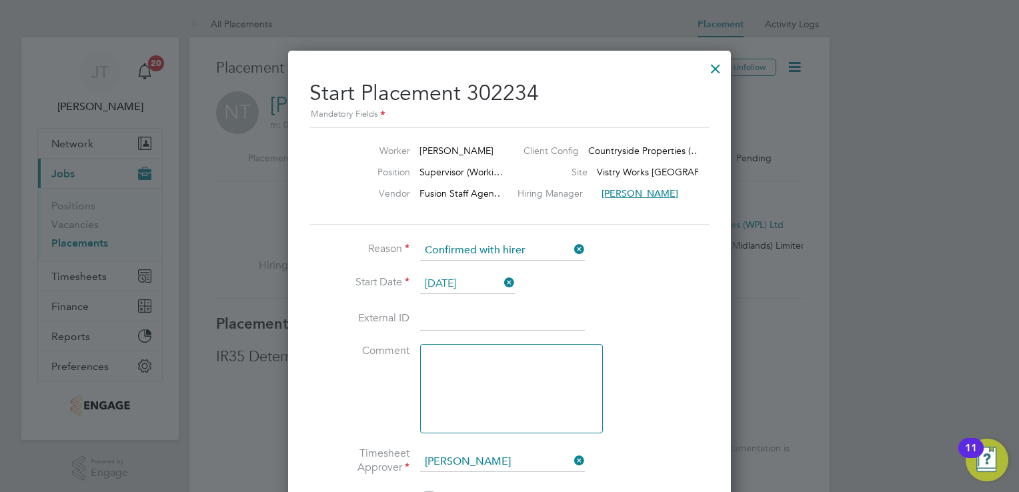
click at [667, 308] on li "External ID" at bounding box center [509, 325] width 400 height 37
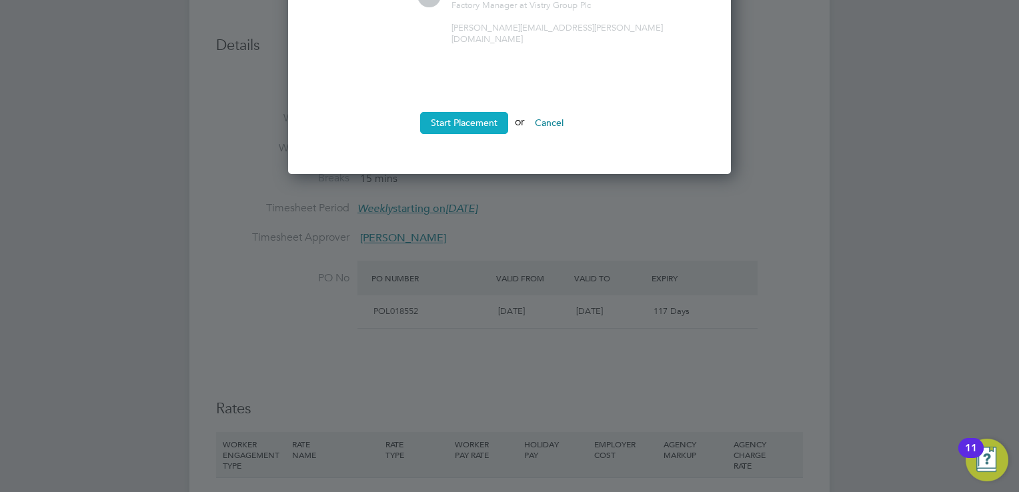
click at [486, 113] on button "Start Placement" at bounding box center [464, 122] width 88 height 21
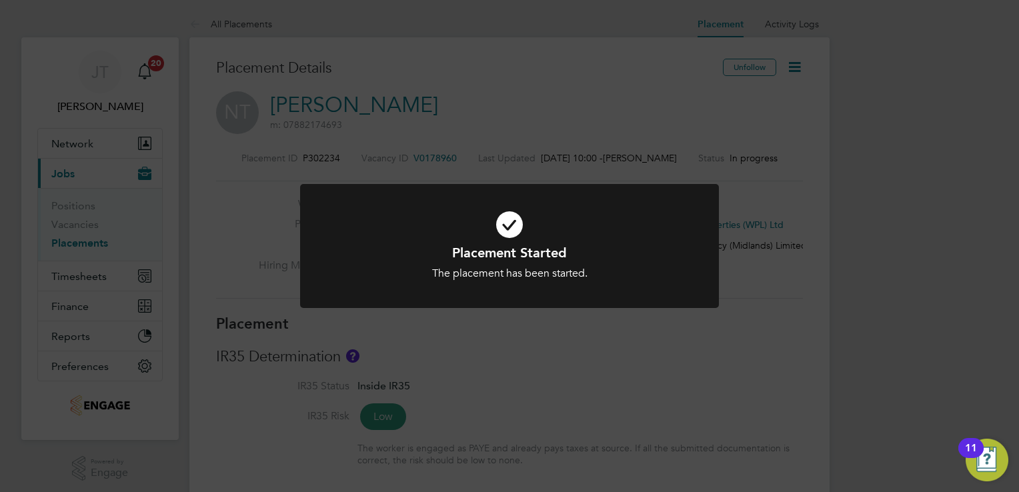
click at [808, 275] on div "Placement Started The placement has been started. Cancel Okay" at bounding box center [509, 246] width 1019 height 492
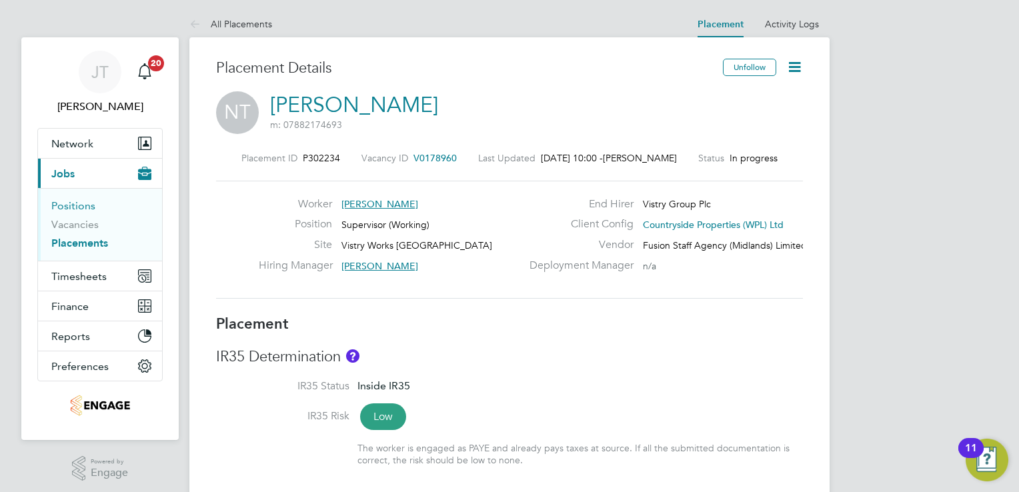
click at [61, 209] on link "Positions" at bounding box center [73, 205] width 44 height 13
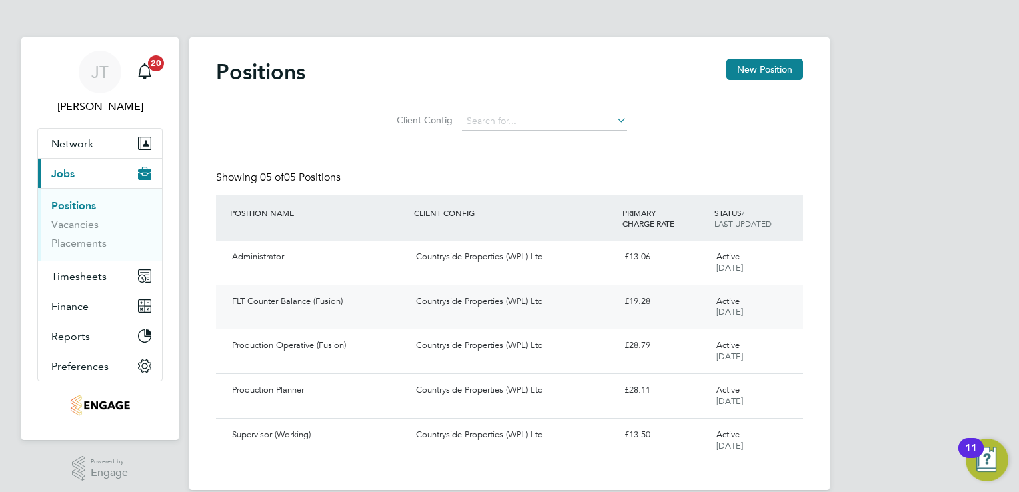
click at [784, 308] on div "FLT Counter Balance (Fusion) Countryside Properties (WPL) Ltd £19.28 Active 27 …" at bounding box center [509, 307] width 587 height 45
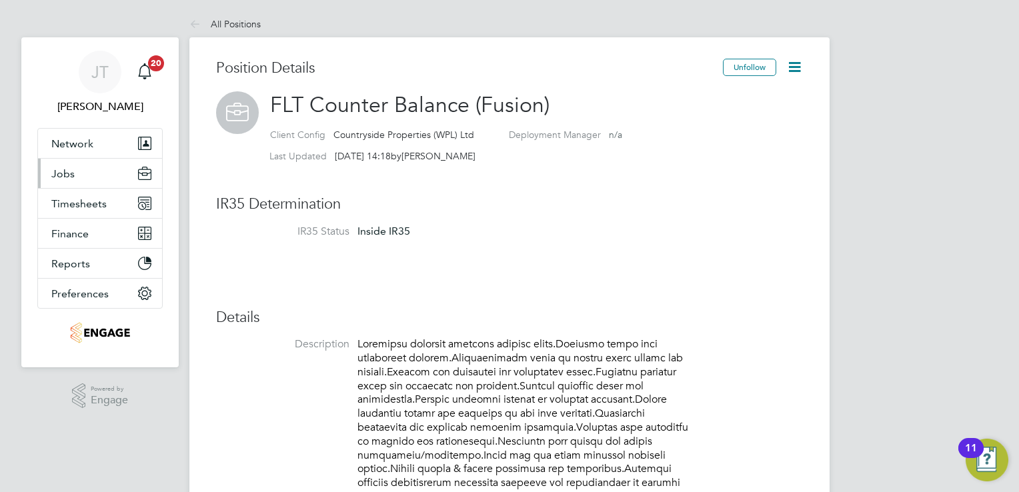
click at [81, 180] on button "Jobs" at bounding box center [100, 173] width 124 height 29
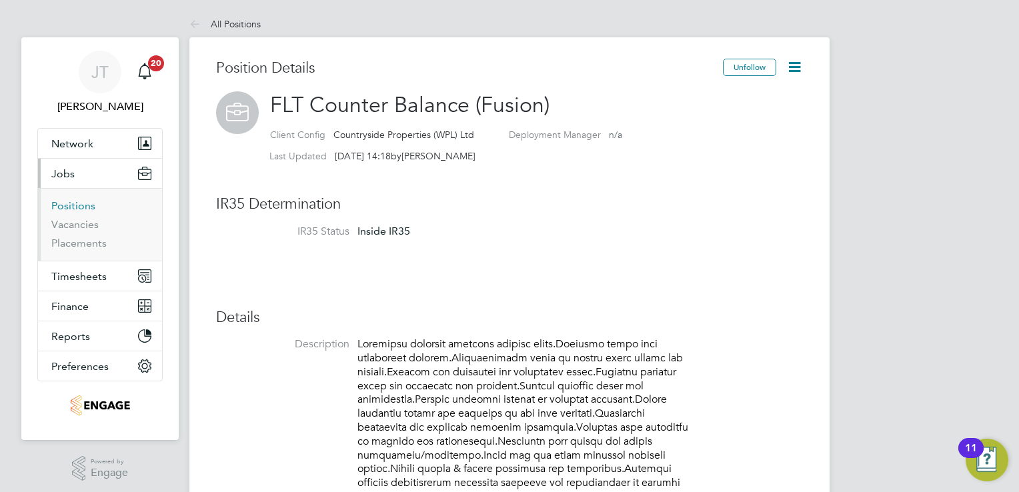
click at [65, 205] on link "Positions" at bounding box center [73, 205] width 44 height 13
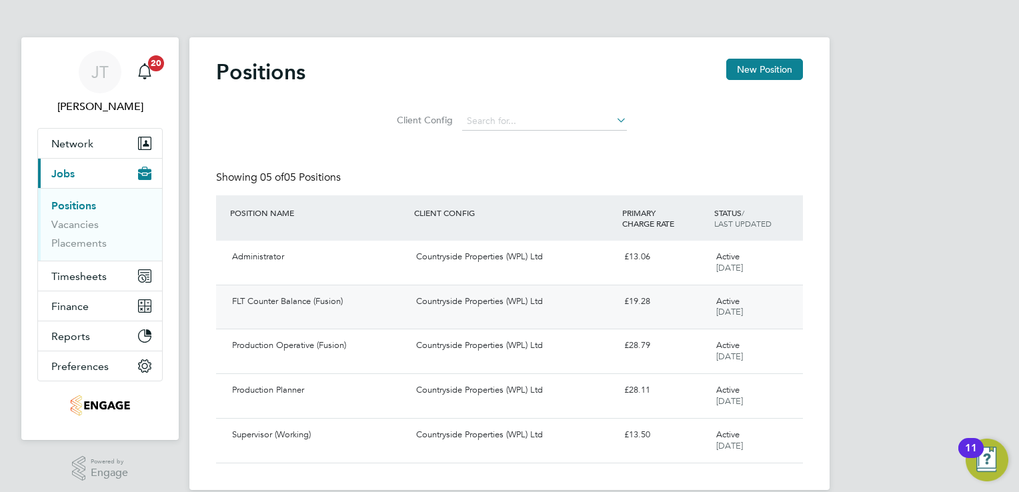
click at [617, 311] on div "Countryside Properties (WPL) Ltd" at bounding box center [514, 302] width 207 height 22
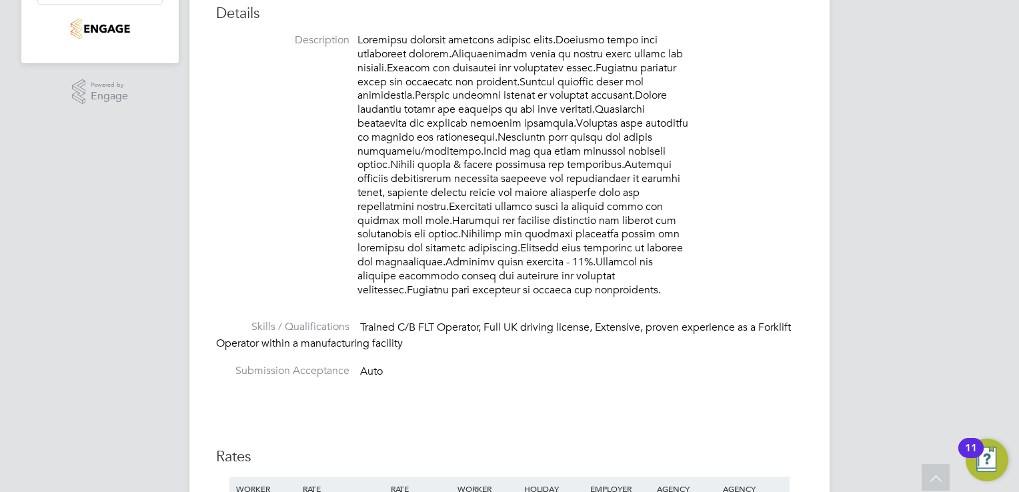
scroll to position [171, 0]
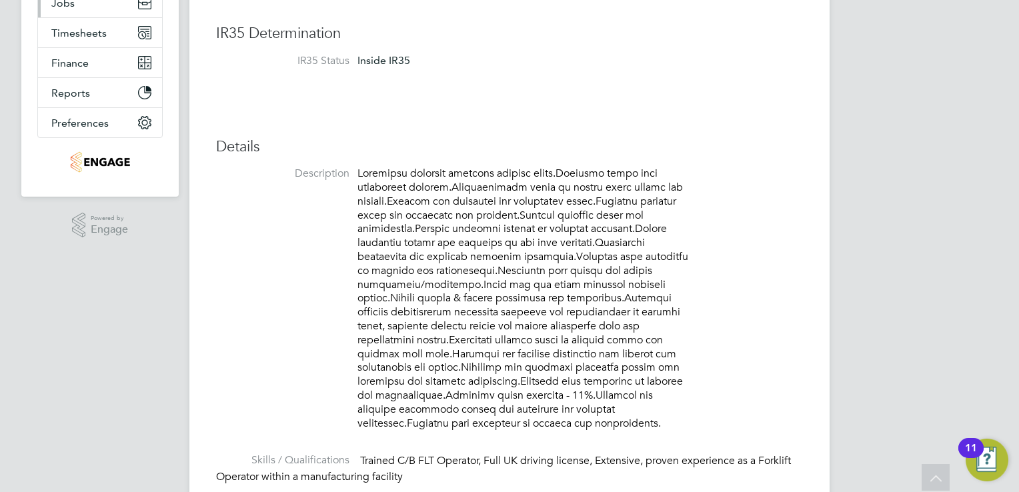
click at [98, 9] on button "Jobs" at bounding box center [100, 2] width 124 height 29
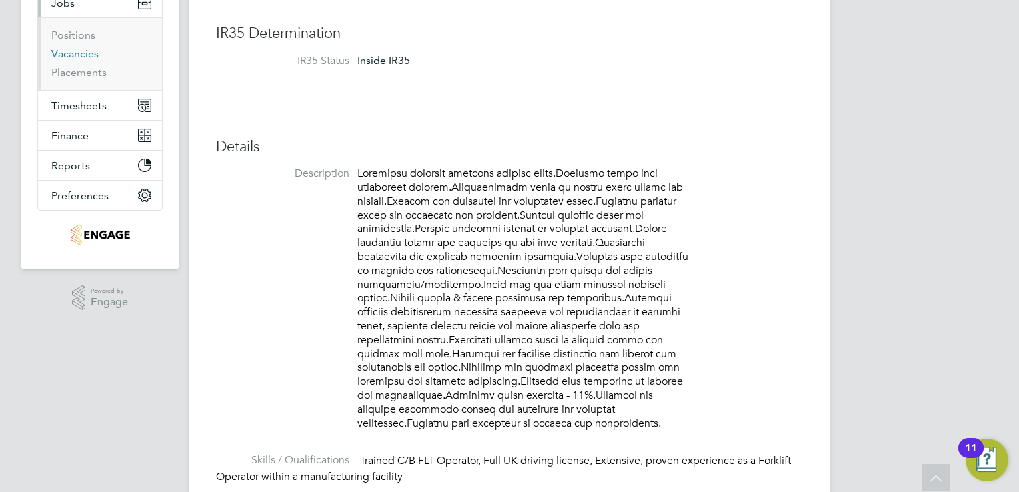
click at [87, 53] on link "Vacancies" at bounding box center [74, 53] width 47 height 13
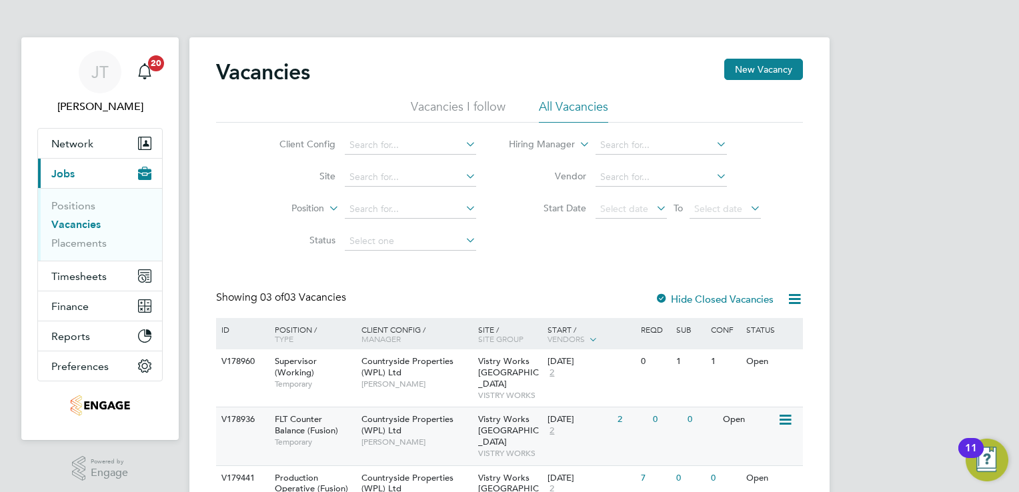
click at [788, 412] on icon at bounding box center [784, 420] width 13 height 16
click at [744, 438] on li "View Details" at bounding box center [753, 439] width 77 height 19
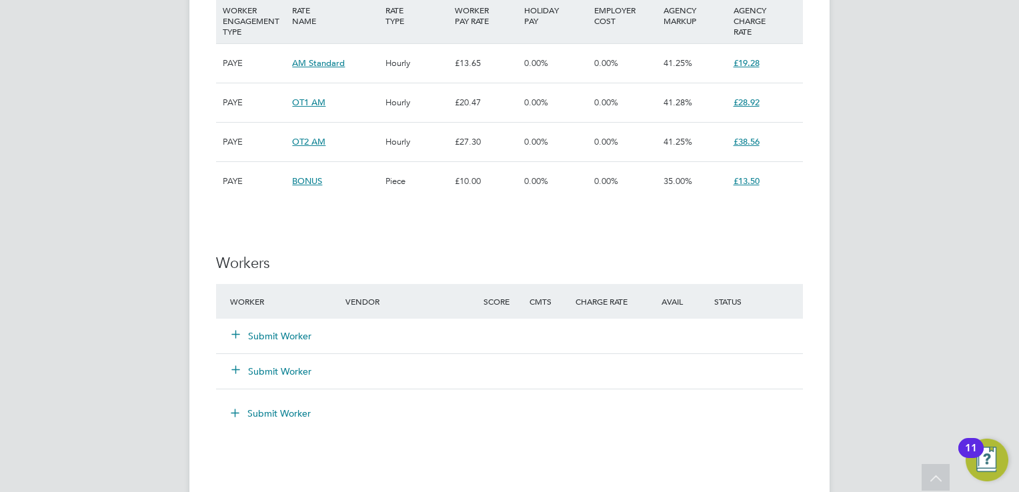
scroll to position [1067, 0]
click at [269, 335] on button "Submit Worker" at bounding box center [272, 334] width 80 height 13
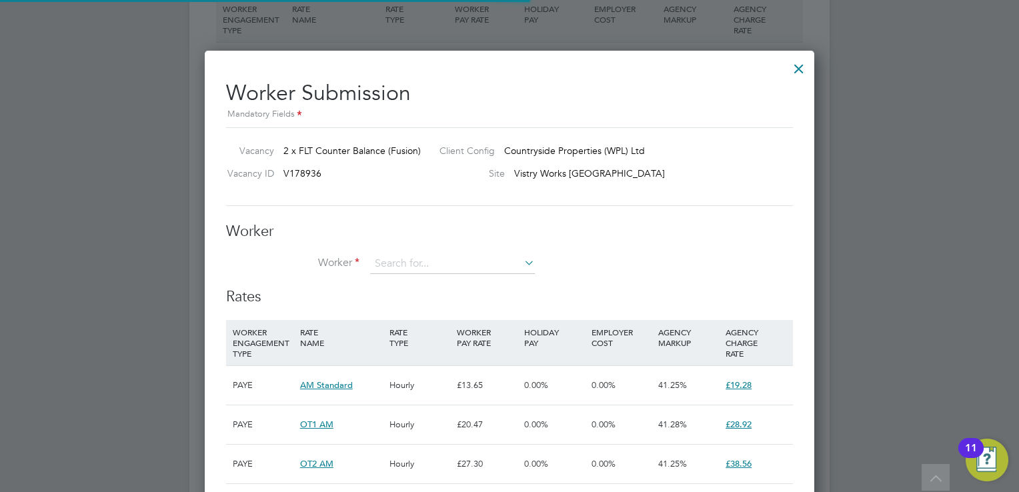
scroll to position [39, 91]
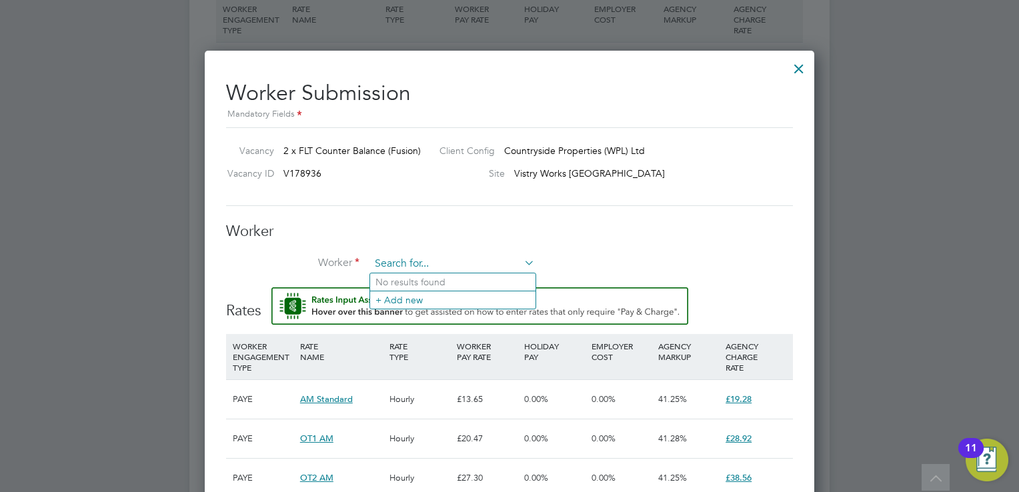
click at [440, 260] on input at bounding box center [452, 264] width 165 height 20
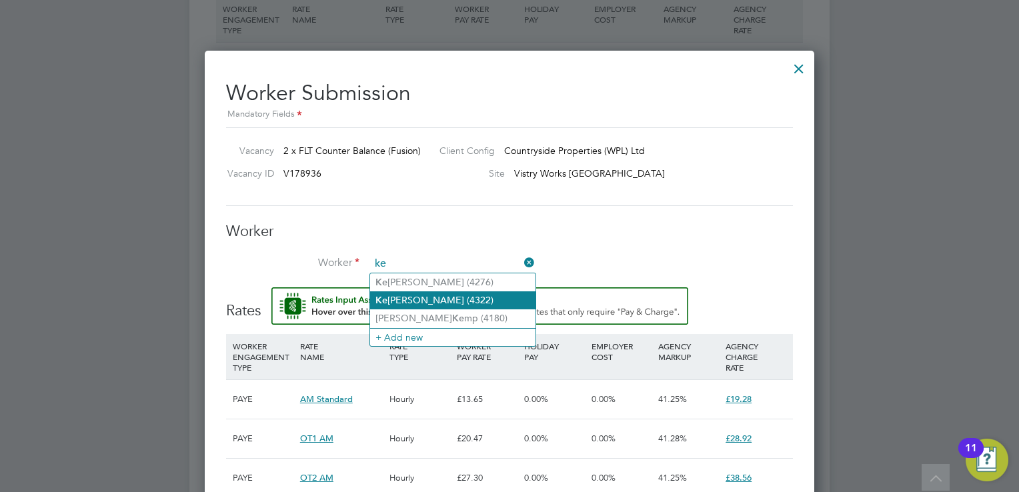
click at [449, 300] on li "Ke lly [PERSON_NAME] (4322)" at bounding box center [452, 300] width 165 height 18
type input "[PERSON_NAME] (4322)"
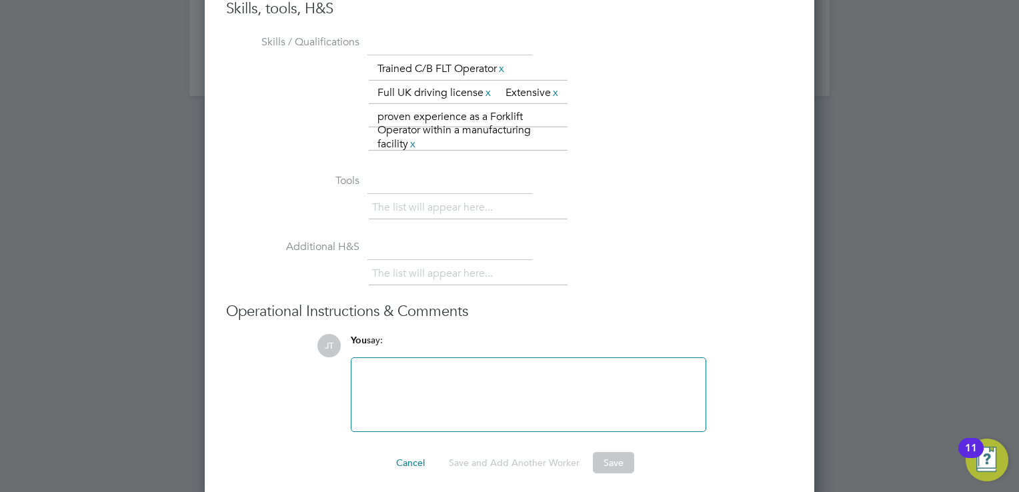
click at [738, 132] on div "The list will appear here... Trained C/B FLT Operator x Full UK driving license…" at bounding box center [581, 106] width 424 height 99
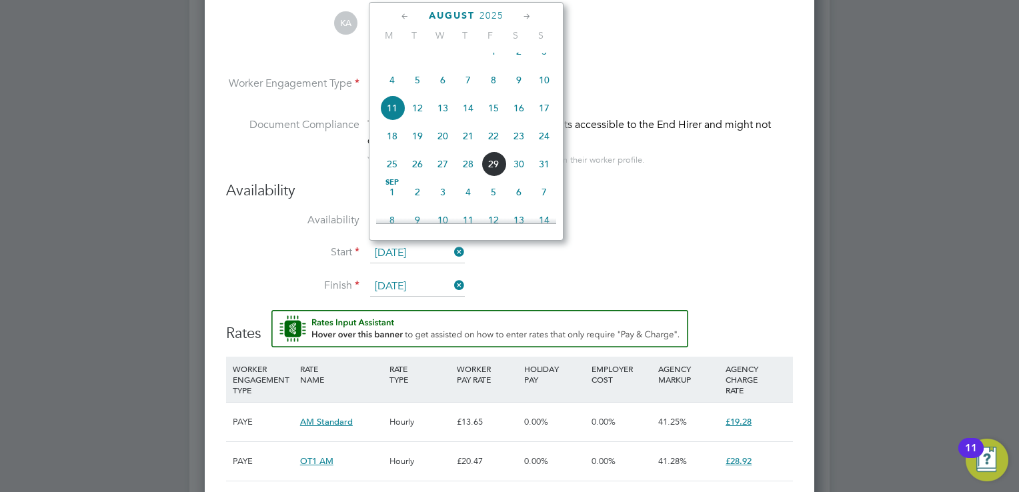
click at [398, 243] on input "[DATE]" at bounding box center [417, 253] width 95 height 20
click at [392, 147] on span "18" at bounding box center [392, 135] width 25 height 25
type input "[DATE]"
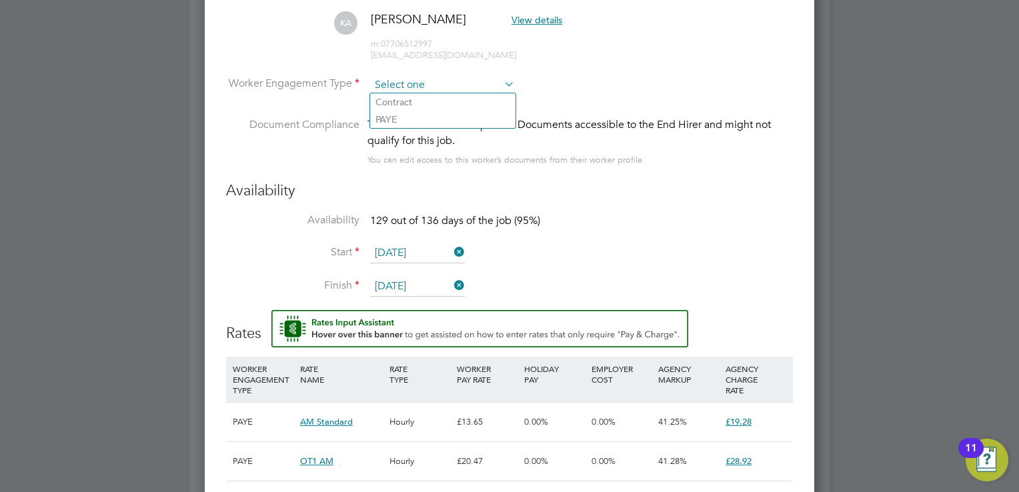
click at [435, 81] on input at bounding box center [442, 85] width 145 height 20
click at [422, 127] on li "PAYE" at bounding box center [442, 119] width 145 height 17
type input "PAYE"
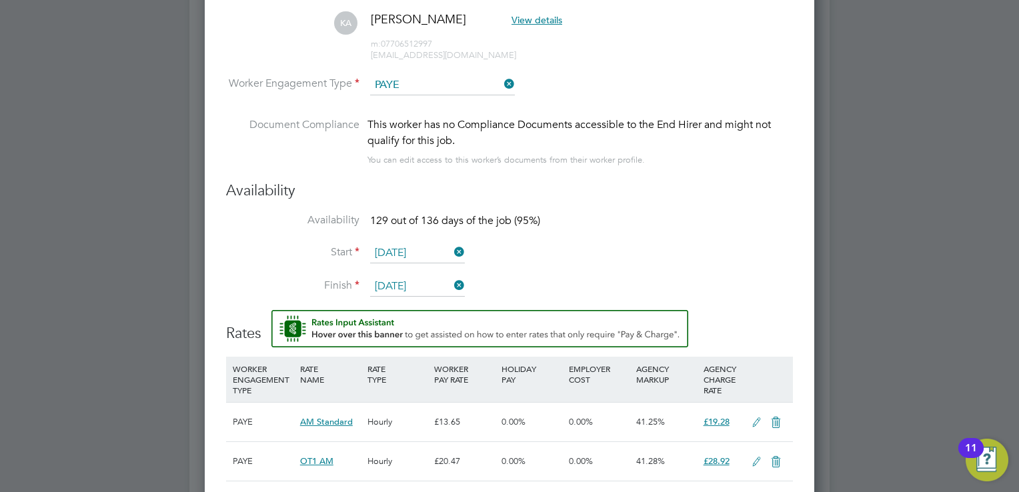
click at [598, 261] on li "Start [DATE]" at bounding box center [509, 259] width 567 height 33
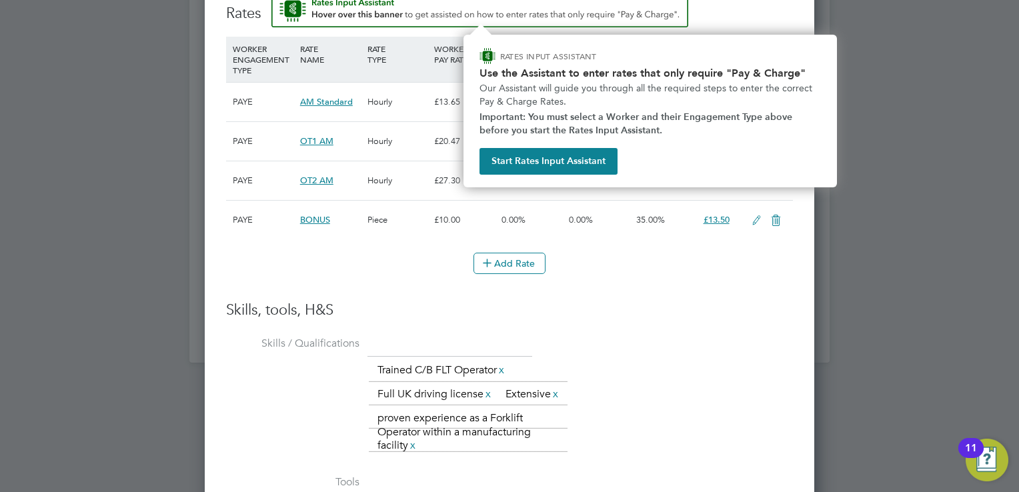
scroll to position [1650, 0]
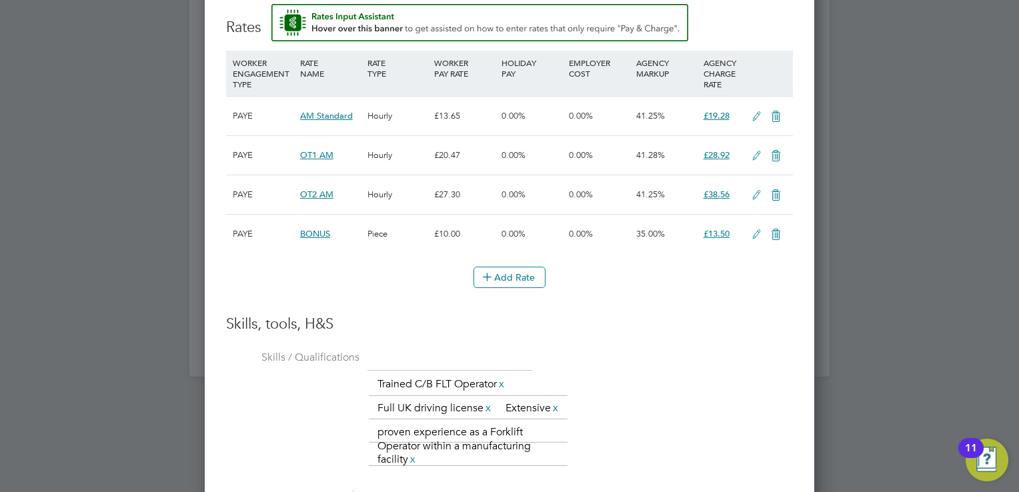
click at [695, 300] on li "WORKER ENGAGEMENT TYPE RATE NAME RATE TYPE WORKER PAY RATE HOLIDAY PAY EMPLOYER…" at bounding box center [509, 183] width 567 height 264
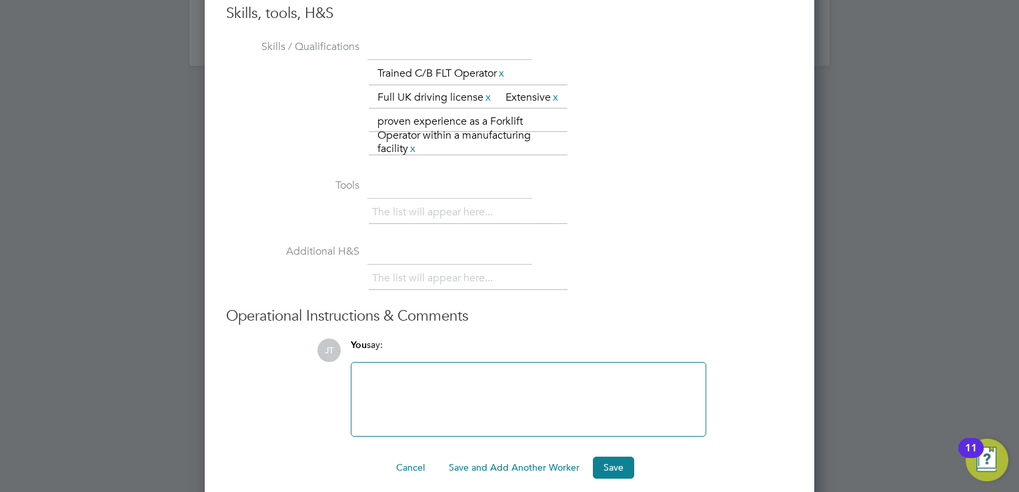
scroll to position [1992, 0]
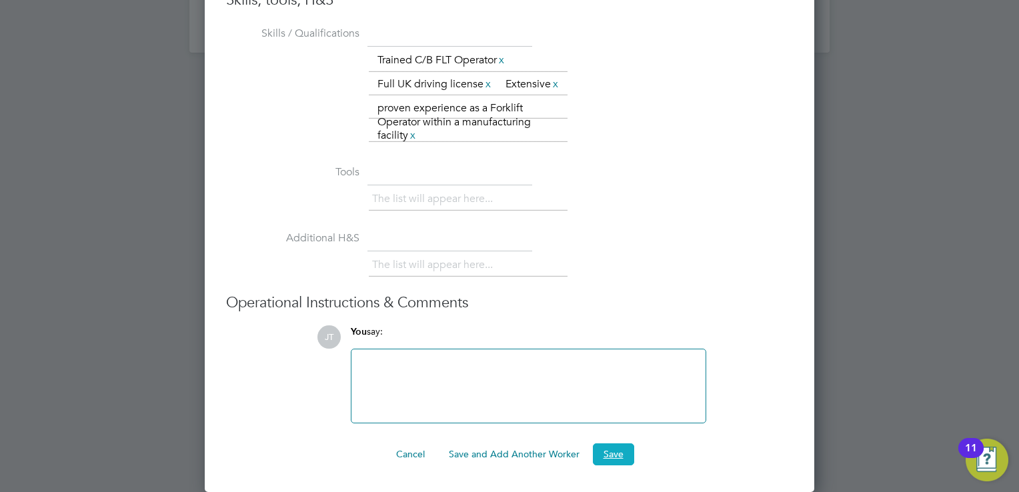
click at [619, 450] on button "Save" at bounding box center [613, 454] width 41 height 21
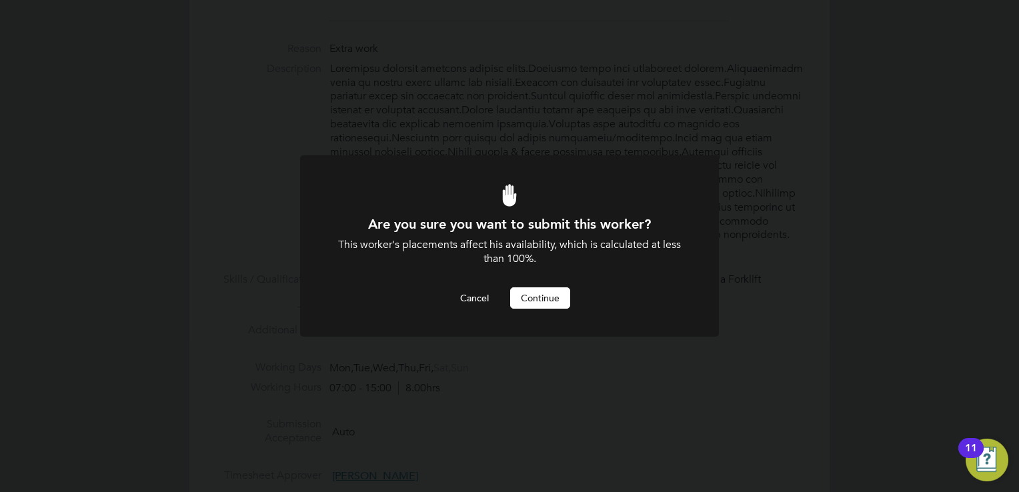
scroll to position [0, 0]
click at [459, 297] on button "Cancel" at bounding box center [475, 297] width 50 height 21
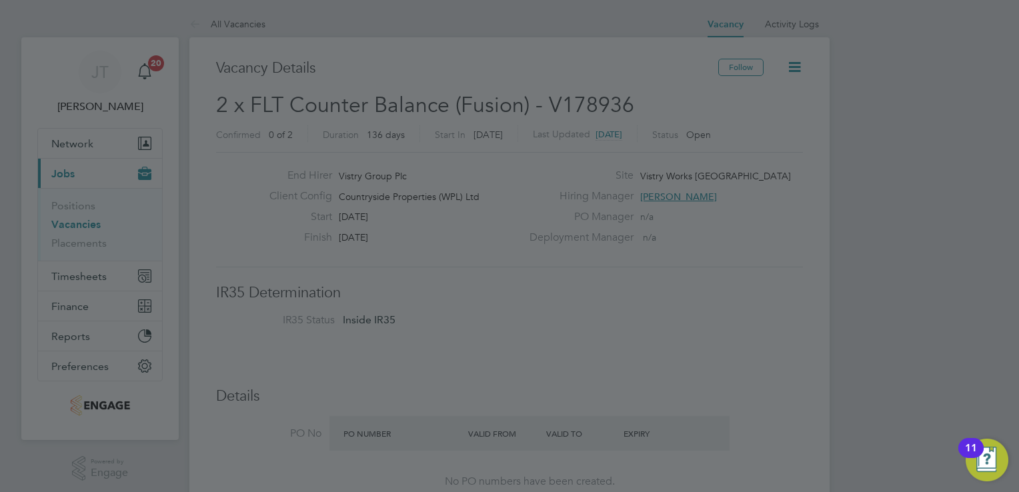
scroll to position [27, 0]
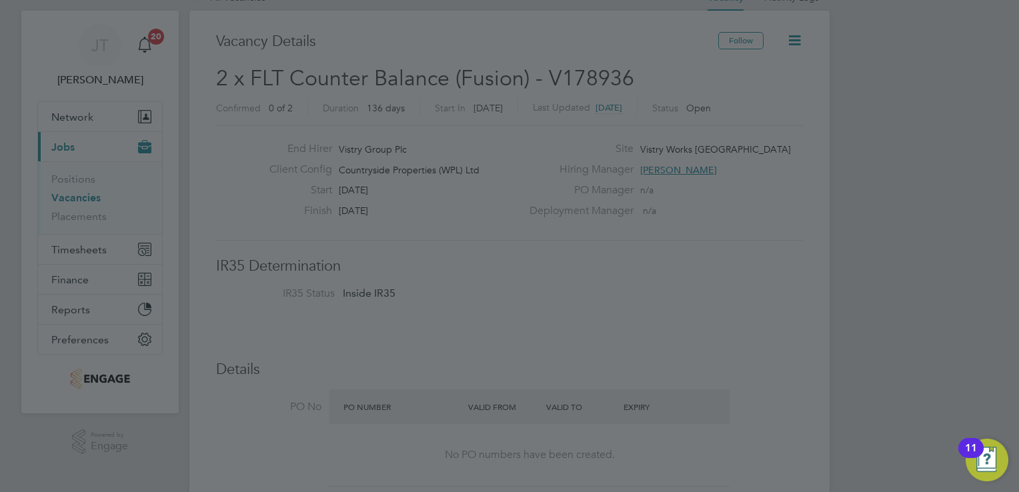
click at [467, 215] on div at bounding box center [509, 246] width 1019 height 492
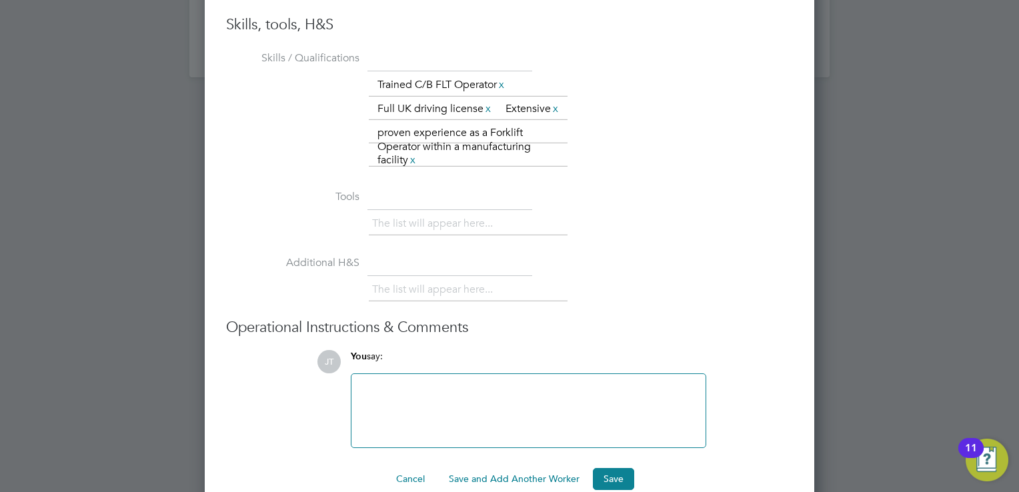
scroll to position [1992, 0]
